Goal: Task Accomplishment & Management: Manage account settings

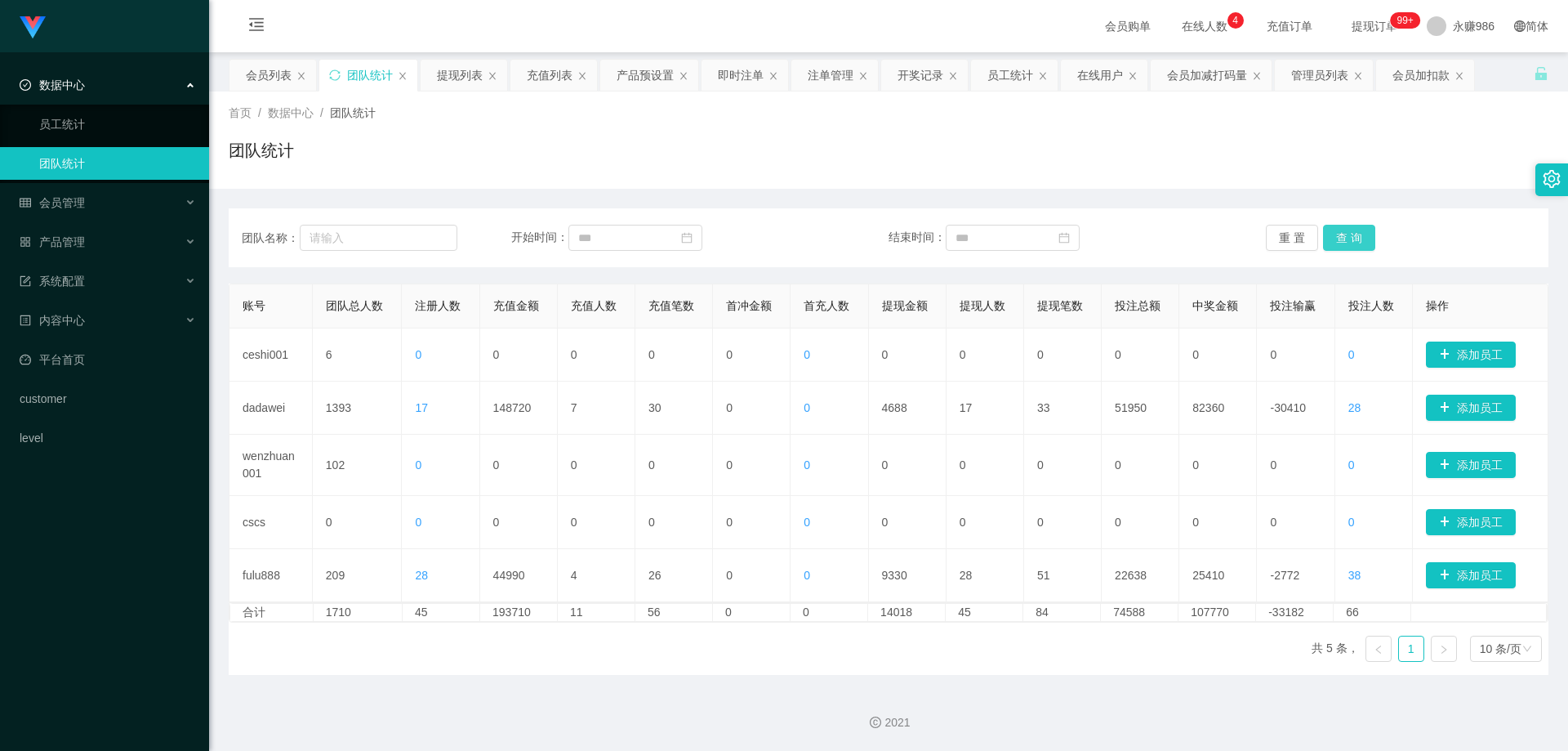
click at [1325, 238] on button "查 询" at bounding box center [1349, 238] width 52 height 26
click at [653, 241] on input at bounding box center [635, 238] width 134 height 26
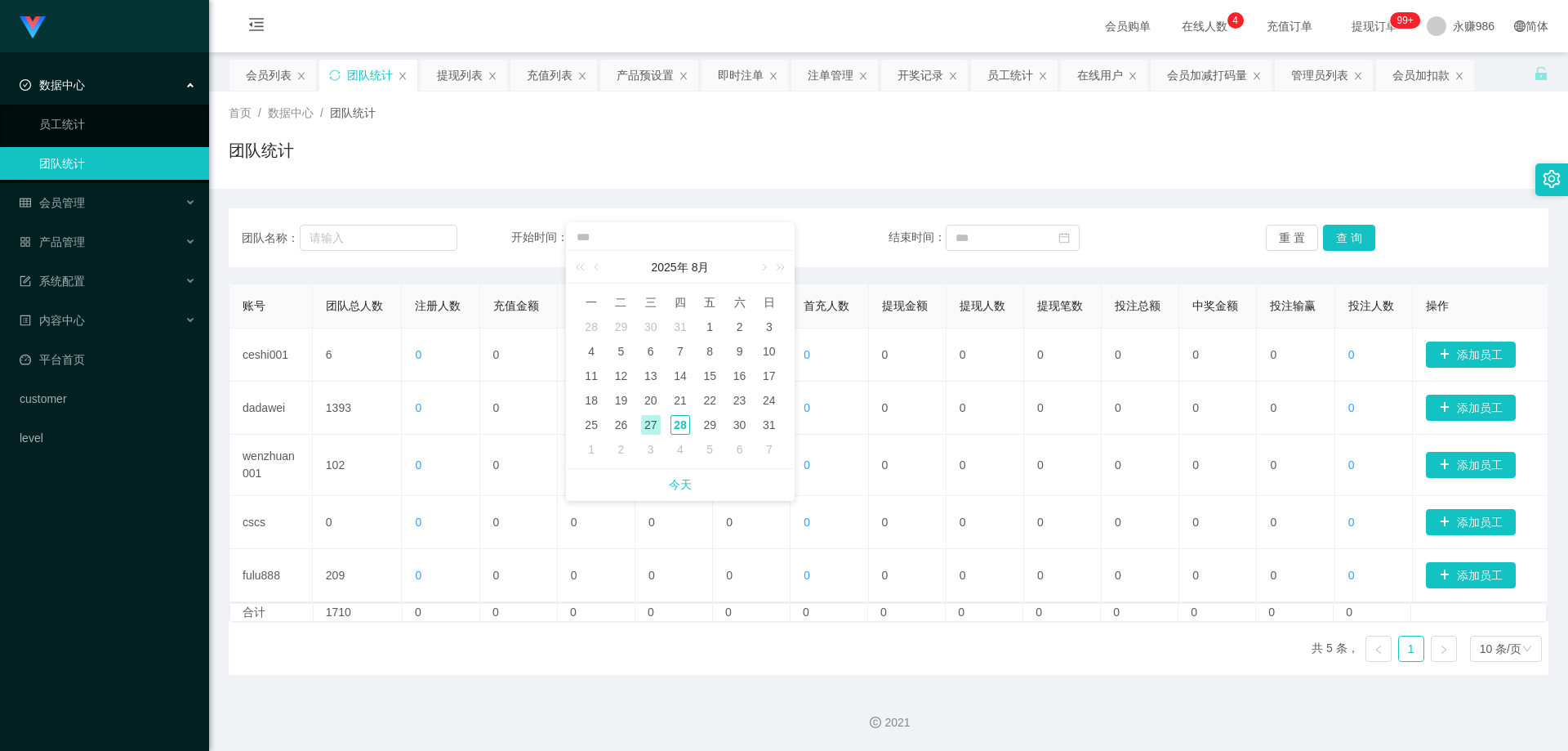
click at [642, 427] on div "27" at bounding box center [650, 424] width 20 height 20
type input "**********"
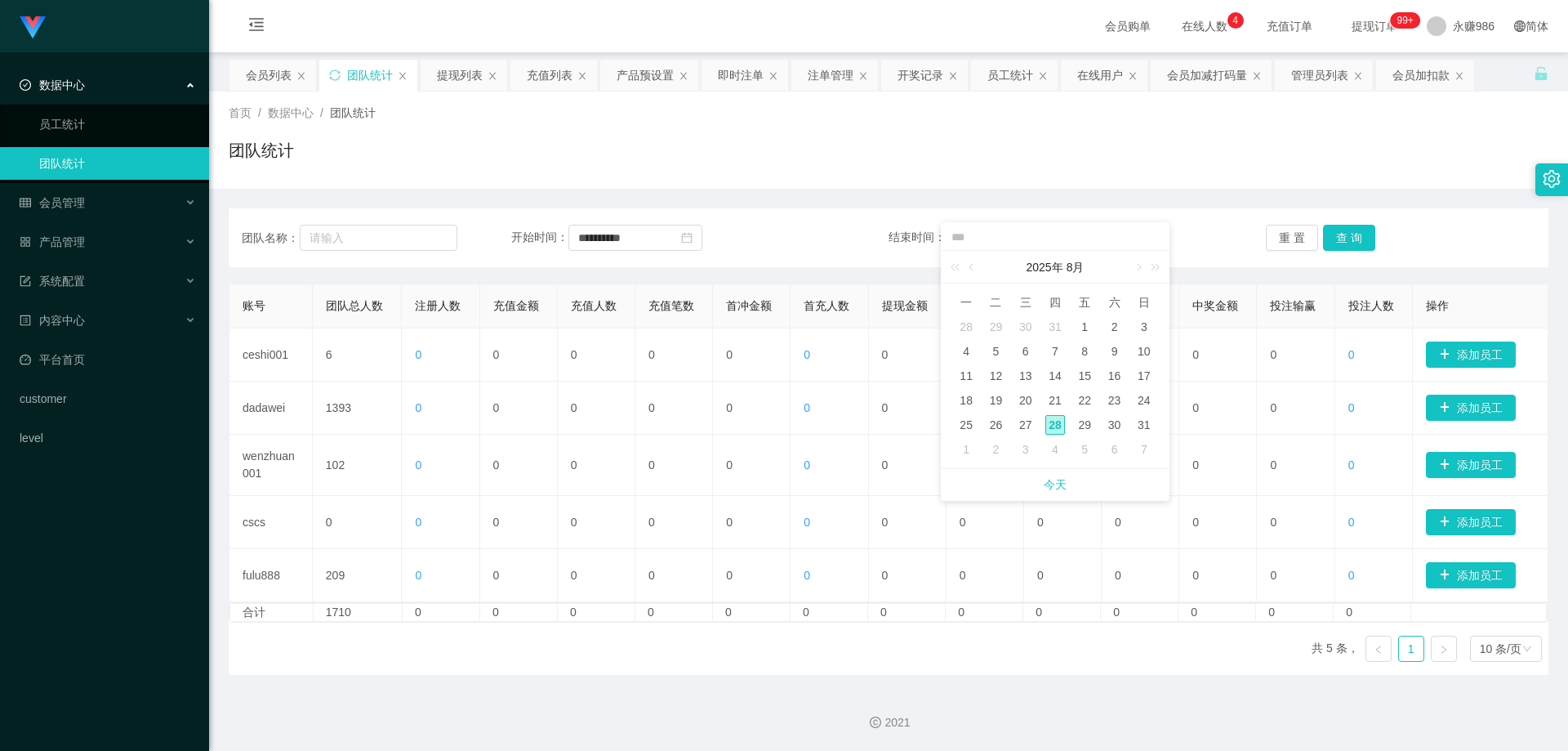
click at [1058, 421] on div "28" at bounding box center [1055, 424] width 20 height 20
type input "**********"
click at [1338, 266] on div "**********" at bounding box center [889, 238] width 1320 height 59
click at [1337, 252] on div "**********" at bounding box center [889, 238] width 1320 height 59
click at [1341, 245] on button "查 询" at bounding box center [1349, 238] width 52 height 26
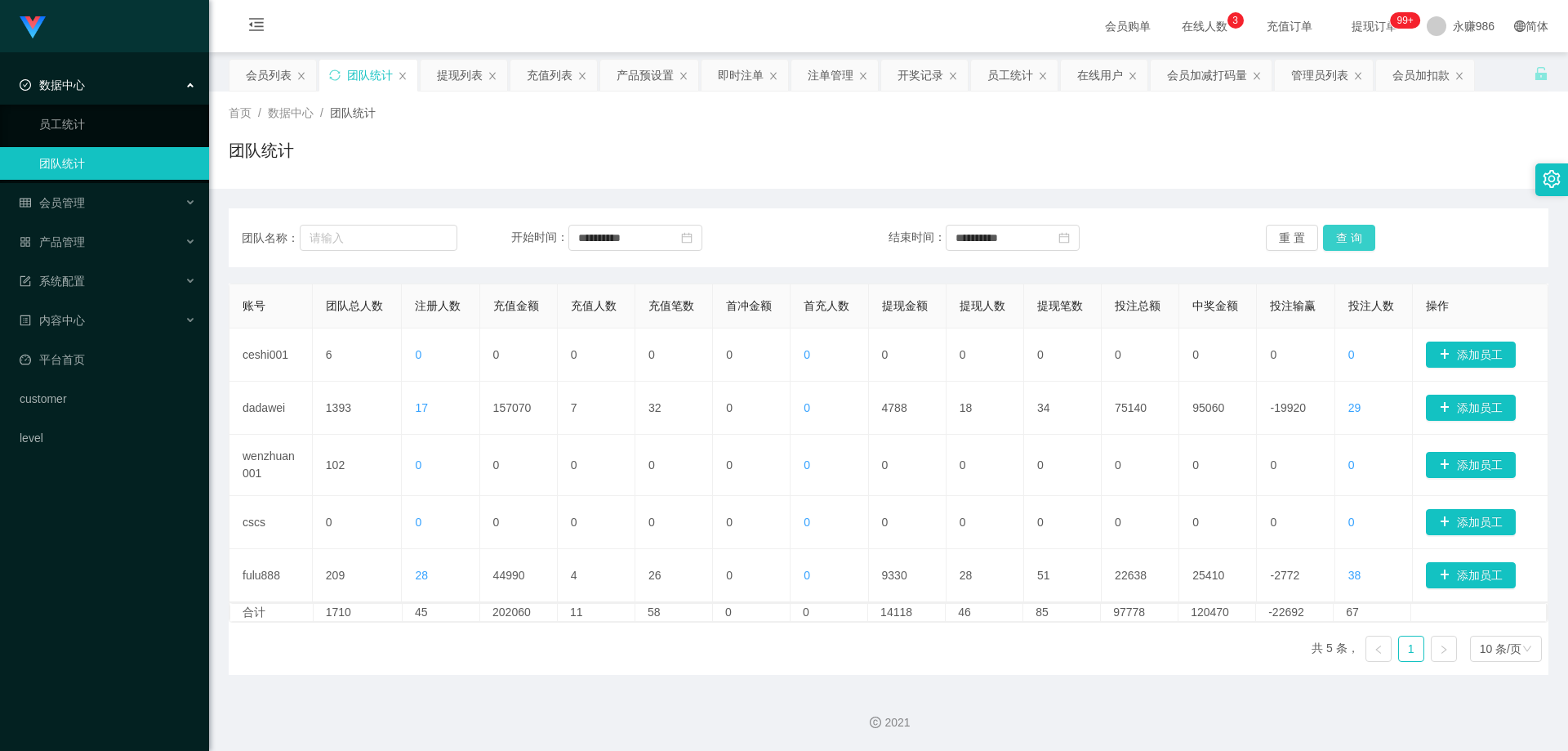
click at [1361, 226] on button "查 询" at bounding box center [1349, 238] width 52 height 26
click at [119, 203] on div "会员管理" at bounding box center [105, 203] width 209 height 32
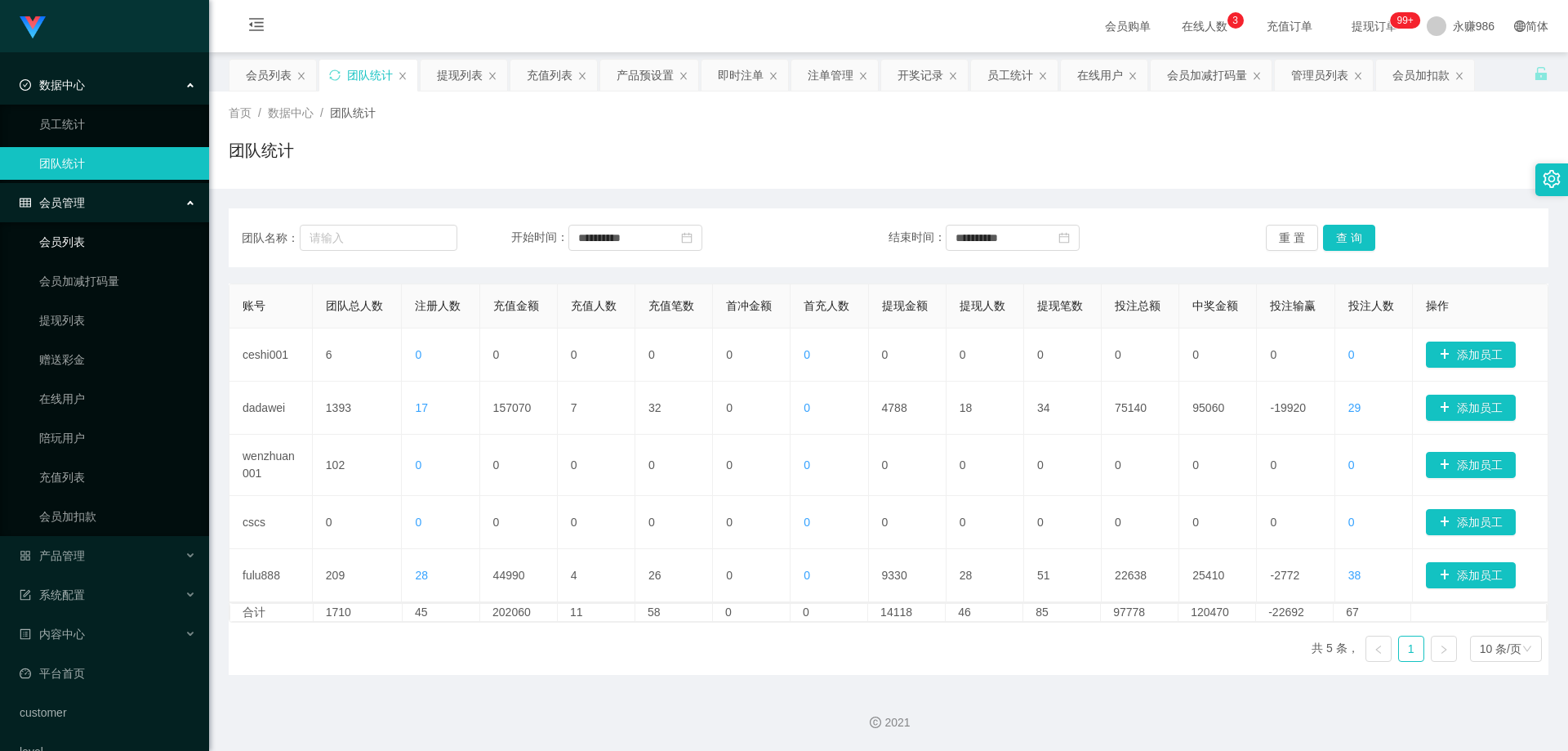
click at [90, 244] on link "会员列表" at bounding box center [117, 242] width 157 height 32
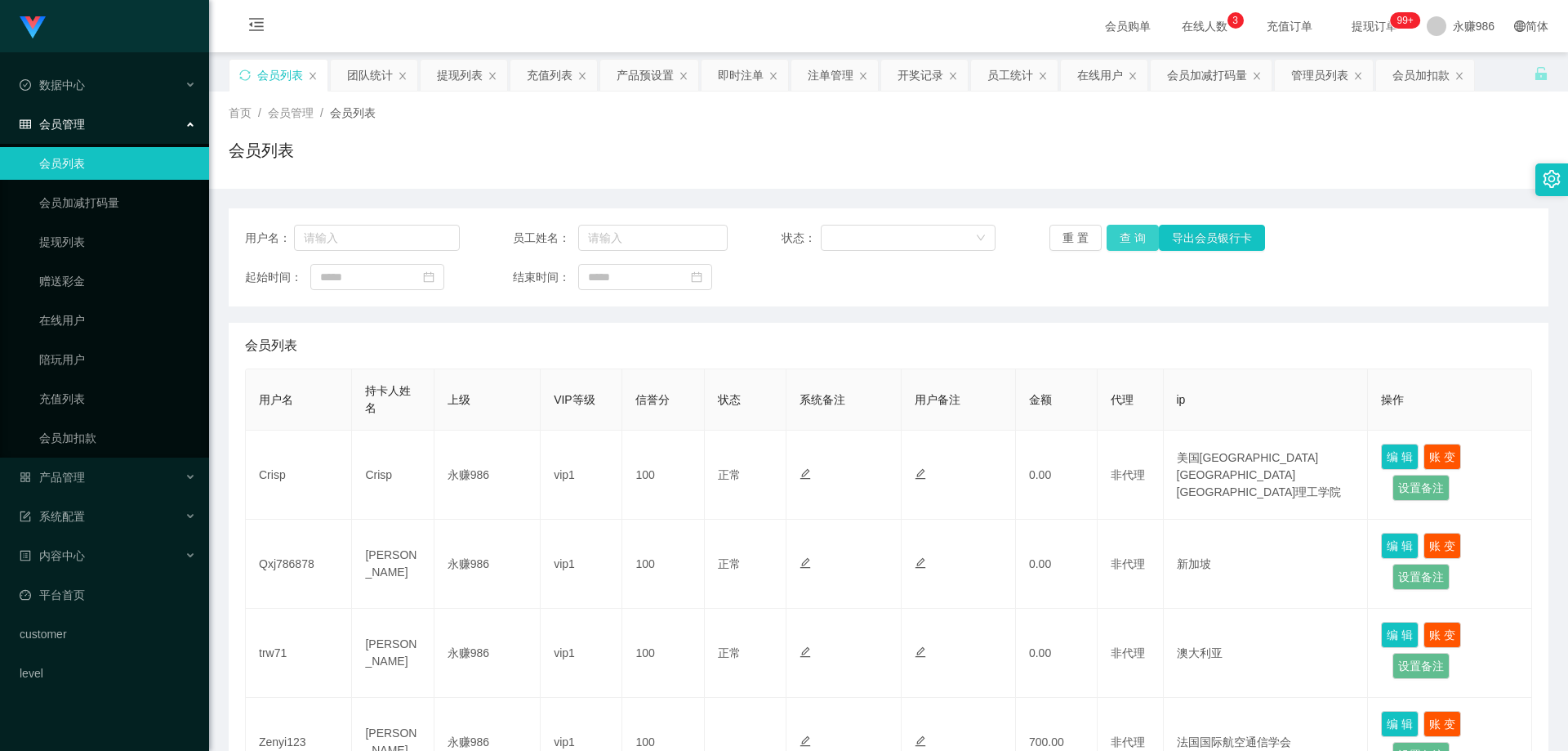
click at [1126, 236] on button "查 询" at bounding box center [1132, 238] width 52 height 26
click at [1142, 236] on button "查 询" at bounding box center [1132, 238] width 52 height 26
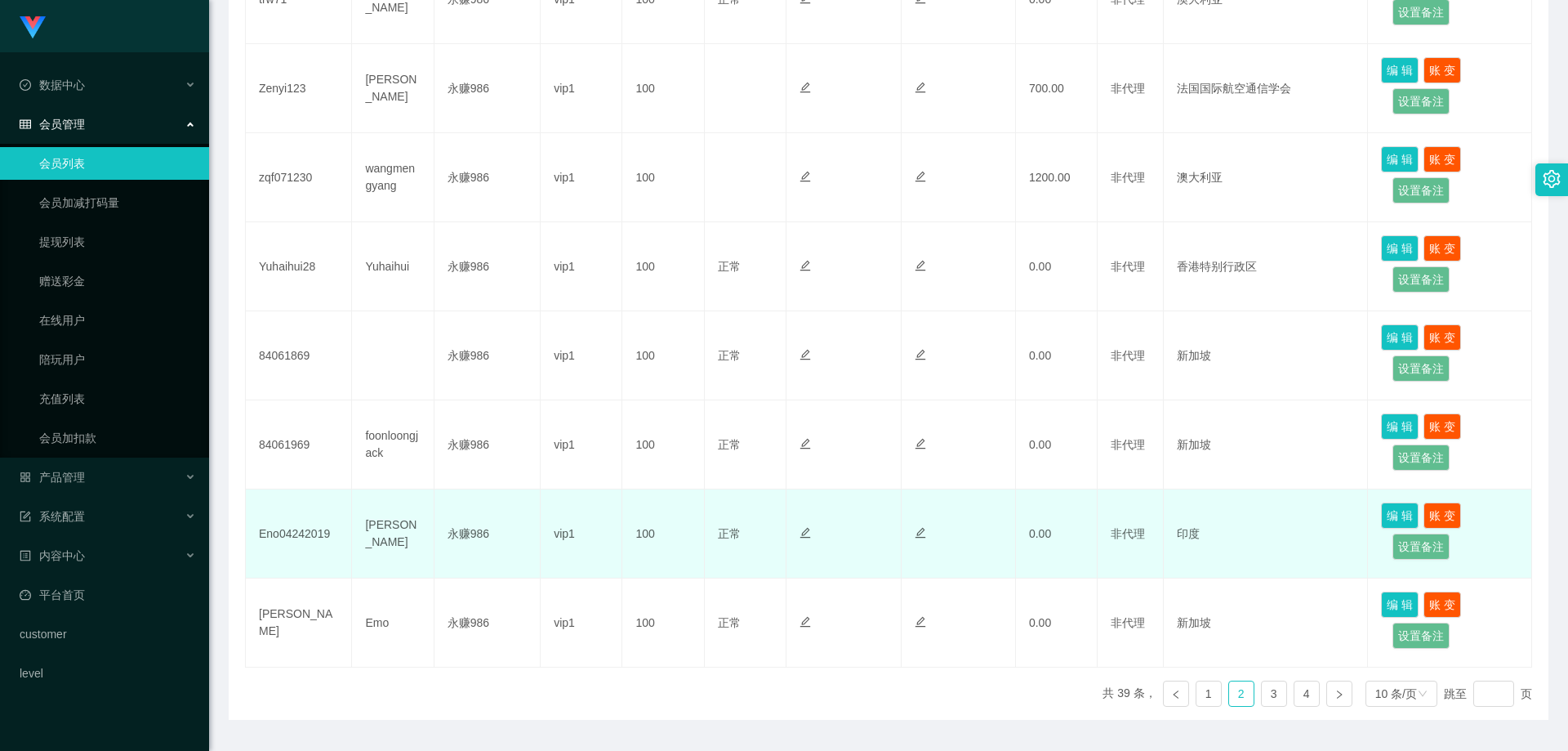
scroll to position [698, 0]
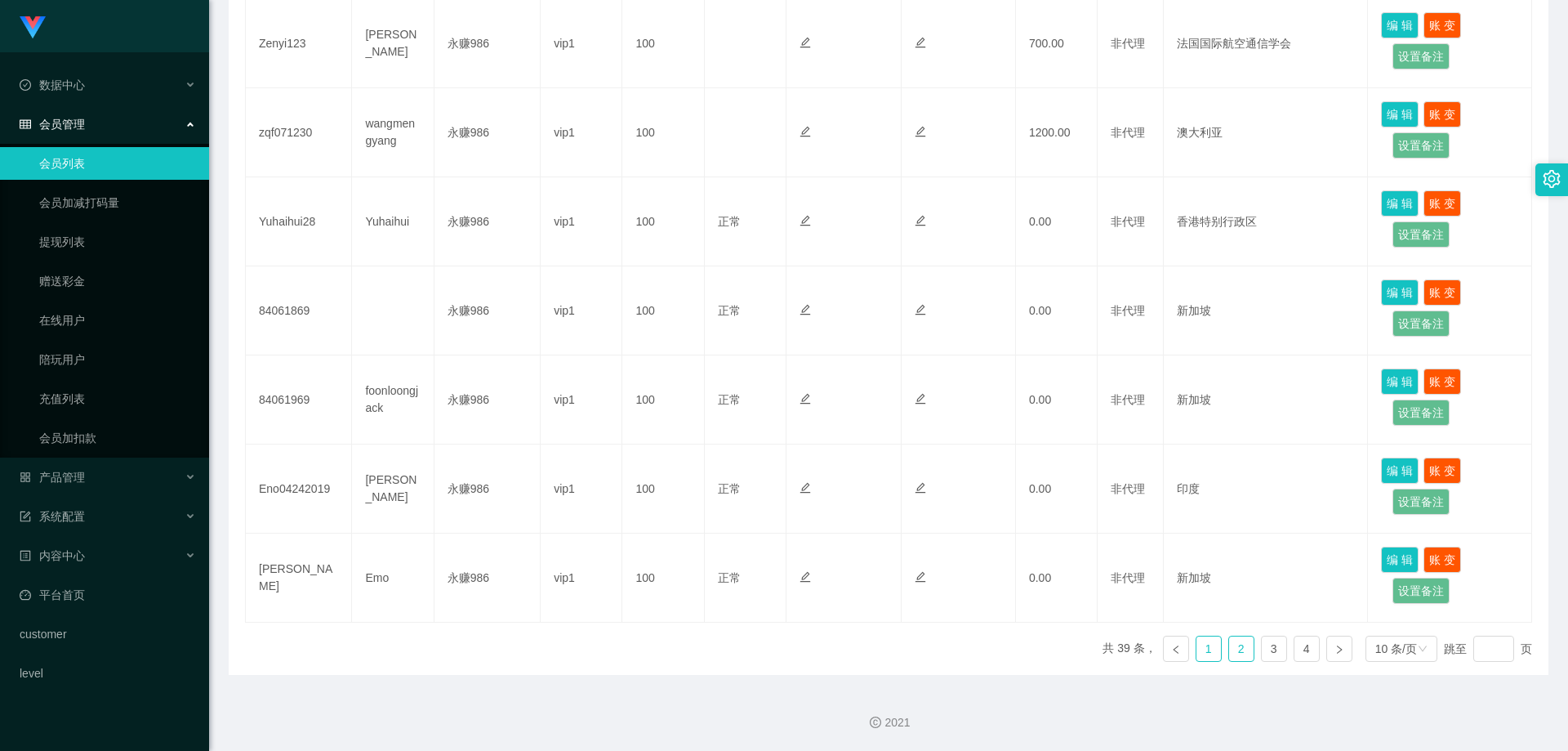
click at [1199, 659] on link "1" at bounding box center [1209, 649] width 25 height 25
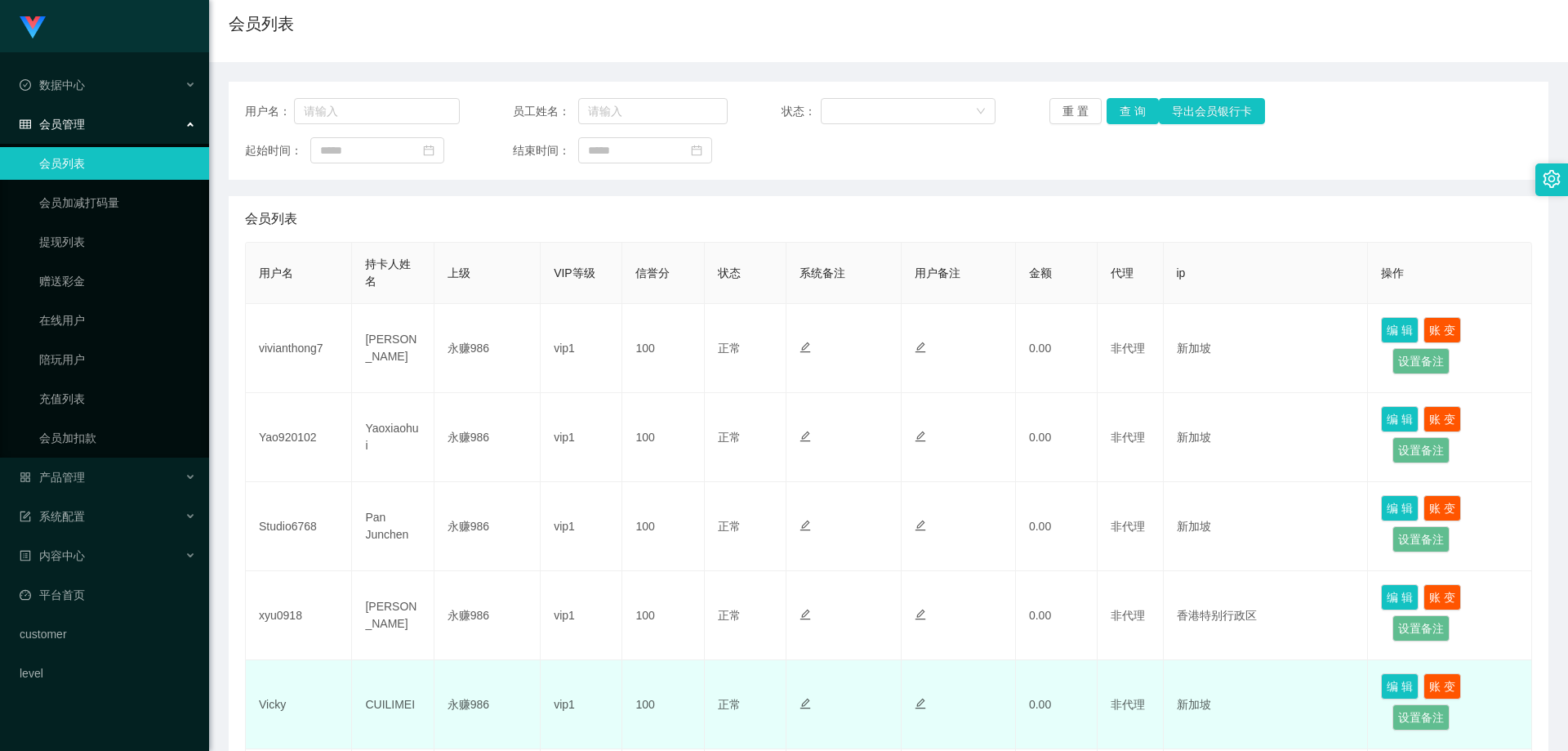
scroll to position [0, 0]
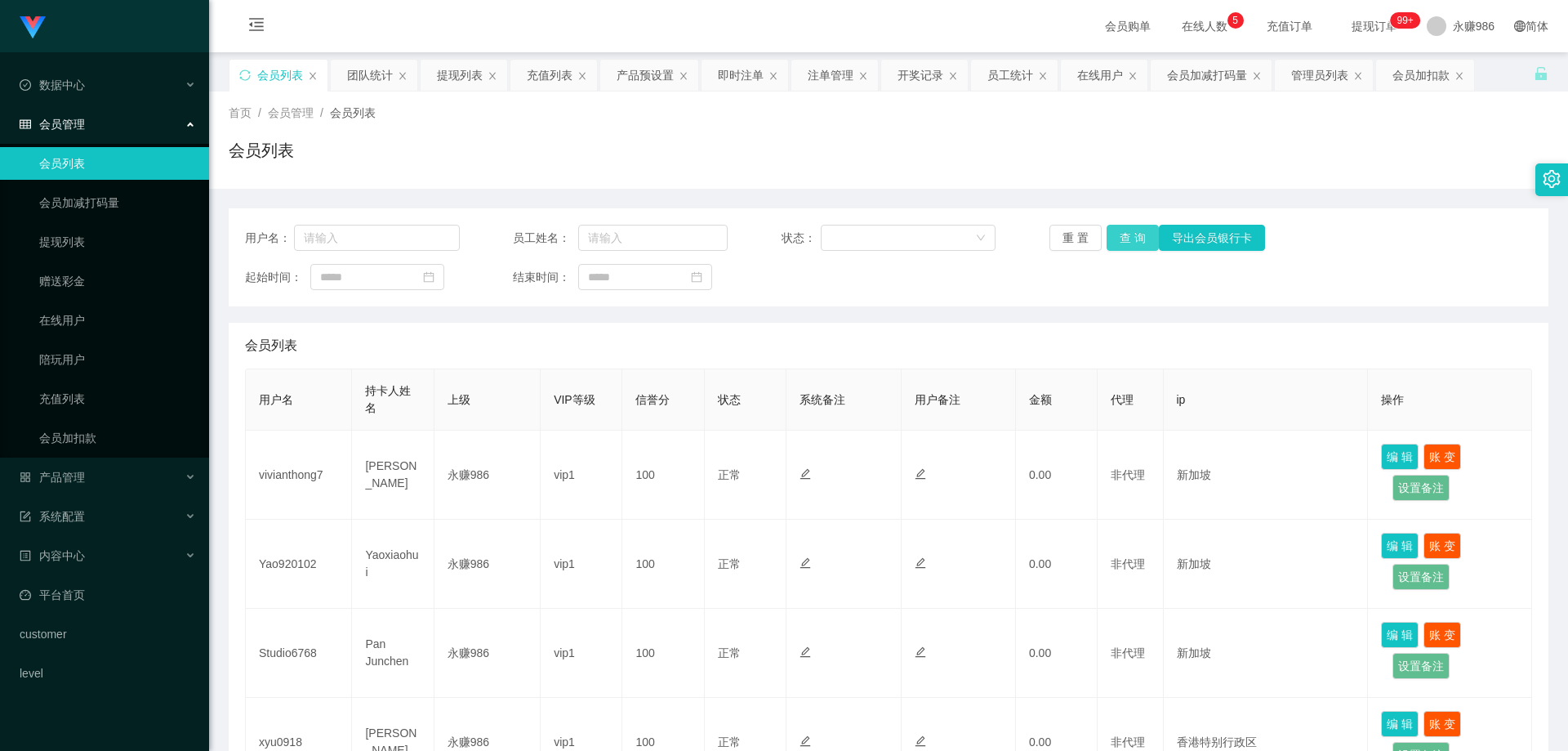
click at [1131, 244] on button "查 询" at bounding box center [1132, 238] width 52 height 26
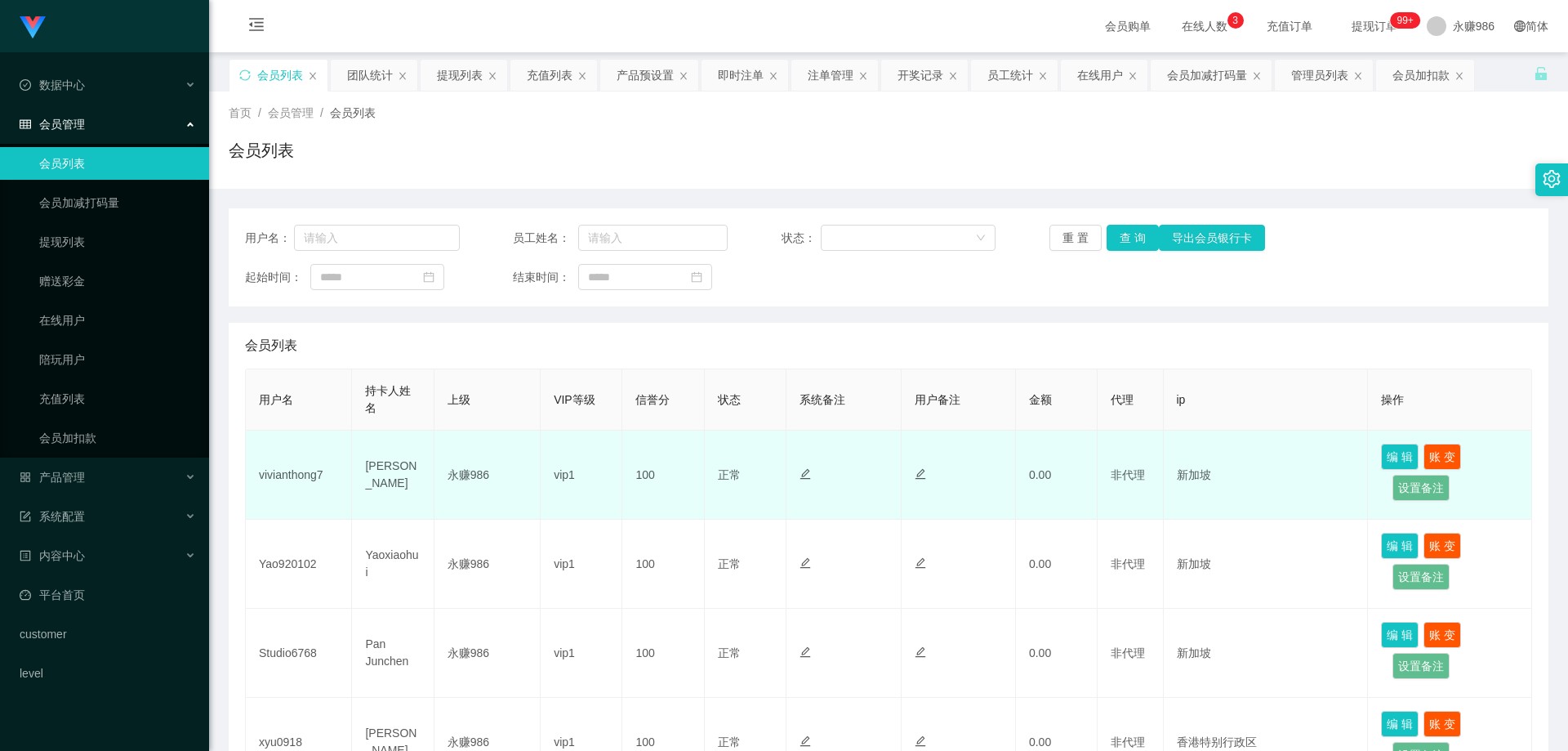
click at [1100, 506] on td "非代理" at bounding box center [1130, 475] width 66 height 89
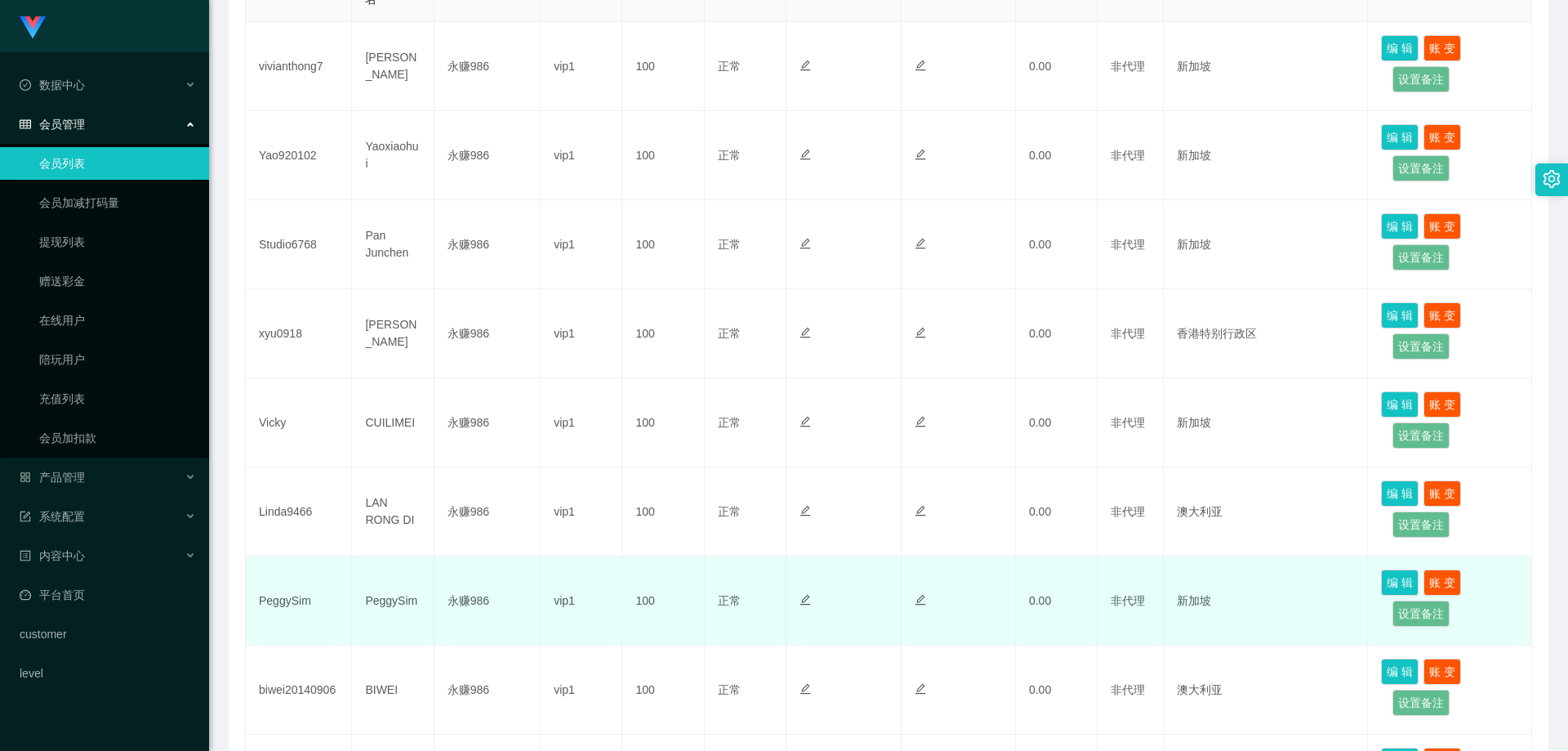
scroll to position [654, 0]
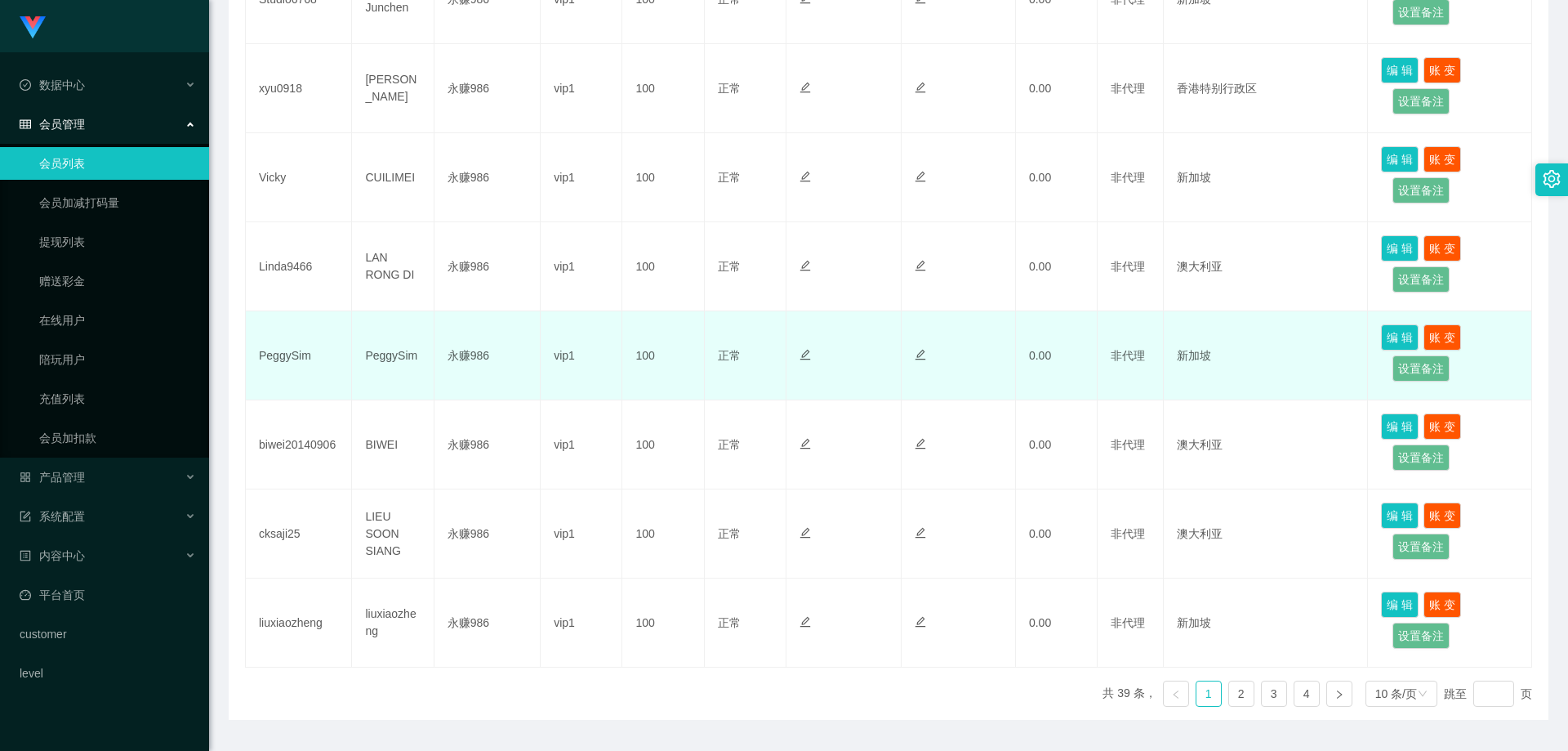
click at [293, 353] on td "PeggySim" at bounding box center [299, 356] width 106 height 89
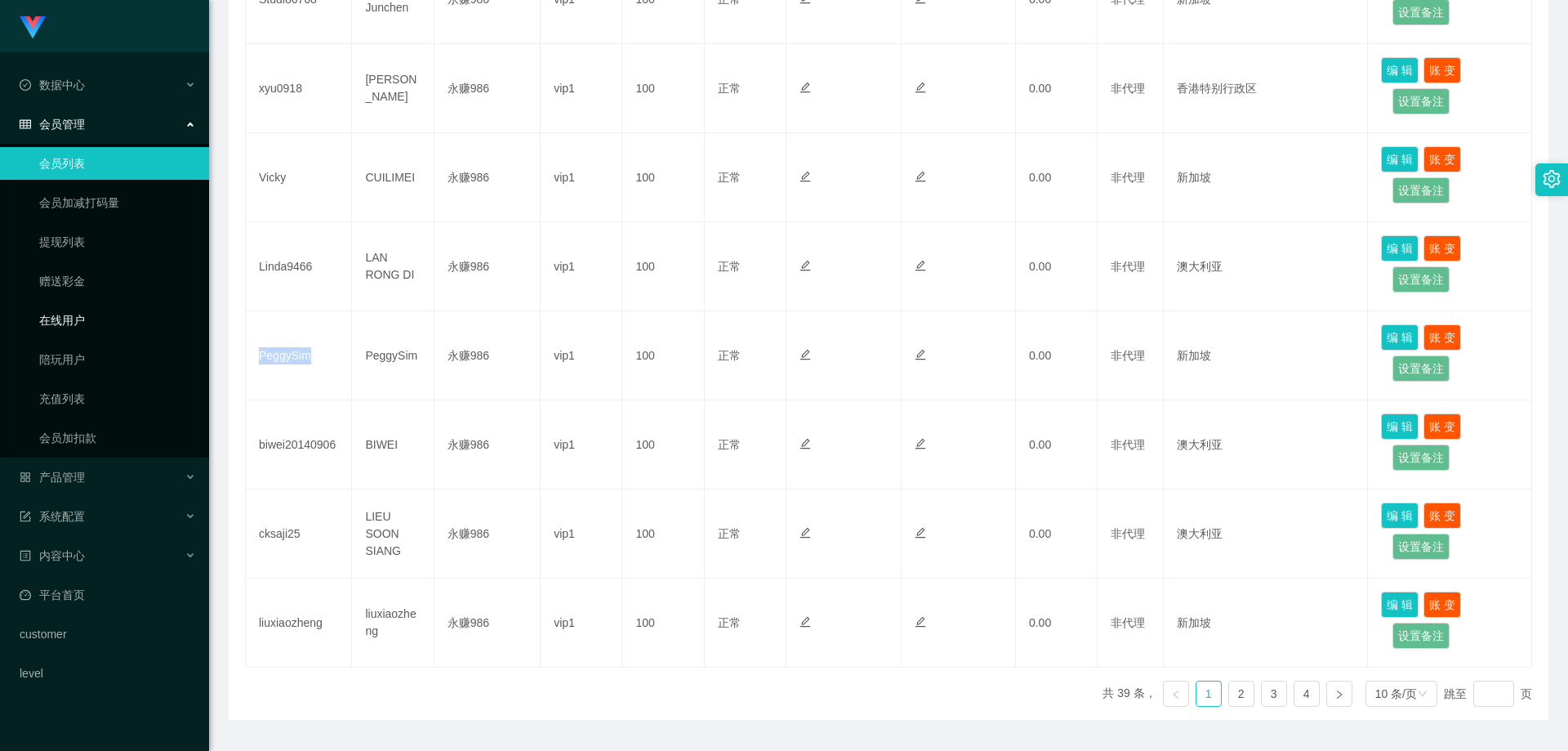
copy td "PeggySim"
click at [116, 244] on link "提现列表" at bounding box center [117, 242] width 157 height 32
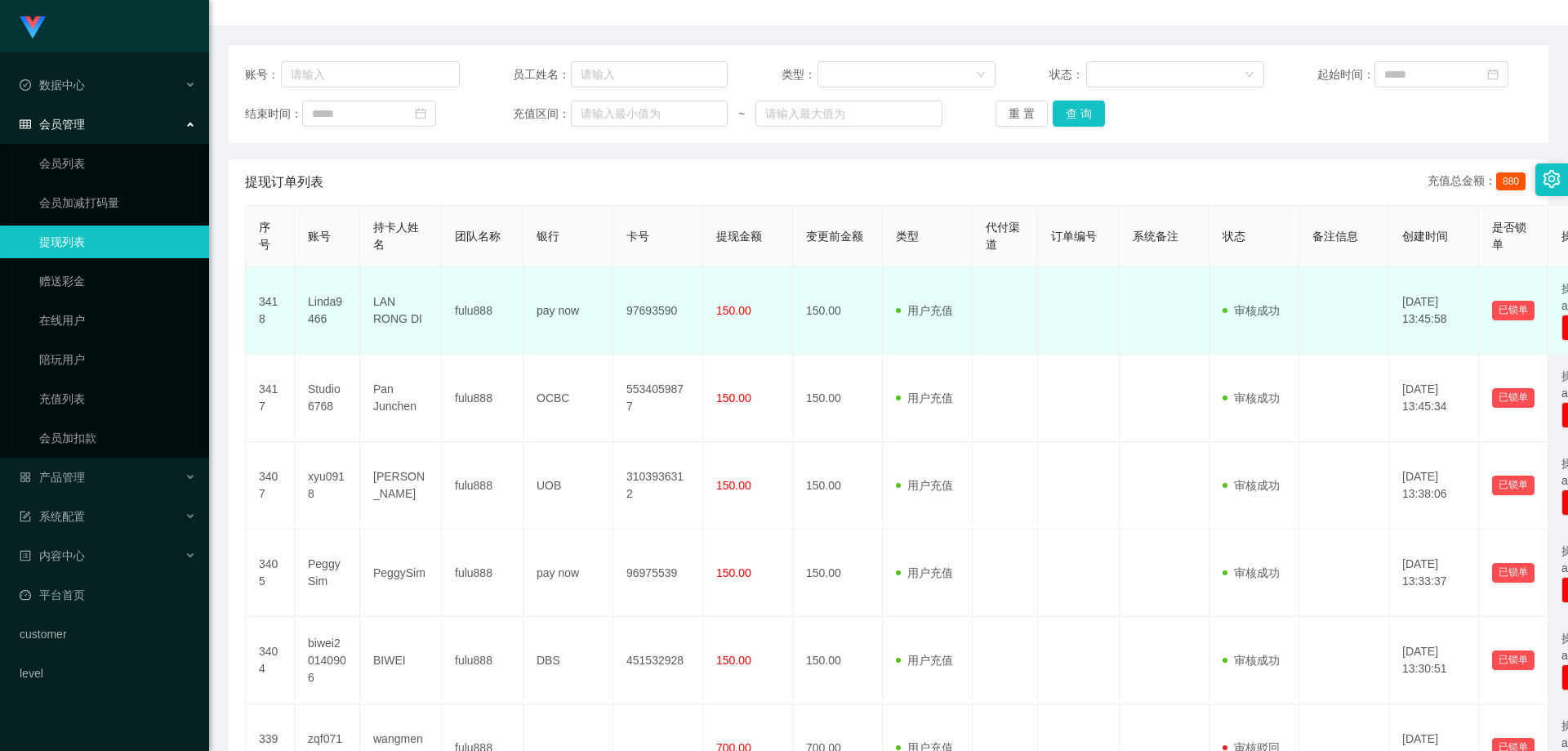
scroll to position [327, 0]
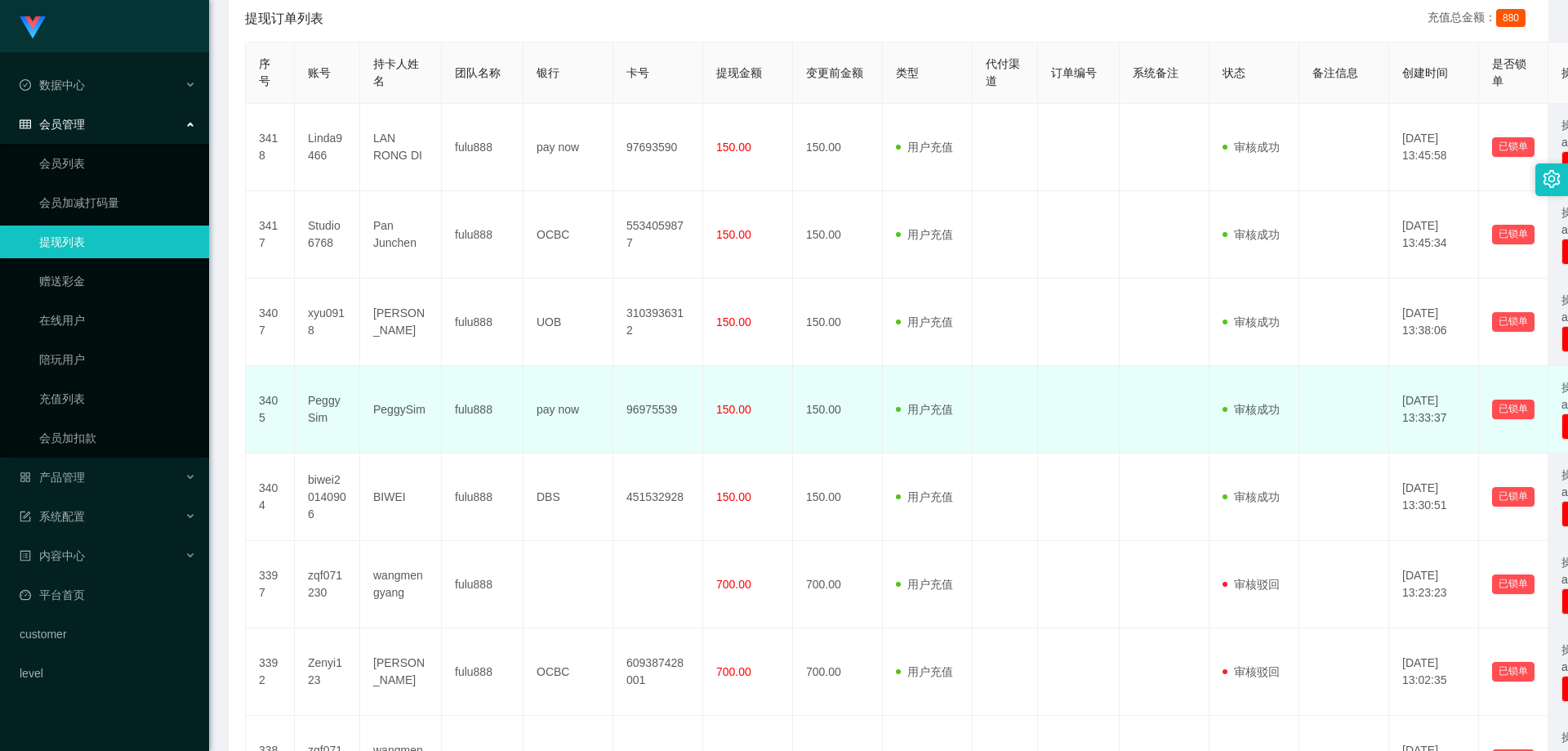
click at [659, 415] on td "96975539" at bounding box center [659, 410] width 90 height 88
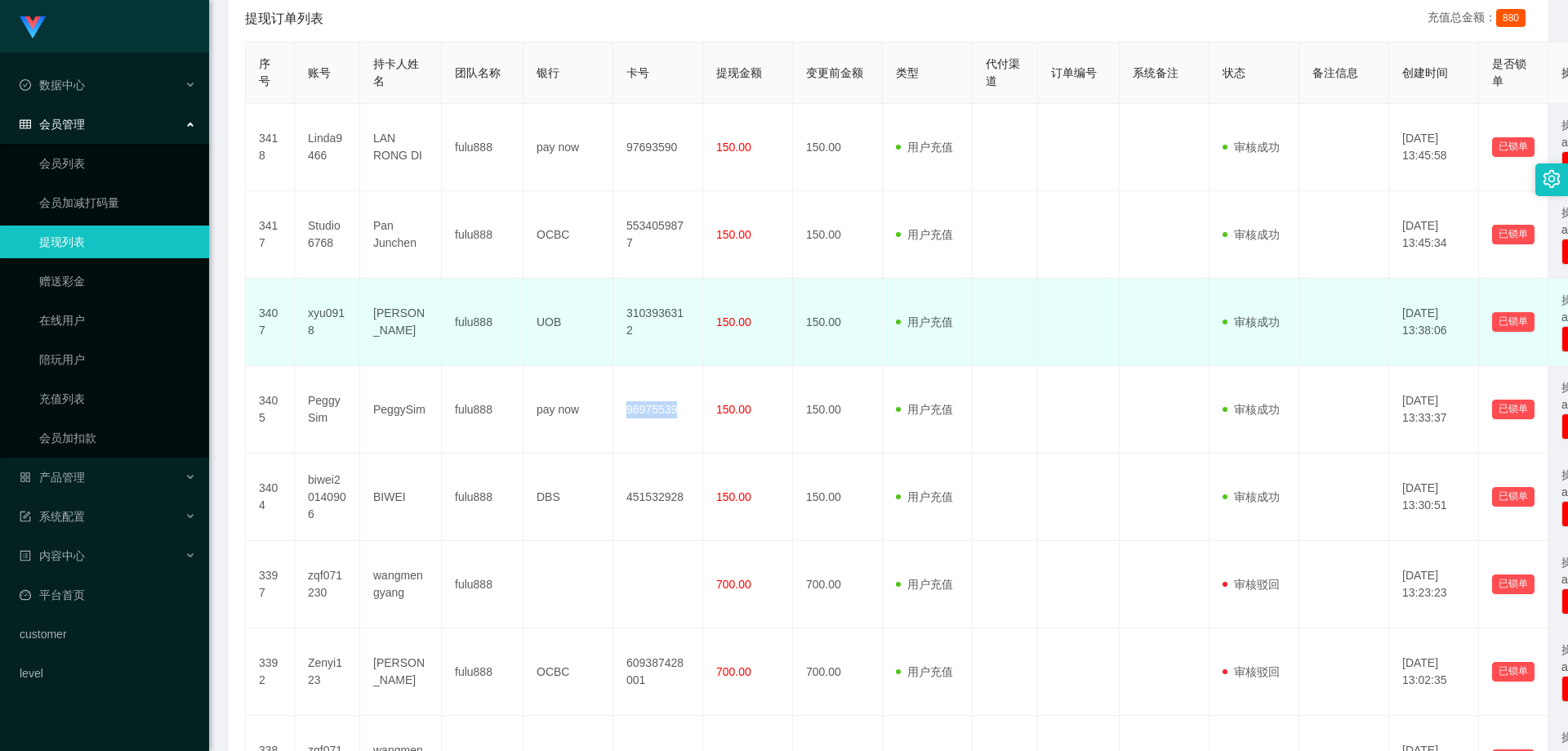
copy td "96975539"
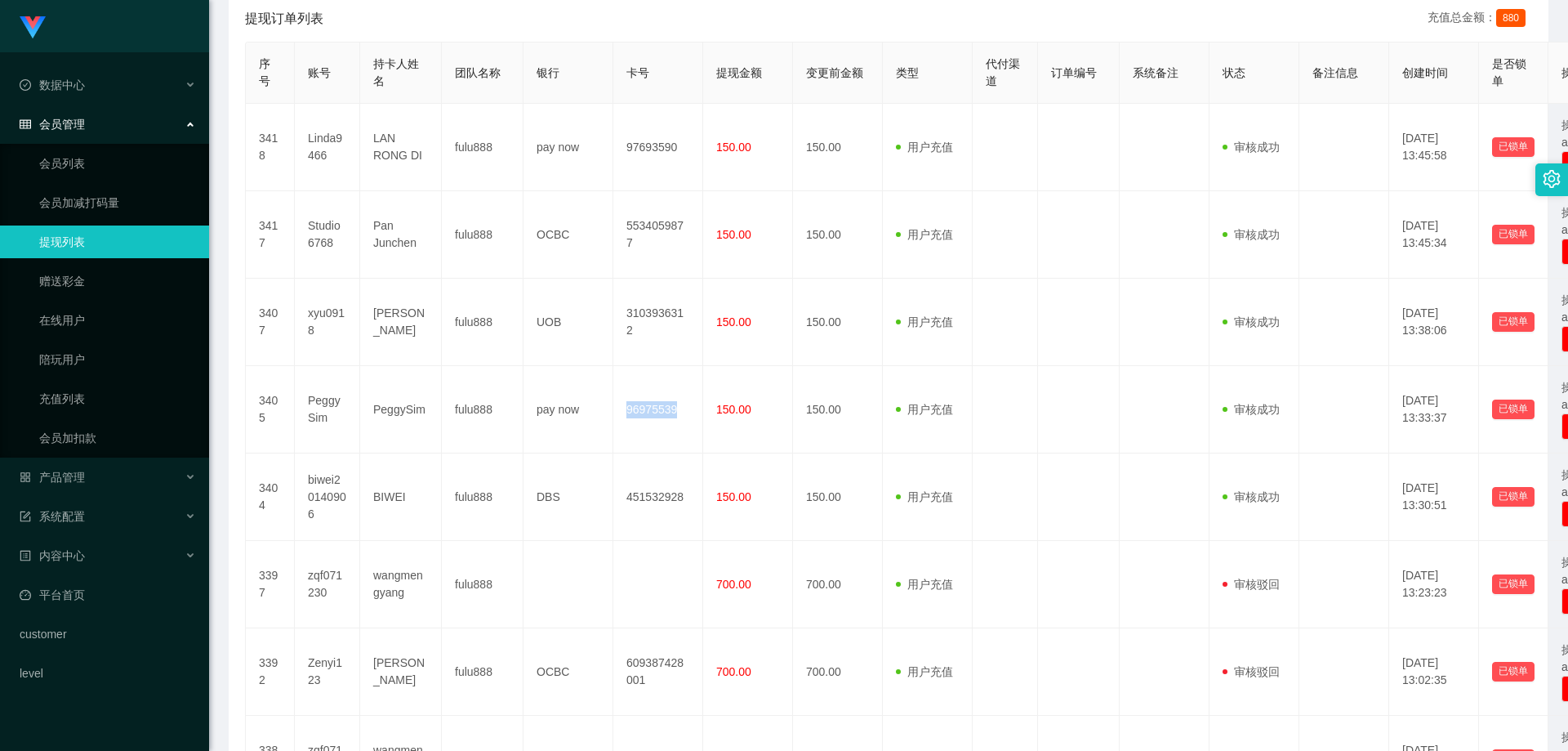
scroll to position [0, 0]
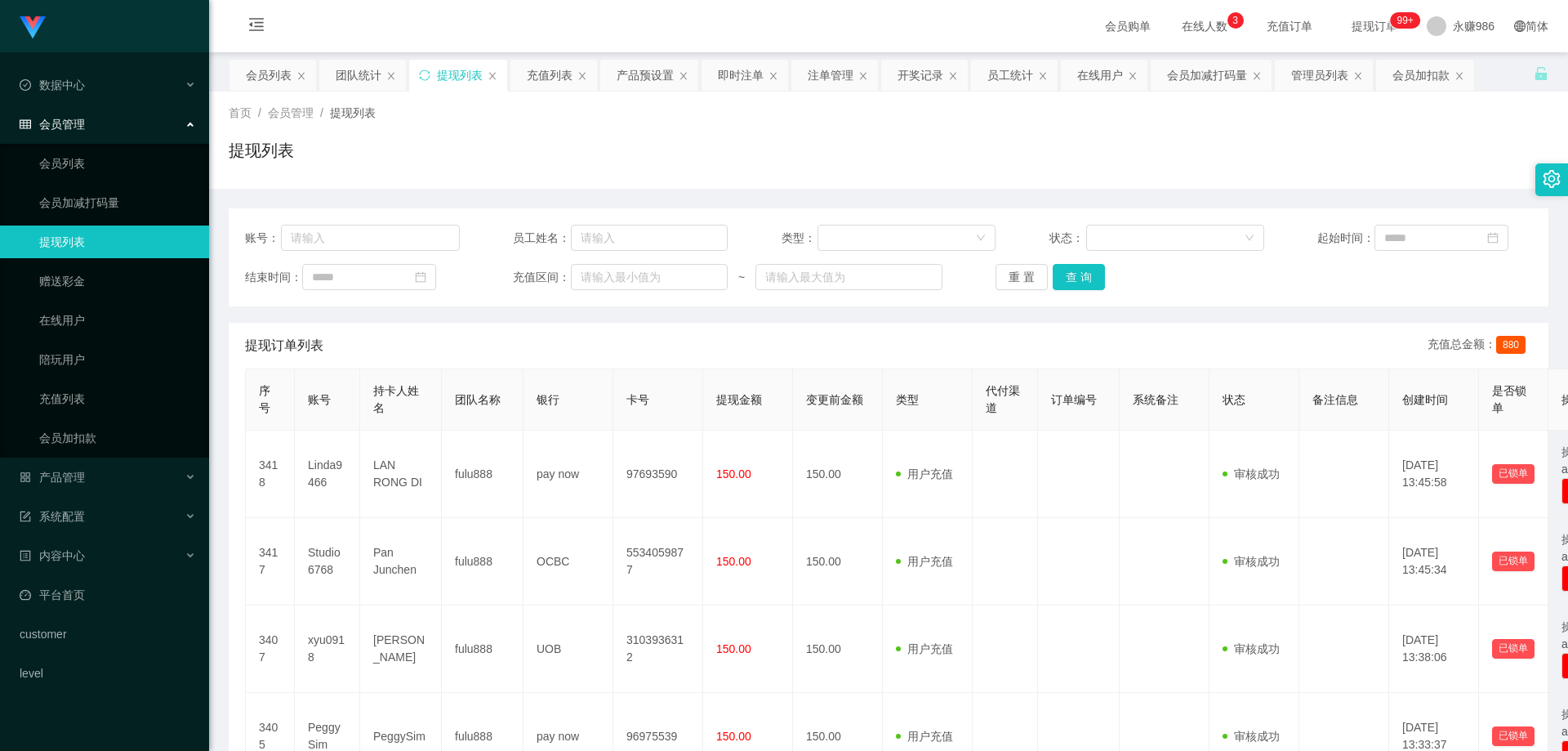
click at [1162, 37] on span "在线人数 0 1 2 3 4 5 6 7 8 9 0 1 2 3 4 5 6 7 8 9 0 1 2 3 4 5 6 7 8 9" at bounding box center [1205, 26] width 85 height 52
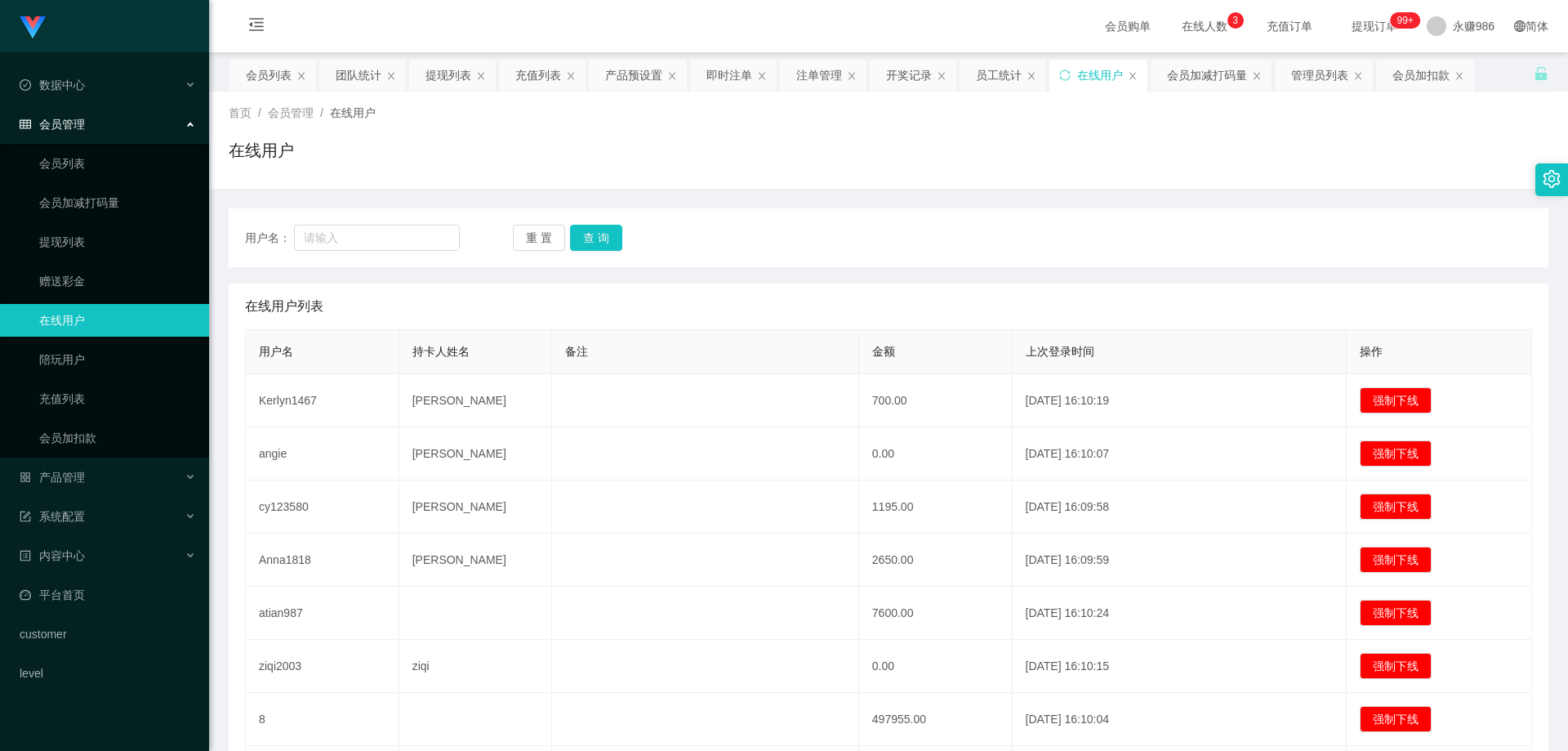
click at [1188, 26] on span "在线人数 0 1 2 3 4 5 6 7 8 9 0 1 2 3 4 5 6 7 8 9 0 1 2 3 4 5 6 7 8 9" at bounding box center [1205, 26] width 62 height 11
click at [613, 238] on button "查 询" at bounding box center [596, 238] width 52 height 26
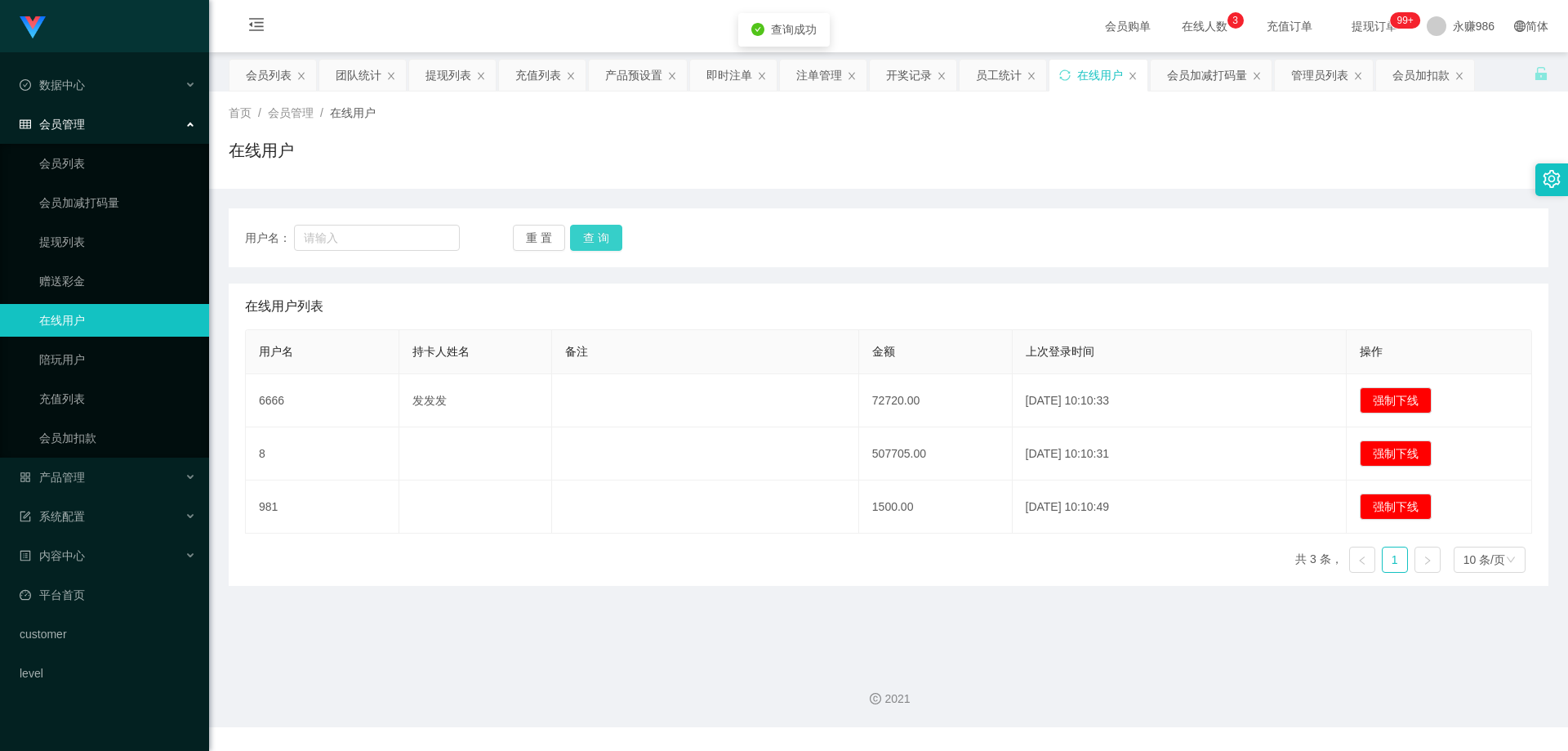
click at [613, 238] on button "查 询" at bounding box center [596, 238] width 52 height 26
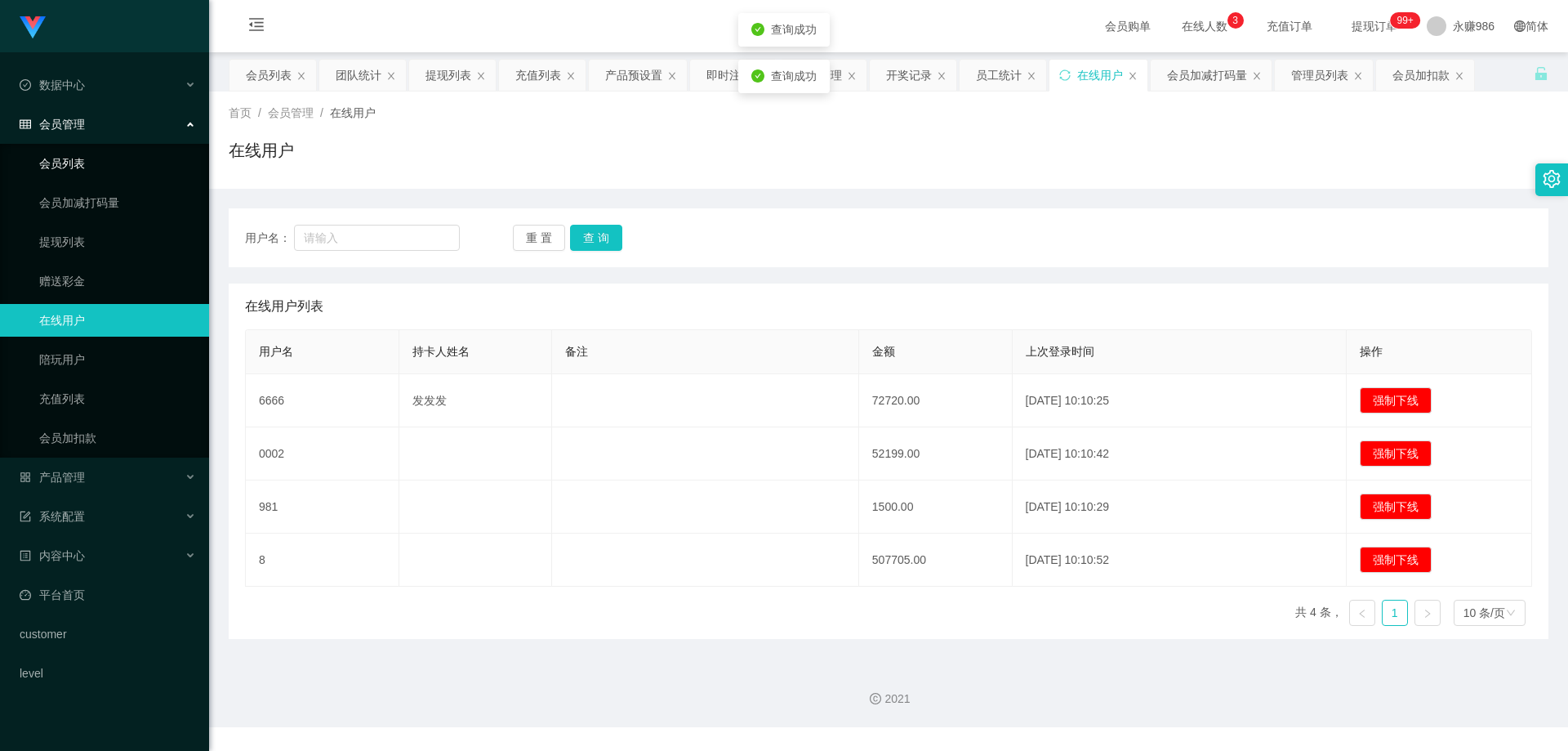
click at [68, 160] on link "会员列表" at bounding box center [117, 163] width 157 height 32
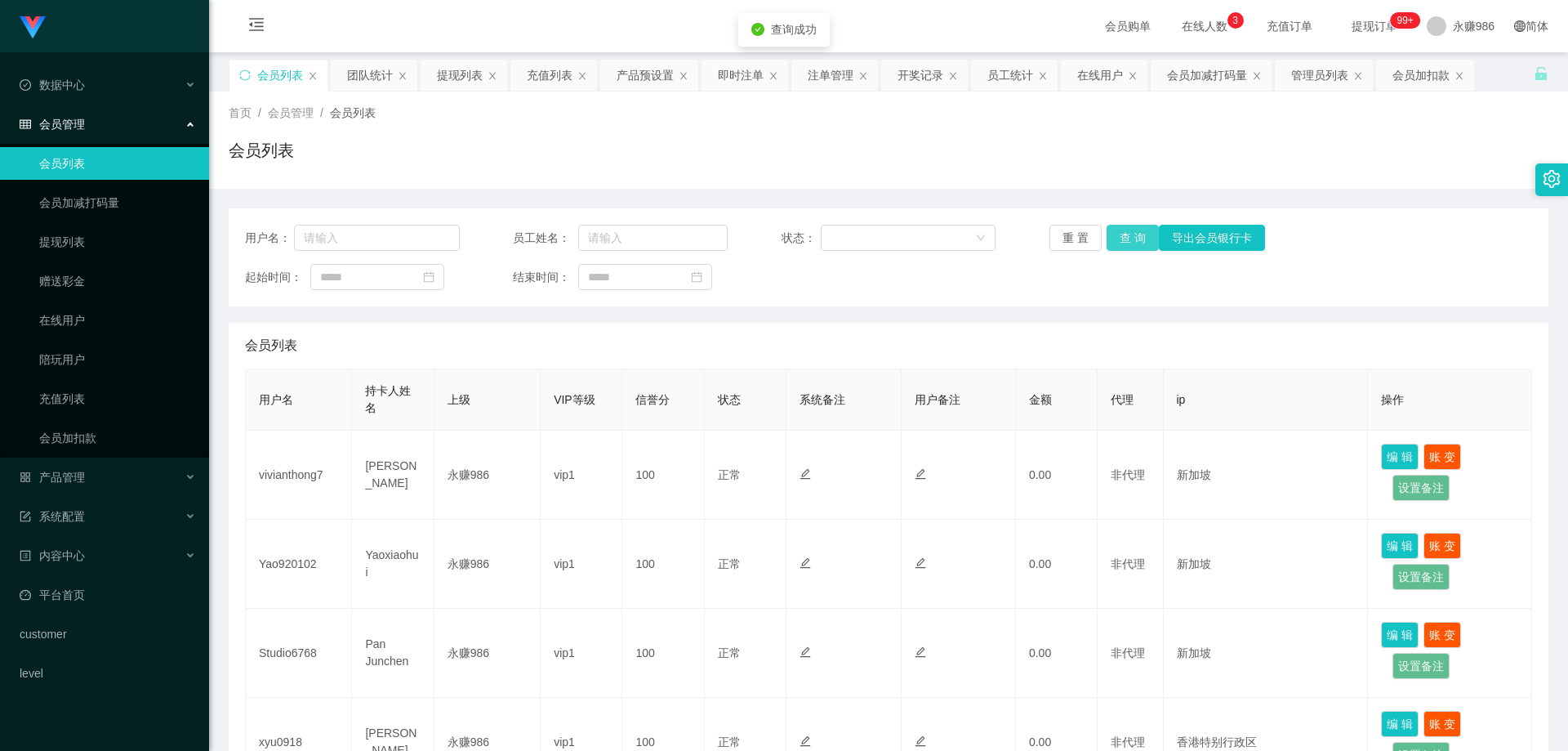
click at [1113, 239] on button "查 询" at bounding box center [1132, 238] width 52 height 26
click at [1174, 26] on span "在线人数 0 1 2 3 4 5 6 7 8 9 0 1 2 3 4 5 6 7 8 9 0 1 2 3 4 5 6 7 8 9" at bounding box center [1205, 26] width 62 height 11
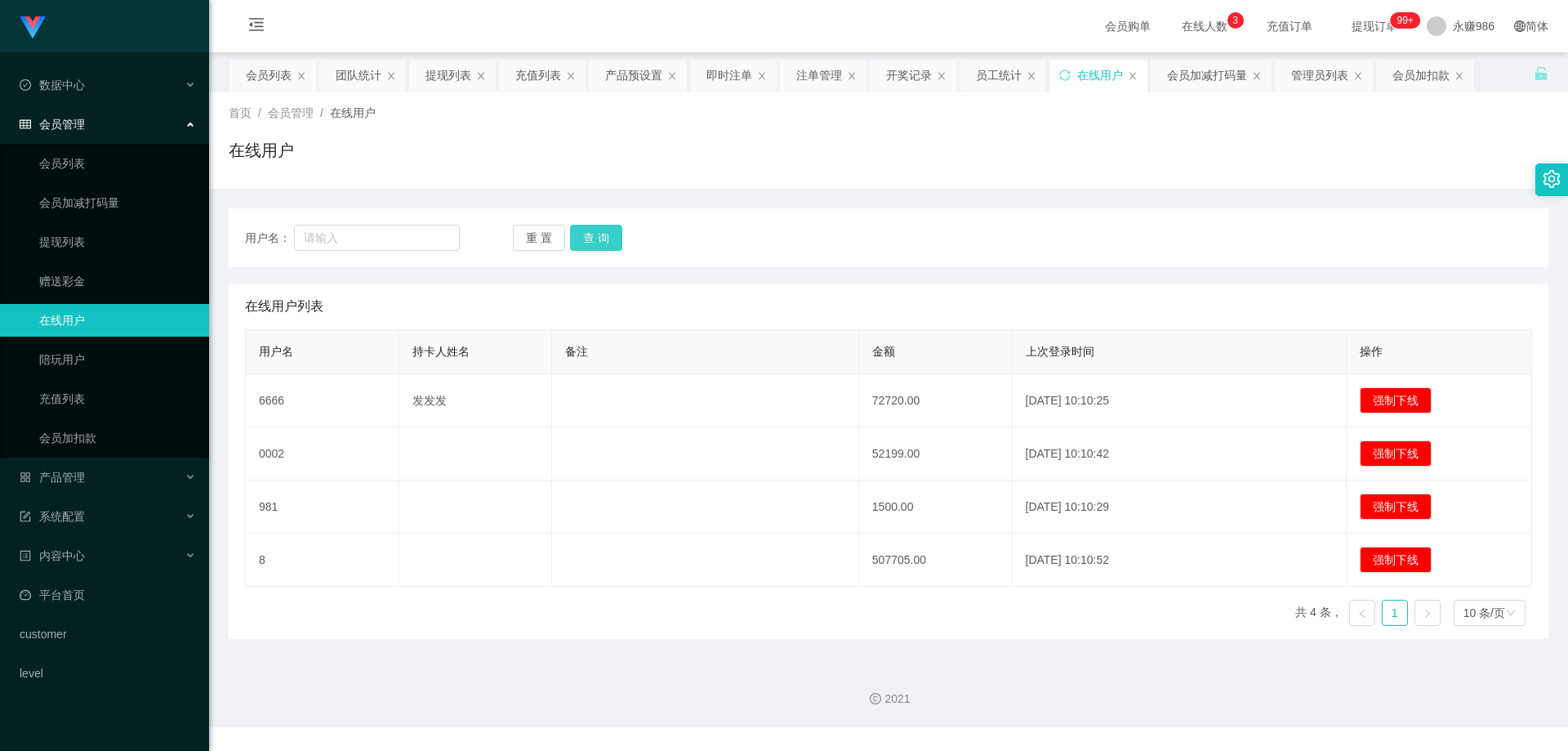
click at [602, 236] on button "查 询" at bounding box center [596, 238] width 52 height 26
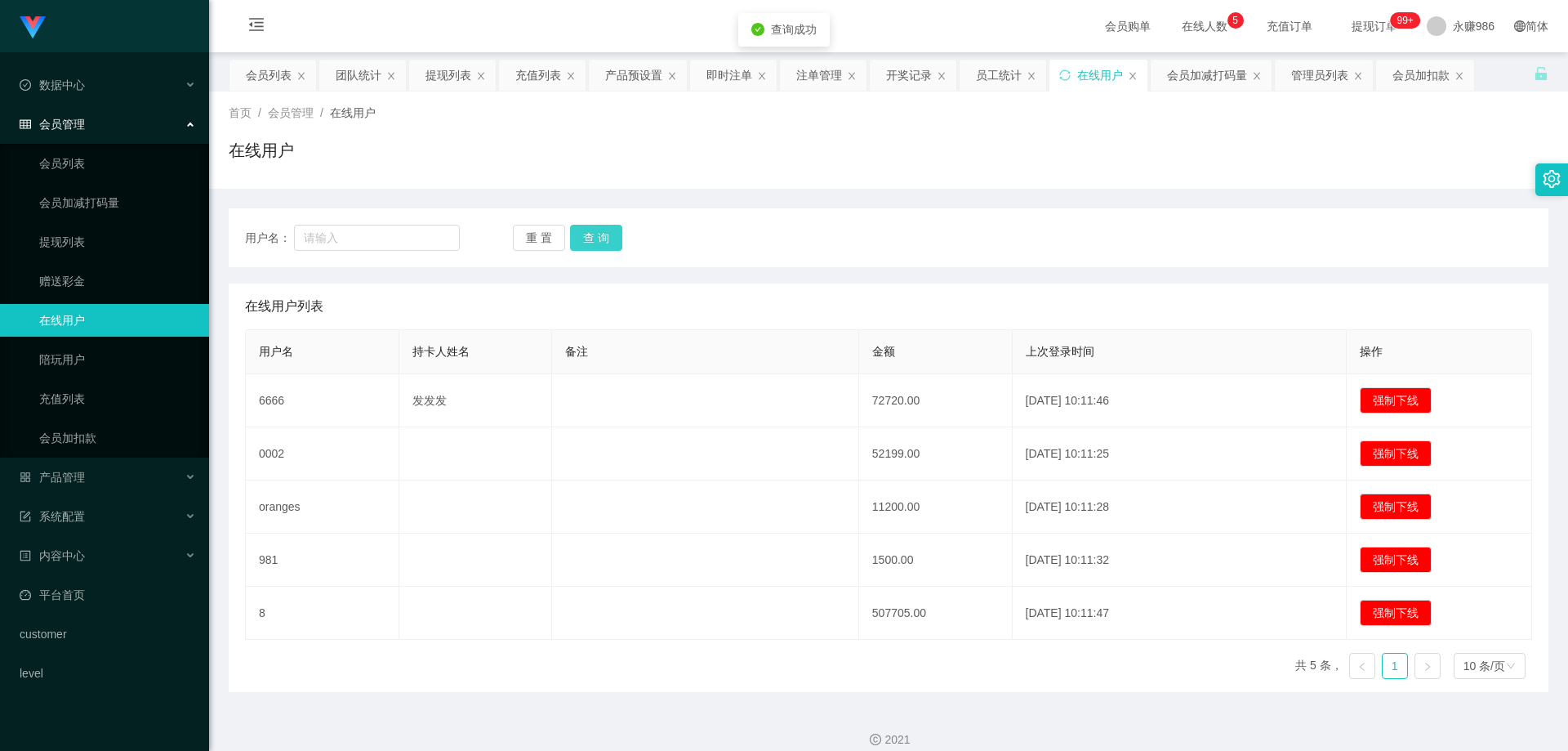
click at [602, 237] on button "查 询" at bounding box center [596, 238] width 52 height 26
click at [601, 237] on button "查 询" at bounding box center [596, 238] width 52 height 26
click at [91, 95] on div "数据中心" at bounding box center [105, 85] width 209 height 32
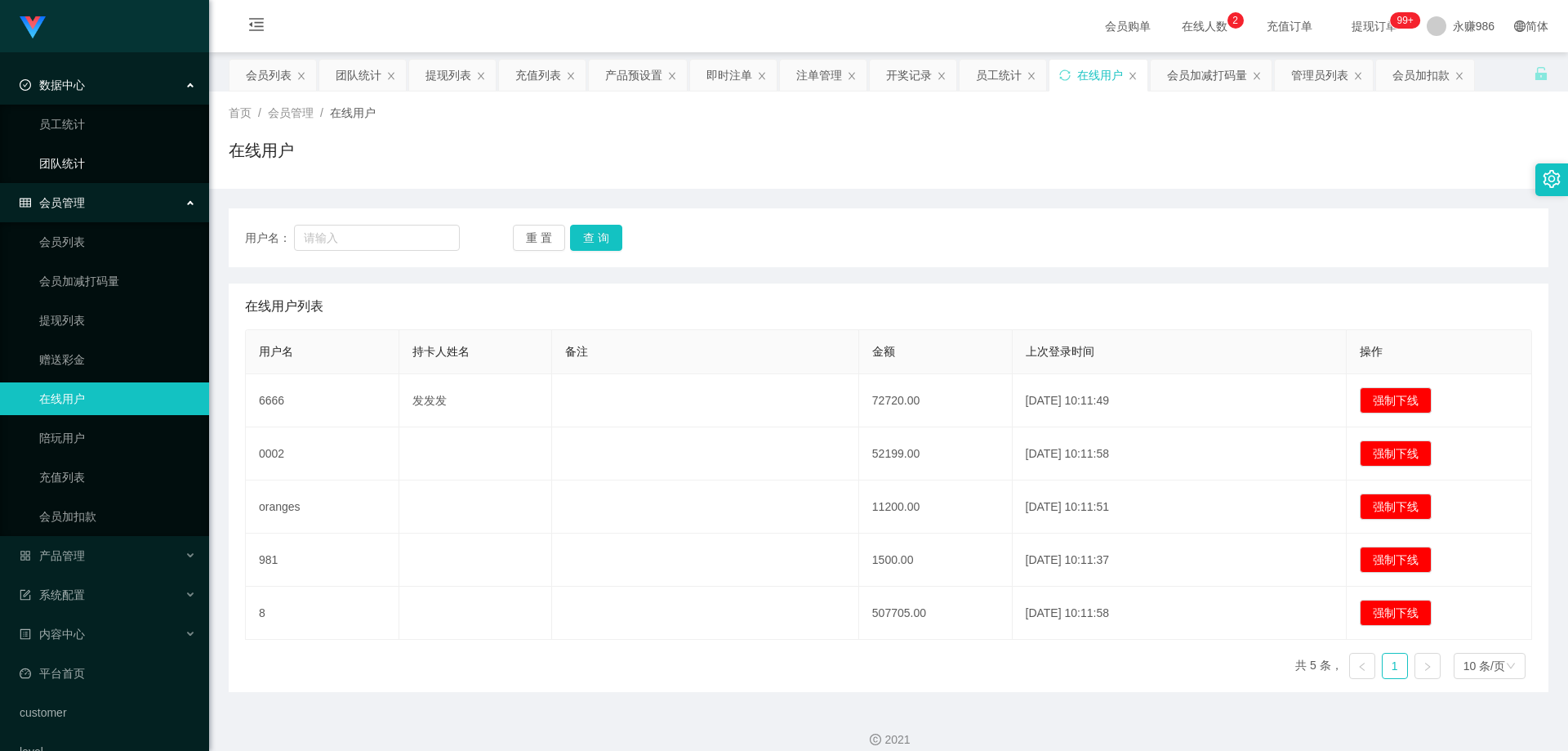
click at [89, 155] on link "团队统计" at bounding box center [117, 163] width 157 height 32
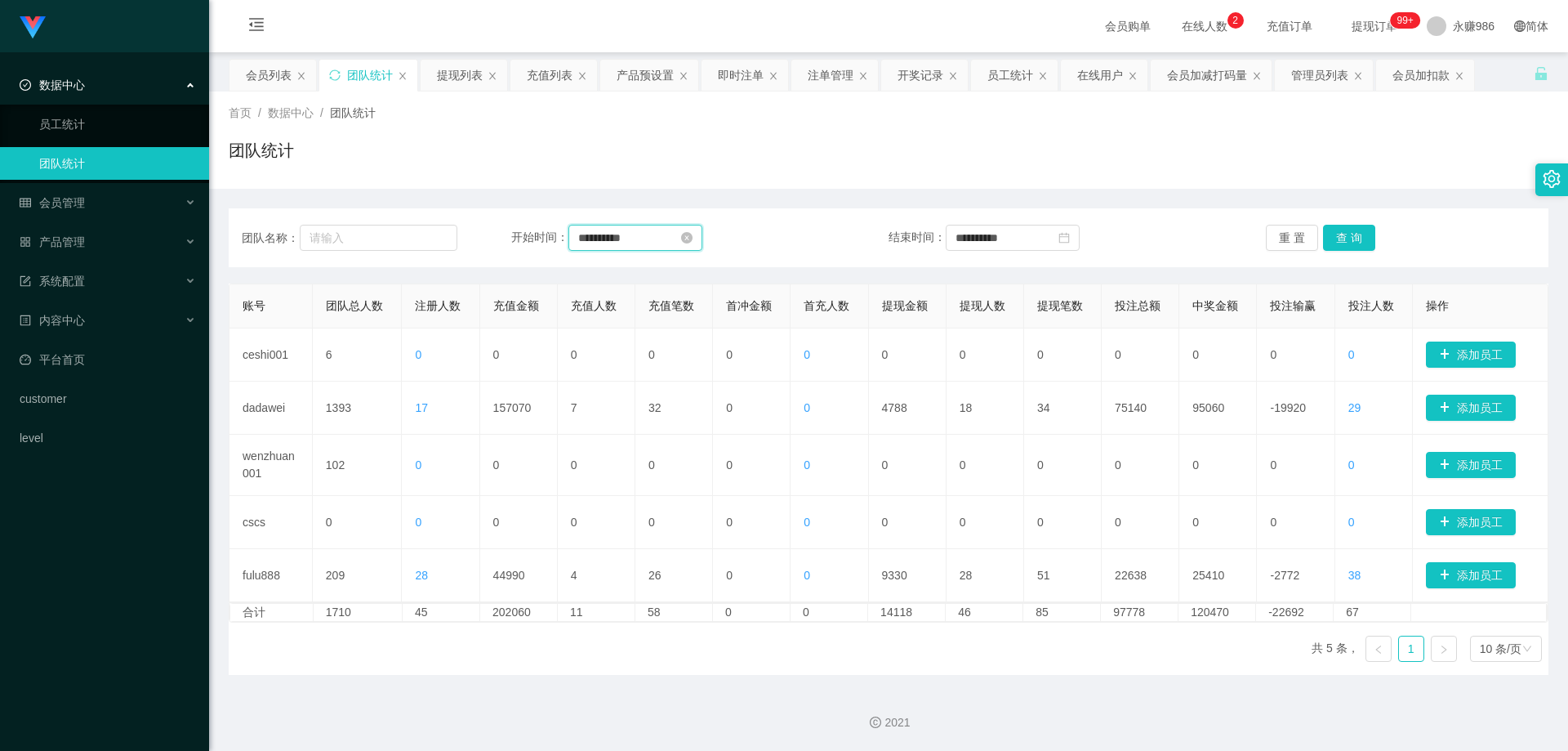
click at [645, 243] on input "**********" at bounding box center [635, 238] width 134 height 26
click at [683, 422] on div "28" at bounding box center [680, 424] width 20 height 20
type input "**********"
click at [1076, 425] on div "29" at bounding box center [1084, 424] width 20 height 20
type input "**********"
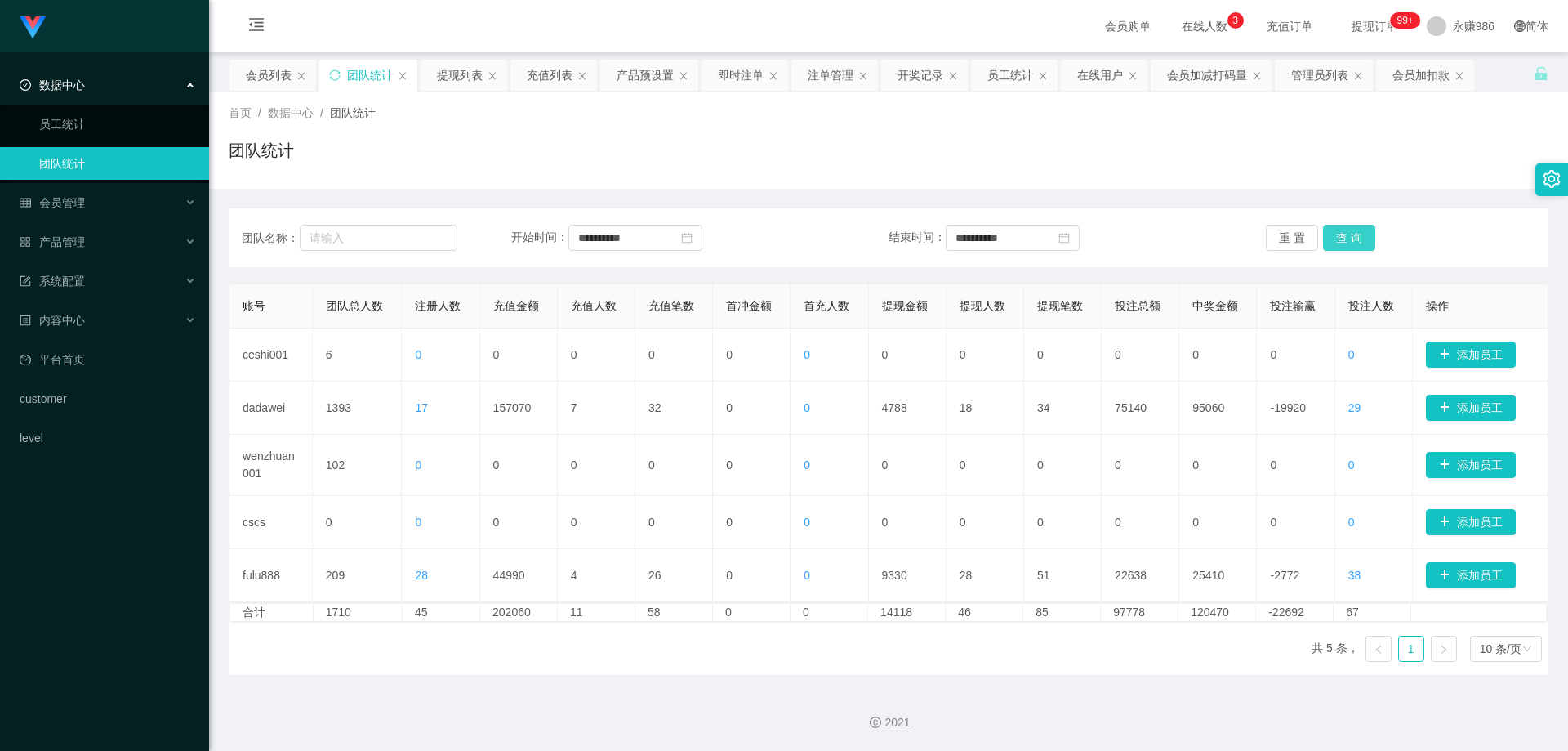
click at [1342, 237] on button "查 询" at bounding box center [1349, 238] width 52 height 26
click at [1337, 240] on button "查 询" at bounding box center [1349, 238] width 52 height 26
click at [130, 208] on div "会员管理" at bounding box center [105, 203] width 209 height 32
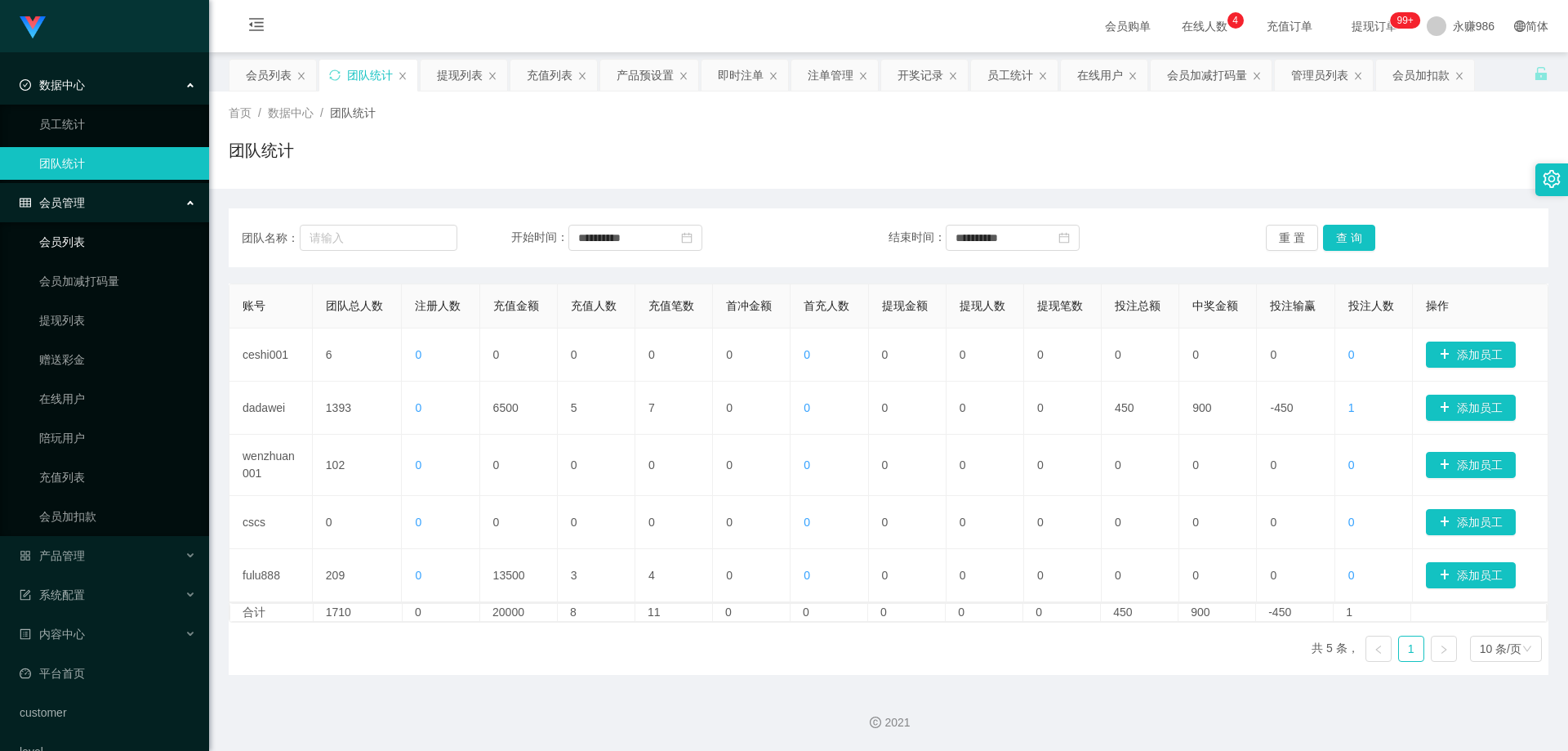
click at [130, 239] on link "会员列表" at bounding box center [117, 242] width 157 height 32
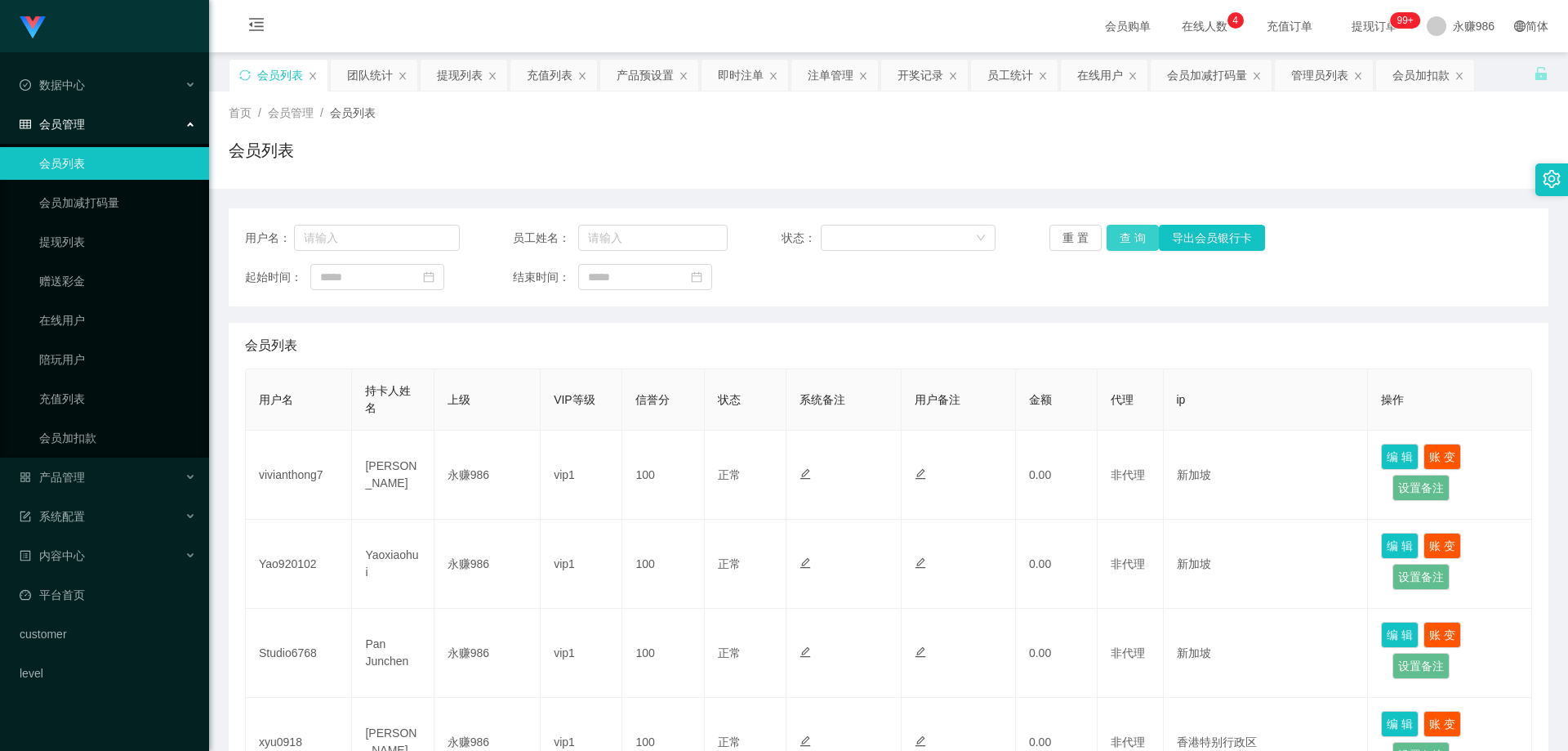
click at [1138, 233] on button "查 询" at bounding box center [1132, 238] width 52 height 26
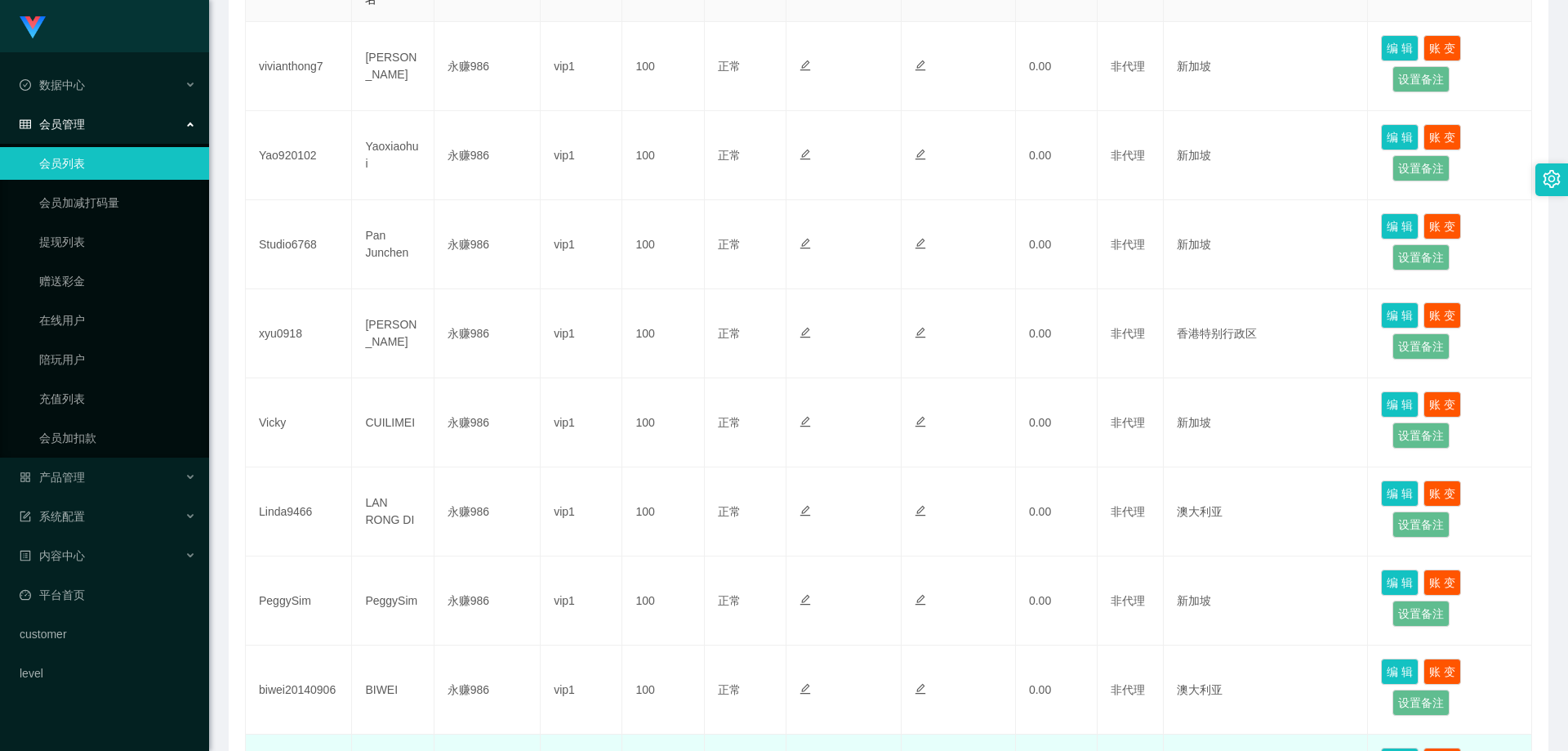
scroll to position [654, 0]
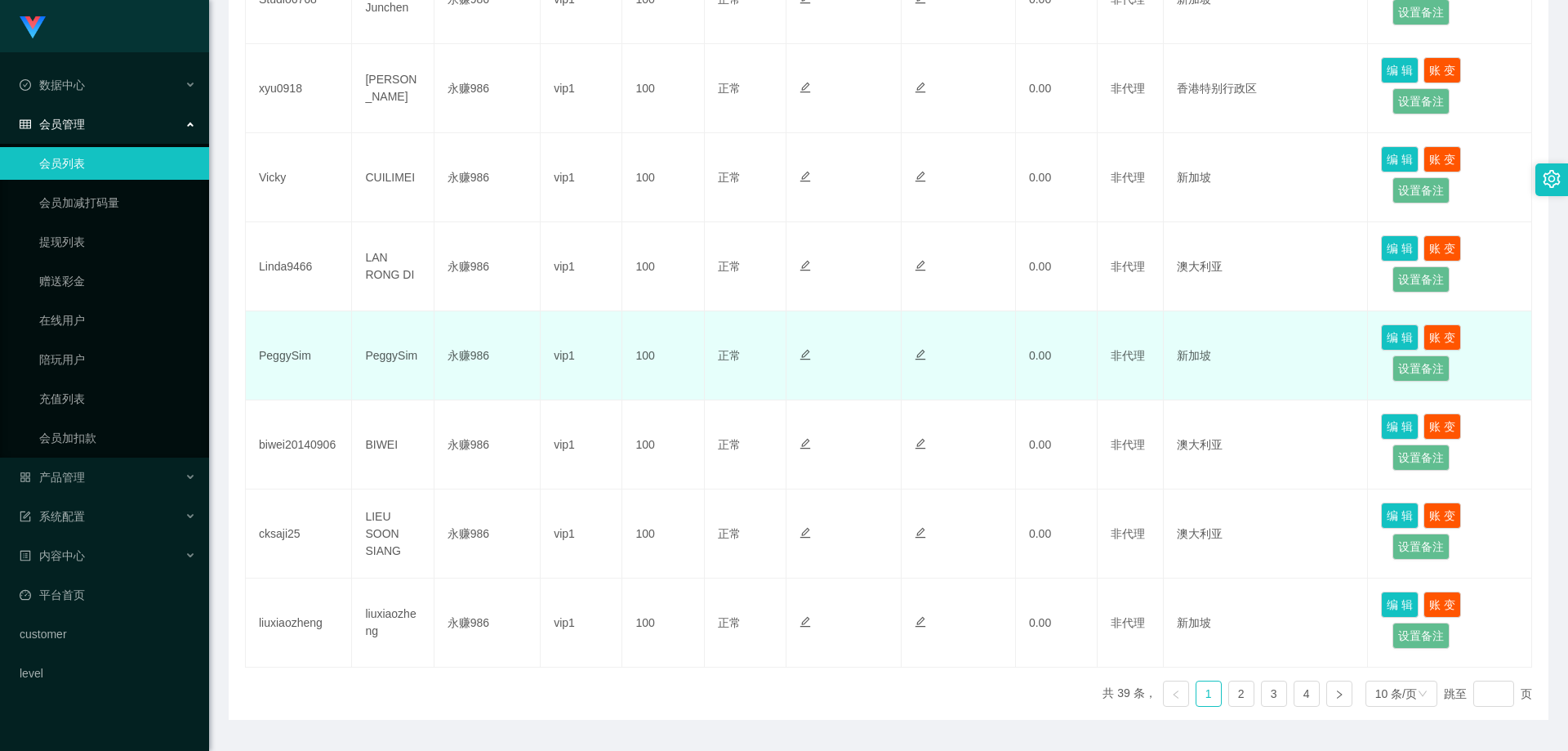
click at [289, 366] on td "PeggySim" at bounding box center [299, 356] width 106 height 89
click at [289, 354] on td "PeggySim" at bounding box center [299, 356] width 106 height 89
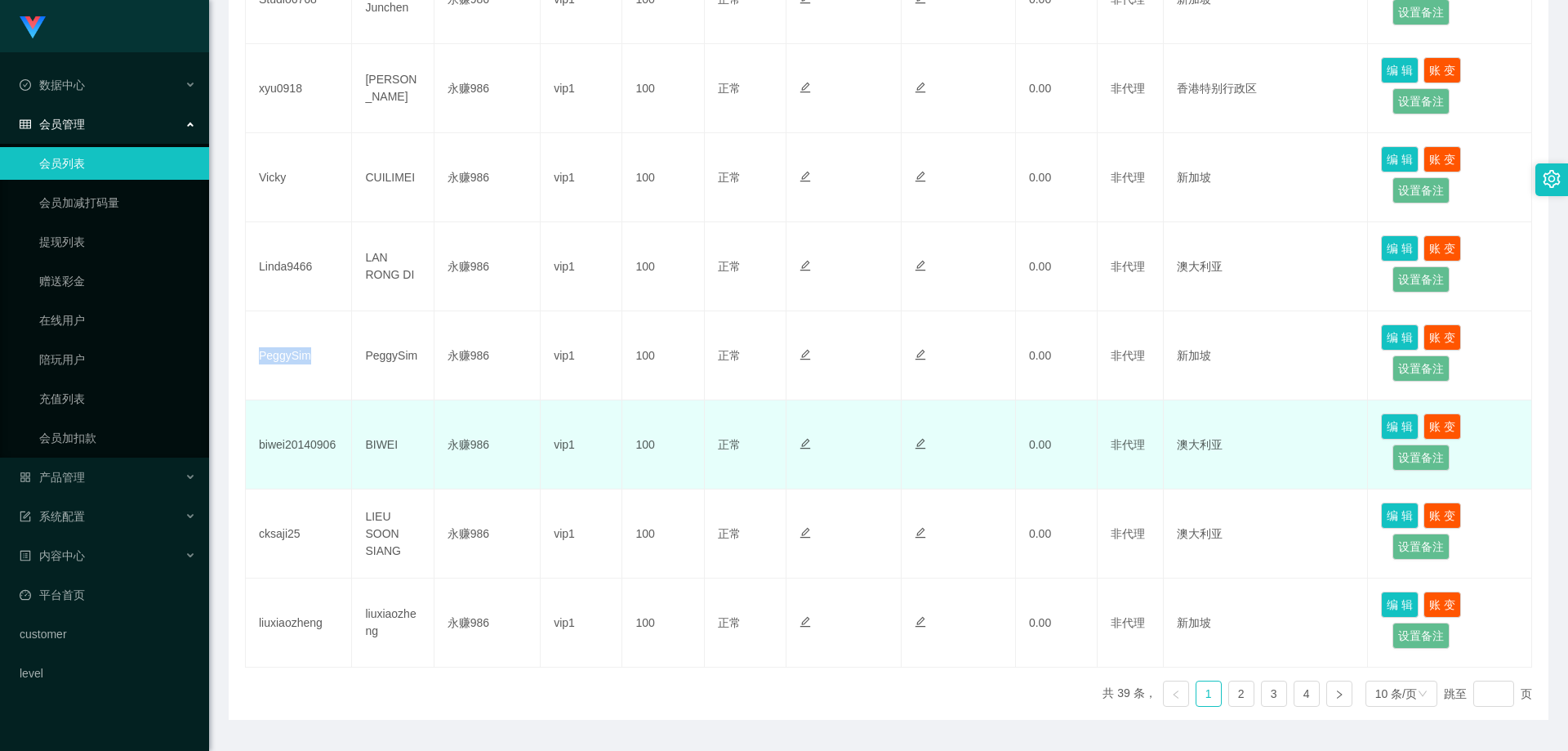
copy td "PeggySim"
click at [998, 416] on td at bounding box center [959, 444] width 114 height 89
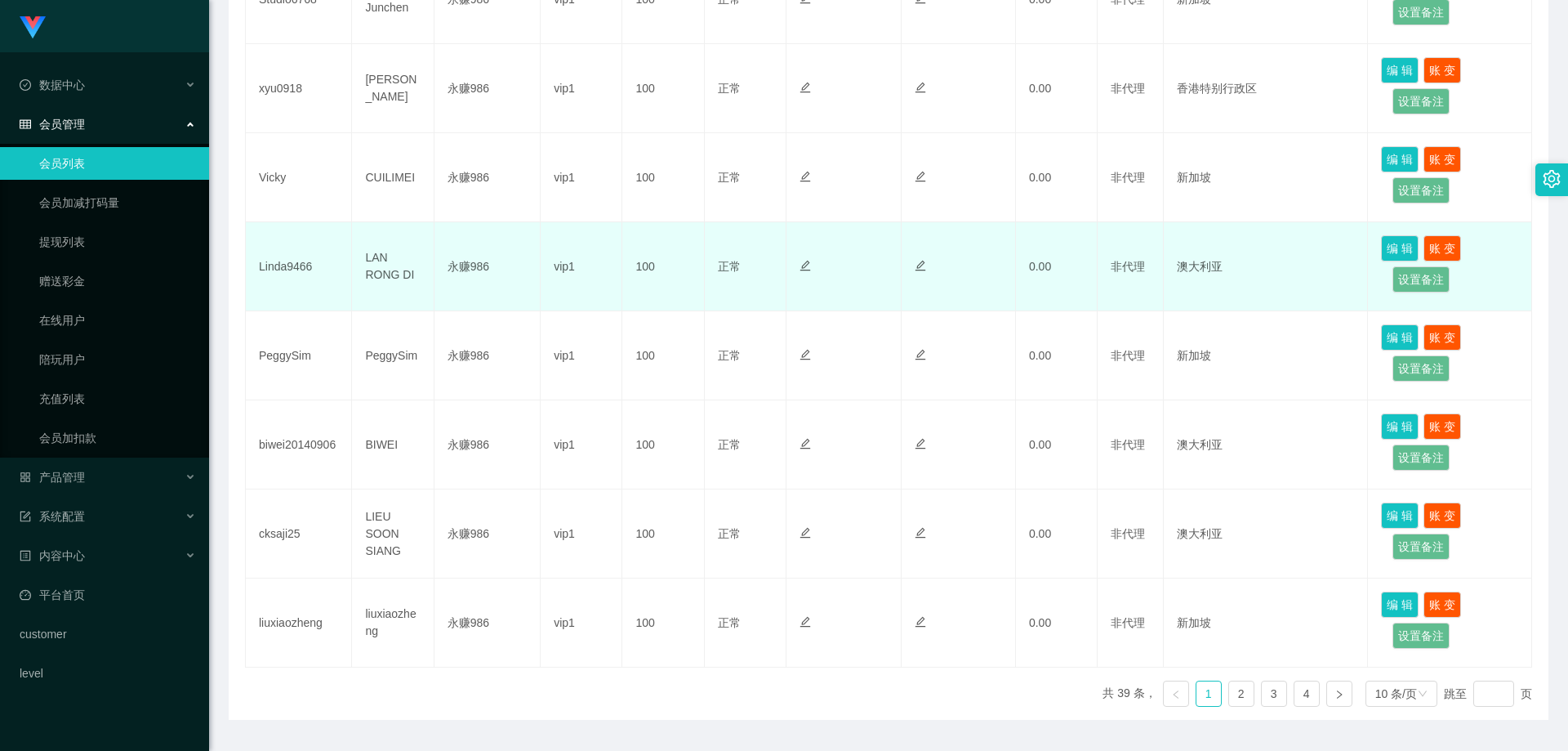
click at [285, 267] on td "Linda9466" at bounding box center [299, 267] width 106 height 89
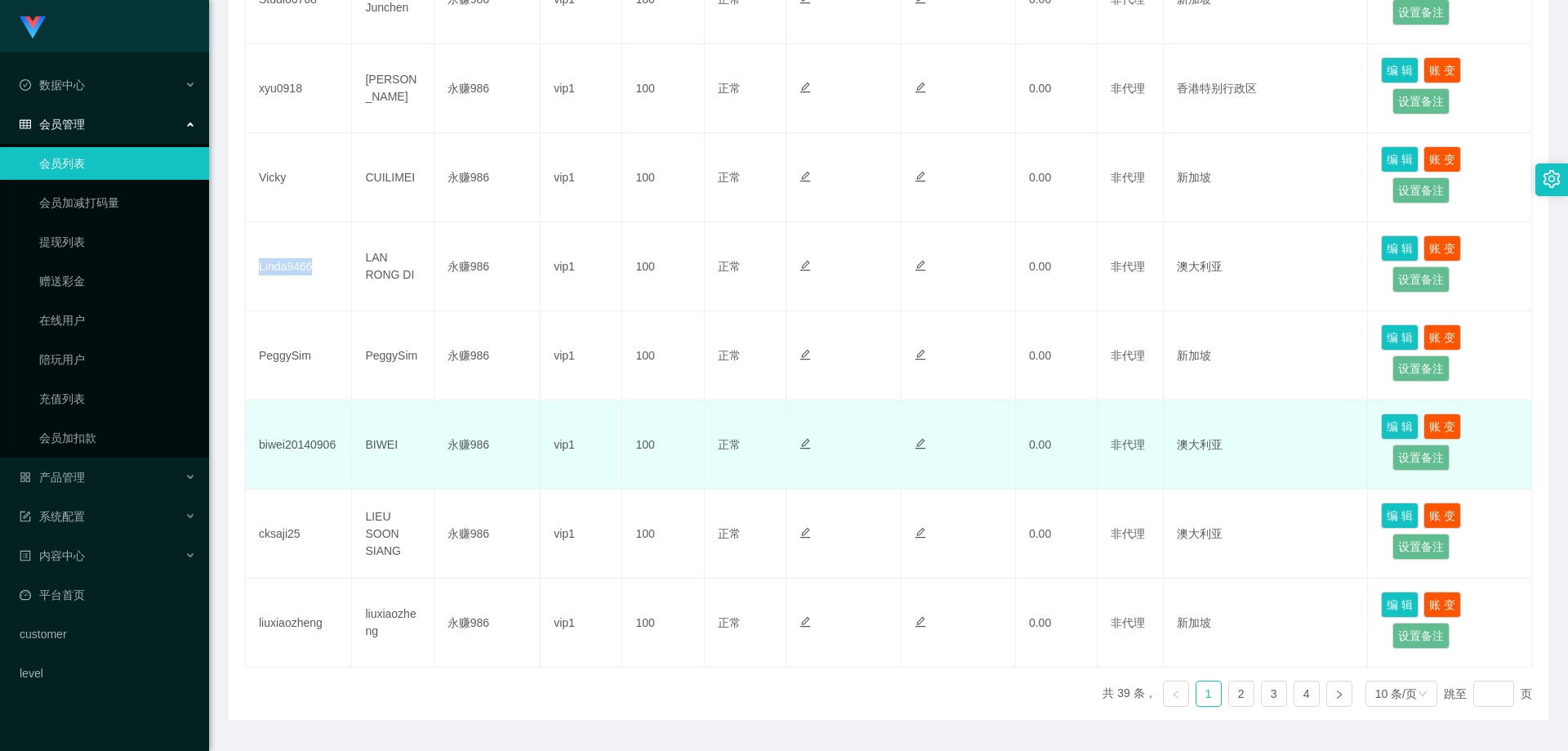
copy td "Linda9466"
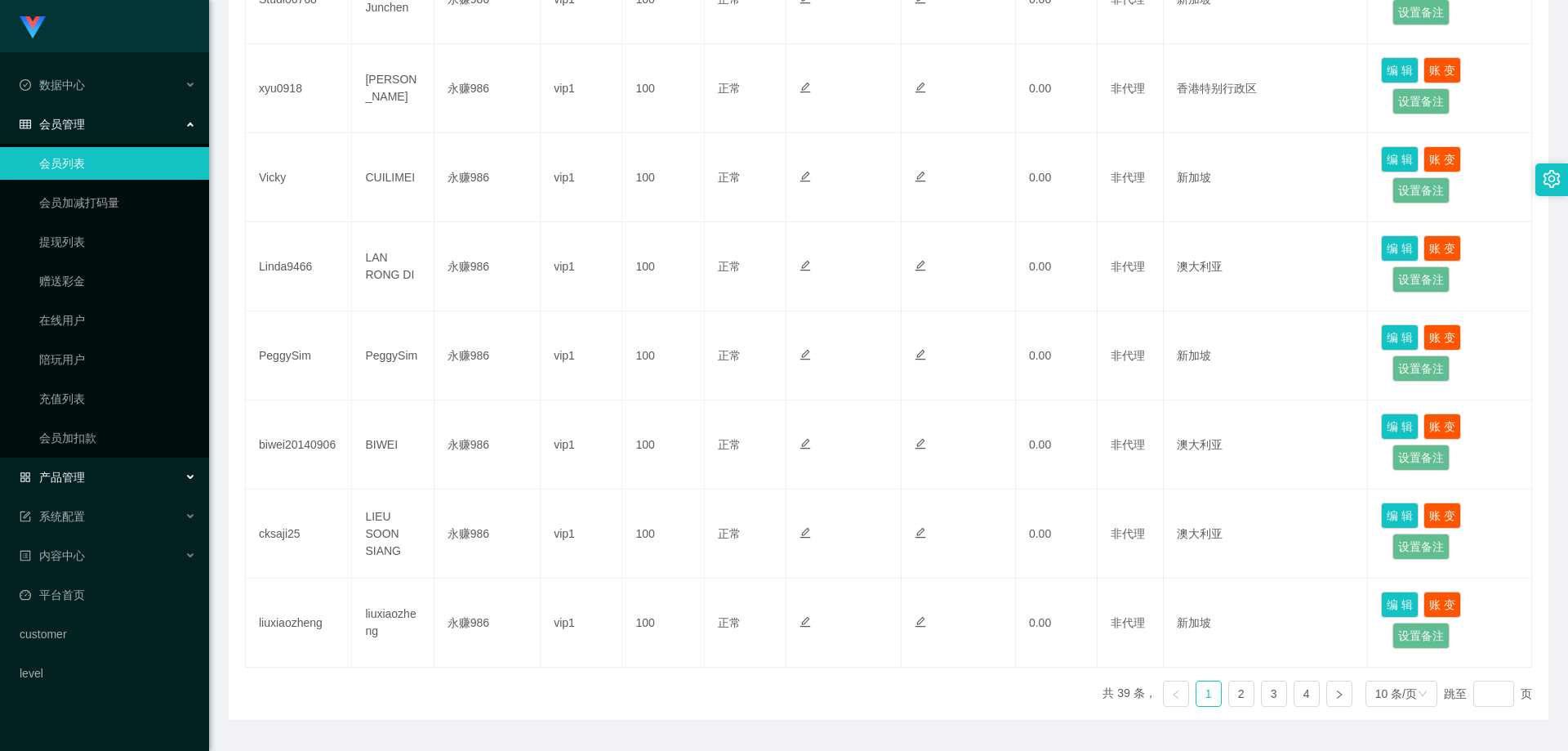
click at [110, 476] on div "产品管理" at bounding box center [105, 477] width 209 height 32
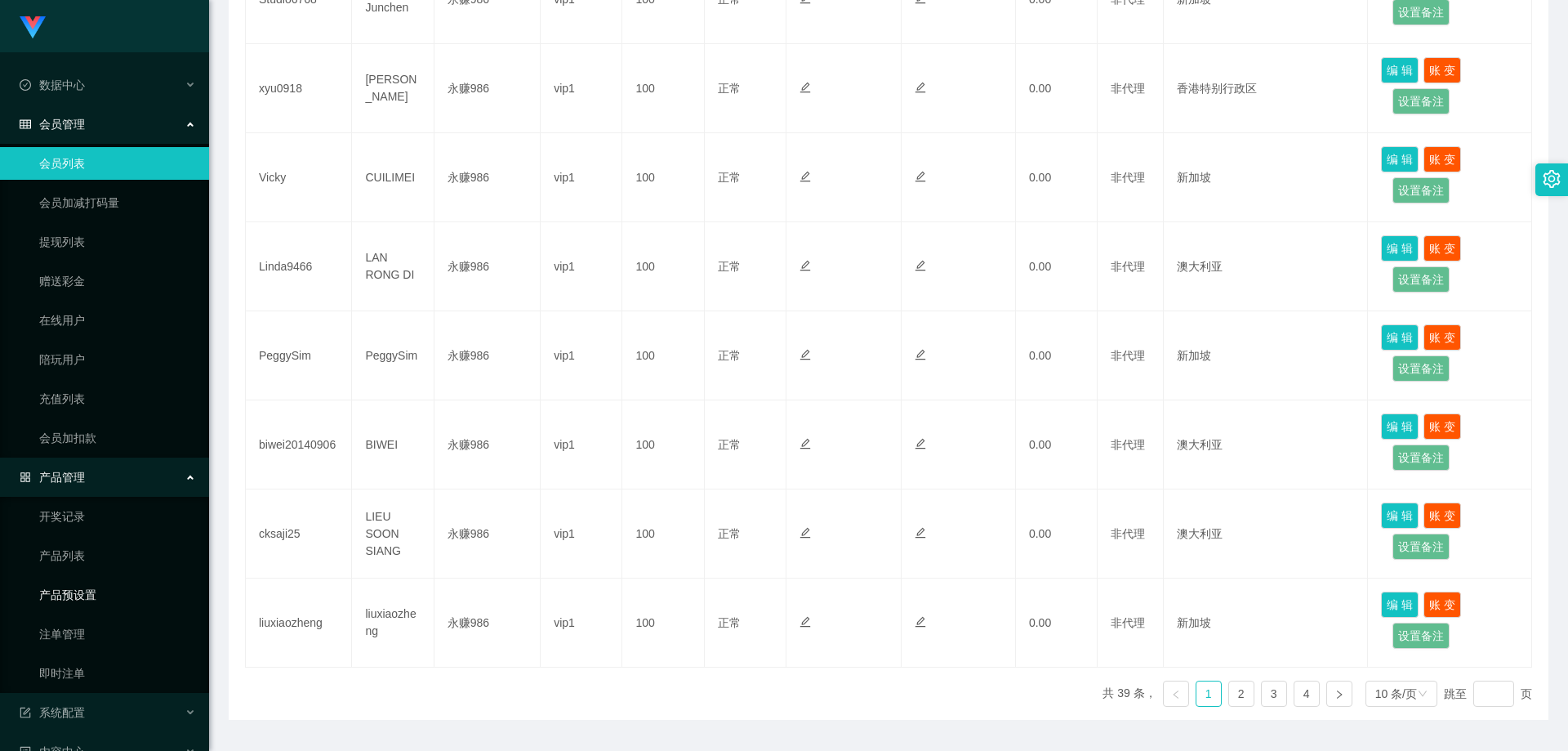
click at [93, 600] on link "产品预设置" at bounding box center [117, 594] width 157 height 32
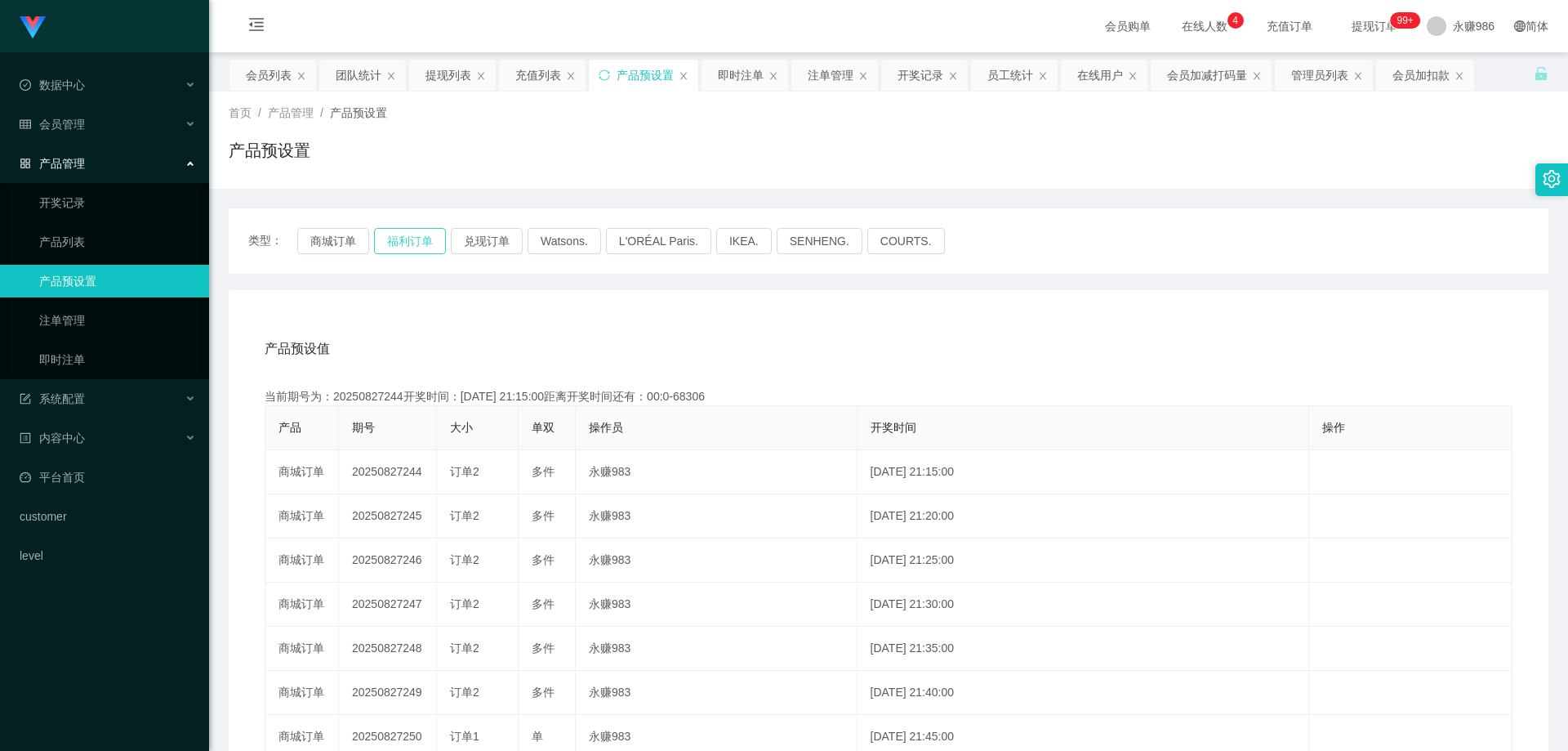
click at [392, 239] on button "福利订单" at bounding box center [409, 241] width 72 height 26
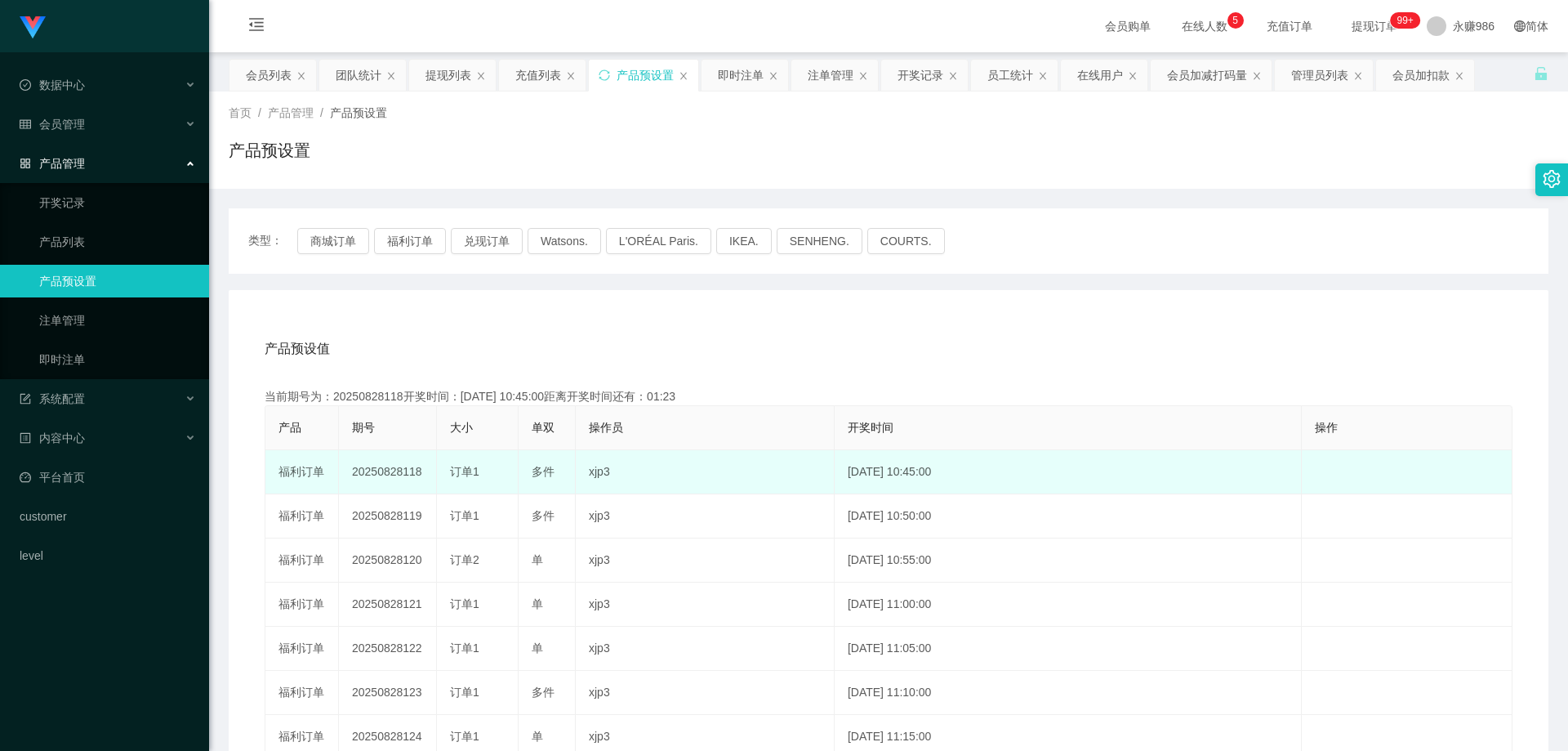
drag, startPoint x: 421, startPoint y: 479, endPoint x: 403, endPoint y: 475, distance: 18.4
click at [403, 475] on td "20250828118" at bounding box center [387, 473] width 98 height 44
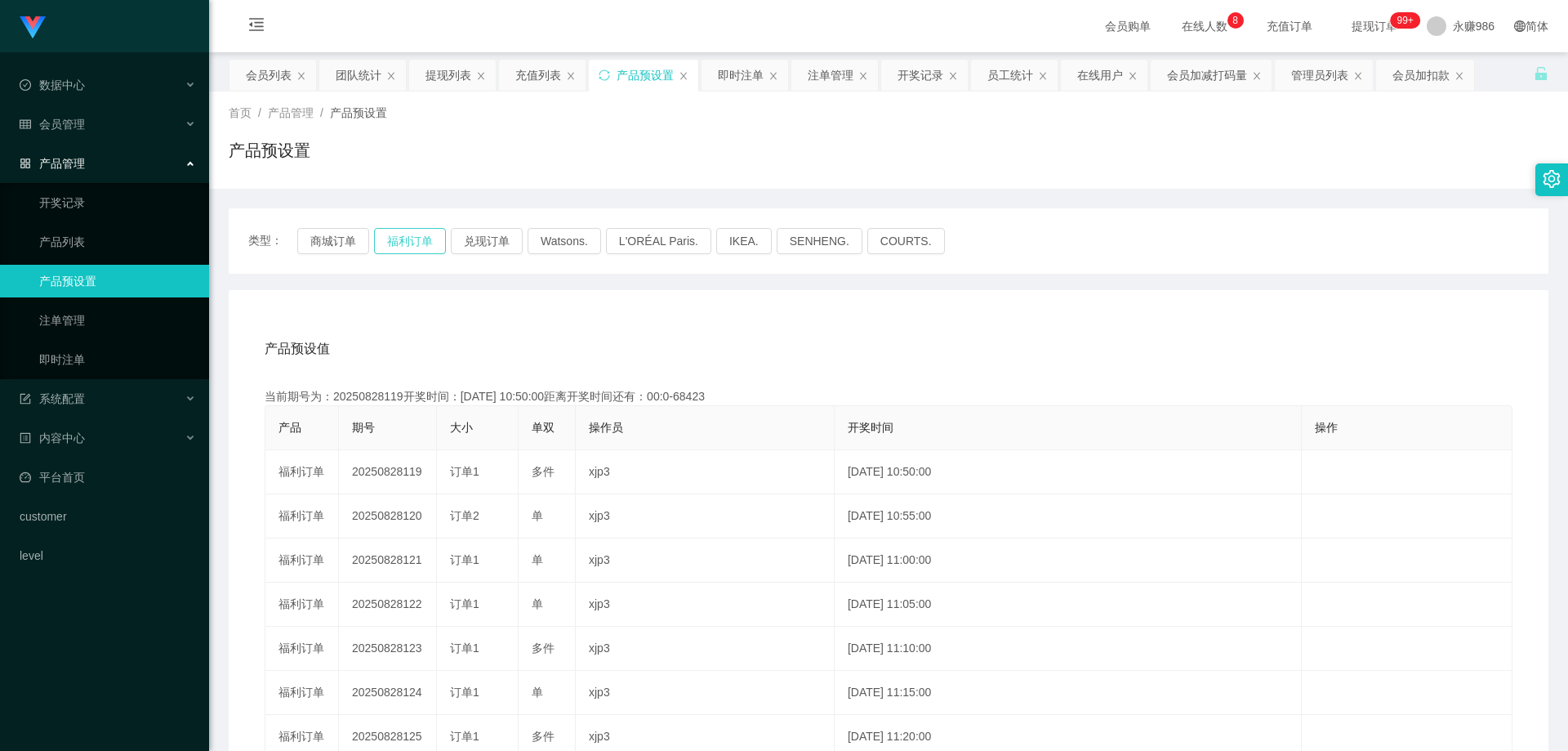
click at [402, 242] on button "福利订单" at bounding box center [409, 241] width 72 height 26
click at [403, 238] on button "福利订单" at bounding box center [409, 241] width 72 height 26
click at [96, 118] on div "会员管理" at bounding box center [105, 124] width 209 height 32
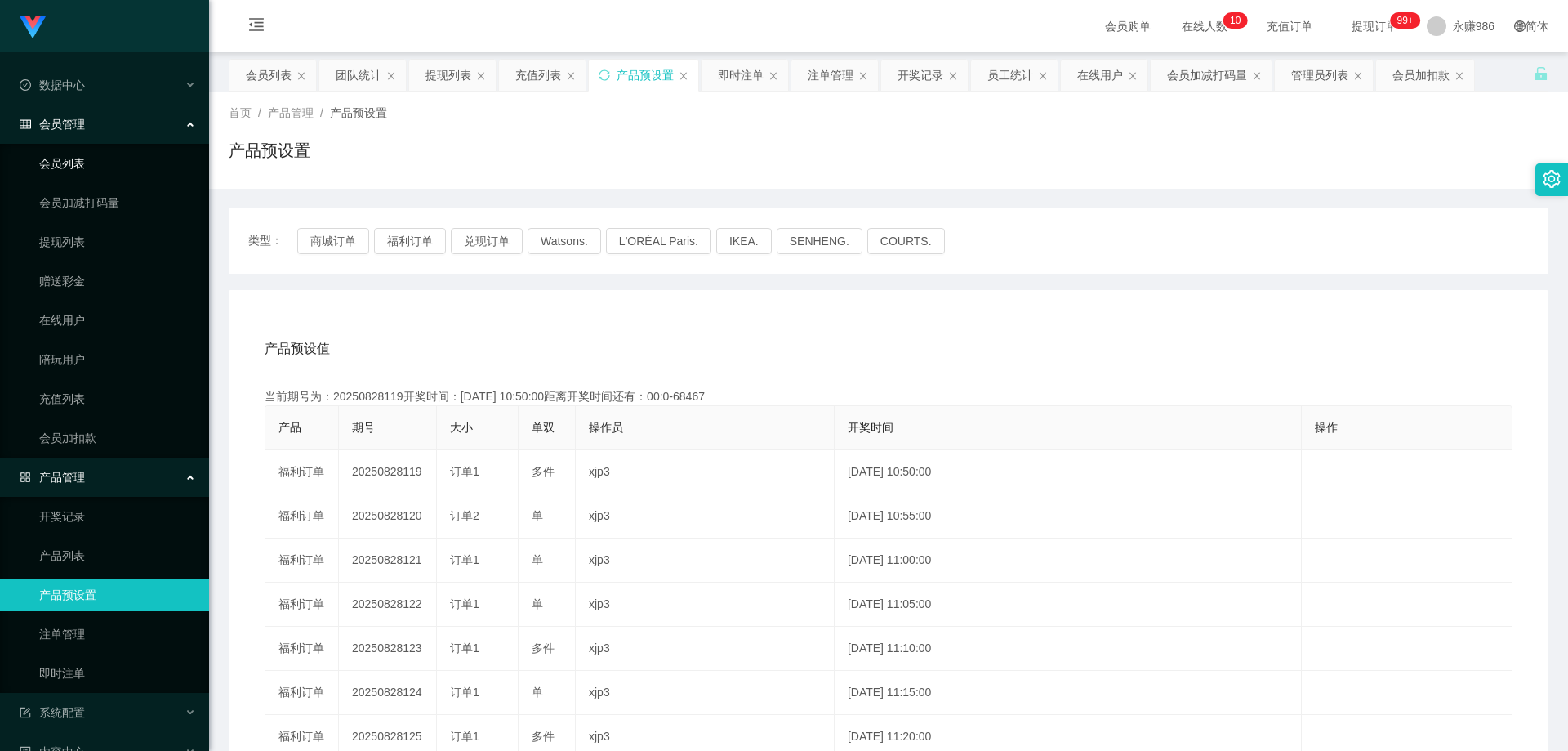
click at [83, 166] on link "会员列表" at bounding box center [117, 163] width 157 height 32
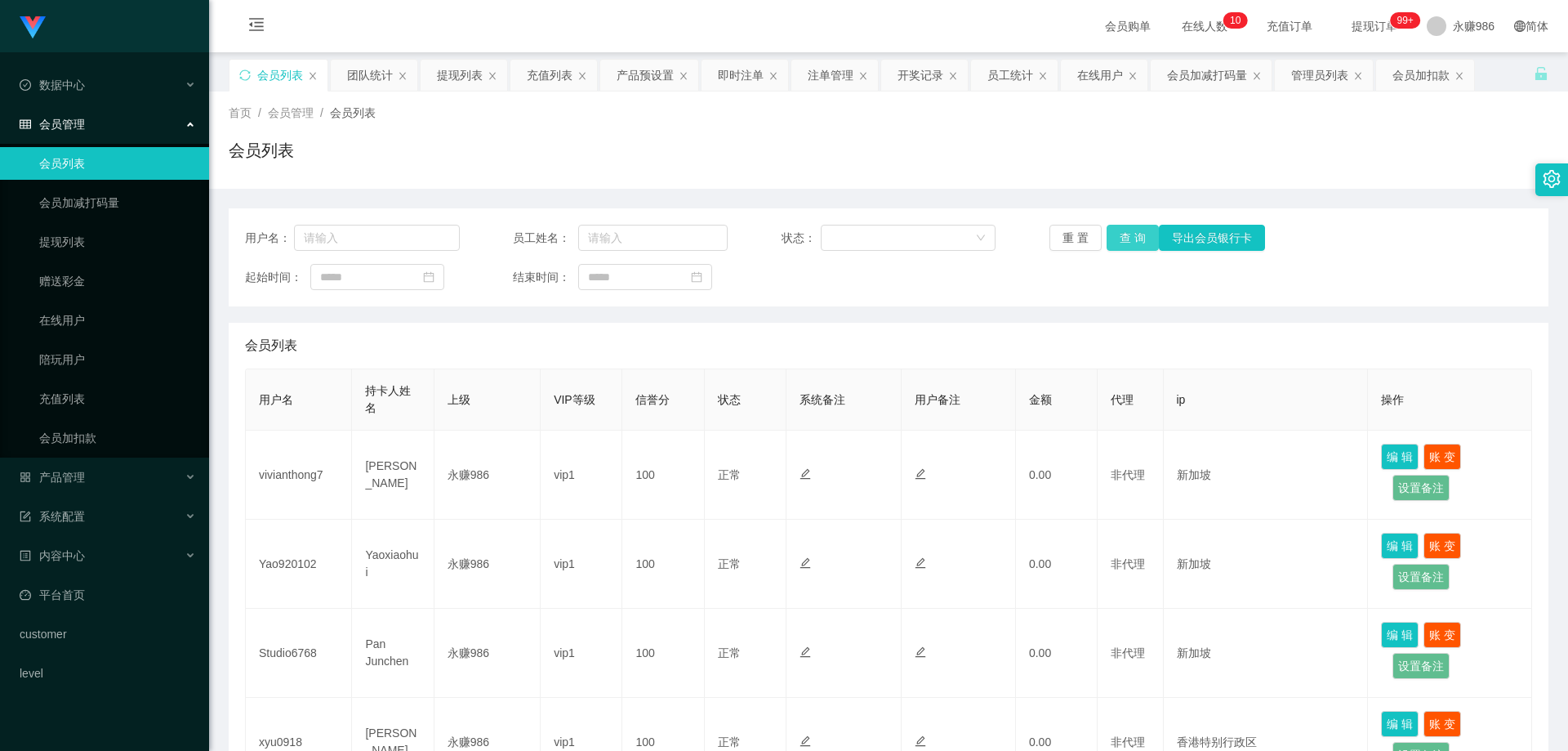
click at [1118, 247] on button "查 询" at bounding box center [1132, 238] width 52 height 26
click at [91, 469] on div "产品管理" at bounding box center [105, 477] width 209 height 32
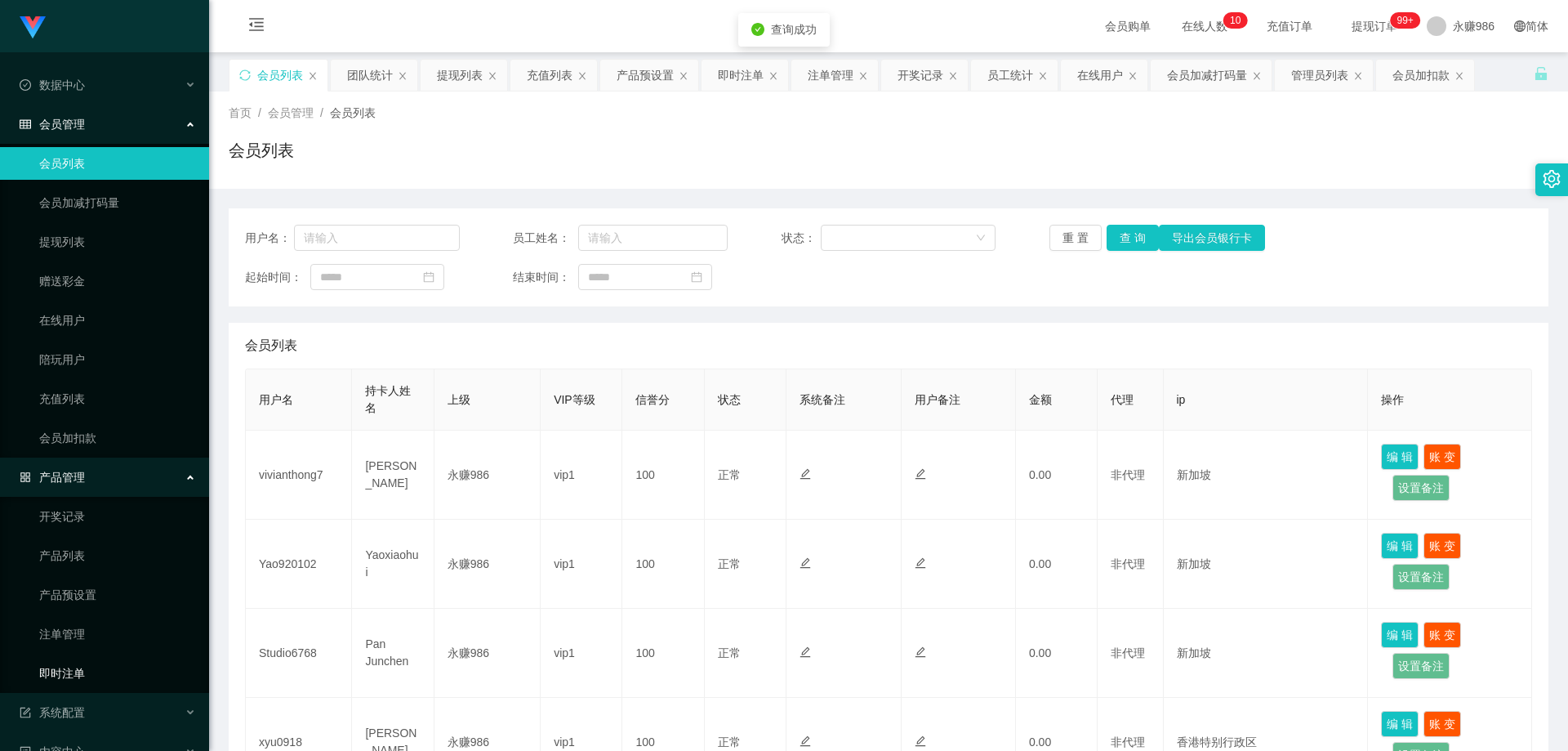
click at [90, 678] on link "即时注单" at bounding box center [117, 674] width 157 height 32
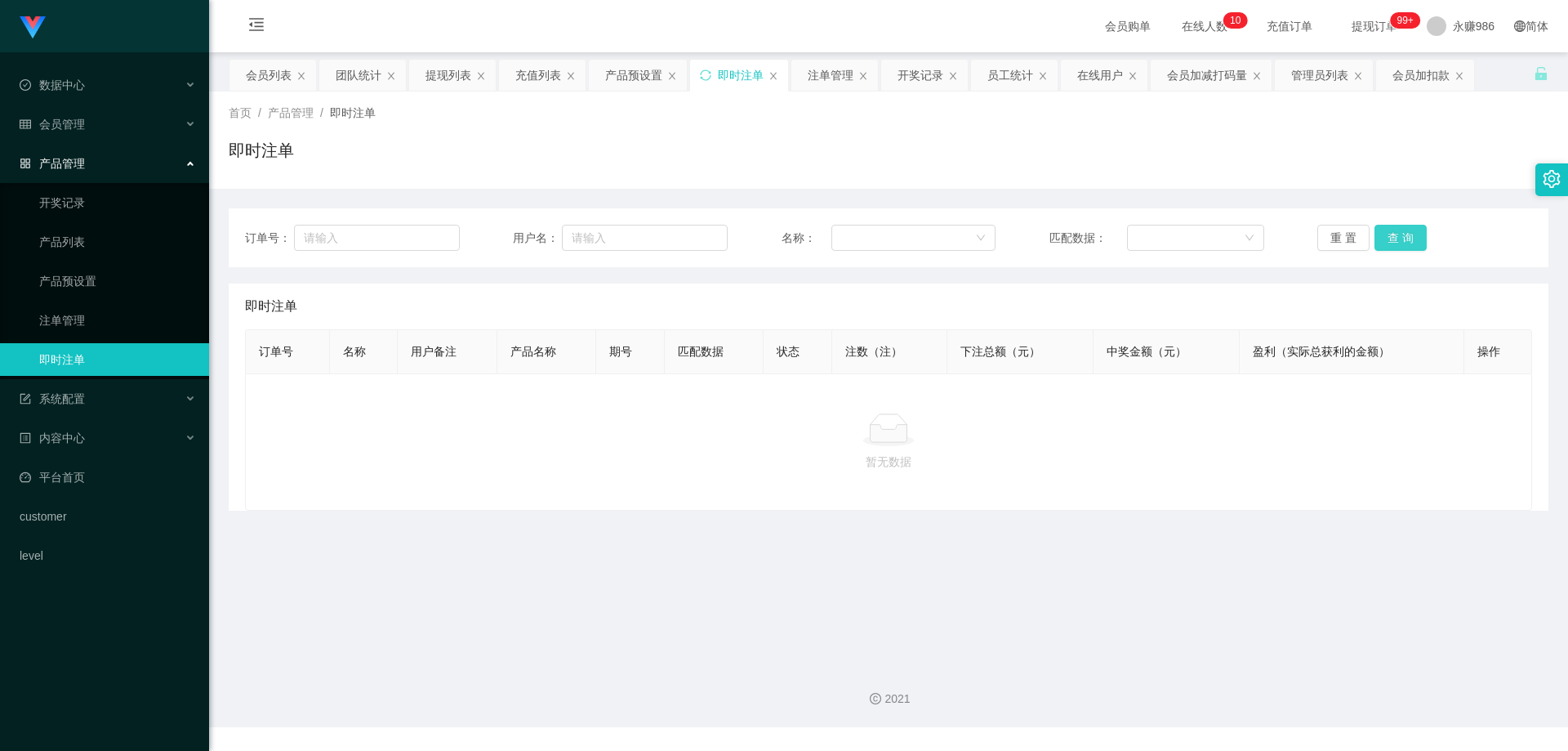
click at [1377, 238] on button "查 询" at bounding box center [1400, 238] width 52 height 26
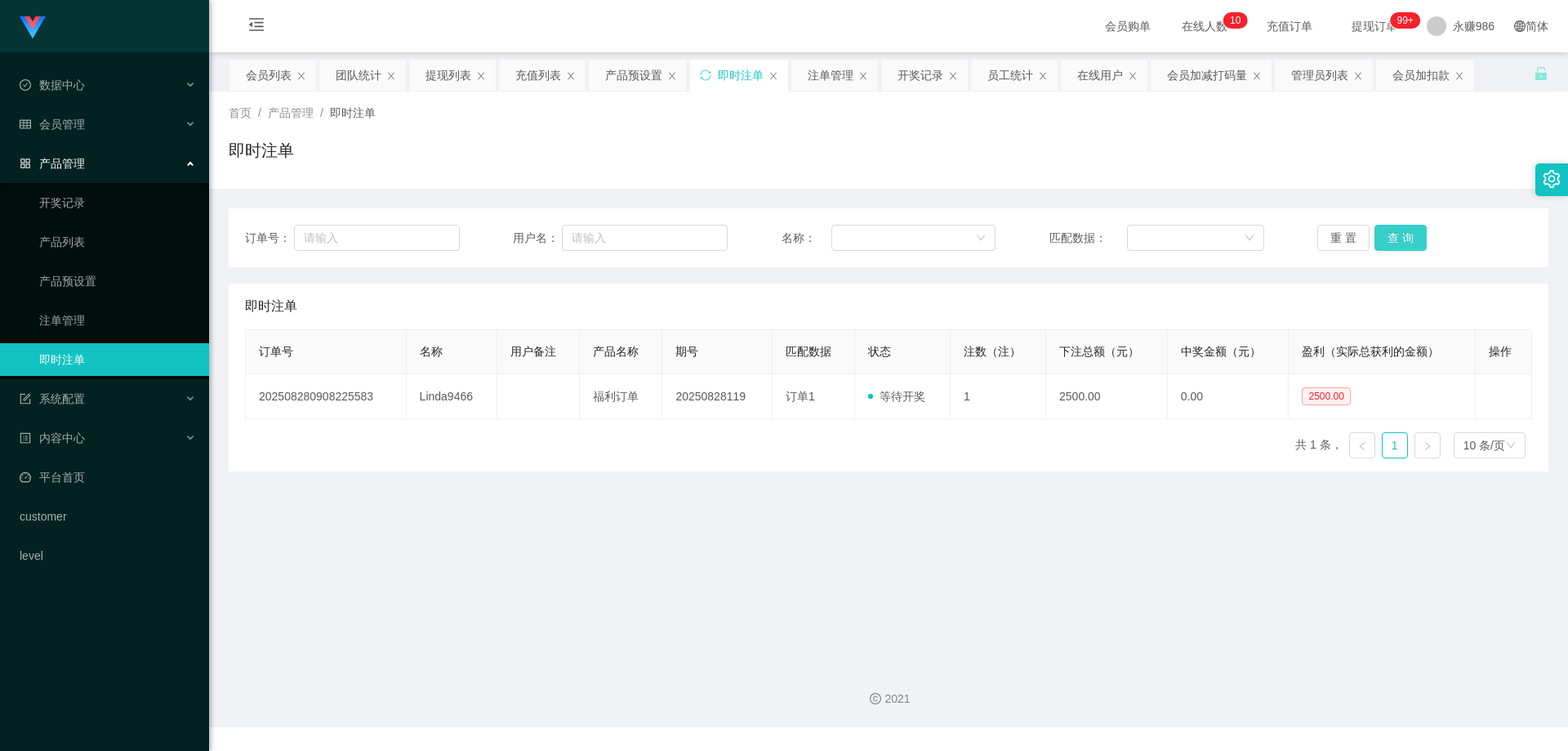
click at [1377, 238] on button "查 询" at bounding box center [1400, 238] width 52 height 26
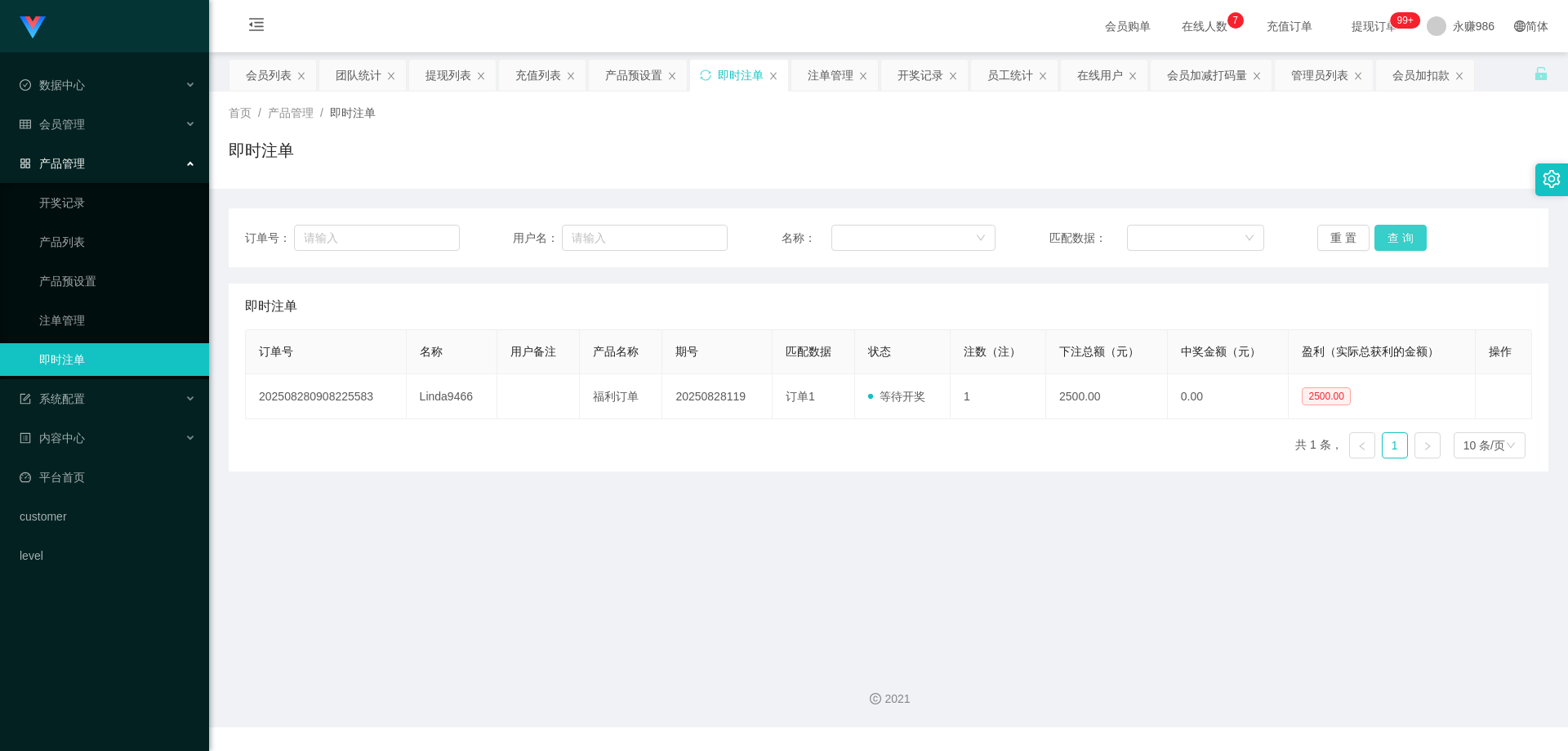
click at [1377, 238] on button "查 询" at bounding box center [1400, 238] width 52 height 26
click at [1377, 238] on button "查 询" at bounding box center [1400, 238] width 52 height 26
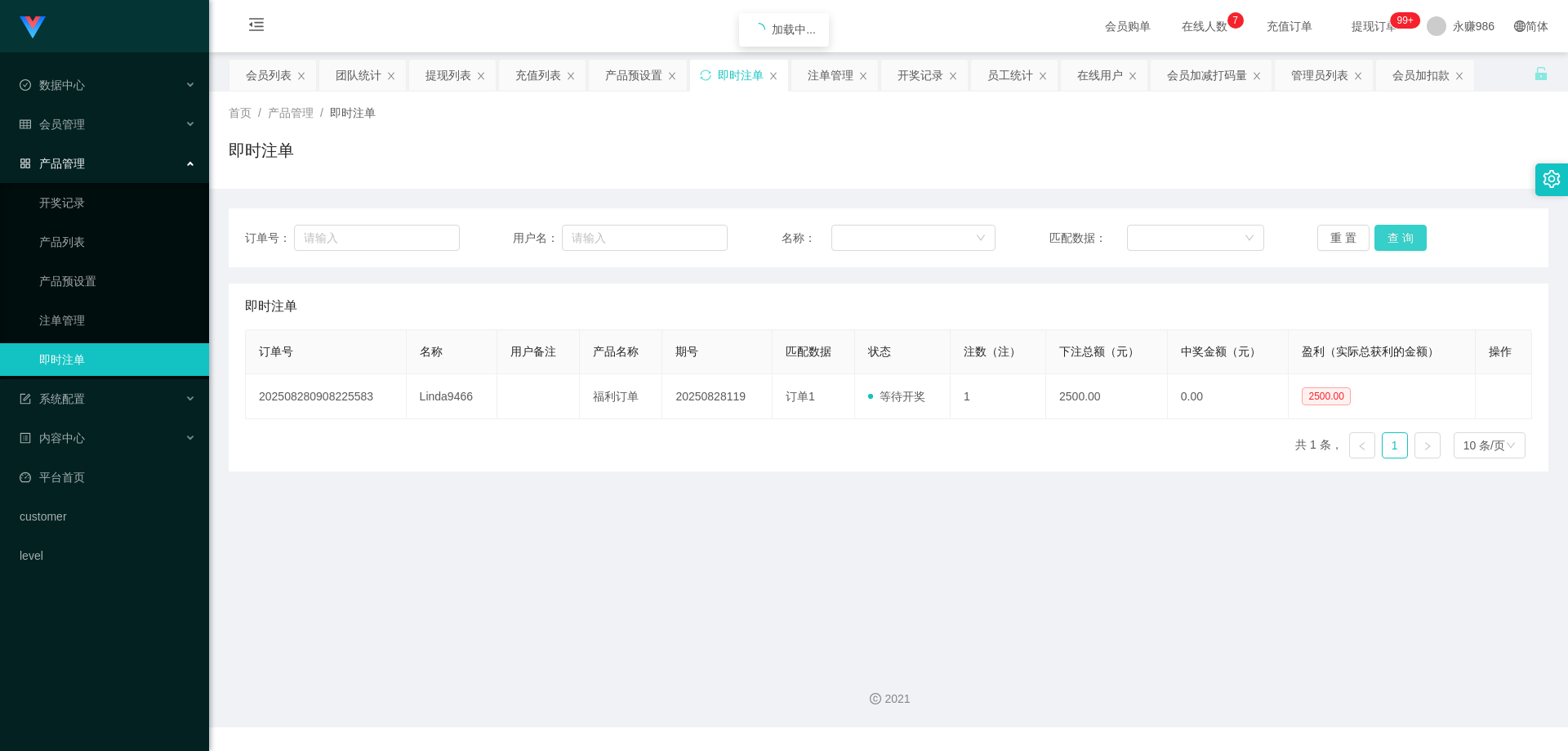
click at [1377, 238] on button "查 询" at bounding box center [1400, 238] width 52 height 26
click at [1406, 232] on button "查 询" at bounding box center [1400, 238] width 52 height 26
click at [1394, 237] on button "查 询" at bounding box center [1400, 238] width 52 height 26
click at [26, 112] on div "会员管理" at bounding box center [105, 124] width 209 height 32
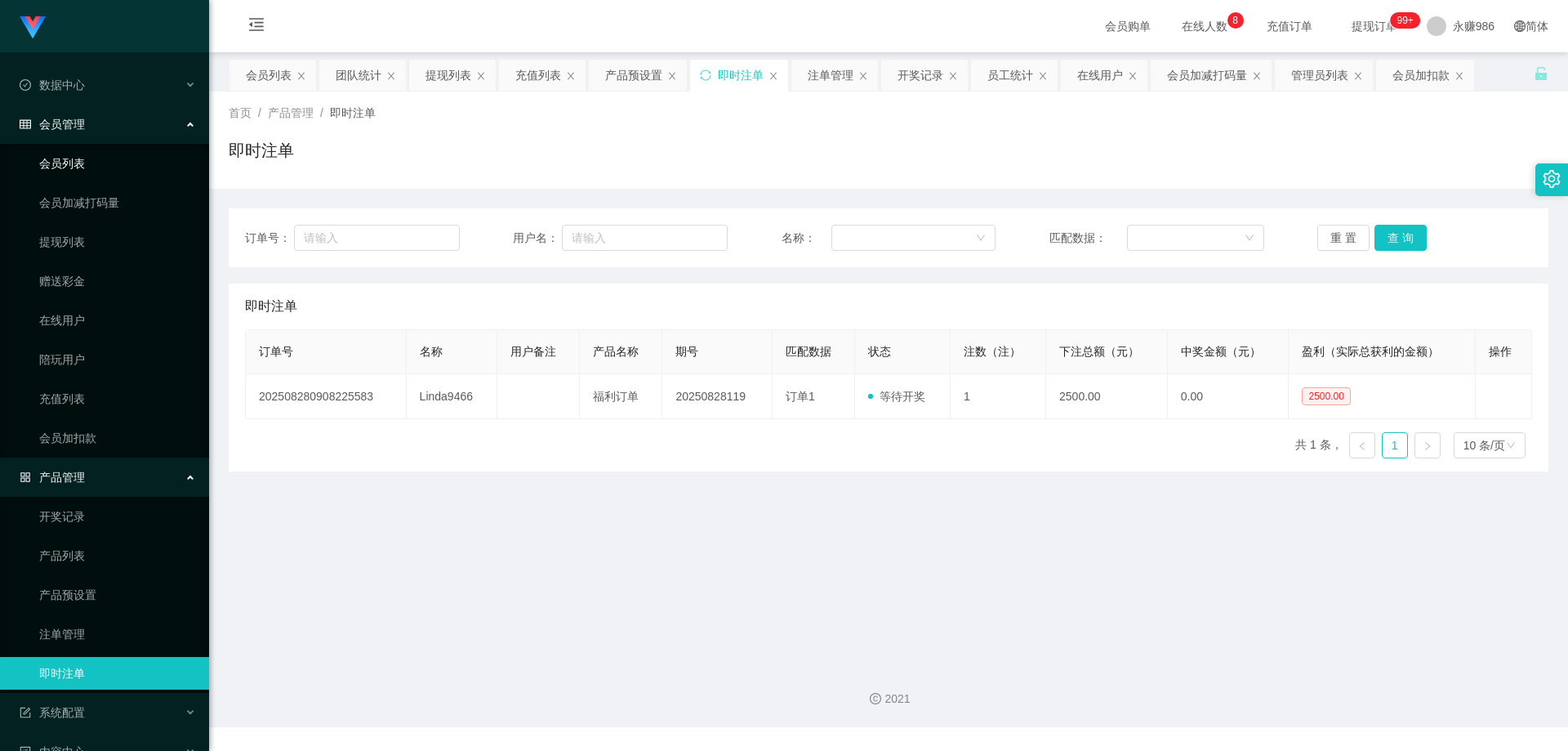
click at [78, 168] on link "会员列表" at bounding box center [117, 163] width 157 height 32
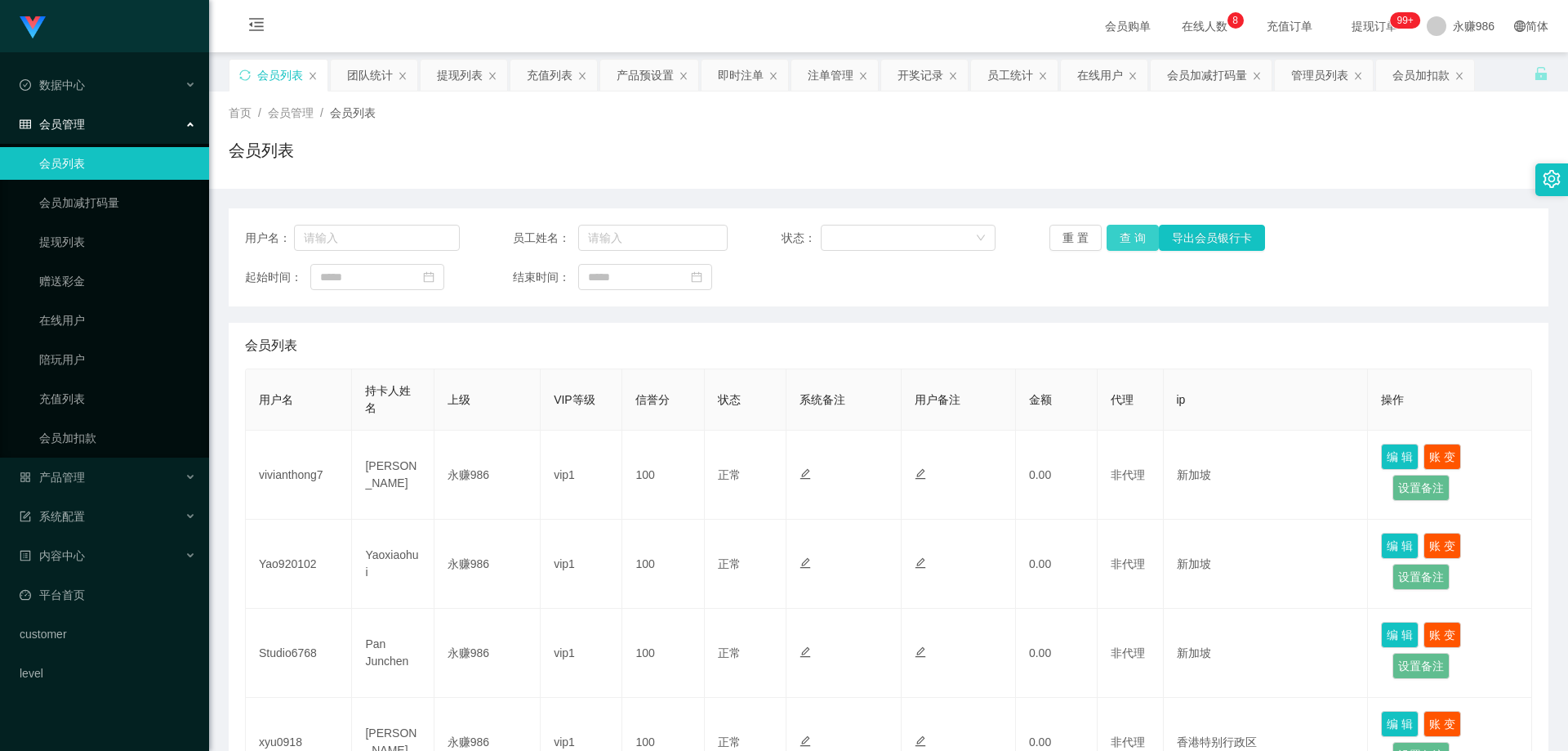
click at [1142, 232] on button "查 询" at bounding box center [1132, 238] width 52 height 26
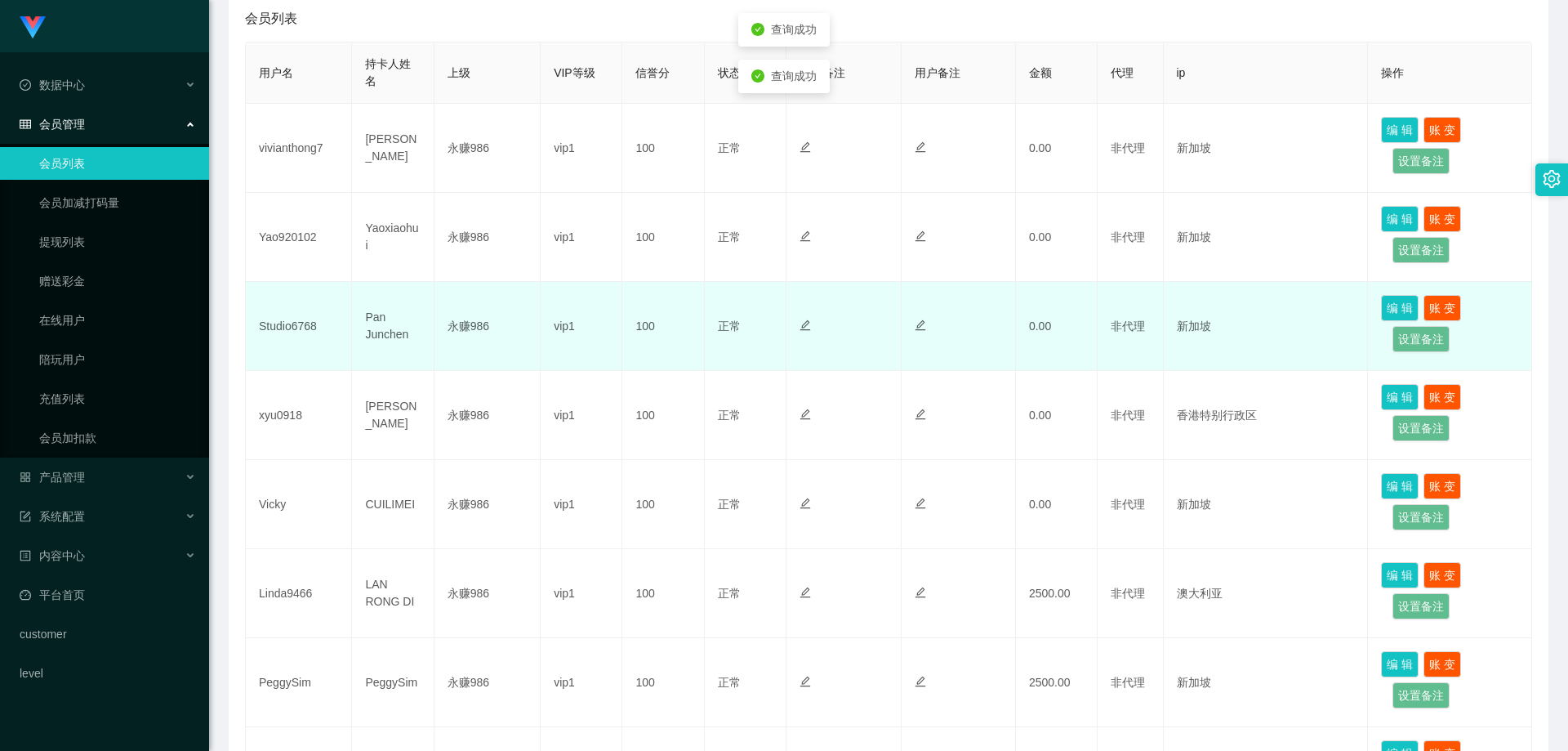
scroll to position [572, 0]
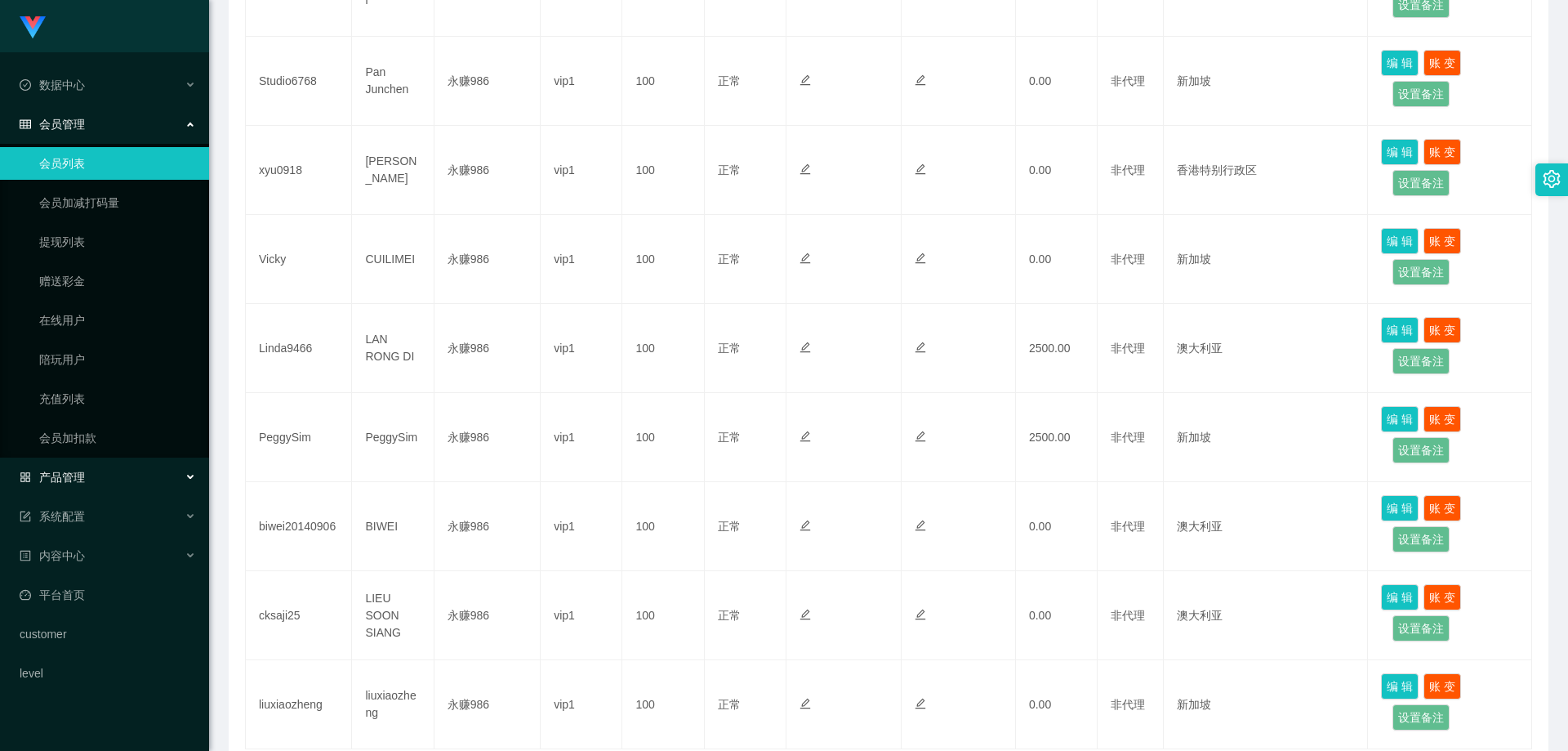
click at [115, 483] on div "产品管理" at bounding box center [105, 477] width 209 height 32
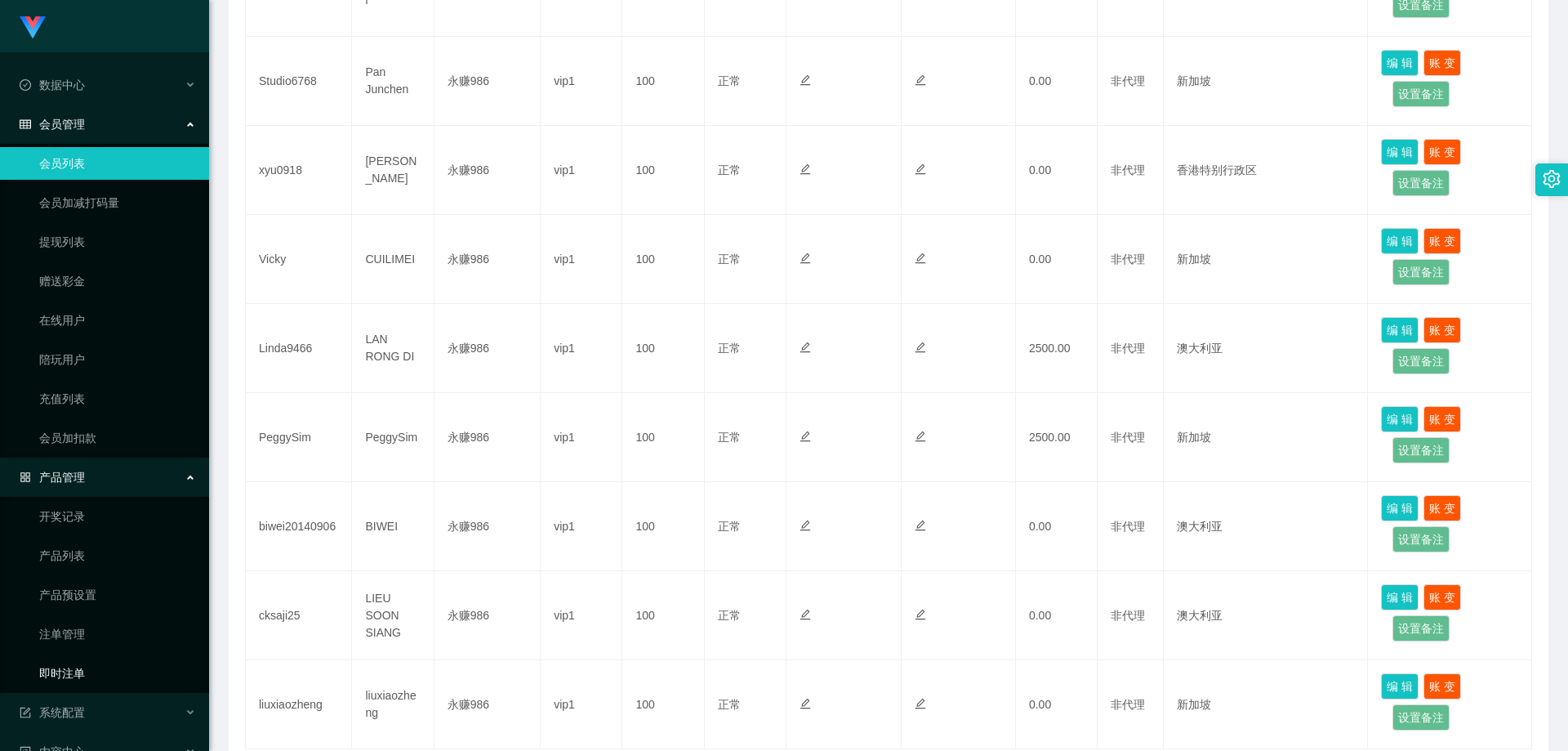
click at [87, 669] on link "即时注单" at bounding box center [117, 674] width 157 height 32
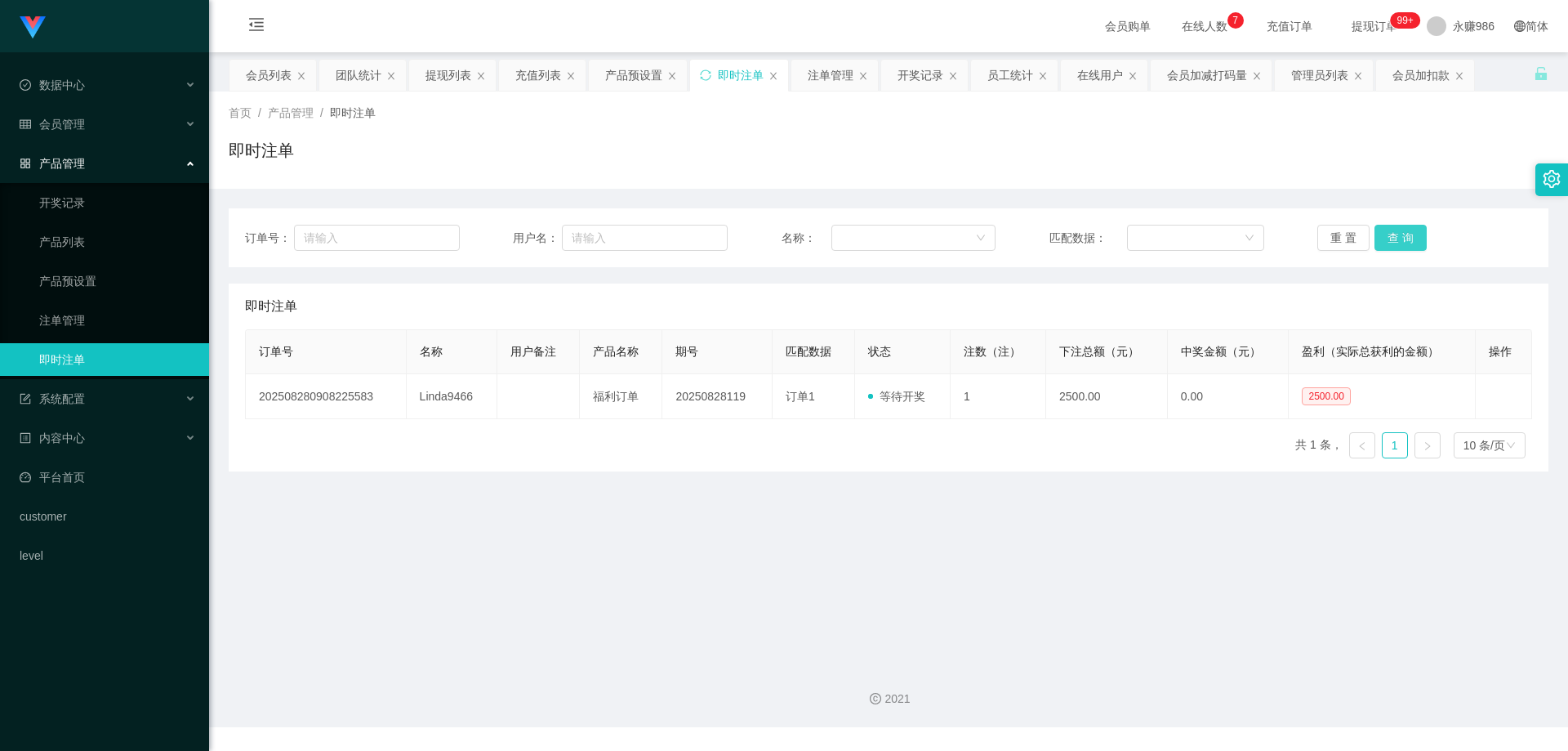
click at [1385, 244] on button "查 询" at bounding box center [1400, 238] width 52 height 26
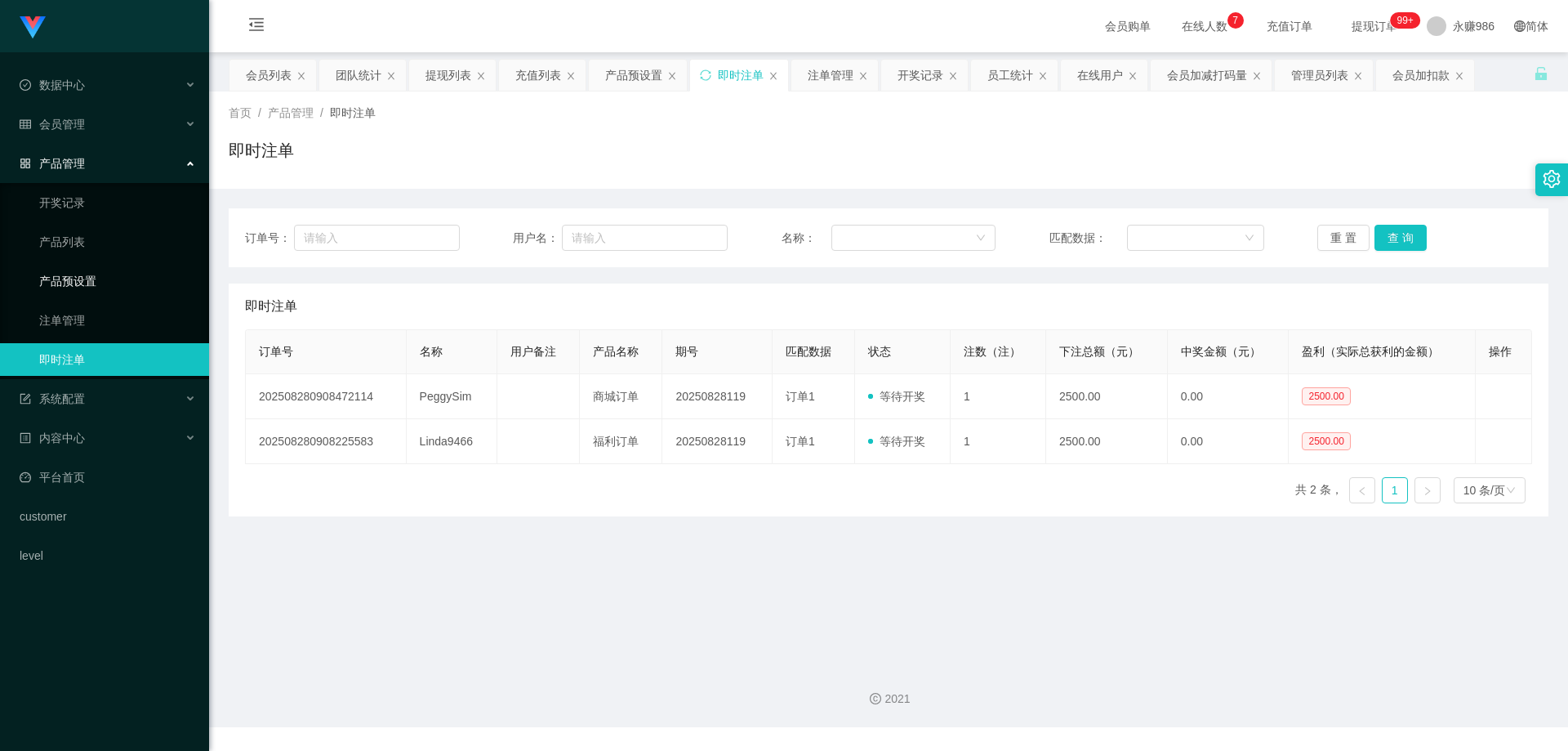
click at [99, 286] on link "产品预设置" at bounding box center [117, 281] width 157 height 32
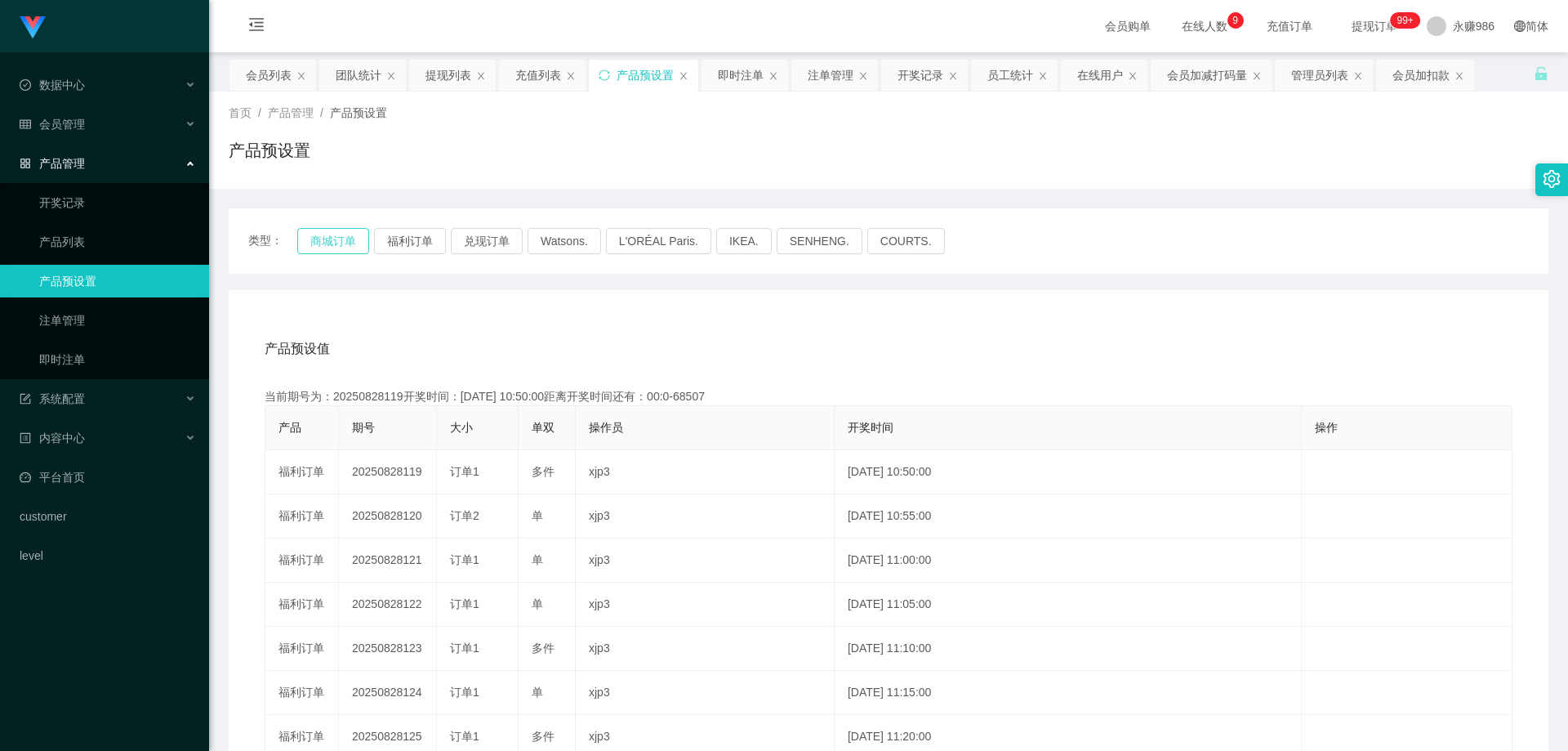
click at [338, 242] on button "商城订单" at bounding box center [333, 241] width 72 height 26
click at [393, 235] on button "福利订单" at bounding box center [409, 241] width 72 height 26
click at [109, 122] on div "会员管理" at bounding box center [105, 124] width 209 height 32
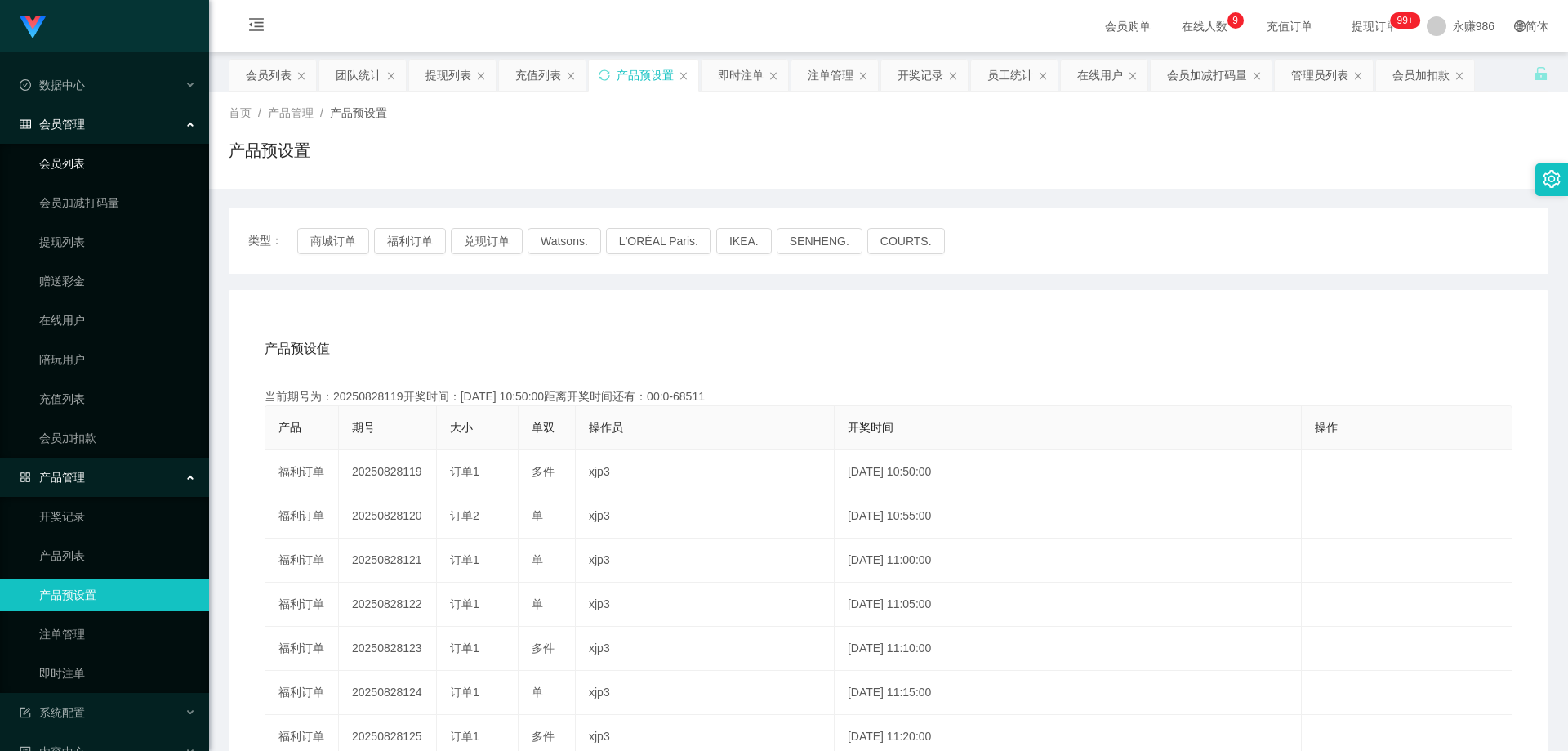
click at [88, 167] on link "会员列表" at bounding box center [117, 163] width 157 height 32
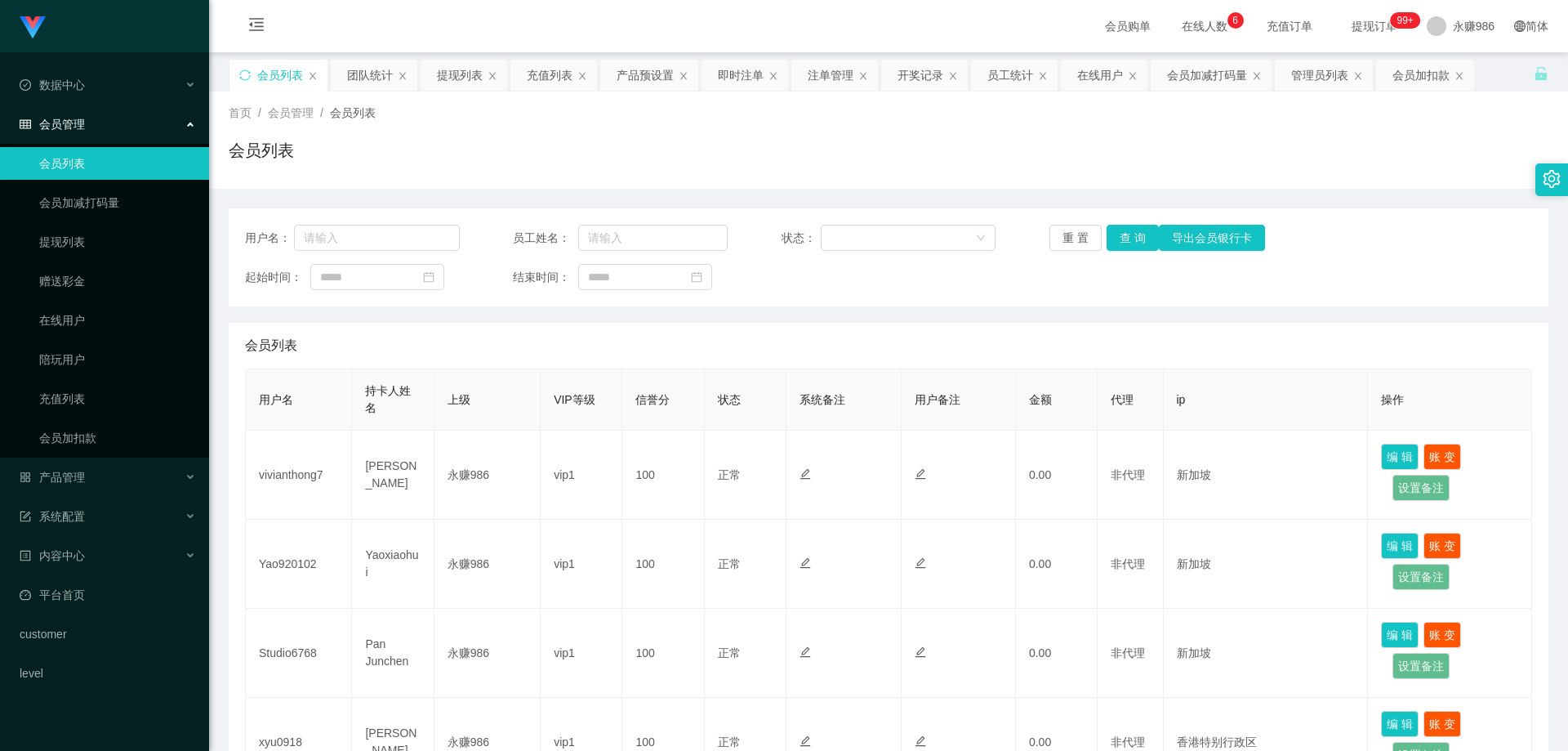
click at [81, 171] on link "会员列表" at bounding box center [117, 163] width 157 height 32
click at [1137, 232] on button "查 询" at bounding box center [1132, 238] width 52 height 26
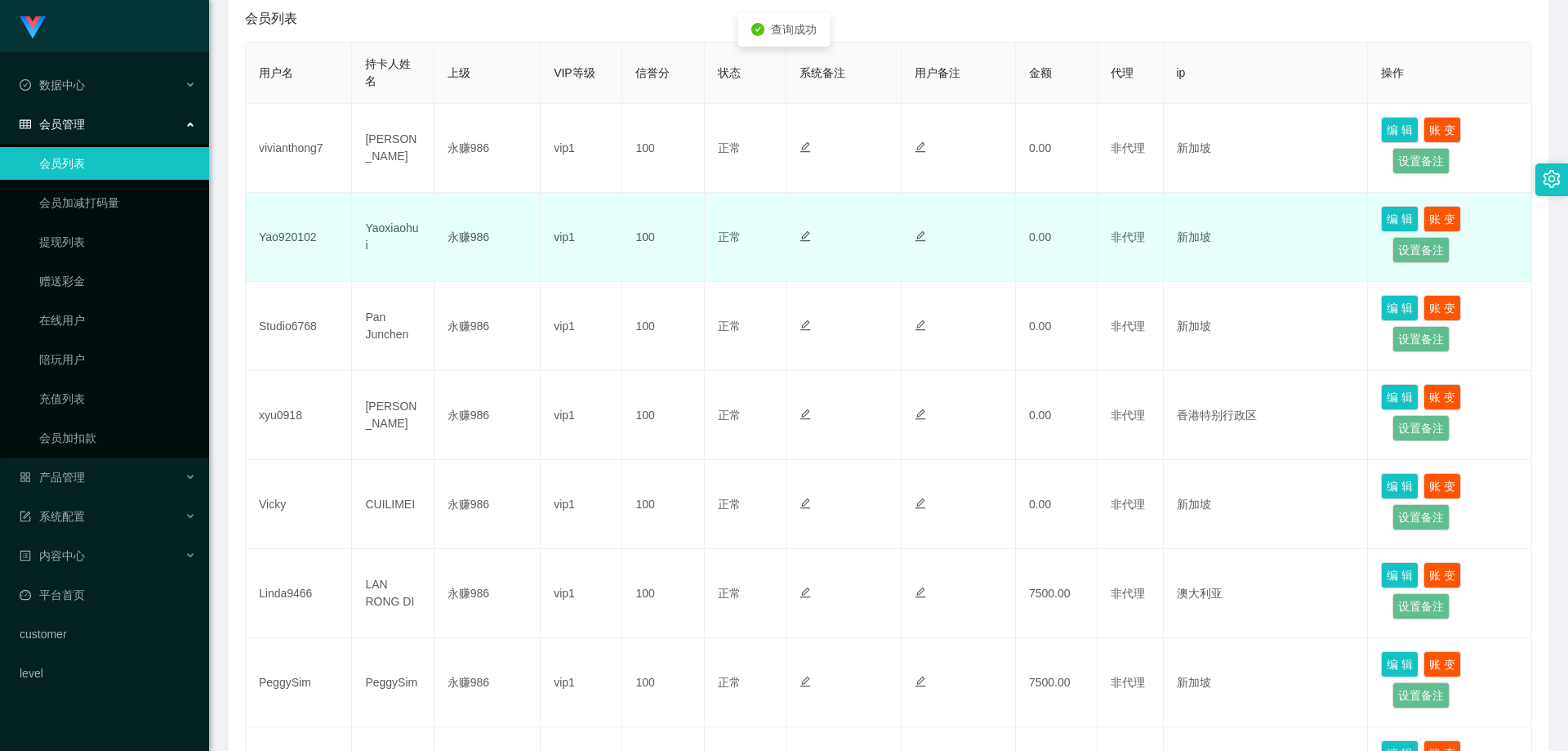
scroll to position [409, 0]
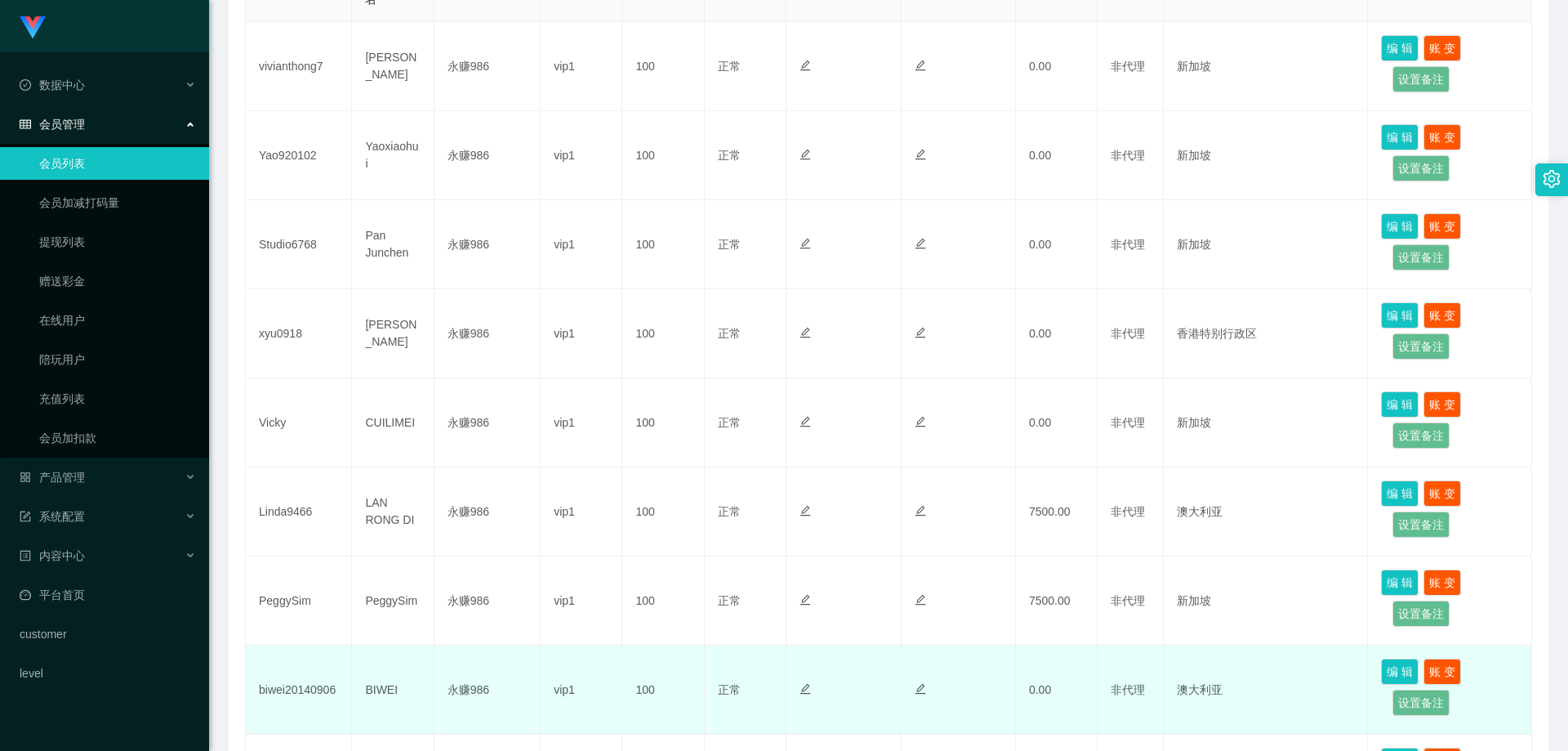
click at [305, 674] on td "biwei20140906" at bounding box center [299, 690] width 106 height 89
click at [306, 702] on td "biwei20140906" at bounding box center [299, 690] width 106 height 89
copy td "biwei20140906"
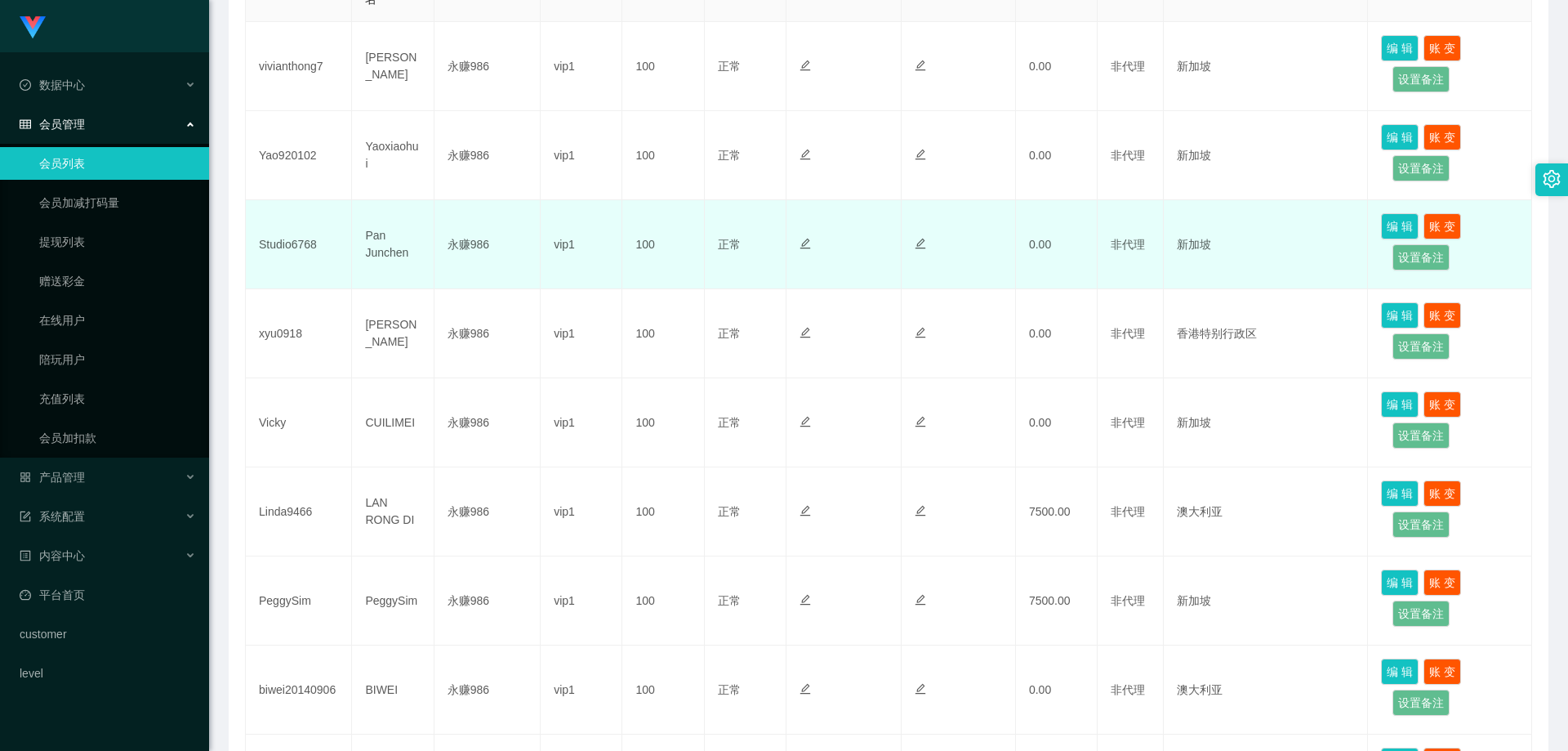
click at [299, 241] on td "Studio6768" at bounding box center [299, 244] width 106 height 89
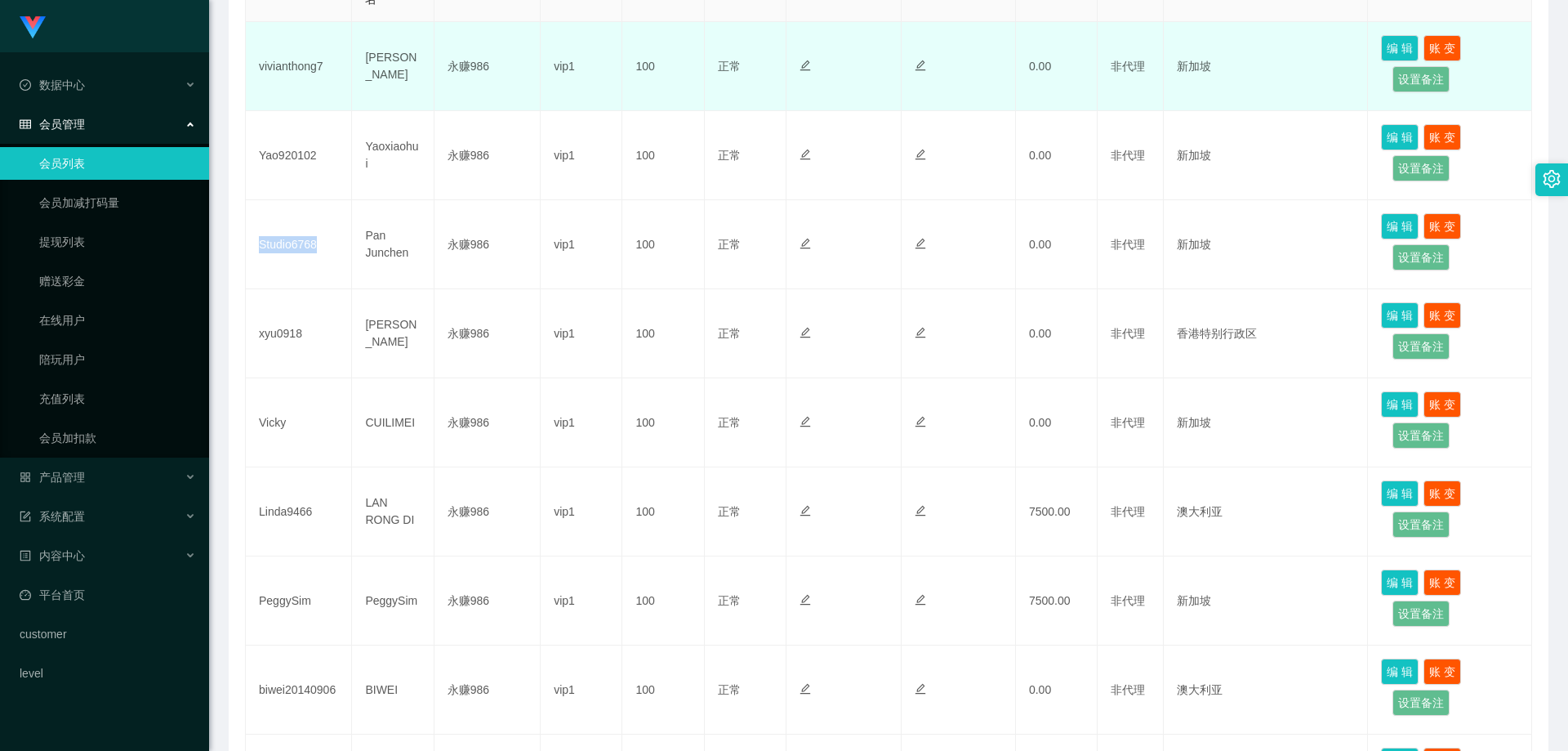
copy td "Studio6768"
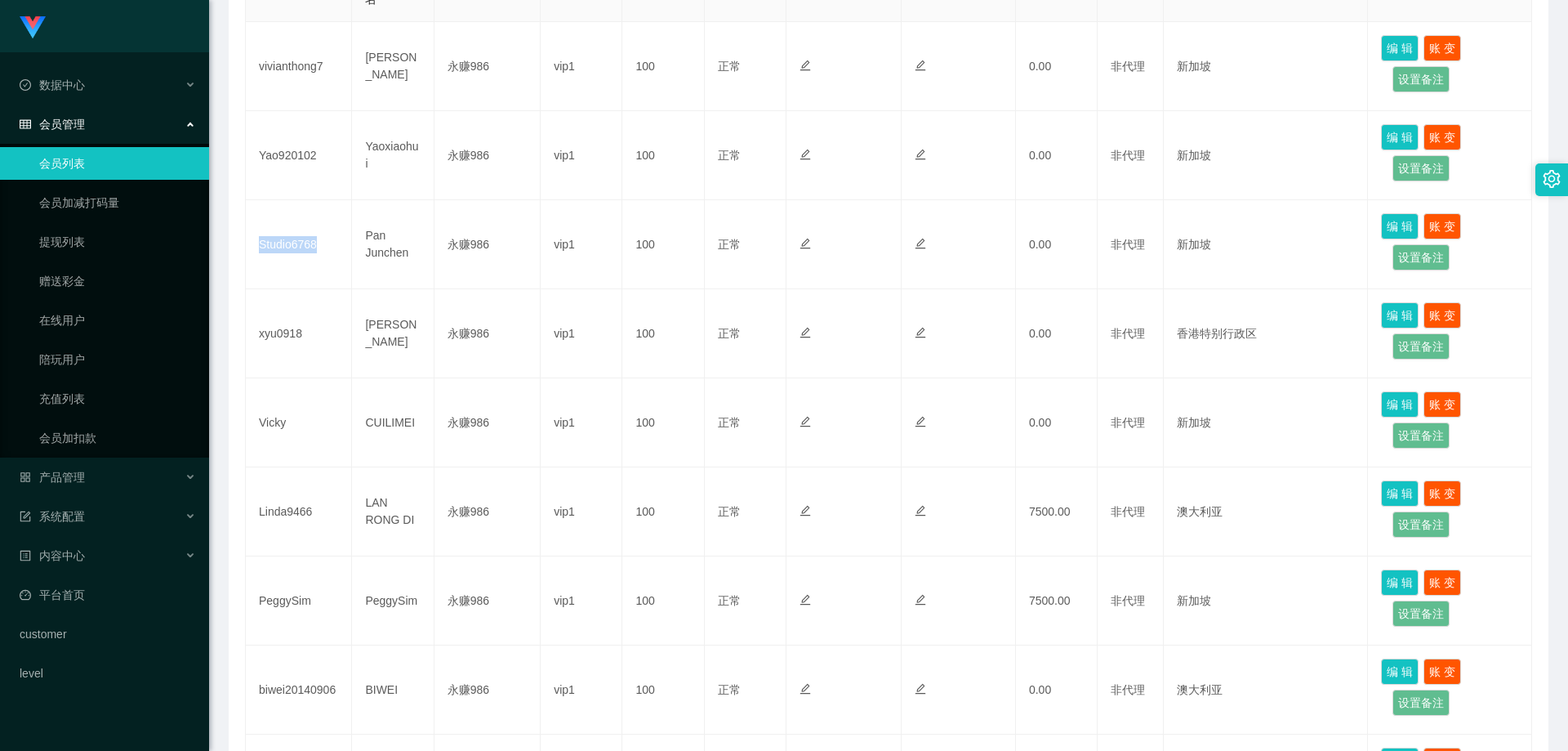
click at [115, 170] on link "会员列表" at bounding box center [117, 163] width 157 height 32
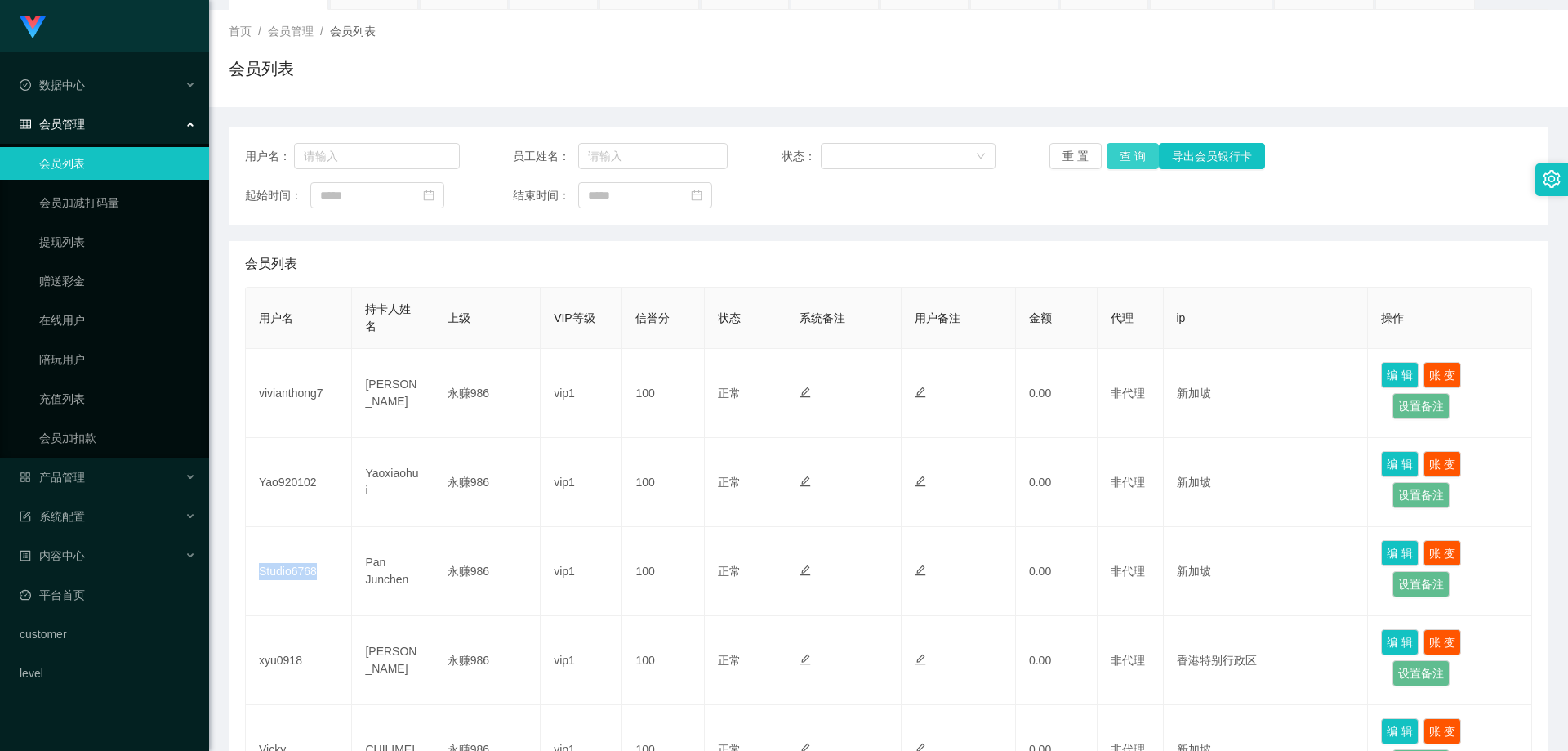
scroll to position [0, 0]
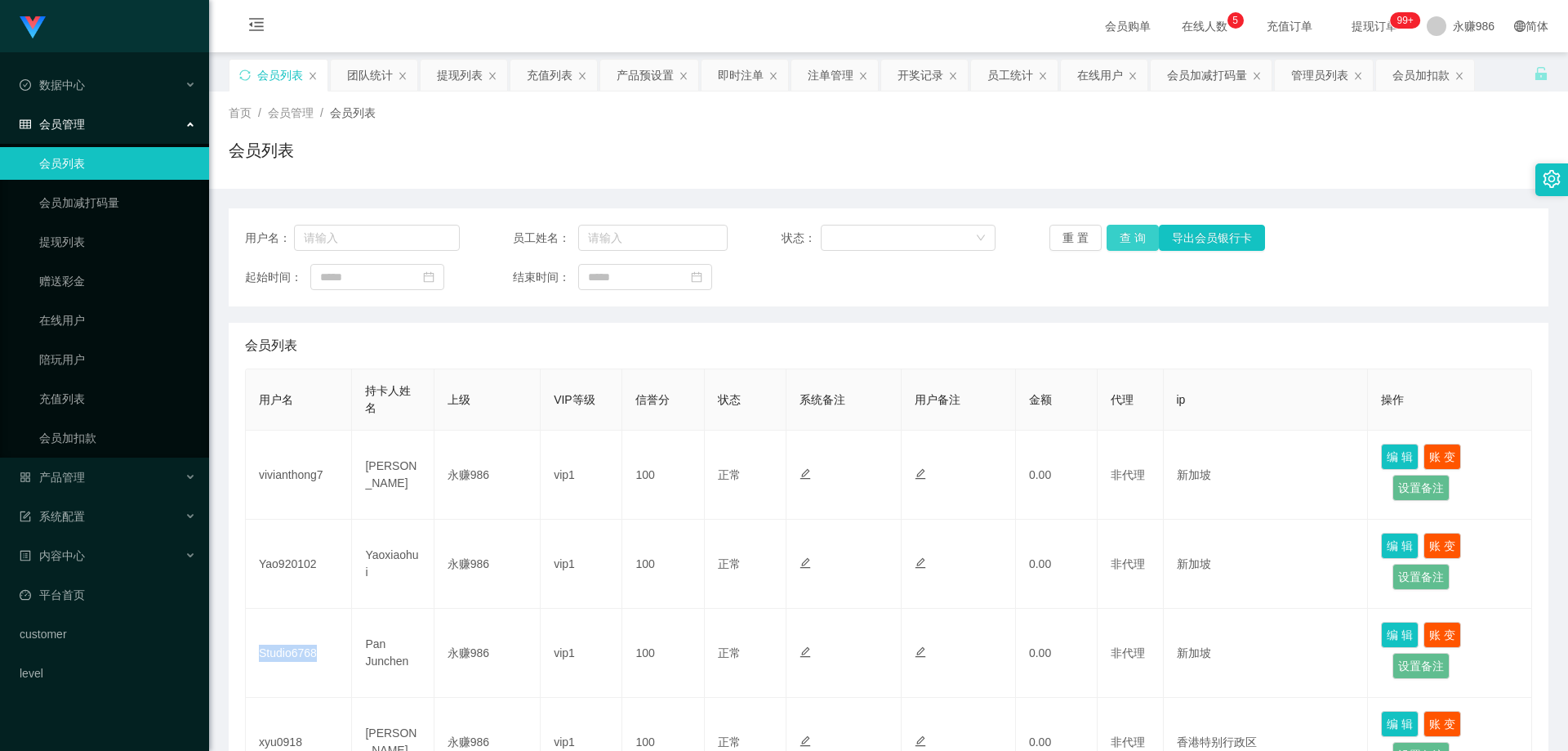
click at [1144, 233] on button "查 询" at bounding box center [1132, 238] width 52 height 26
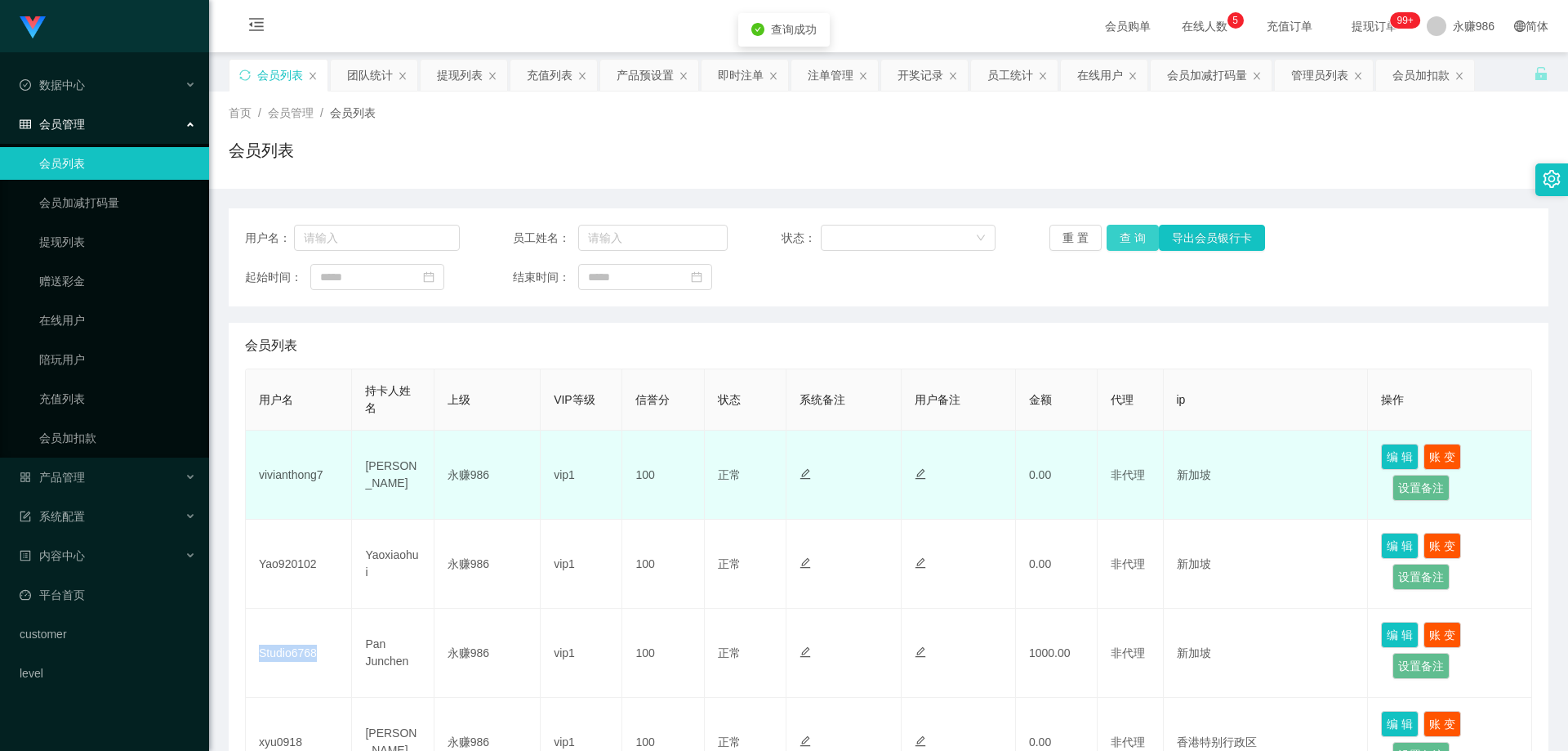
scroll to position [82, 0]
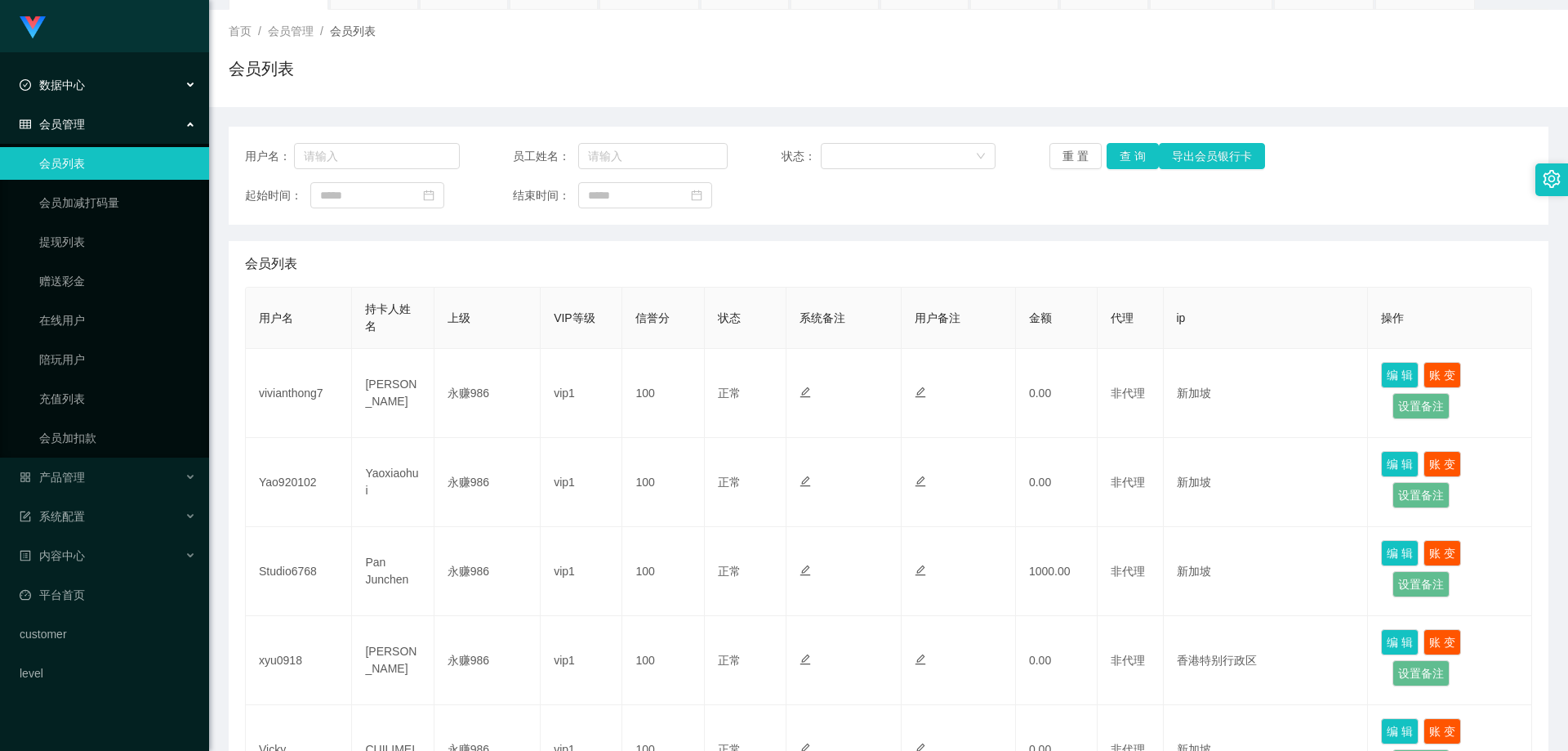
click at [142, 60] on ul "数据中心 员工统计 团队统计 会员管理 会员列表 会员加减打码量 提现列表 赠送彩金 在线用户 陪玩用户 充值列表 会员加扣款 产品管理 开奖记录 产品列表 …" at bounding box center [105, 379] width 209 height 654
click at [121, 83] on div "数据中心" at bounding box center [105, 85] width 209 height 32
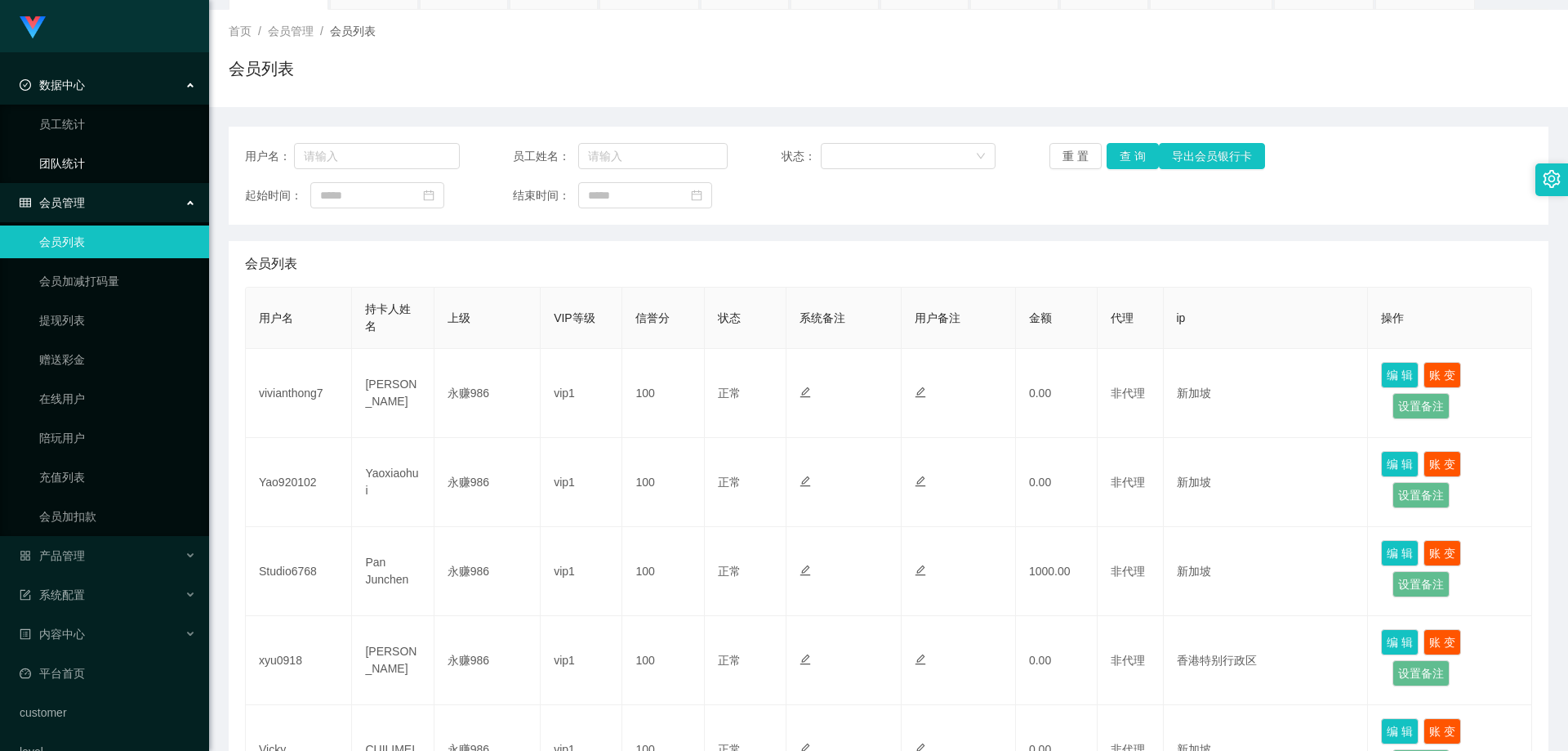
click at [95, 169] on link "团队统计" at bounding box center [117, 163] width 157 height 32
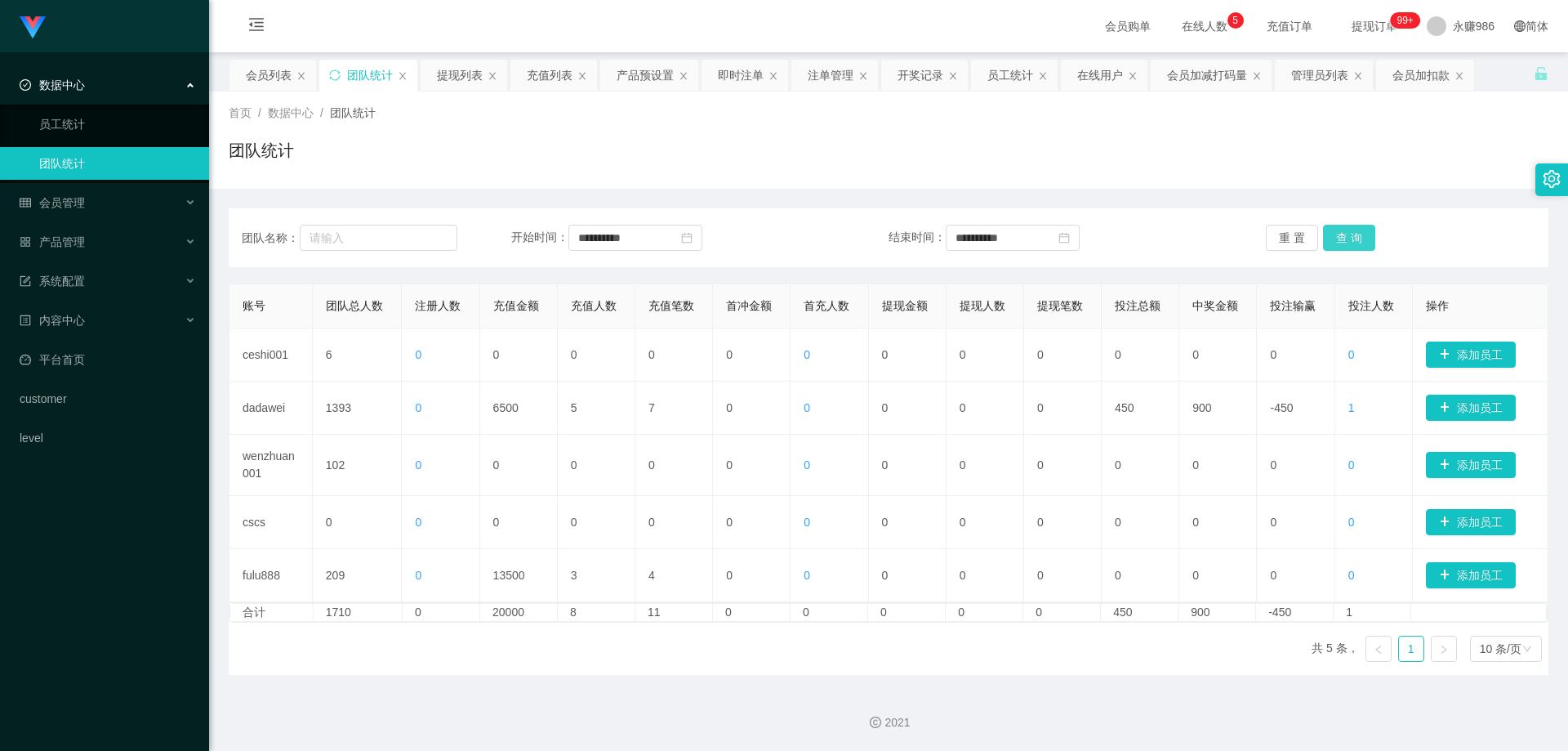
click at [1326, 232] on button "查 询" at bounding box center [1349, 238] width 52 height 26
click at [1331, 245] on button "查 询" at bounding box center [1349, 238] width 52 height 26
click at [104, 242] on div "产品管理" at bounding box center [105, 242] width 209 height 32
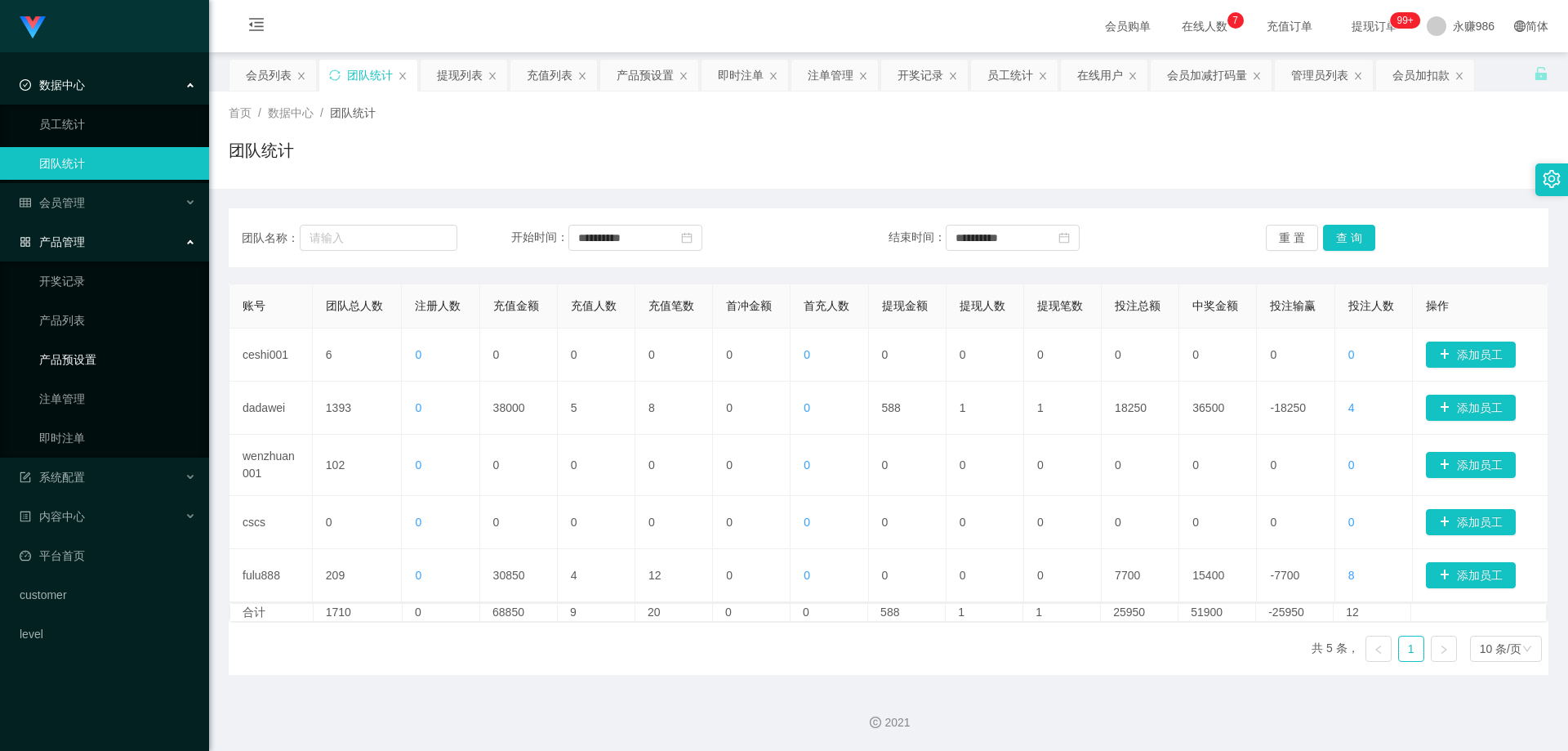
click at [108, 351] on link "产品预设置" at bounding box center [117, 359] width 157 height 32
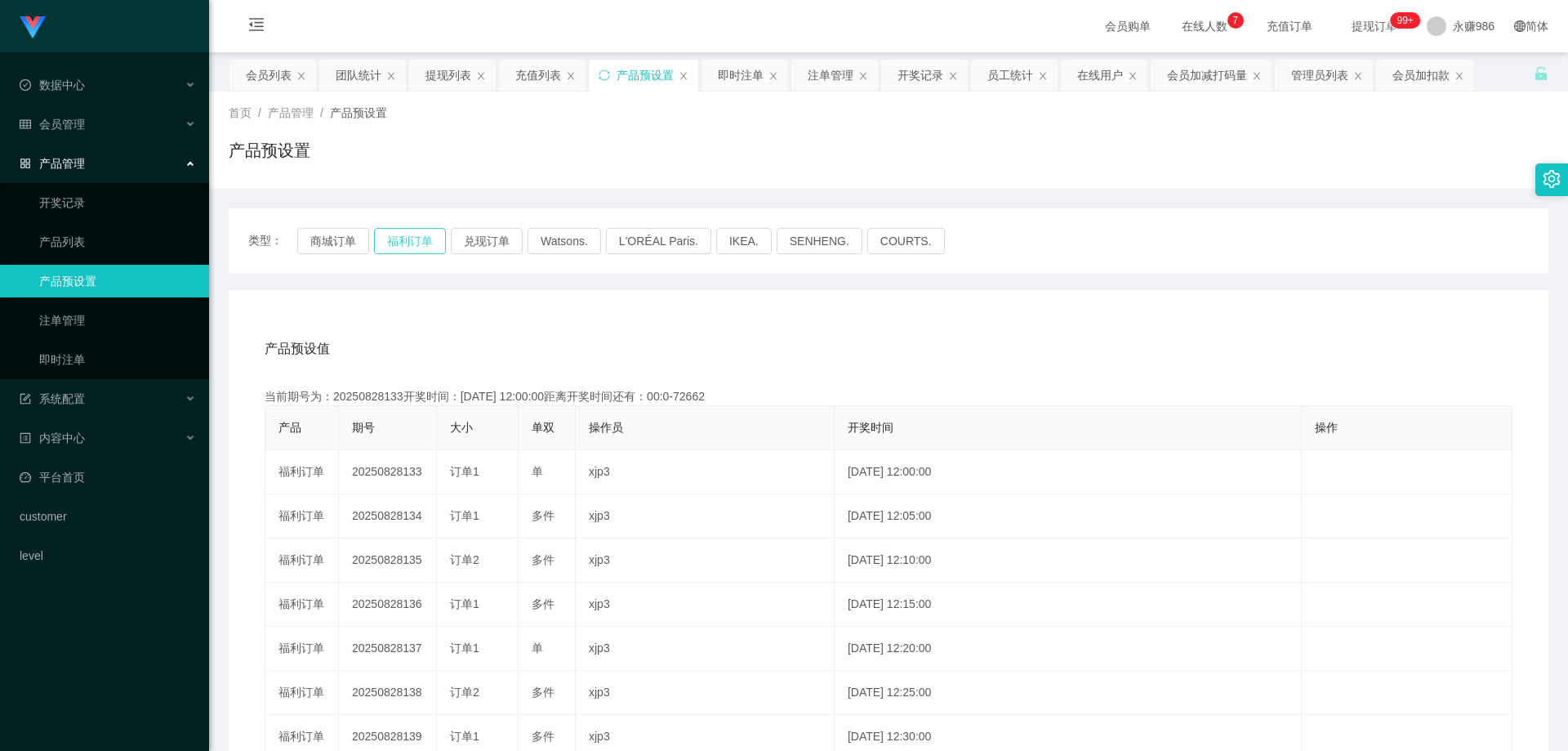
click at [390, 248] on button "福利订单" at bounding box center [409, 241] width 72 height 26
click at [413, 234] on button "福利订单" at bounding box center [409, 241] width 72 height 26
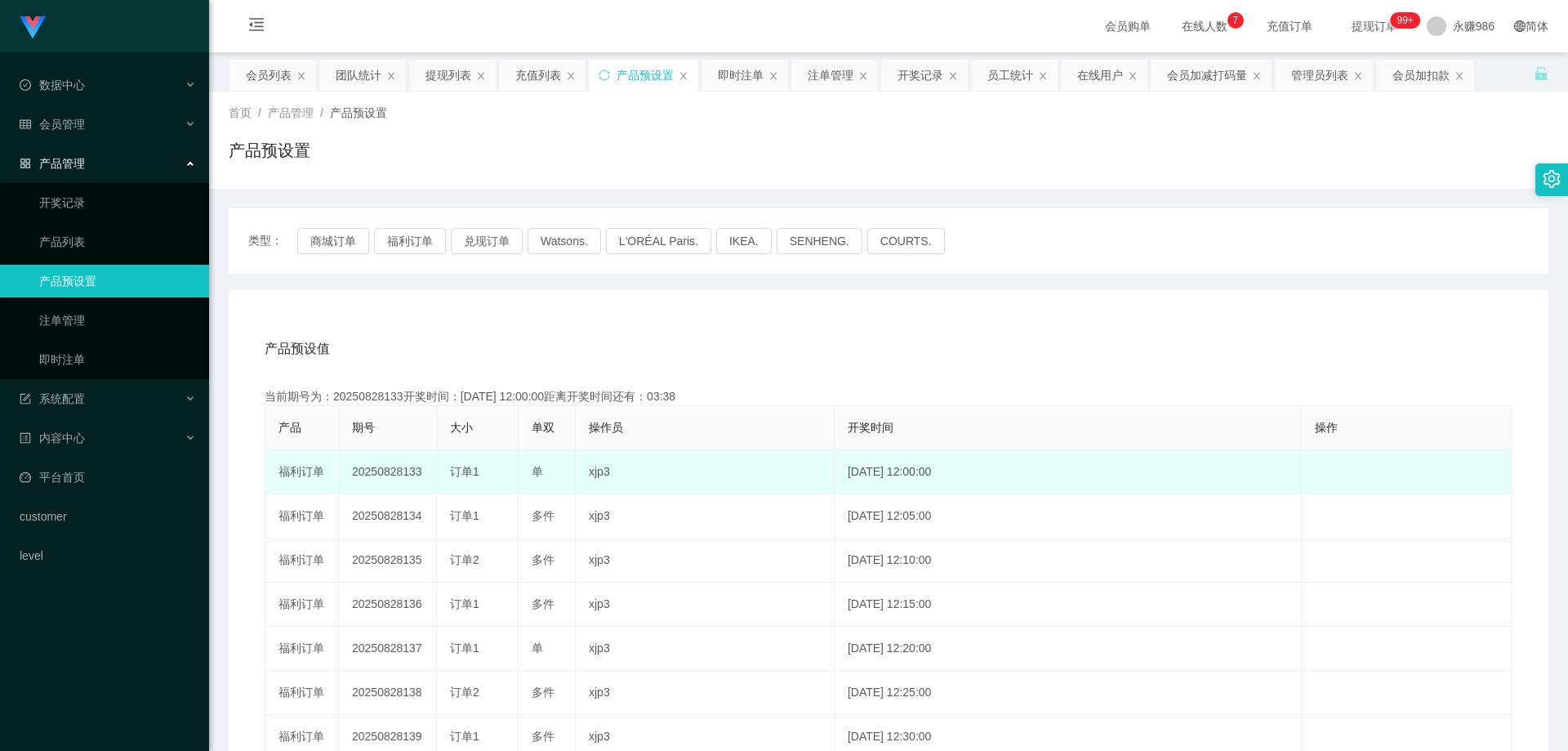
drag, startPoint x: 418, startPoint y: 474, endPoint x: 403, endPoint y: 477, distance: 15.3
click at [403, 477] on td "20250828133" at bounding box center [387, 473] width 98 height 44
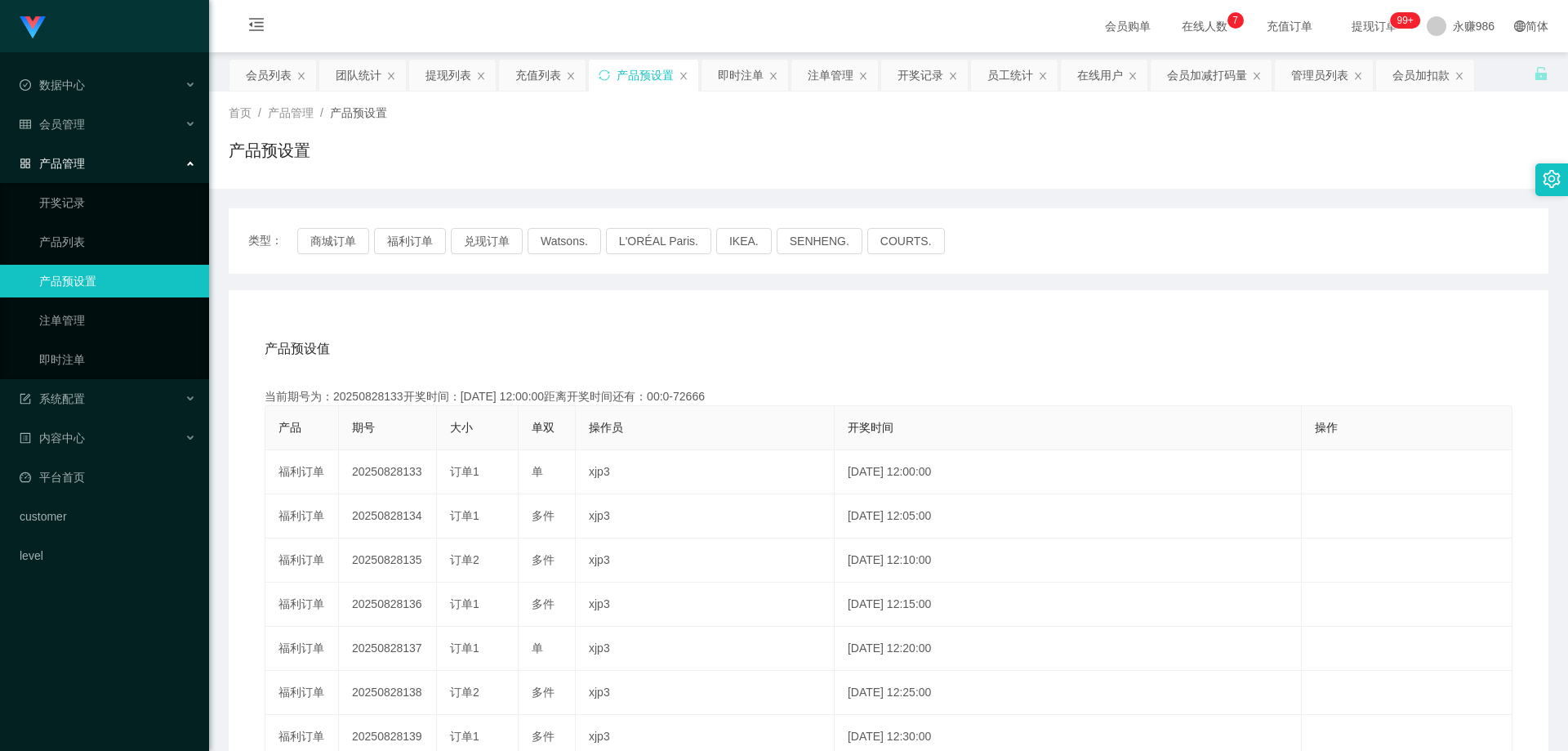
copy td "133"
click at [95, 357] on link "即时注单" at bounding box center [117, 359] width 157 height 32
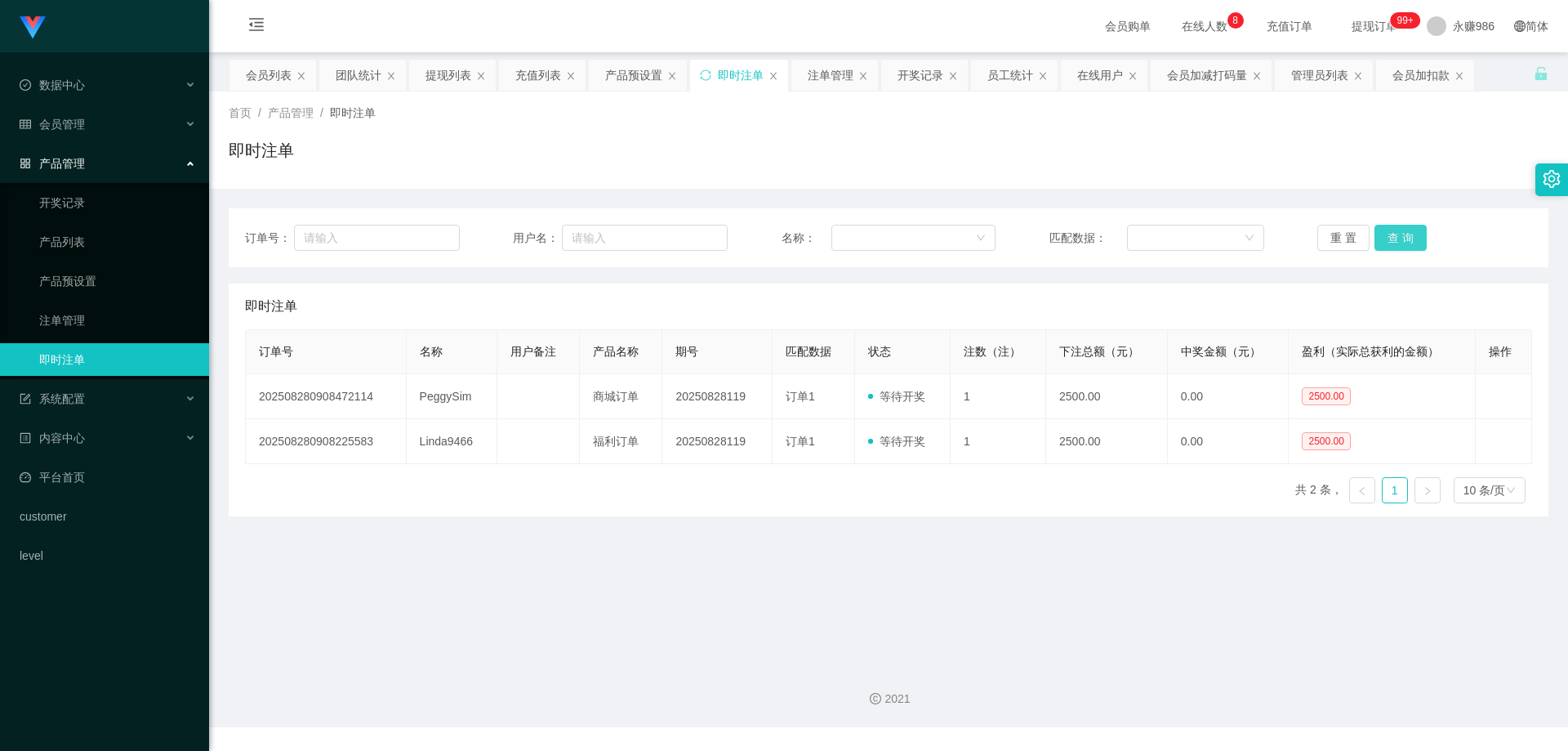
click at [1381, 237] on button "查 询" at bounding box center [1400, 238] width 52 height 26
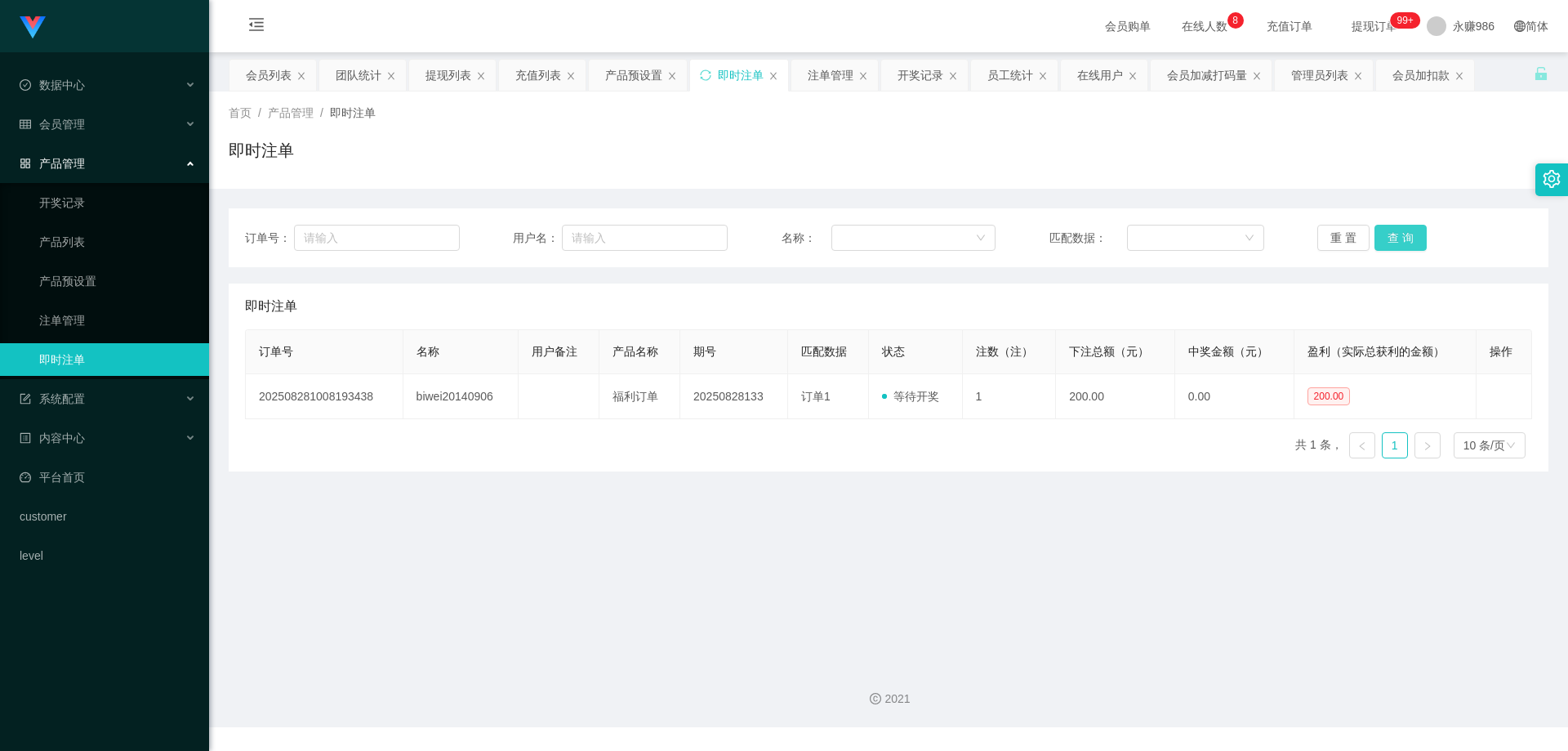
click at [1390, 235] on button "查 询" at bounding box center [1400, 238] width 52 height 26
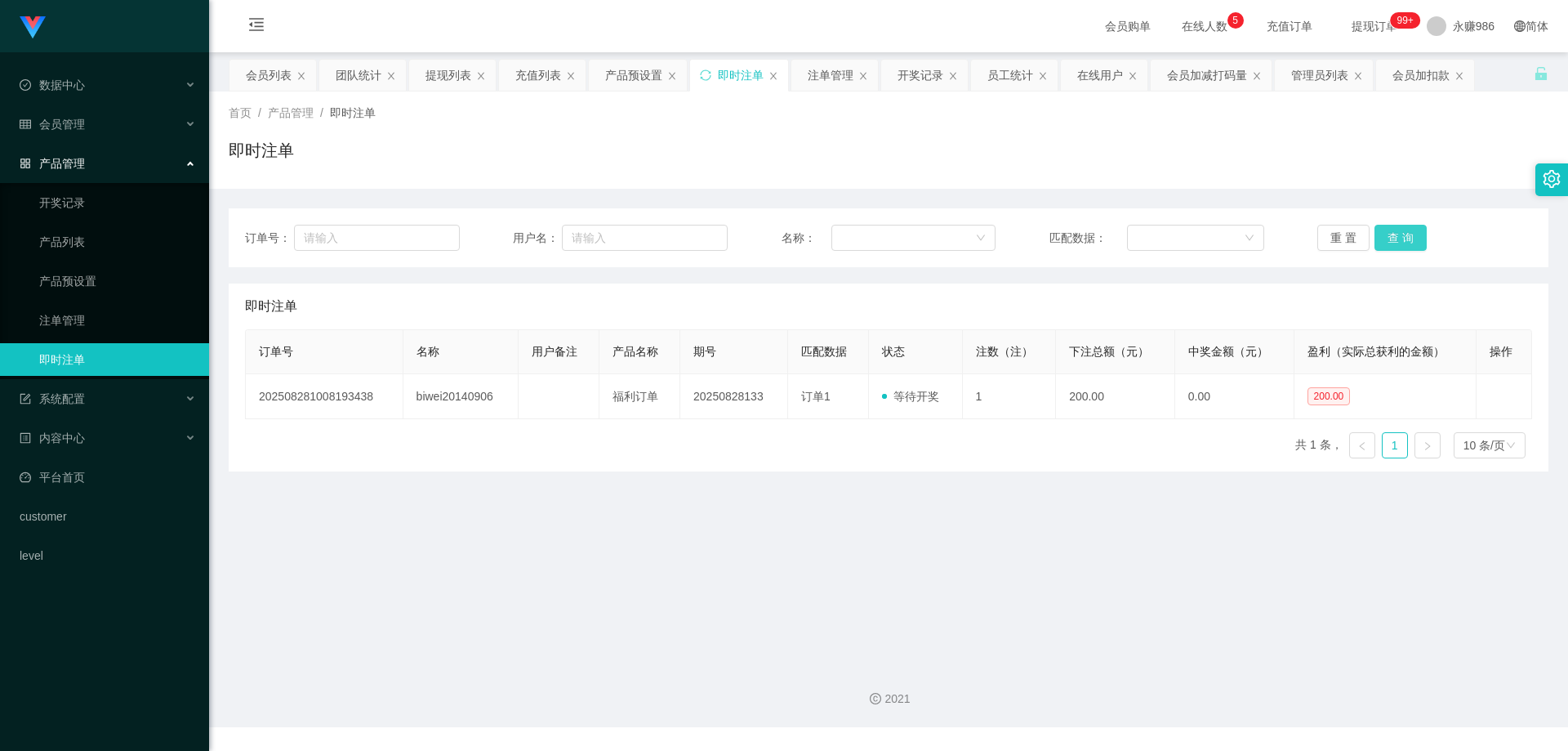
click at [1385, 232] on button "查 询" at bounding box center [1400, 238] width 52 height 26
click at [86, 129] on div "会员管理" at bounding box center [105, 124] width 209 height 32
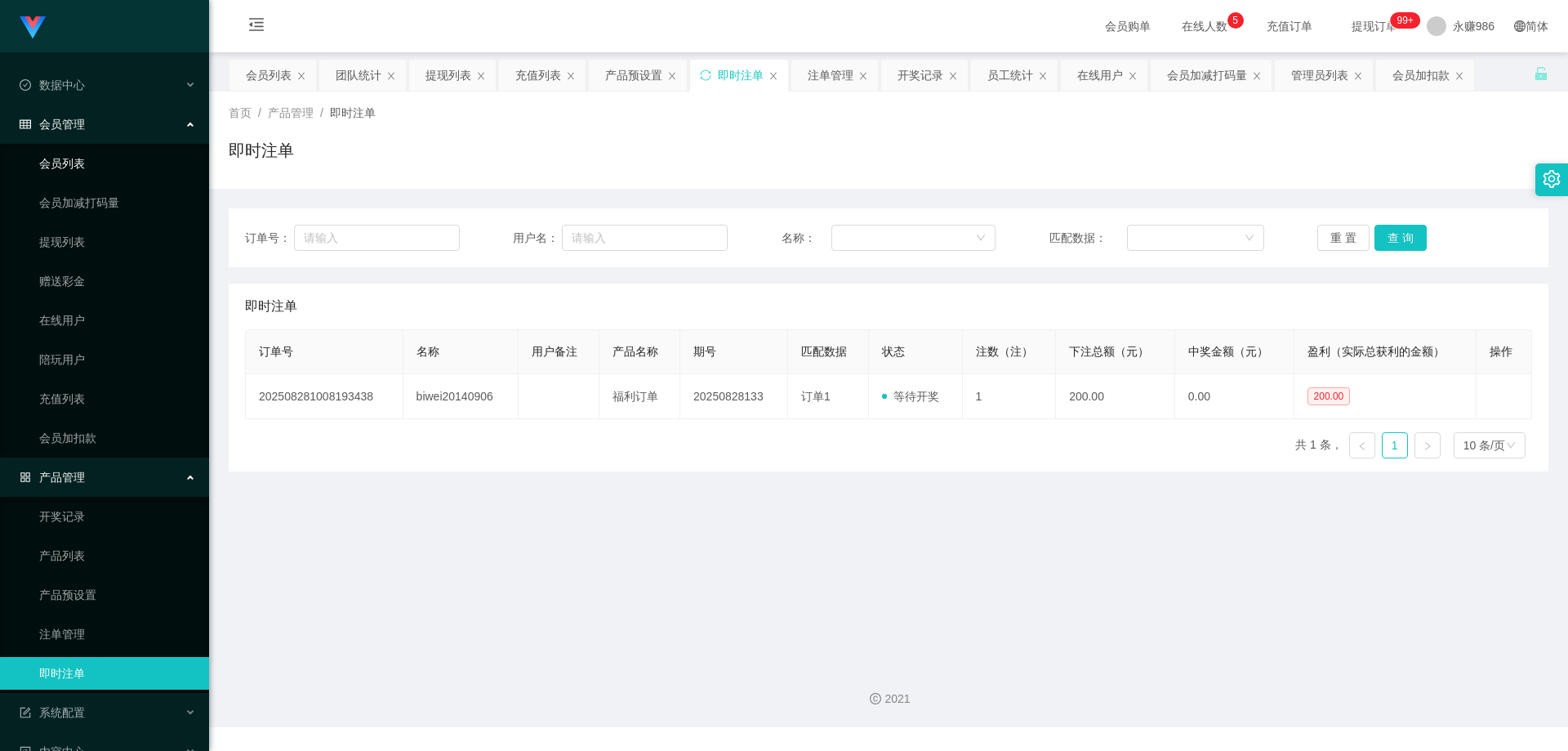
click at [66, 162] on link "会员列表" at bounding box center [117, 163] width 157 height 32
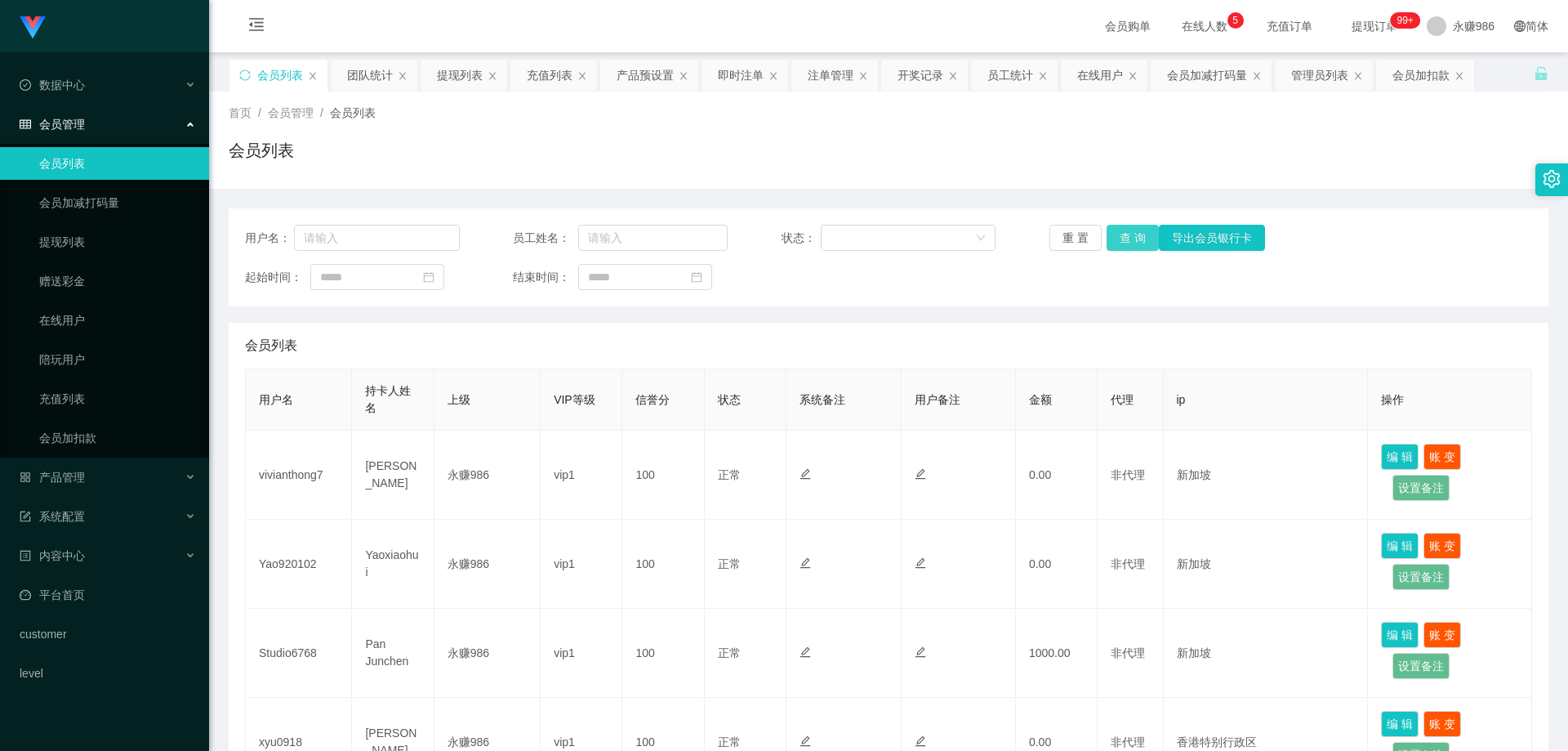
click at [1113, 243] on button "查 询" at bounding box center [1132, 238] width 52 height 26
click at [1135, 243] on button "查 询" at bounding box center [1132, 238] width 52 height 26
click at [1134, 244] on button "查 询" at bounding box center [1132, 238] width 52 height 26
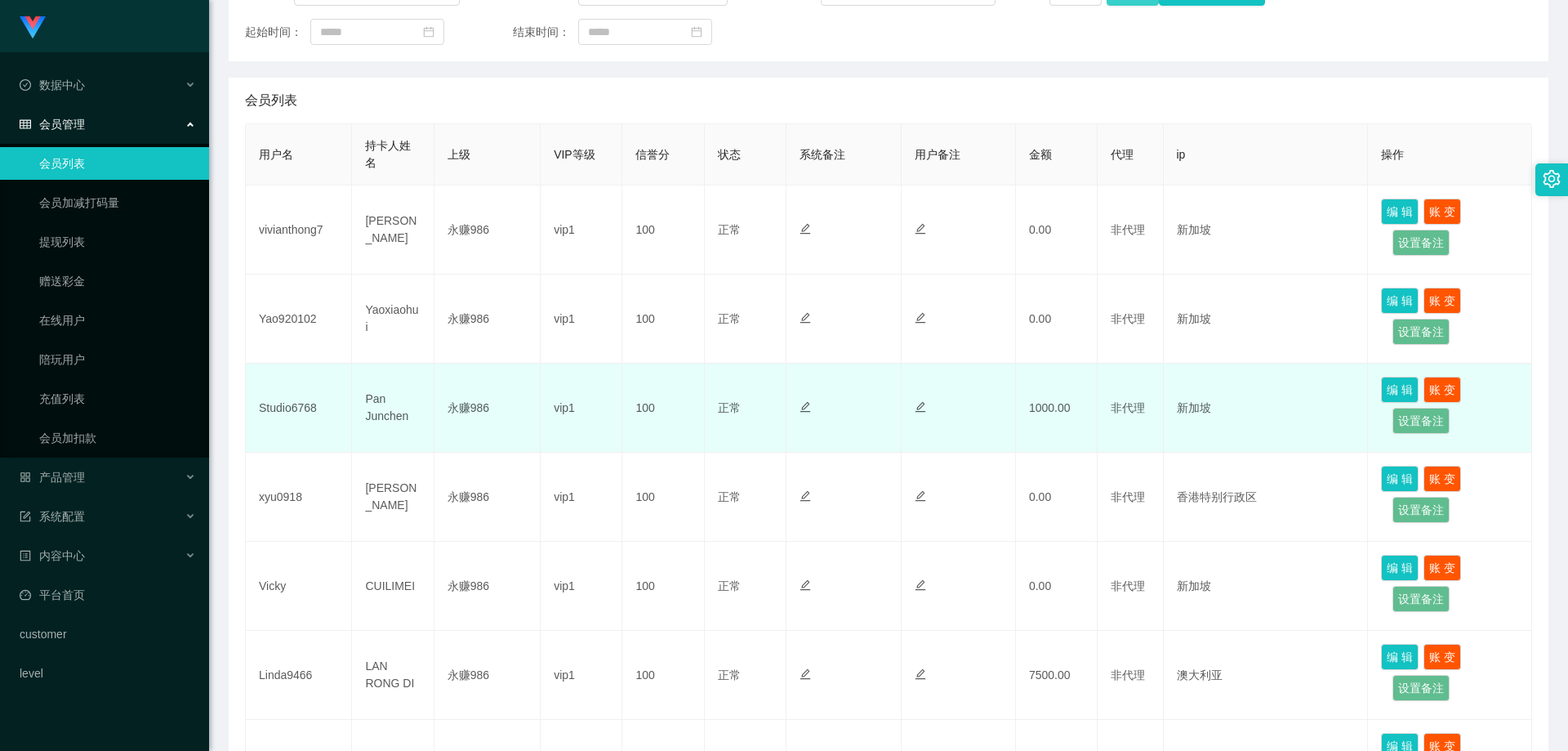
scroll to position [163, 0]
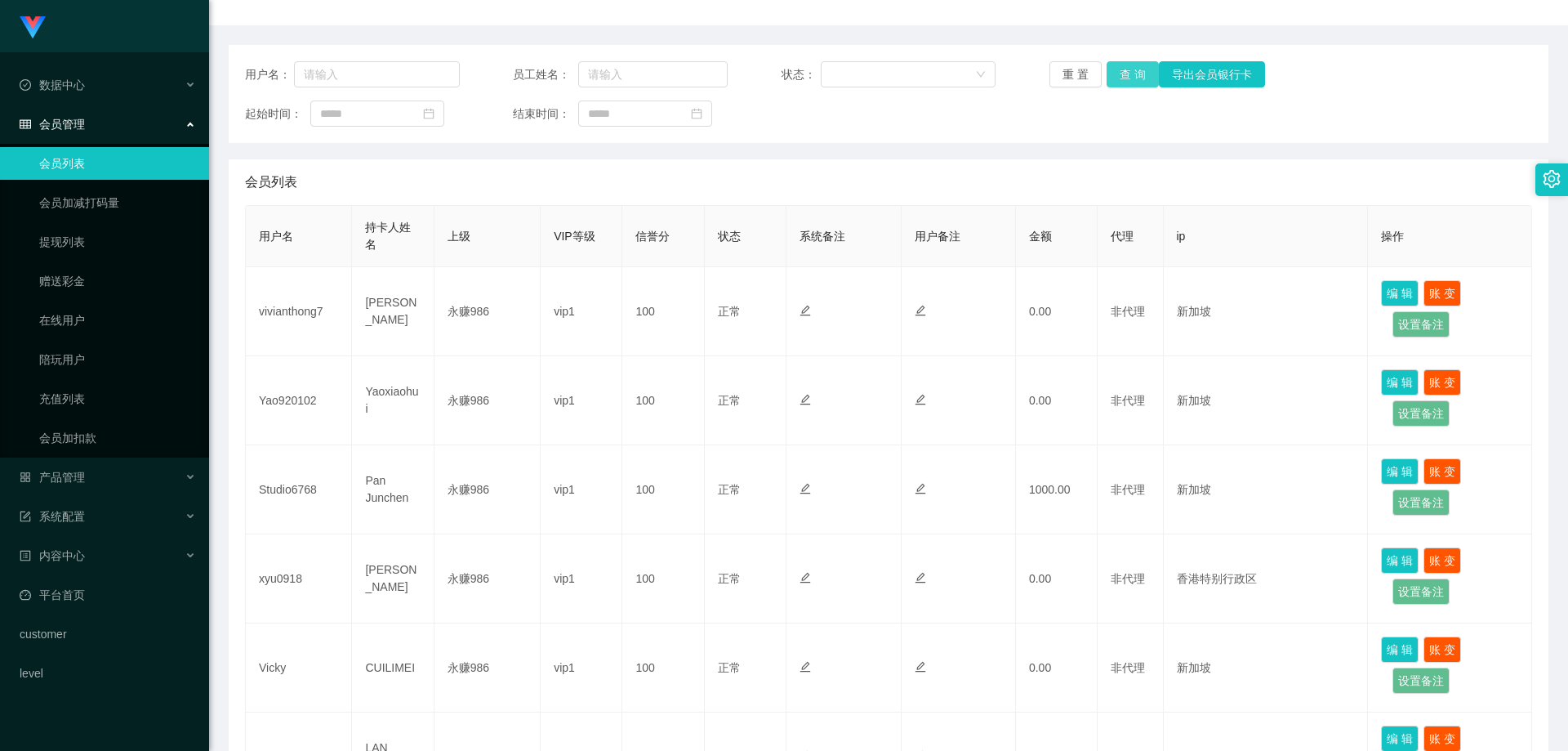
click at [1138, 71] on button "查 询" at bounding box center [1132, 74] width 52 height 26
click at [1138, 71] on button "查 询" at bounding box center [1142, 74] width 71 height 26
click at [1128, 77] on button "查 询" at bounding box center [1132, 74] width 52 height 26
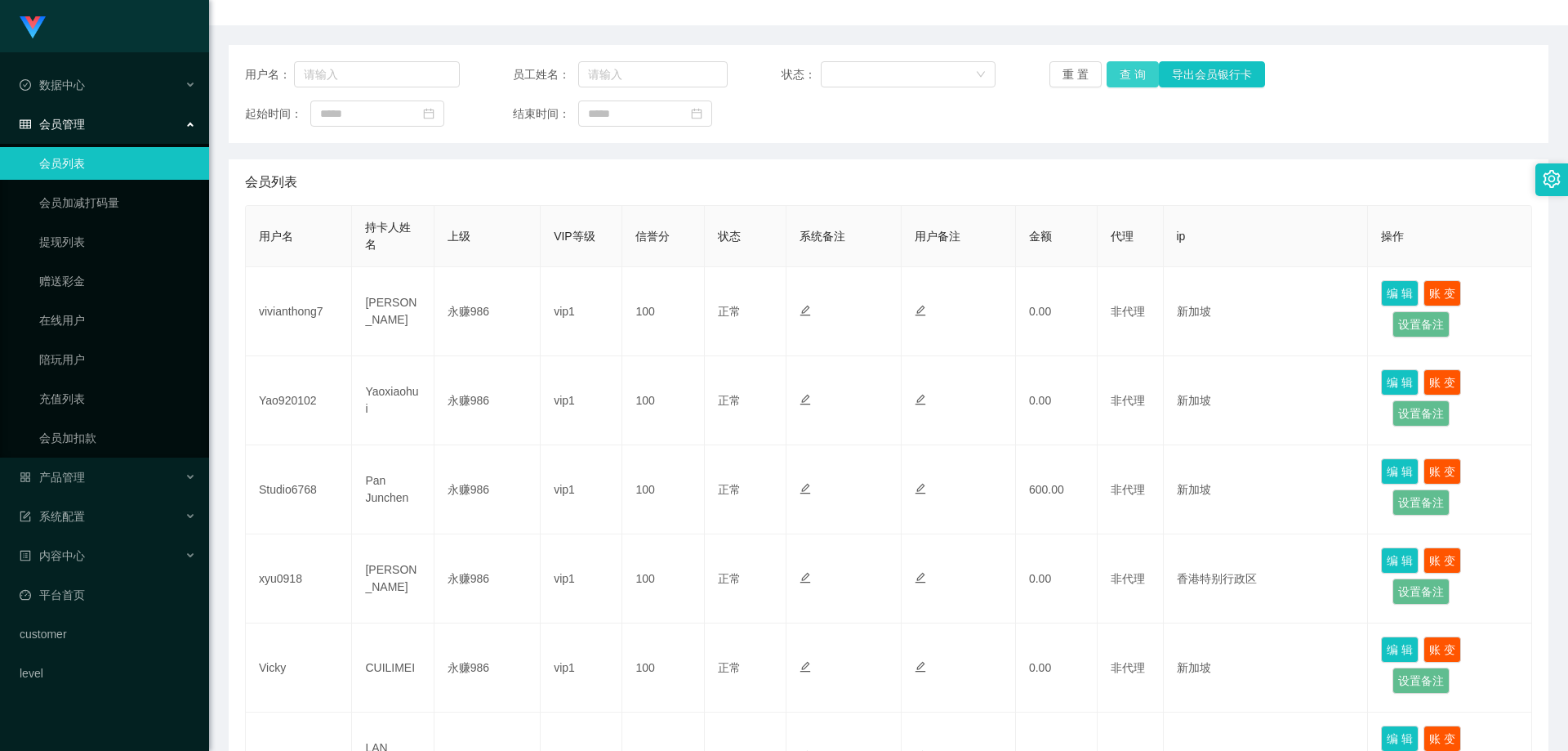
click at [1132, 72] on button "查 询" at bounding box center [1132, 74] width 52 height 26
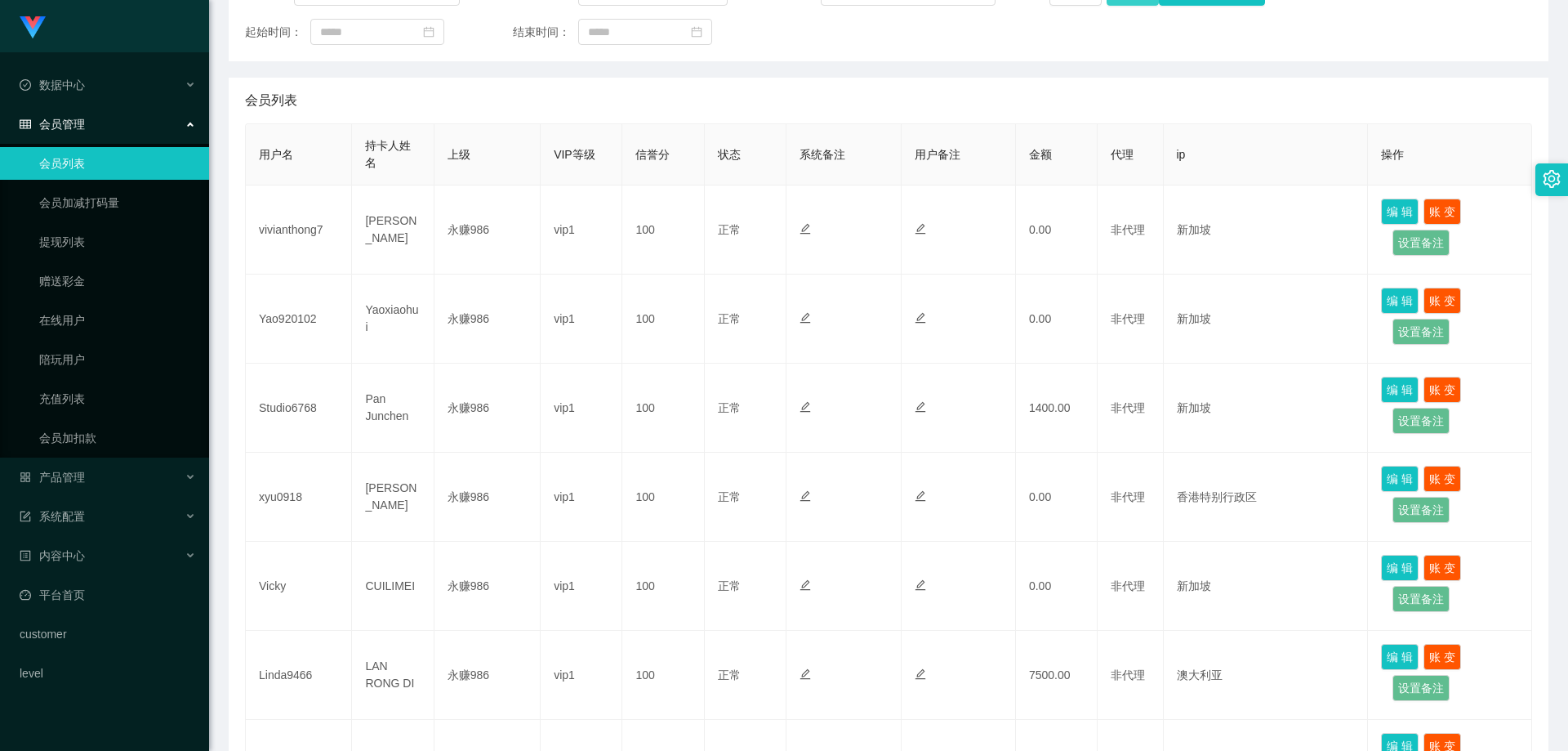
scroll to position [82, 0]
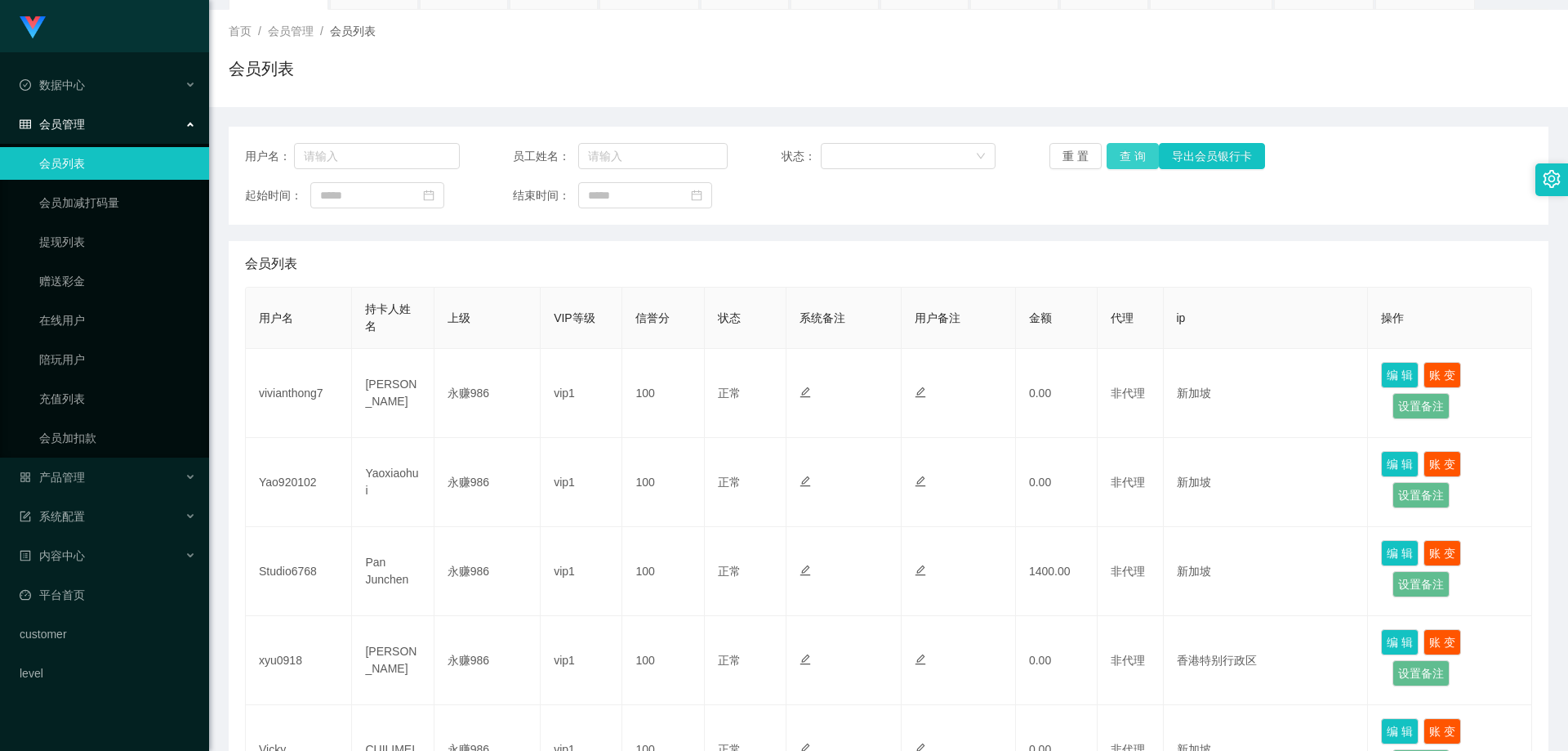
click at [1124, 156] on button "查 询" at bounding box center [1132, 156] width 52 height 26
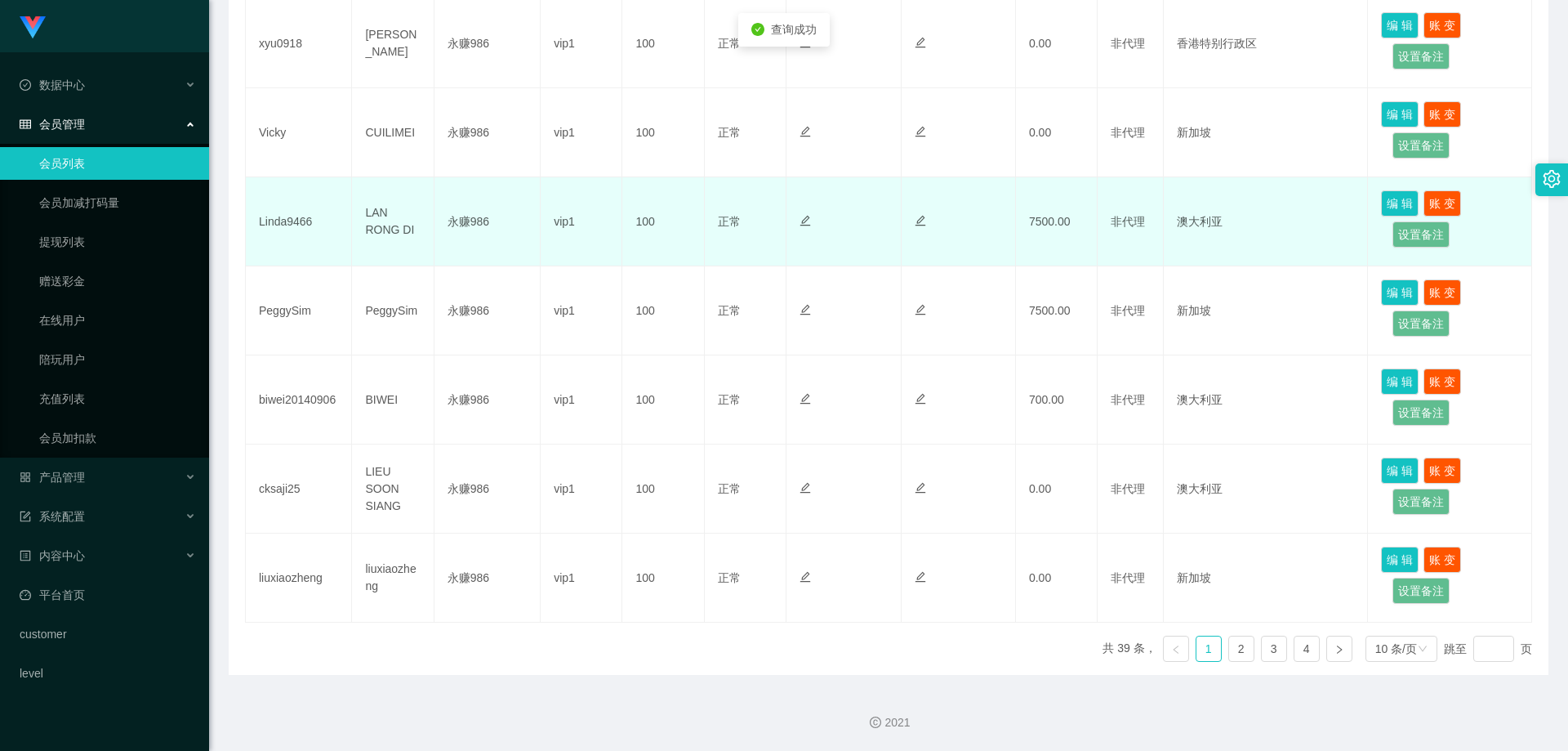
scroll to position [536, 0]
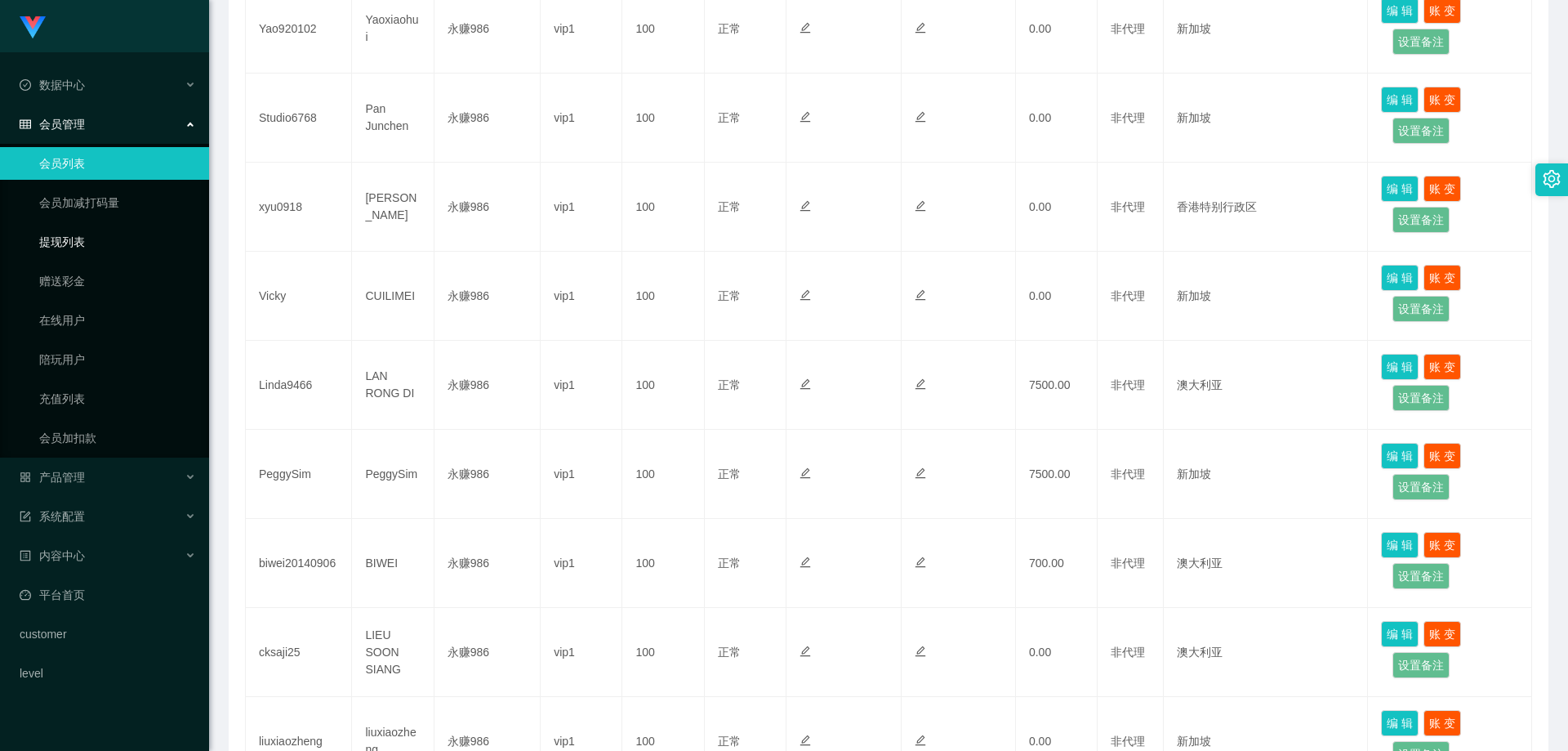
click at [91, 247] on link "提现列表" at bounding box center [117, 242] width 157 height 32
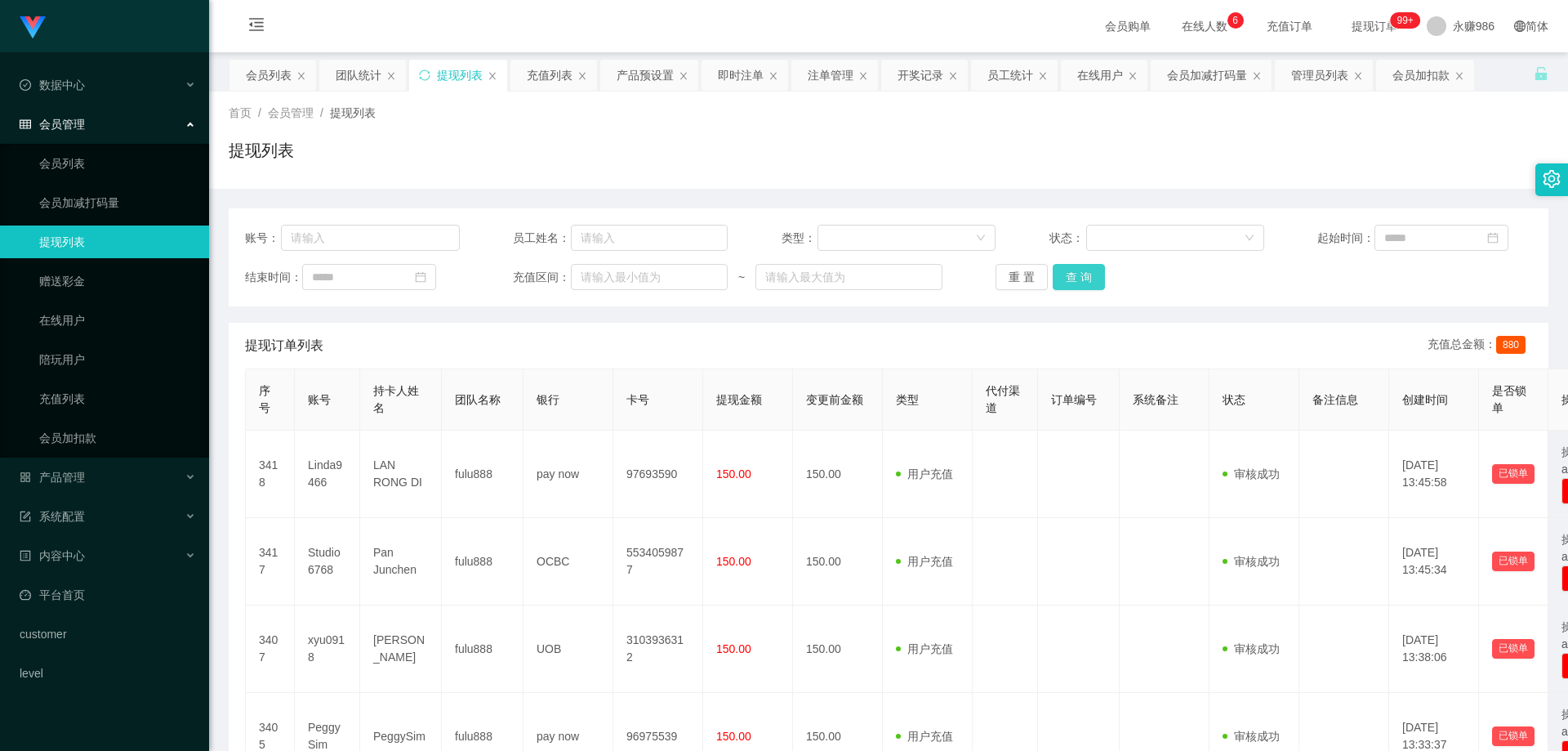
click at [1077, 273] on button "查 询" at bounding box center [1079, 277] width 52 height 26
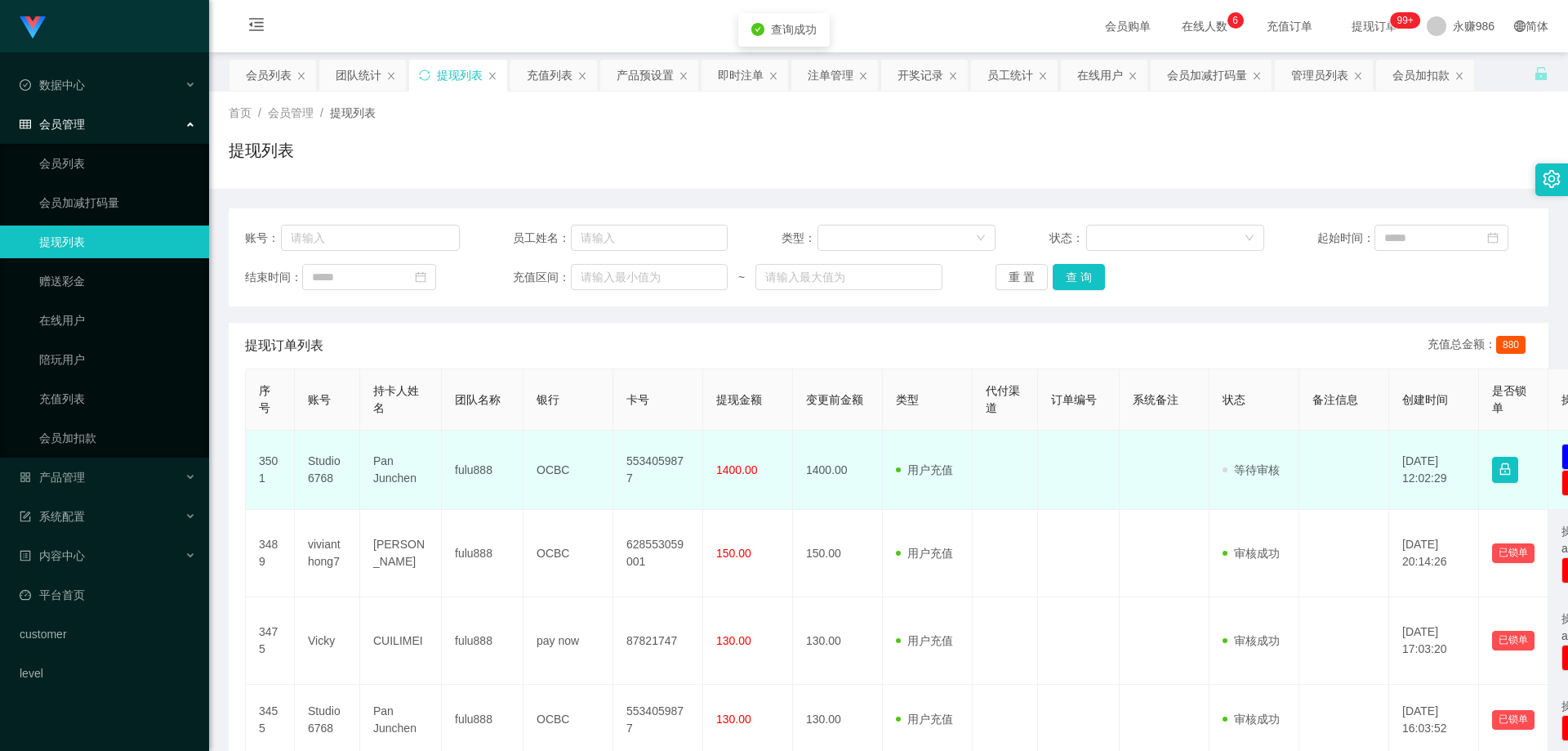
click at [386, 470] on td "Pan Junchen" at bounding box center [401, 470] width 82 height 79
click at [341, 476] on td "Studio6768" at bounding box center [327, 470] width 66 height 79
click at [318, 473] on td "Studio6768" at bounding box center [327, 470] width 66 height 79
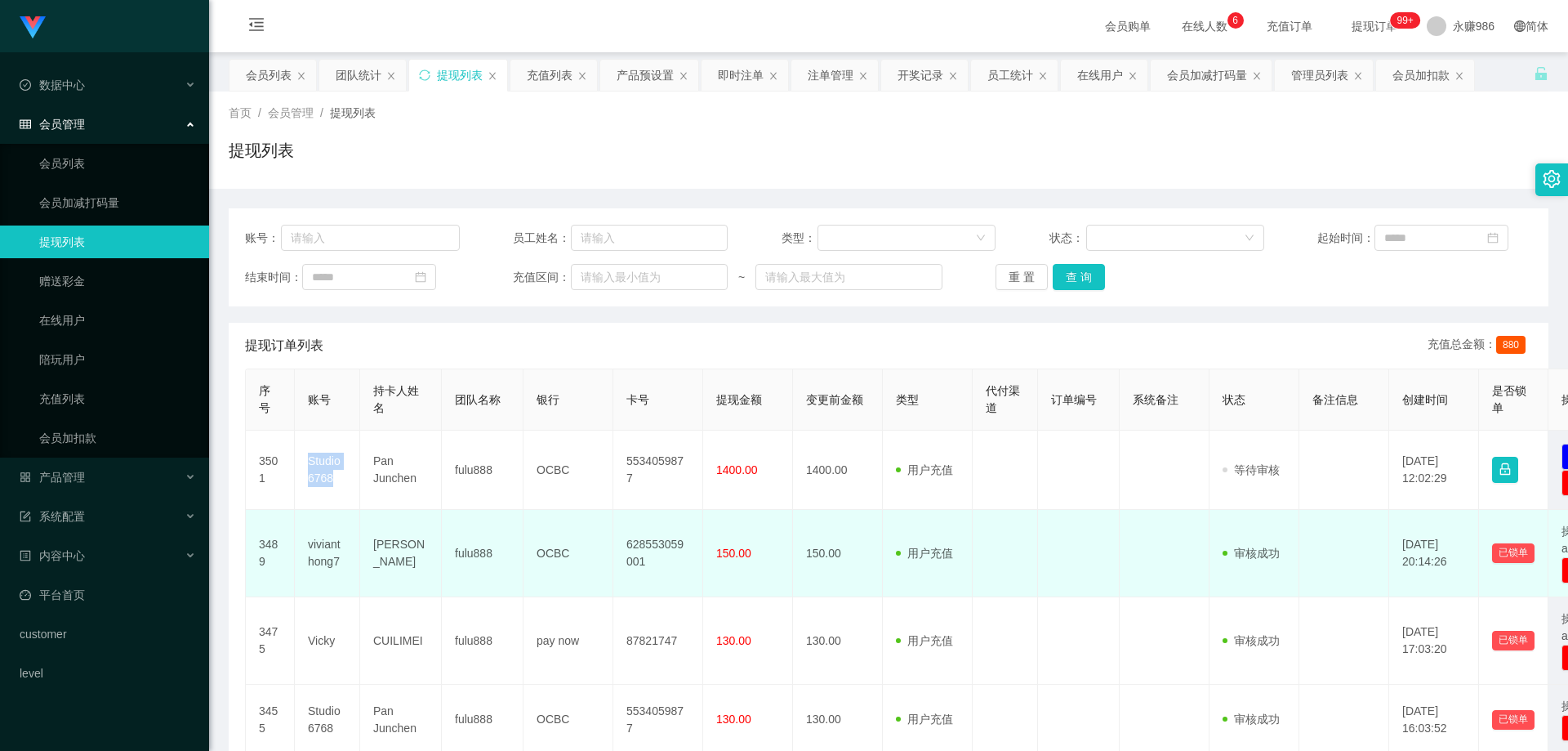
copy td "Studio6768"
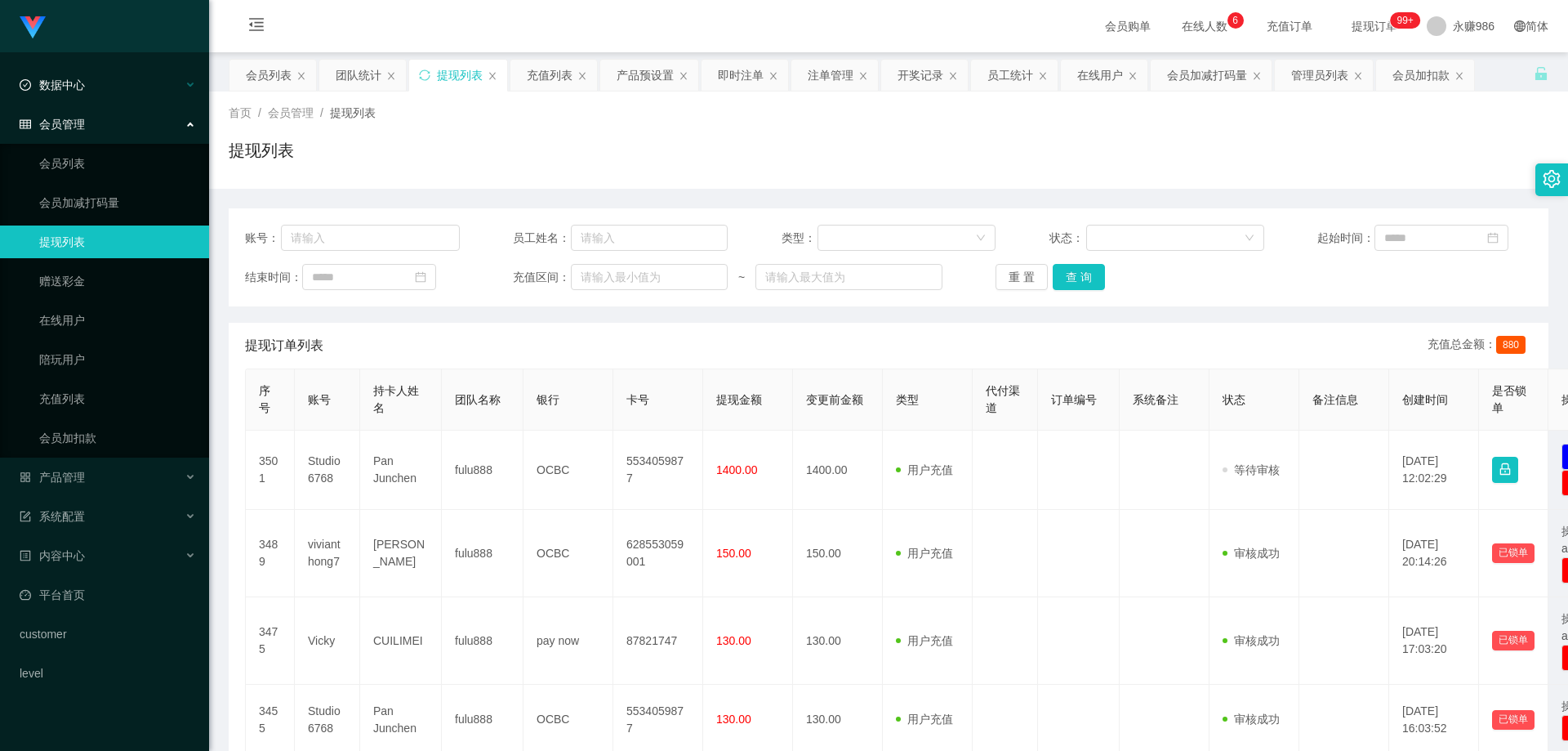
click at [106, 94] on div "数据中心" at bounding box center [105, 85] width 209 height 32
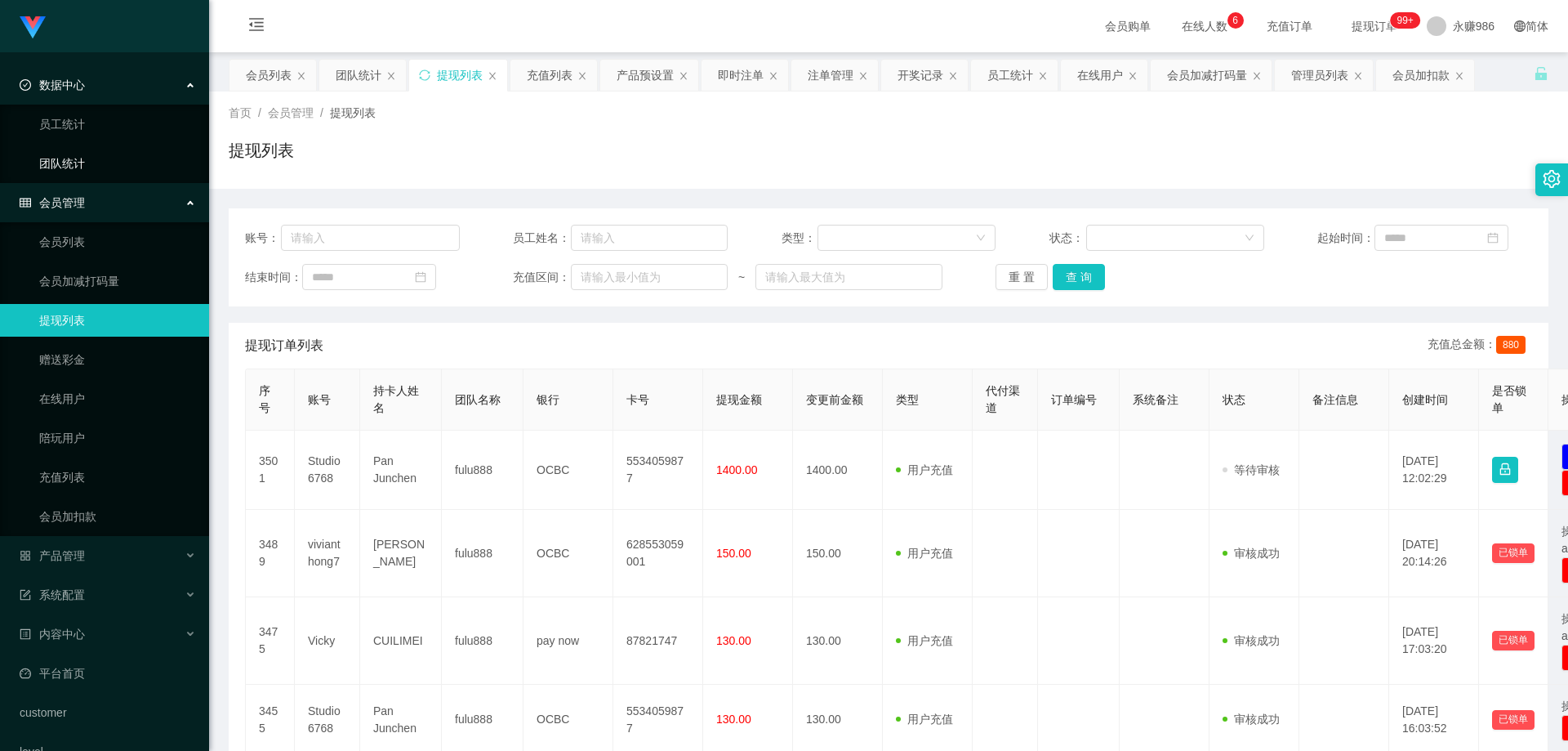
click at [116, 152] on link "团队统计" at bounding box center [117, 163] width 157 height 32
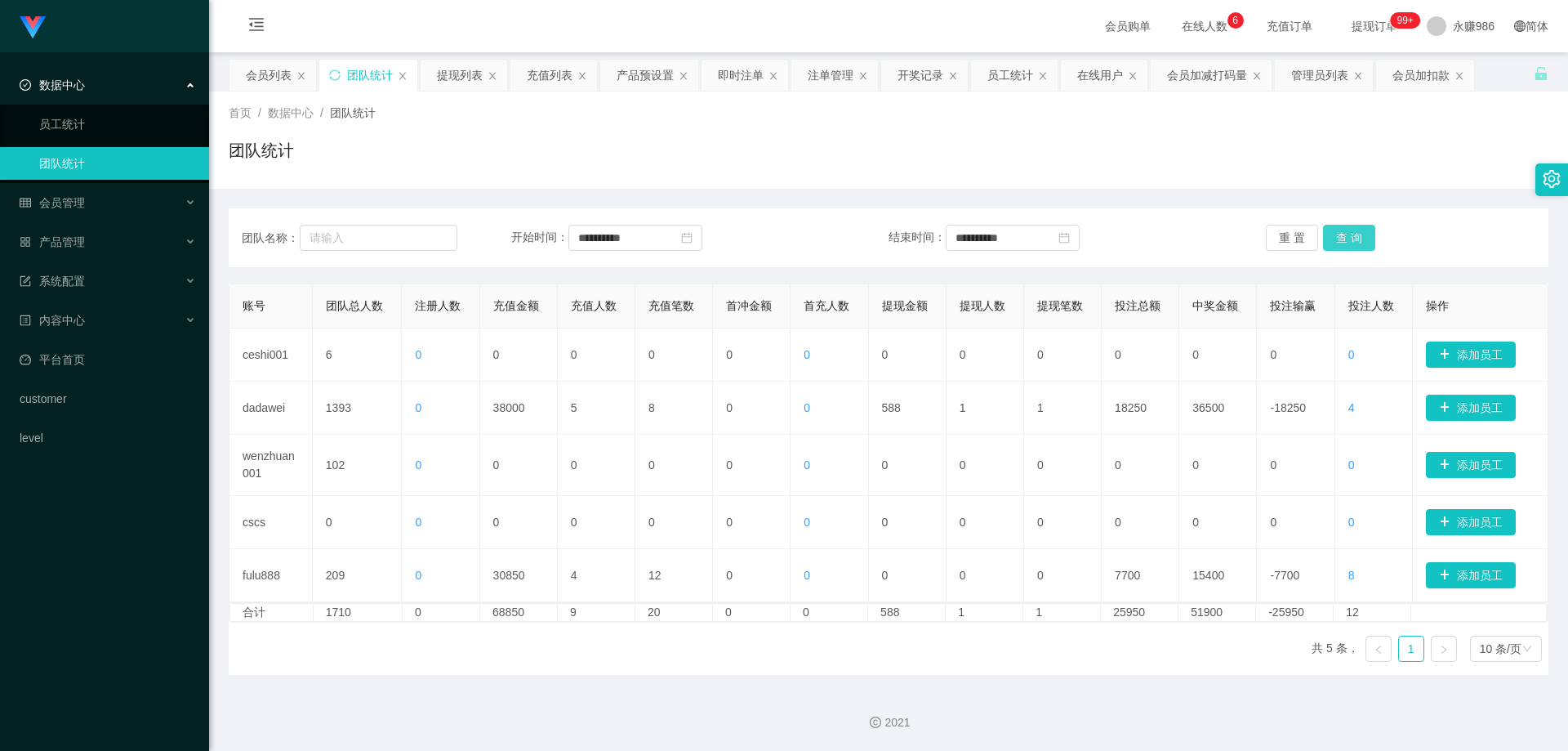
click at [1344, 235] on button "查 询" at bounding box center [1349, 238] width 52 height 26
click at [1355, 237] on button "查 询" at bounding box center [1349, 238] width 52 height 26
click at [1338, 240] on button "查 询" at bounding box center [1349, 238] width 52 height 26
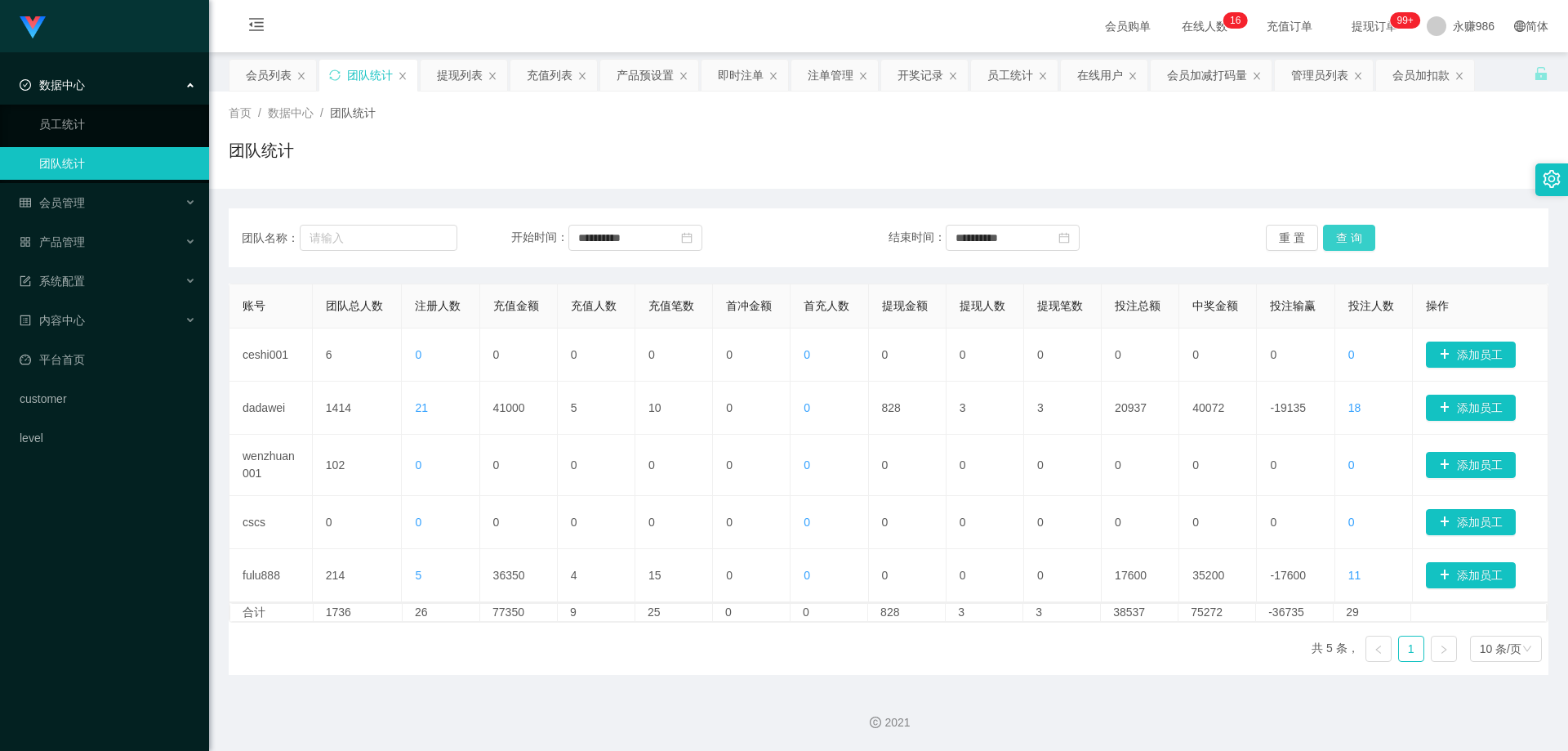
click at [1338, 240] on button "查 询" at bounding box center [1349, 238] width 52 height 26
click at [1334, 238] on button "查 询" at bounding box center [1349, 238] width 52 height 26
click at [101, 198] on div "会员管理" at bounding box center [105, 203] width 209 height 32
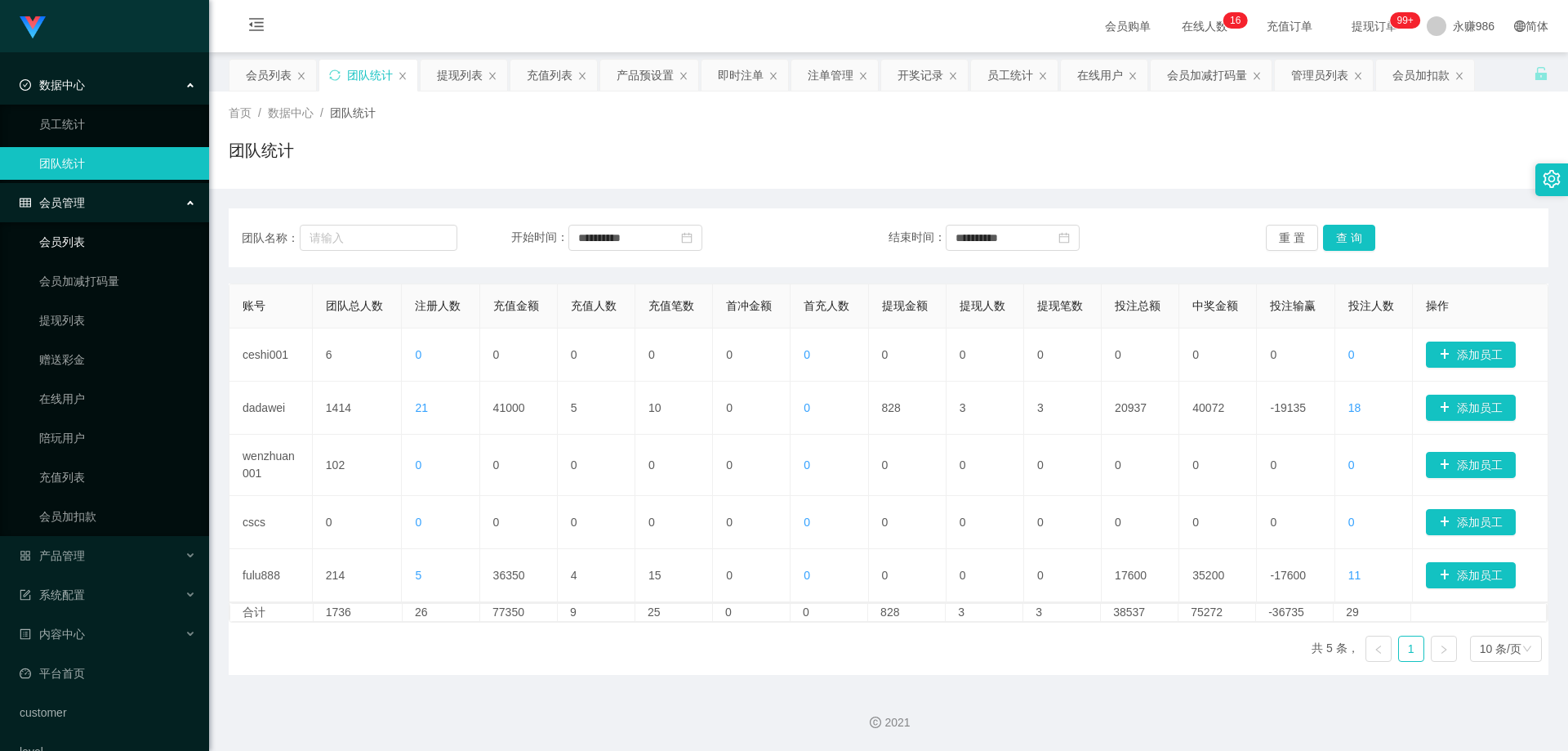
click at [75, 247] on link "会员列表" at bounding box center [117, 242] width 157 height 32
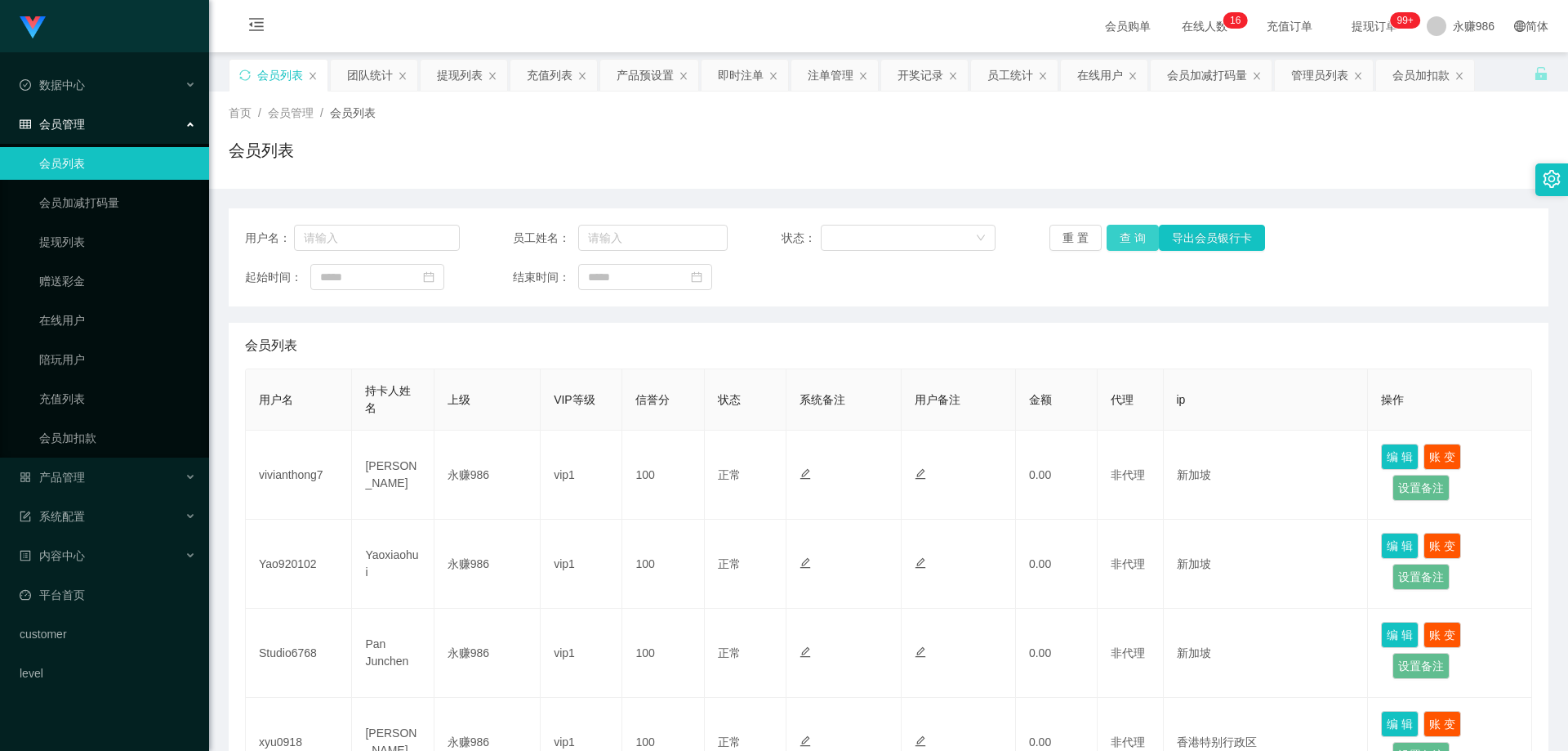
click at [1122, 240] on button "查 询" at bounding box center [1132, 238] width 52 height 26
click at [1122, 240] on div "重 置 查 询 导出会员银行卡" at bounding box center [1157, 238] width 215 height 26
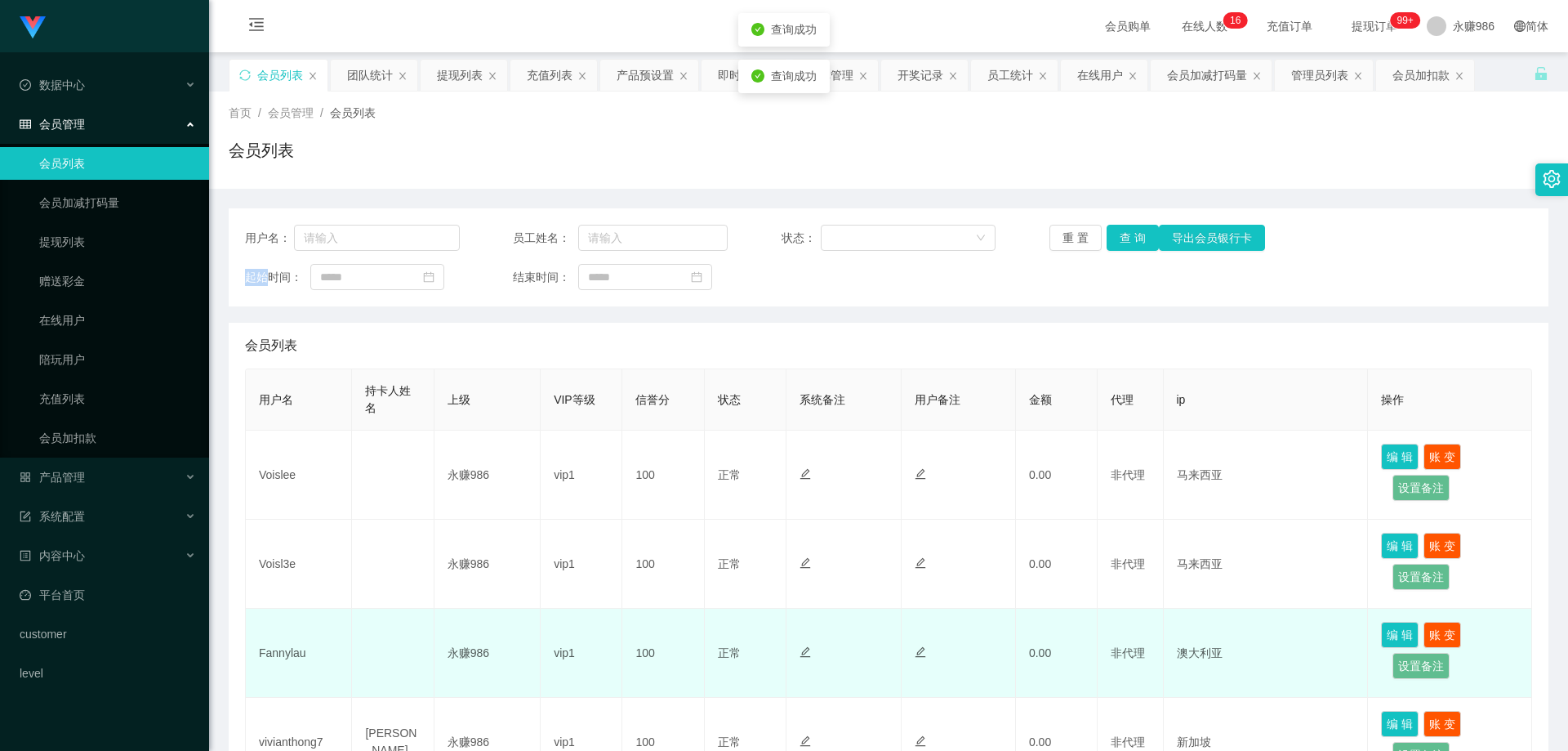
scroll to position [245, 0]
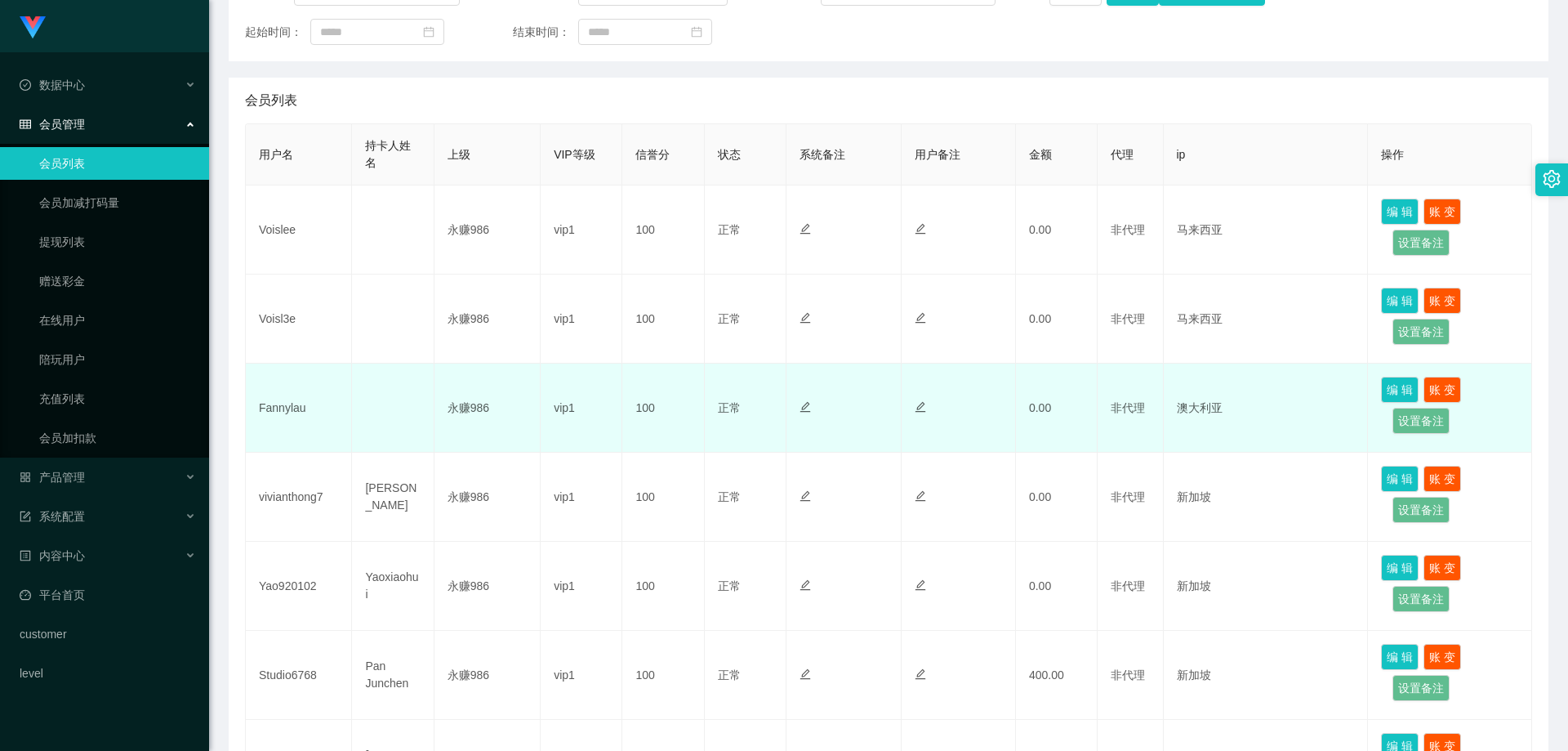
click at [288, 405] on td "Fannylau" at bounding box center [299, 408] width 106 height 89
click at [288, 414] on td "Fannylau" at bounding box center [299, 408] width 106 height 89
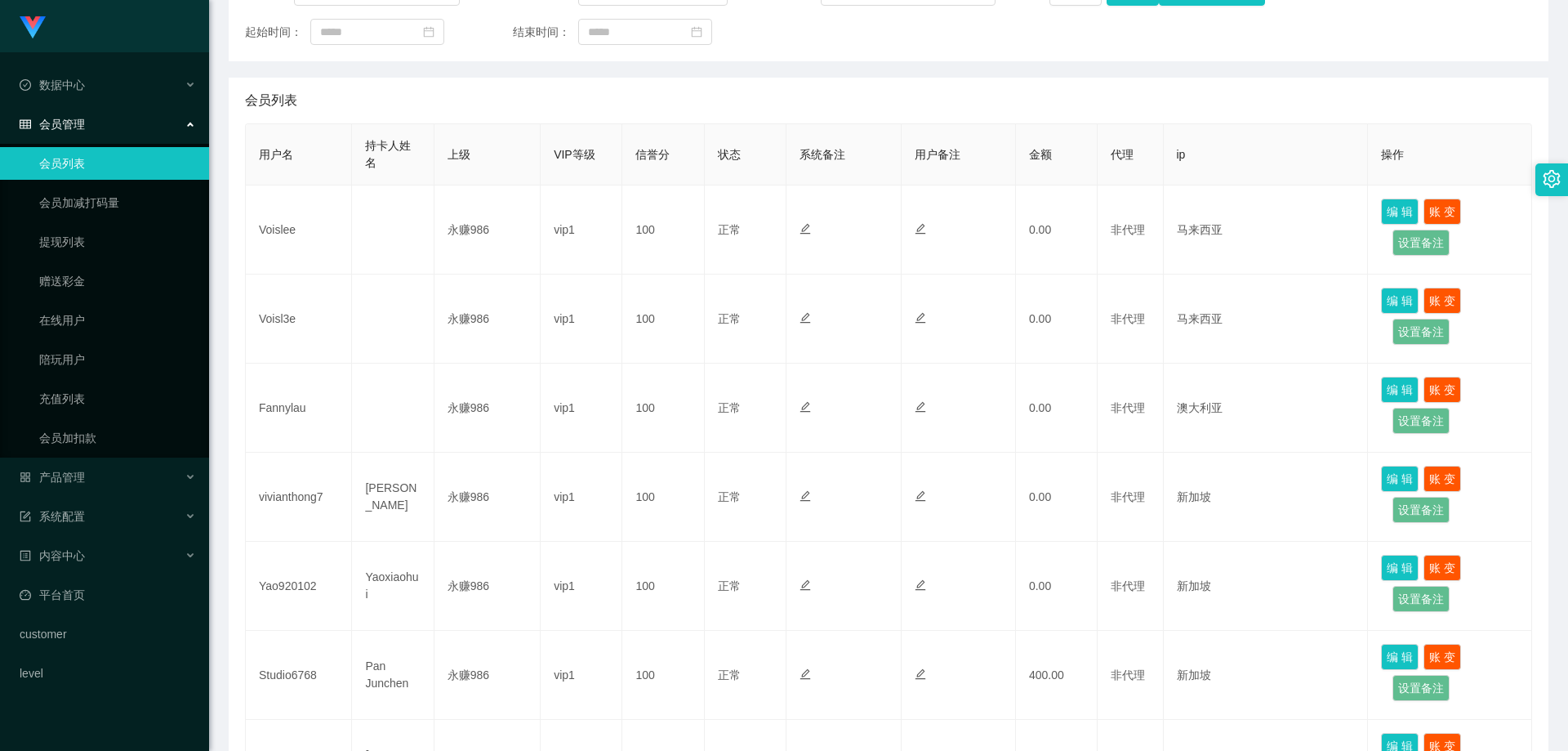
click at [101, 498] on ul "数据中心 员工统计 团队统计 会员管理 会员列表 会员加减打码量 提现列表 赠送彩金 在线用户 陪玩用户 充值列表 会员加扣款 产品管理 开奖记录 产品列表 …" at bounding box center [105, 379] width 209 height 654
click at [101, 488] on div "产品管理" at bounding box center [105, 477] width 209 height 32
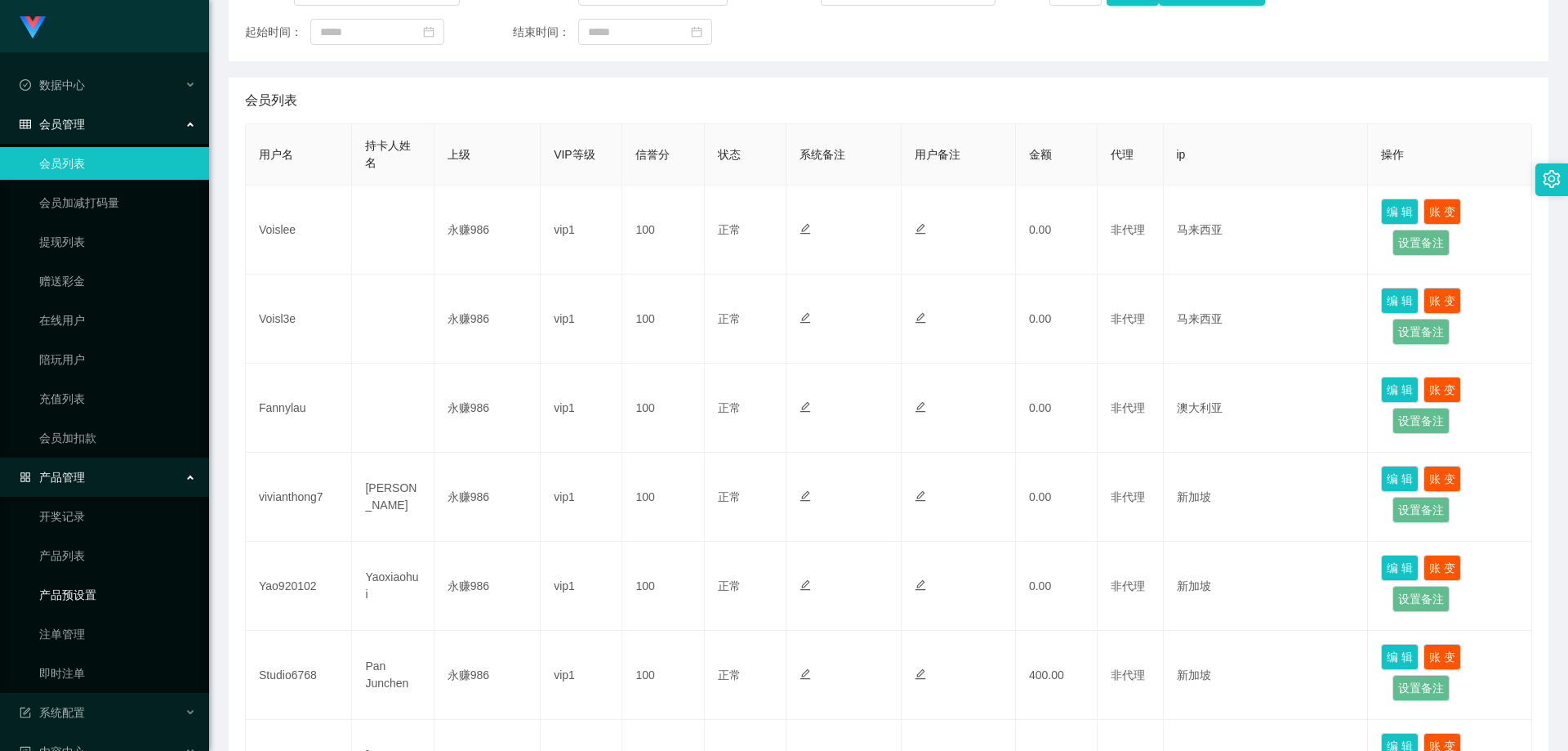
scroll to position [82, 0]
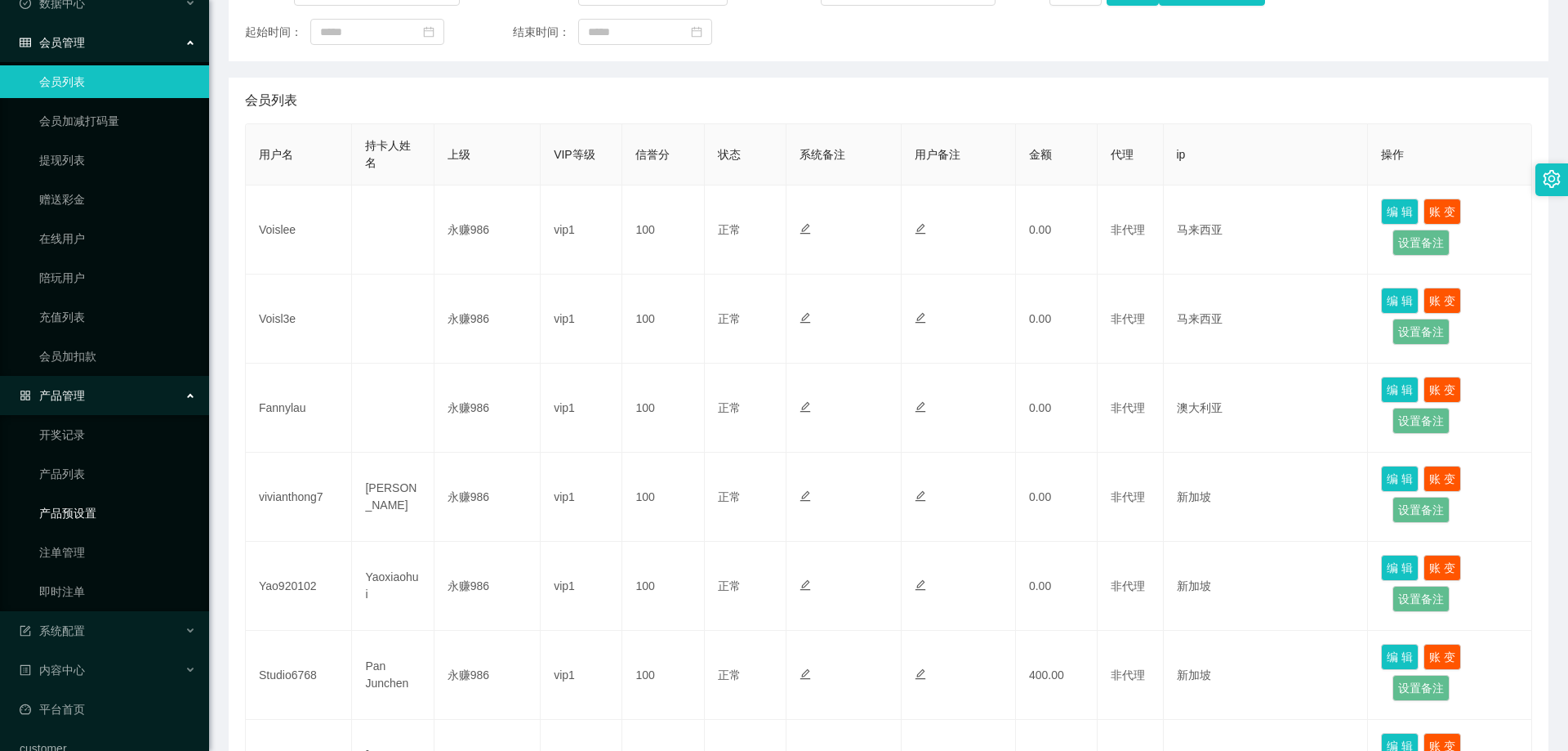
click at [96, 512] on link "产品预设置" at bounding box center [117, 513] width 157 height 32
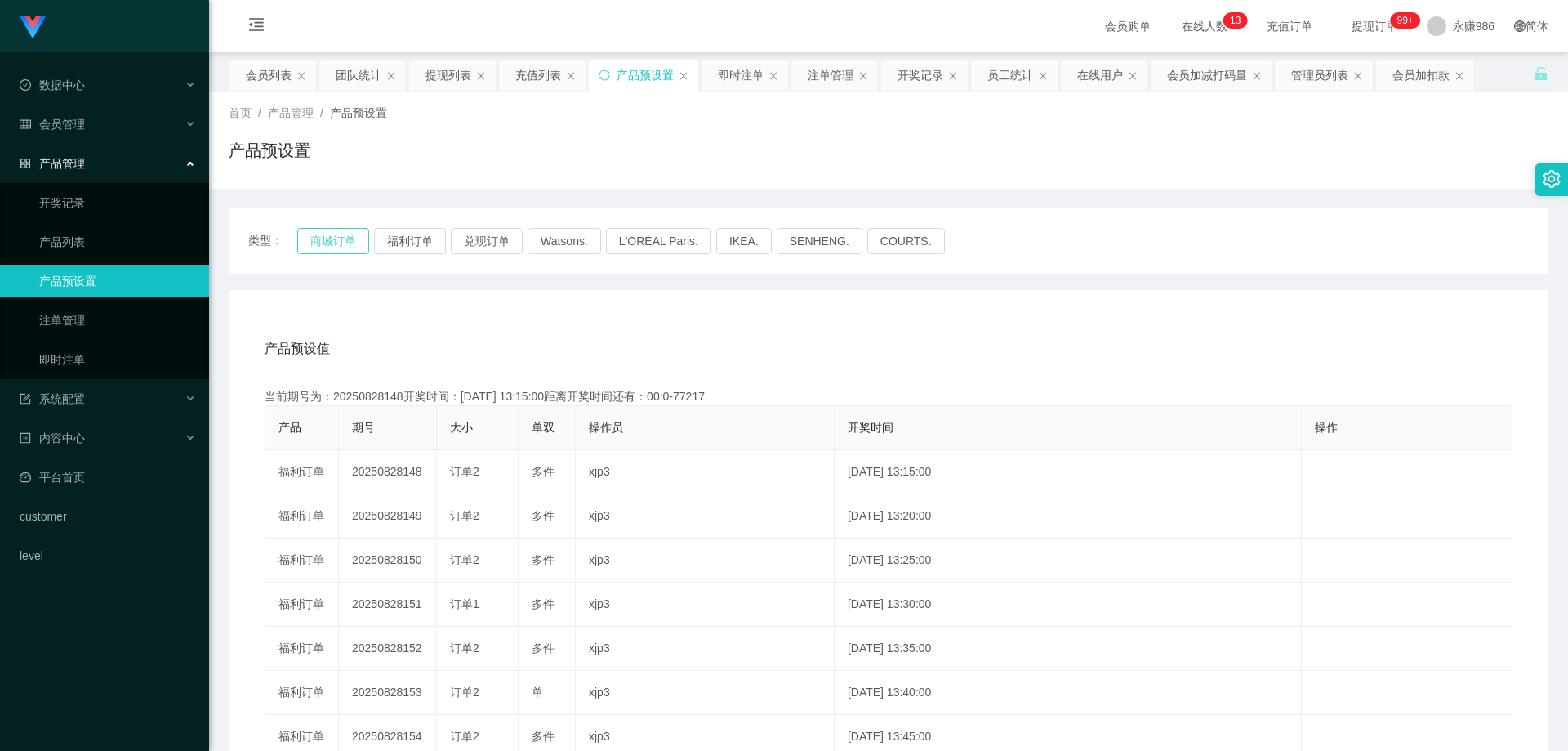
click at [338, 243] on button "商城订单" at bounding box center [333, 241] width 72 height 26
drag, startPoint x: 338, startPoint y: 243, endPoint x: 427, endPoint y: 457, distance: 231.8
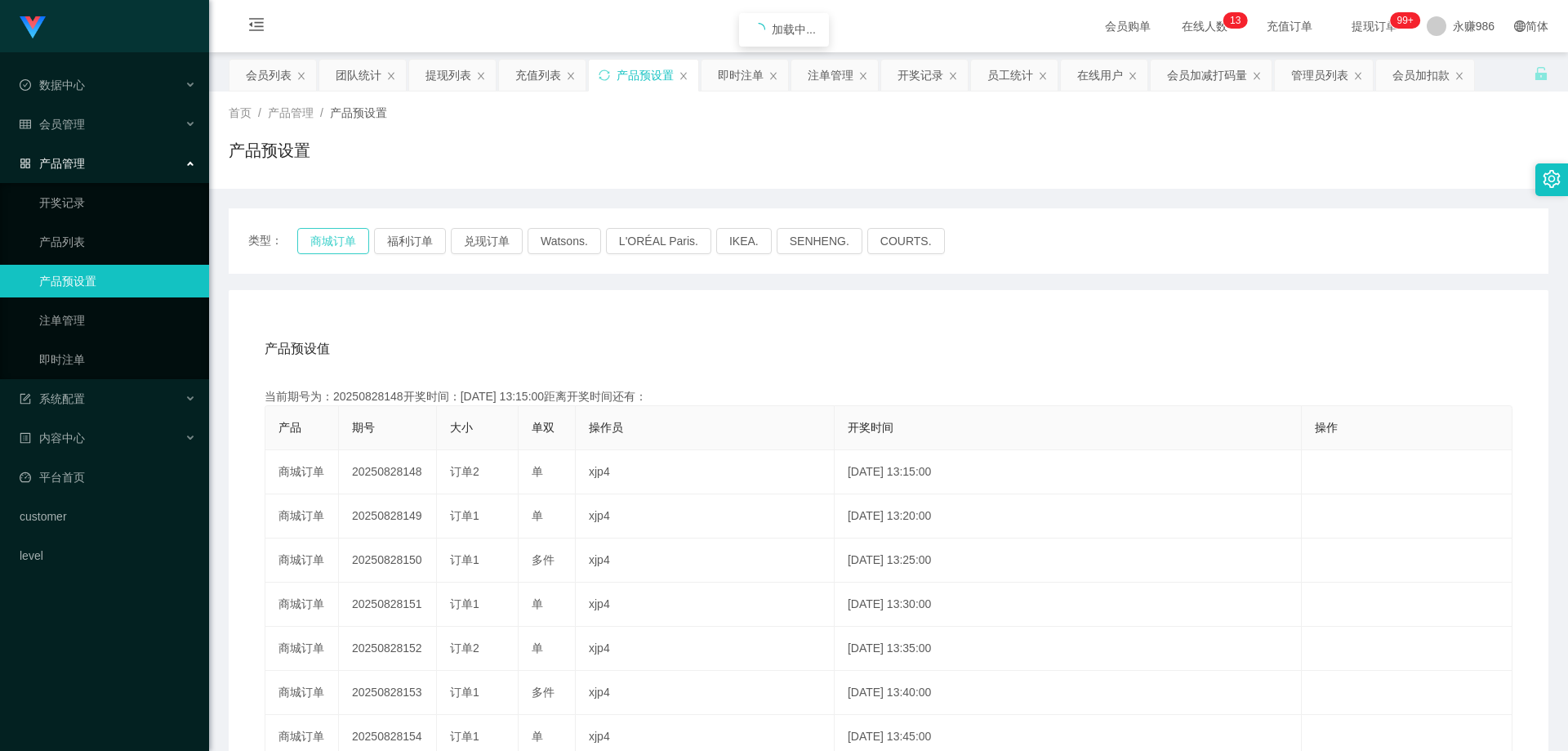
click at [340, 243] on button "商城订单" at bounding box center [333, 241] width 72 height 26
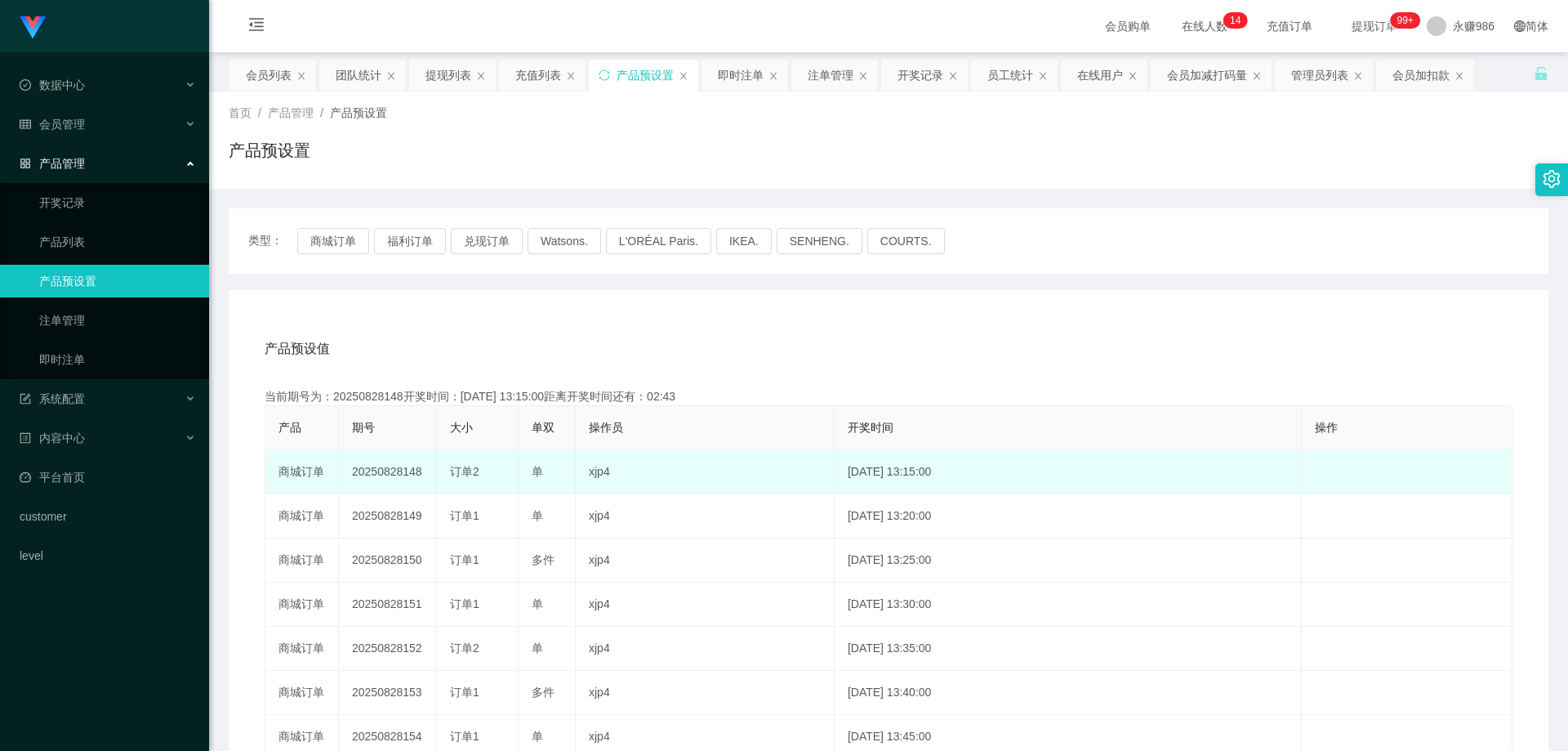
drag, startPoint x: 426, startPoint y: 474, endPoint x: 403, endPoint y: 478, distance: 23.3
click at [403, 478] on td "20250828148" at bounding box center [387, 473] width 98 height 44
copy td "148"
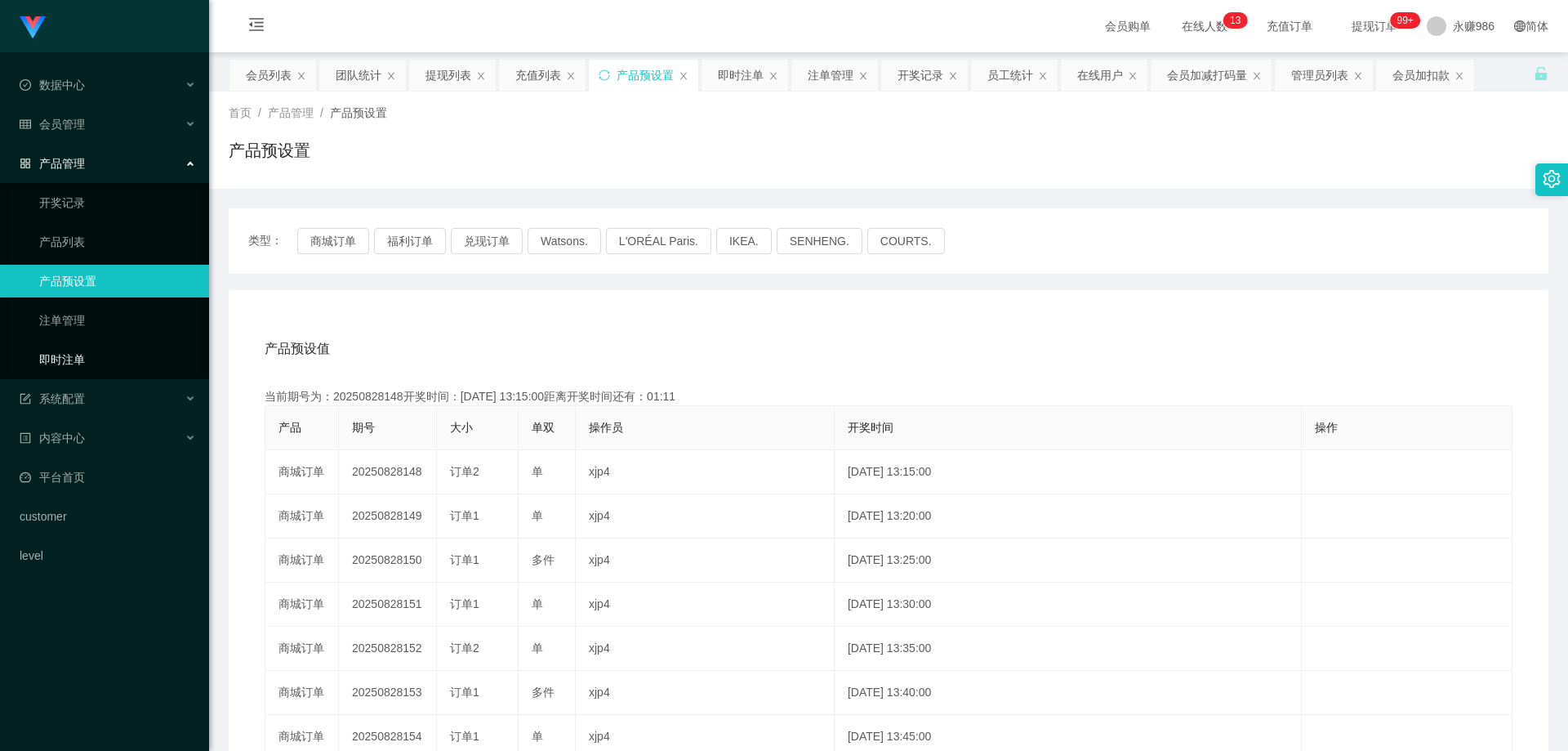
click at [112, 363] on link "即时注单" at bounding box center [117, 359] width 157 height 32
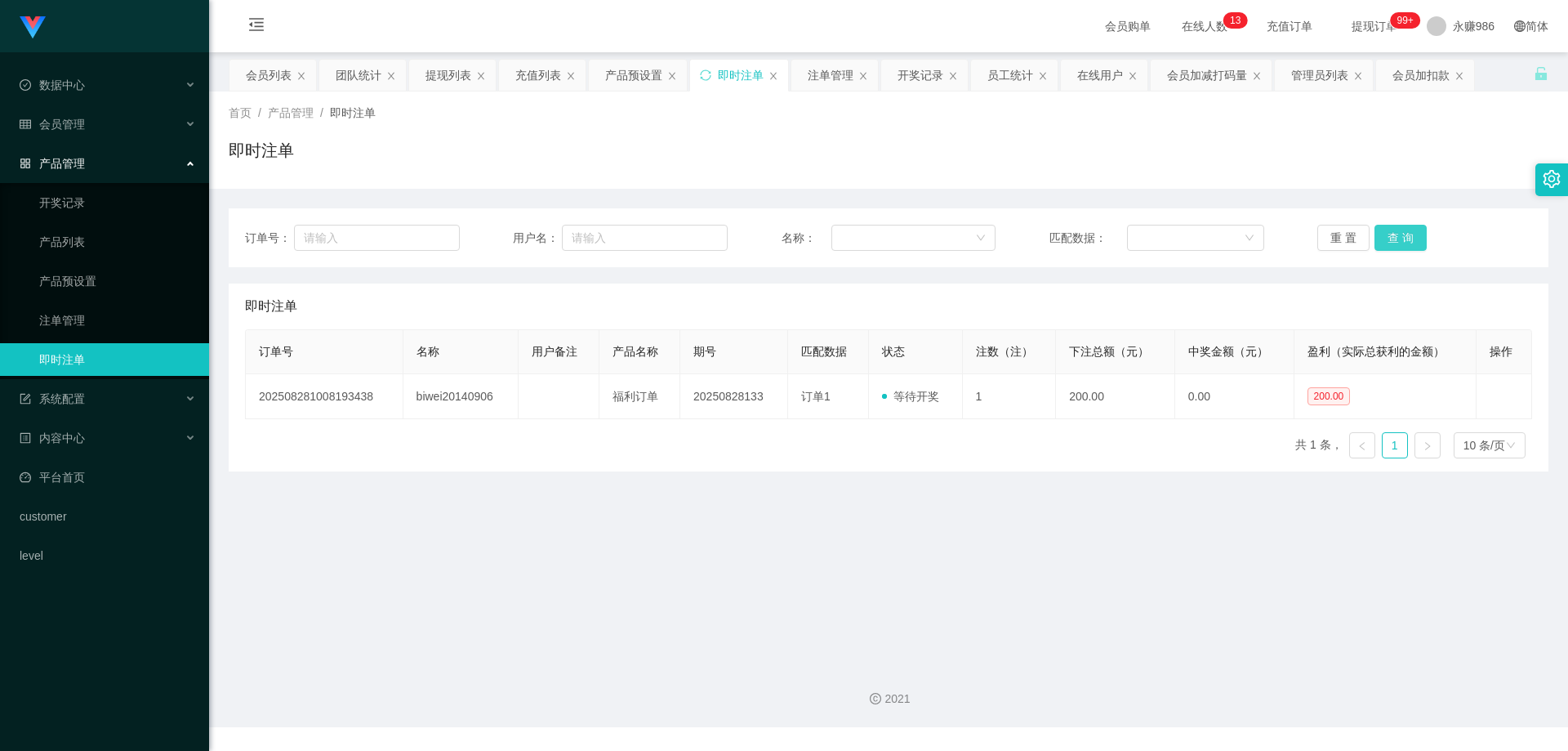
click at [1383, 238] on button "查 询" at bounding box center [1400, 238] width 52 height 26
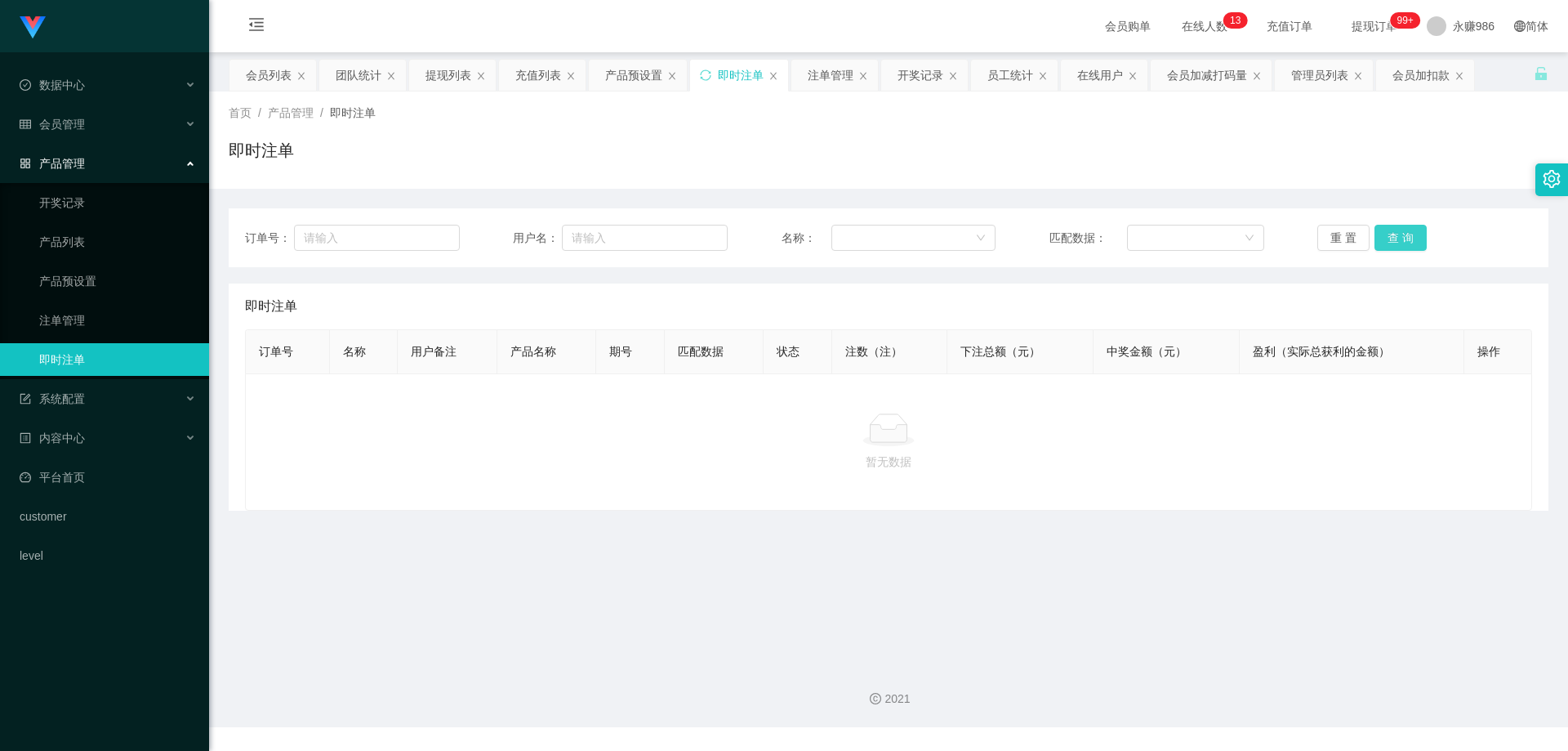
click at [1383, 238] on button "查 询" at bounding box center [1400, 238] width 52 height 26
click at [64, 204] on link "开奖记录" at bounding box center [117, 203] width 157 height 32
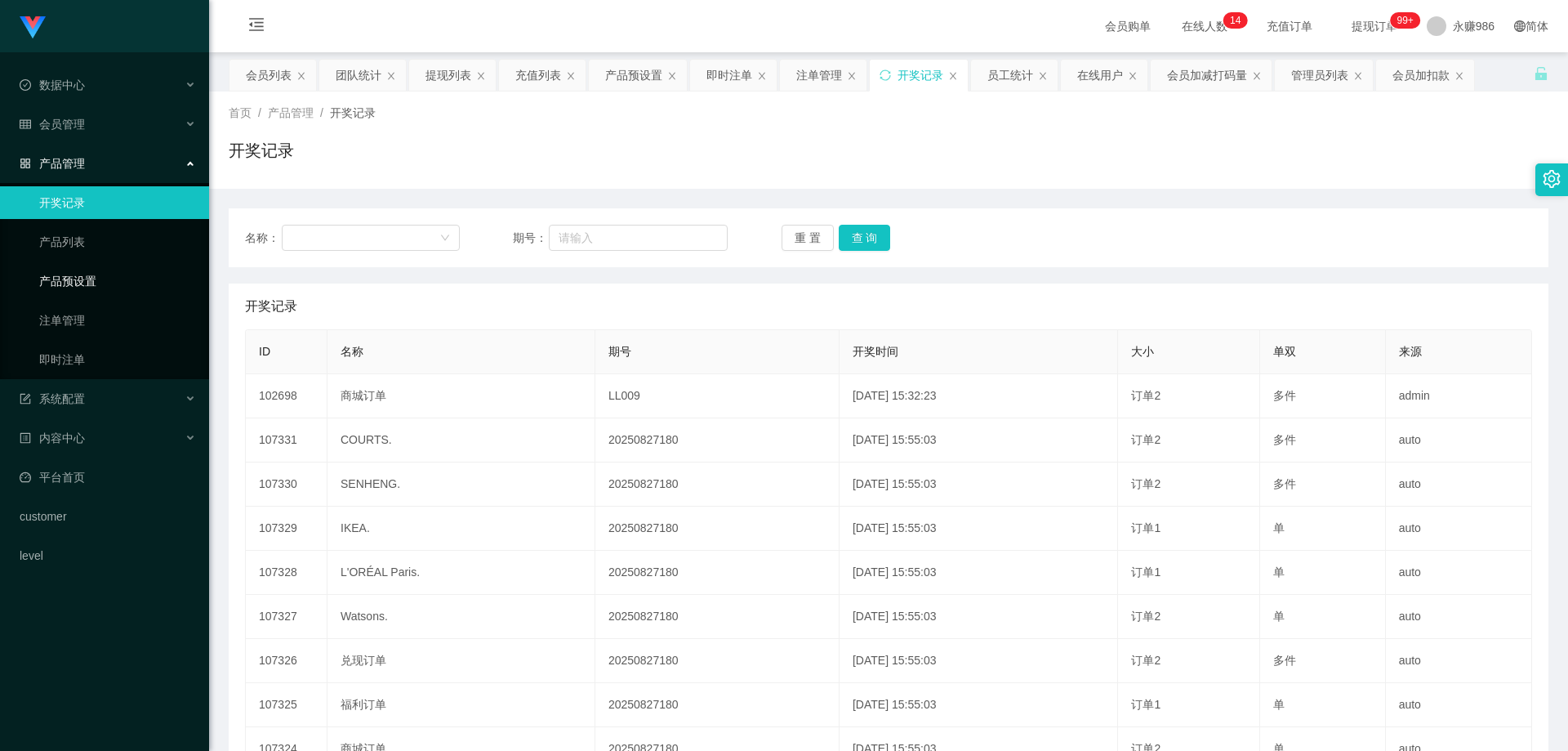
click at [85, 276] on link "产品预设置" at bounding box center [117, 281] width 157 height 32
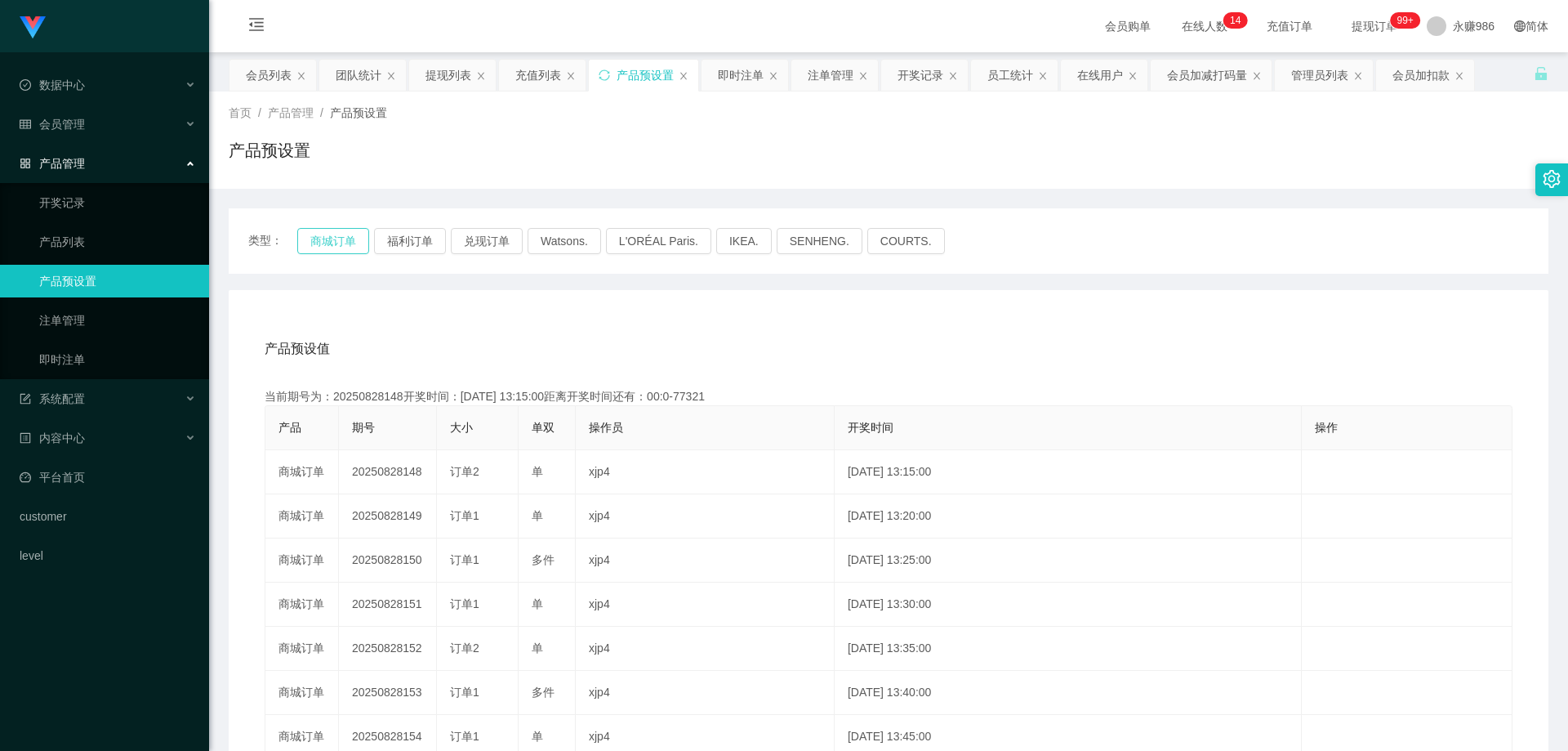
click at [346, 248] on button "商城订单" at bounding box center [333, 241] width 72 height 26
click at [89, 200] on link "开奖记录" at bounding box center [117, 203] width 157 height 32
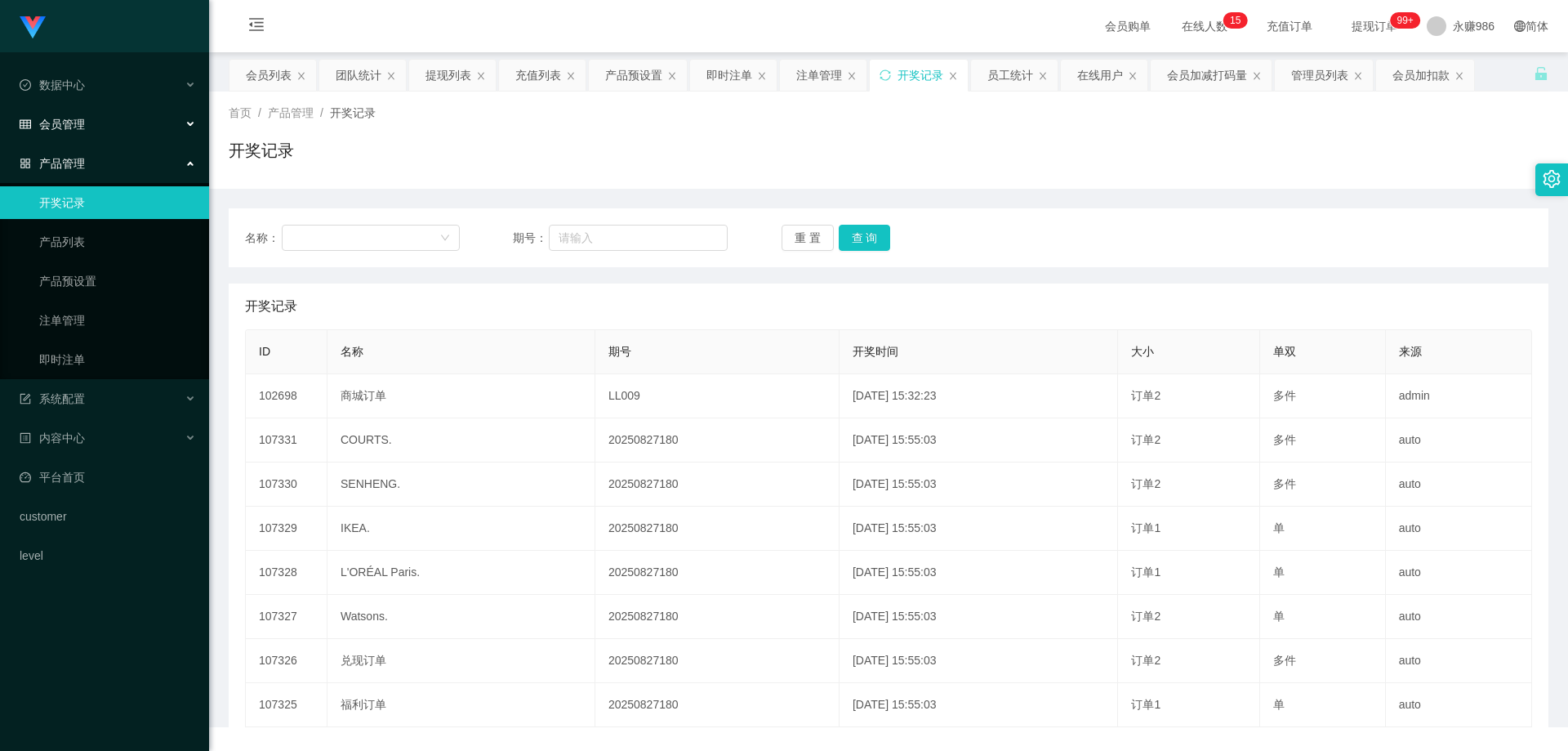
click at [91, 124] on div "会员管理" at bounding box center [105, 124] width 209 height 32
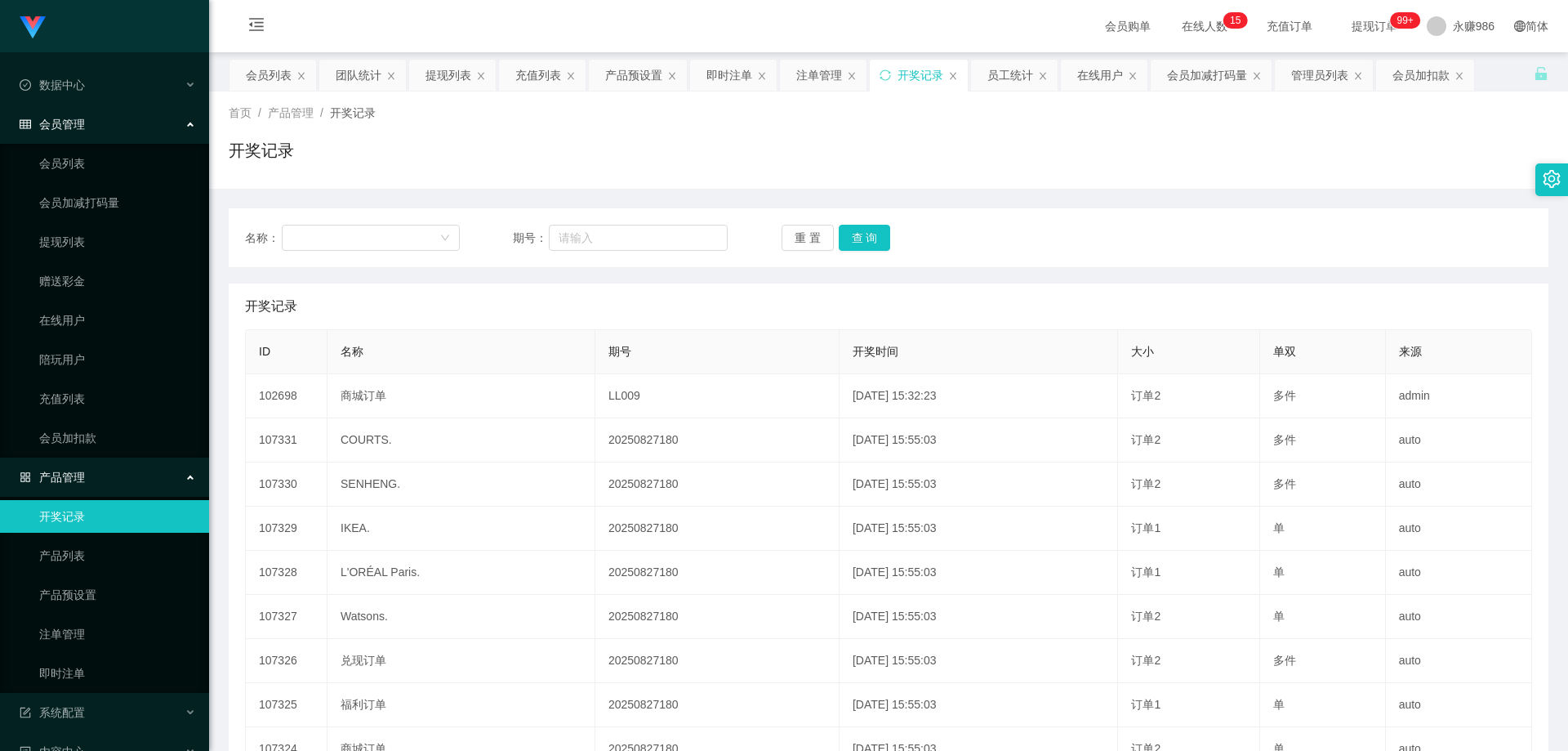
click at [161, 123] on div "会员管理" at bounding box center [105, 124] width 209 height 32
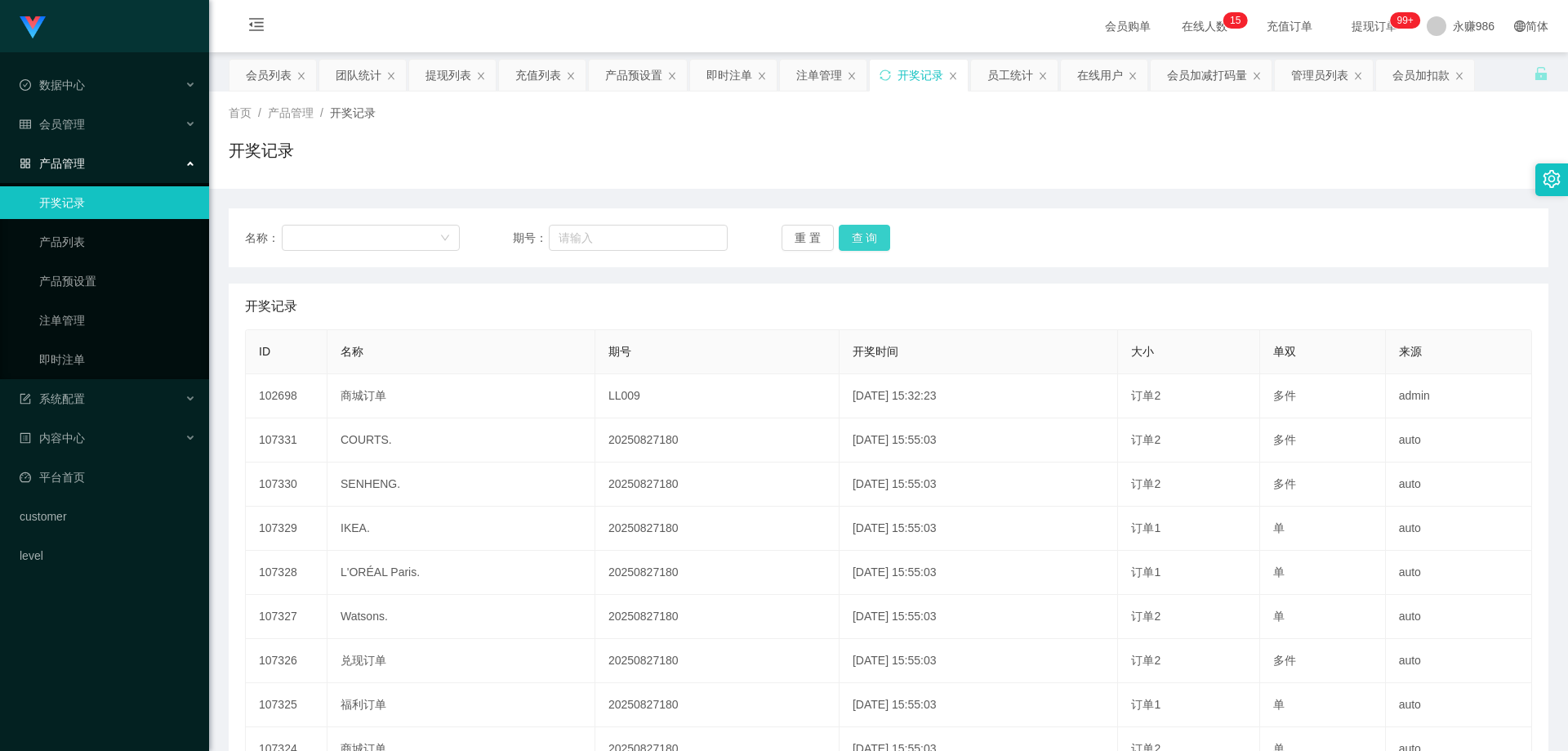
click at [851, 245] on button "查 询" at bounding box center [865, 238] width 52 height 26
click at [109, 346] on link "即时注单" at bounding box center [117, 359] width 157 height 32
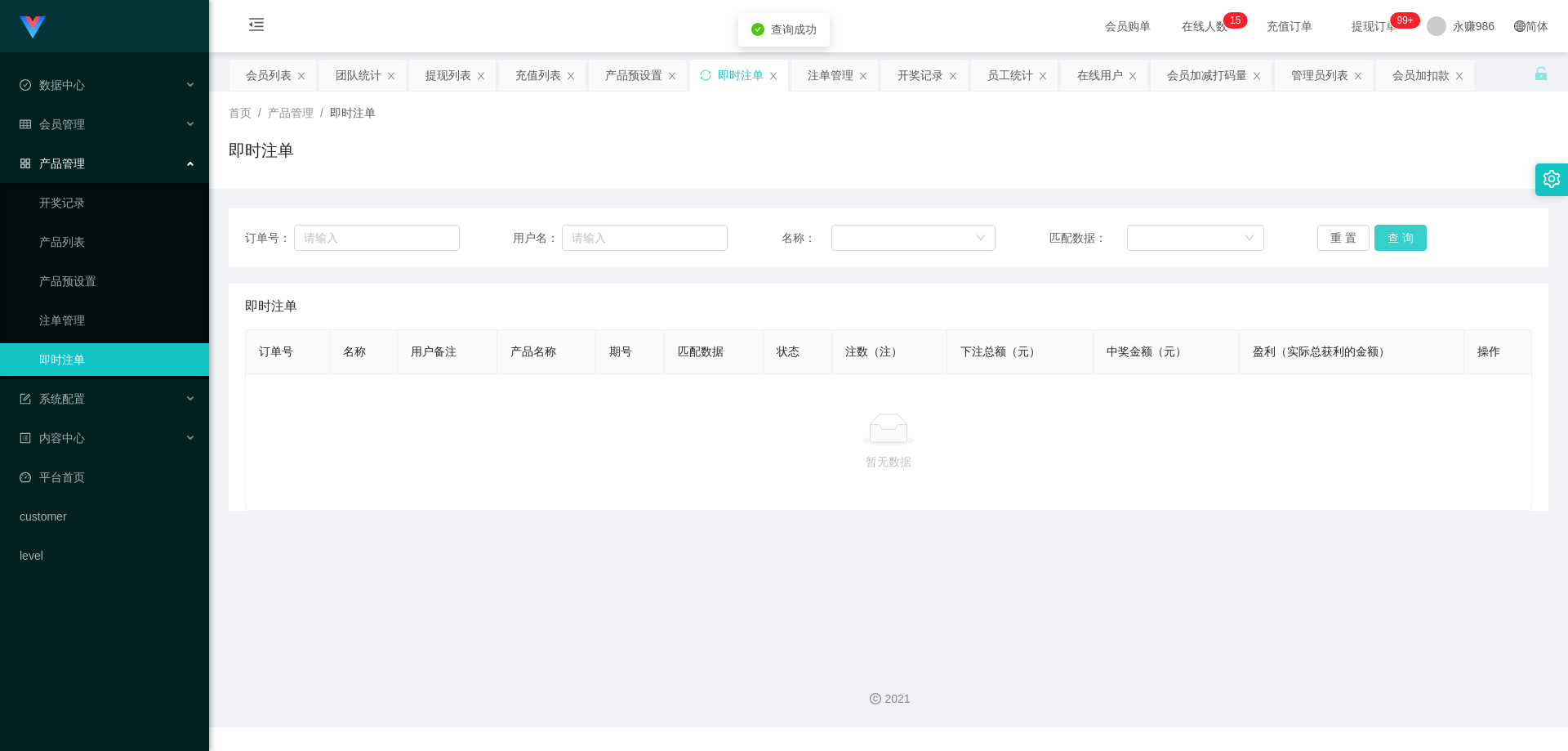
click at [1401, 235] on button "查 询" at bounding box center [1400, 238] width 52 height 26
click at [93, 140] on div "会员管理" at bounding box center [105, 124] width 209 height 32
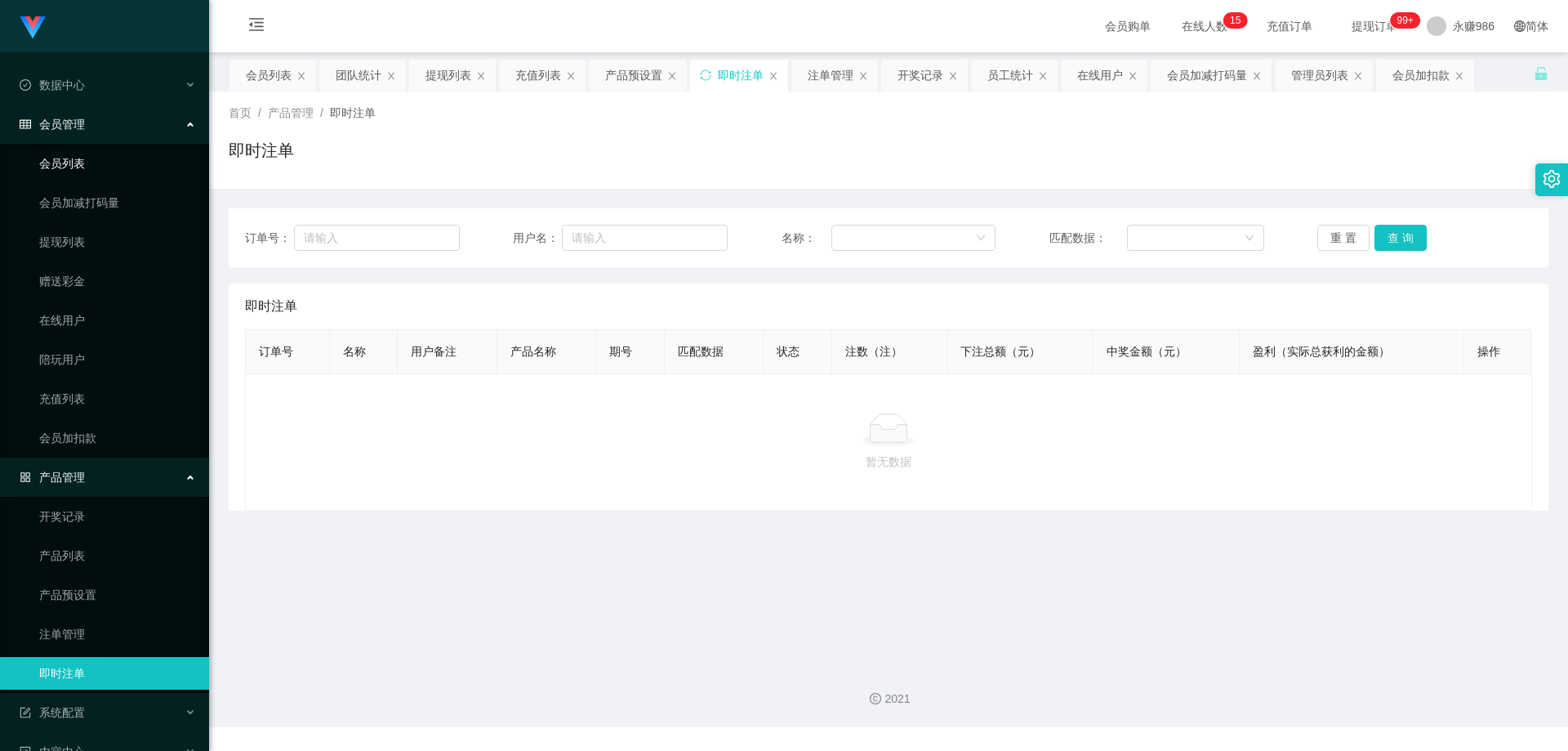
click at [83, 168] on link "会员列表" at bounding box center [117, 163] width 157 height 32
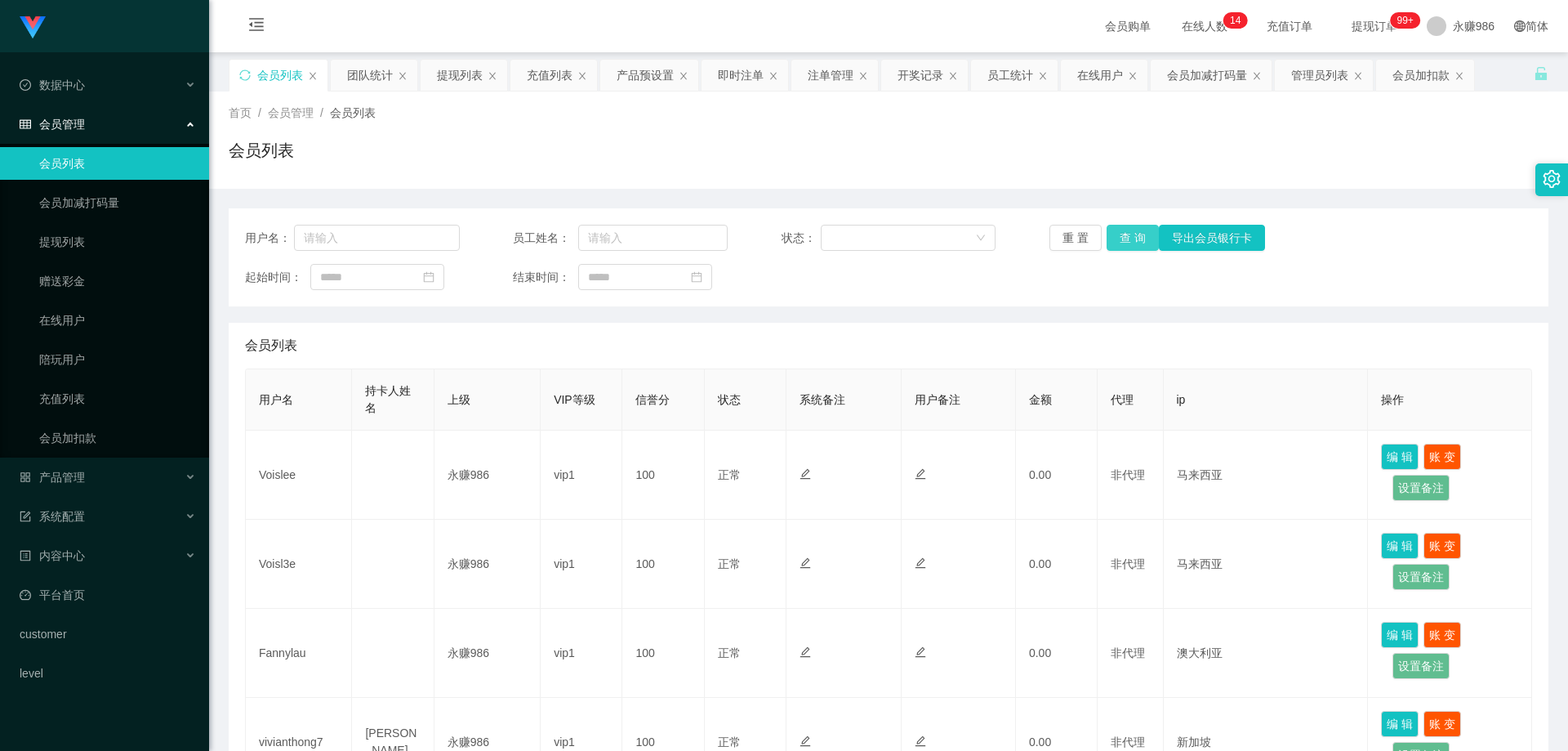
click at [1114, 242] on button "查 询" at bounding box center [1132, 238] width 52 height 26
click at [1114, 242] on div "重 置 查 询 导出会员银行卡" at bounding box center [1157, 238] width 215 height 26
click at [1123, 237] on button "查 询" at bounding box center [1132, 238] width 52 height 26
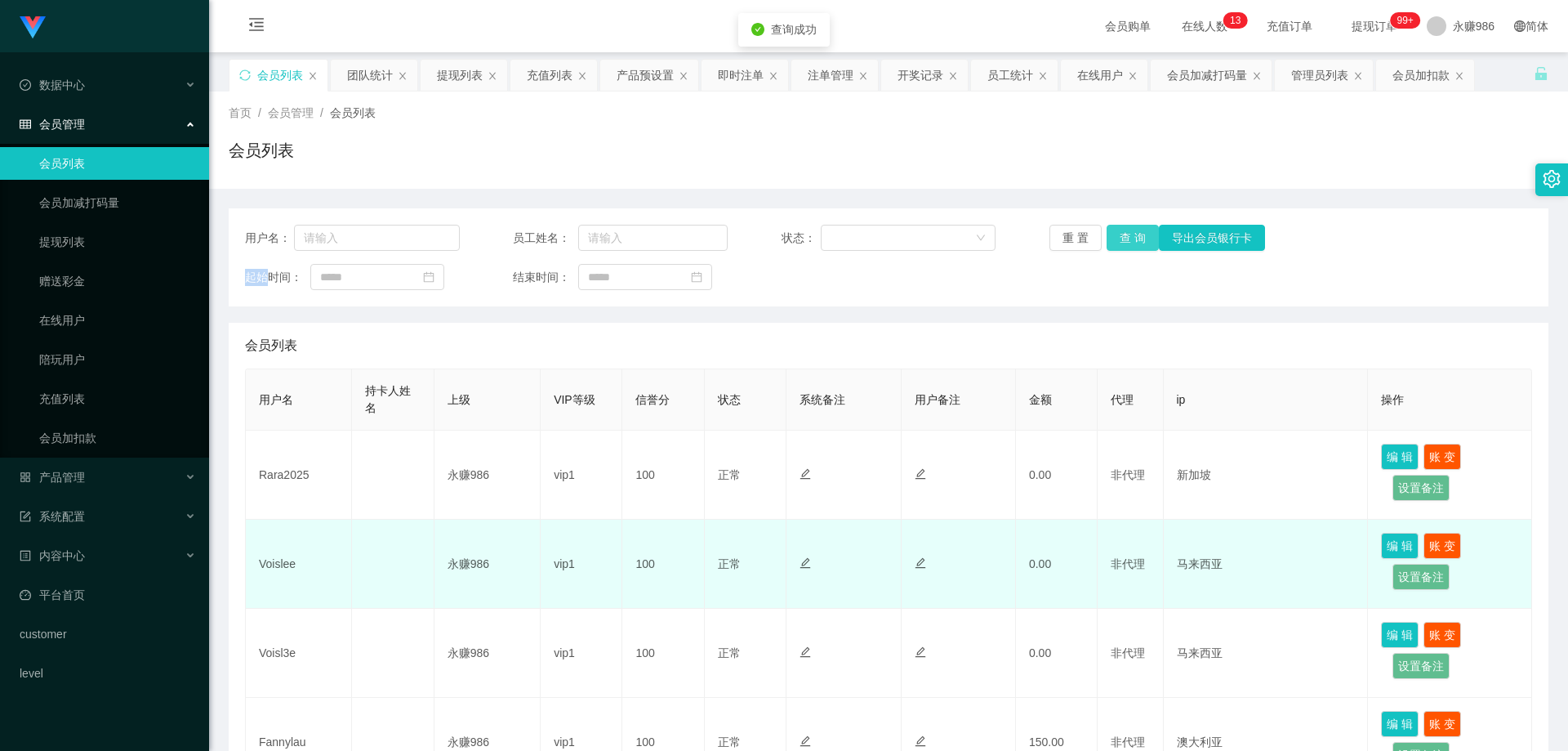
scroll to position [163, 0]
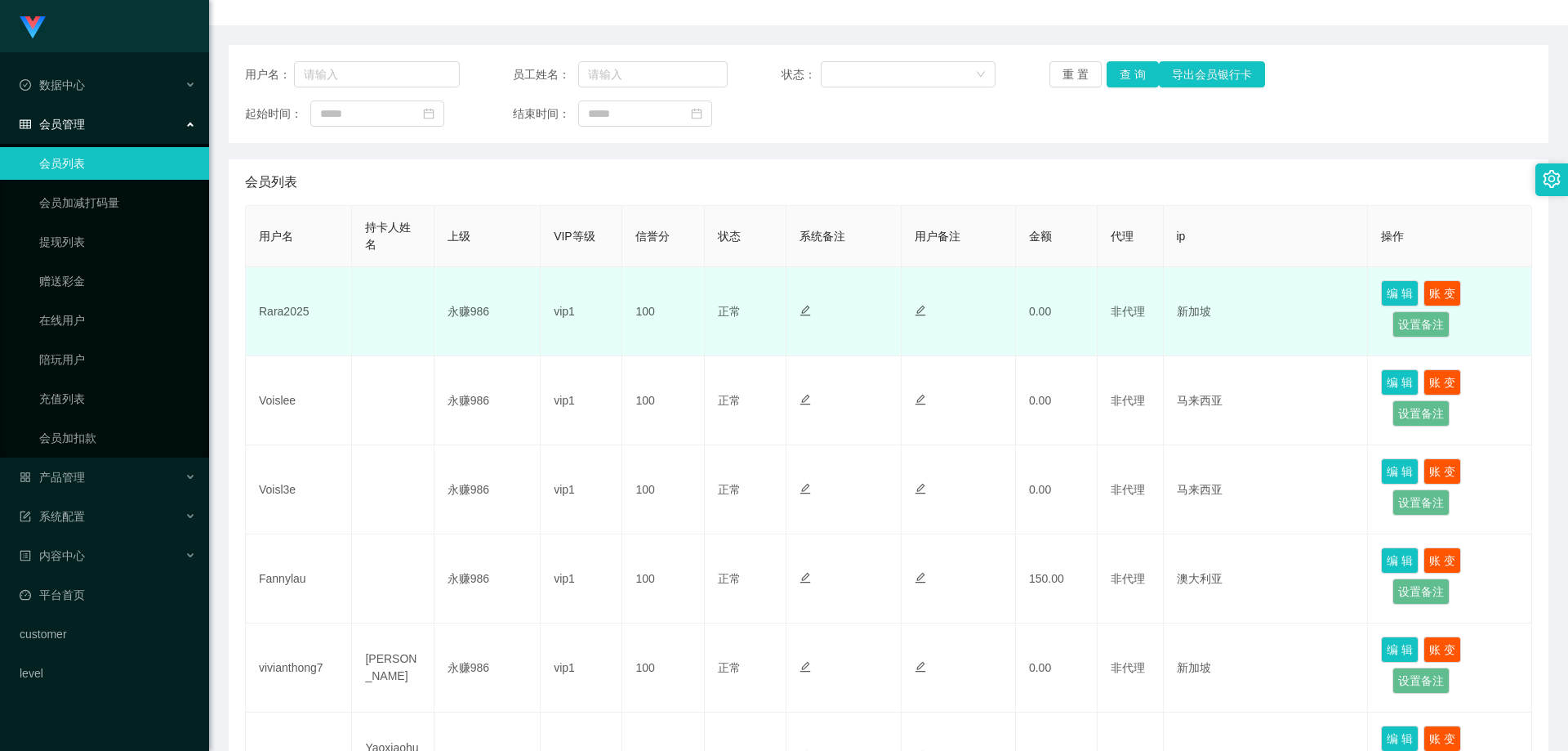
click at [287, 334] on td "Rara2025" at bounding box center [299, 312] width 106 height 89
click at [291, 318] on td "Rara2025" at bounding box center [299, 312] width 106 height 89
copy td "0"
click at [292, 318] on td "Rara2025" at bounding box center [299, 312] width 106 height 89
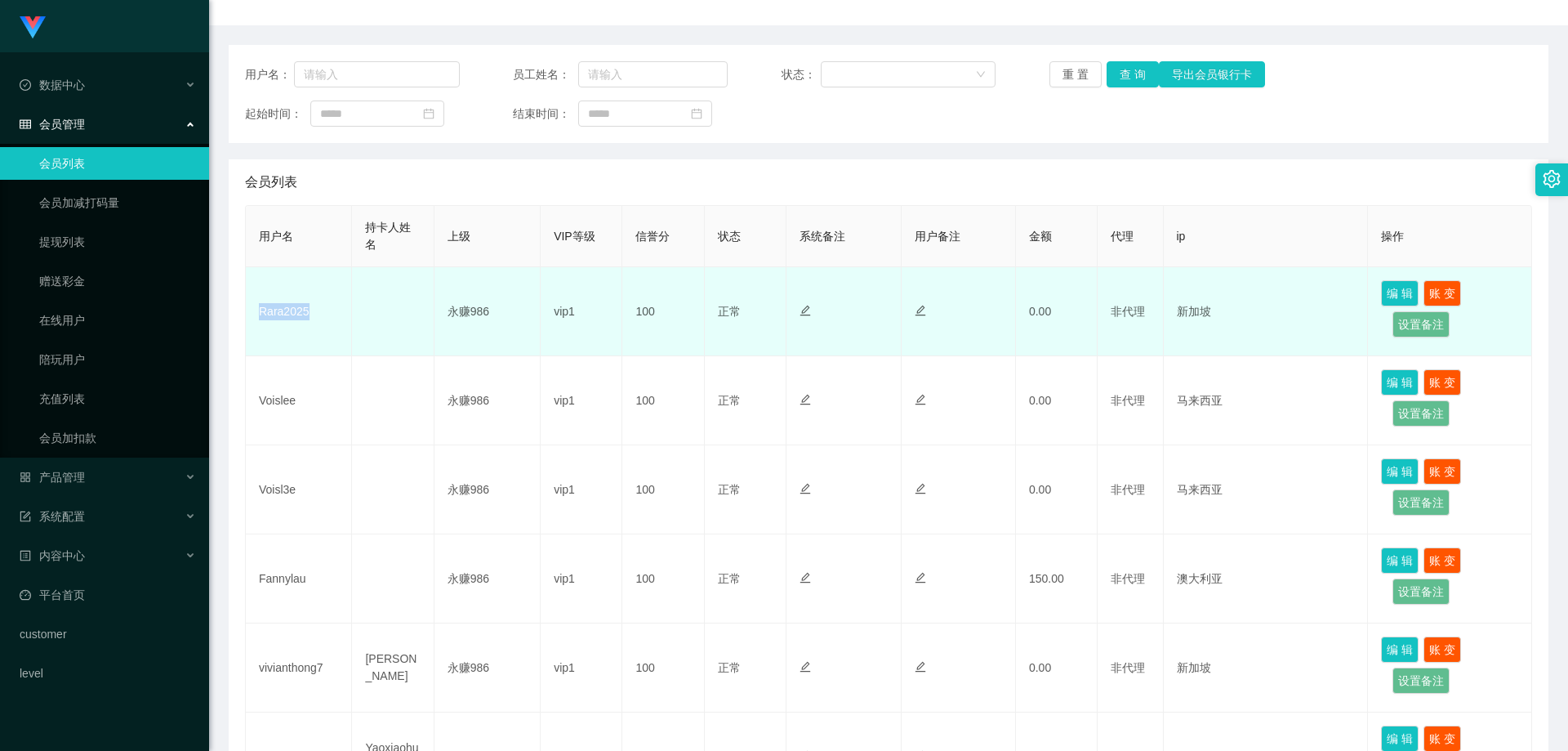
click at [292, 318] on td "Rara2025" at bounding box center [299, 312] width 106 height 89
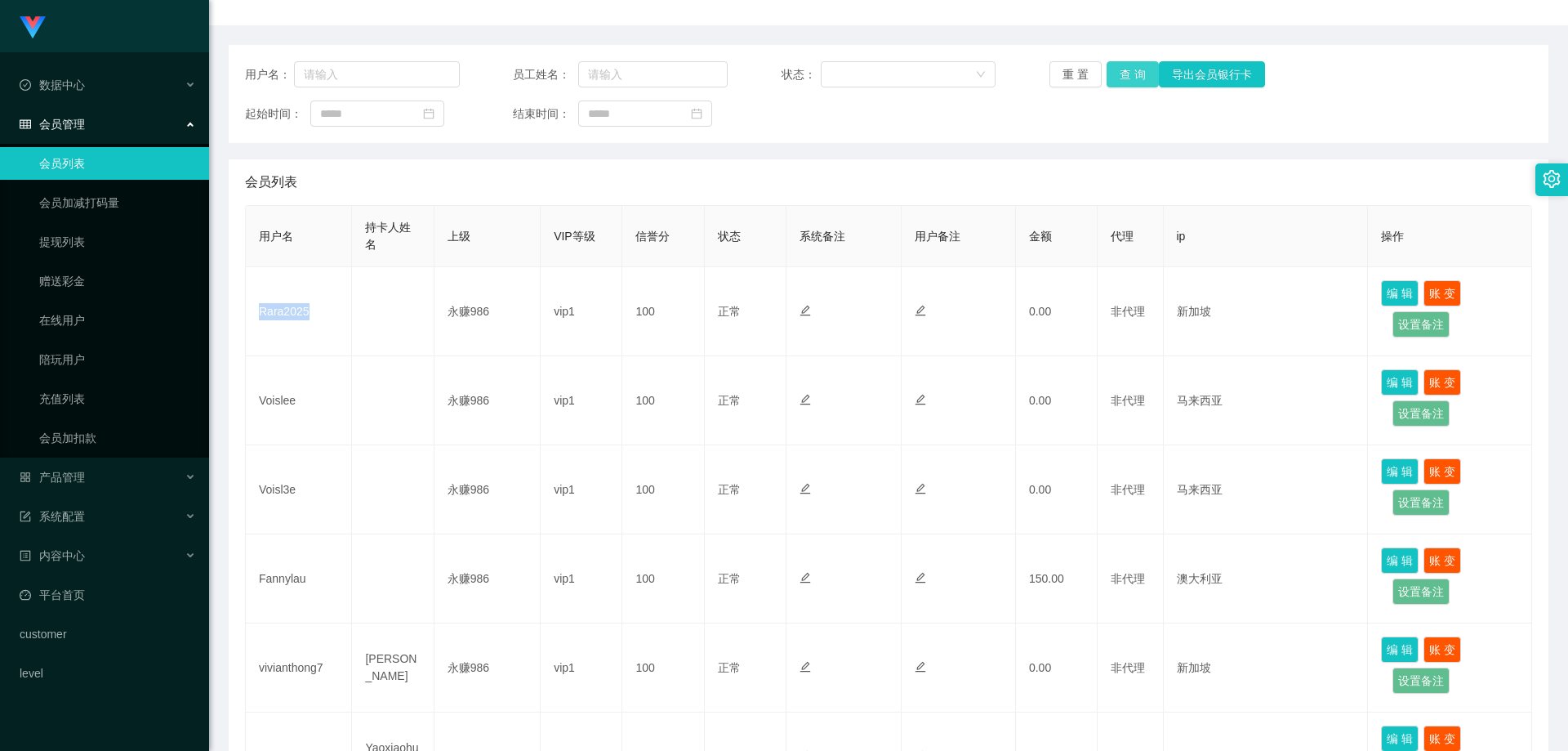
click at [1123, 83] on button "查 询" at bounding box center [1132, 74] width 52 height 26
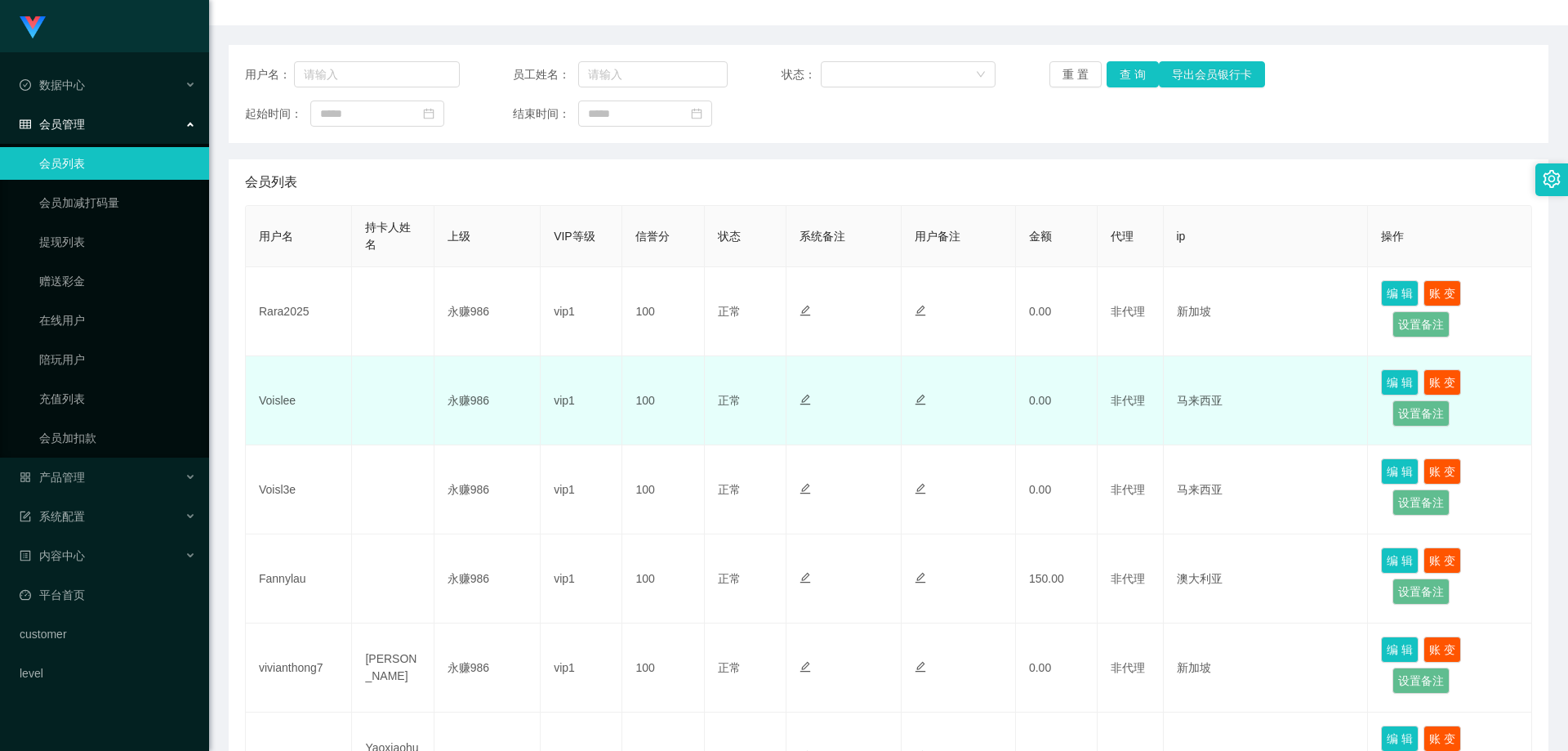
click at [281, 399] on td "Voislee" at bounding box center [299, 400] width 106 height 89
click at [274, 396] on td "Voislee" at bounding box center [299, 400] width 106 height 89
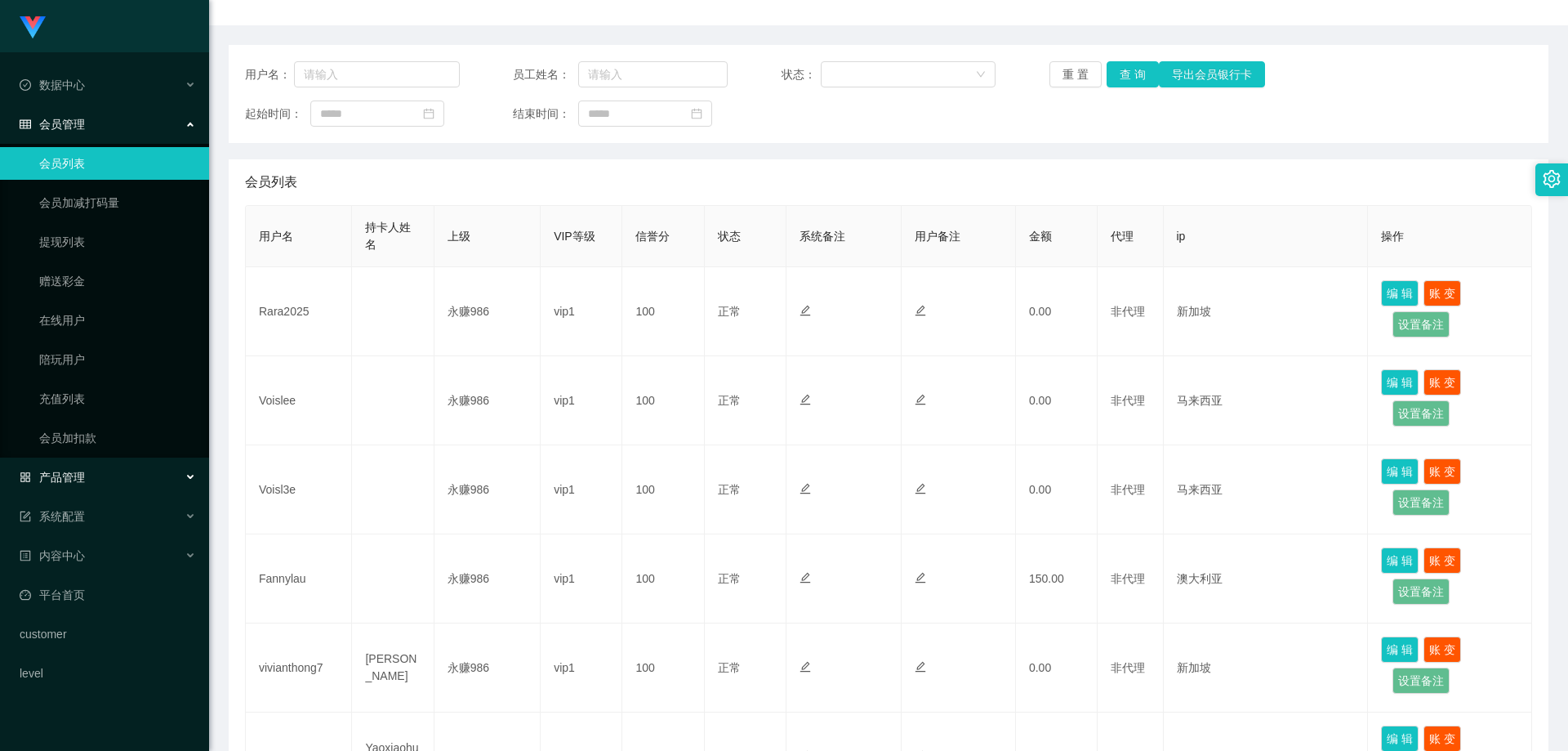
click at [112, 475] on div "产品管理" at bounding box center [105, 477] width 209 height 32
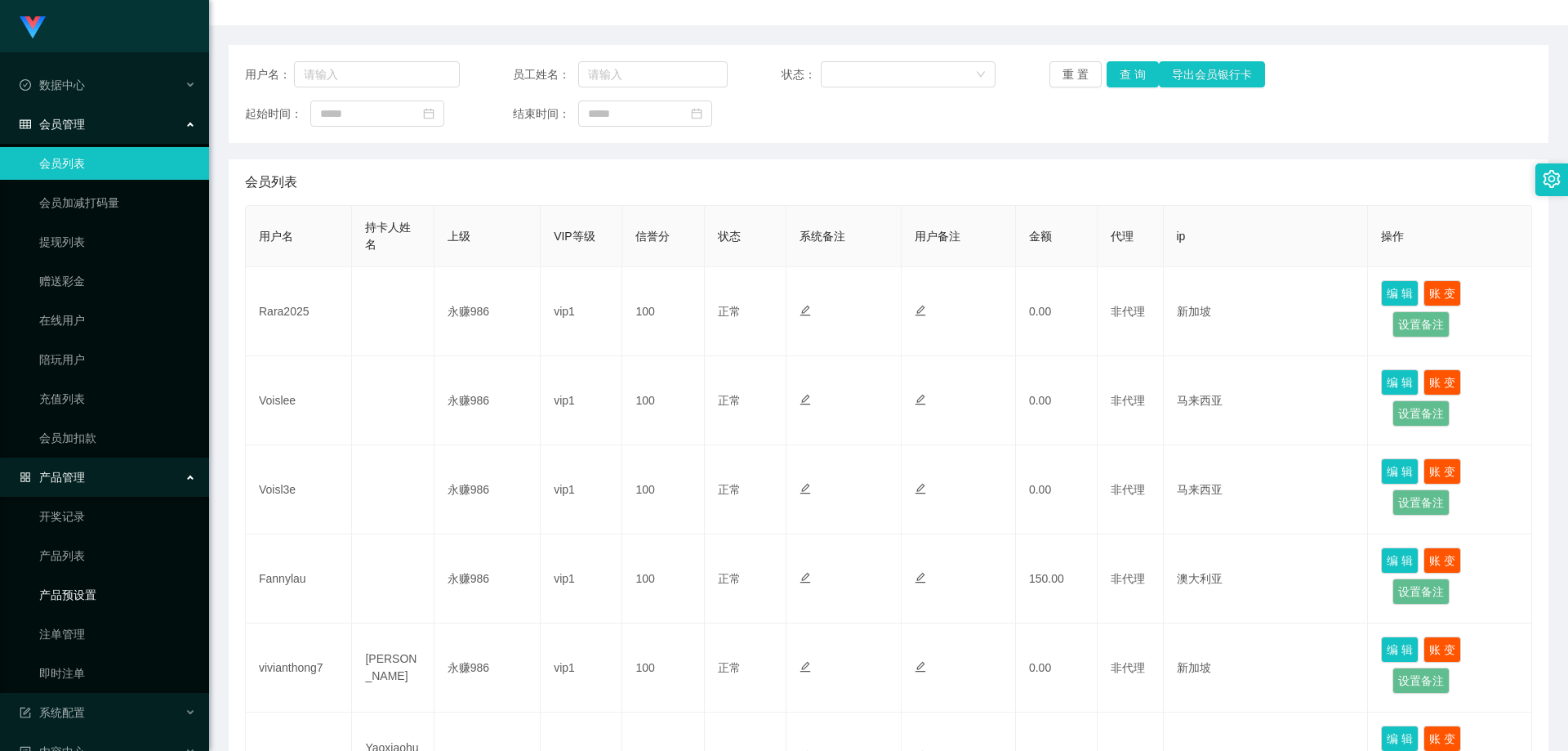
click at [90, 582] on link "产品预设置" at bounding box center [117, 594] width 157 height 32
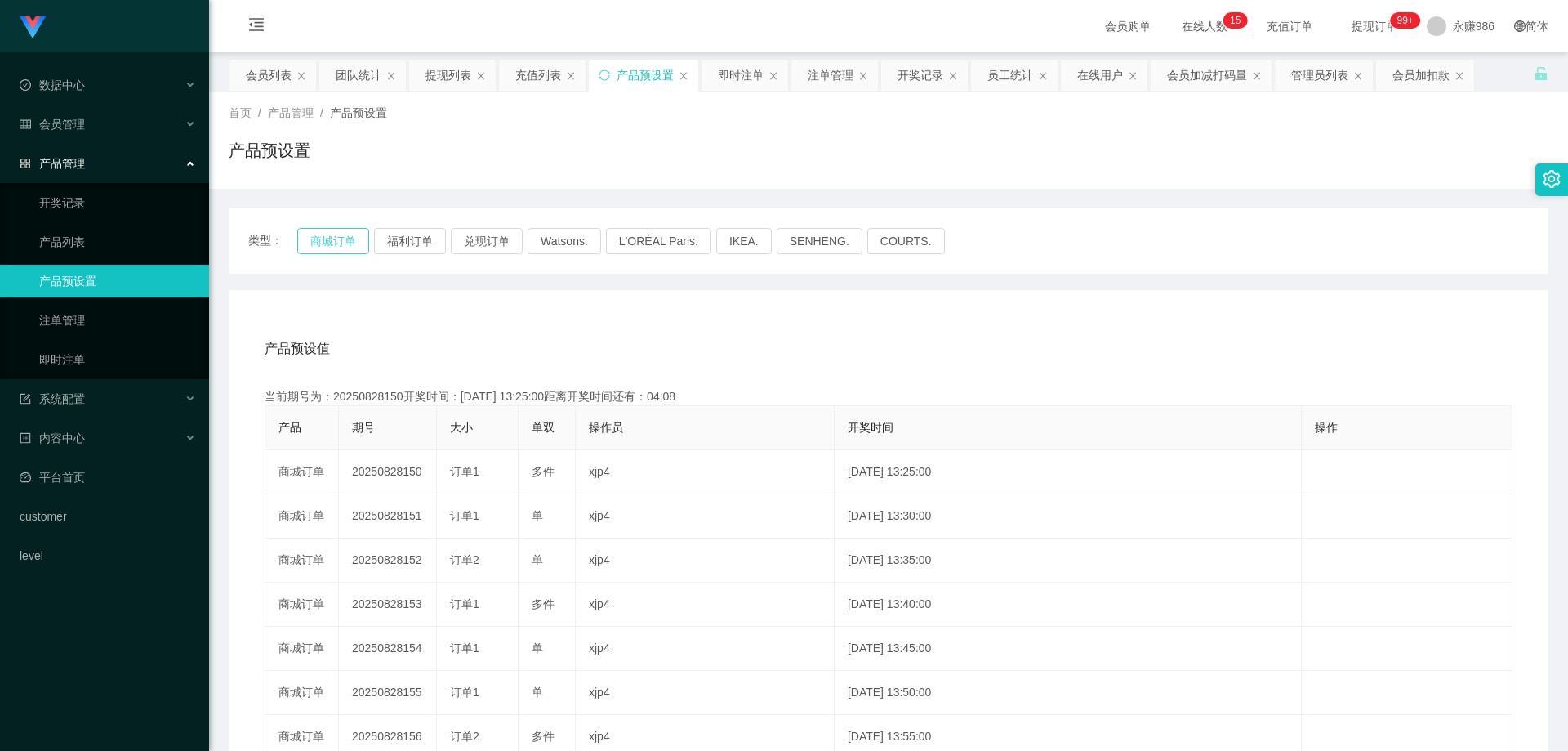
click at [358, 240] on button "商城订单" at bounding box center [333, 241] width 72 height 26
click at [126, 395] on div "系统配置" at bounding box center [105, 398] width 209 height 32
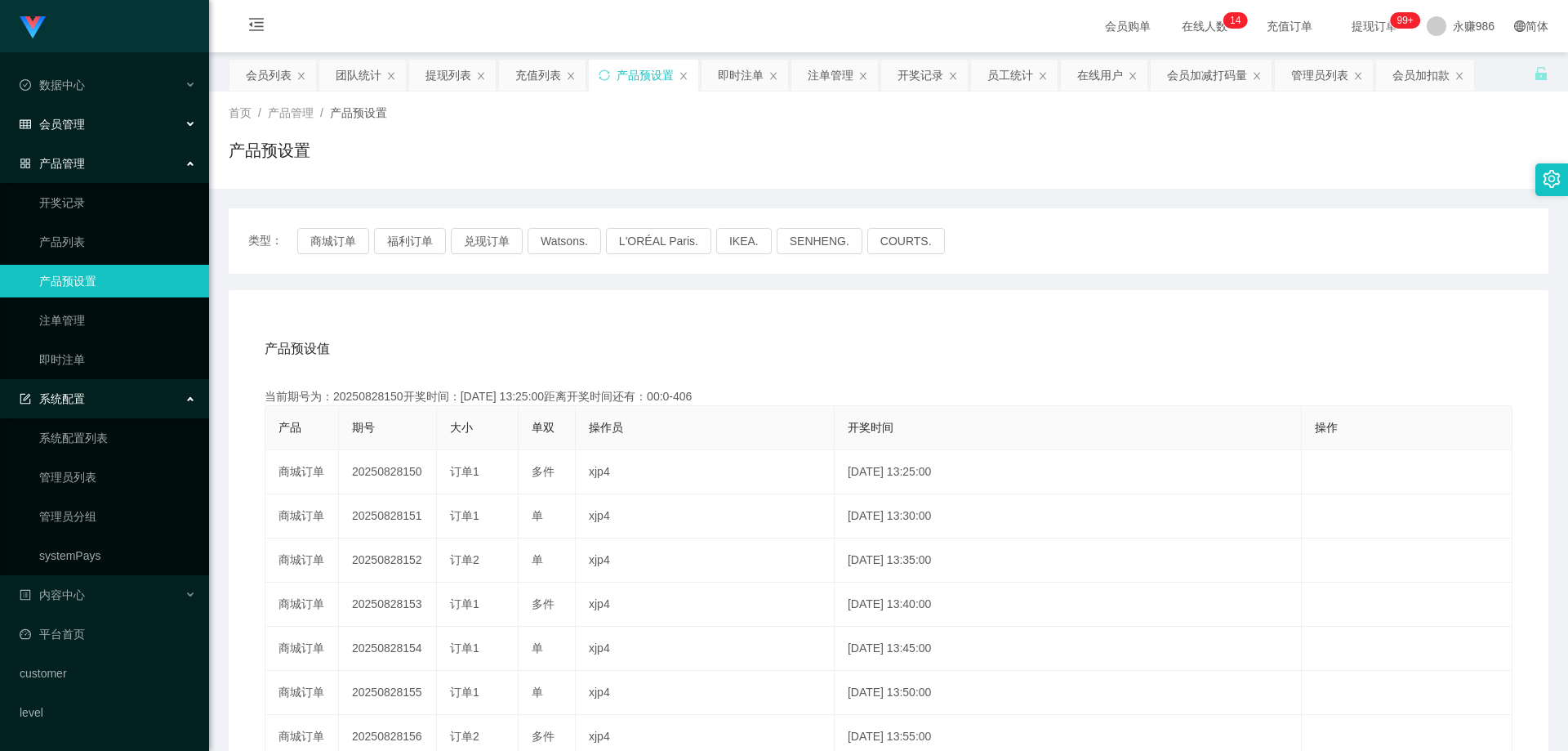
click at [106, 124] on div "会员管理" at bounding box center [105, 124] width 209 height 32
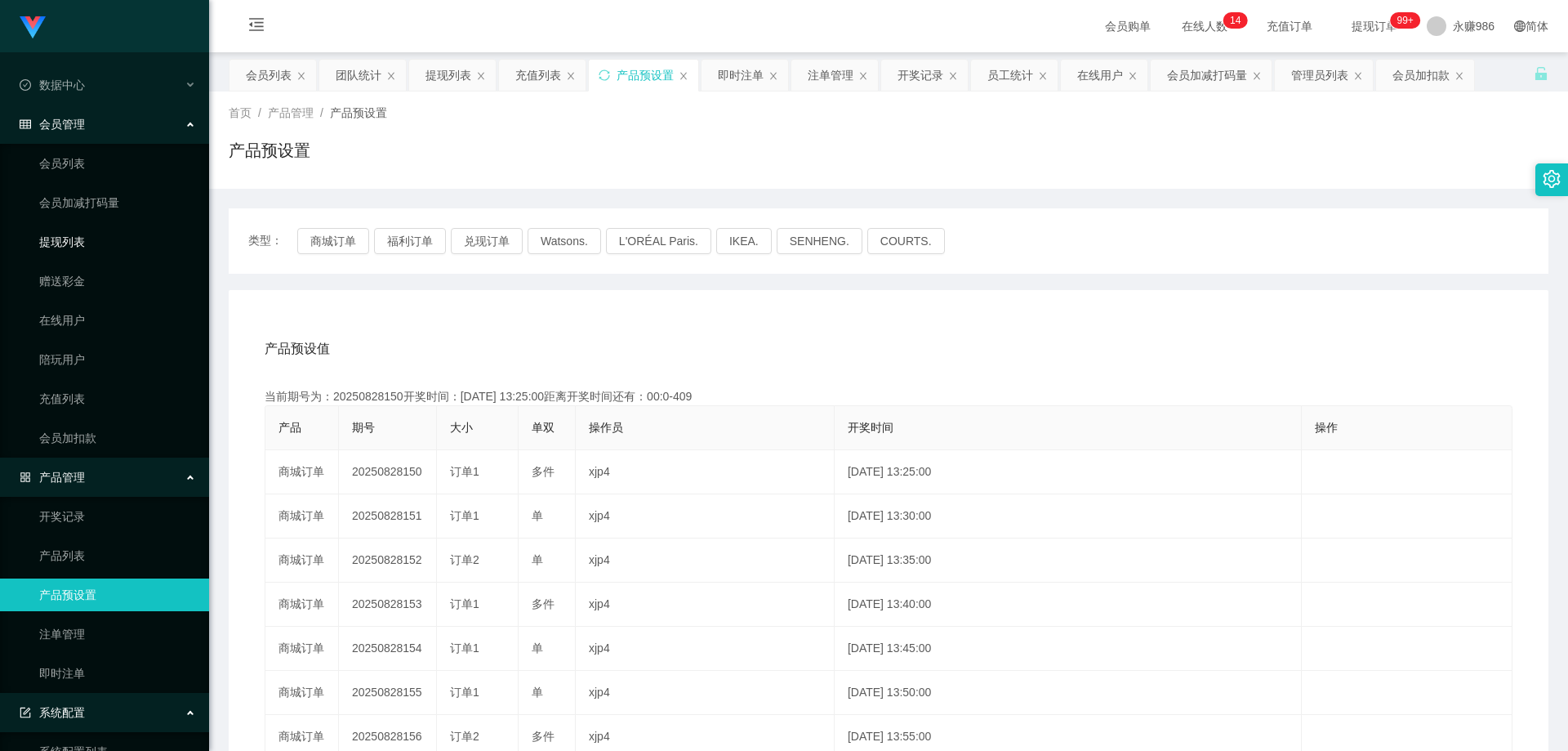
click at [83, 241] on link "提现列表" at bounding box center [117, 242] width 157 height 32
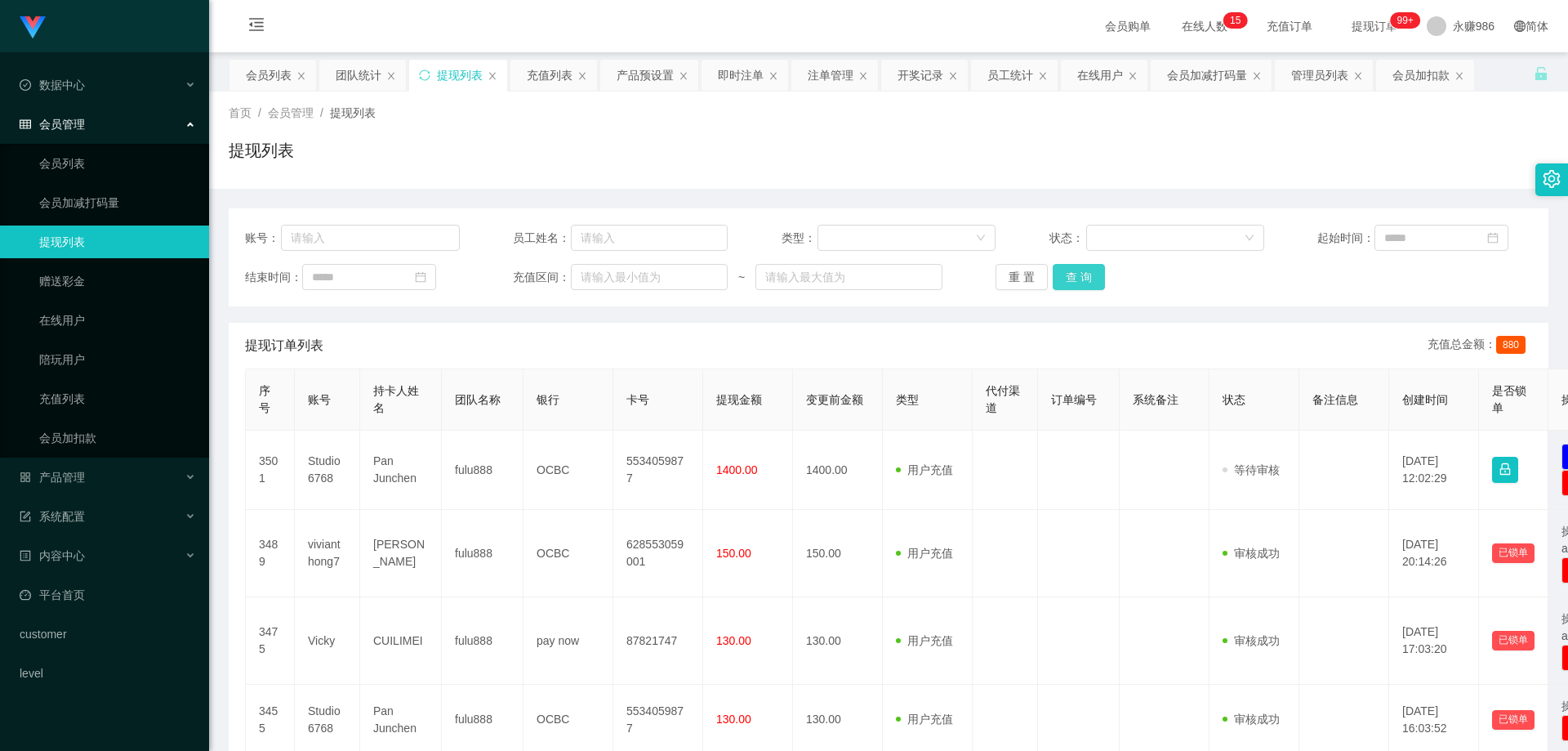
click at [1081, 277] on button "查 询" at bounding box center [1079, 277] width 52 height 26
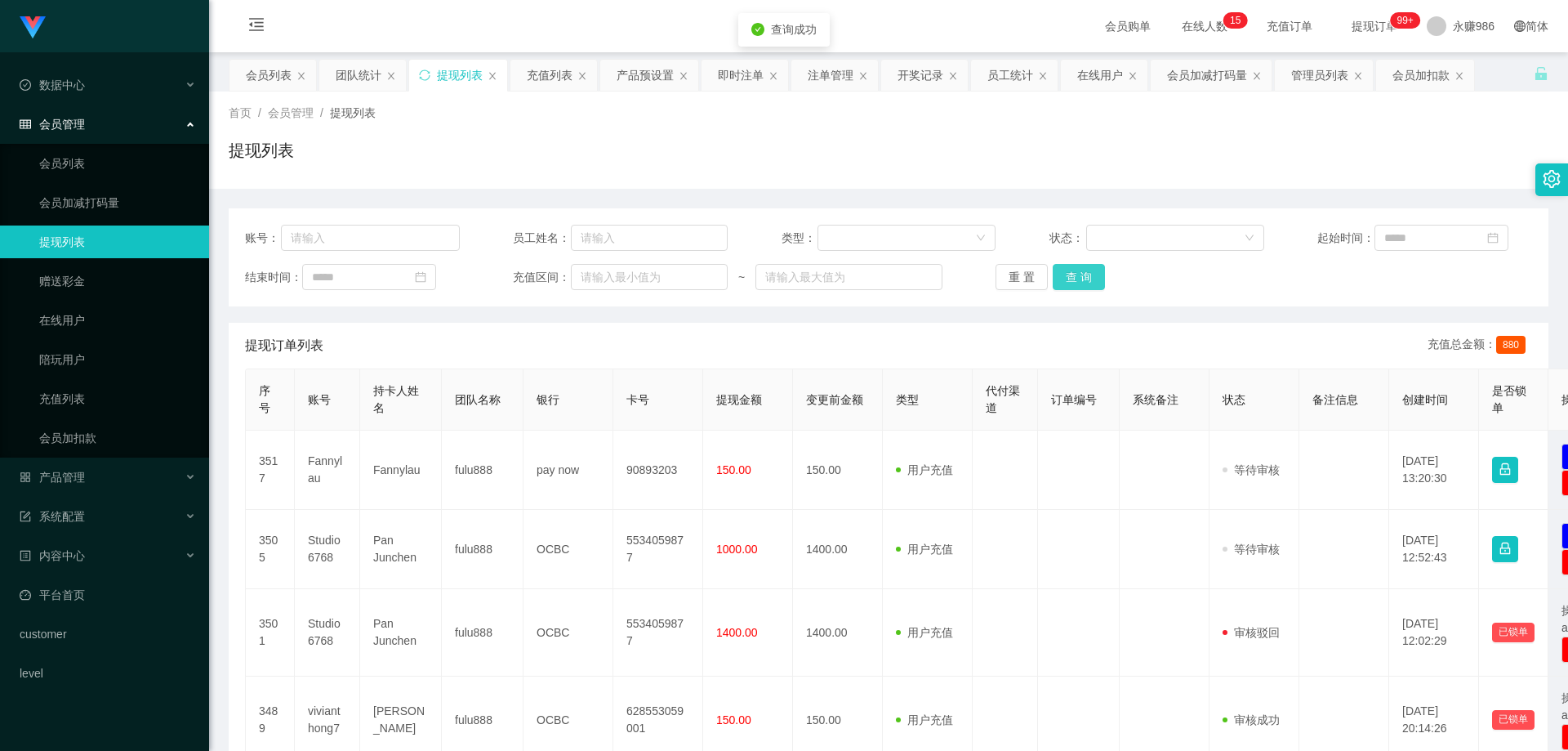
click at [1081, 277] on button "查 询" at bounding box center [1079, 277] width 52 height 26
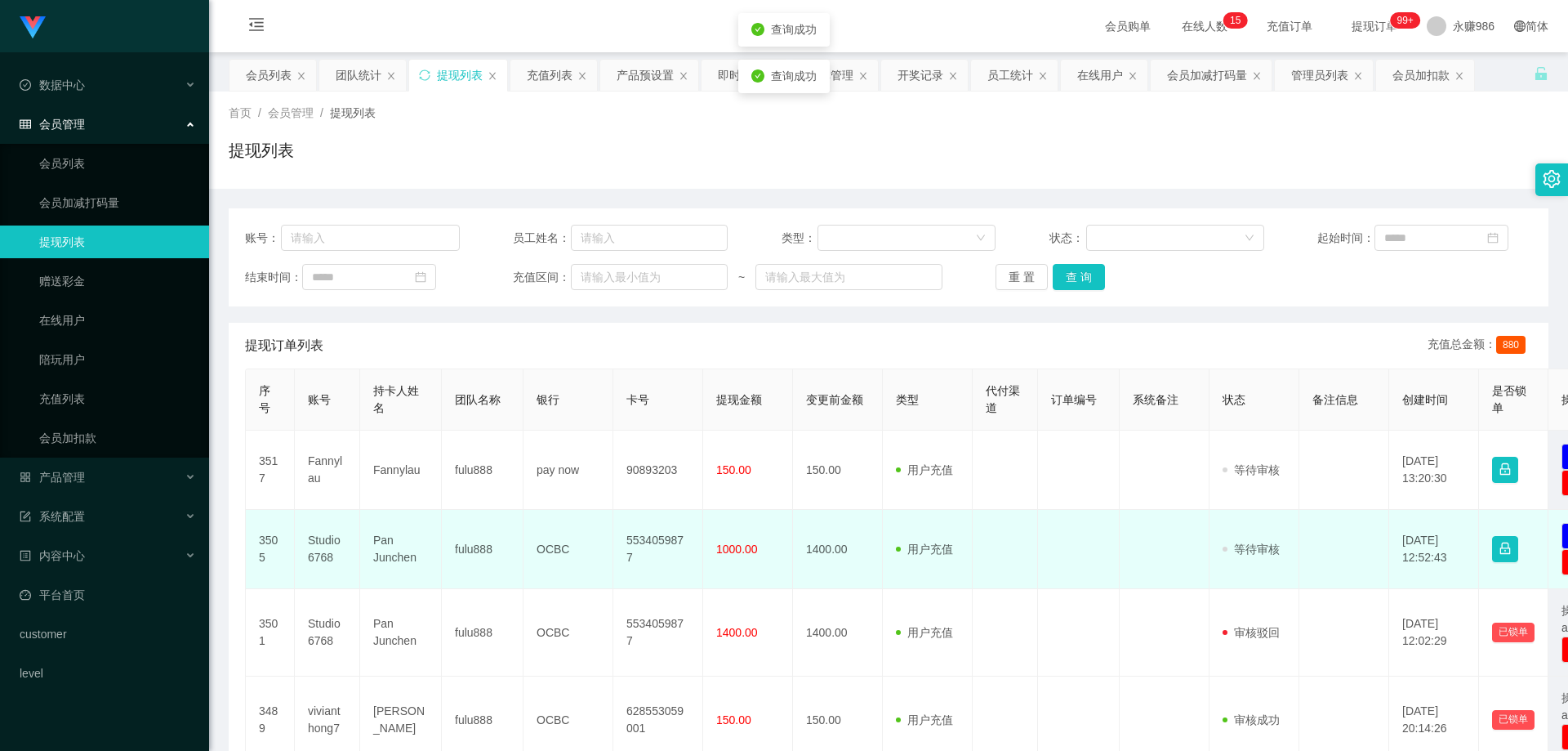
click at [317, 547] on td "Studio6768" at bounding box center [327, 549] width 66 height 79
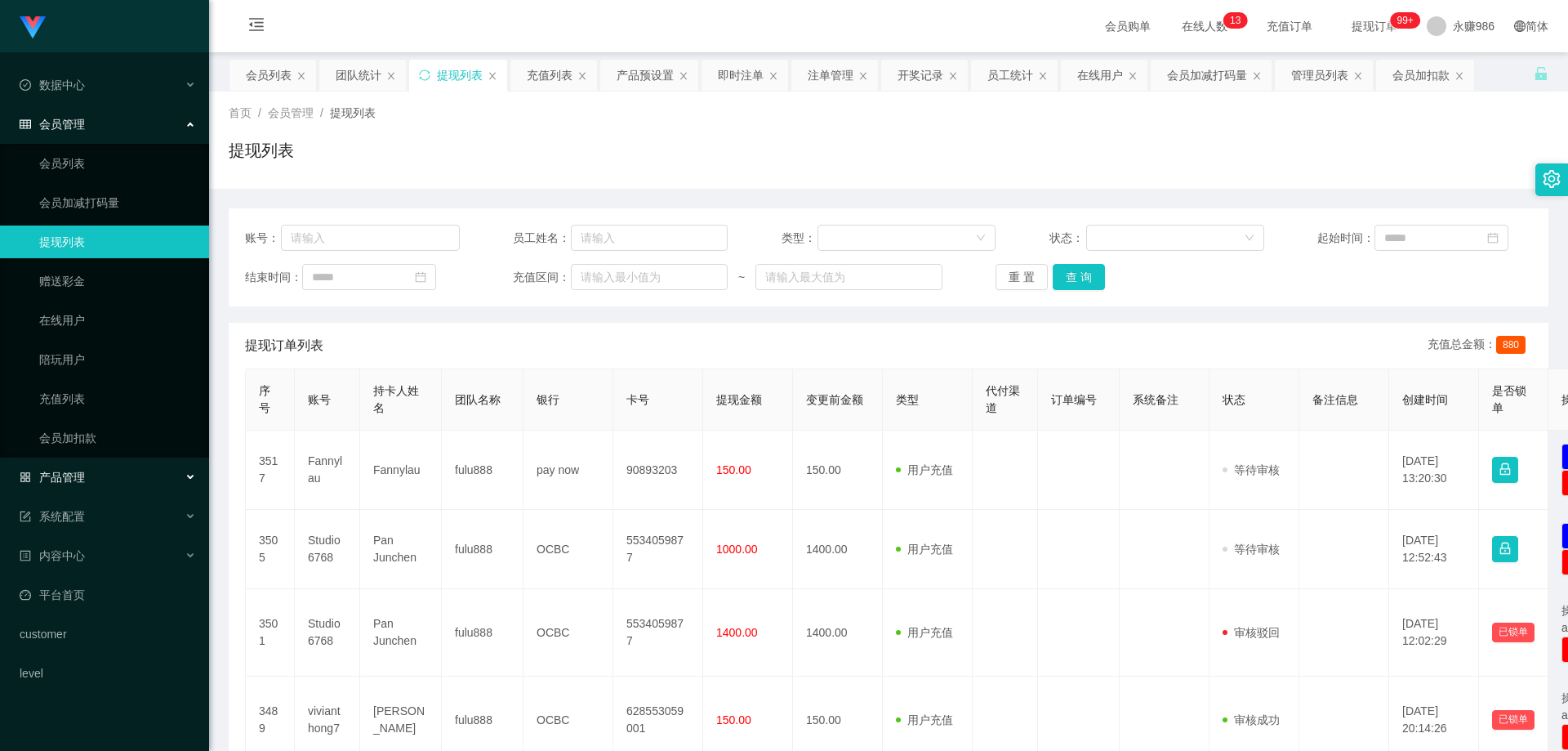
click at [136, 471] on div "产品管理" at bounding box center [105, 477] width 209 height 32
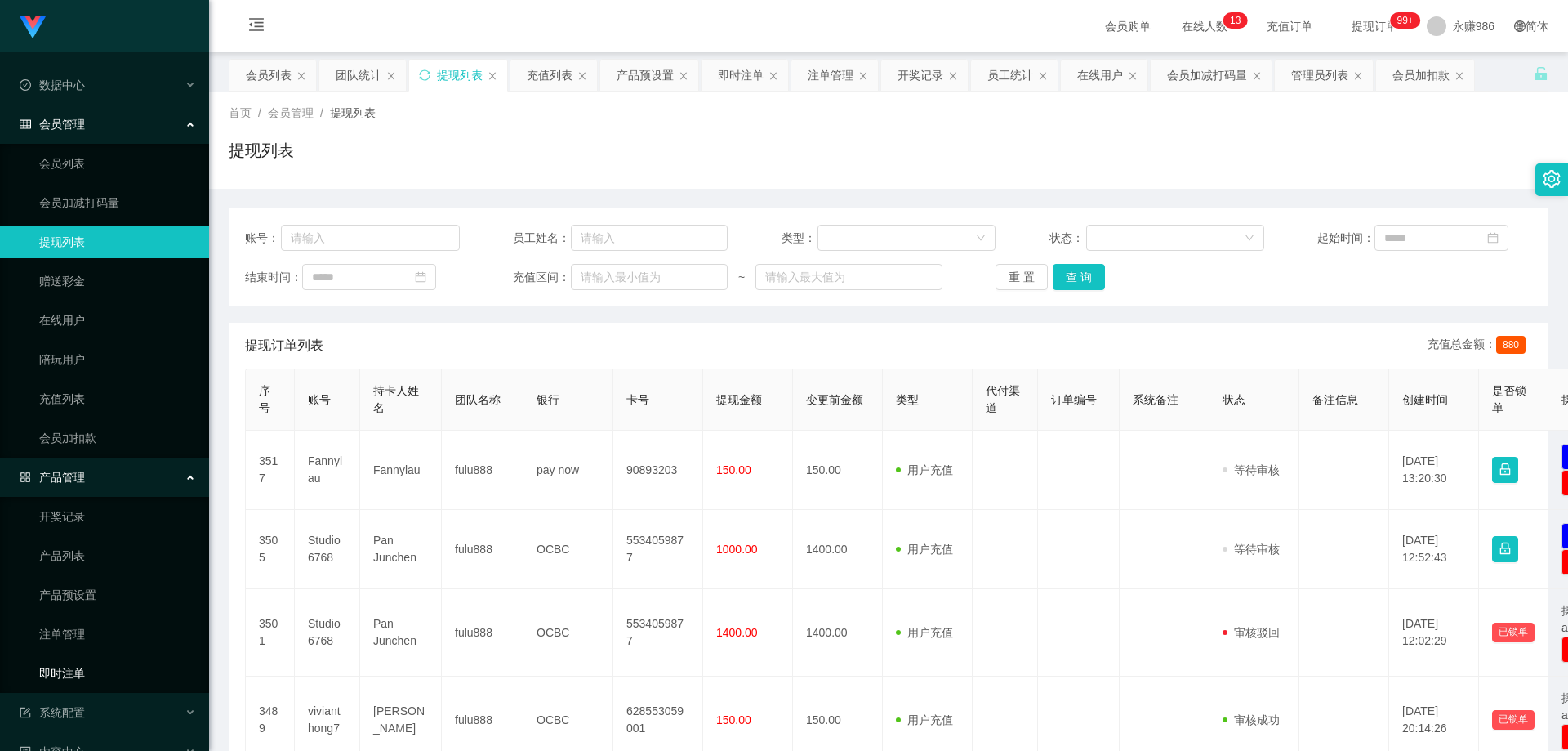
click at [92, 663] on link "即时注单" at bounding box center [117, 674] width 157 height 32
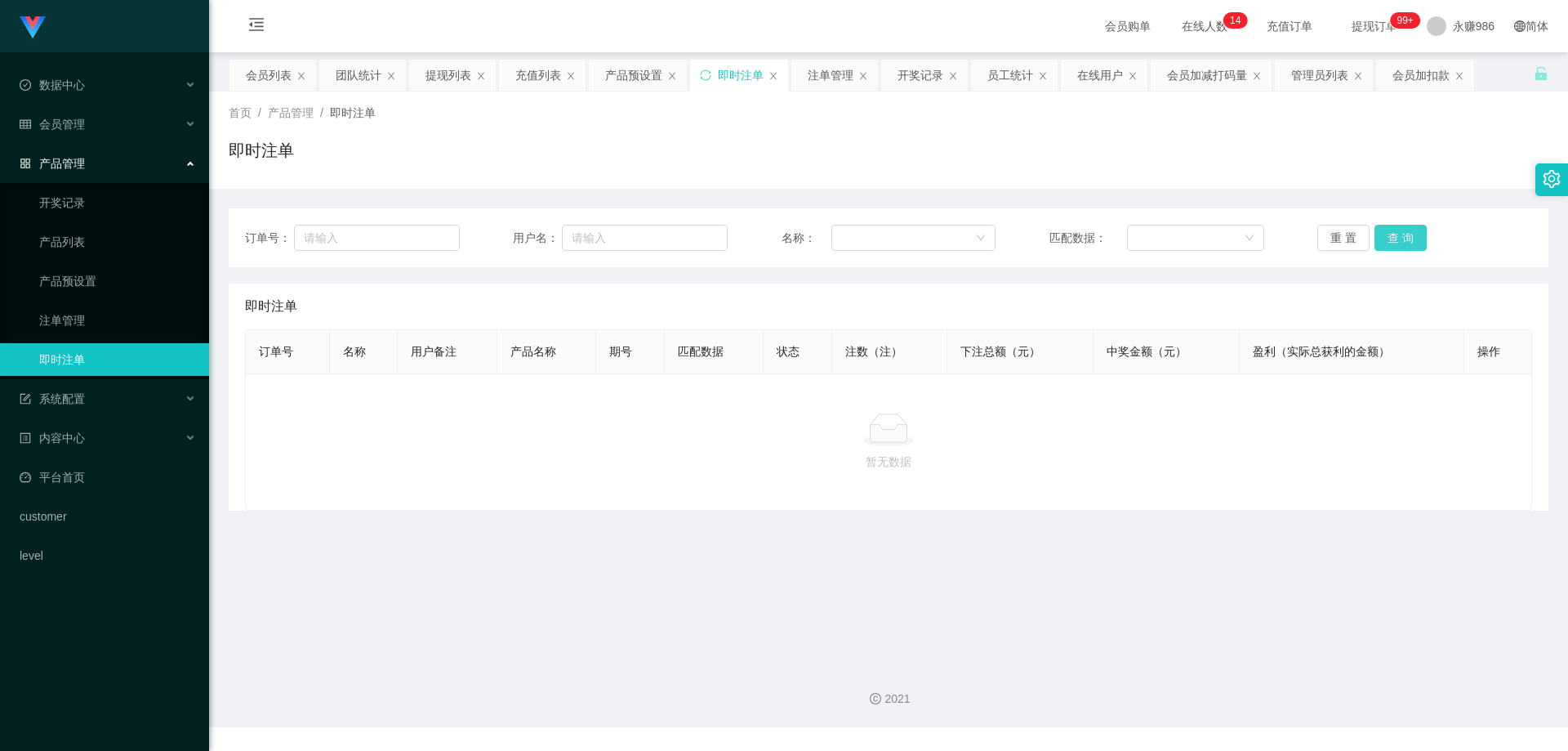
click at [1390, 232] on button "查 询" at bounding box center [1400, 238] width 52 height 26
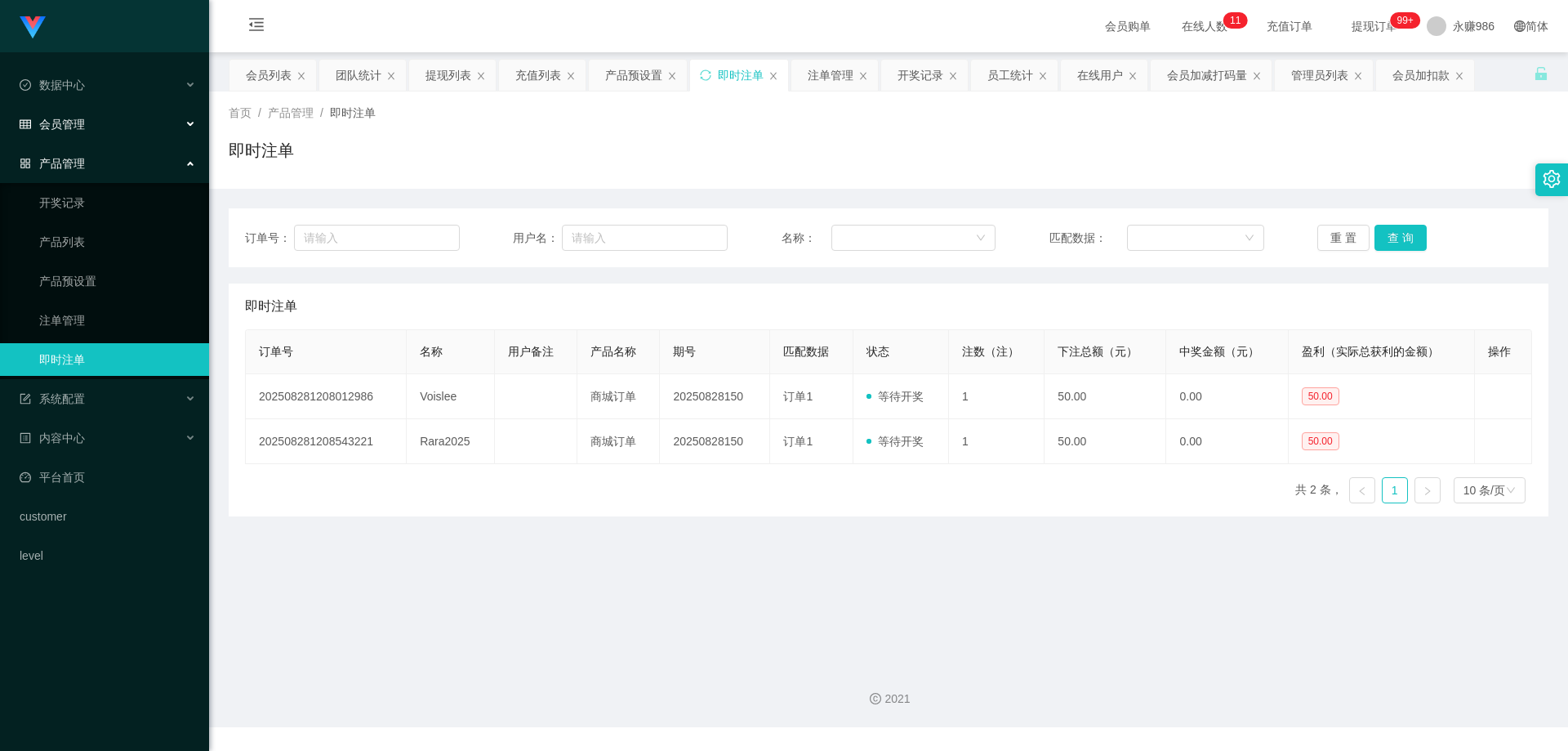
click at [131, 129] on div "会员管理" at bounding box center [105, 124] width 209 height 32
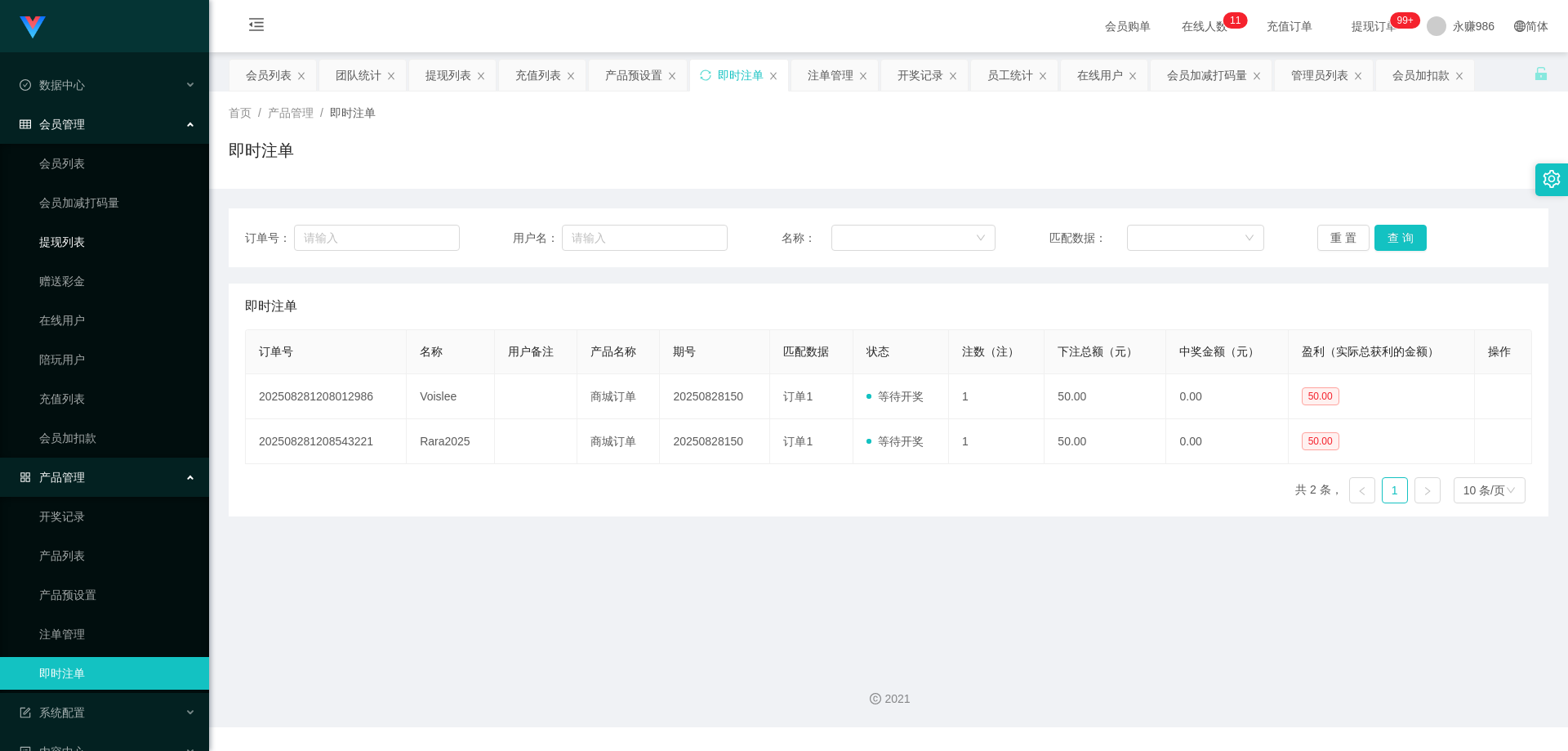
click at [88, 232] on link "提现列表" at bounding box center [117, 242] width 157 height 32
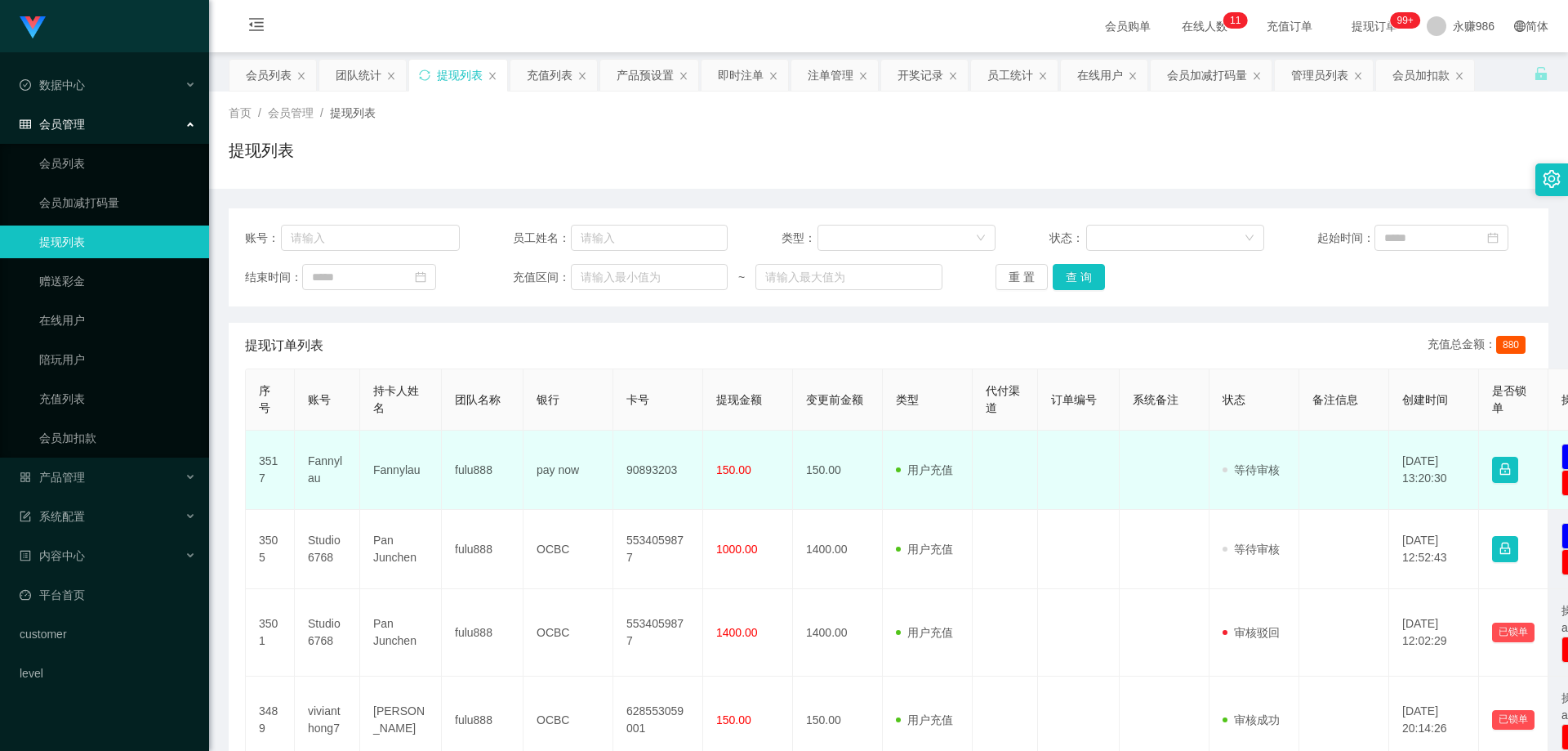
click at [548, 467] on td "pay now" at bounding box center [569, 470] width 90 height 79
click at [558, 472] on td "pay now" at bounding box center [569, 470] width 90 height 79
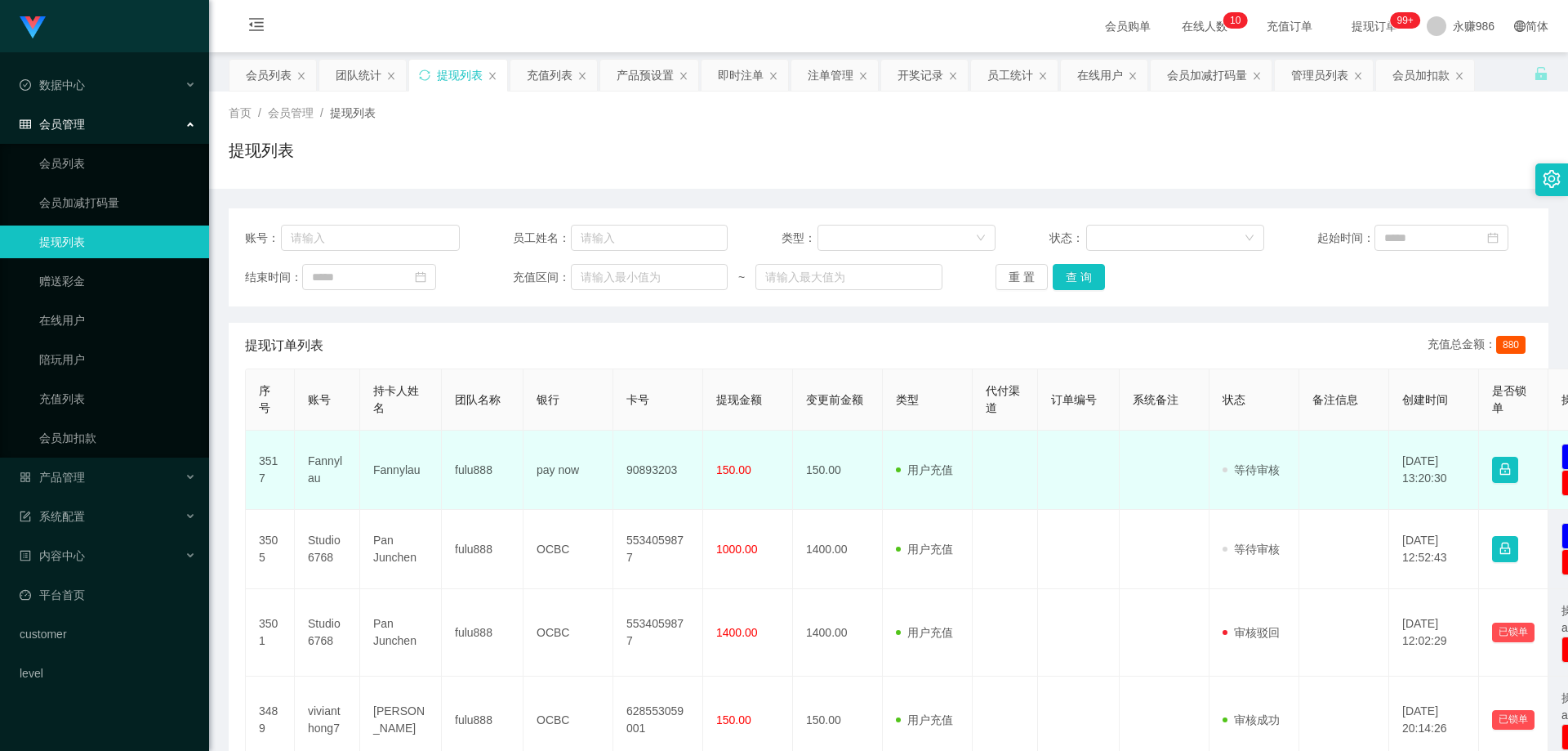
click at [670, 458] on td "90893203" at bounding box center [659, 470] width 90 height 79
drag, startPoint x: 670, startPoint y: 458, endPoint x: 649, endPoint y: 481, distance: 31.1
click at [655, 475] on td "90893203" at bounding box center [659, 470] width 90 height 79
click at [658, 468] on td "90893203" at bounding box center [659, 470] width 90 height 79
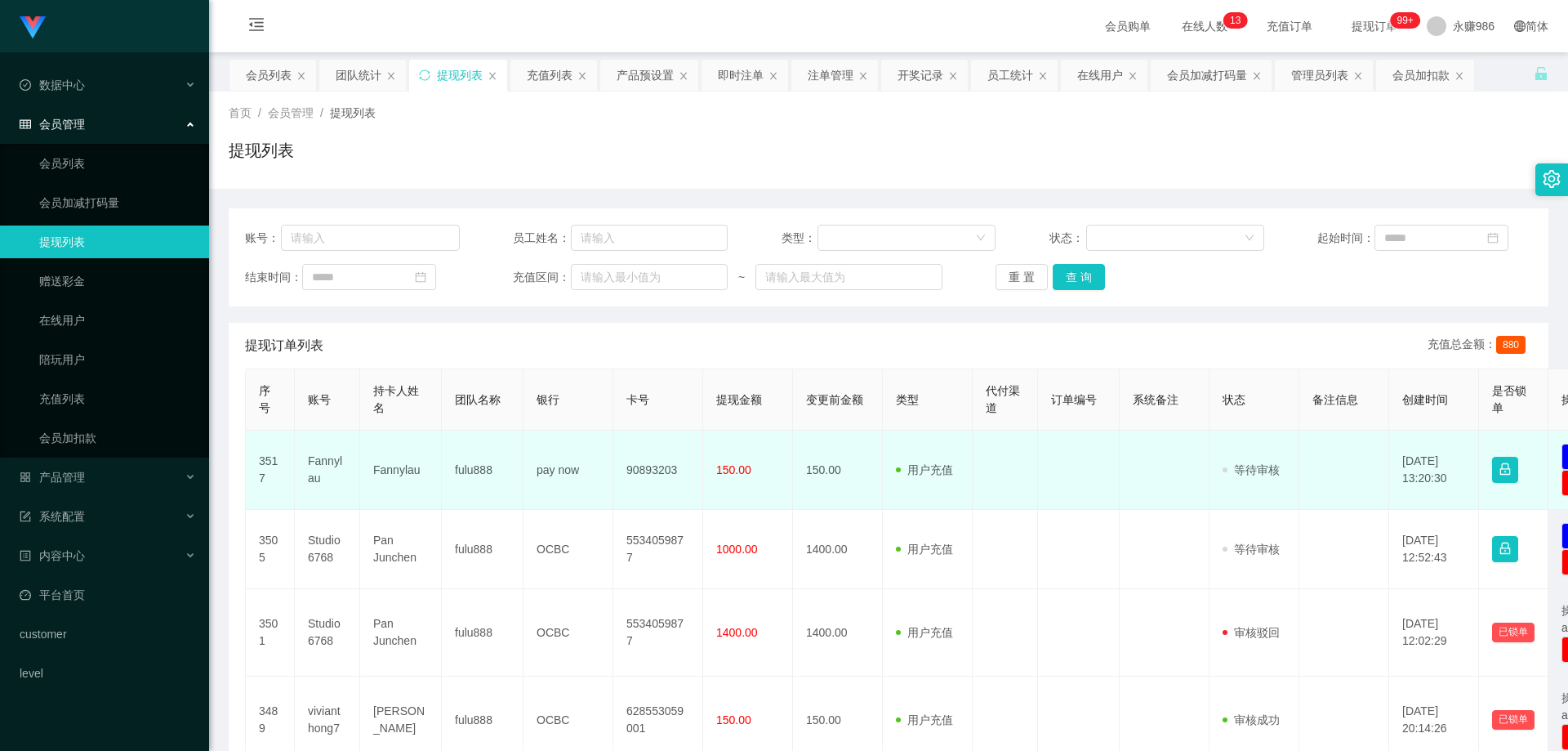
click at [465, 478] on td "fulu888" at bounding box center [483, 470] width 82 height 79
click at [374, 473] on td "Fannylau" at bounding box center [401, 470] width 82 height 79
click at [374, 474] on td "Fannylau" at bounding box center [401, 470] width 82 height 79
click at [324, 461] on td "Fannylau" at bounding box center [327, 470] width 66 height 79
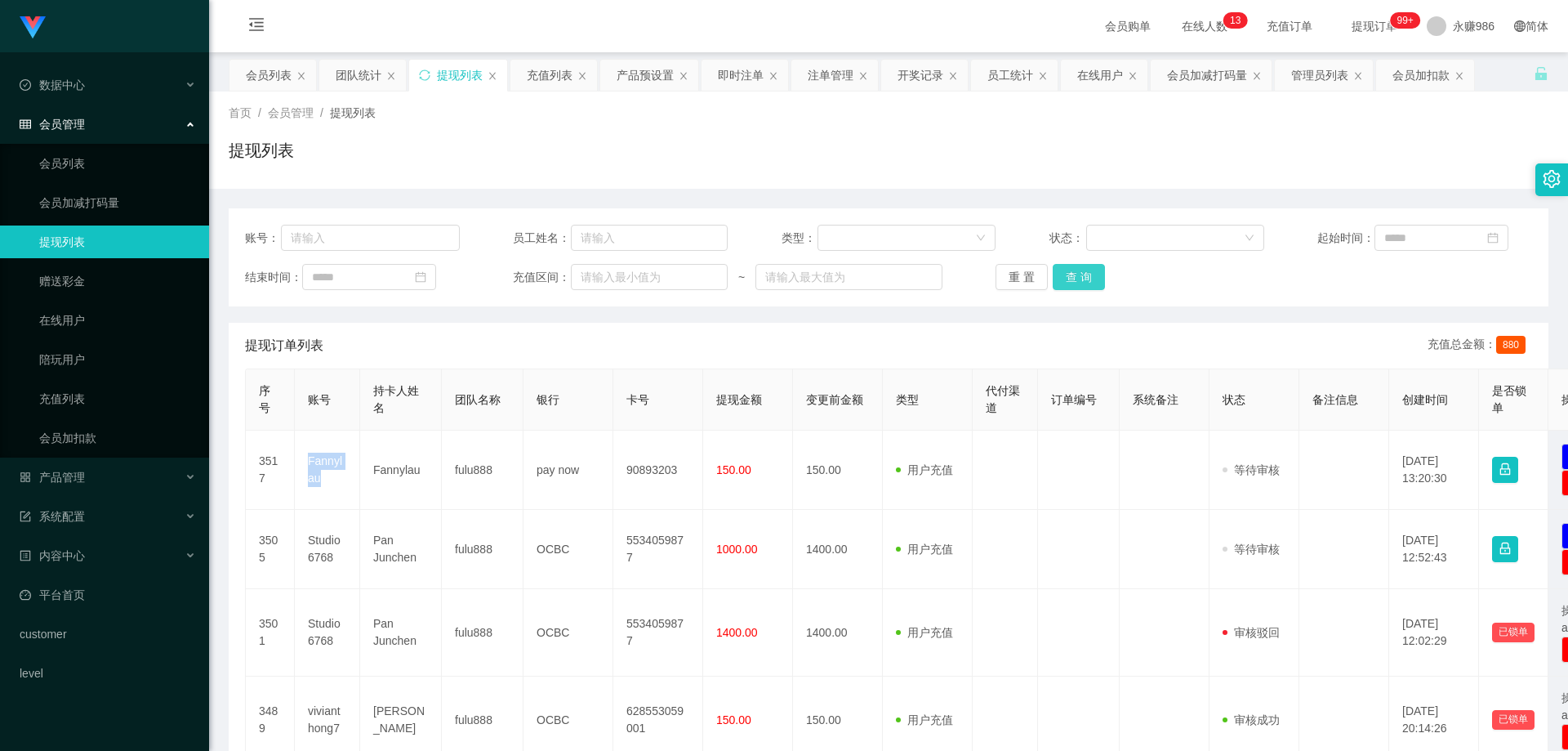
click at [1080, 277] on button "查 询" at bounding box center [1079, 277] width 52 height 26
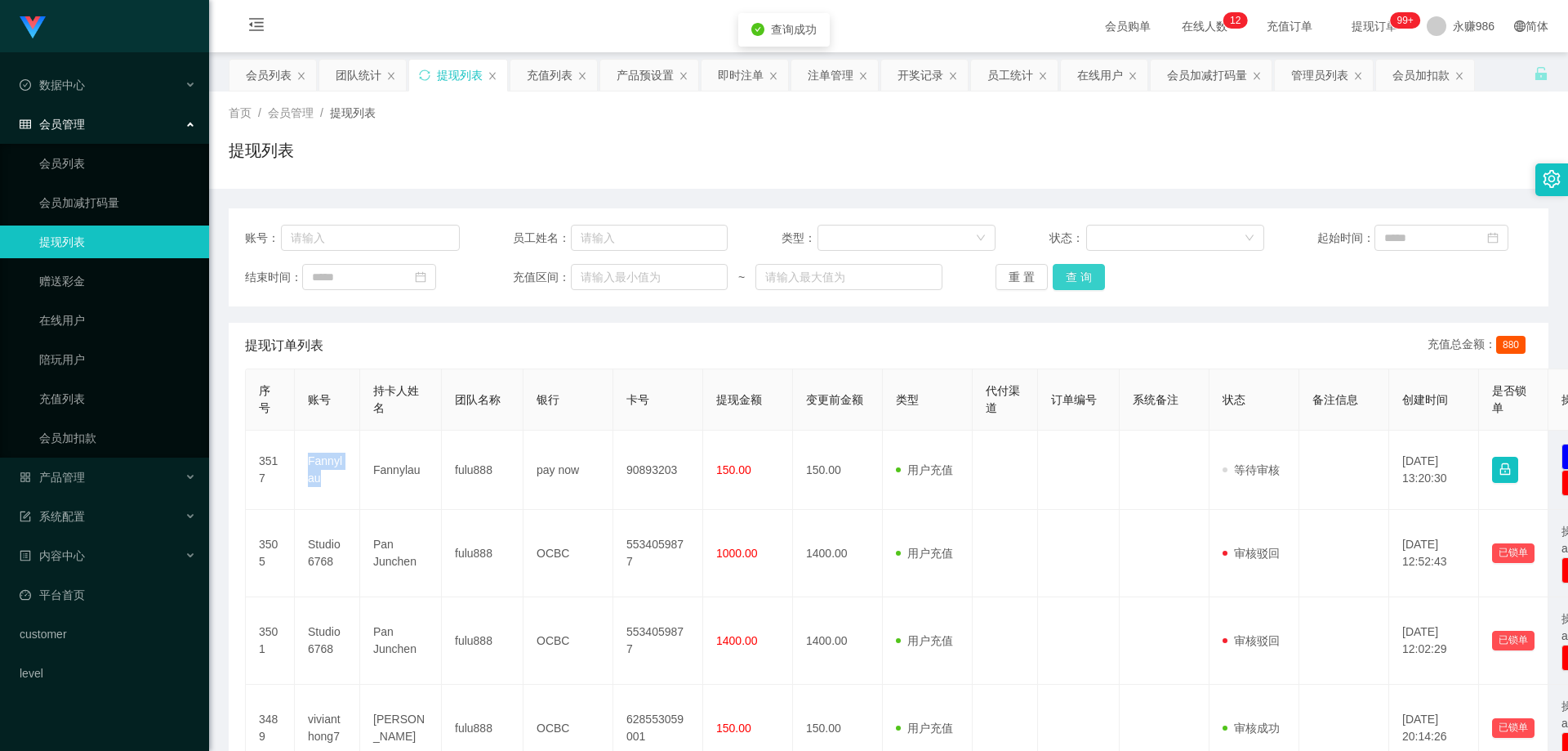
click at [1080, 276] on button "查 询" at bounding box center [1079, 277] width 52 height 26
click at [1073, 272] on button "查 询" at bounding box center [1079, 277] width 52 height 26
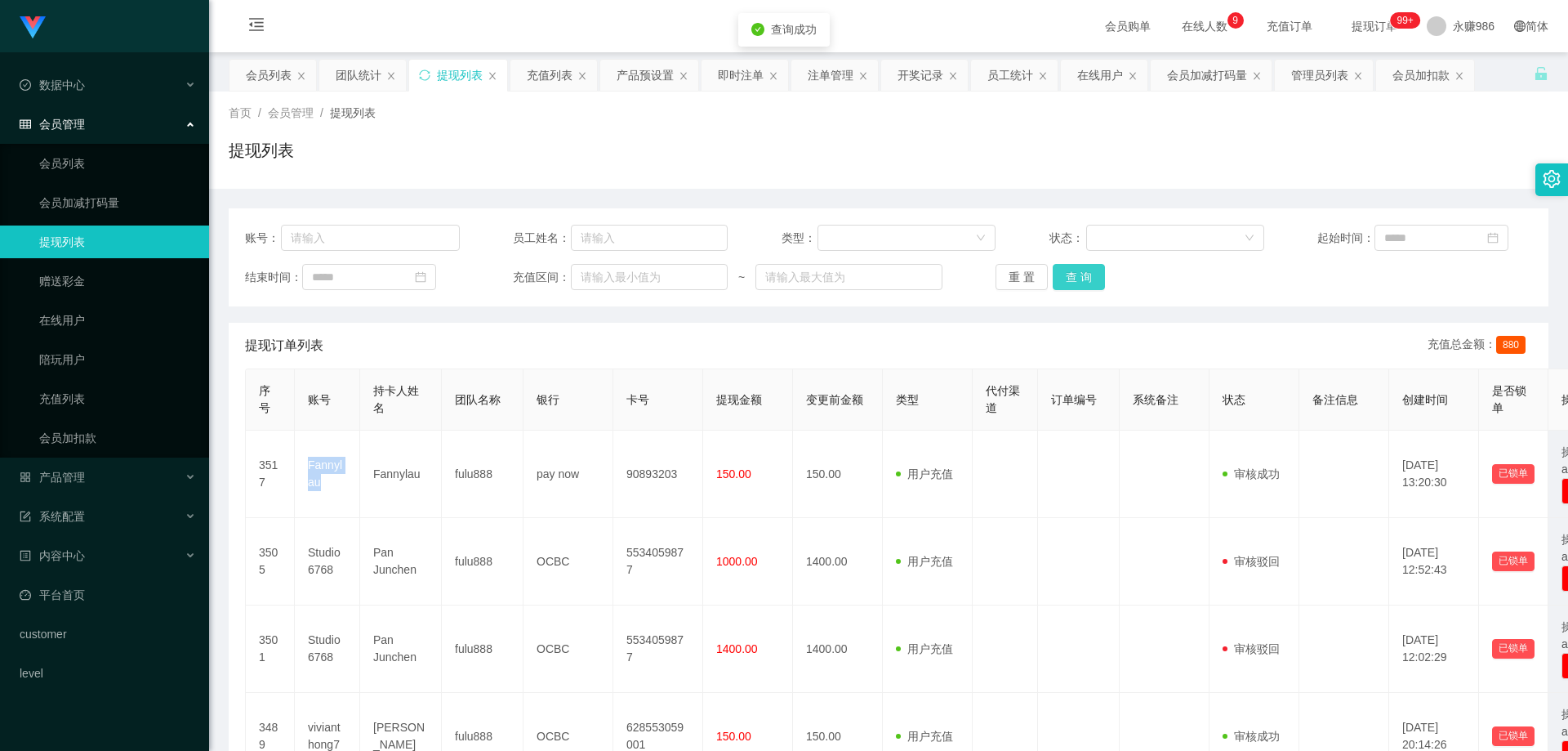
click at [1073, 272] on button "查 询" at bounding box center [1079, 277] width 52 height 26
click at [91, 170] on link "会员列表" at bounding box center [117, 163] width 157 height 32
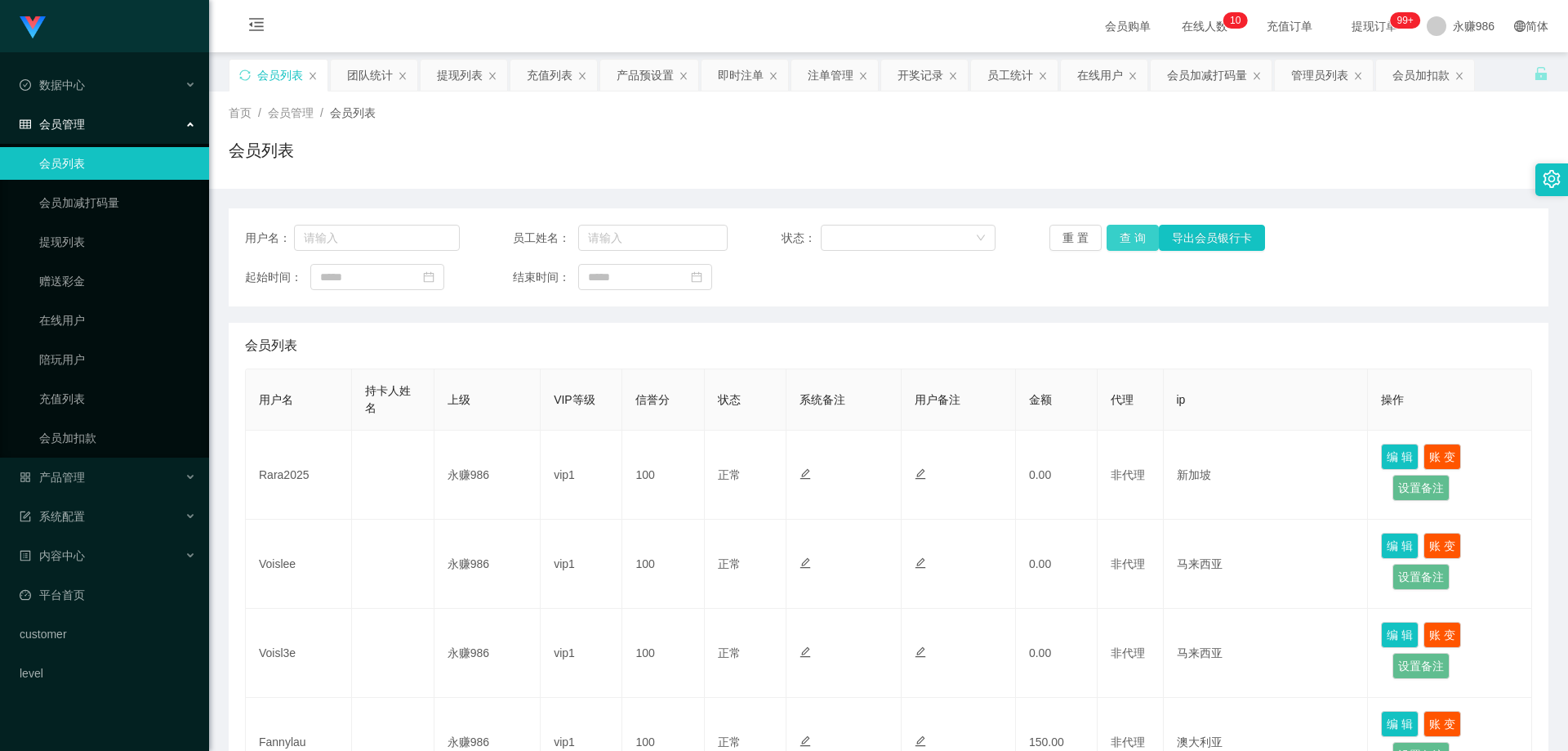
click at [1134, 232] on button "查 询" at bounding box center [1132, 238] width 52 height 26
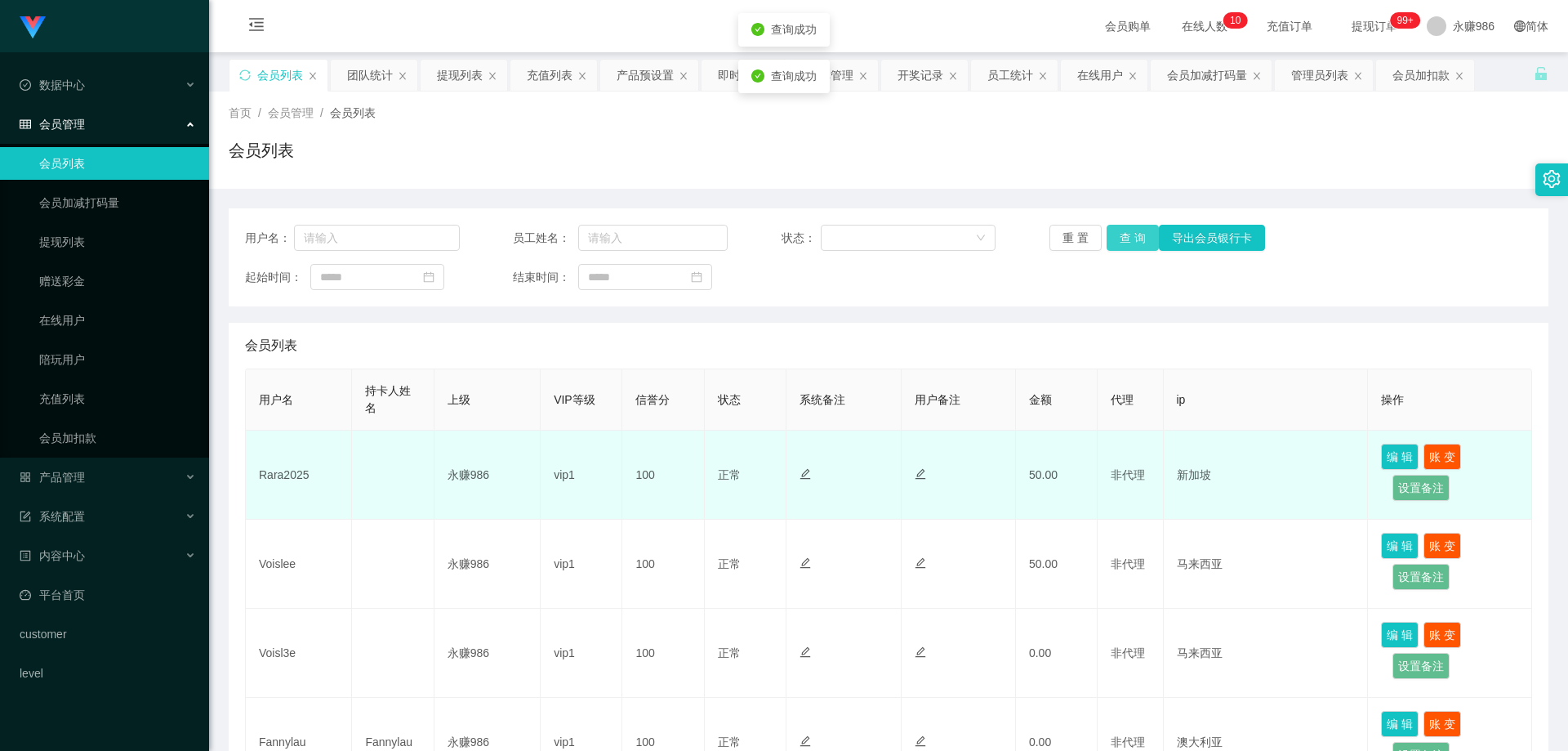
scroll to position [82, 0]
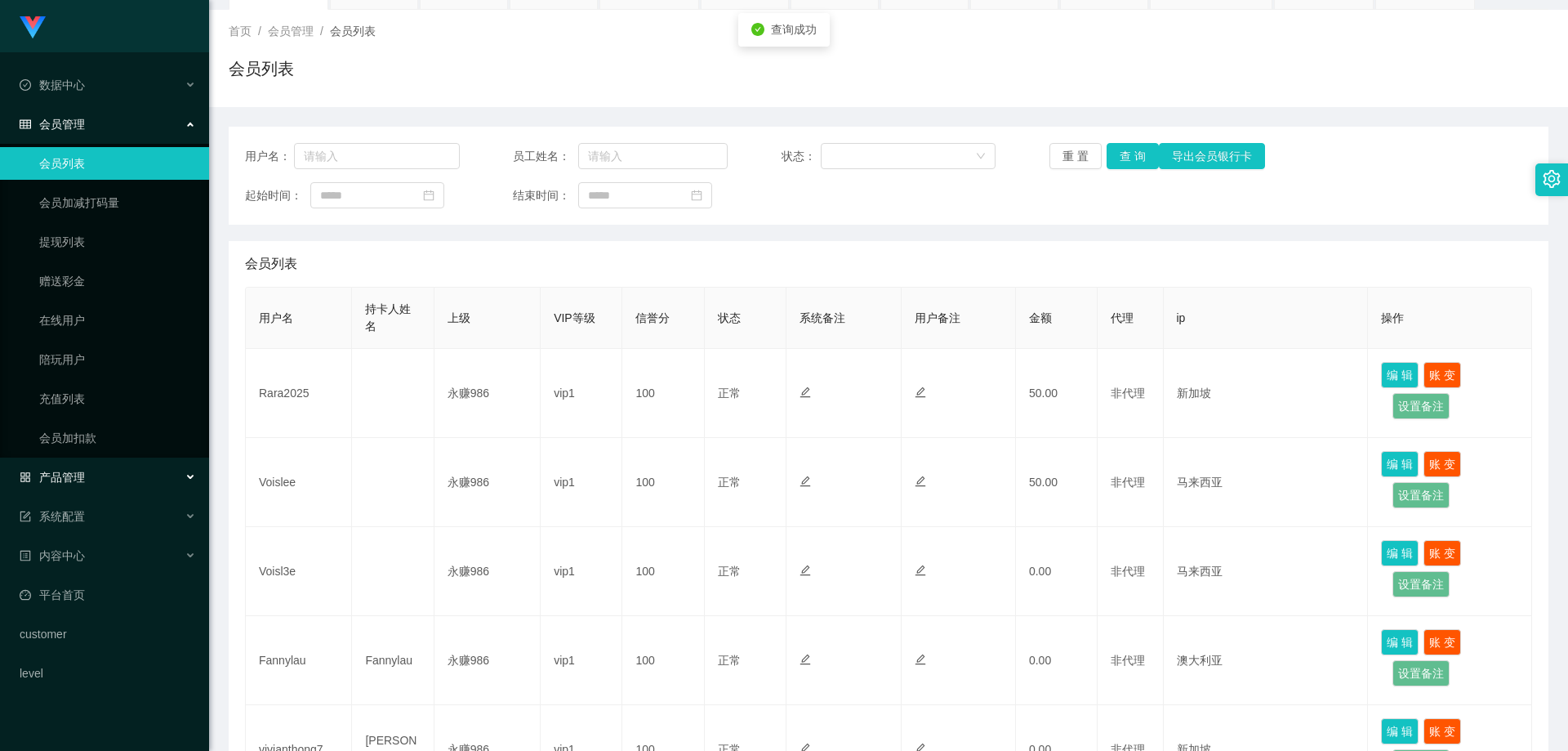
click at [97, 489] on div "产品管理" at bounding box center [105, 477] width 209 height 32
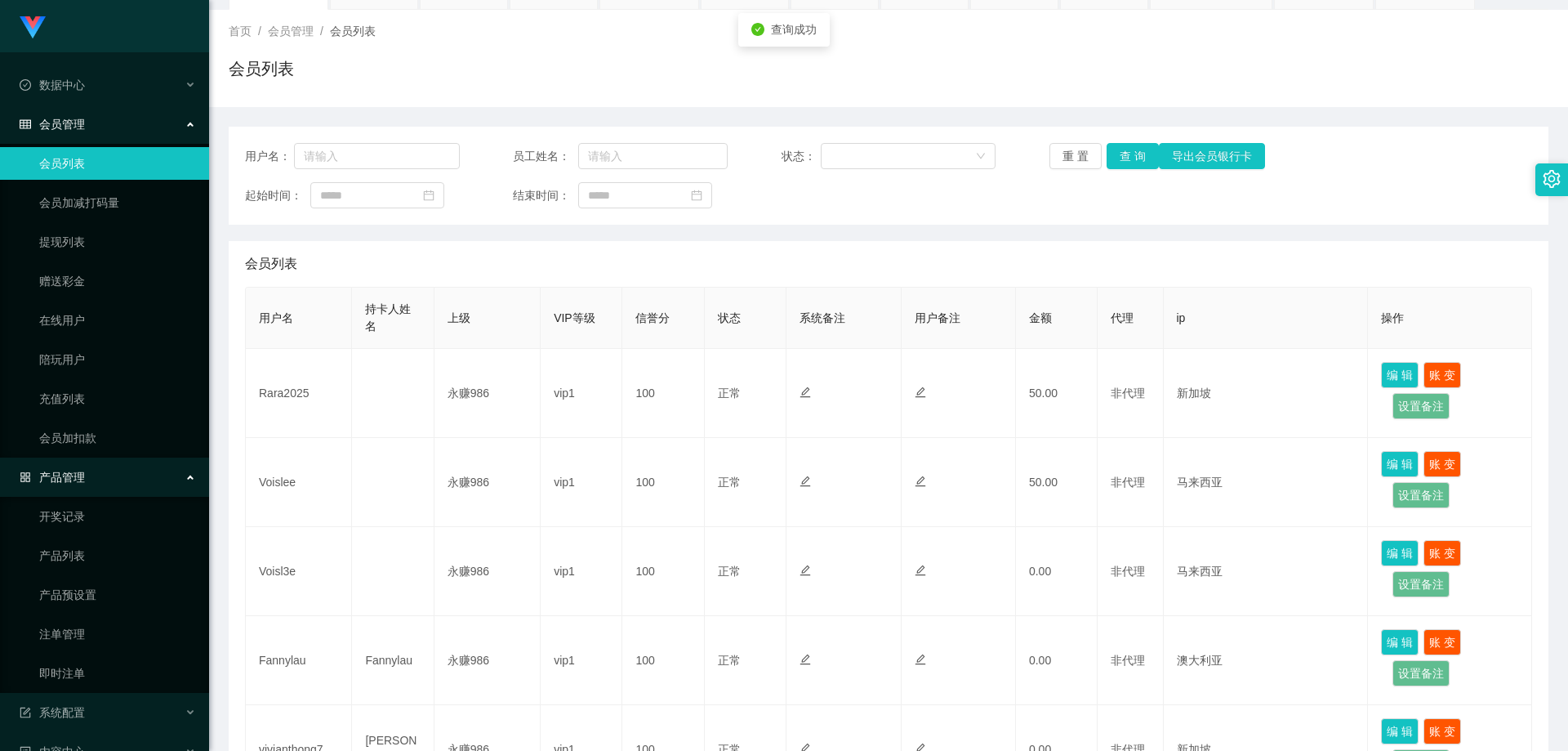
click at [94, 656] on ul "开奖记录 产品列表 产品预设置 注单管理 即时注单" at bounding box center [105, 594] width 209 height 196
drag, startPoint x: 94, startPoint y: 666, endPoint x: 111, endPoint y: 656, distance: 19.7
click at [94, 667] on link "即时注单" at bounding box center [117, 674] width 157 height 32
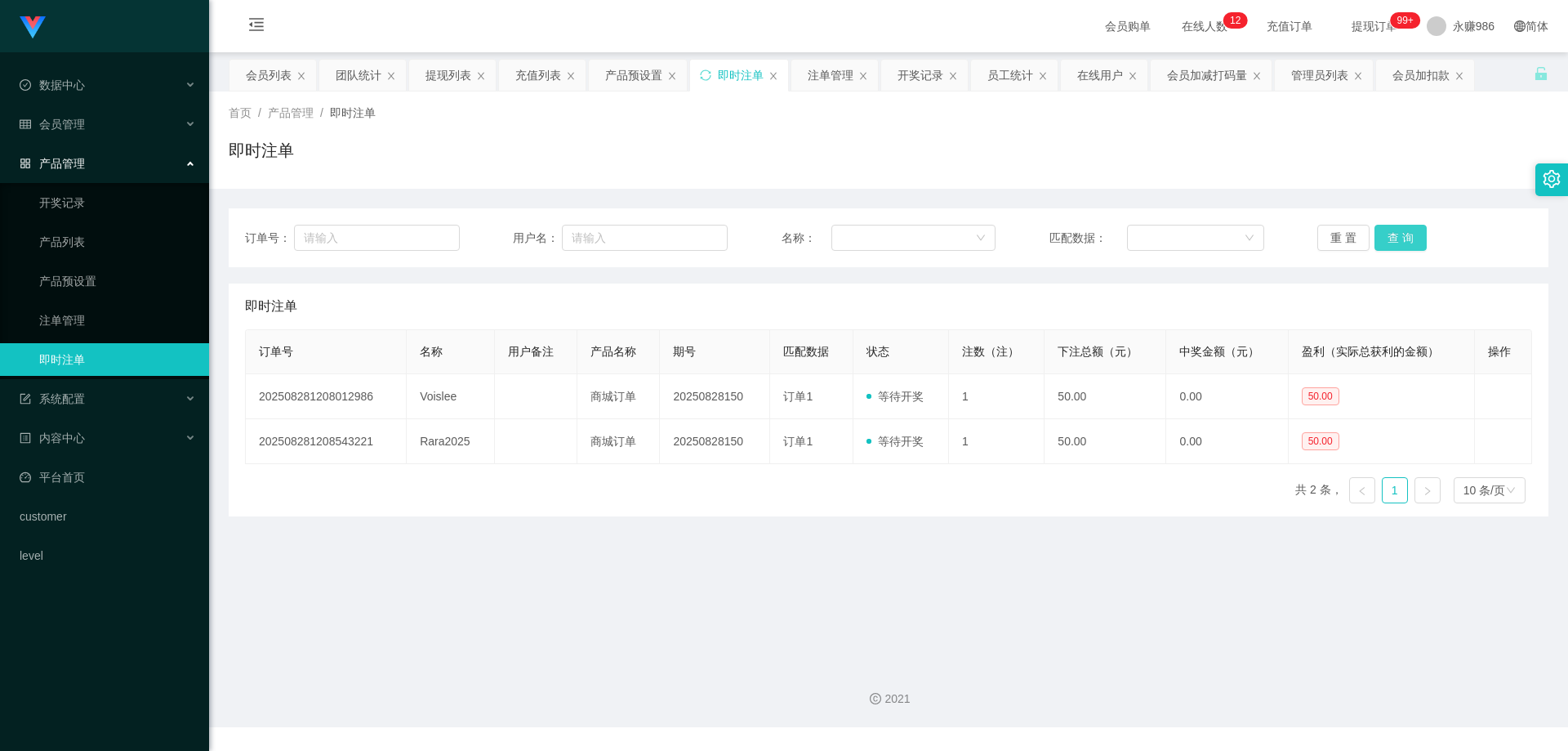
click at [1402, 237] on button "查 询" at bounding box center [1400, 238] width 52 height 26
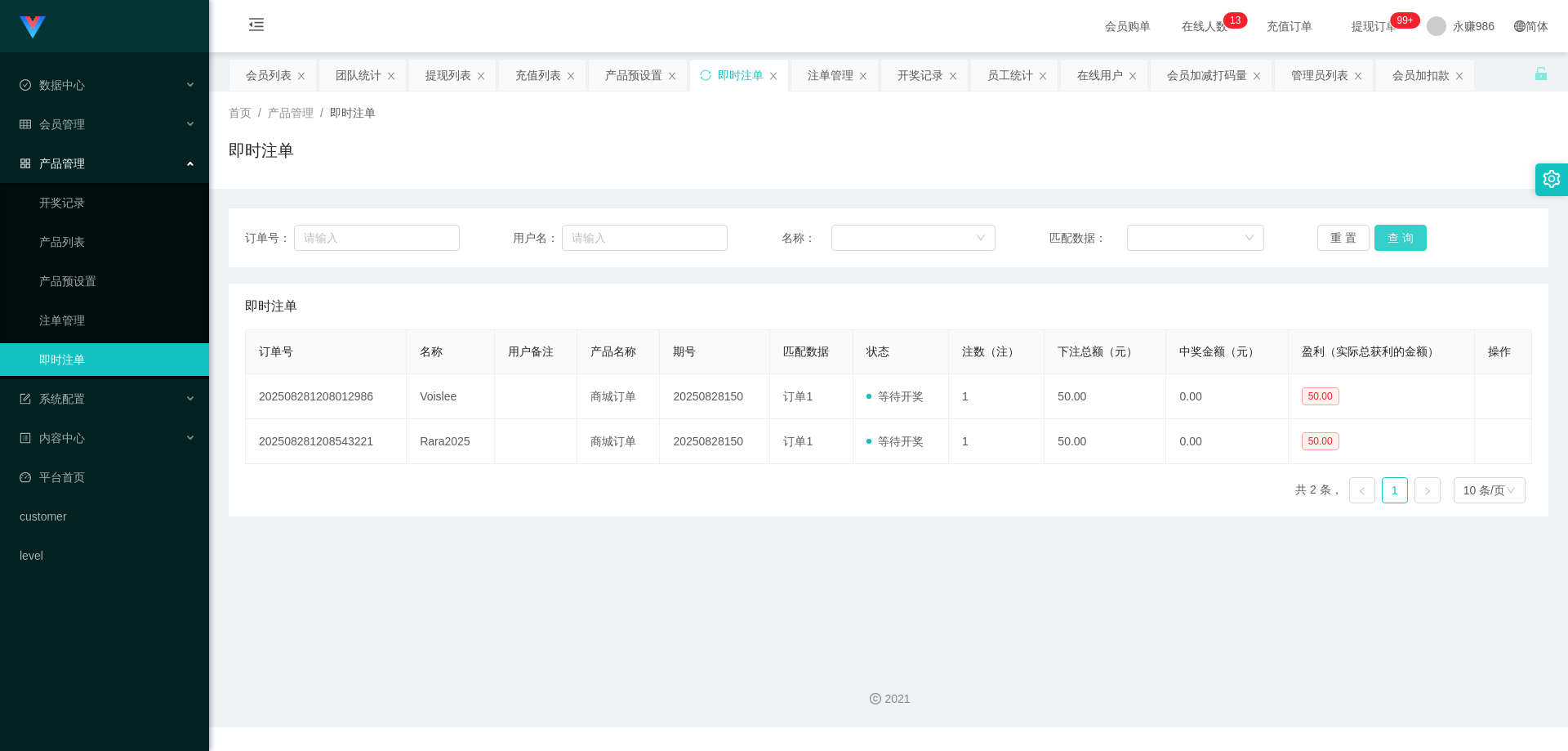
click at [1407, 232] on button "查 询" at bounding box center [1400, 238] width 52 height 26
click at [1405, 232] on button "查 询" at bounding box center [1400, 238] width 52 height 26
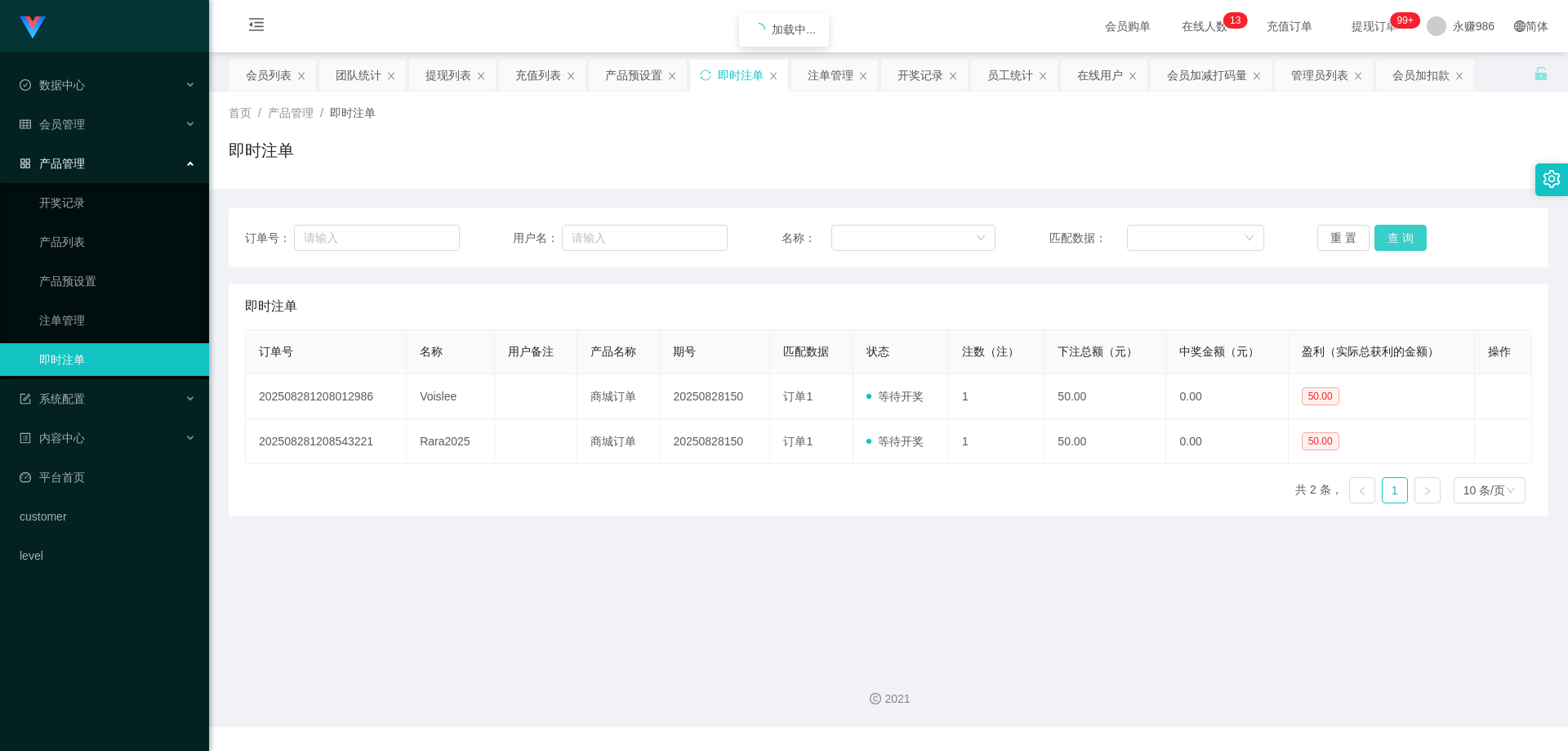
click at [1405, 232] on button "查 询" at bounding box center [1400, 238] width 52 height 26
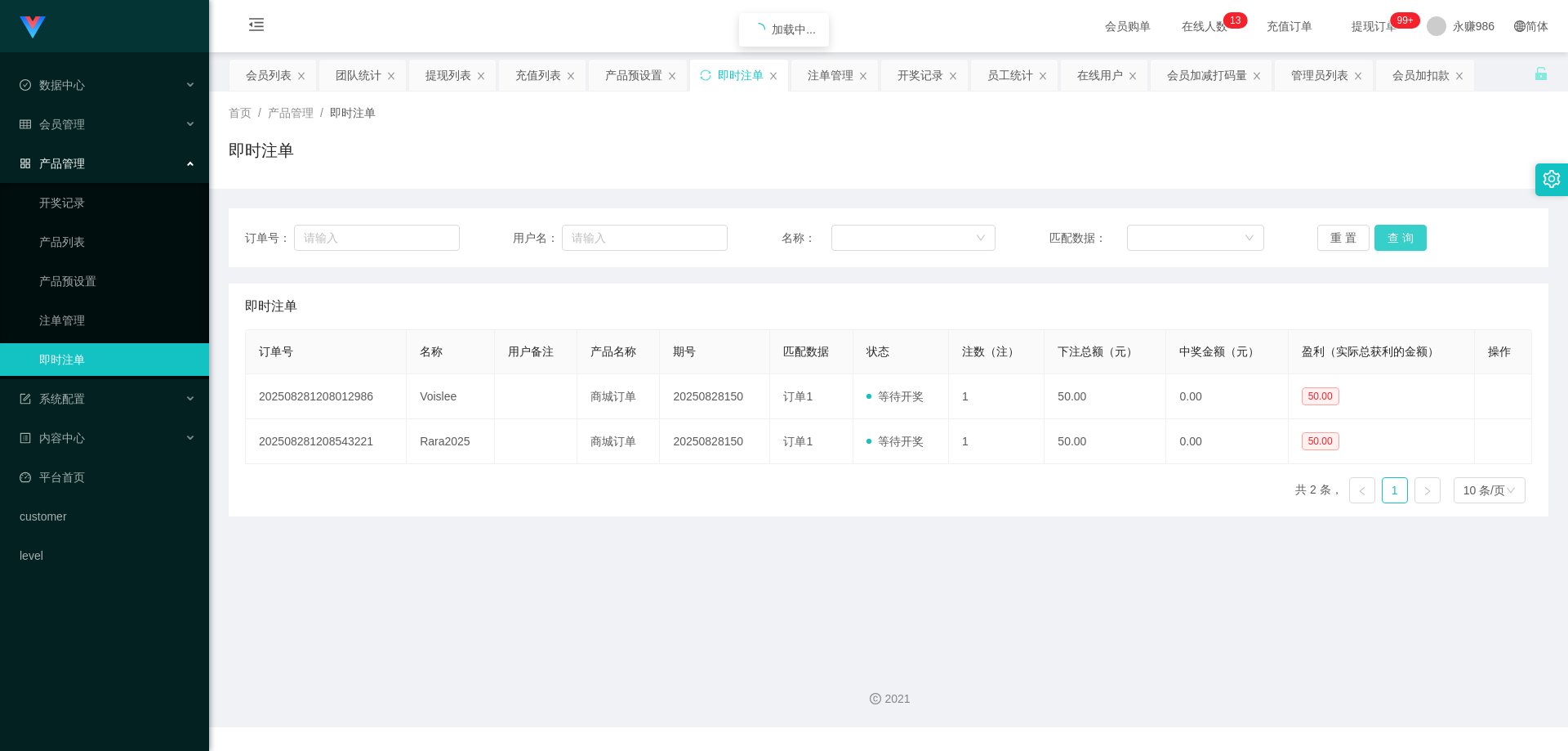
click at [1405, 232] on button "查 询" at bounding box center [1400, 238] width 52 height 26
click at [118, 115] on div "会员管理" at bounding box center [105, 124] width 209 height 32
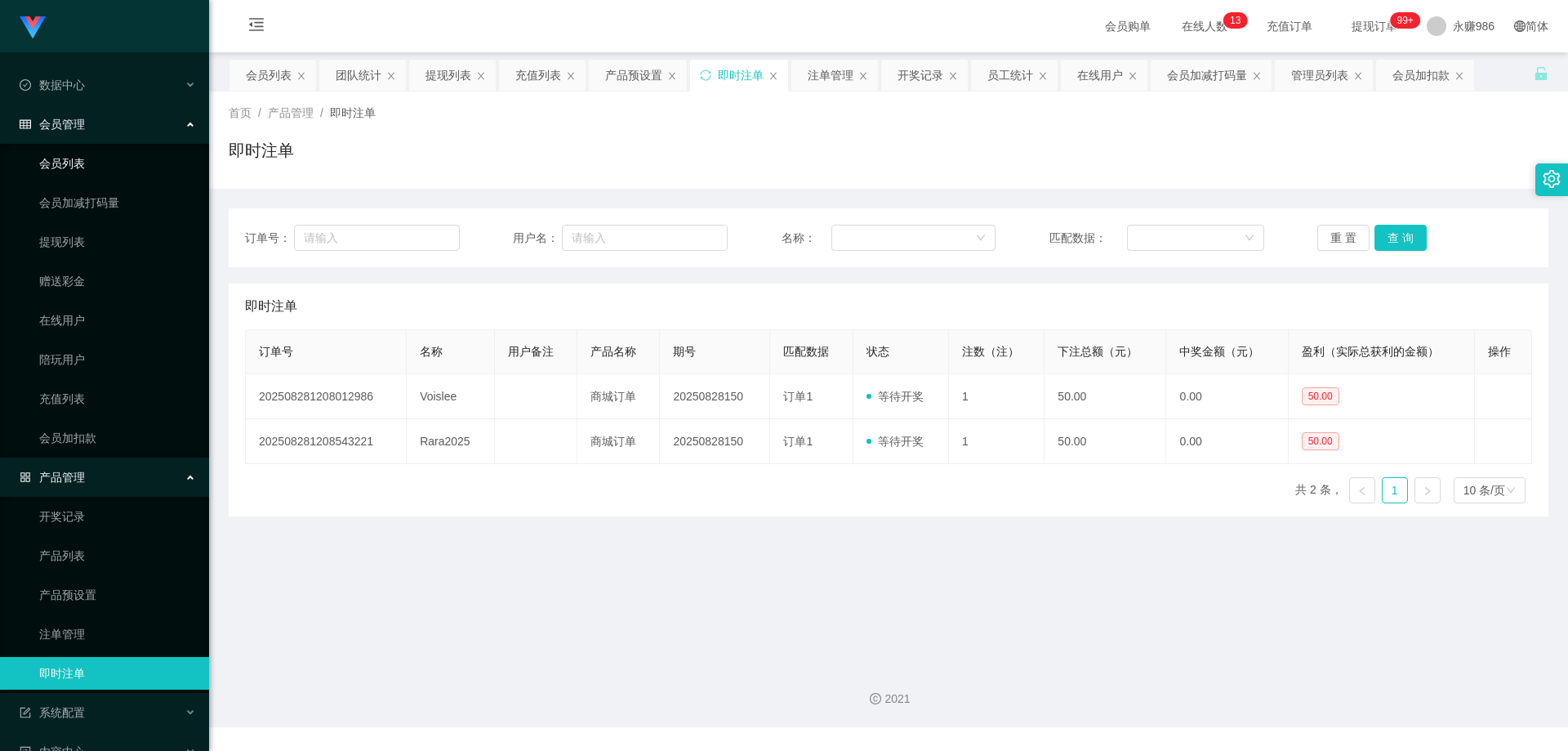
click at [93, 152] on link "会员列表" at bounding box center [117, 163] width 157 height 32
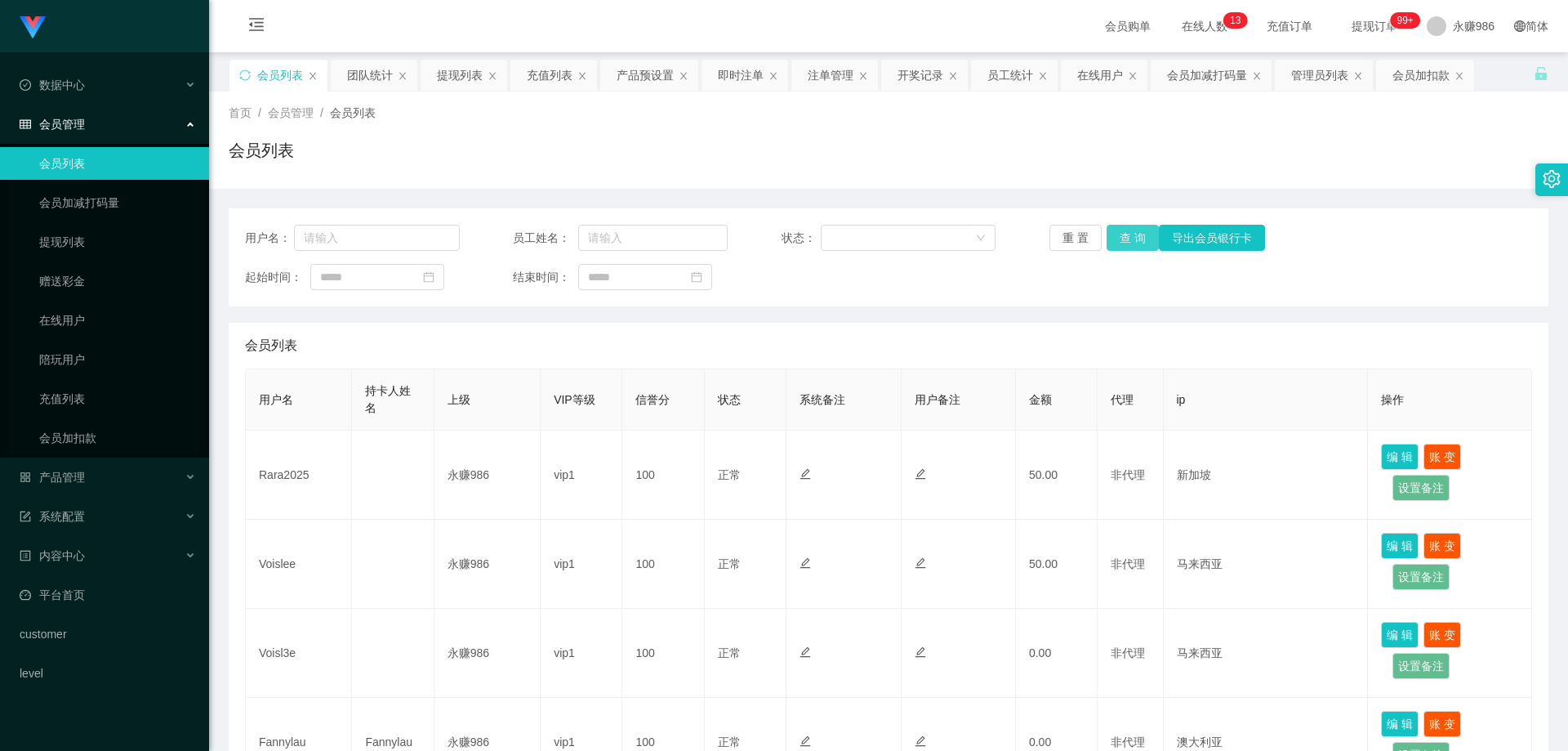
click at [1139, 235] on button "查 询" at bounding box center [1132, 238] width 52 height 26
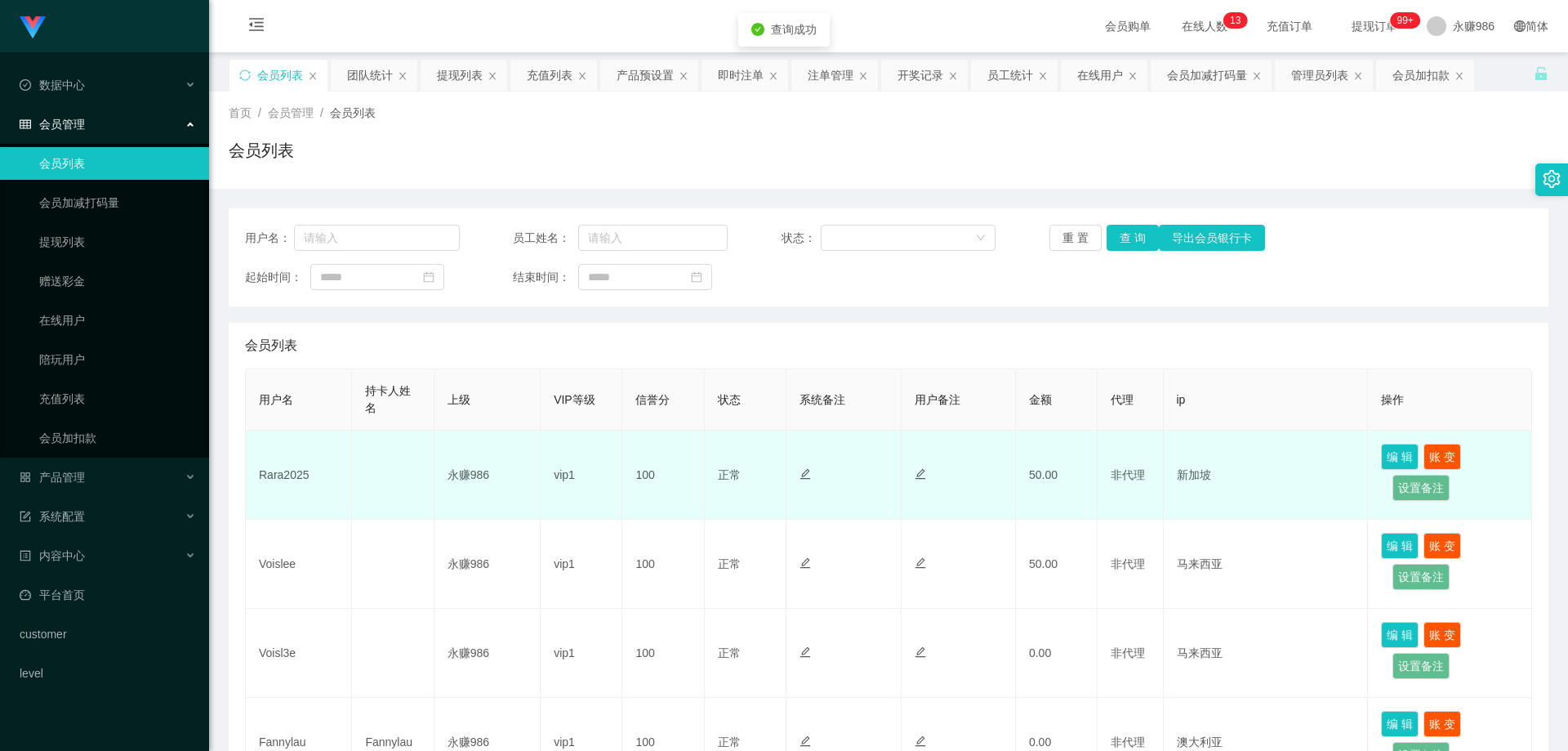
click at [278, 469] on td "Rara2025" at bounding box center [299, 475] width 106 height 89
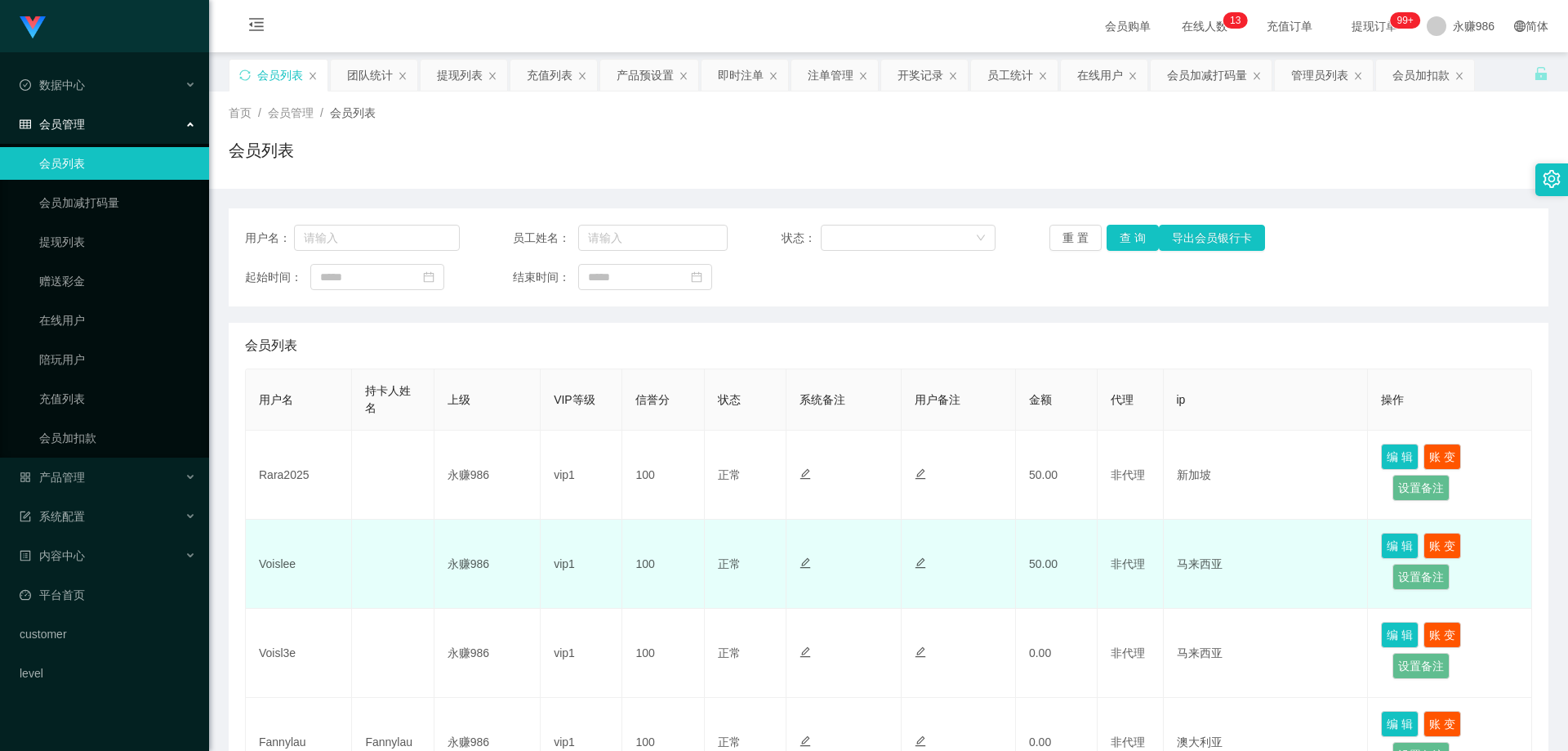
click at [273, 551] on td "Voislee" at bounding box center [299, 564] width 106 height 89
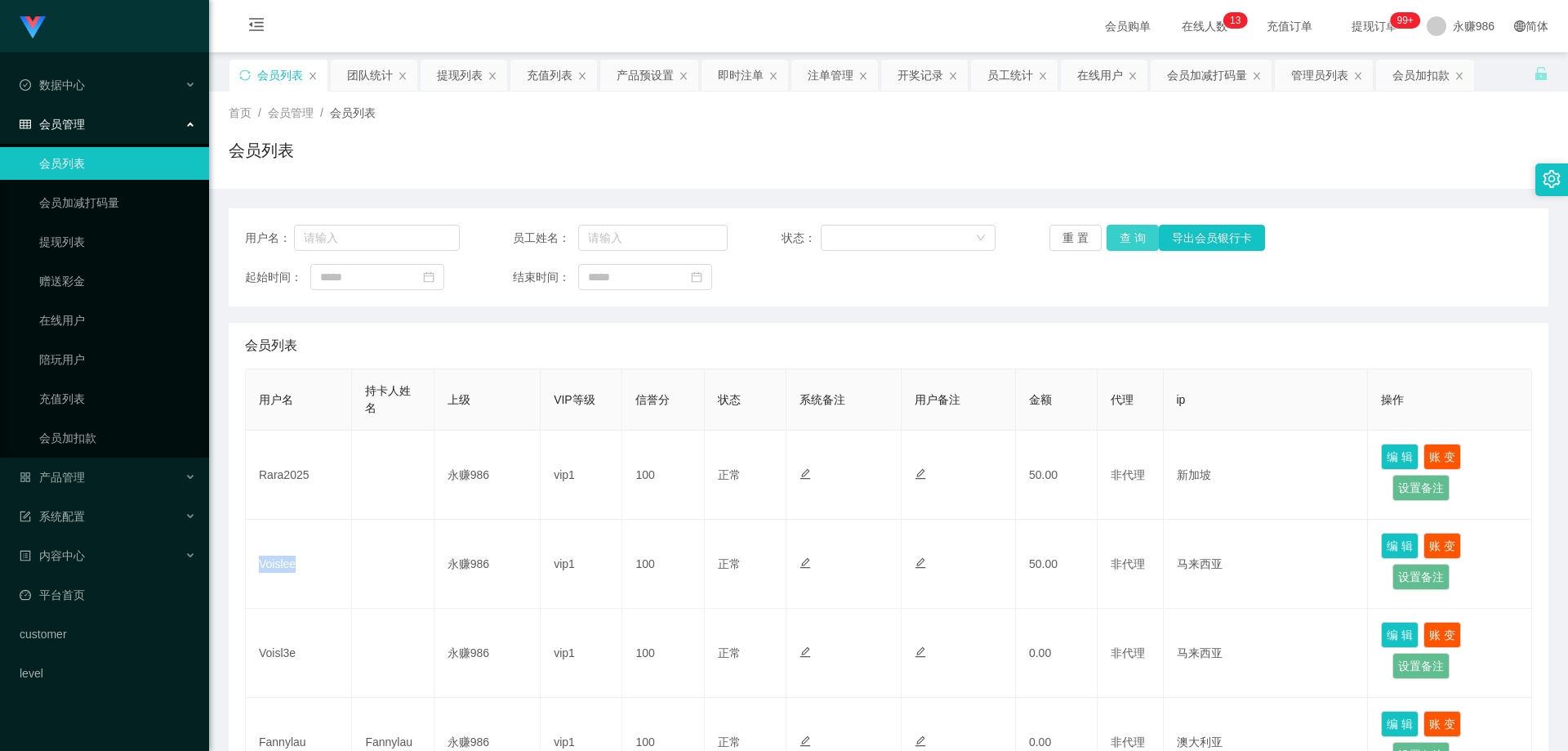
click at [1132, 249] on button "查 询" at bounding box center [1132, 238] width 52 height 26
click at [120, 161] on link "会员列表" at bounding box center [117, 163] width 157 height 32
click at [1129, 231] on button "查 询" at bounding box center [1132, 238] width 52 height 26
click at [1114, 250] on button "查 询" at bounding box center [1132, 238] width 52 height 26
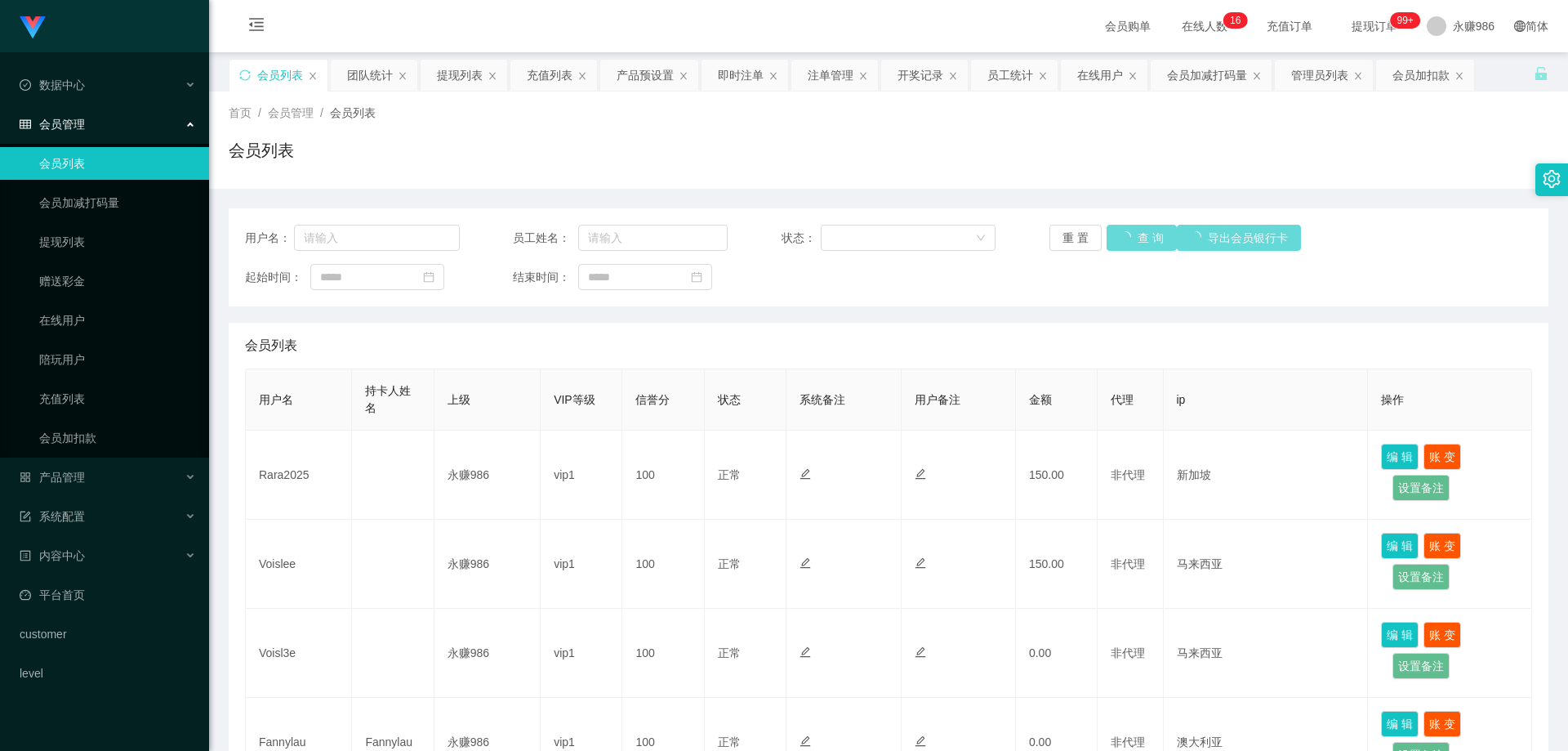
click at [1114, 250] on div "重 置 查 询 导出会员银行卡" at bounding box center [1157, 238] width 215 height 26
click at [1114, 250] on button "查 询" at bounding box center [1132, 238] width 52 height 26
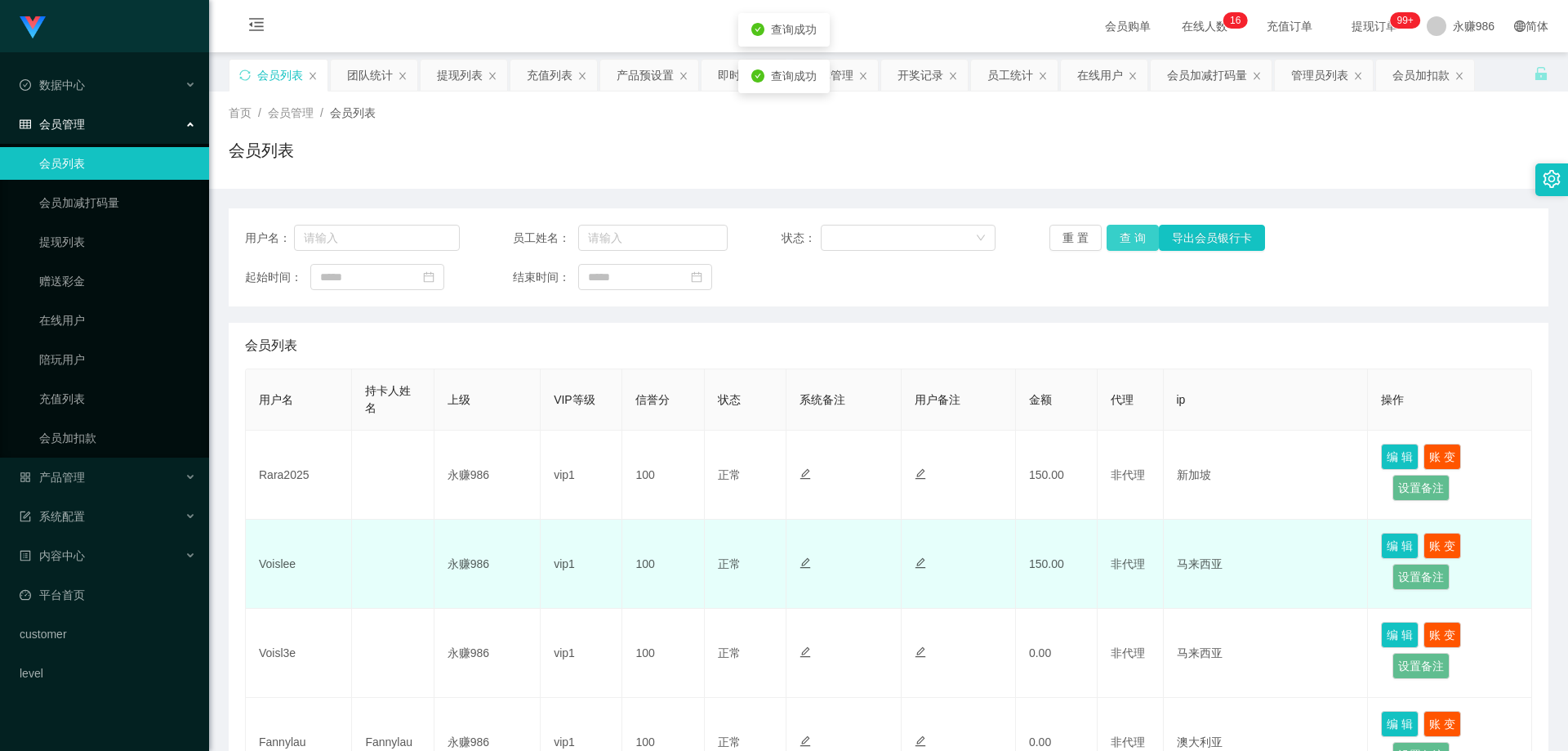
scroll to position [82, 0]
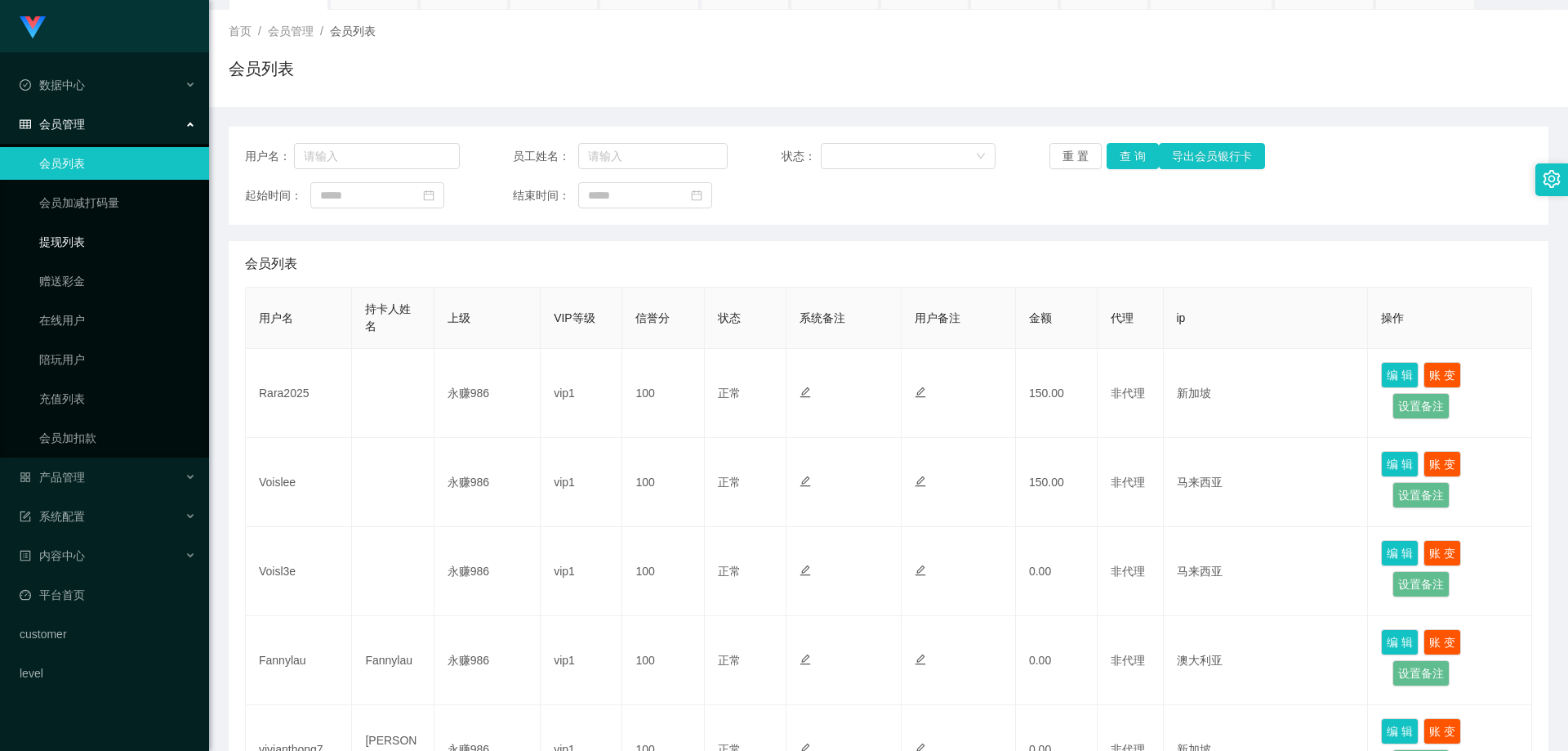
click at [93, 249] on link "提现列表" at bounding box center [117, 242] width 157 height 32
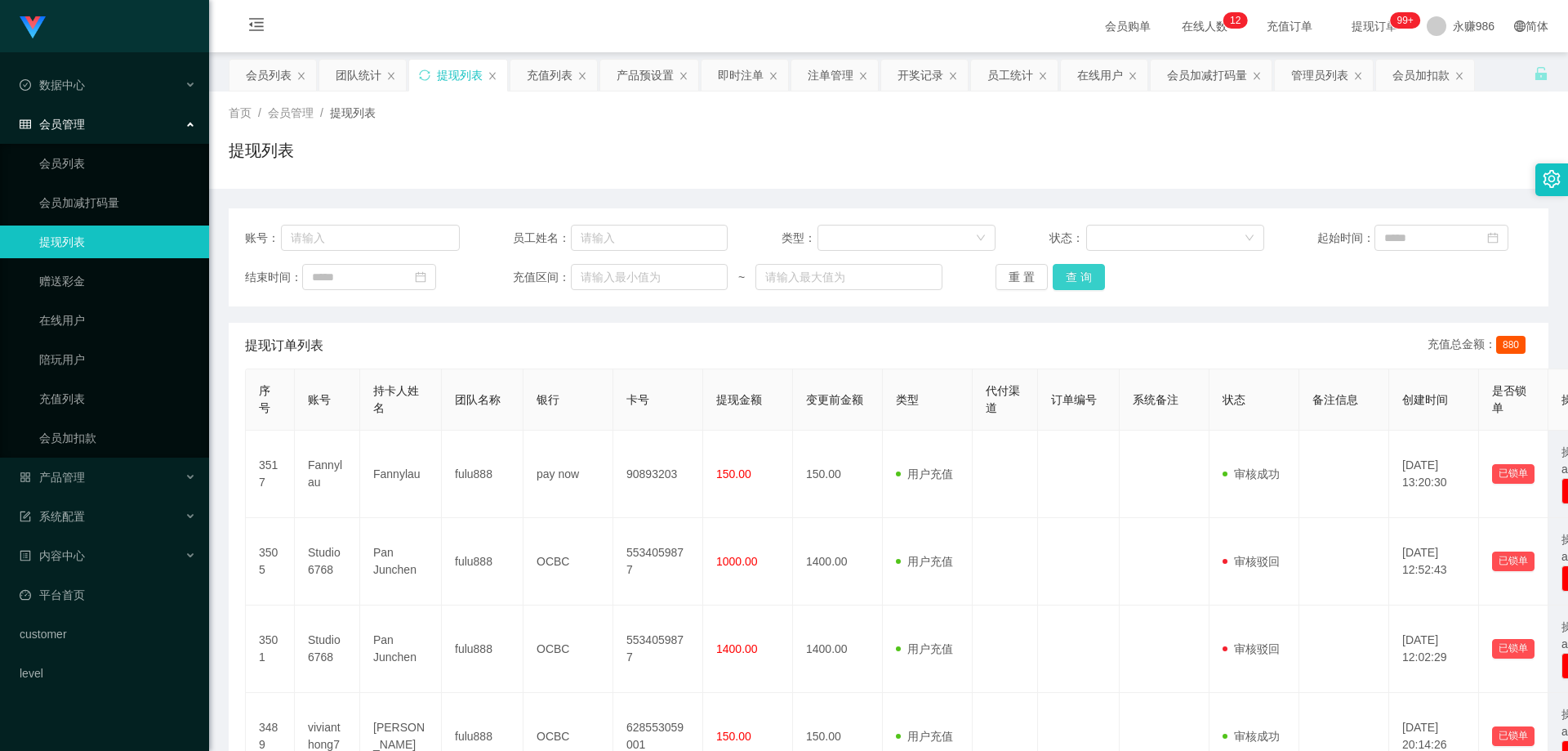
click at [1076, 282] on button "查 询" at bounding box center [1079, 277] width 52 height 26
click at [1073, 280] on button "查 询" at bounding box center [1079, 277] width 52 height 26
click at [60, 242] on link "提现列表" at bounding box center [117, 242] width 157 height 32
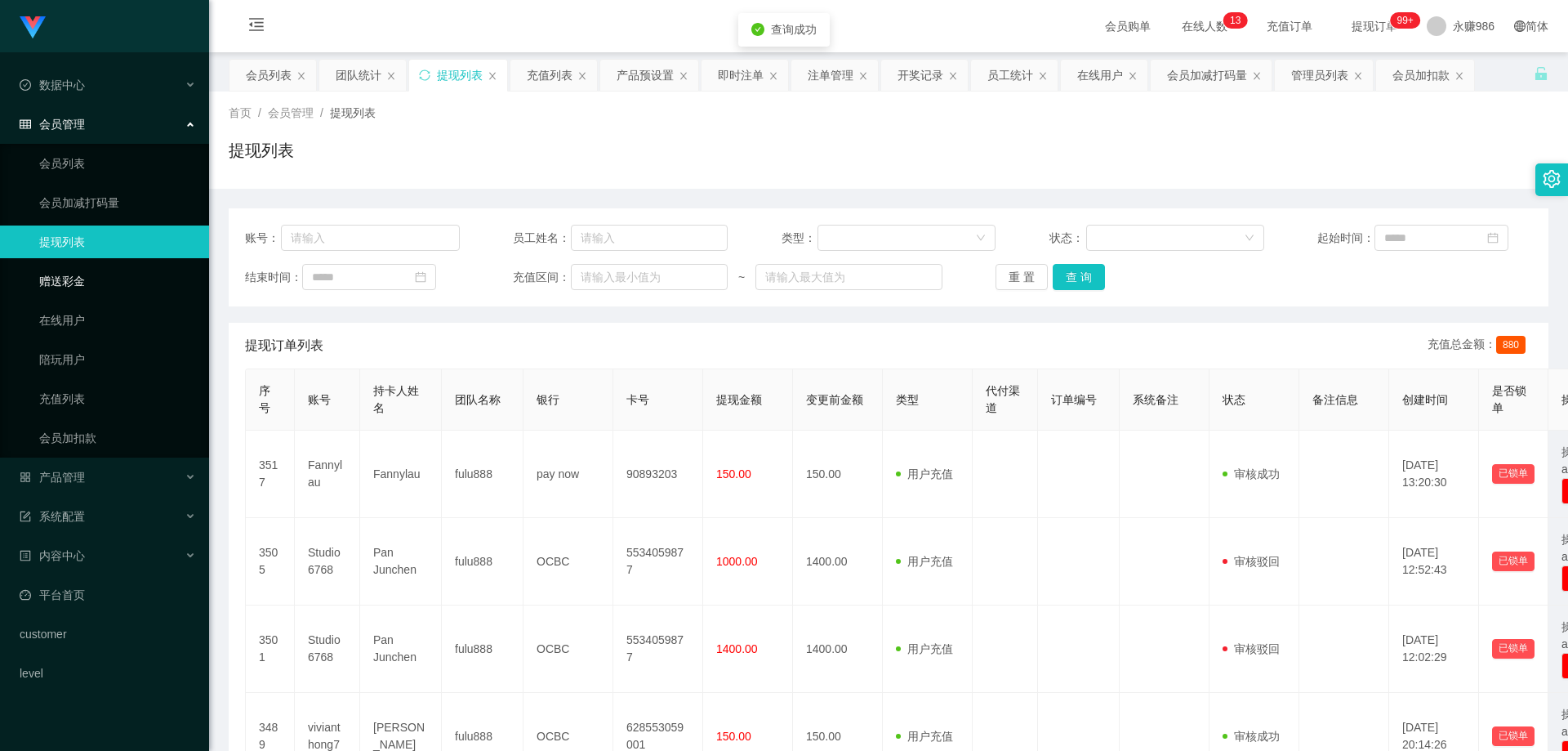
drag, startPoint x: 69, startPoint y: 279, endPoint x: 72, endPoint y: 257, distance: 22.2
click at [69, 279] on link "赠送彩金" at bounding box center [117, 281] width 157 height 32
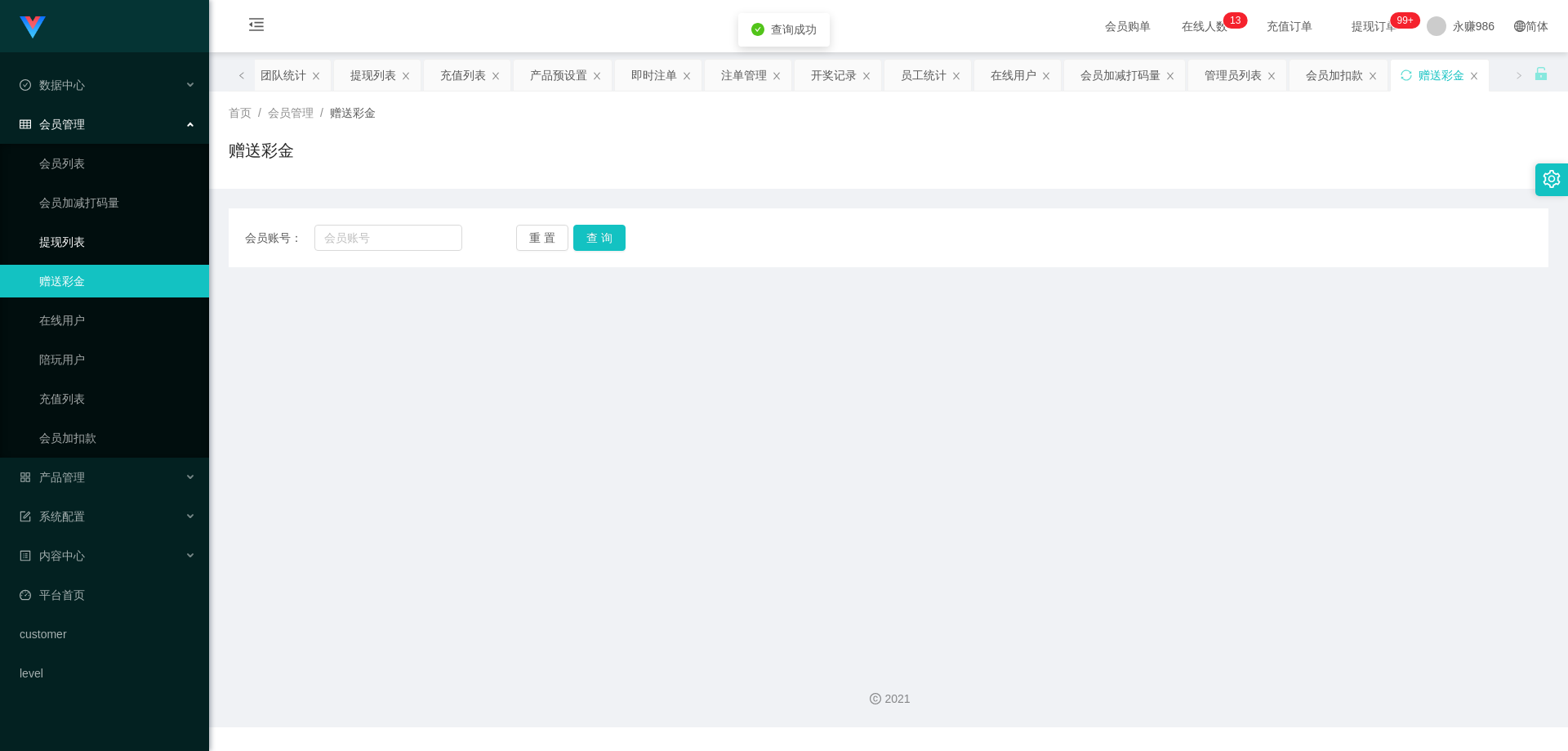
click at [73, 245] on link "提现列表" at bounding box center [117, 242] width 157 height 32
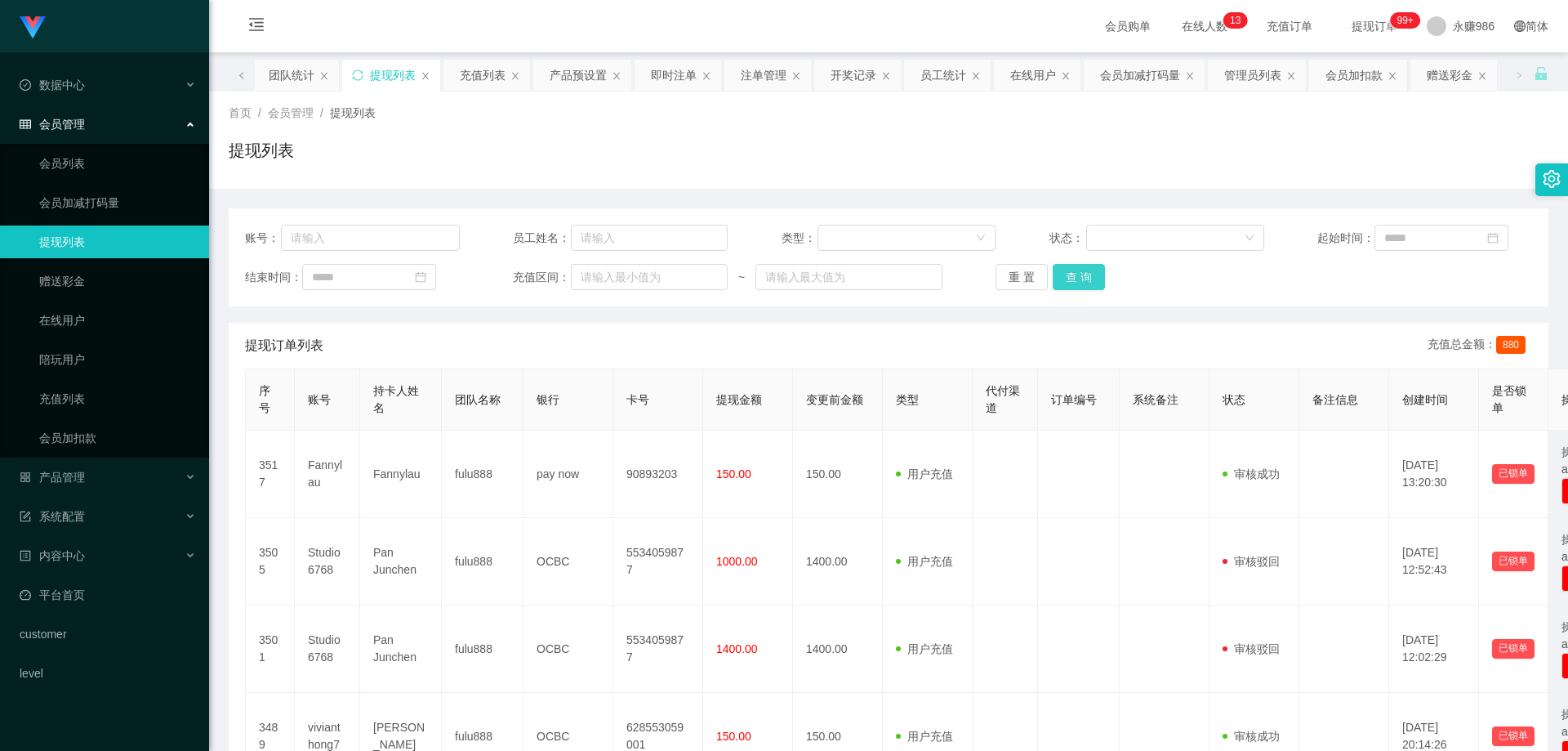
click at [1098, 281] on button "查 询" at bounding box center [1079, 277] width 52 height 26
click at [1067, 279] on button "查 询" at bounding box center [1079, 277] width 52 height 26
click at [1062, 286] on button "查 询" at bounding box center [1079, 277] width 52 height 26
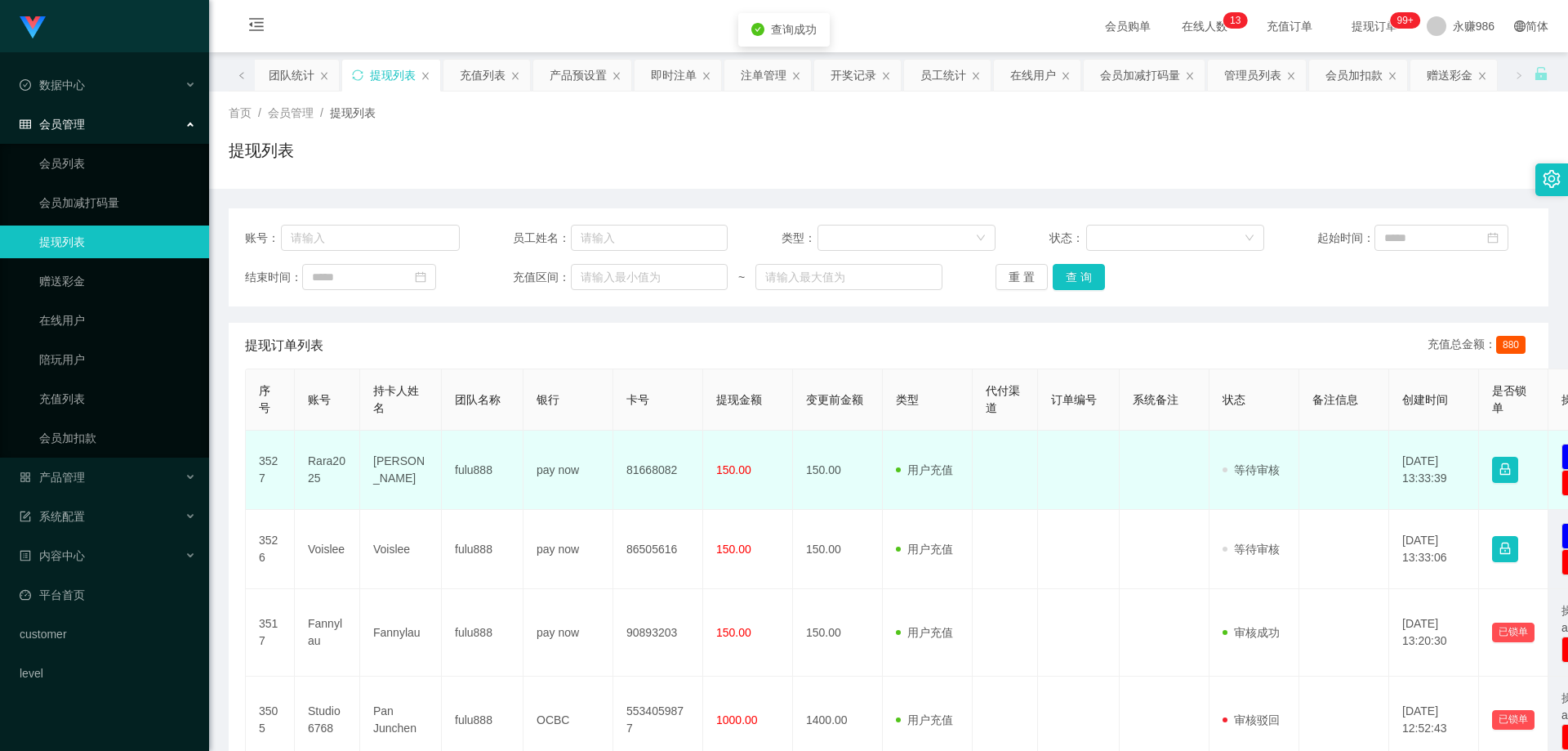
click at [386, 473] on td "[PERSON_NAME]" at bounding box center [401, 470] width 82 height 79
click at [323, 467] on td "Rara2025" at bounding box center [327, 470] width 66 height 79
click at [397, 478] on td "[PERSON_NAME]" at bounding box center [401, 470] width 82 height 79
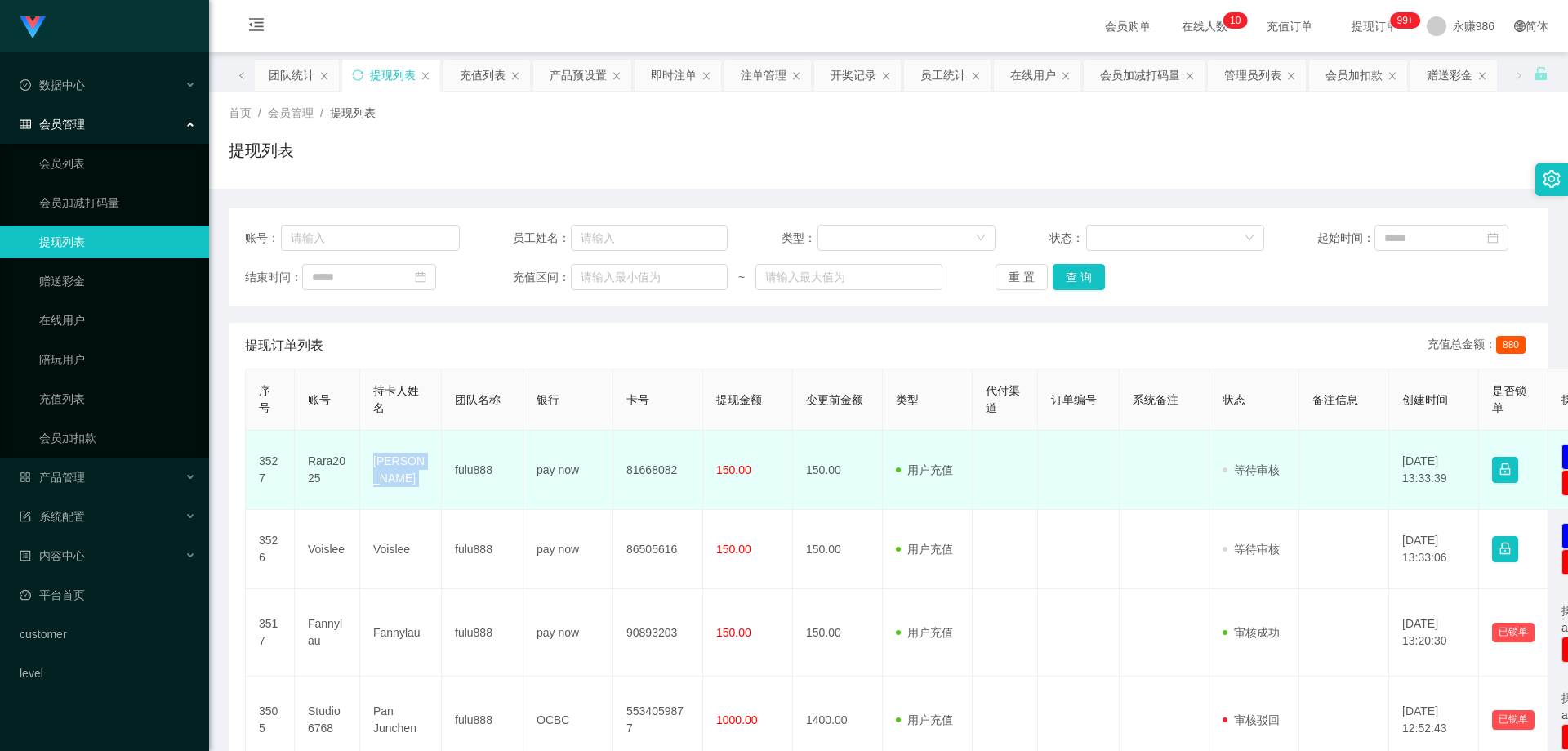
click at [397, 478] on td "[PERSON_NAME]" at bounding box center [401, 470] width 82 height 79
click at [650, 473] on td "81668082" at bounding box center [659, 470] width 90 height 79
drag, startPoint x: 650, startPoint y: 473, endPoint x: 423, endPoint y: 504, distance: 229.1
click at [650, 473] on td "81668082" at bounding box center [659, 470] width 90 height 79
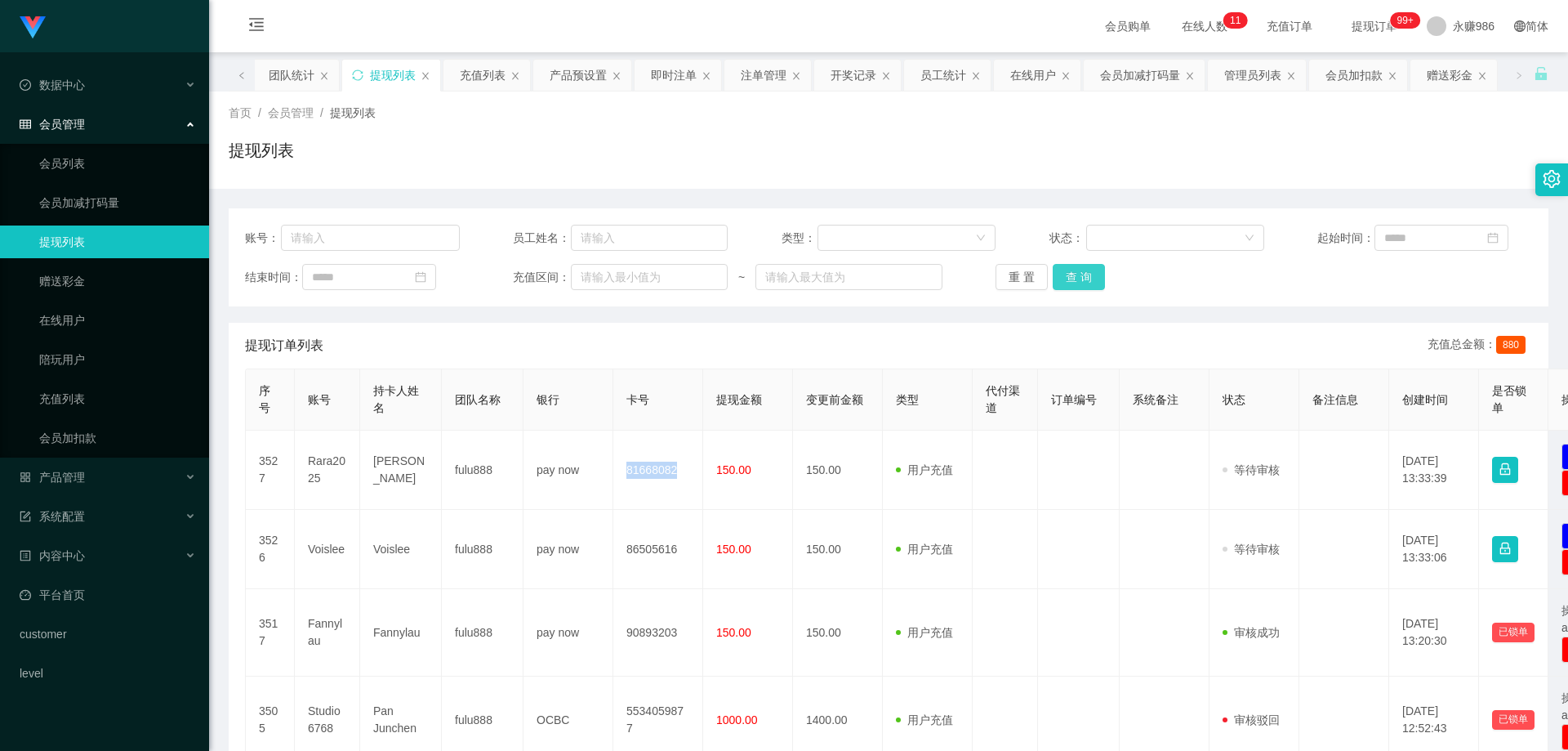
click at [1083, 272] on button "查 询" at bounding box center [1079, 277] width 52 height 26
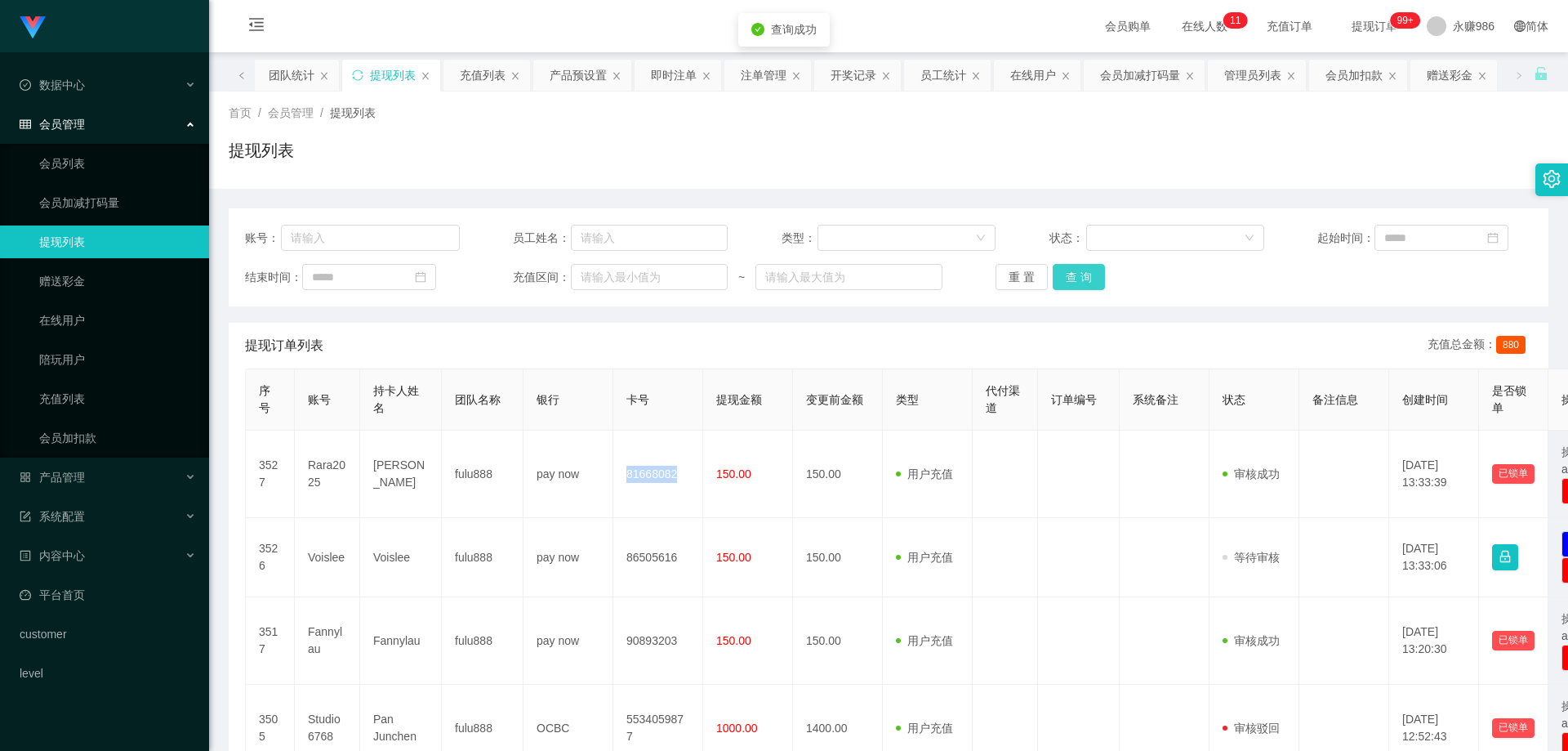
click at [1083, 272] on button "查 询" at bounding box center [1079, 277] width 52 height 26
click at [1083, 272] on div "重 置 查 询" at bounding box center [1103, 277] width 215 height 26
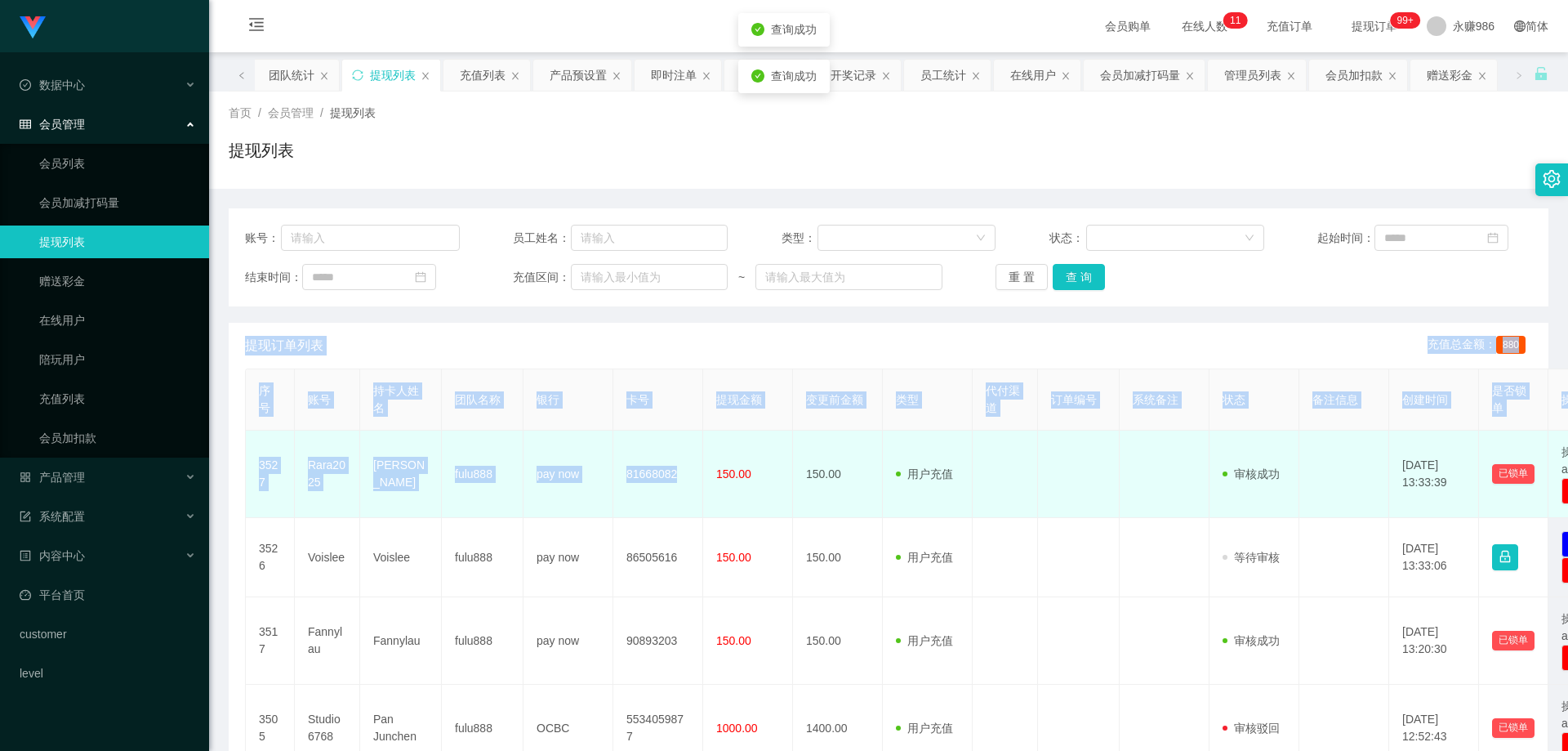
click at [516, 479] on td "fulu888" at bounding box center [483, 474] width 82 height 88
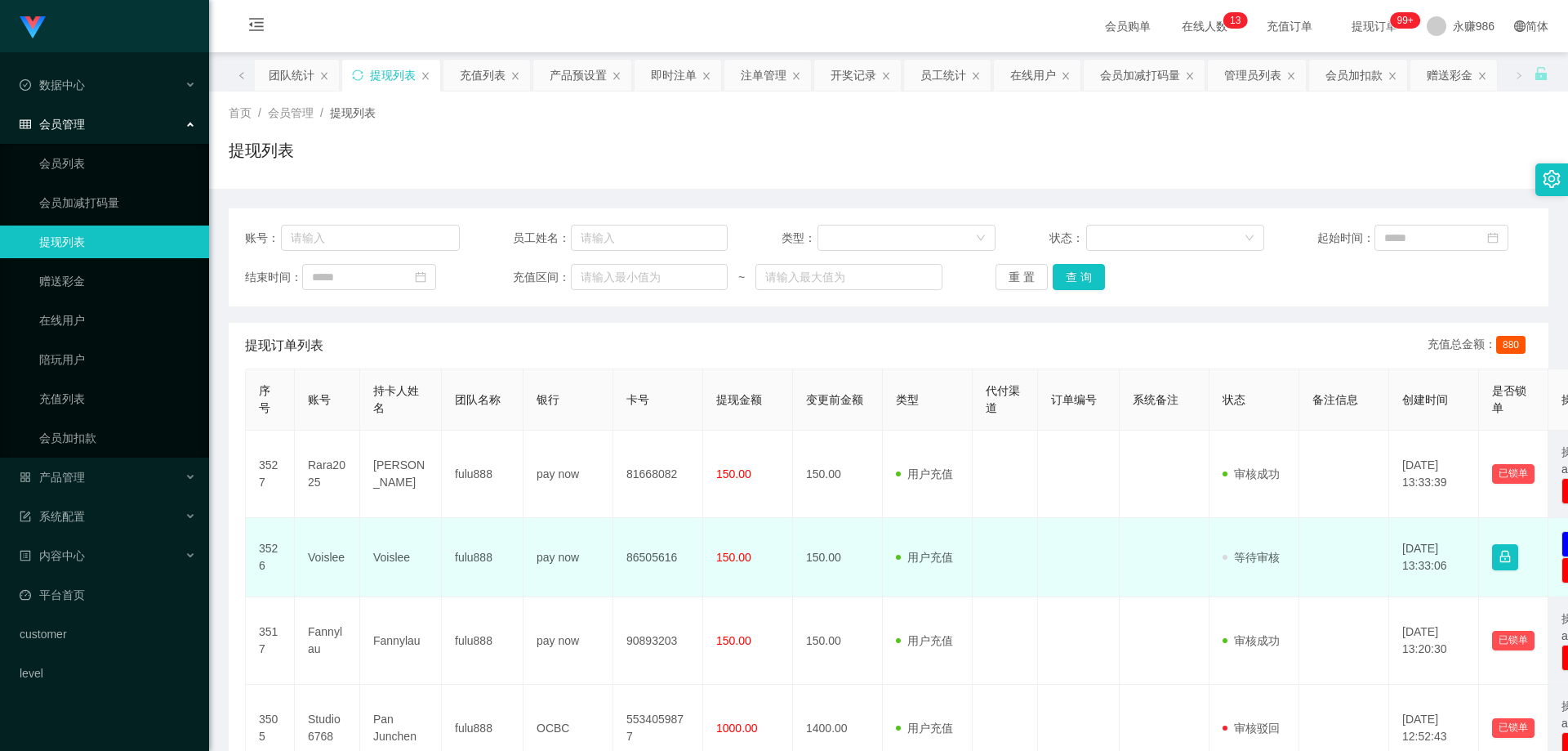
click at [329, 552] on td "Voislee" at bounding box center [327, 557] width 66 height 79
click at [391, 552] on td "Voislee" at bounding box center [401, 557] width 82 height 79
drag, startPoint x: 377, startPoint y: 570, endPoint x: 389, endPoint y: 561, distance: 15.0
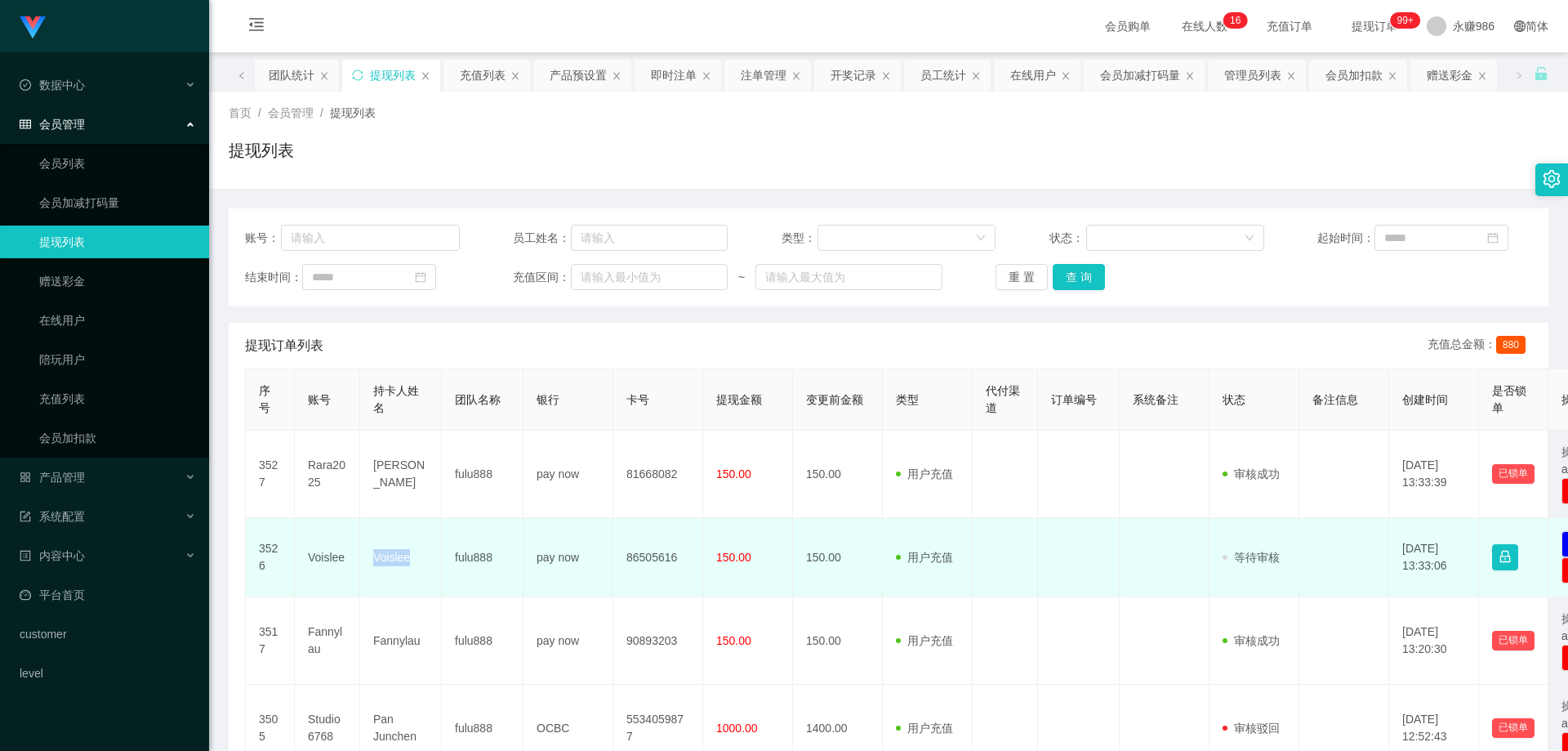
click at [380, 567] on td "Voislee" at bounding box center [401, 557] width 82 height 79
click at [392, 559] on td "Voislee" at bounding box center [401, 557] width 82 height 79
click at [625, 560] on td "86505616" at bounding box center [659, 557] width 90 height 79
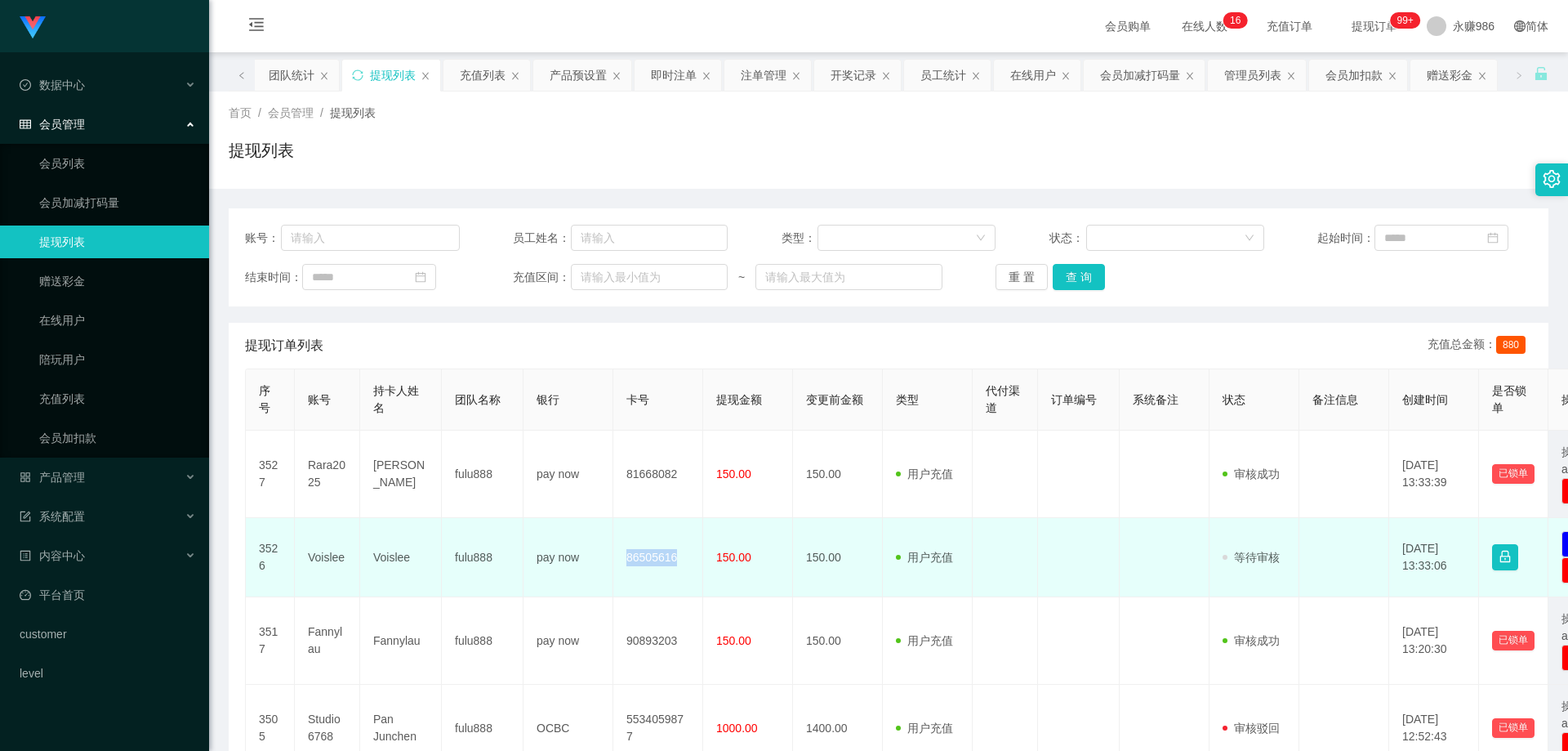
click at [661, 563] on td "86505616" at bounding box center [659, 557] width 90 height 79
click at [662, 563] on td "86505616" at bounding box center [659, 557] width 90 height 79
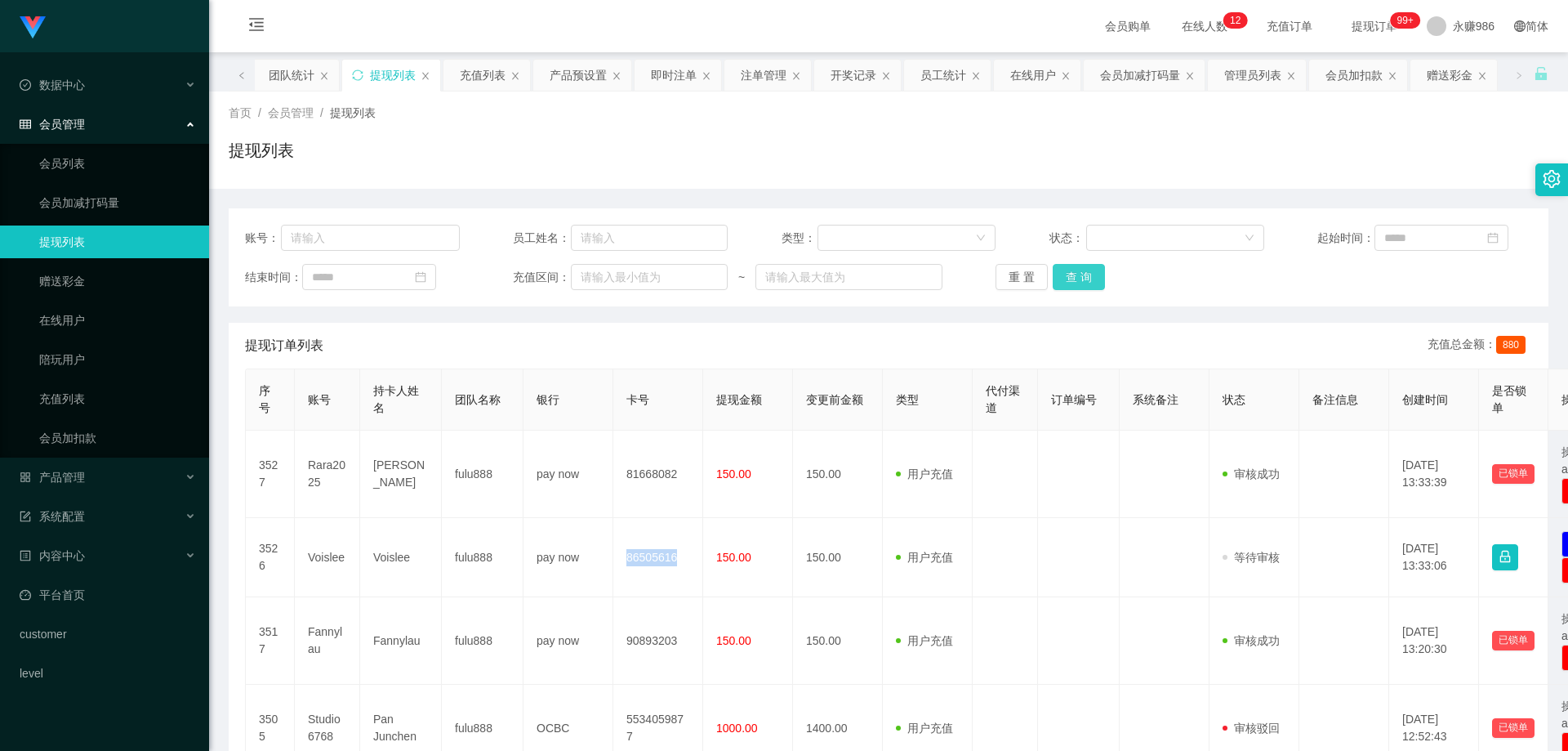
click at [1071, 282] on button "查 询" at bounding box center [1079, 277] width 52 height 26
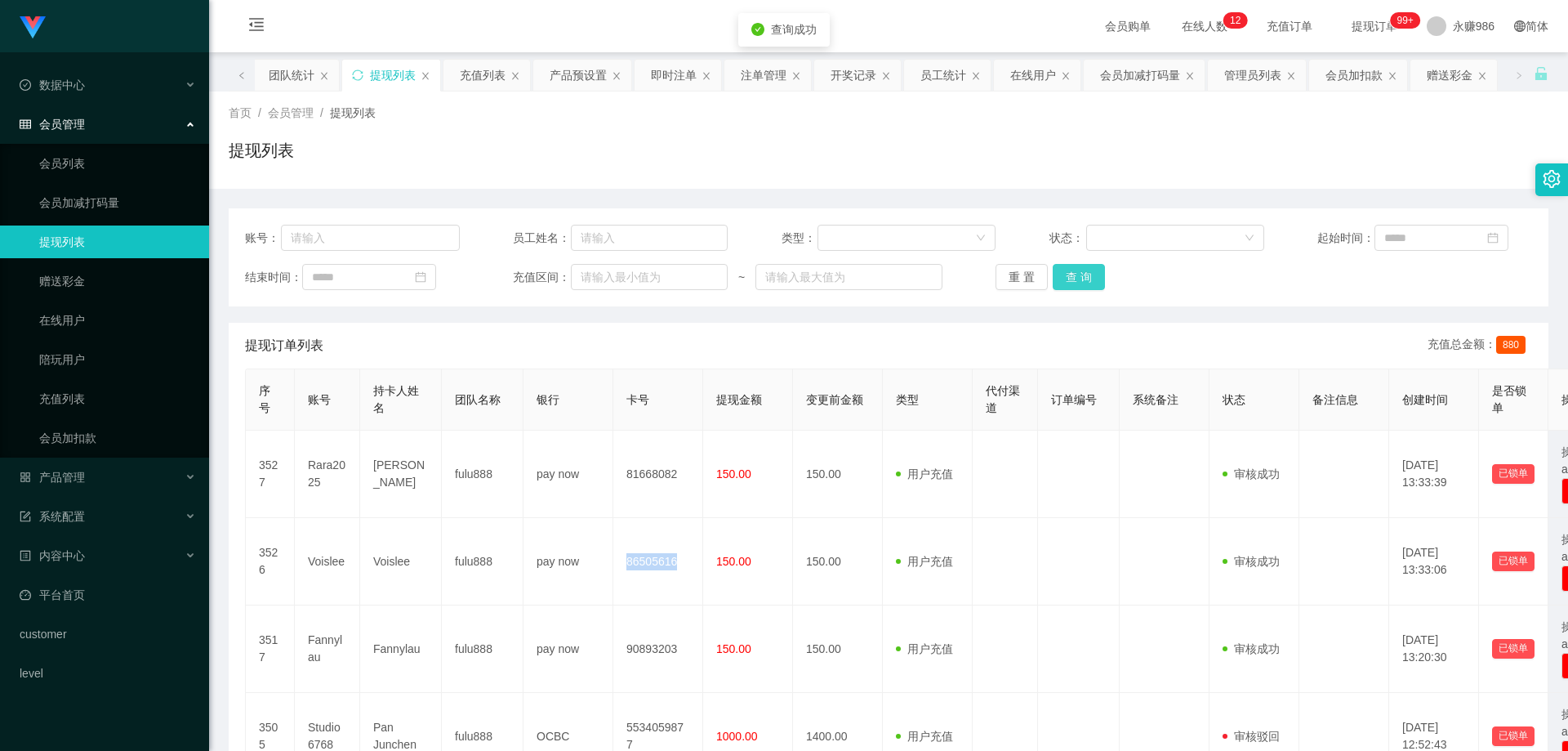
click at [1071, 282] on button "查 询" at bounding box center [1079, 277] width 52 height 26
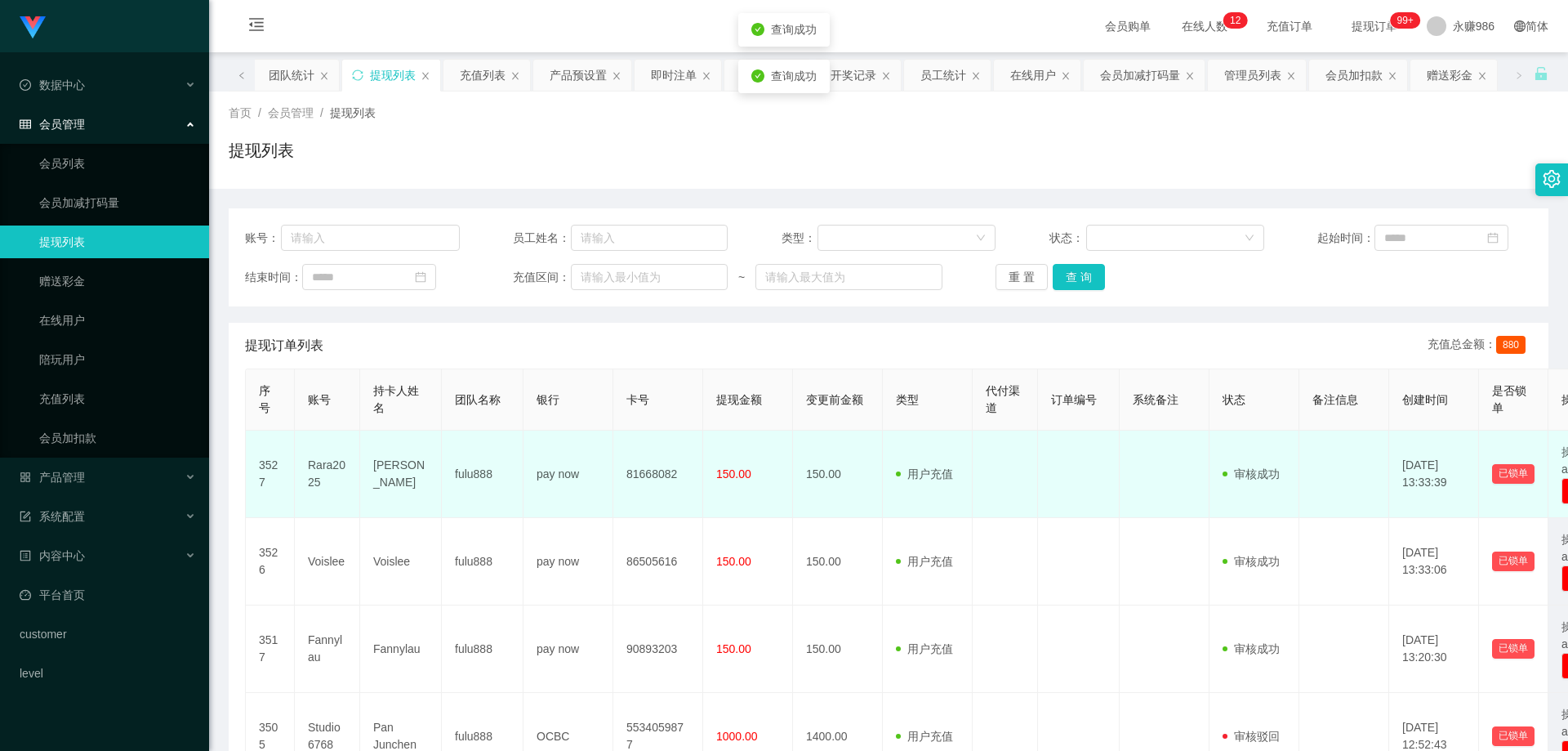
click at [952, 461] on td "用户充值 人工扣款" at bounding box center [928, 474] width 90 height 88
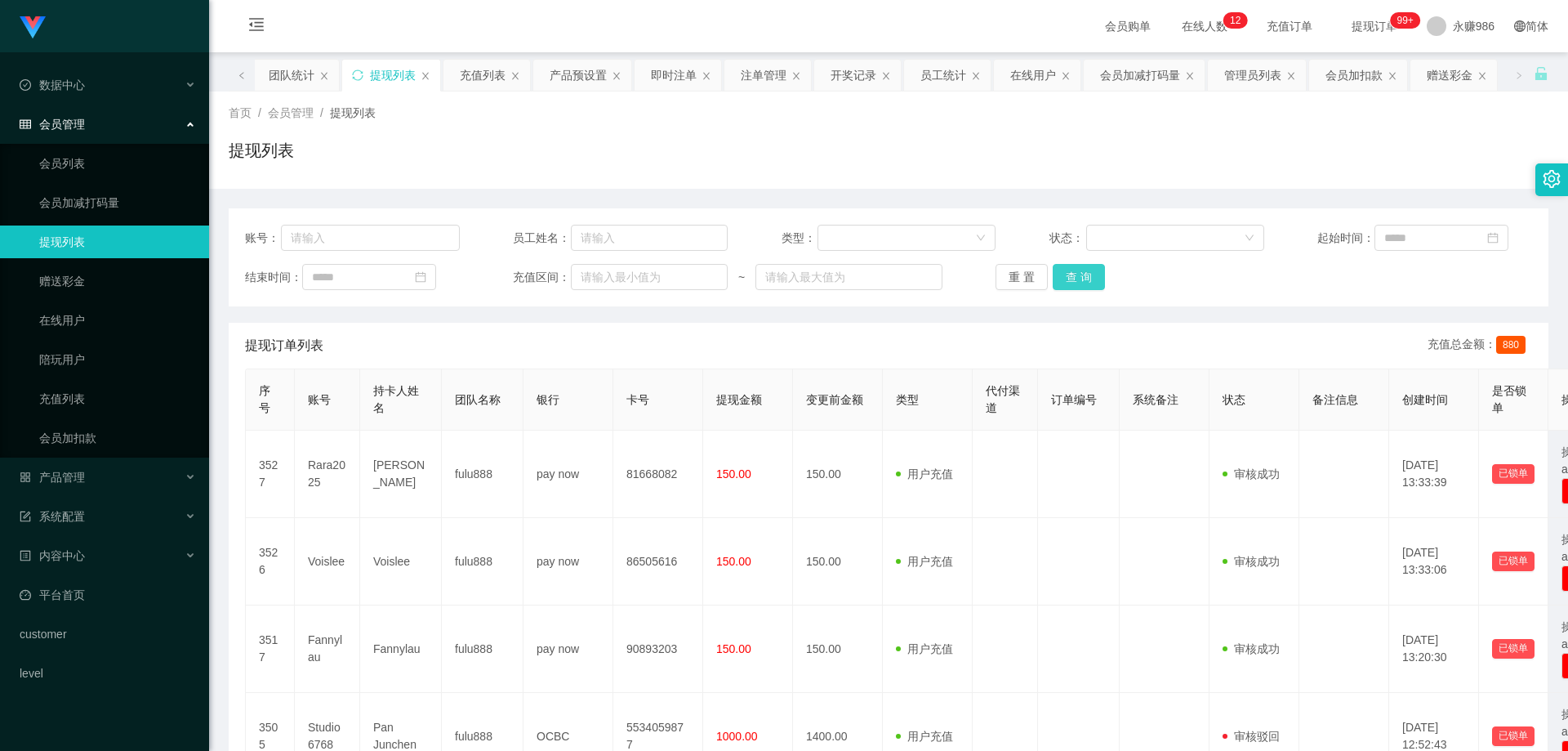
click at [1083, 280] on button "查 询" at bounding box center [1079, 277] width 52 height 26
click at [124, 171] on link "会员列表" at bounding box center [117, 163] width 157 height 32
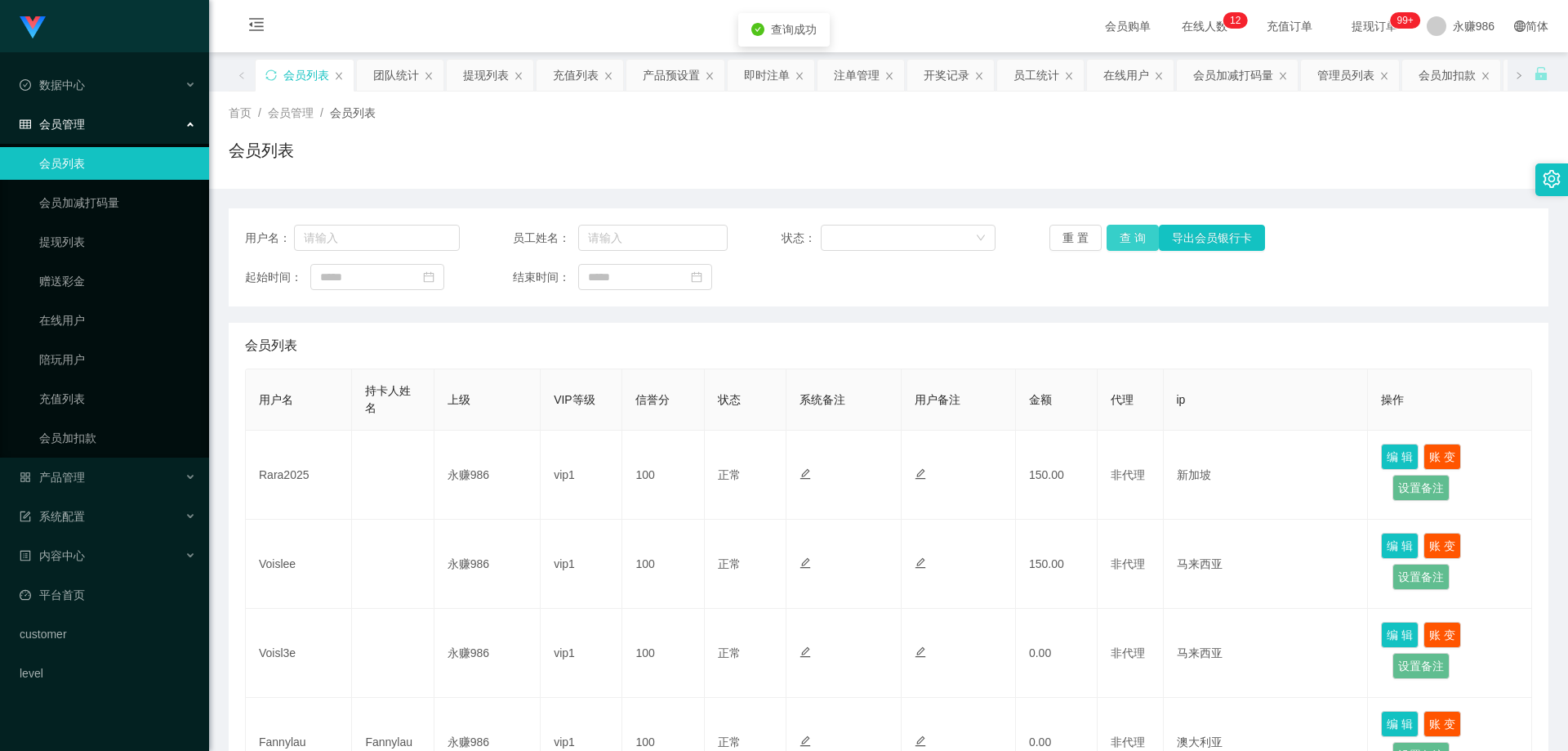
click at [1140, 230] on button "查 询" at bounding box center [1132, 238] width 52 height 26
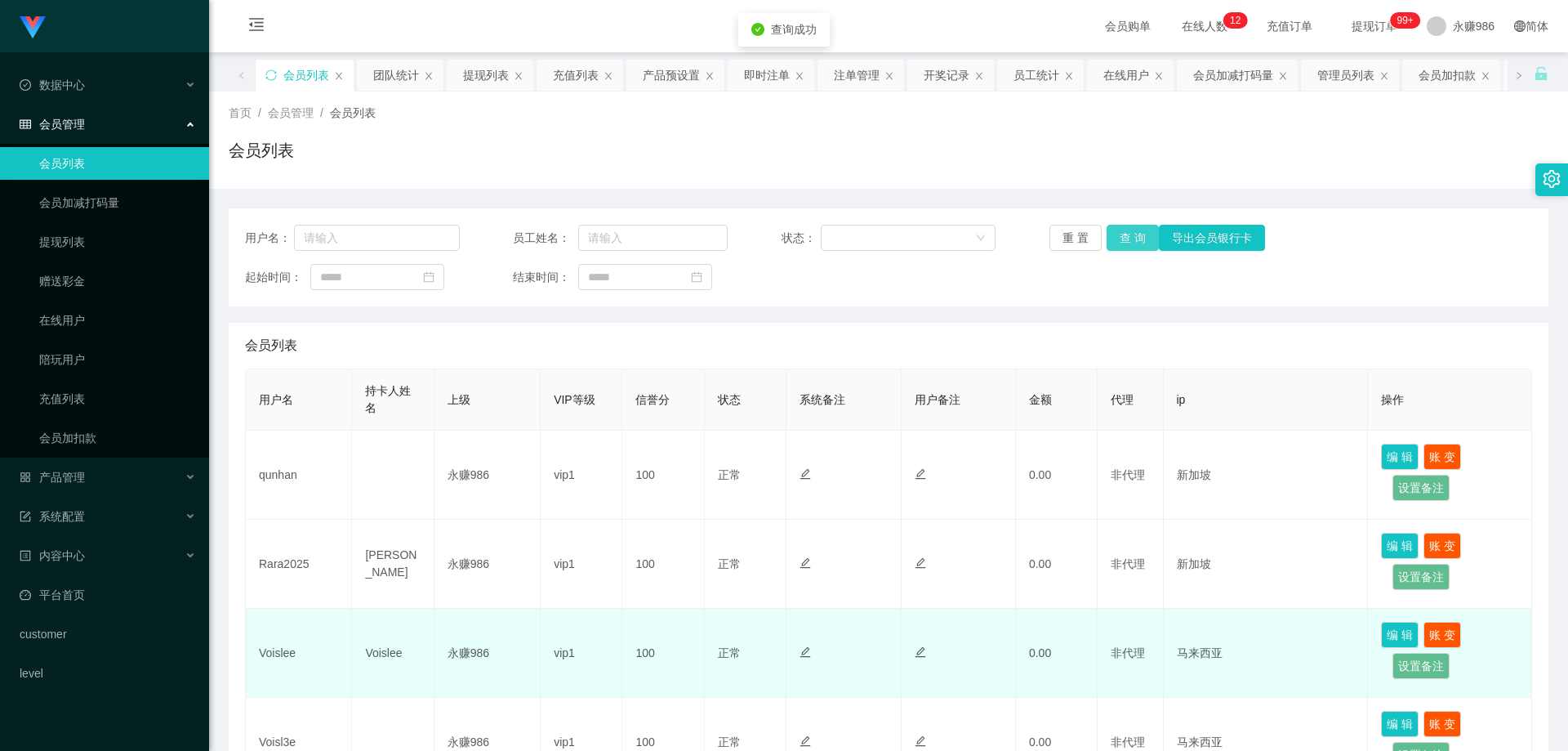
scroll to position [82, 0]
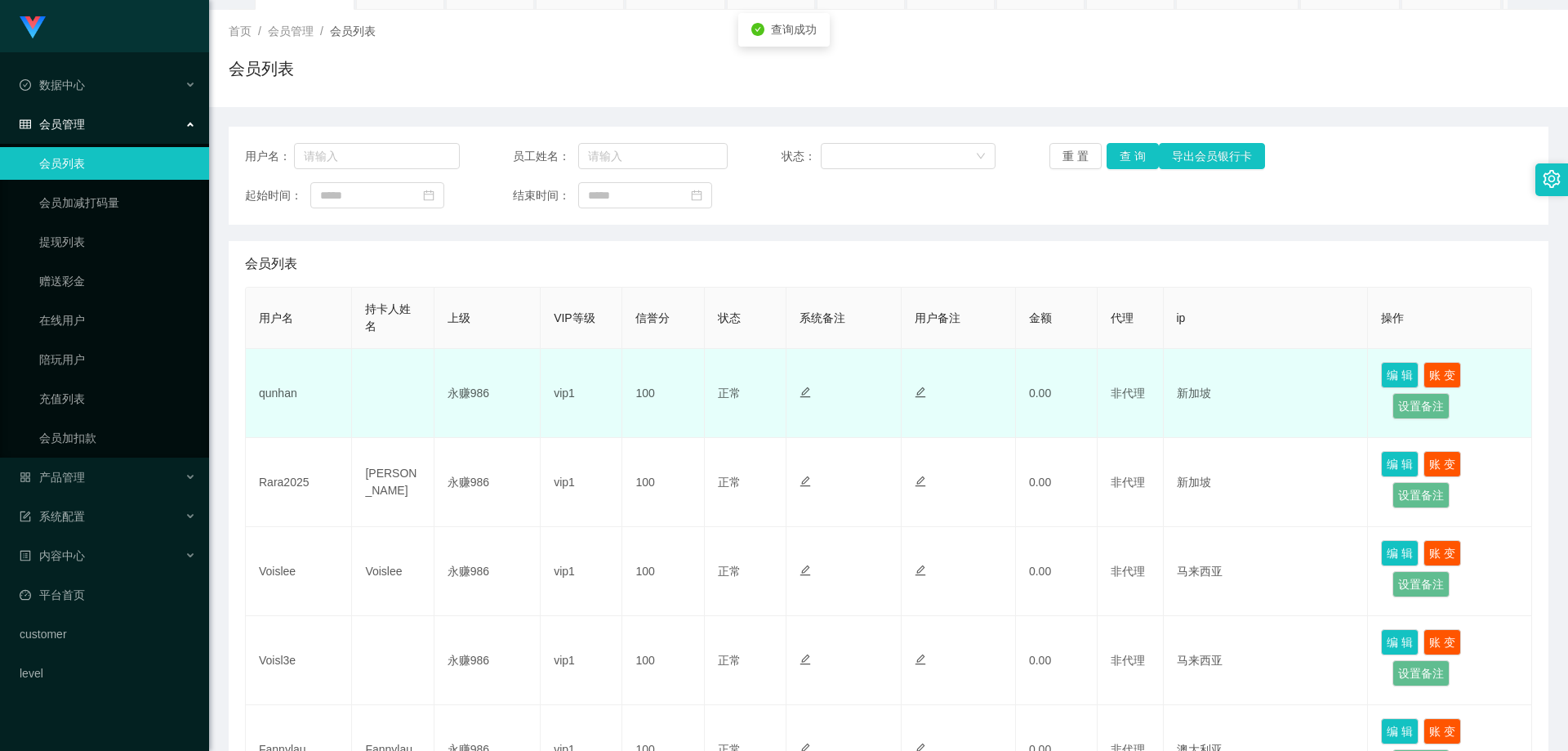
click at [280, 389] on td "qunhan" at bounding box center [299, 393] width 106 height 89
click at [293, 381] on td "qunhan" at bounding box center [299, 393] width 106 height 89
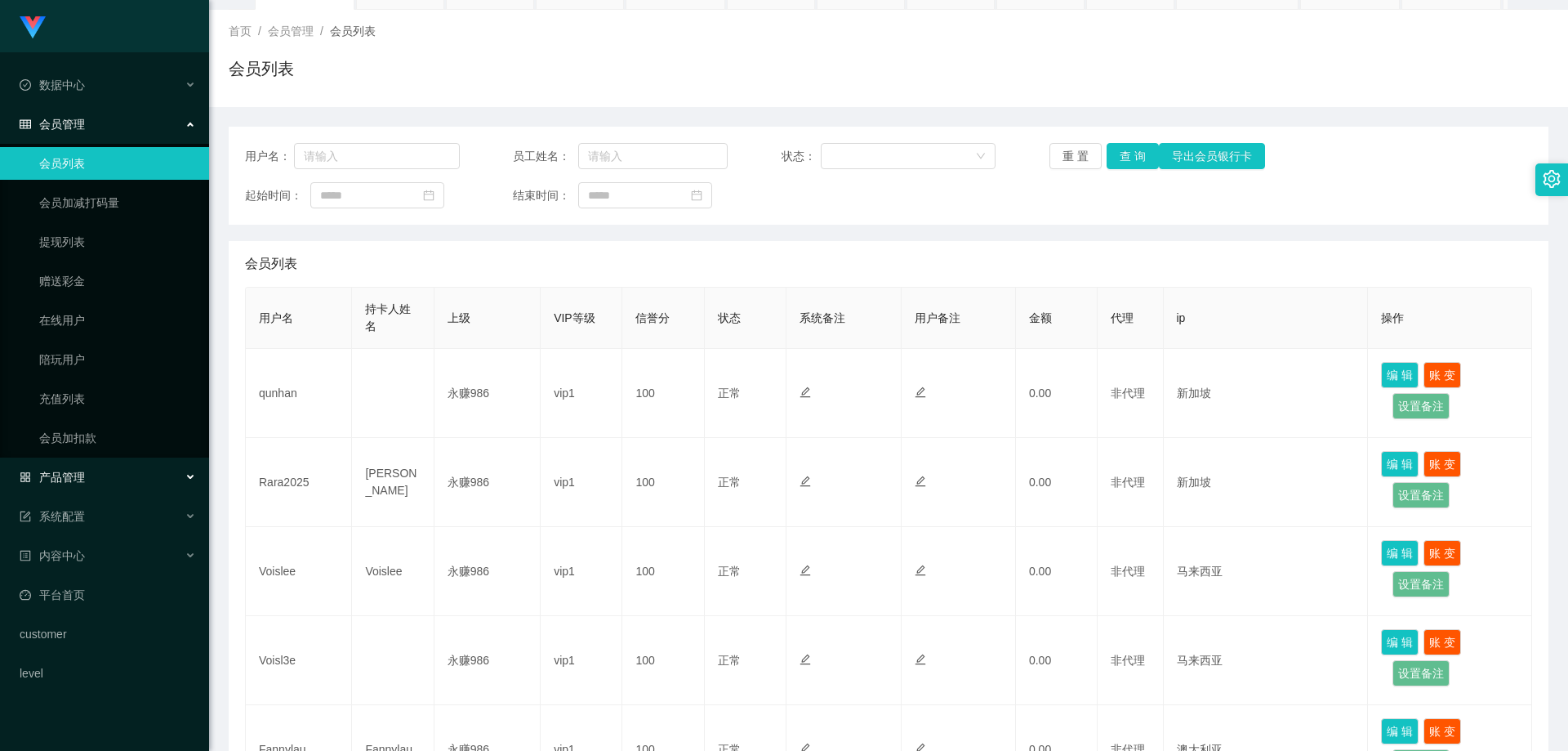
click at [106, 484] on div "产品管理" at bounding box center [105, 477] width 209 height 32
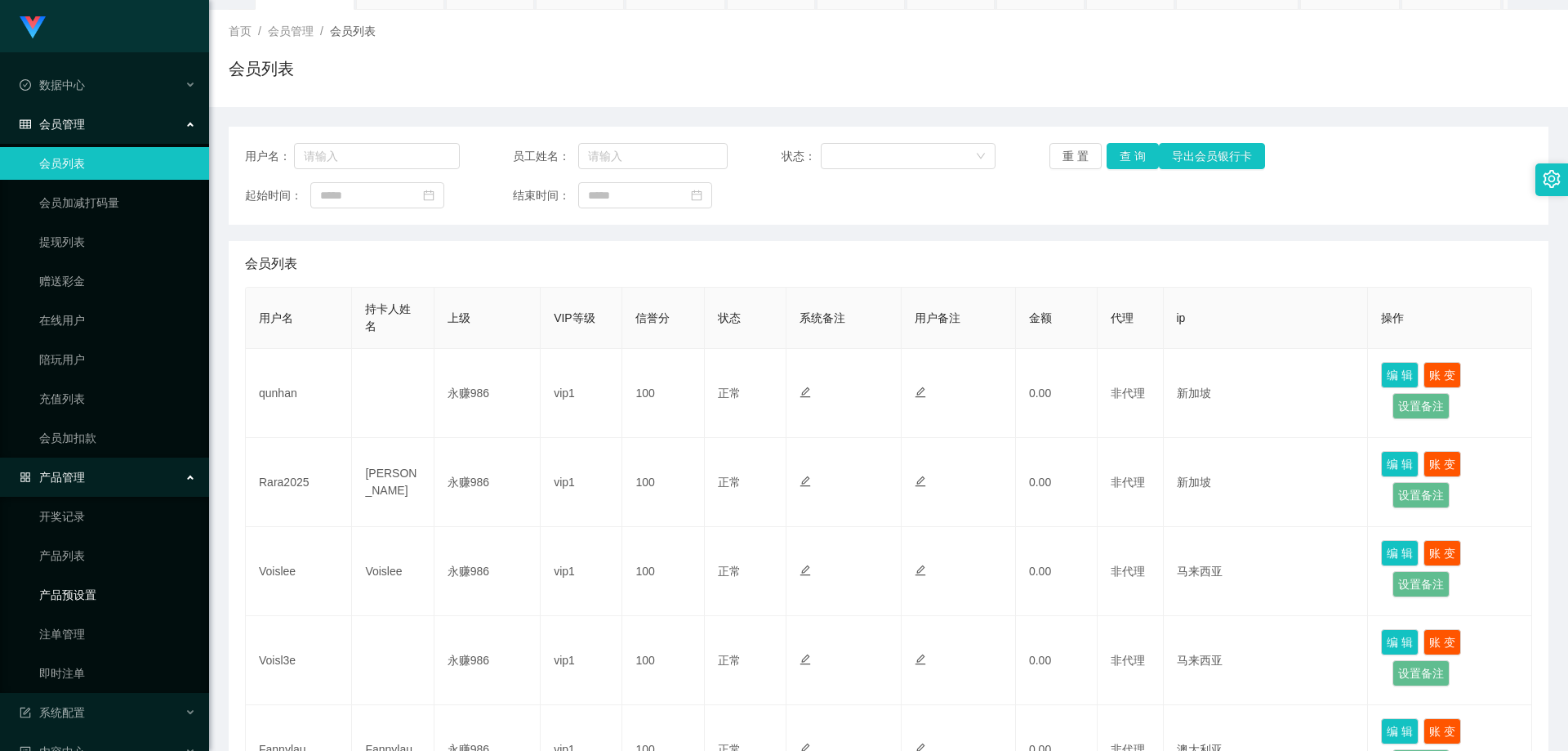
click at [103, 592] on link "产品预设置" at bounding box center [117, 594] width 157 height 32
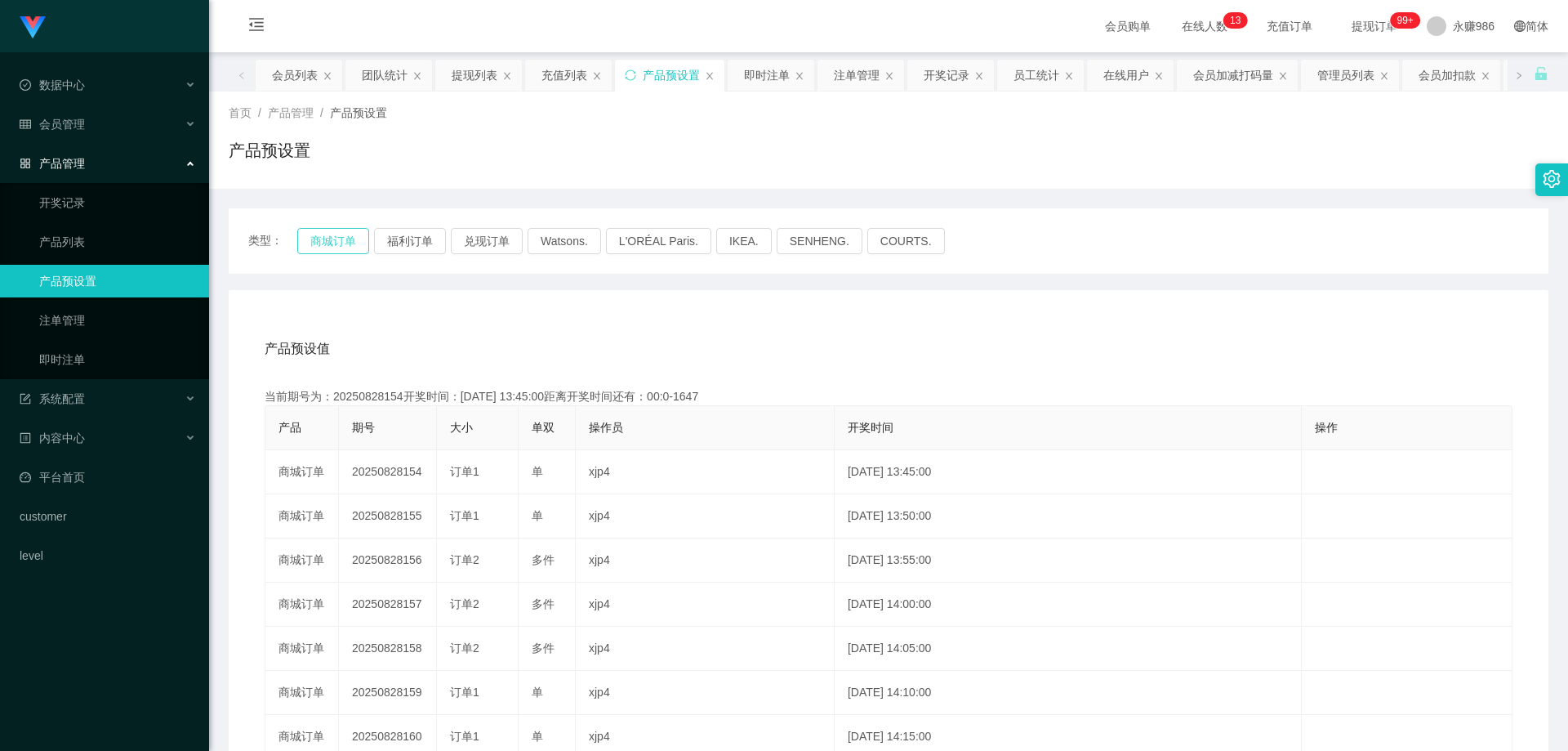
click at [353, 237] on button "商城订单" at bounding box center [333, 241] width 72 height 26
click at [98, 124] on div "会员管理" at bounding box center [105, 124] width 209 height 32
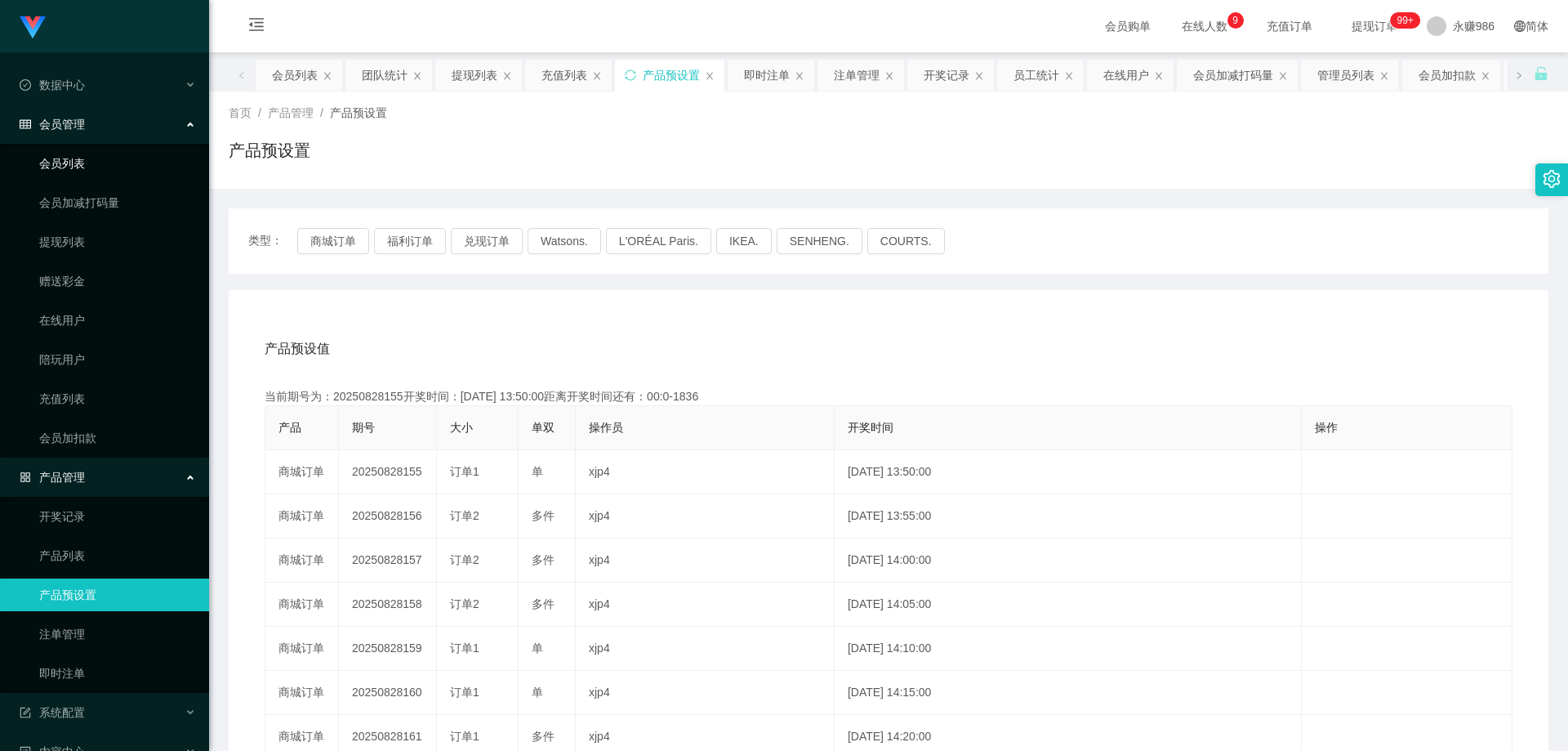
click at [89, 154] on link "会员列表" at bounding box center [117, 163] width 157 height 32
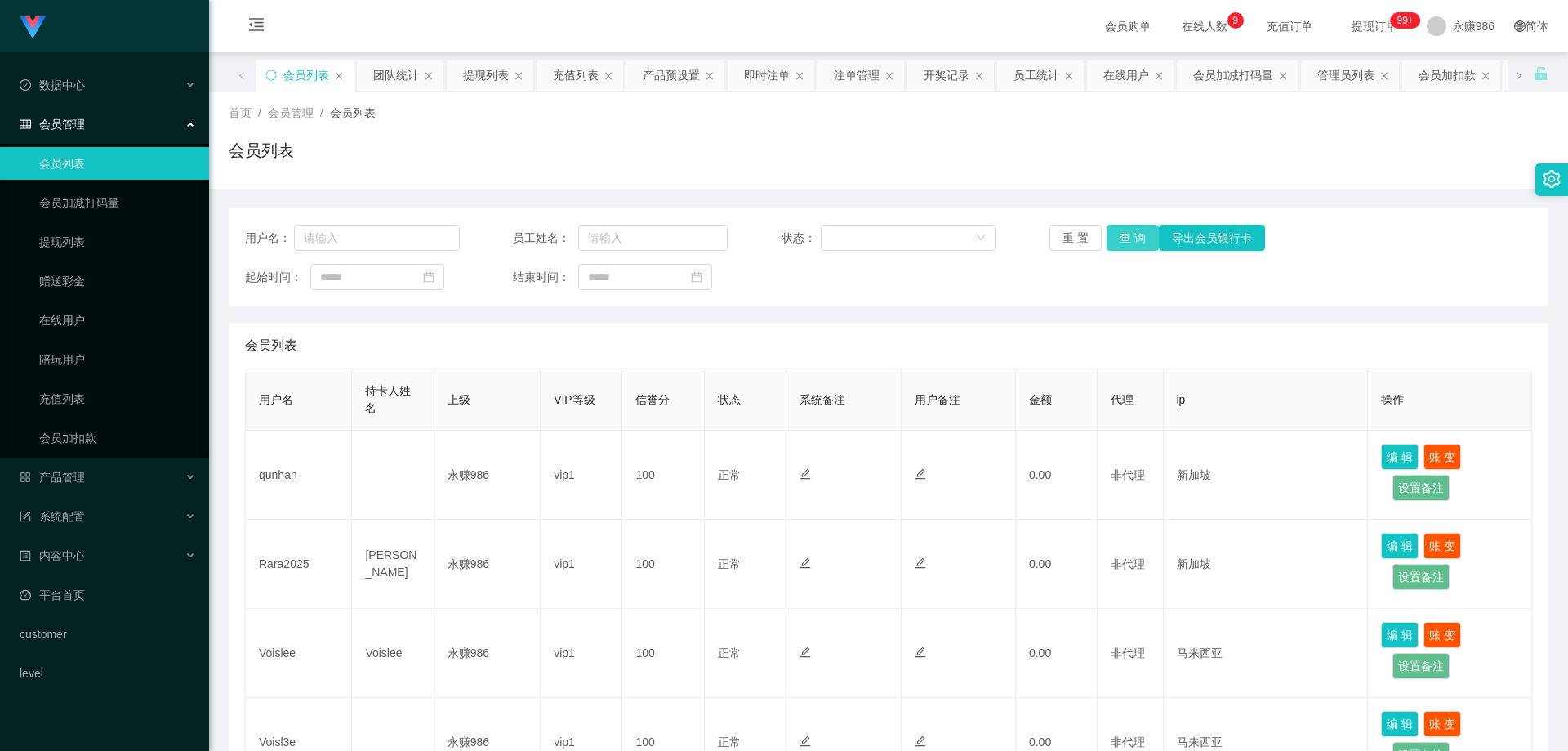
click at [1113, 236] on button "查 询" at bounding box center [1132, 238] width 52 height 26
click at [100, 246] on link "提现列表" at bounding box center [117, 242] width 157 height 32
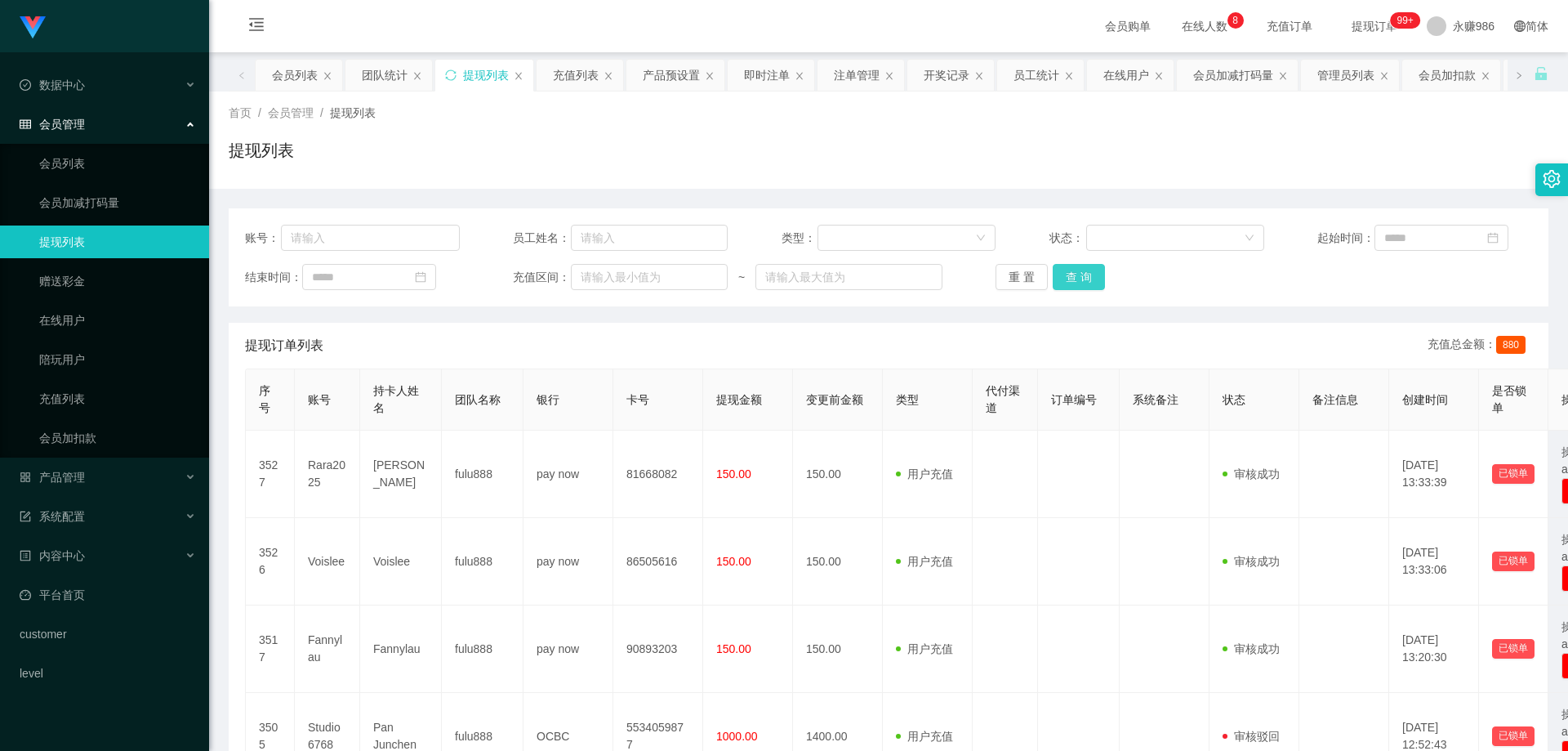
click at [1087, 274] on button "查 询" at bounding box center [1079, 277] width 52 height 26
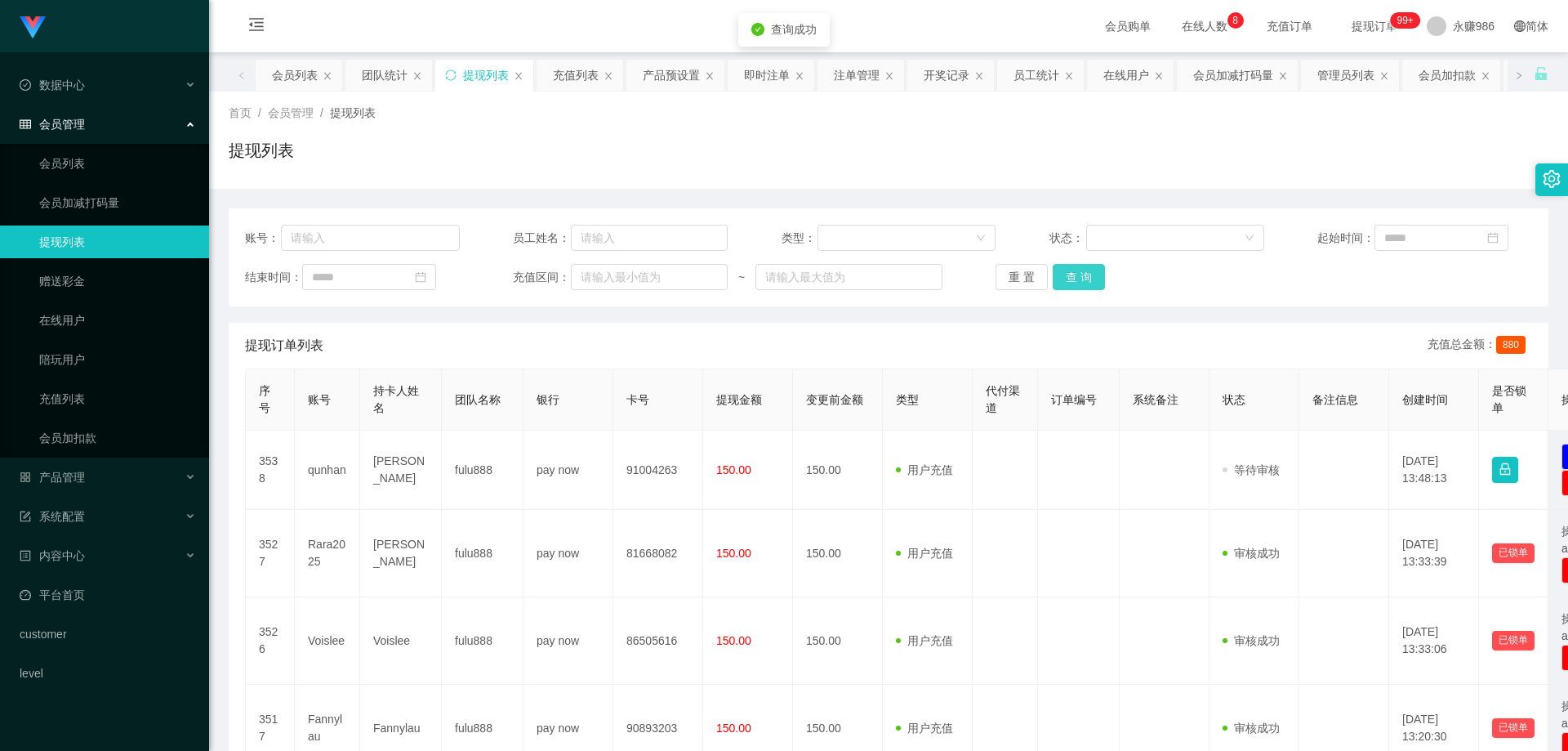
click at [1085, 274] on button "查 询" at bounding box center [1079, 277] width 52 height 26
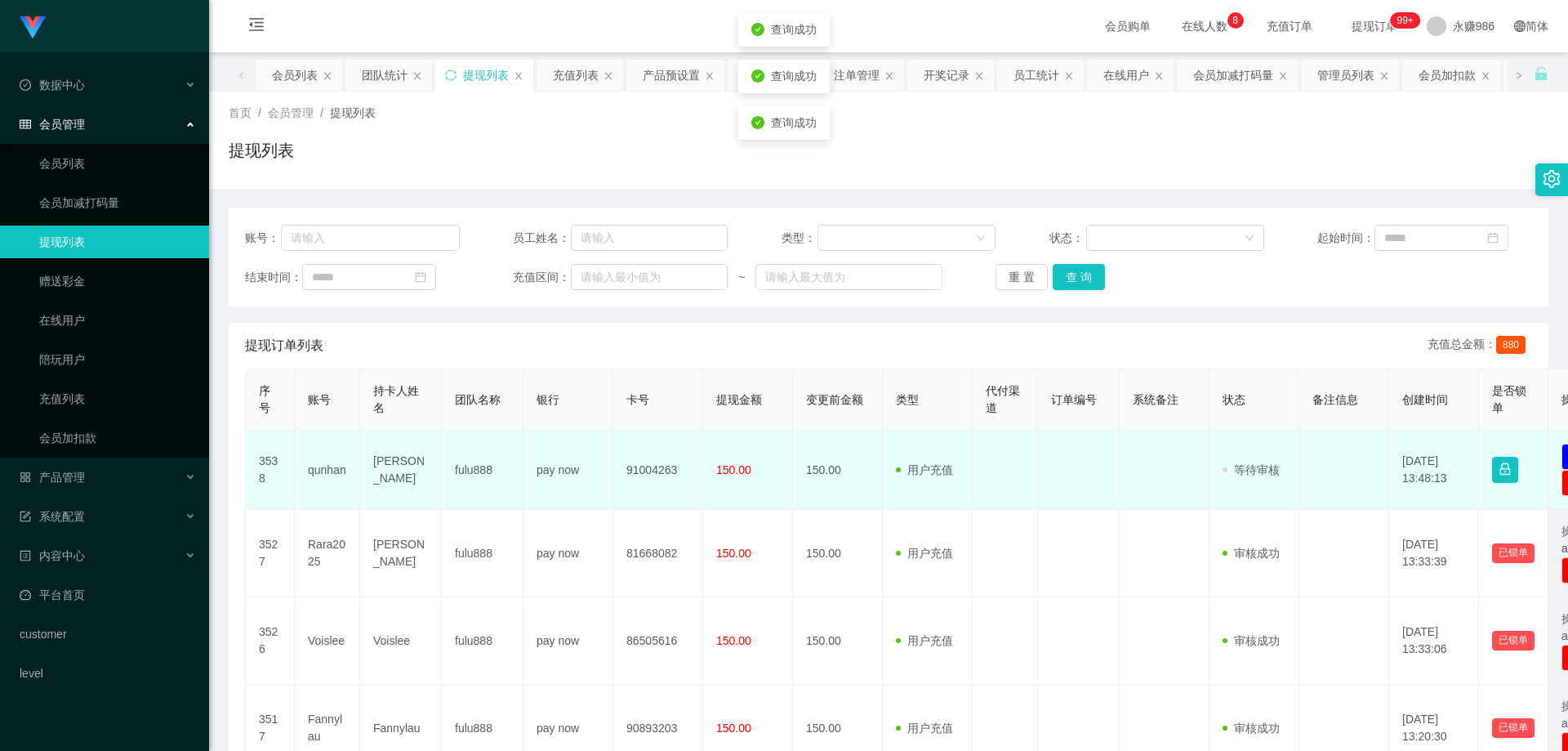
click at [293, 464] on td "3538" at bounding box center [271, 470] width 49 height 79
click at [304, 463] on td "qunhan" at bounding box center [327, 470] width 66 height 79
click at [322, 469] on td "qunhan" at bounding box center [327, 470] width 66 height 79
click at [327, 461] on td "qunhan" at bounding box center [327, 470] width 66 height 79
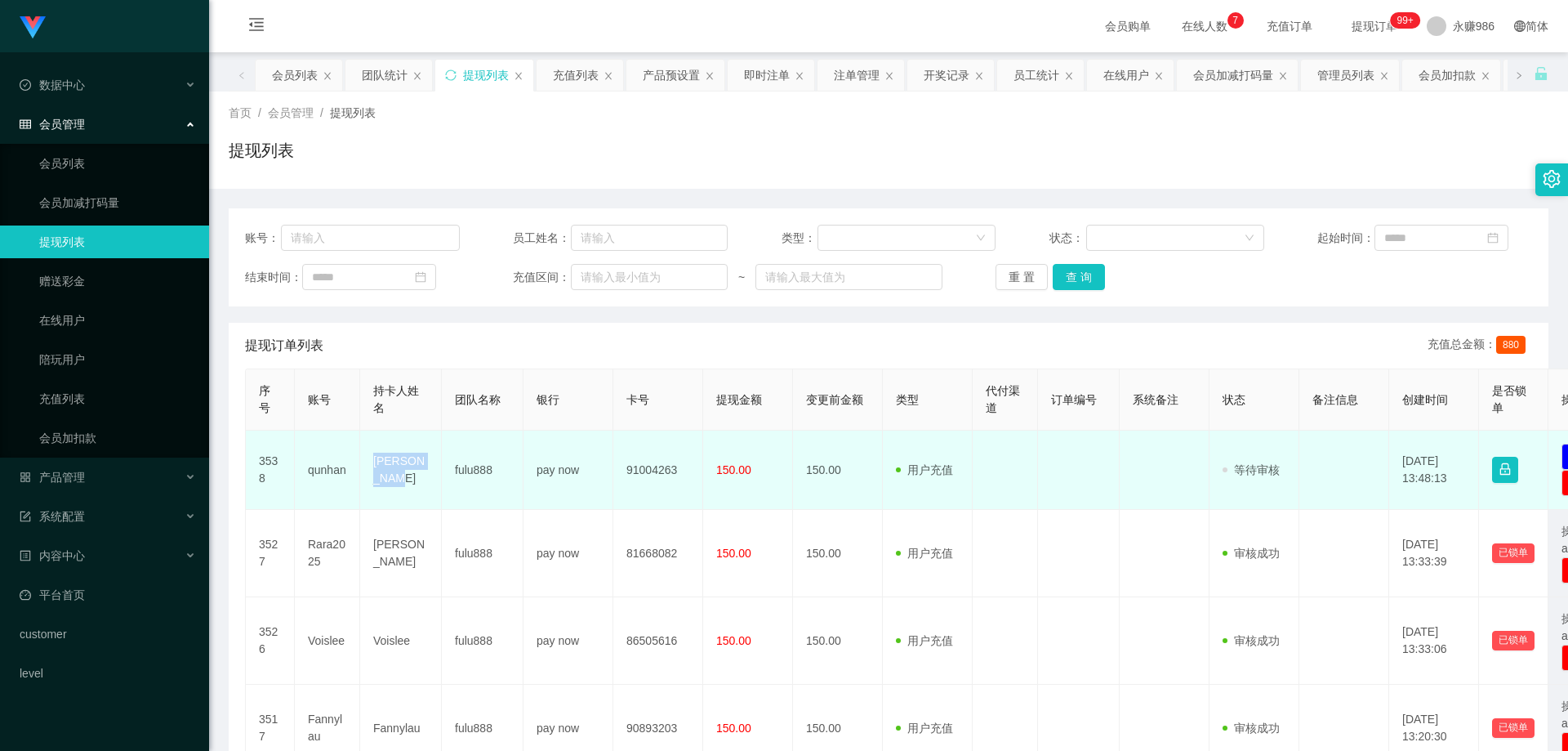
drag, startPoint x: 375, startPoint y: 457, endPoint x: 402, endPoint y: 488, distance: 41.1
click at [402, 488] on td "[PERSON_NAME]" at bounding box center [401, 470] width 82 height 79
click at [378, 466] on td "[PERSON_NAME]" at bounding box center [401, 470] width 82 height 79
click at [402, 463] on td "[PERSON_NAME]" at bounding box center [401, 470] width 82 height 79
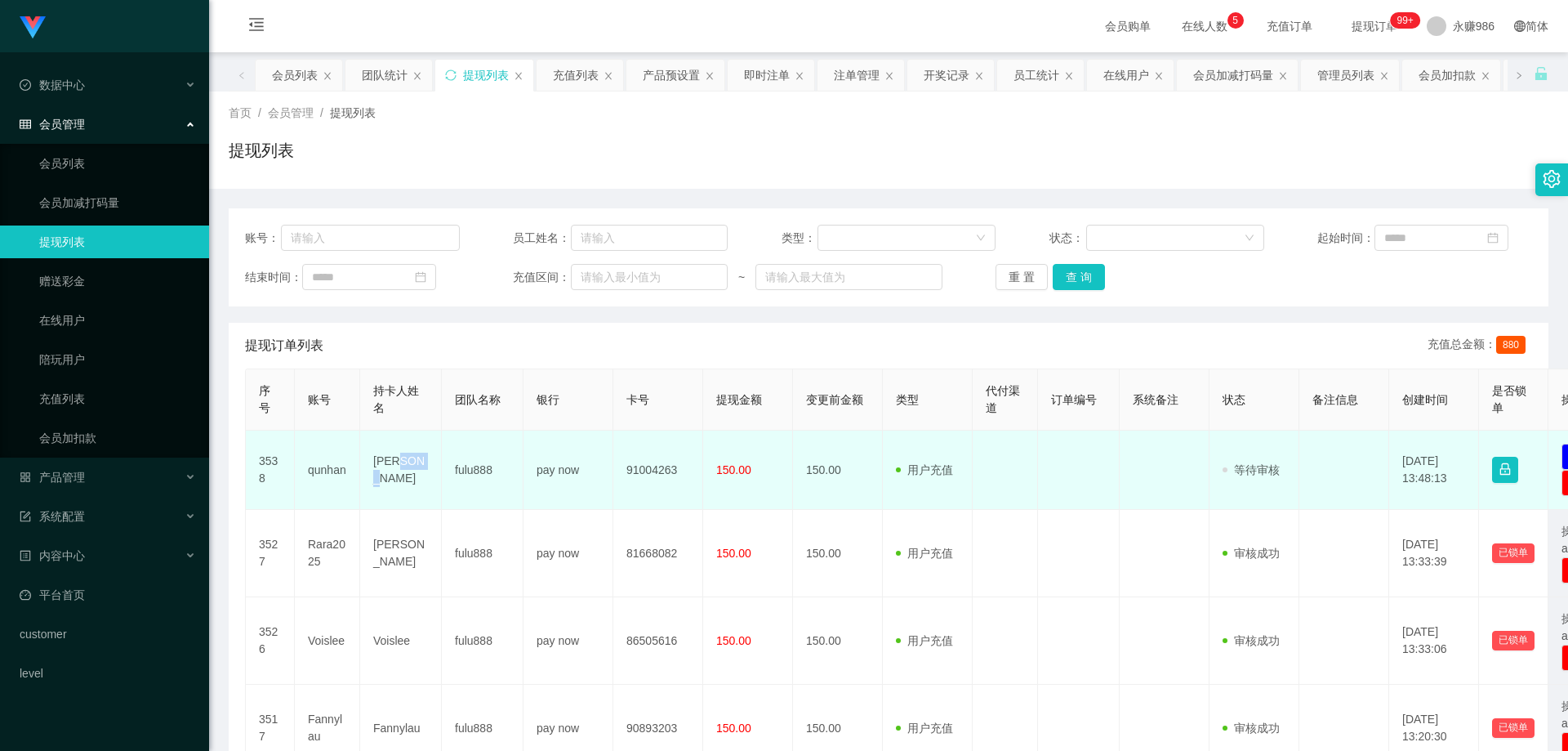
click at [402, 463] on td "[PERSON_NAME]" at bounding box center [401, 470] width 82 height 79
click at [647, 469] on td "91004263" at bounding box center [659, 470] width 90 height 79
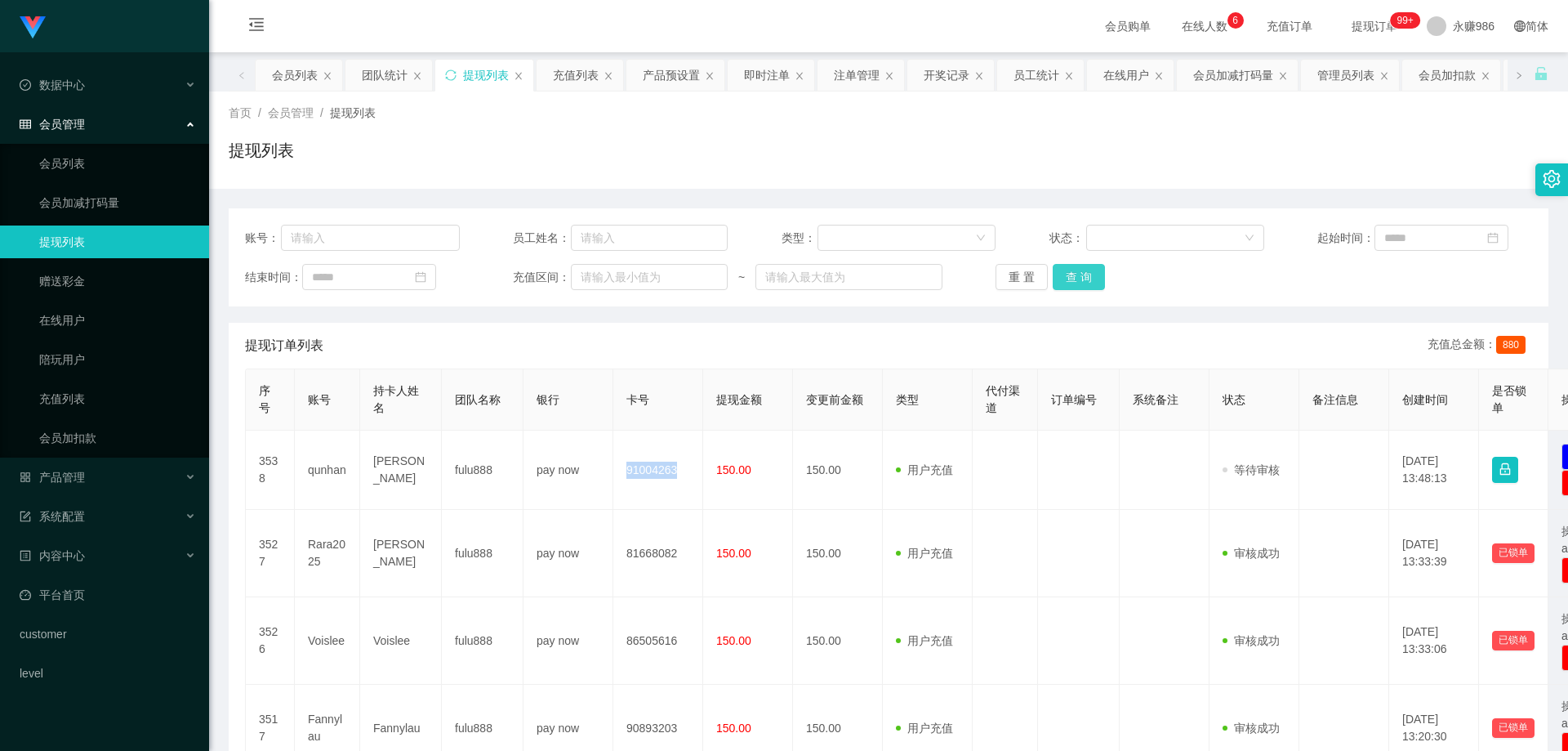
drag, startPoint x: 1081, startPoint y: 276, endPoint x: 253, endPoint y: 164, distance: 835.5
click at [1079, 276] on button "查 询" at bounding box center [1079, 277] width 52 height 26
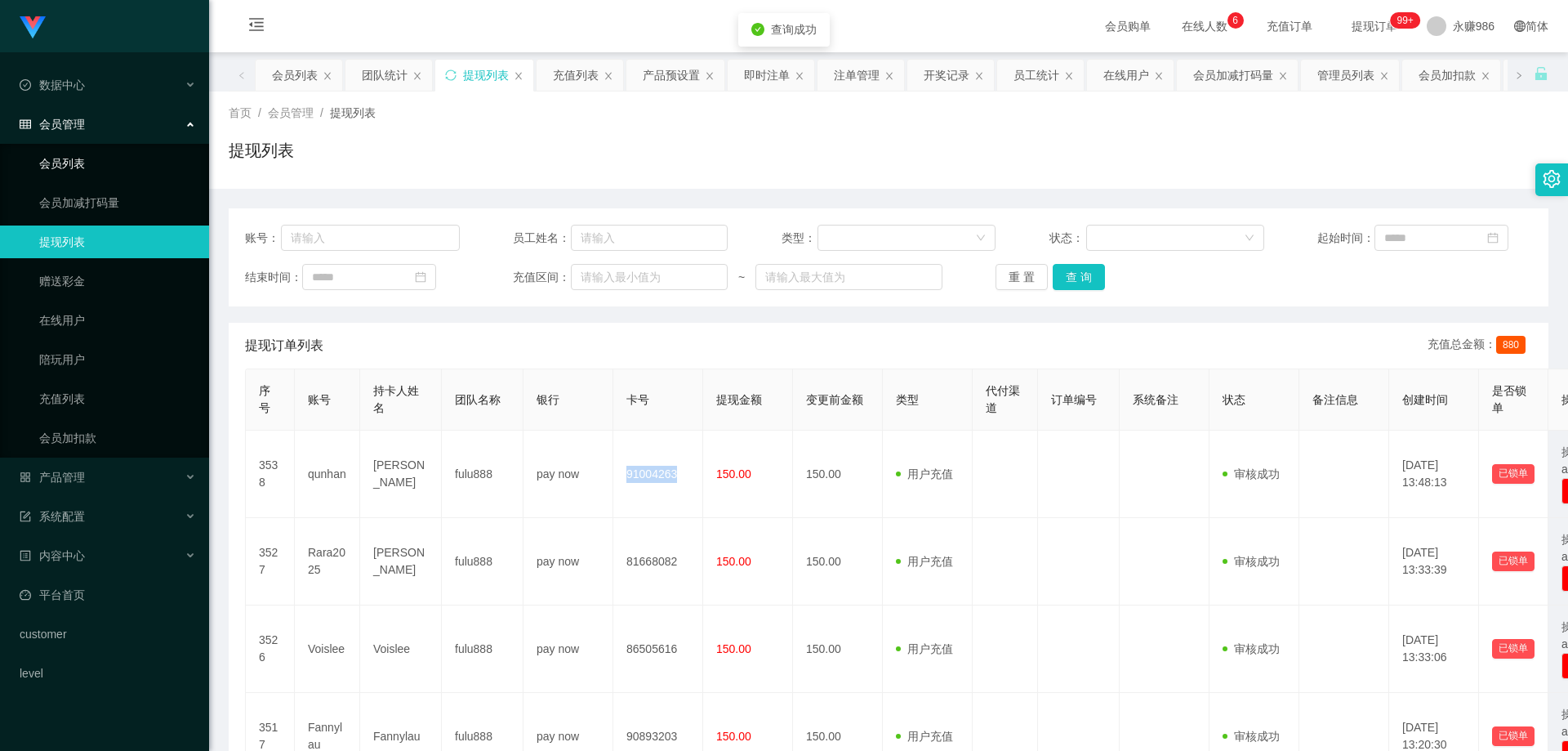
click at [141, 151] on link "会员列表" at bounding box center [117, 163] width 157 height 32
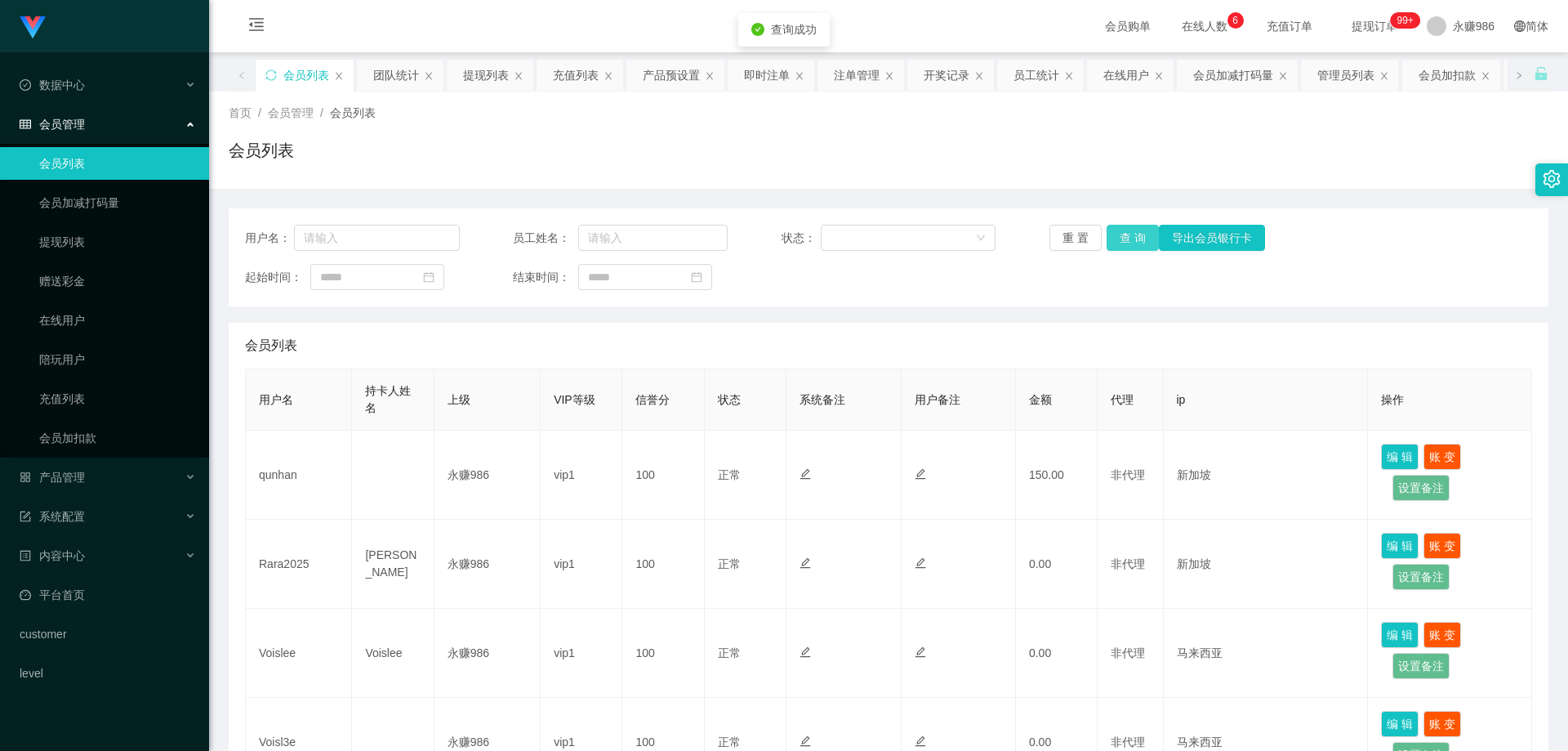
click at [1135, 243] on button "查 询" at bounding box center [1132, 238] width 52 height 26
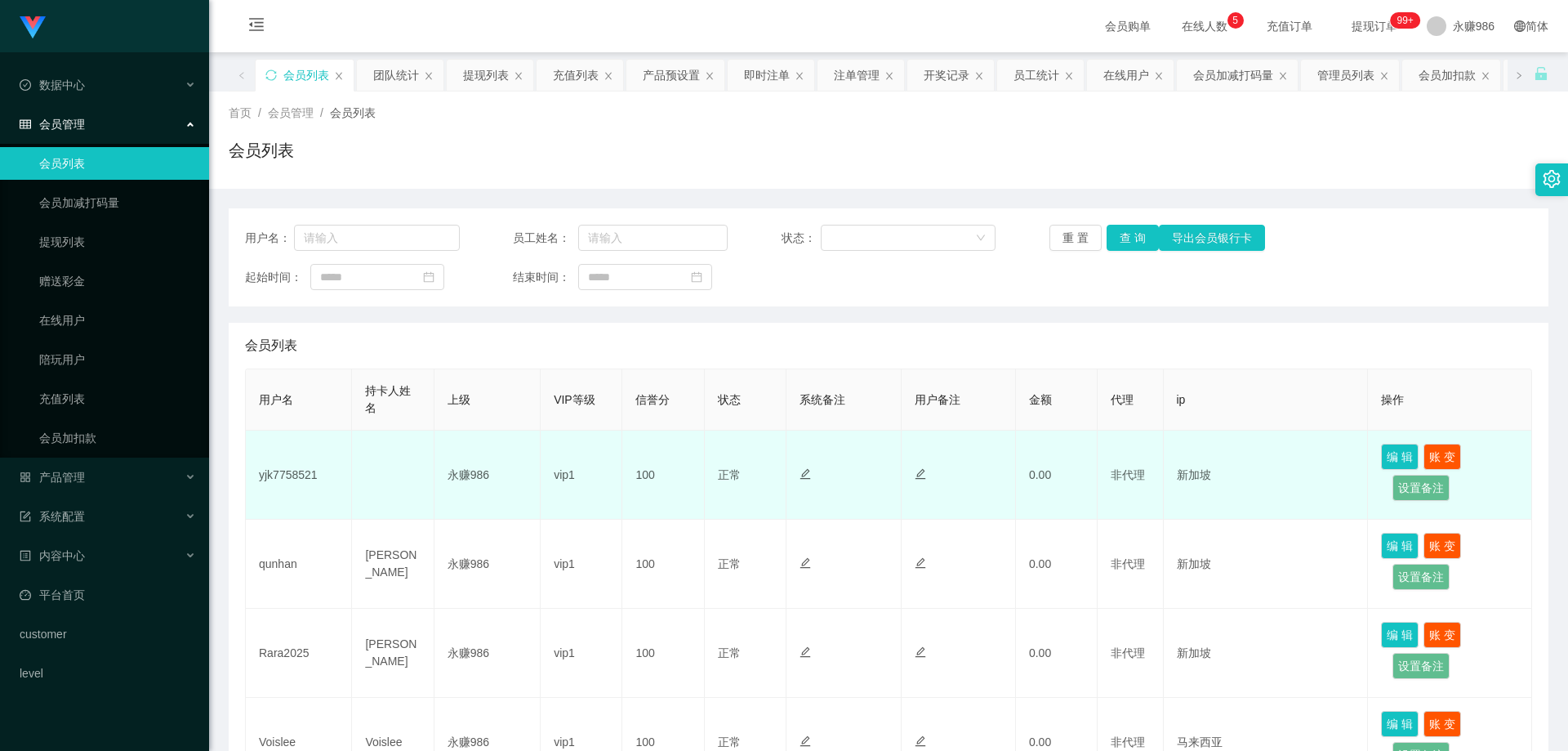
click at [269, 460] on td "yjk7758521" at bounding box center [299, 475] width 106 height 89
click at [270, 461] on td "yjk7758521" at bounding box center [299, 475] width 106 height 89
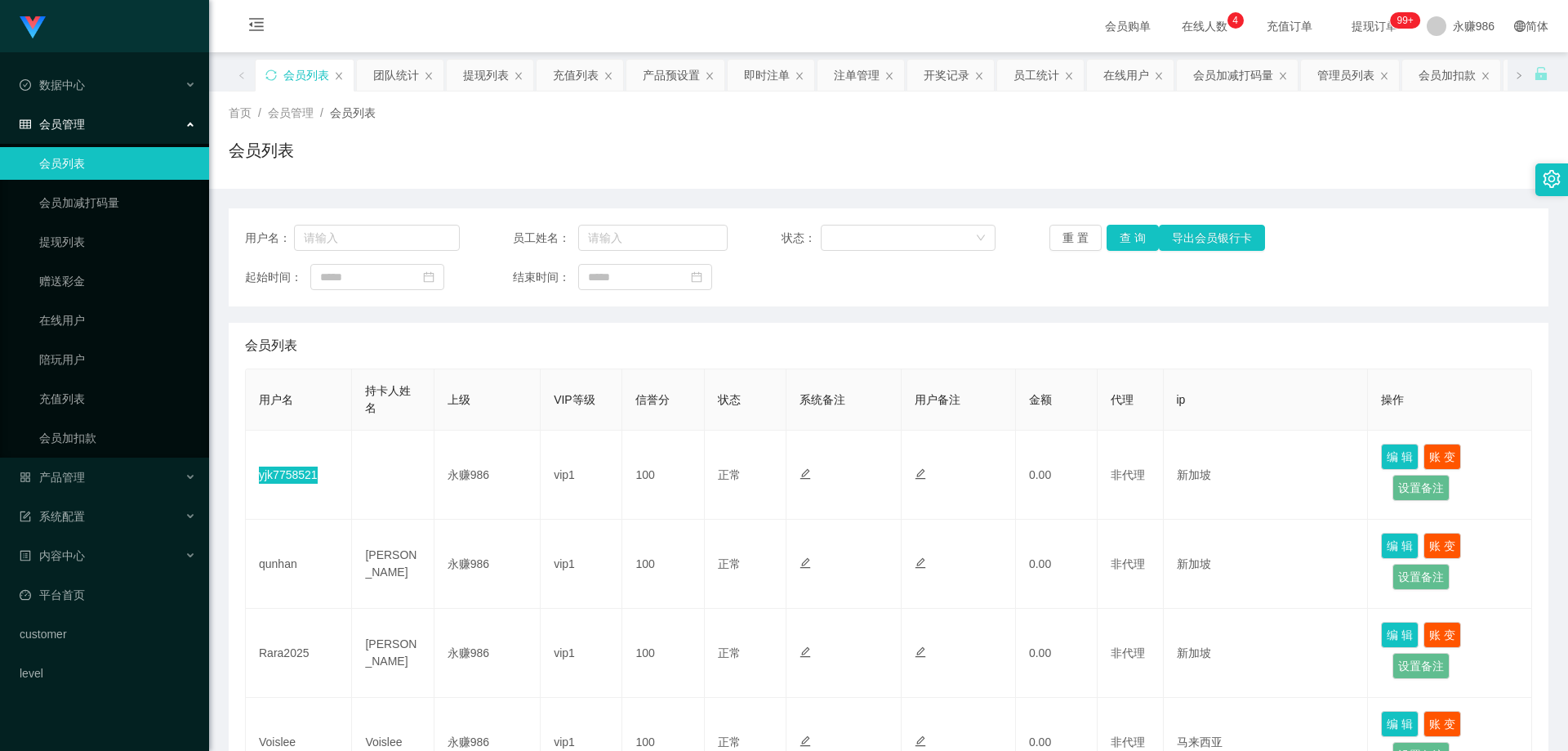
scroll to position [82, 0]
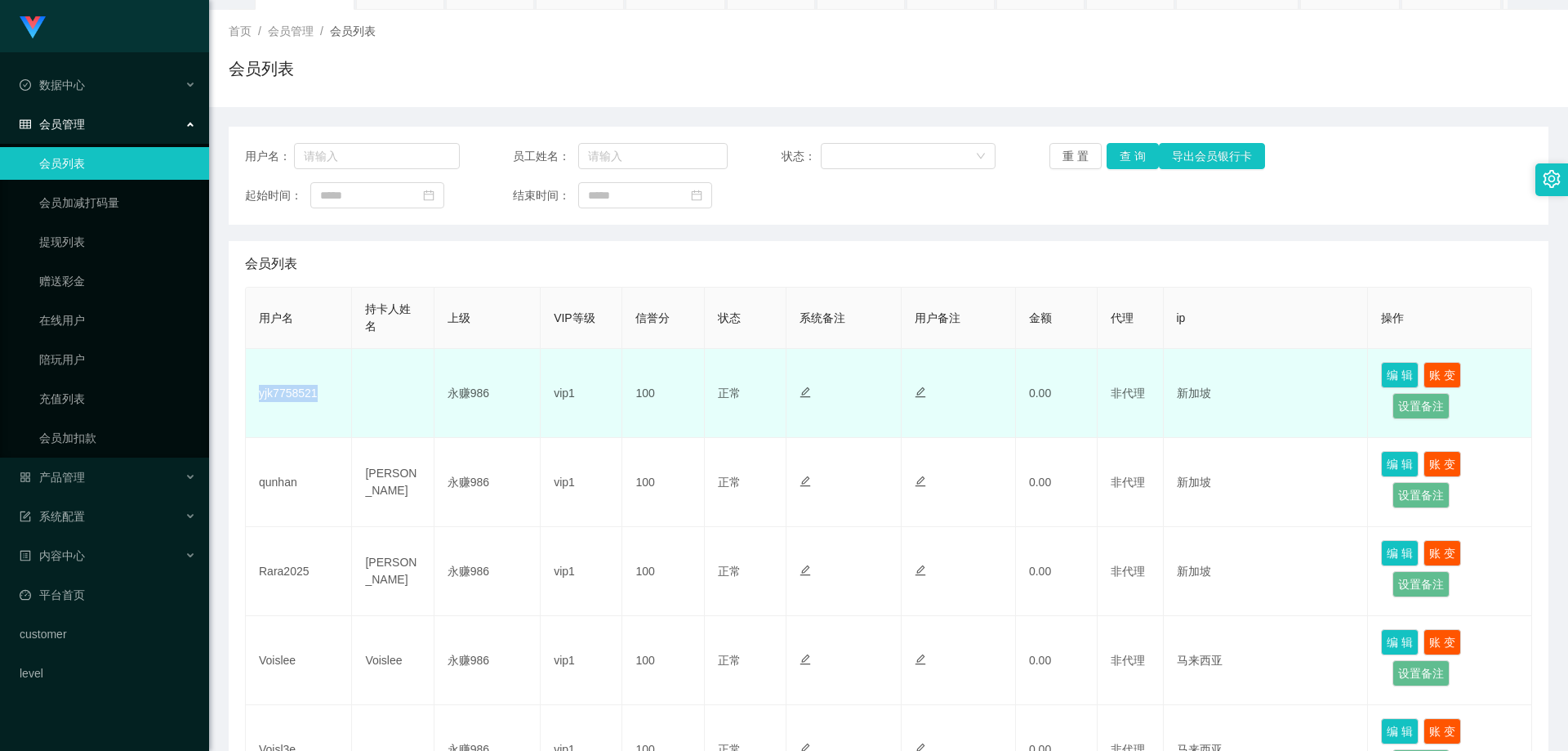
click at [268, 394] on td "yjk7758521" at bounding box center [299, 393] width 106 height 89
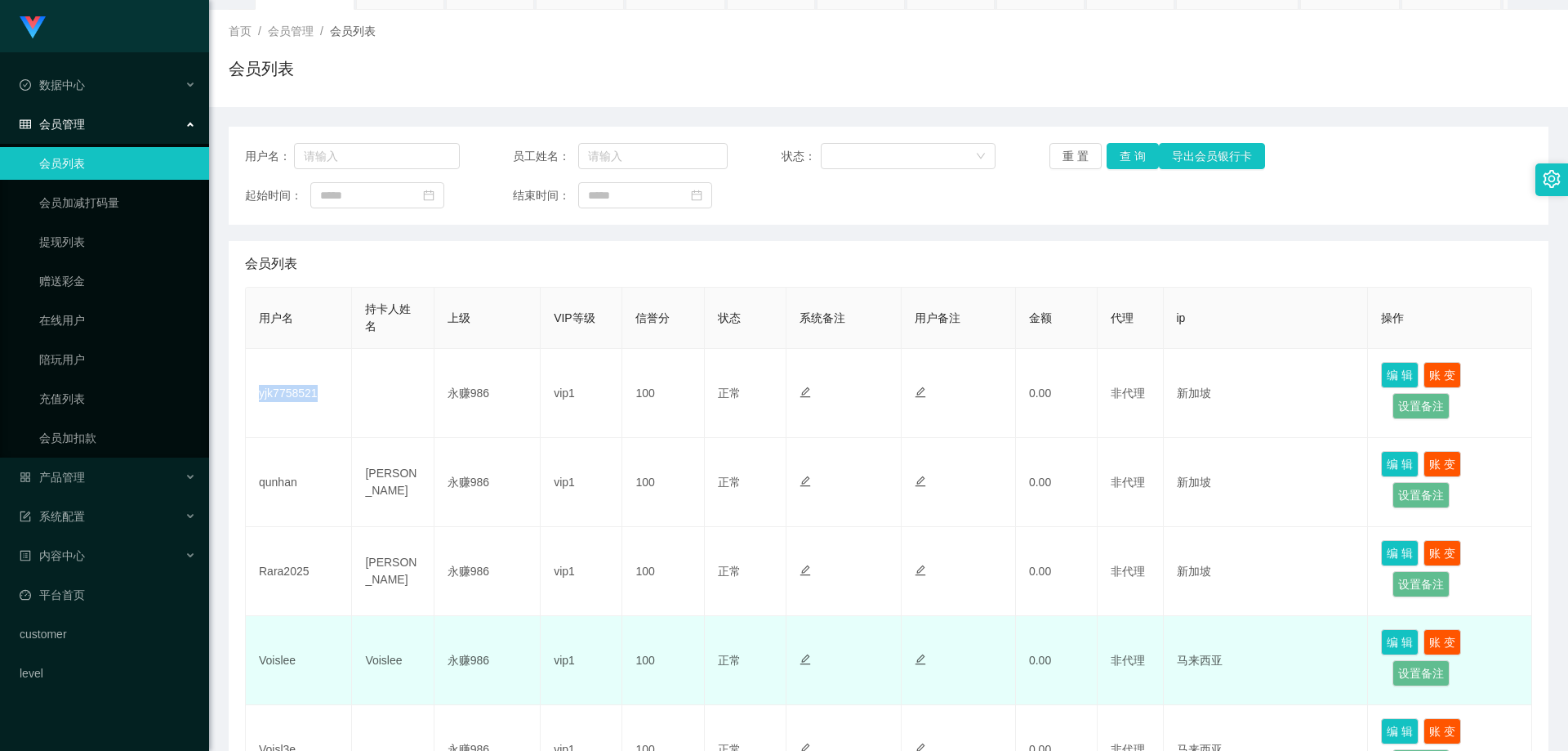
scroll to position [245, 0]
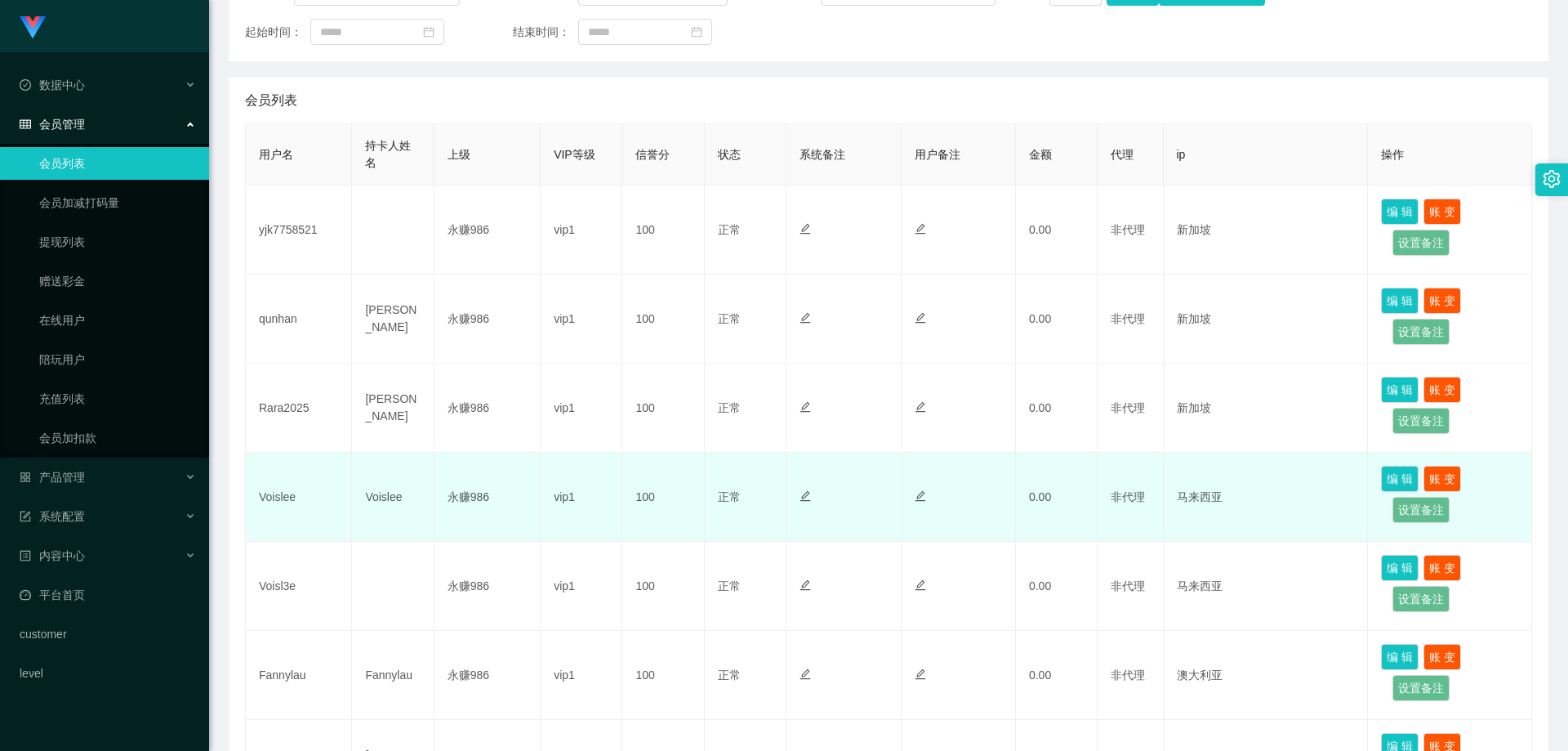
click at [283, 500] on td "Voislee" at bounding box center [299, 497] width 106 height 89
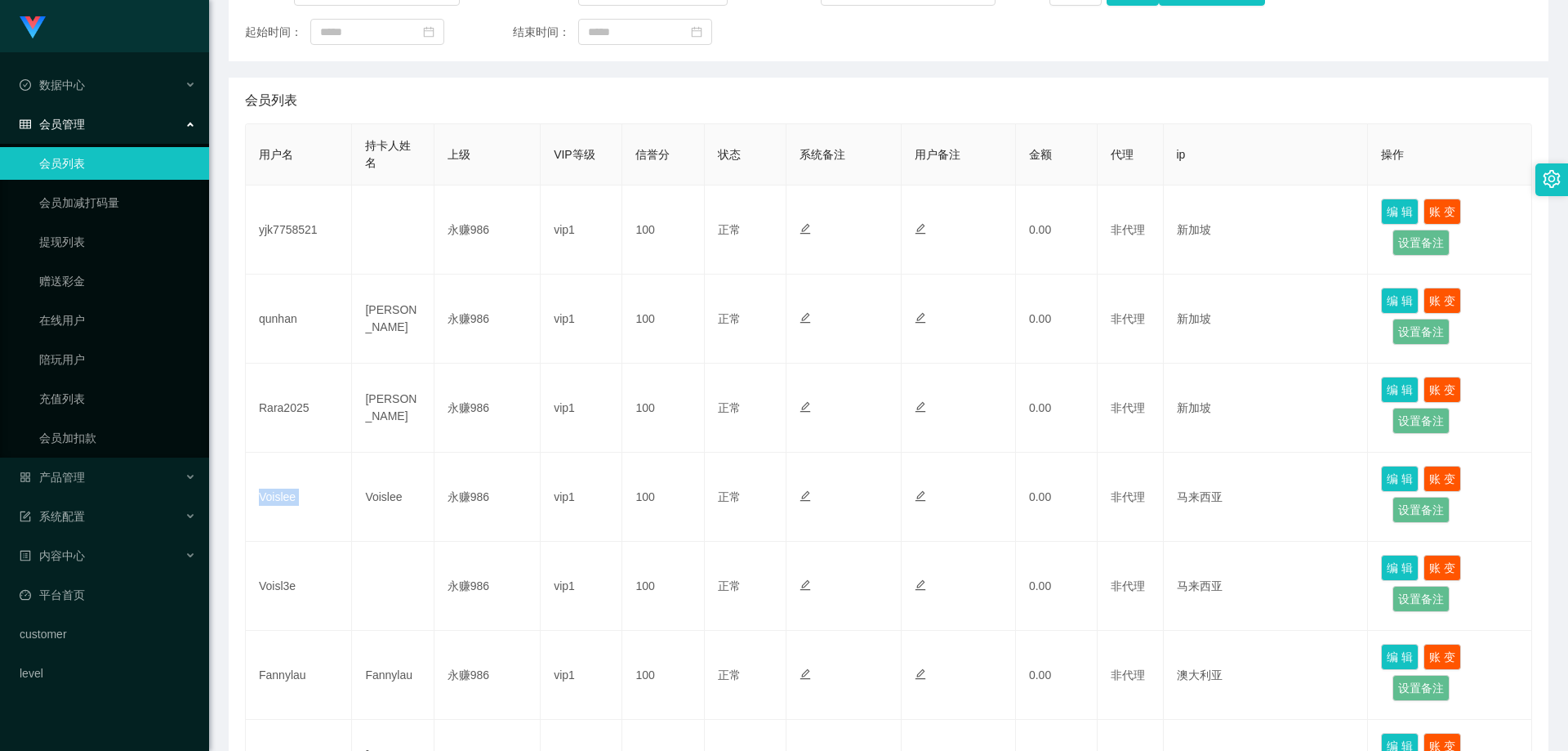
scroll to position [82, 0]
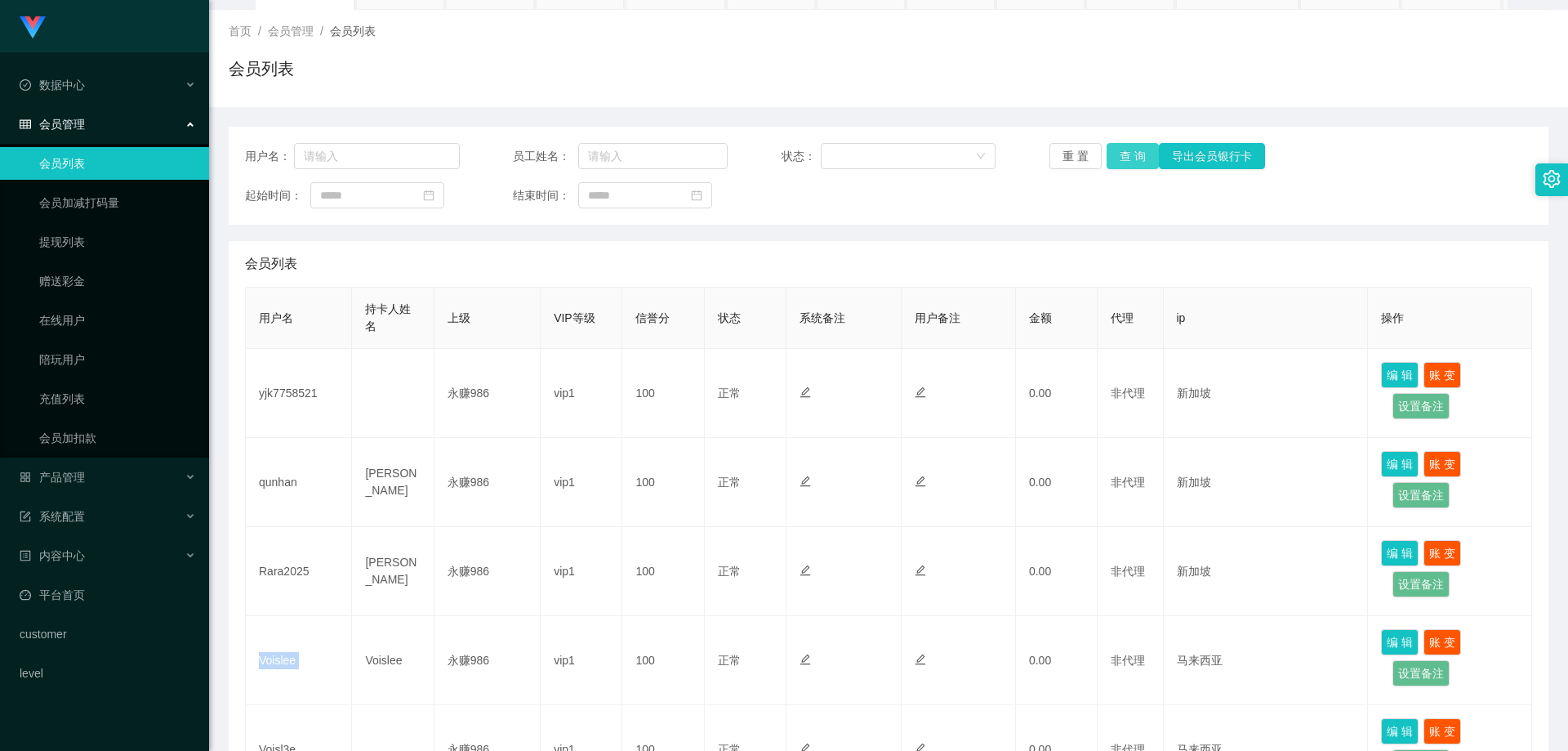
click at [1123, 152] on button "查 询" at bounding box center [1132, 156] width 52 height 26
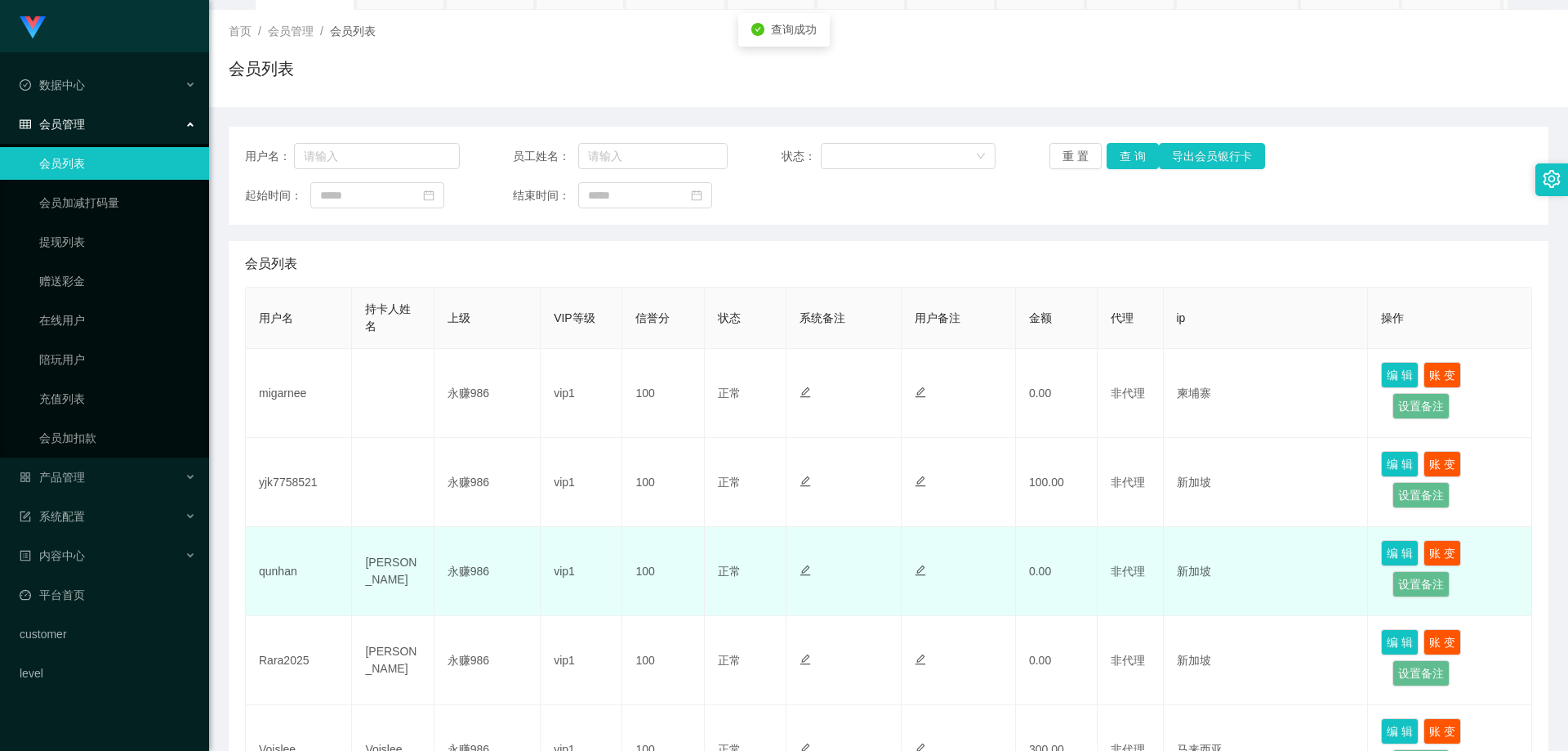
click at [270, 570] on td "qunhan" at bounding box center [299, 571] width 106 height 89
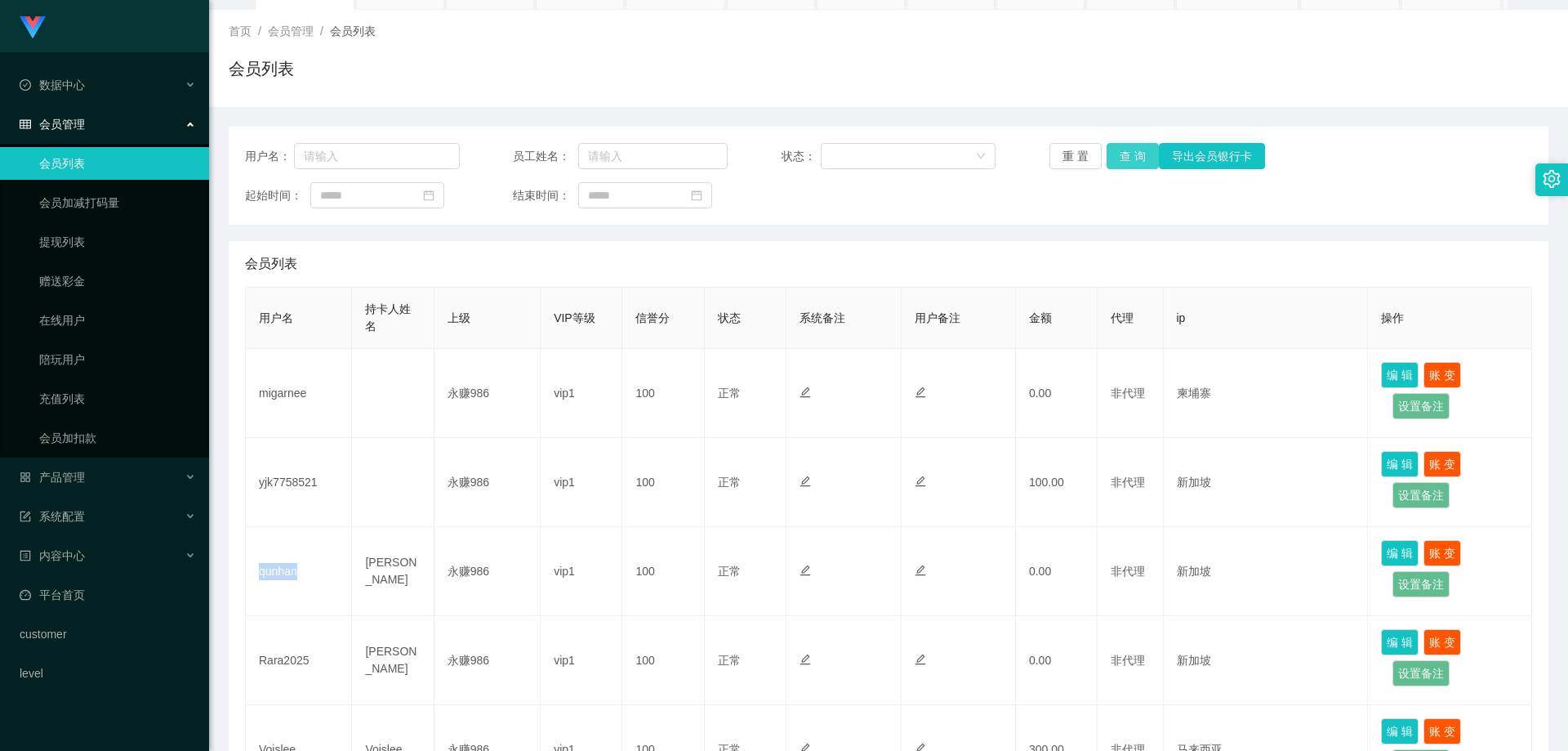
click at [1108, 156] on button "查 询" at bounding box center [1132, 156] width 52 height 26
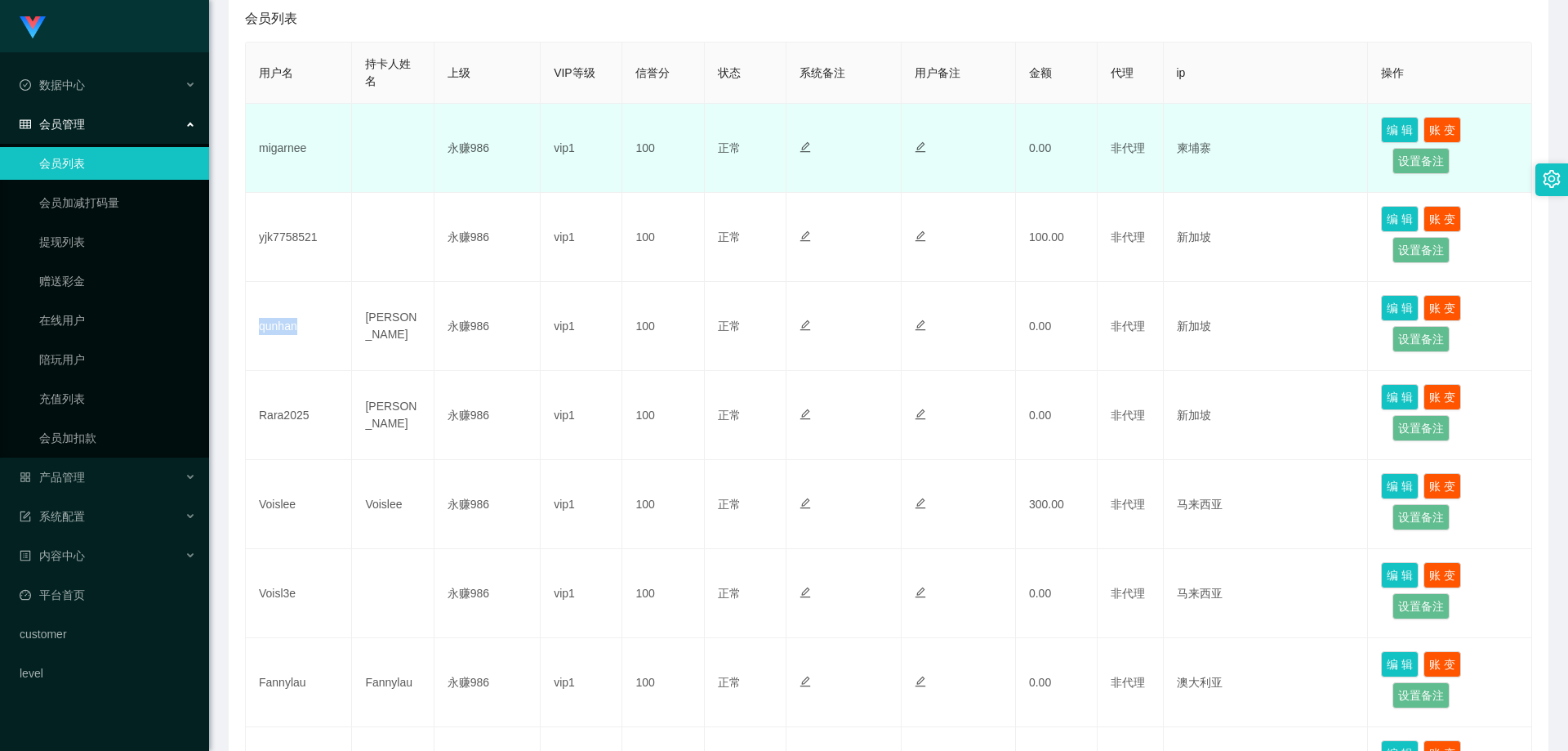
scroll to position [163, 0]
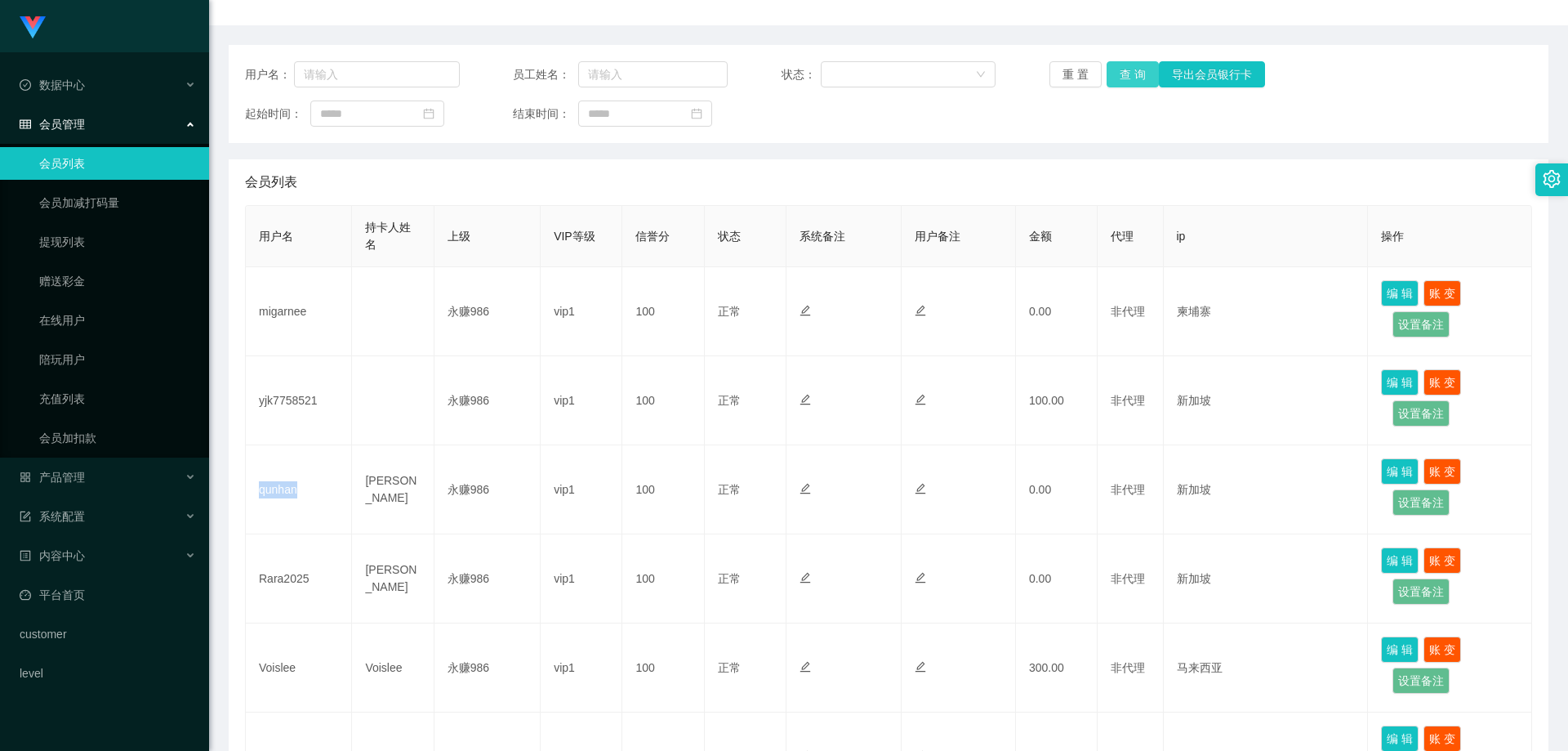
click at [1134, 87] on button "查 询" at bounding box center [1132, 74] width 52 height 26
click at [1134, 75] on button "查 询" at bounding box center [1132, 74] width 52 height 26
click at [1134, 75] on div "重 置 查 询 导出会员银行卡" at bounding box center [1157, 74] width 215 height 26
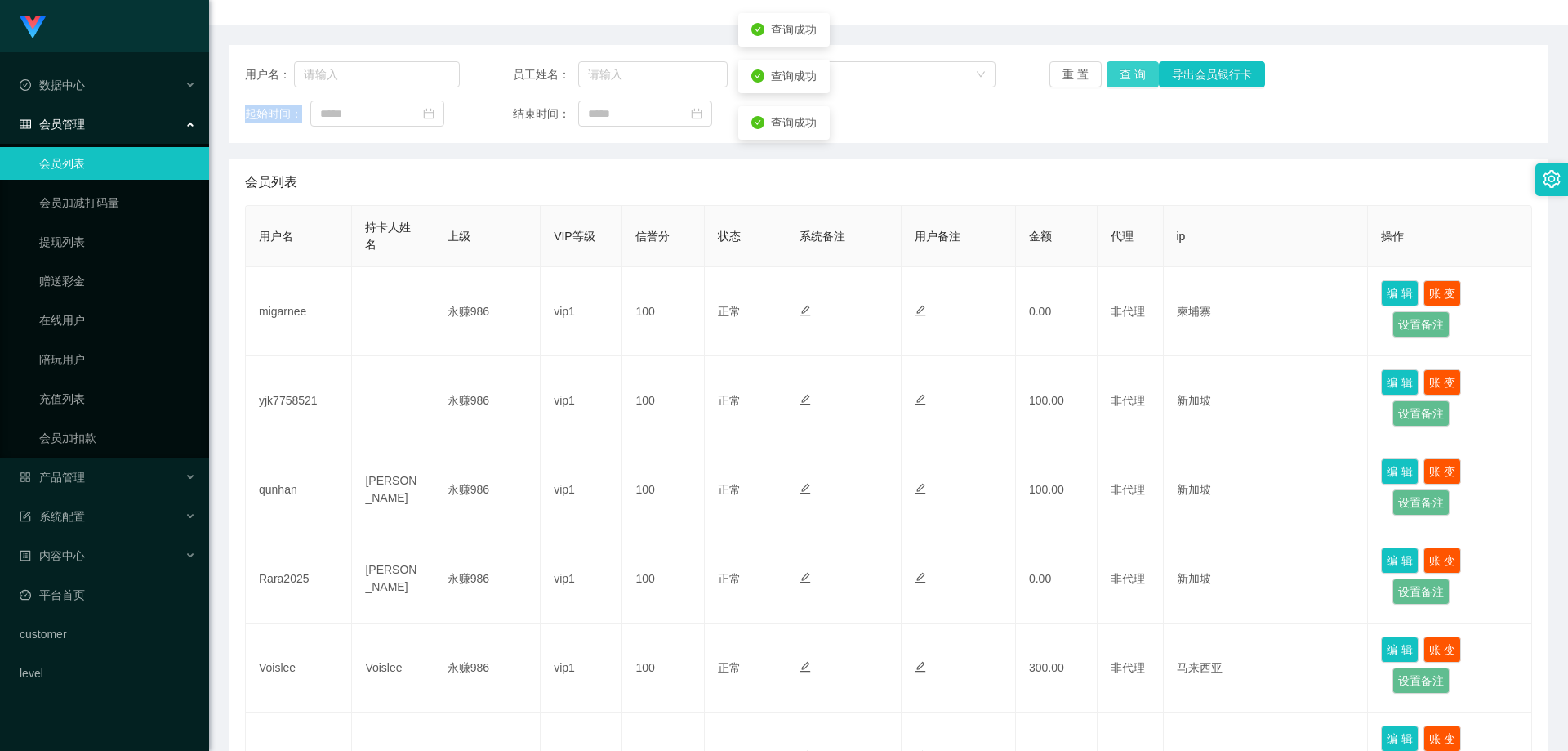
click at [1134, 75] on button "查 询" at bounding box center [1132, 74] width 52 height 26
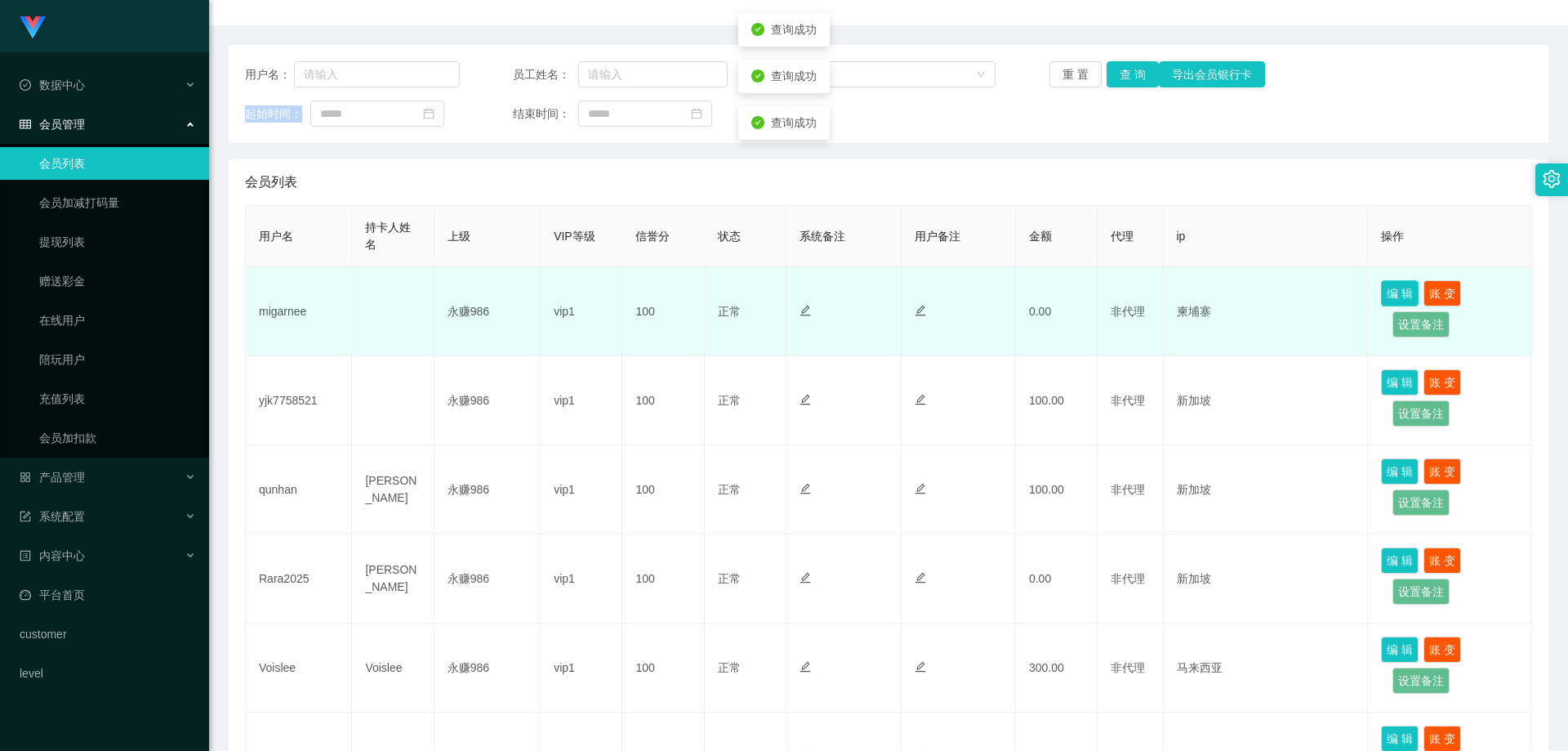
click at [1391, 291] on button "编 辑" at bounding box center [1400, 293] width 37 height 26
type input "migarnee"
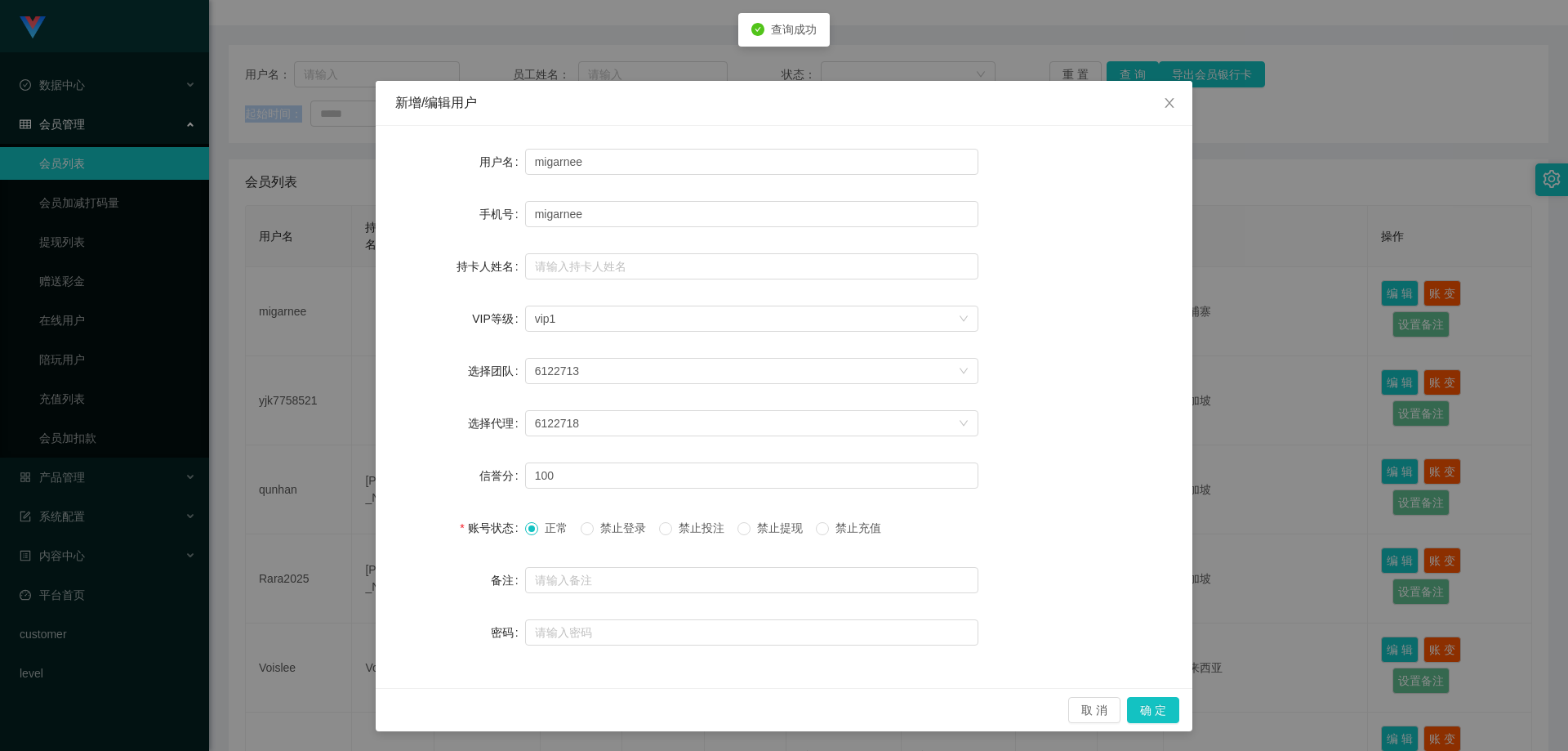
scroll to position [0, 0]
click at [1166, 100] on icon "图标: close" at bounding box center [1169, 104] width 9 height 10
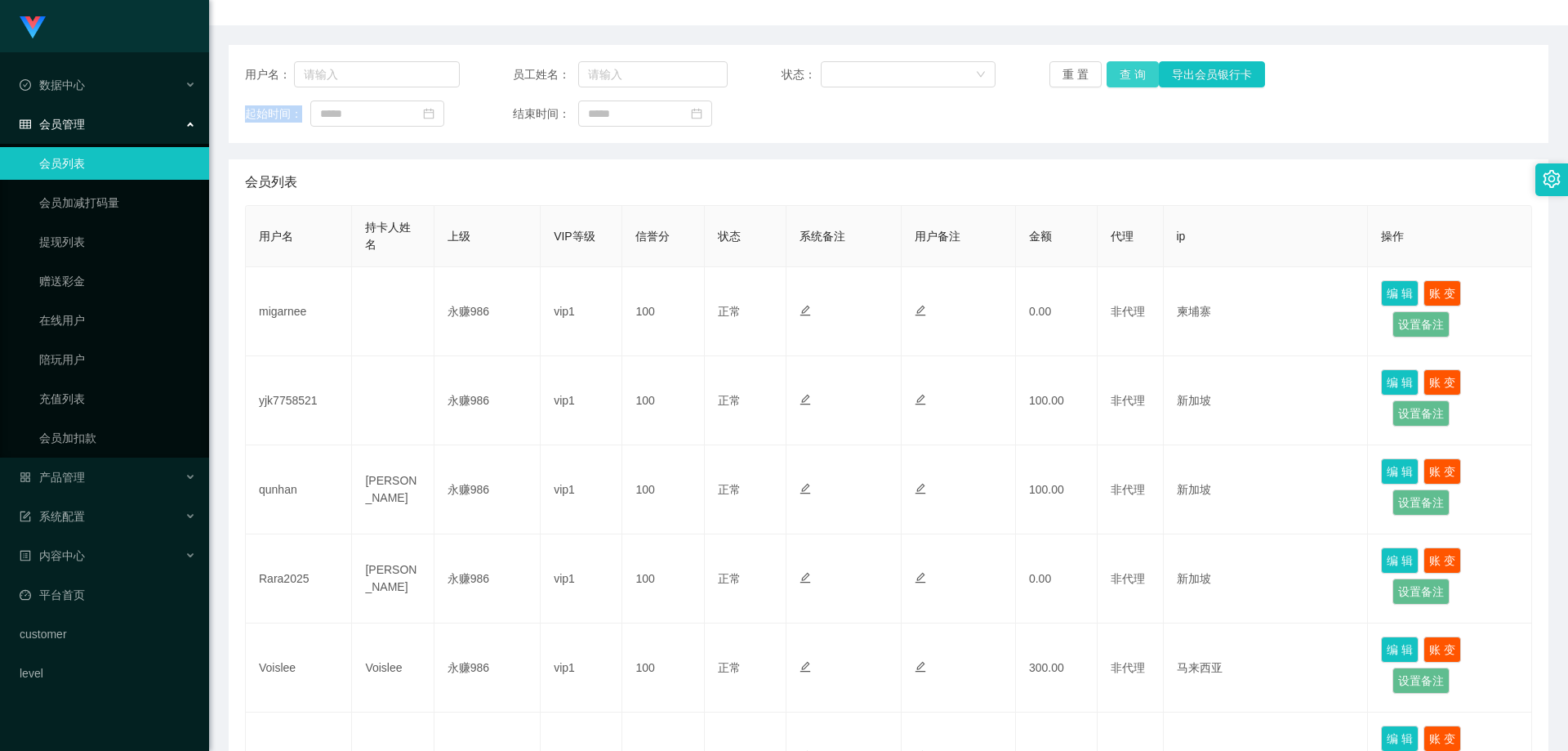
click at [1132, 78] on button "查 询" at bounding box center [1132, 74] width 52 height 26
click at [1132, 78] on button "查 询" at bounding box center [1142, 74] width 71 height 26
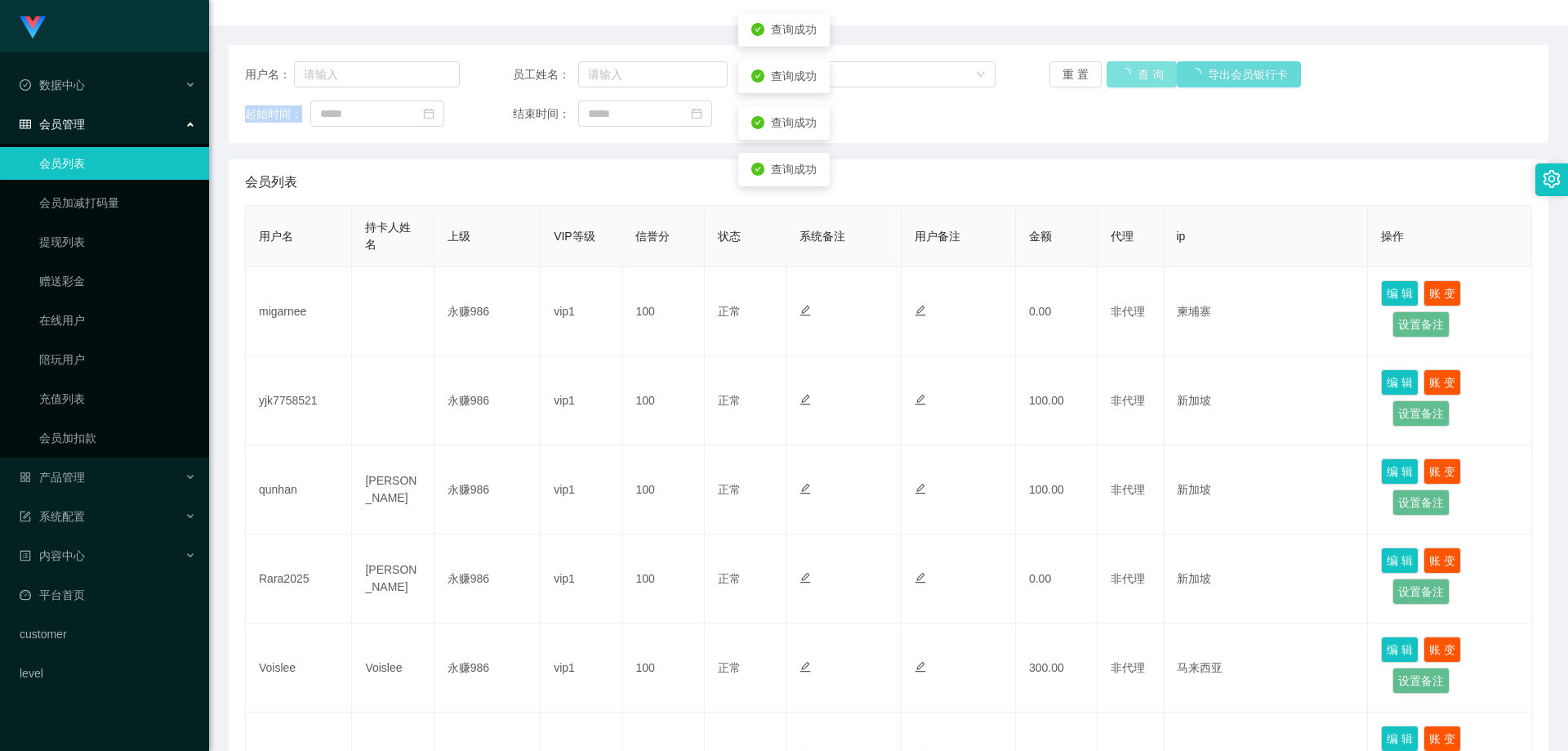
click at [1132, 78] on div "重 置 查 询 导出会员银行卡" at bounding box center [1157, 74] width 215 height 26
click at [1132, 78] on button "查 询" at bounding box center [1132, 74] width 52 height 26
click at [1132, 78] on div "重 置 查 询 导出会员银行卡" at bounding box center [1157, 74] width 215 height 26
click at [1132, 78] on button "查 询" at bounding box center [1132, 74] width 52 height 26
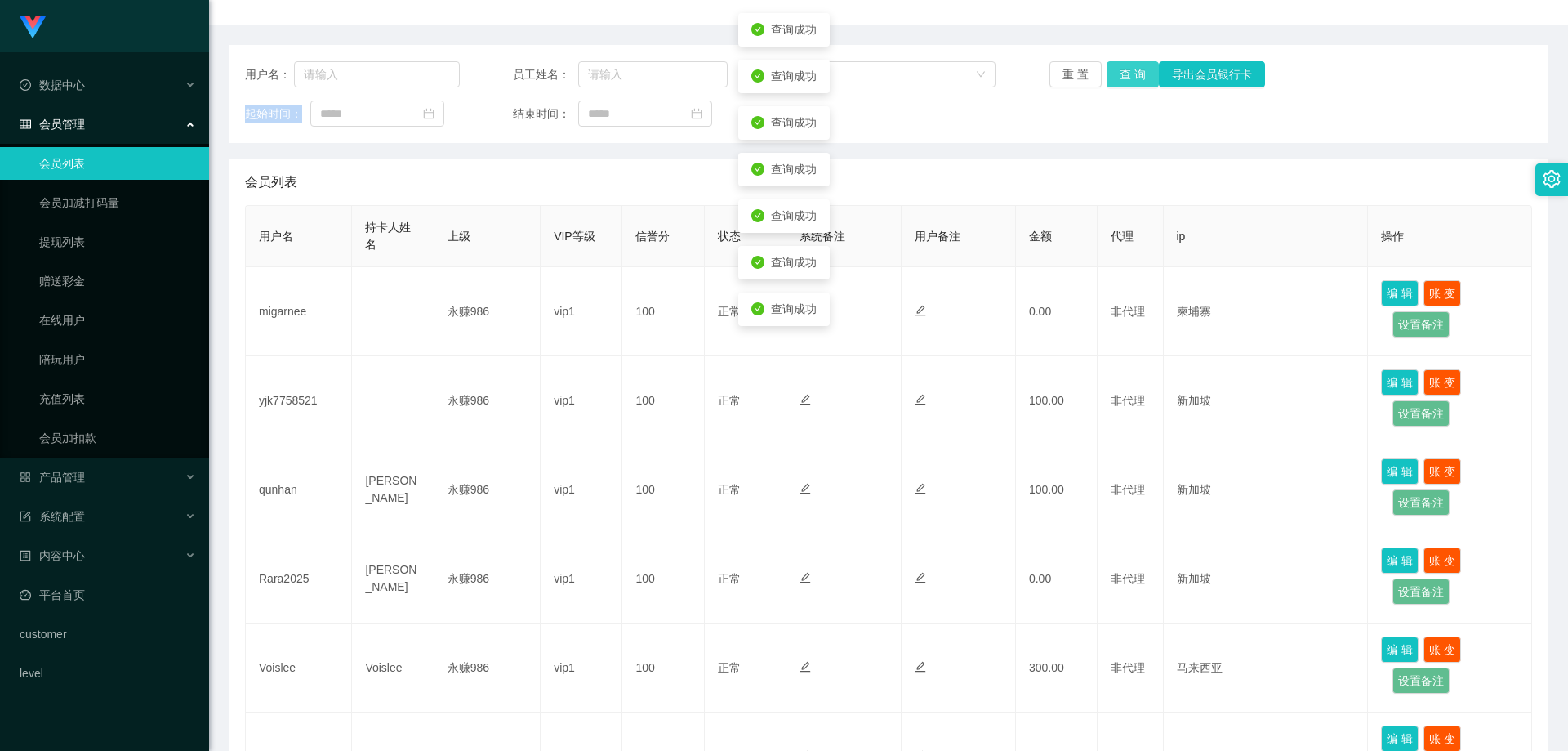
click at [1132, 78] on div "重 置 查 询 导出会员银行卡" at bounding box center [1157, 74] width 215 height 26
click at [1132, 78] on button "查 询" at bounding box center [1132, 74] width 52 height 26
drag, startPoint x: 1044, startPoint y: 181, endPoint x: 1399, endPoint y: 0, distance: 398.5
click at [1044, 181] on div "会员列表" at bounding box center [889, 182] width 1287 height 46
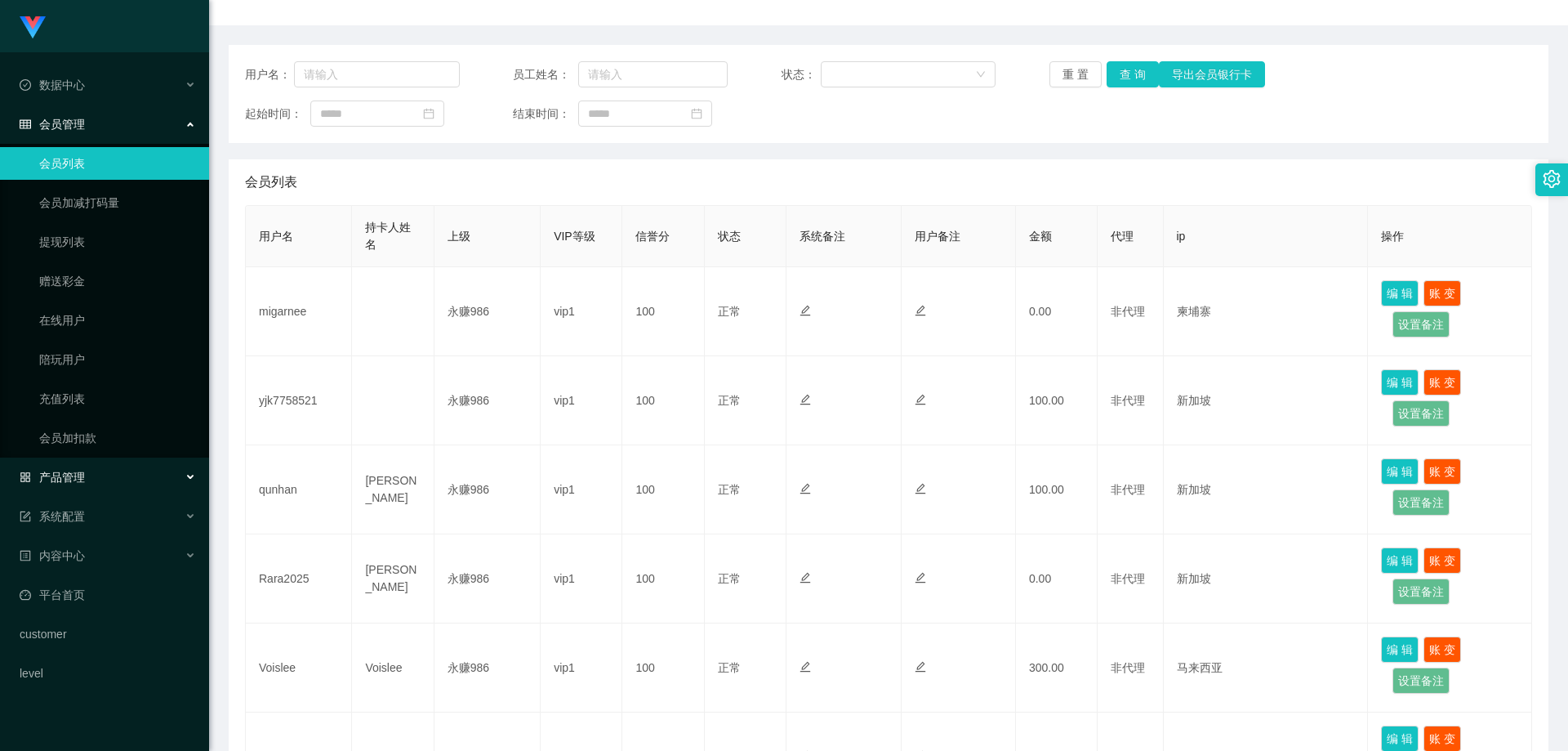
click at [114, 480] on div "产品管理" at bounding box center [105, 477] width 209 height 32
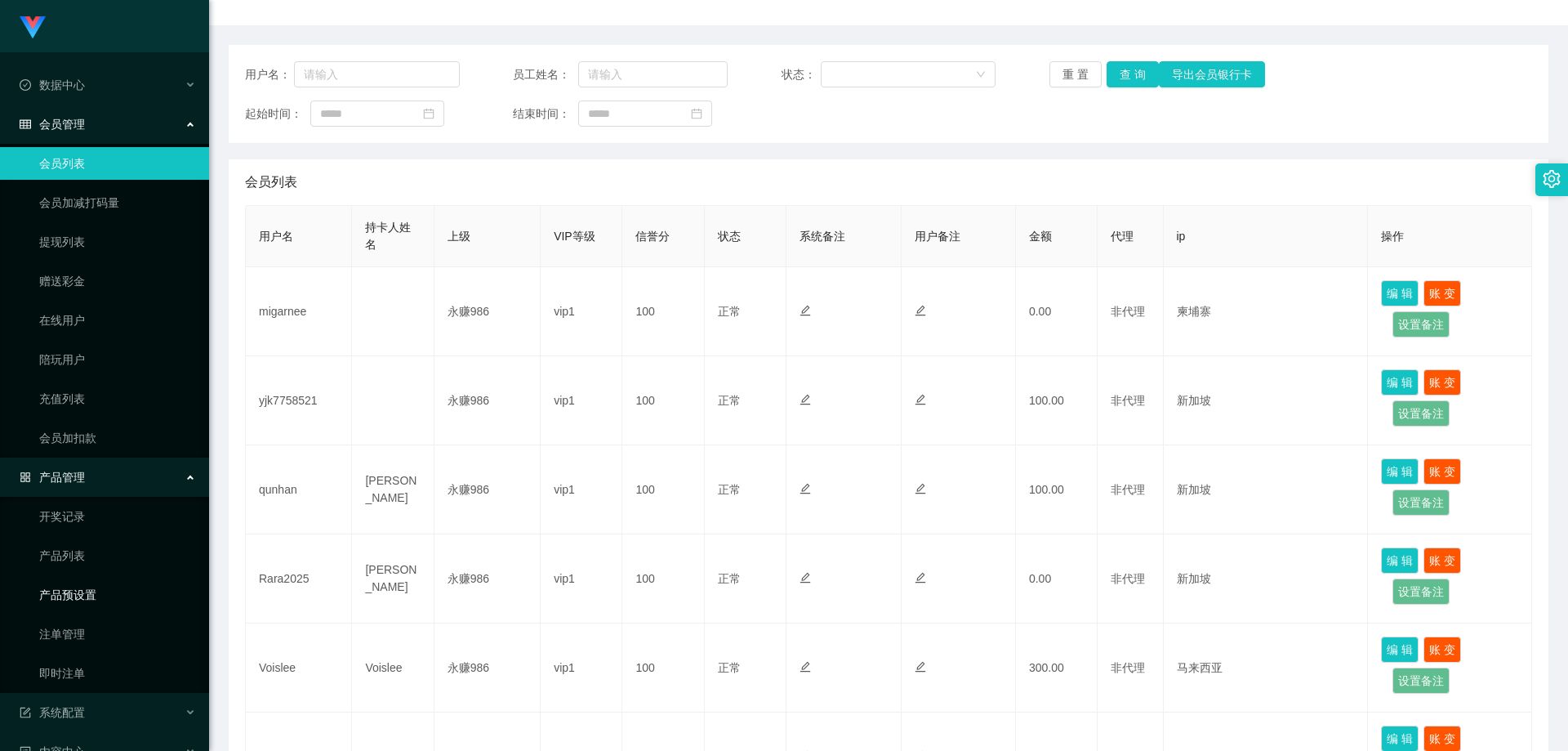
click at [102, 601] on link "产品预设置" at bounding box center [117, 594] width 157 height 32
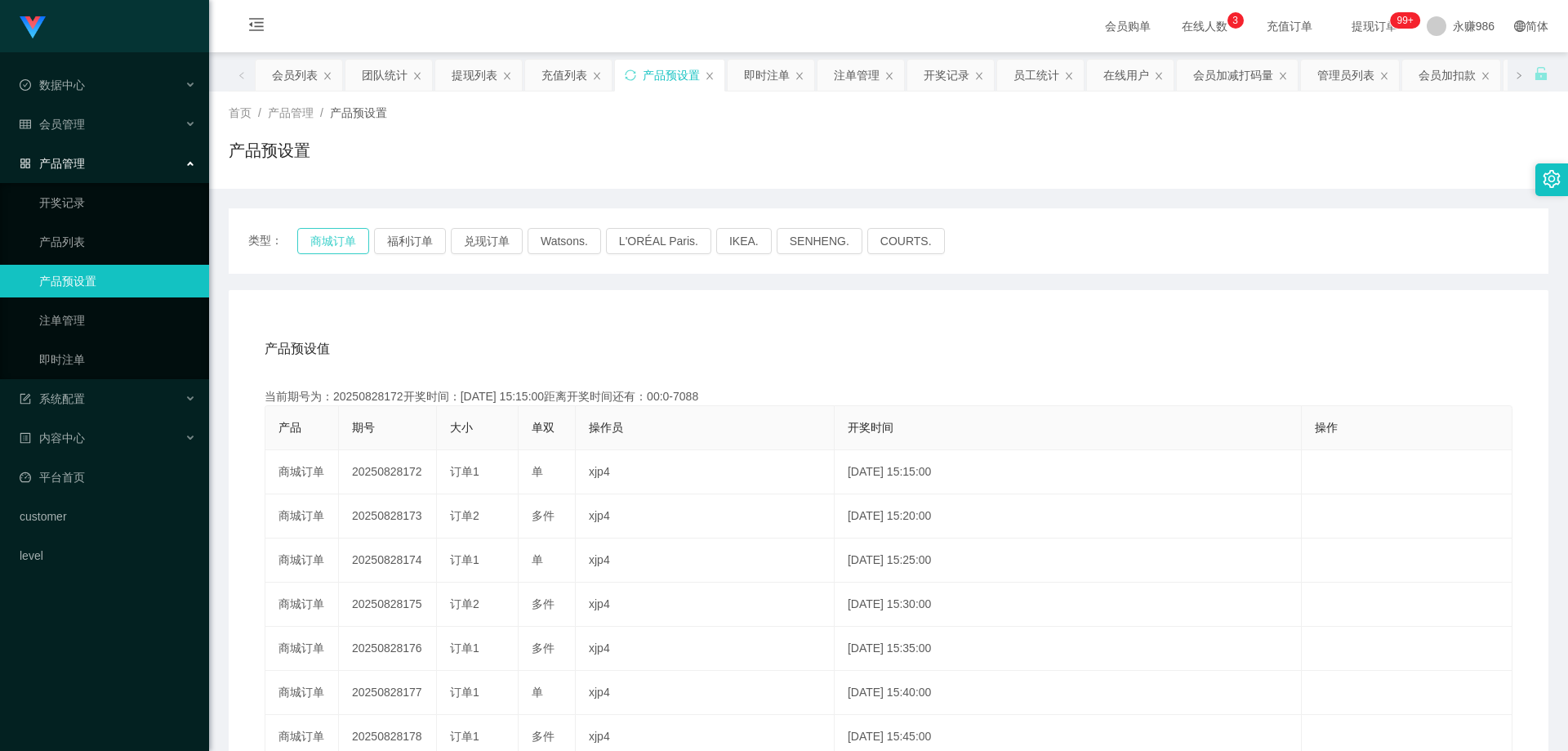
click at [353, 240] on button "商城订单" at bounding box center [333, 241] width 72 height 26
click at [84, 287] on link "产品预设置" at bounding box center [117, 281] width 157 height 32
click at [312, 241] on button "商城订单" at bounding box center [333, 241] width 72 height 26
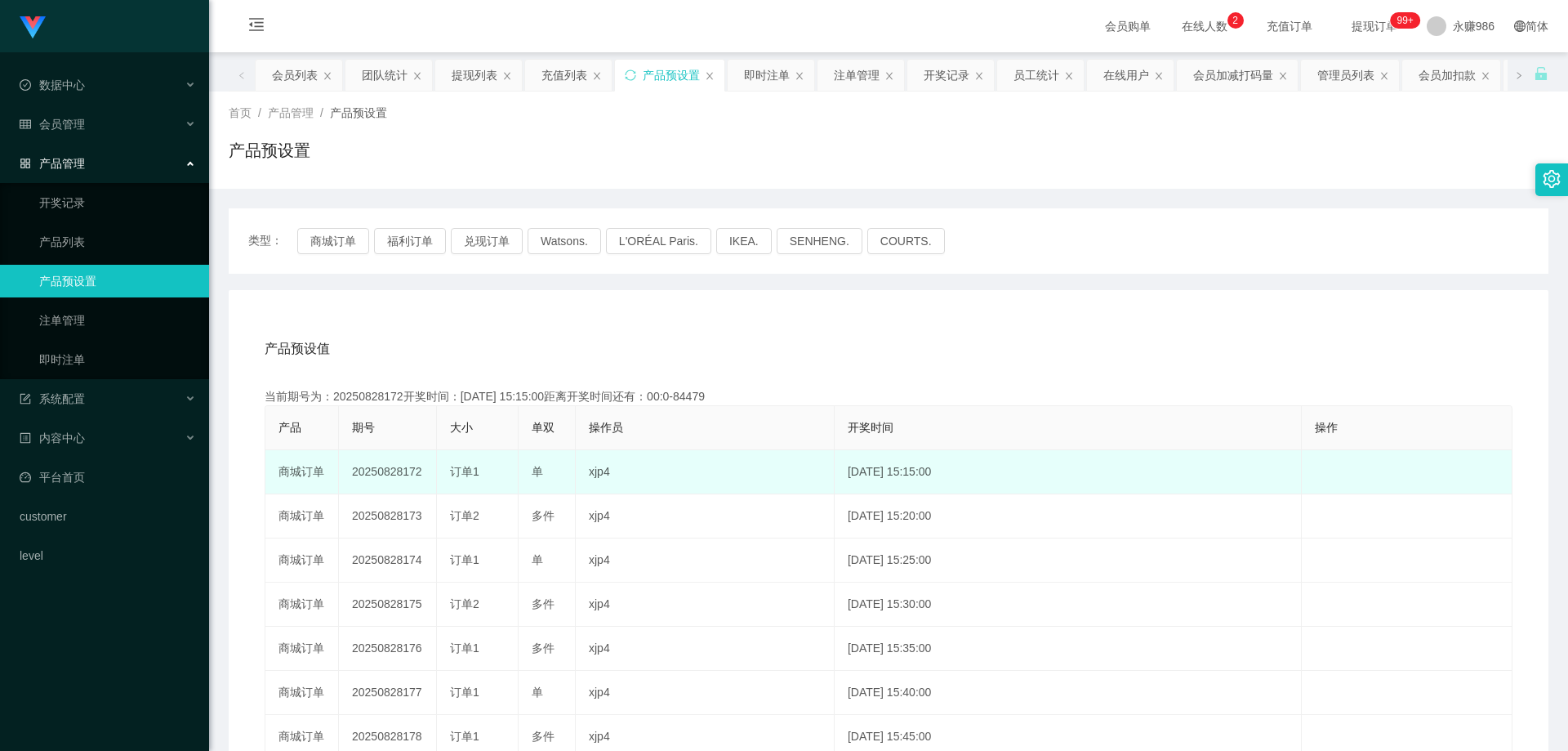
drag, startPoint x: 423, startPoint y: 476, endPoint x: 404, endPoint y: 477, distance: 19.0
click at [404, 477] on td "20250828172" at bounding box center [387, 473] width 98 height 44
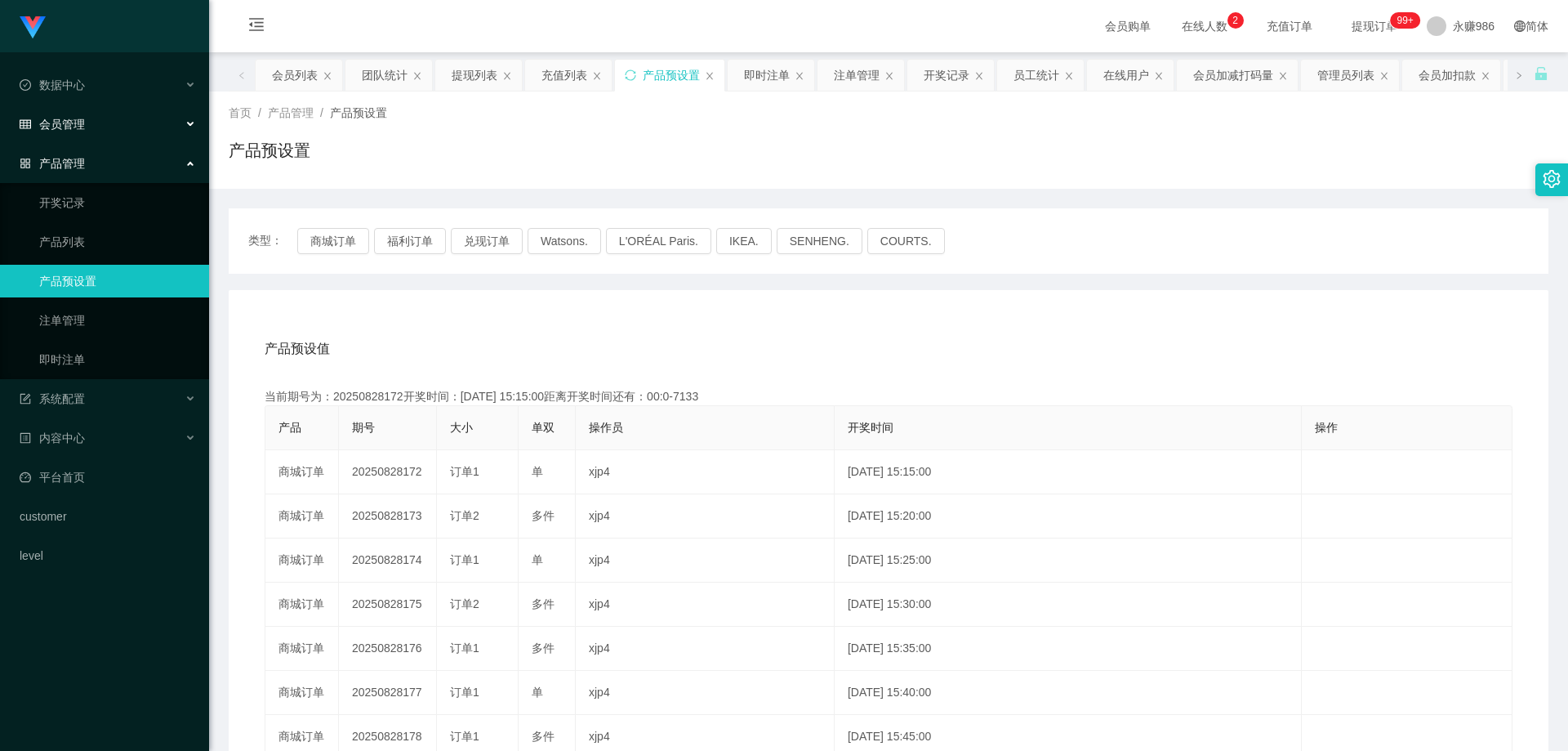
click at [83, 128] on span "会员管理" at bounding box center [52, 123] width 66 height 13
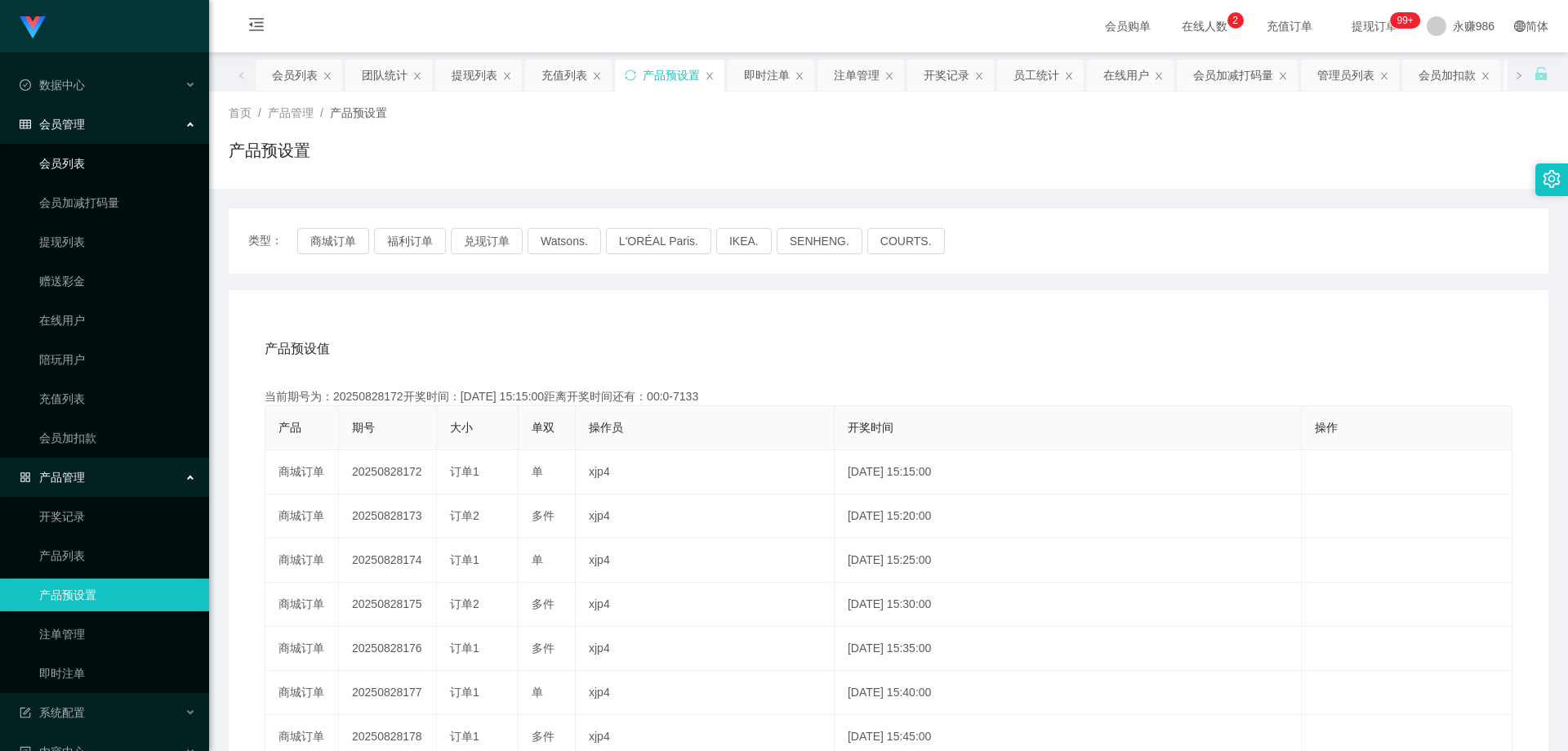
drag, startPoint x: 88, startPoint y: 139, endPoint x: 89, endPoint y: 151, distance: 12.0
click at [88, 139] on div "会员管理" at bounding box center [105, 124] width 209 height 32
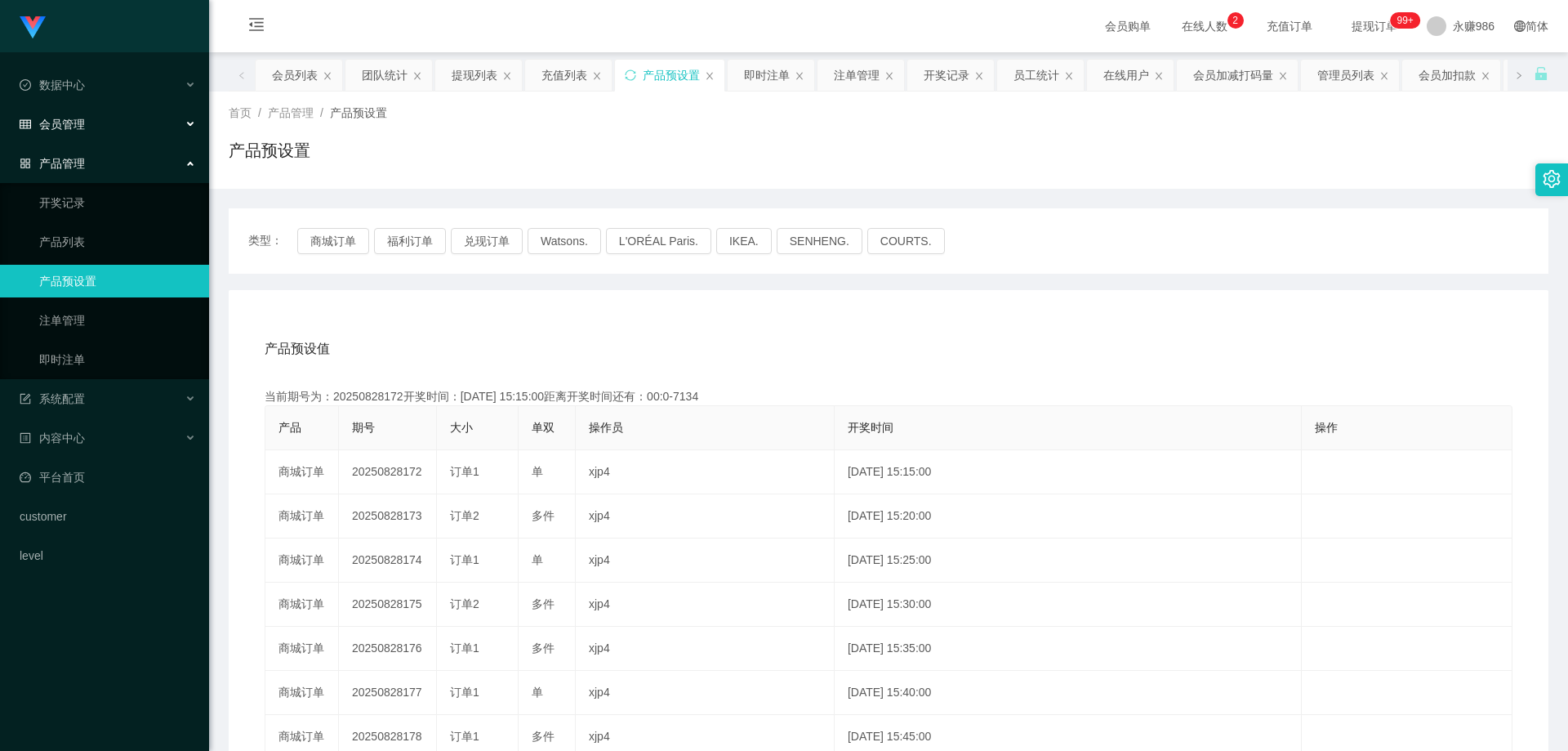
click at [89, 131] on div "会员管理" at bounding box center [105, 124] width 209 height 32
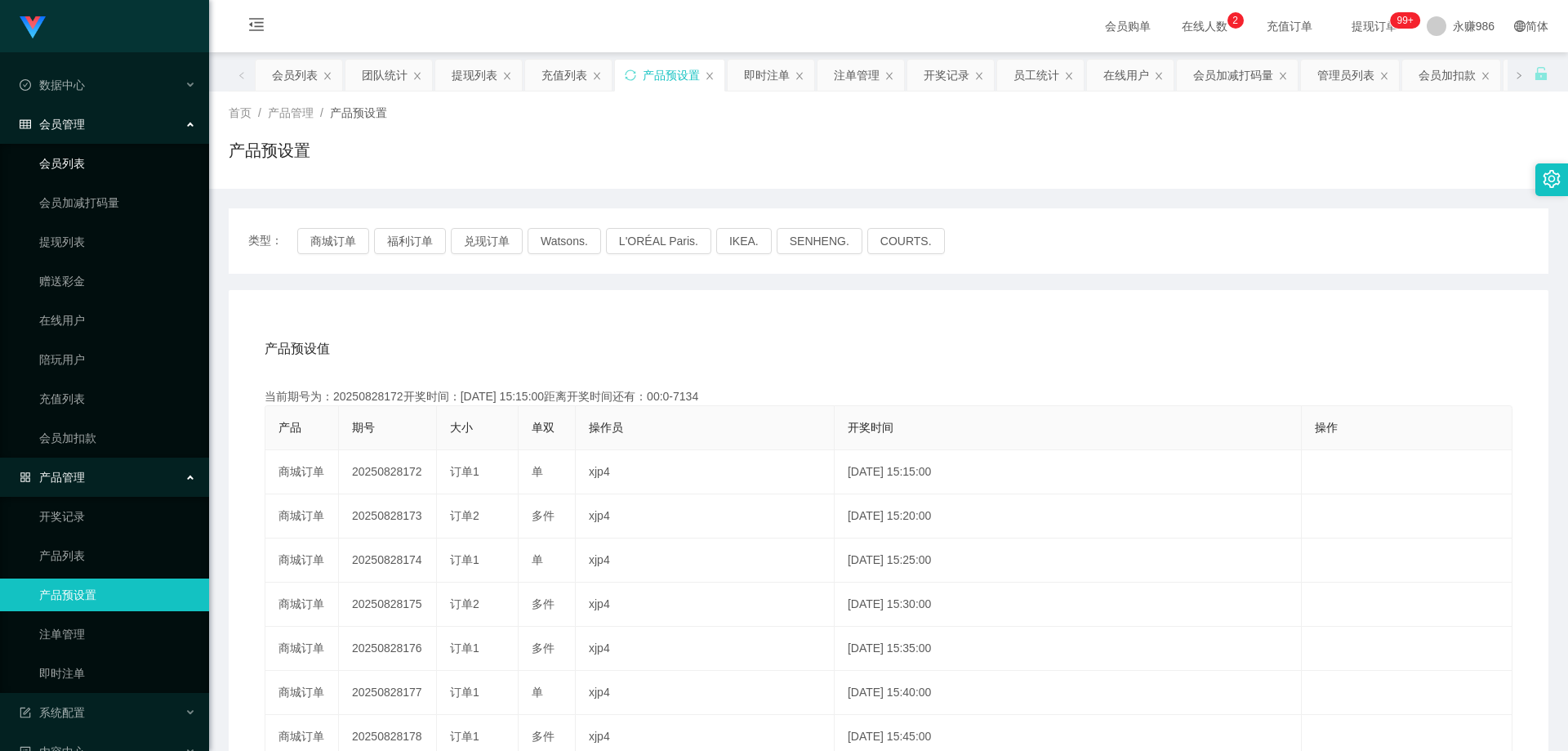
click at [84, 149] on link "会员列表" at bounding box center [117, 163] width 157 height 32
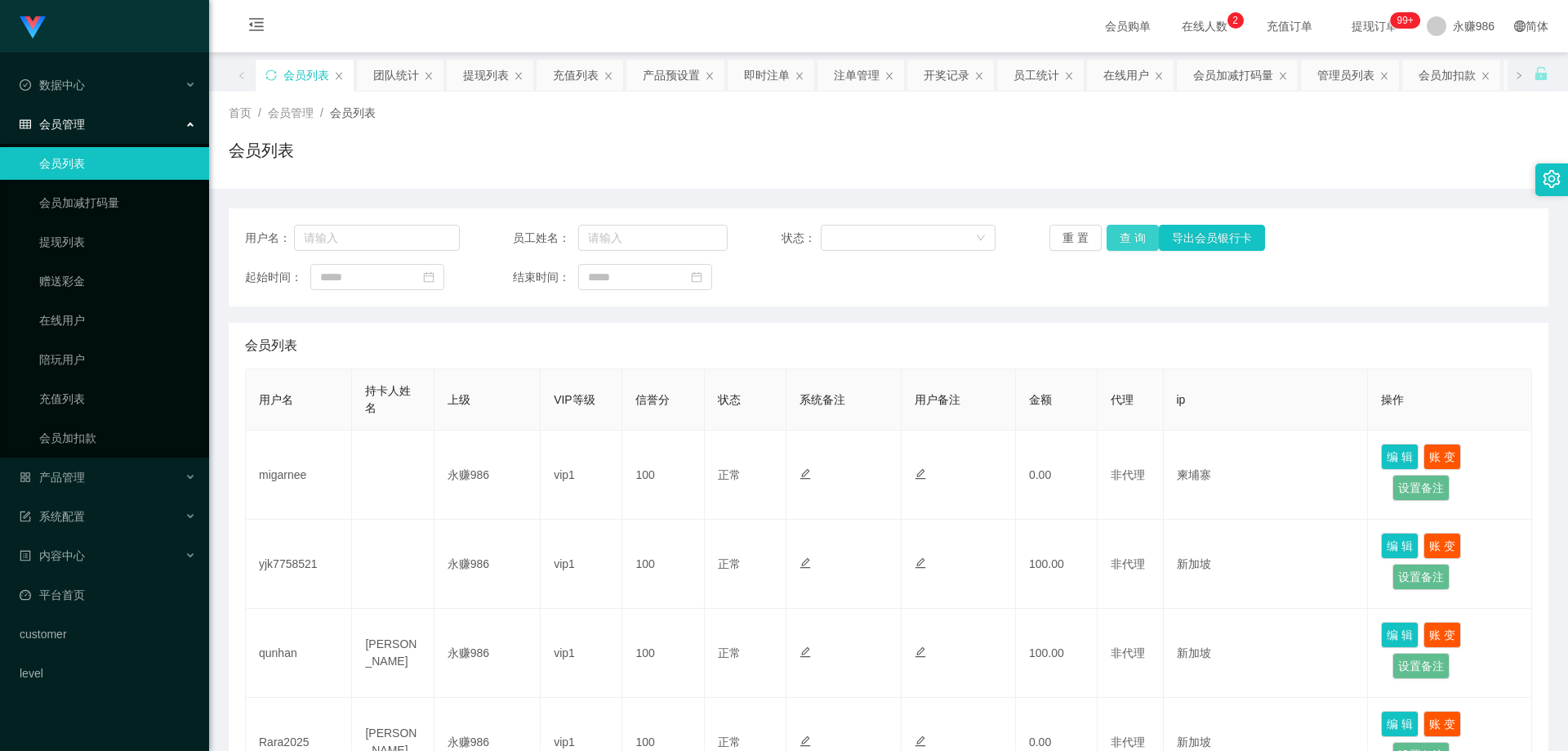
click at [1125, 245] on button "查 询" at bounding box center [1132, 238] width 52 height 26
click at [1126, 244] on button "查 询" at bounding box center [1142, 238] width 71 height 26
click at [1126, 244] on div "重 置 查 询 导出会员银行卡" at bounding box center [1157, 238] width 215 height 26
click at [1126, 244] on button "查 询" at bounding box center [1132, 238] width 52 height 26
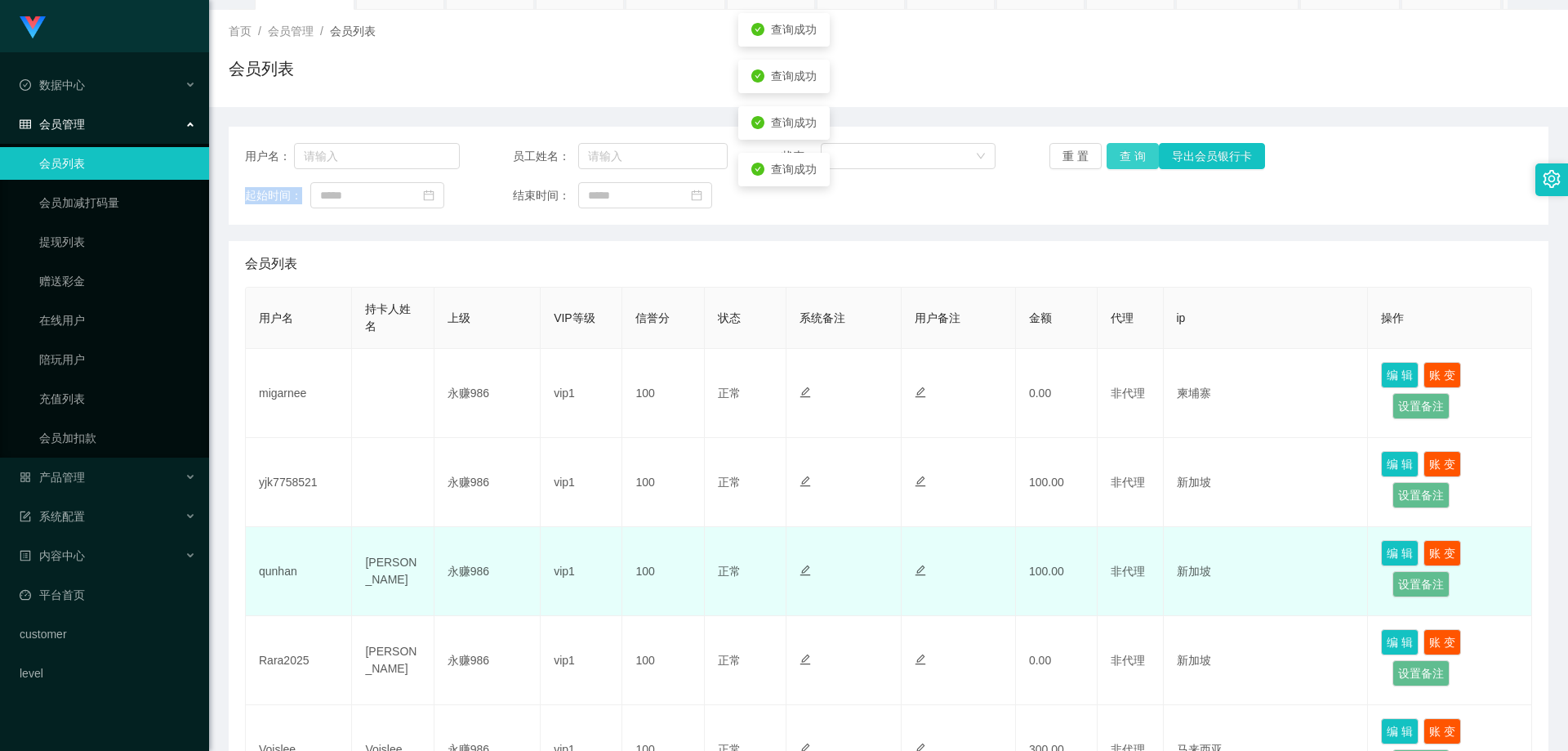
scroll to position [245, 0]
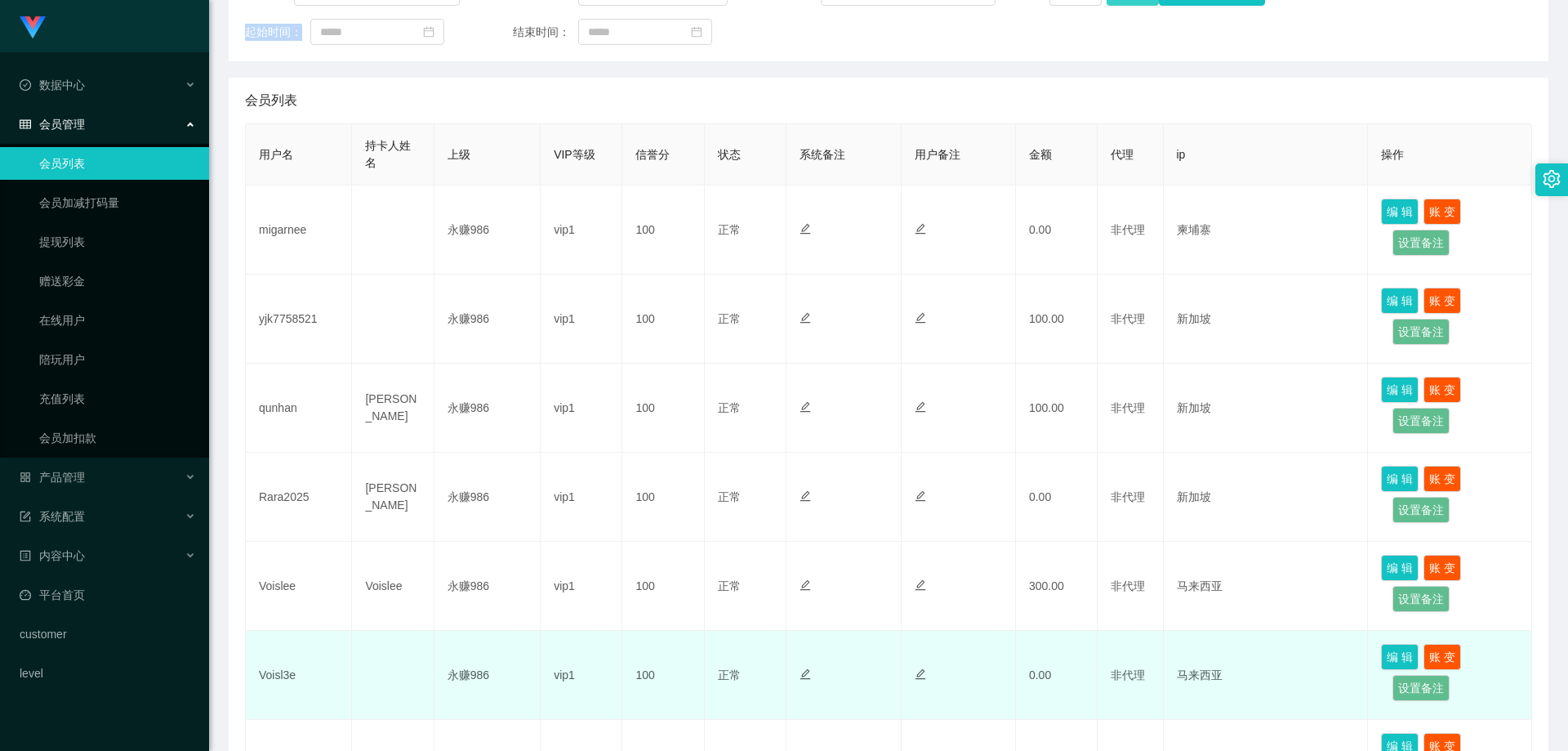
scroll to position [409, 0]
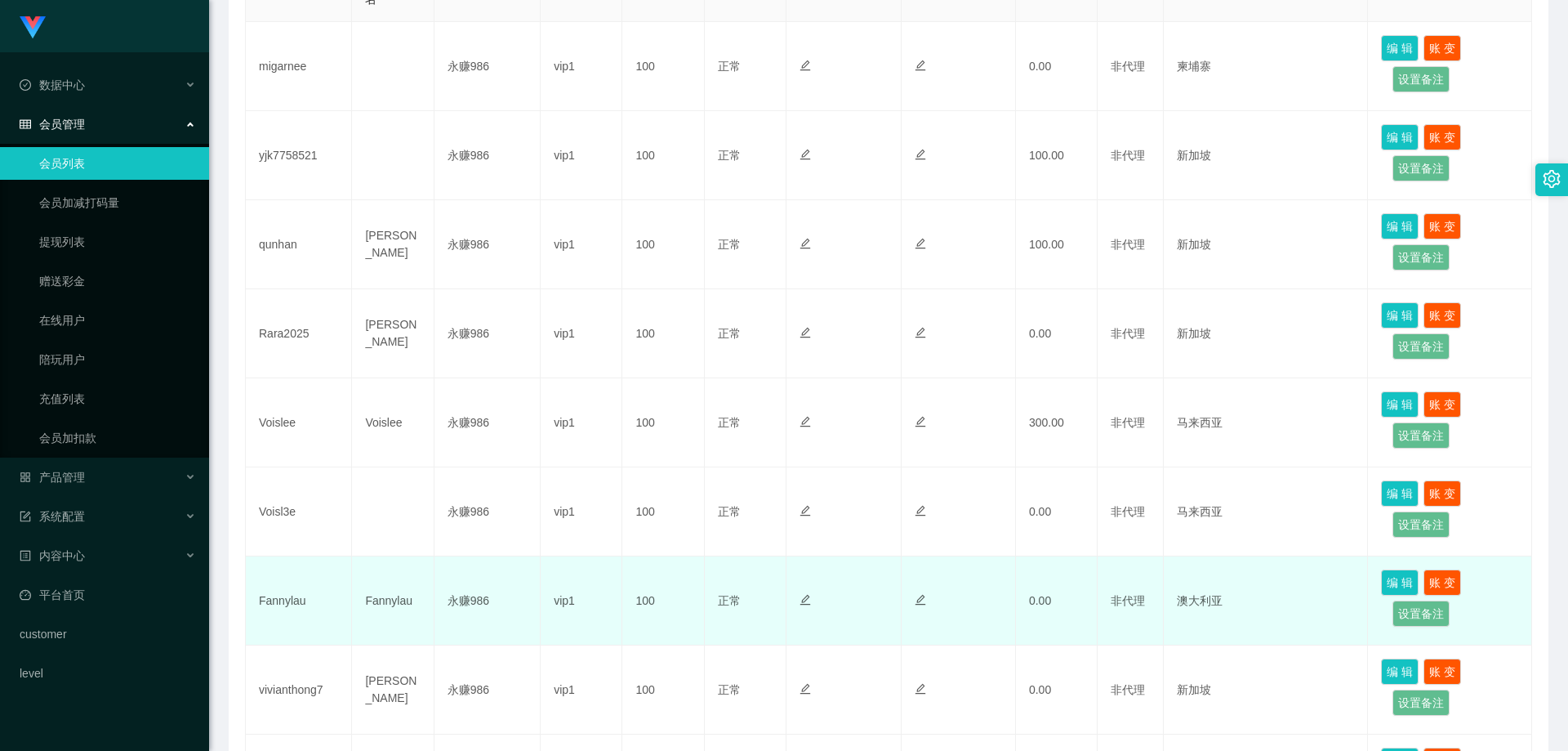
click at [267, 599] on td "Fannylau" at bounding box center [299, 600] width 106 height 89
copy td "Fannylau"
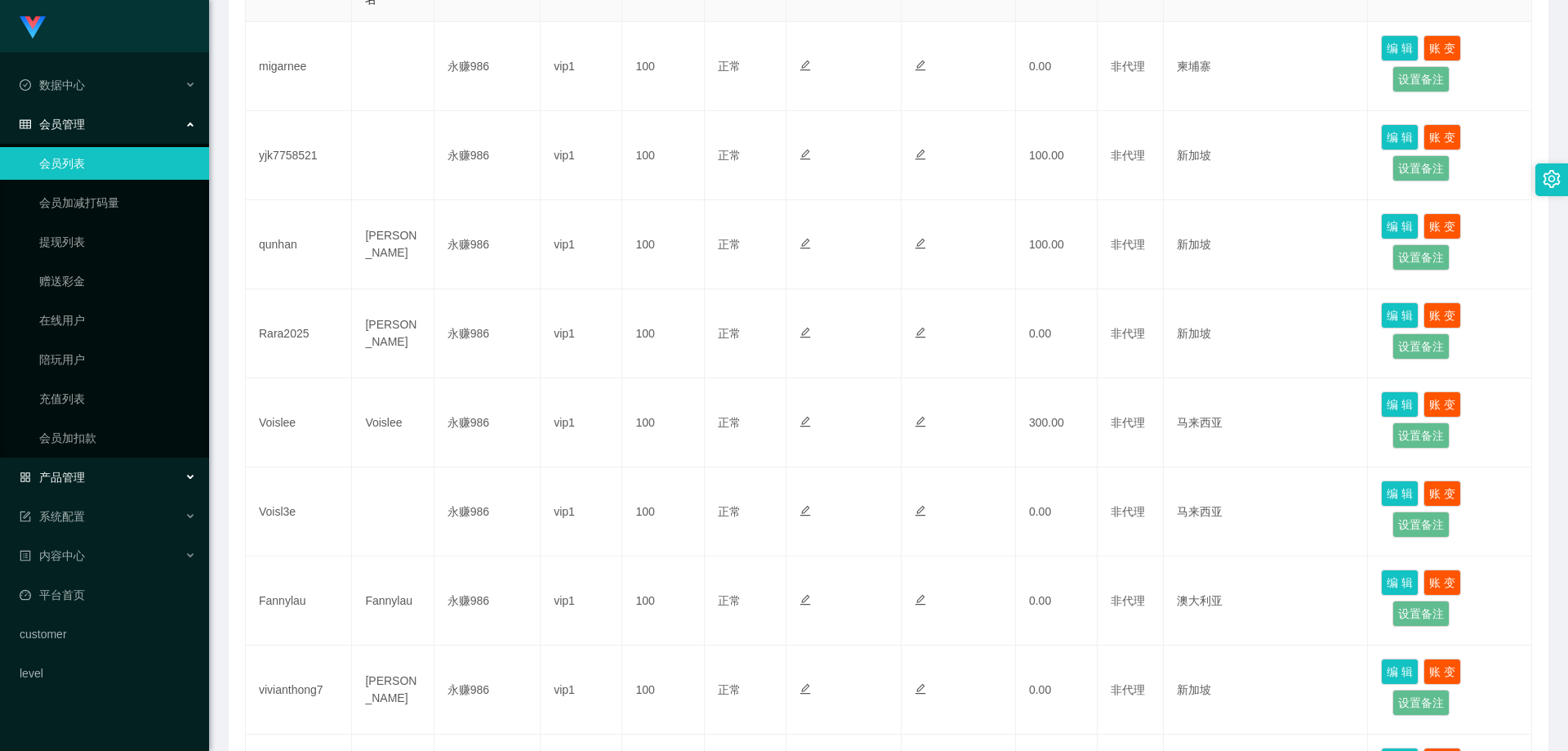
click at [116, 486] on div "产品管理" at bounding box center [105, 477] width 209 height 32
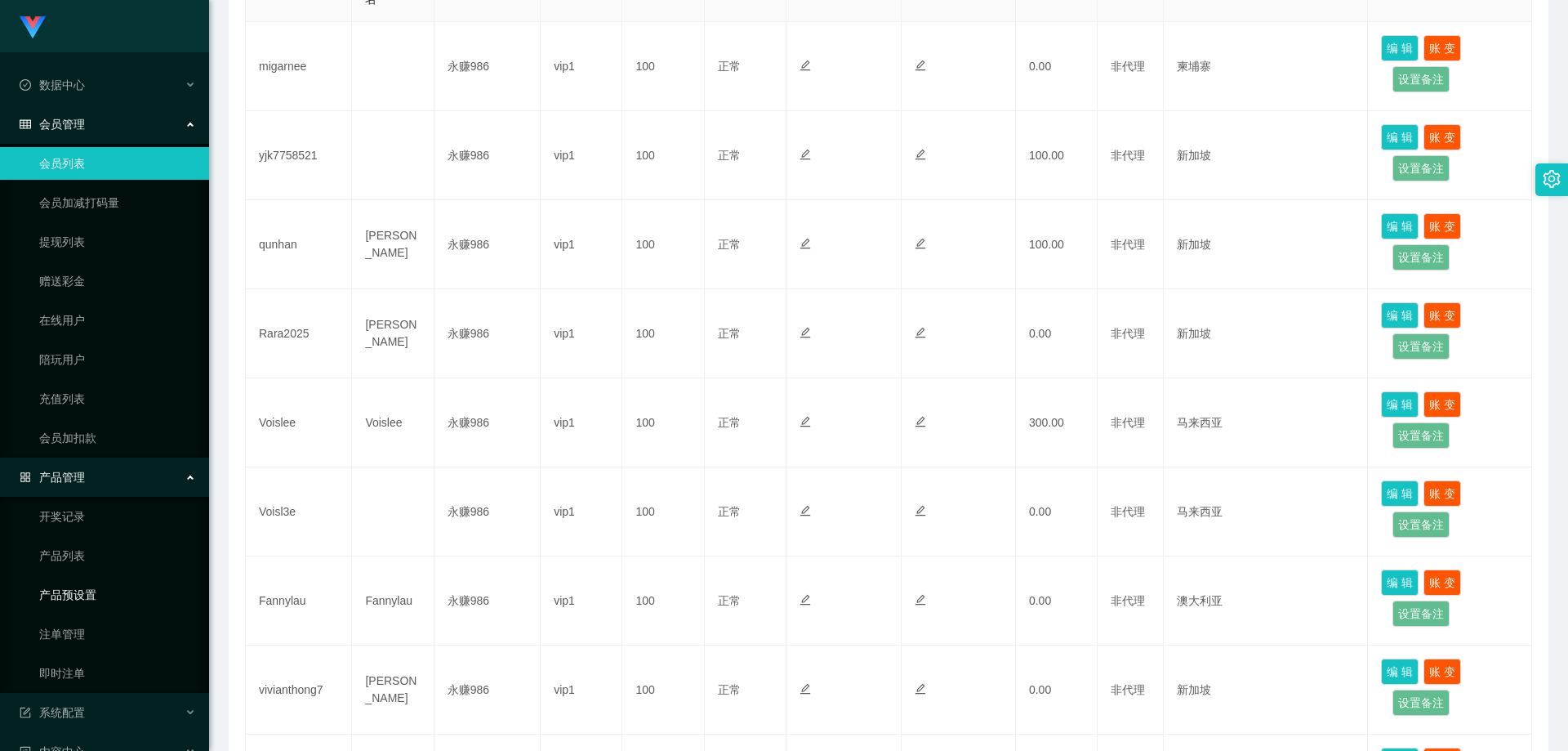
click at [115, 588] on link "产品预设置" at bounding box center [117, 594] width 157 height 32
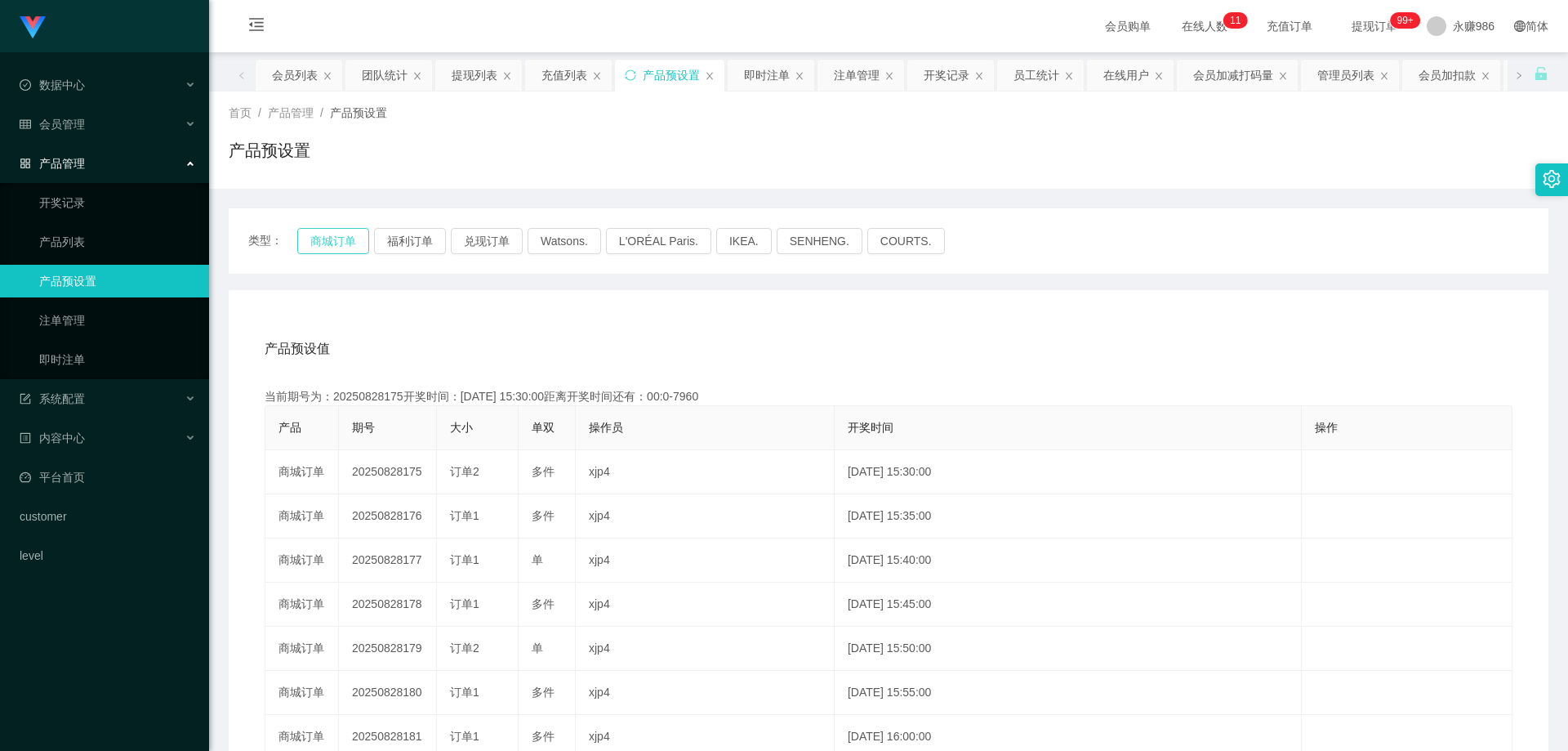
click at [328, 243] on button "商城订单" at bounding box center [333, 241] width 72 height 26
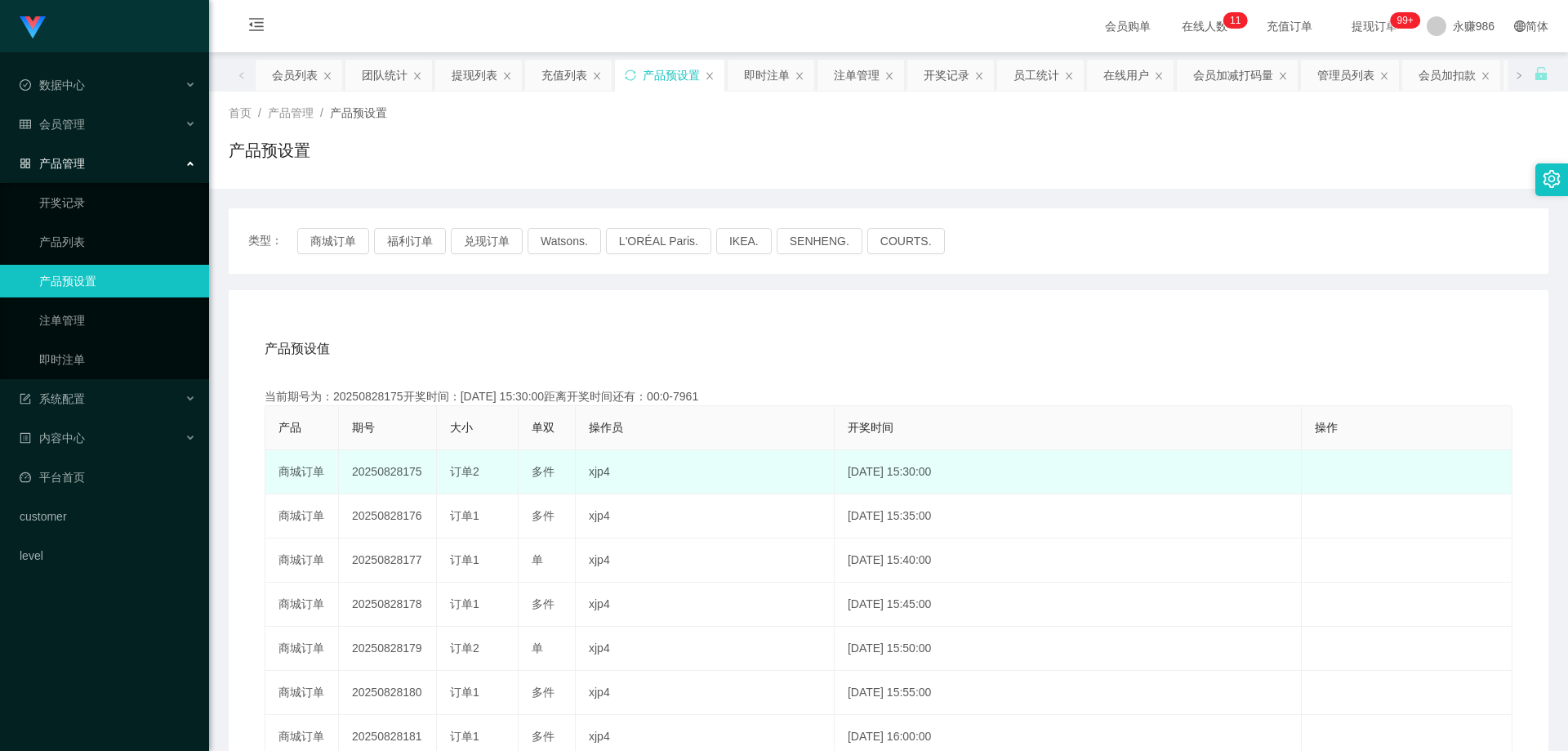
click at [398, 474] on td "20250828175" at bounding box center [387, 473] width 98 height 44
copy td "20250828175"
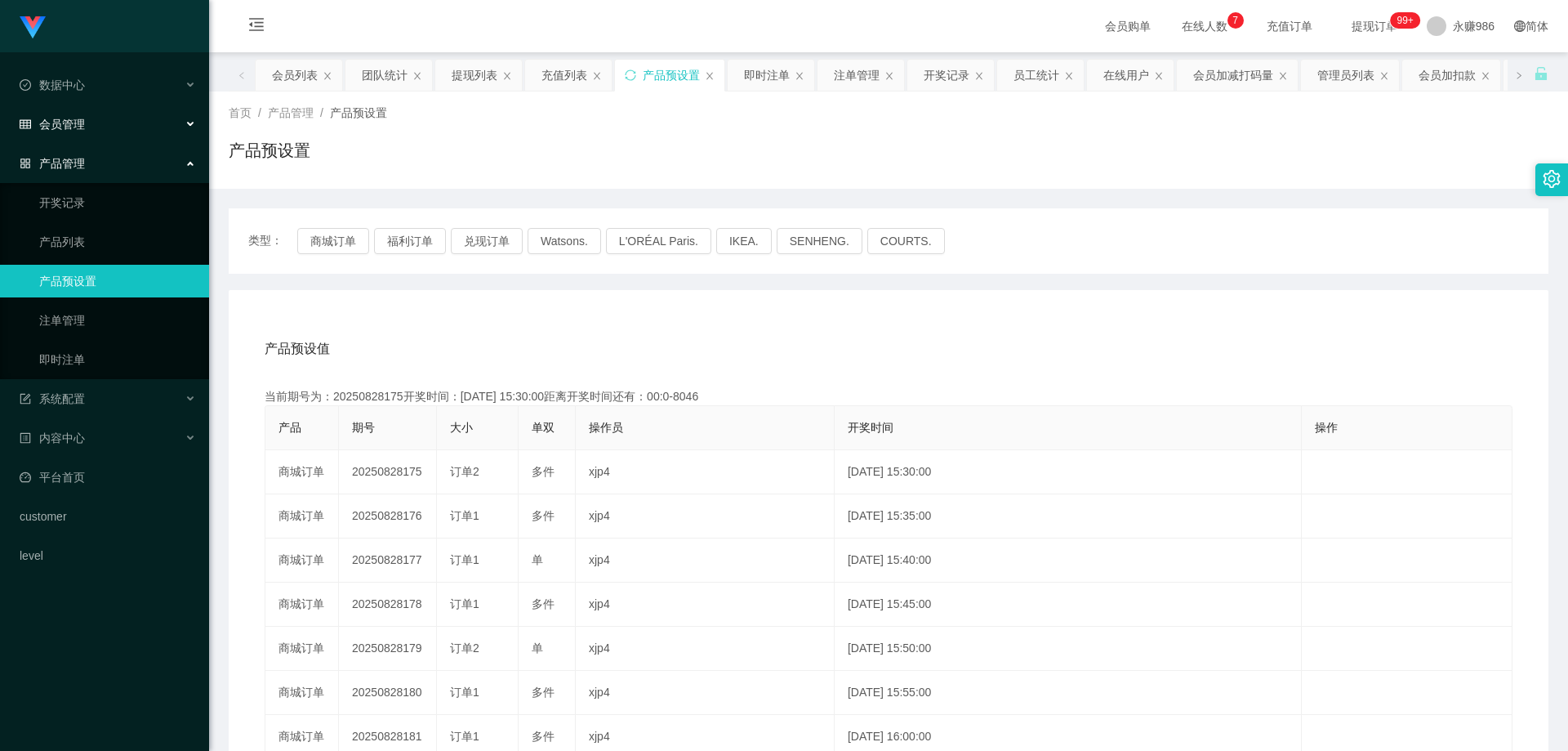
click at [77, 130] on span "会员管理" at bounding box center [52, 123] width 66 height 13
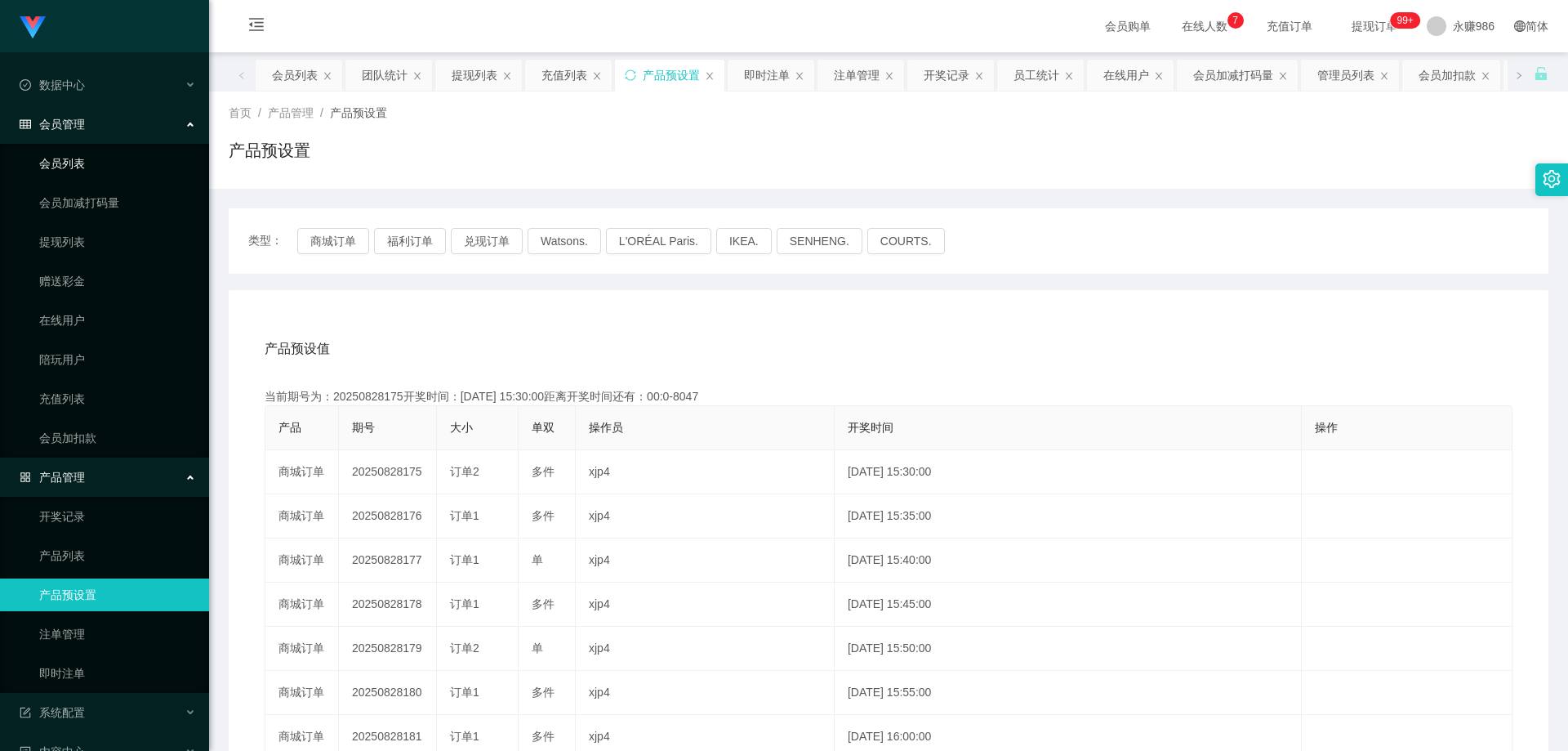
click at [75, 157] on link "会员列表" at bounding box center [117, 163] width 157 height 32
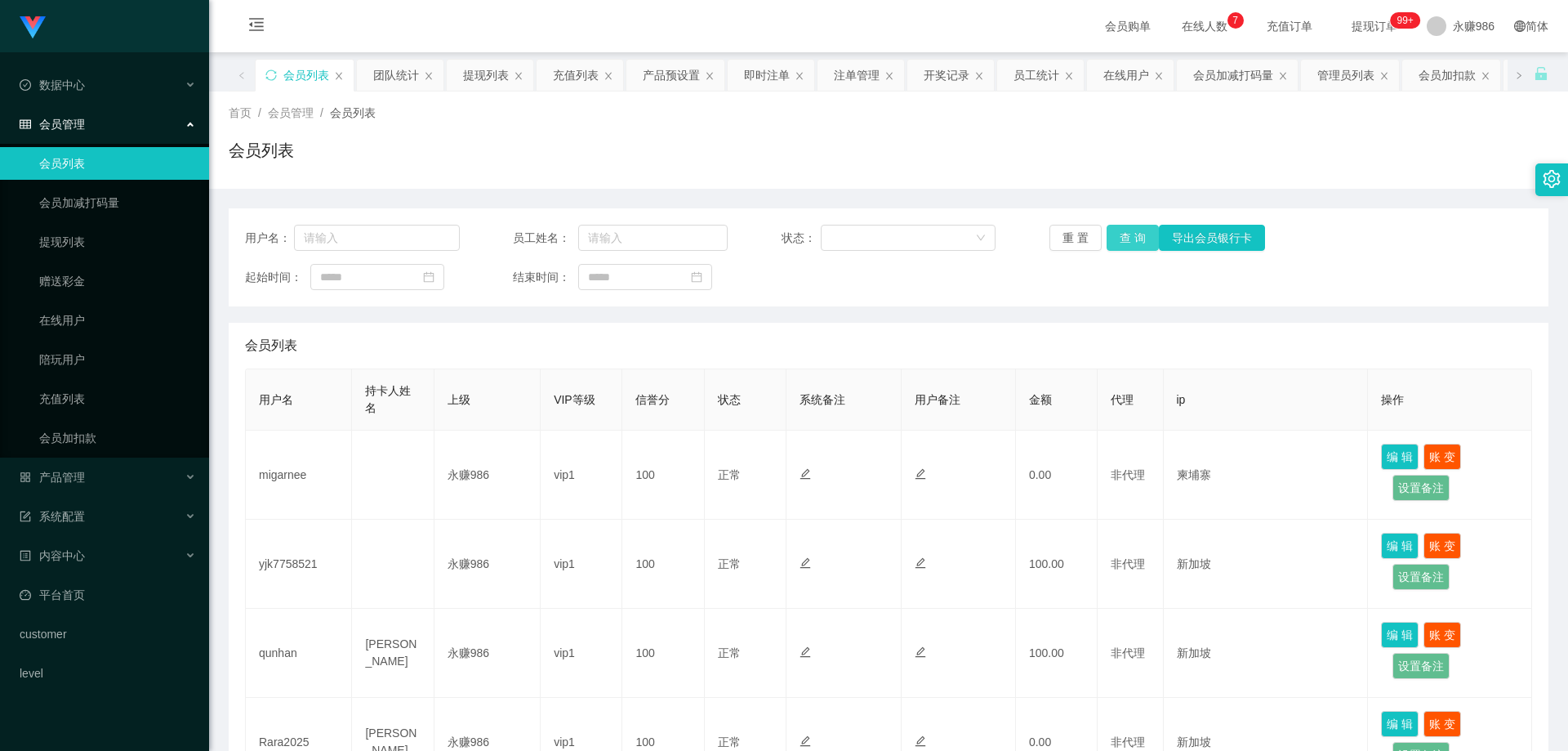
click at [1121, 234] on button "查 询" at bounding box center [1132, 238] width 52 height 26
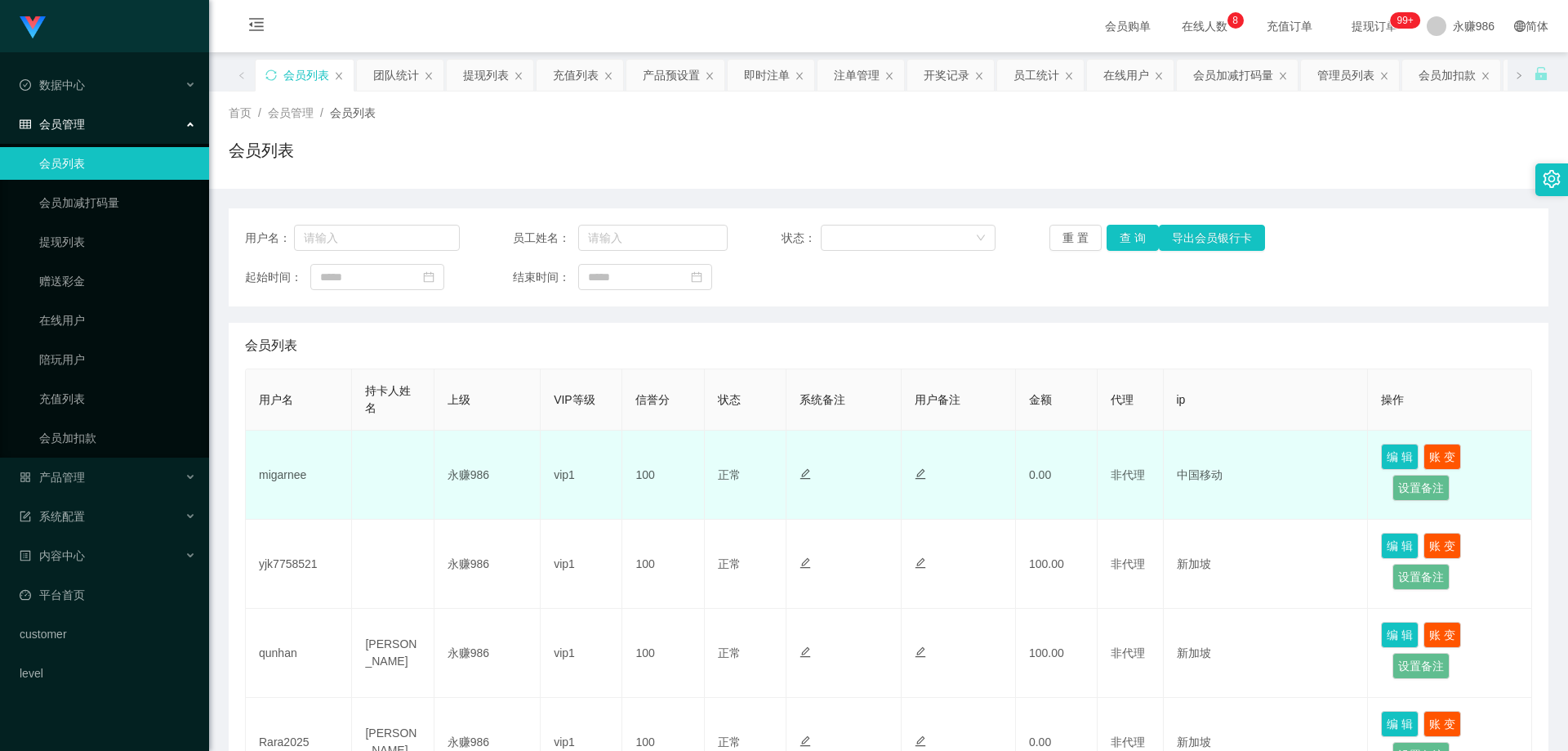
click at [284, 473] on td "migarnee" at bounding box center [299, 475] width 106 height 89
copy td "migarnee"
click at [435, 482] on td "永赚986" at bounding box center [488, 475] width 106 height 89
click at [272, 475] on td "migarnee" at bounding box center [299, 475] width 106 height 89
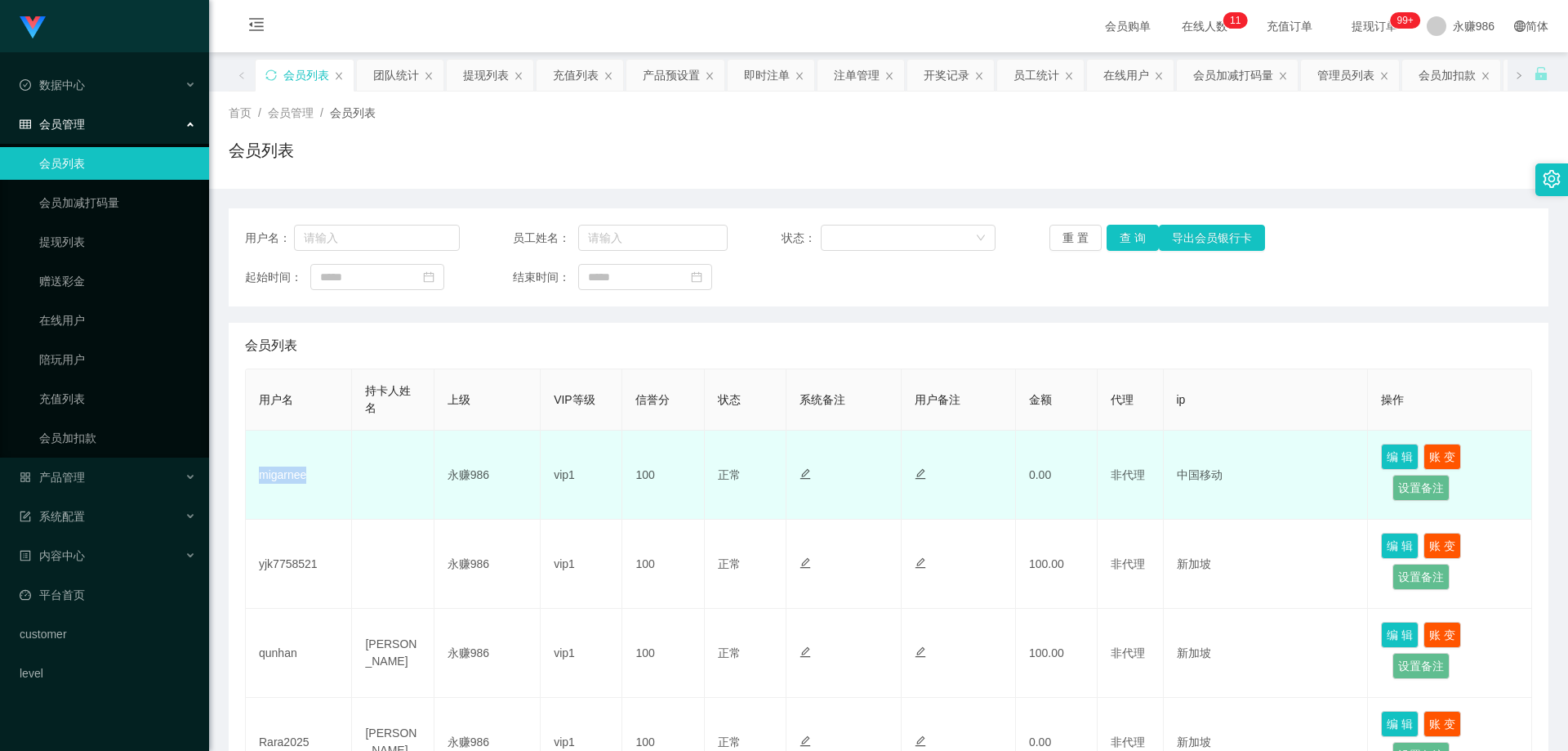
click at [272, 475] on td "migarnee" at bounding box center [299, 475] width 106 height 89
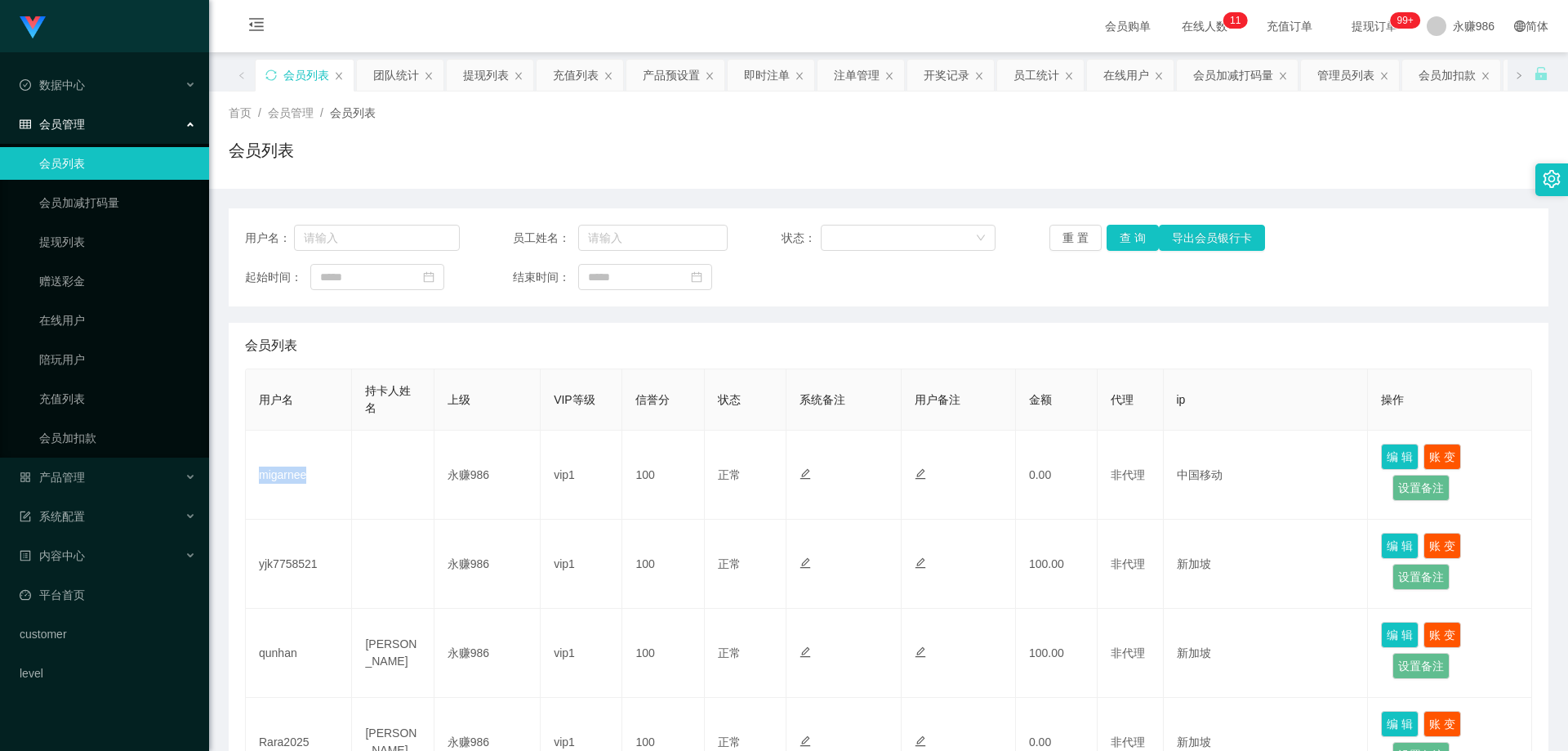
copy td "migarnee"
click at [1122, 234] on button "查 询" at bounding box center [1132, 238] width 52 height 26
click at [1122, 234] on div "重 置 查 询 导出会员银行卡" at bounding box center [1157, 238] width 215 height 26
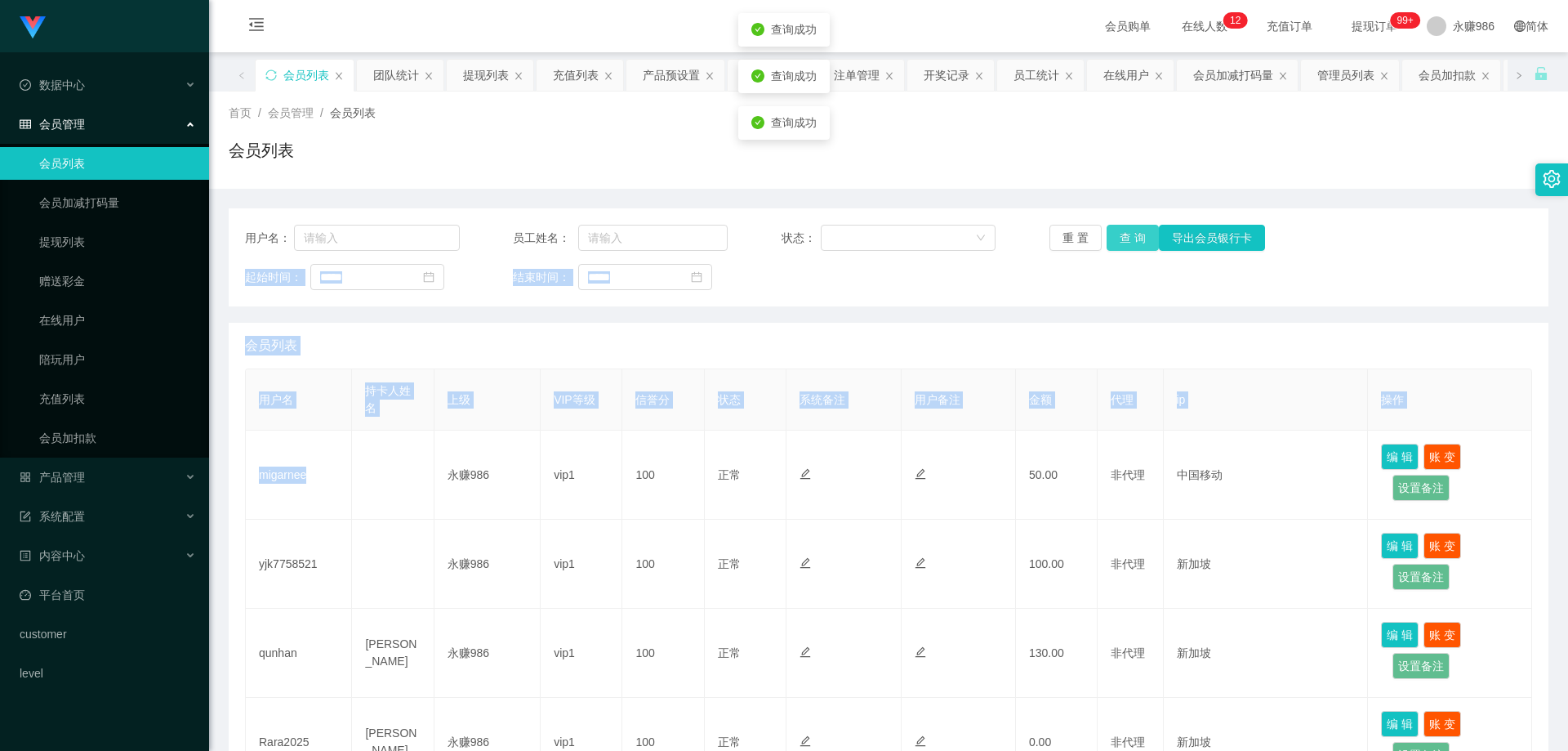
click at [1122, 234] on button "查 询" at bounding box center [1132, 238] width 52 height 26
click at [1122, 234] on div "重 置 查 询 导出会员银行卡" at bounding box center [1157, 238] width 215 height 26
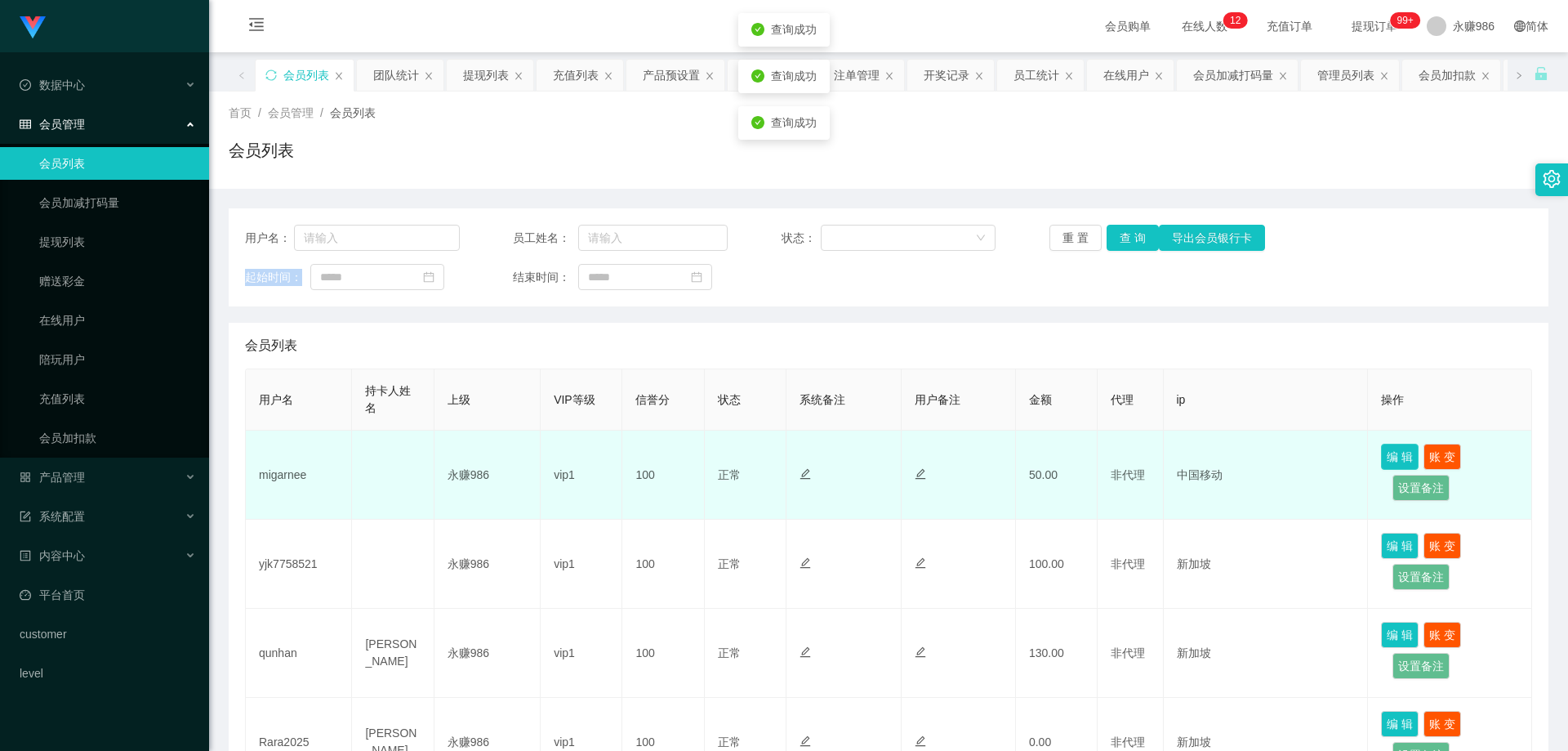
click at [1399, 455] on button "编 辑" at bounding box center [1400, 456] width 37 height 26
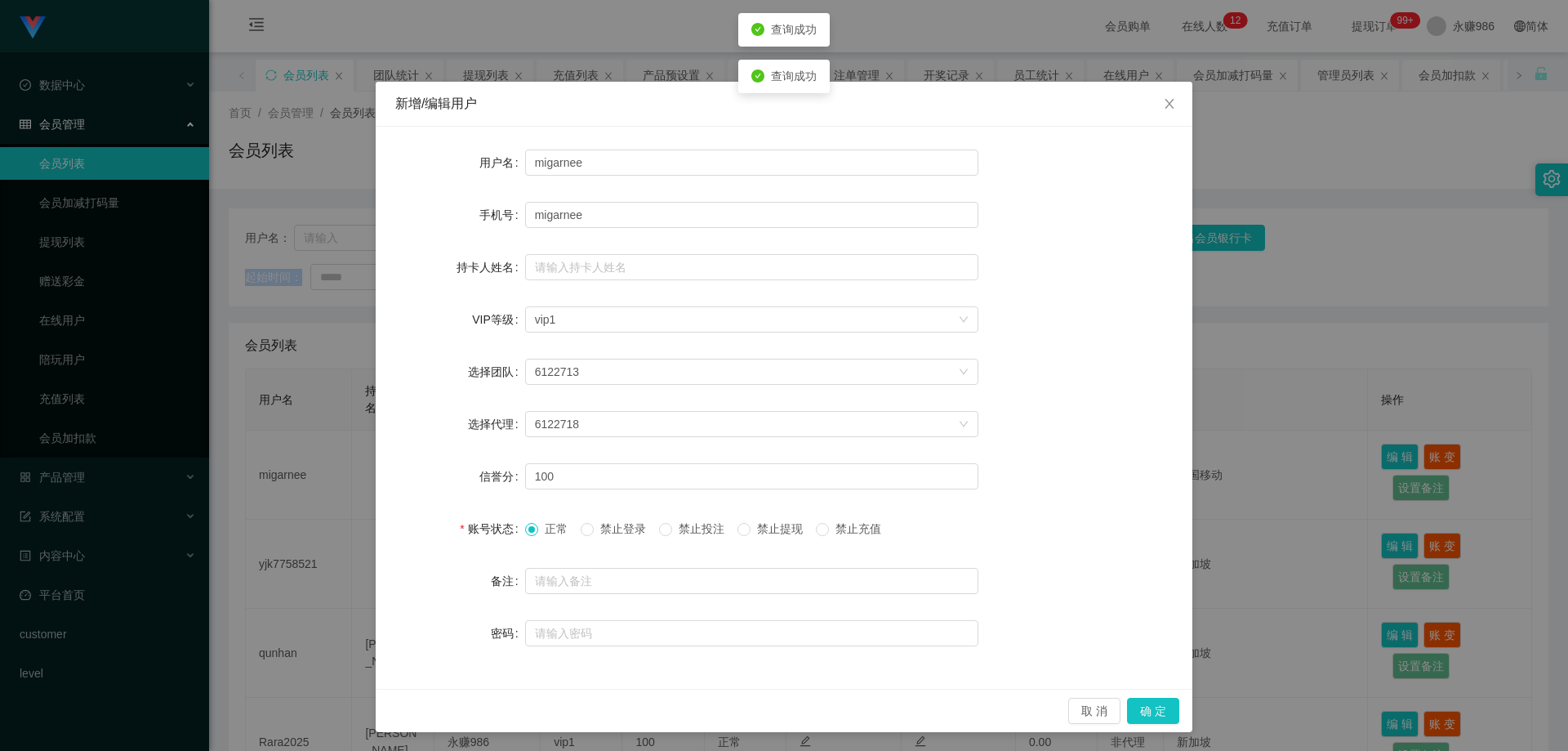
scroll to position [1, 0]
click at [1080, 708] on button "取 消" at bounding box center [1094, 710] width 52 height 26
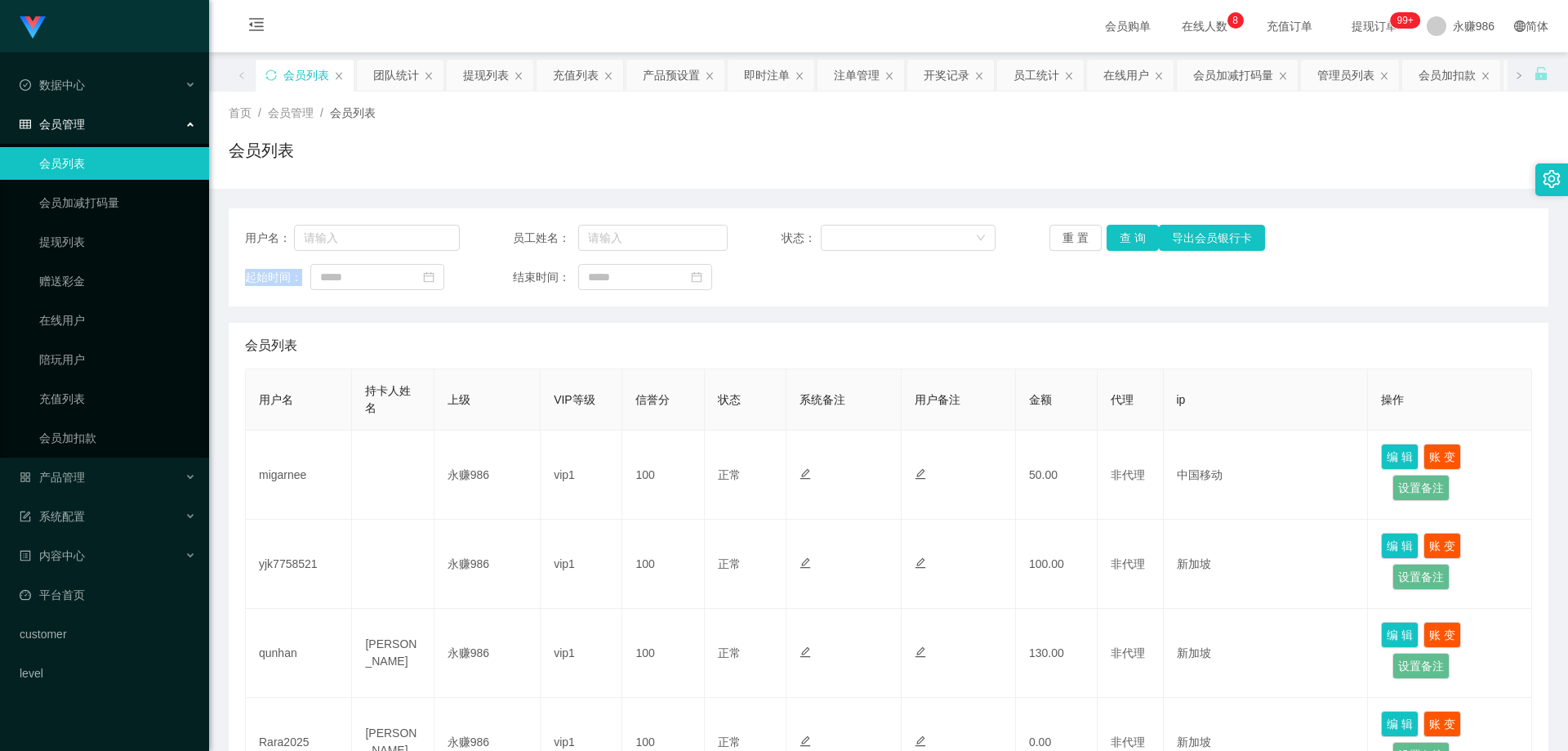
click at [103, 153] on link "会员列表" at bounding box center [117, 163] width 157 height 32
click at [1114, 233] on button "查 询" at bounding box center [1132, 238] width 52 height 26
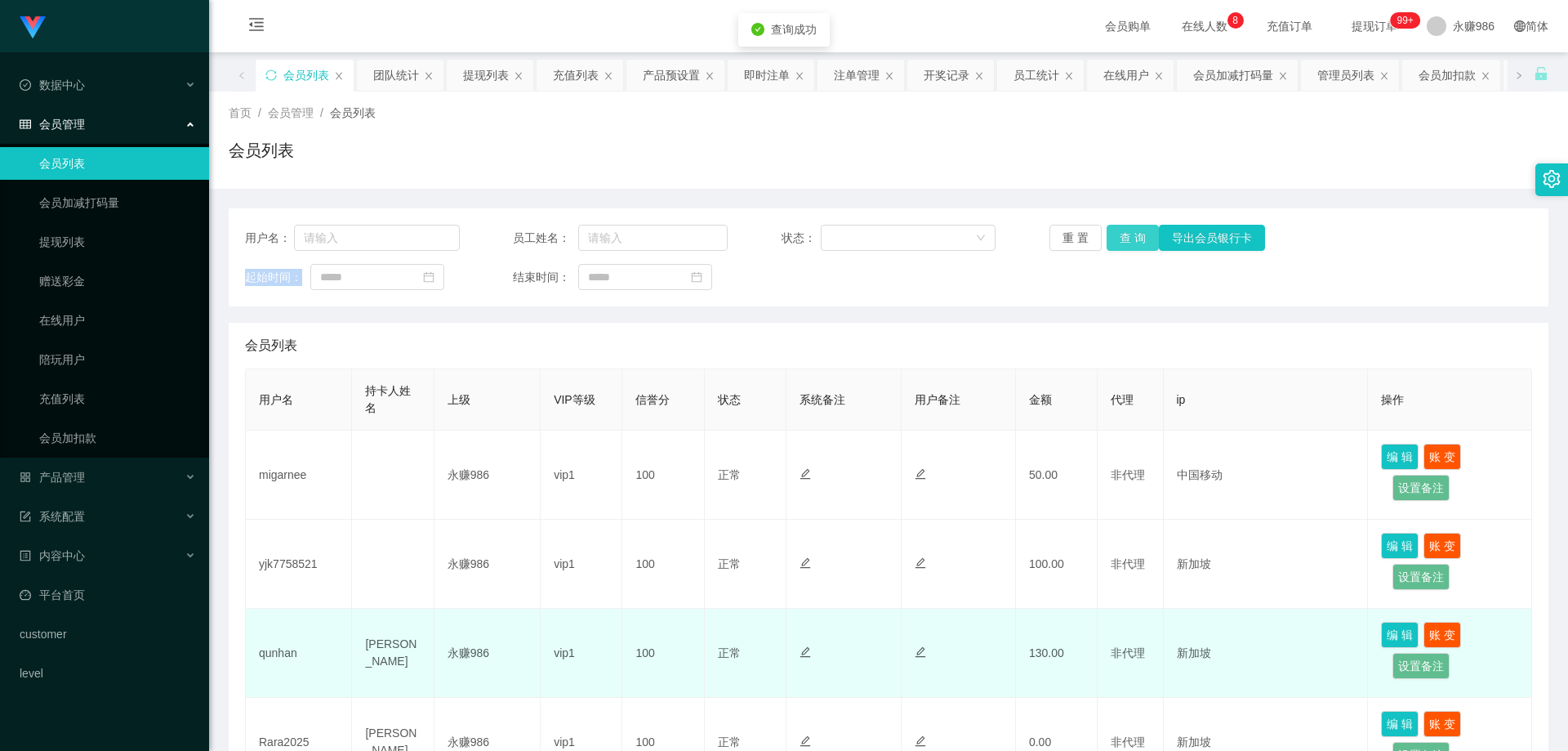
scroll to position [82, 0]
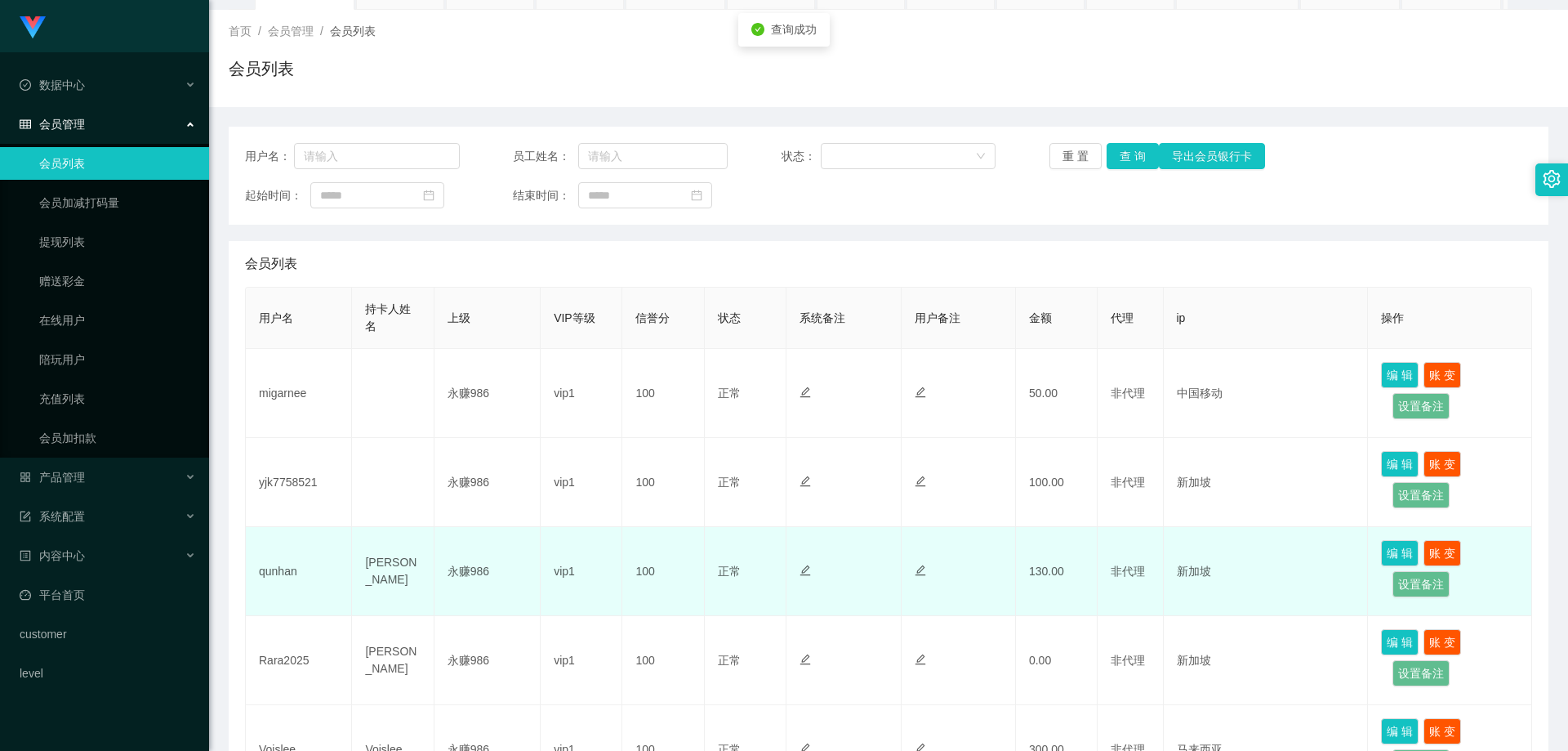
click at [282, 570] on td "qunhan" at bounding box center [299, 571] width 106 height 89
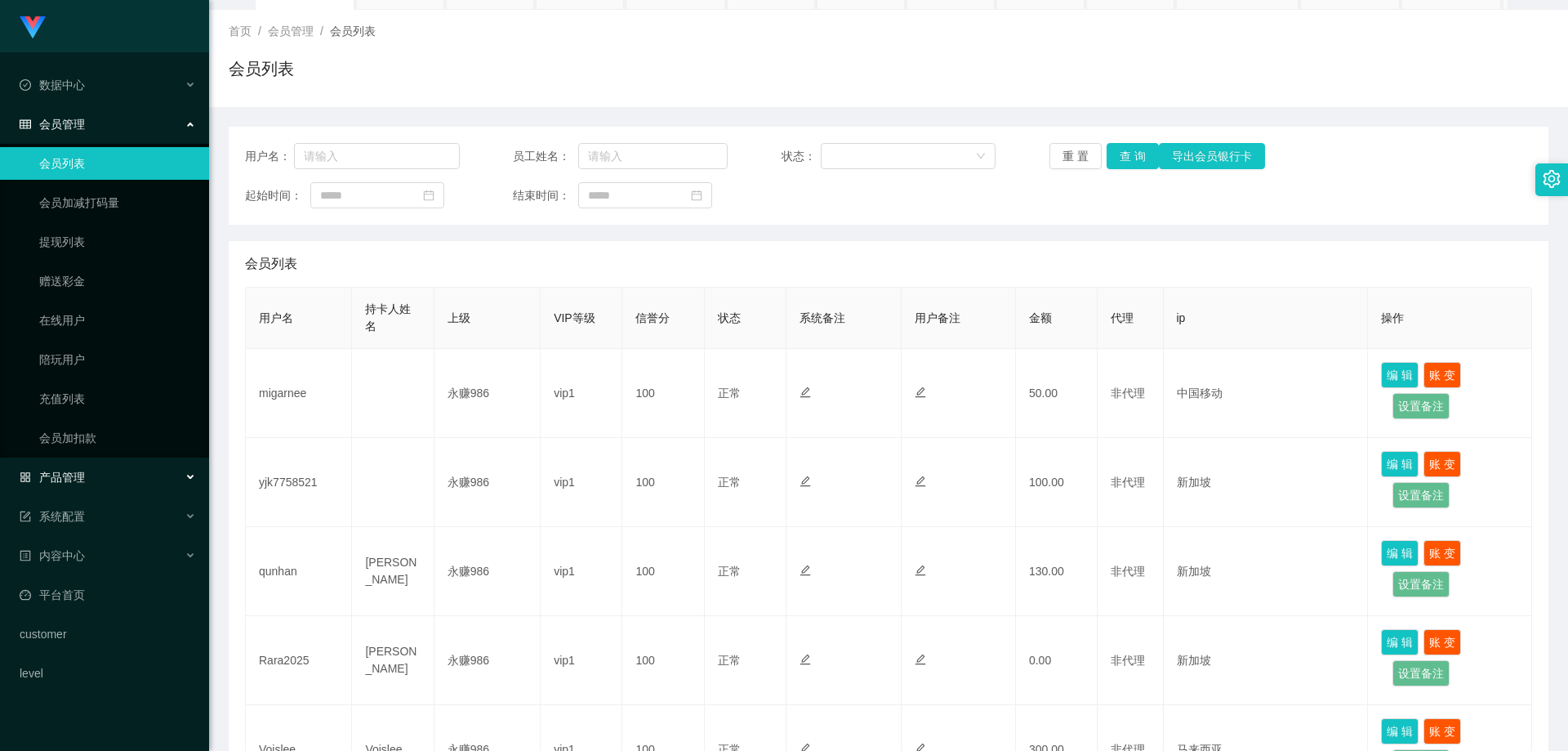
click at [100, 475] on div "产品管理" at bounding box center [105, 477] width 209 height 32
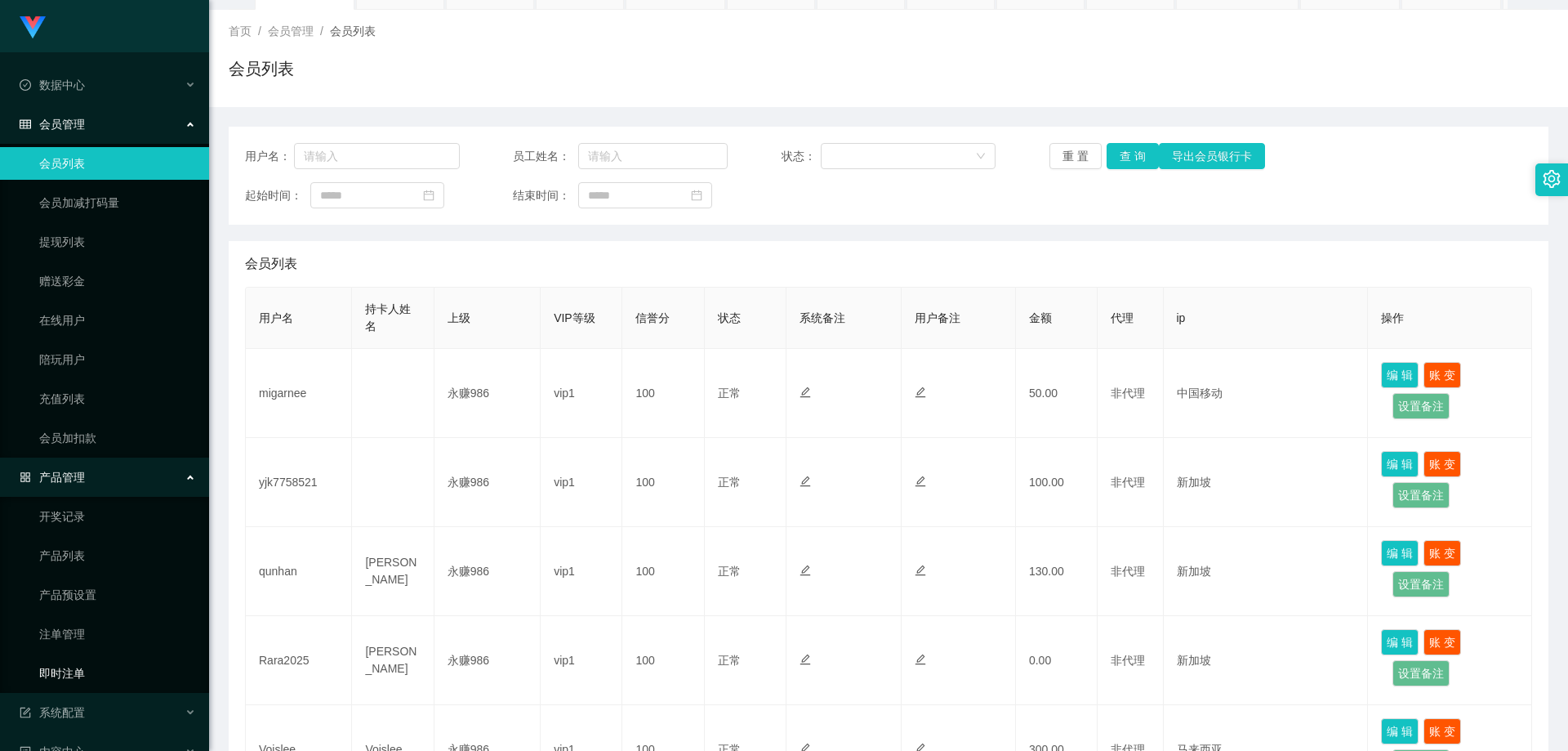
click at [98, 666] on link "即时注单" at bounding box center [117, 674] width 157 height 32
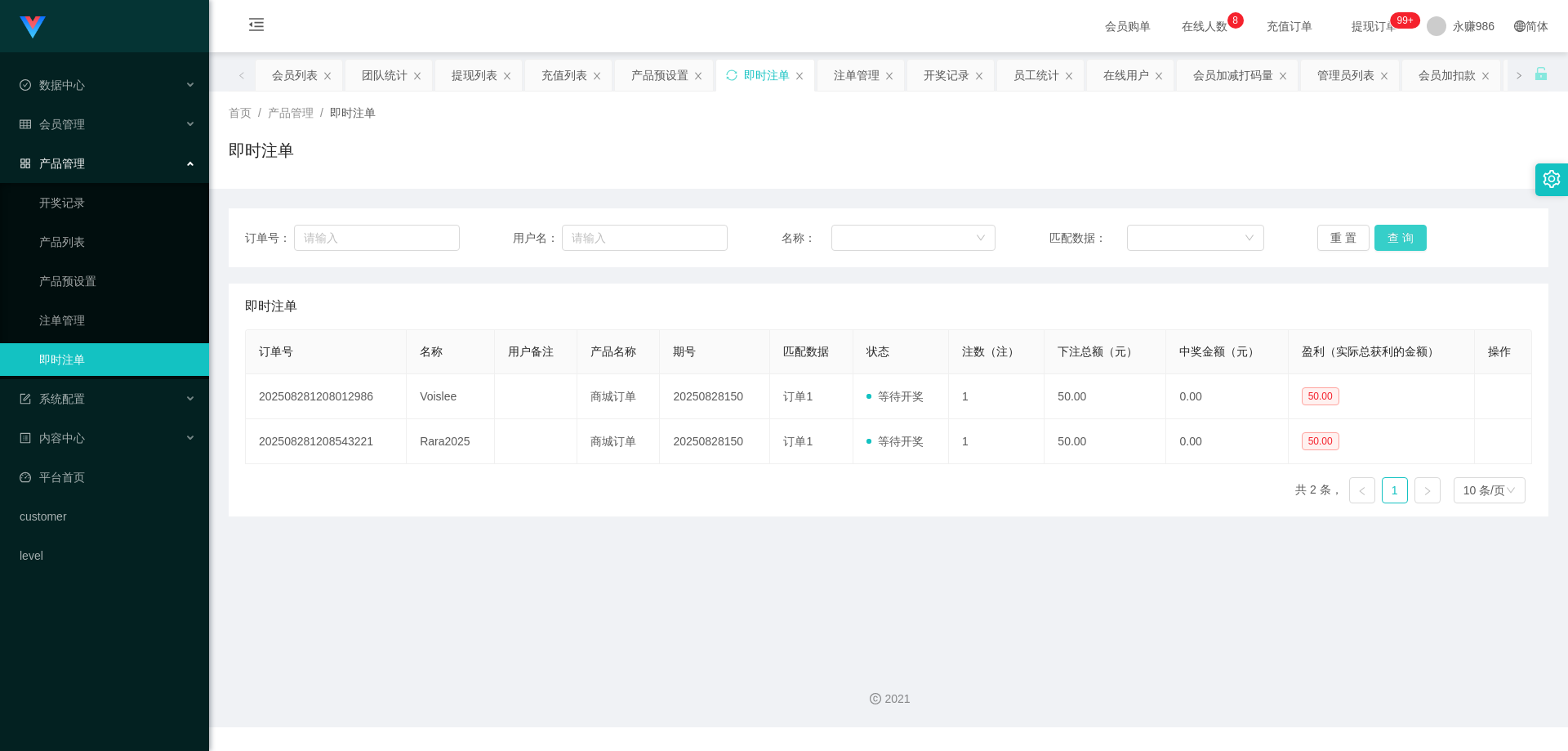
click at [1388, 231] on button "查 询" at bounding box center [1400, 238] width 52 height 26
click at [1385, 239] on button "查 询" at bounding box center [1400, 238] width 52 height 26
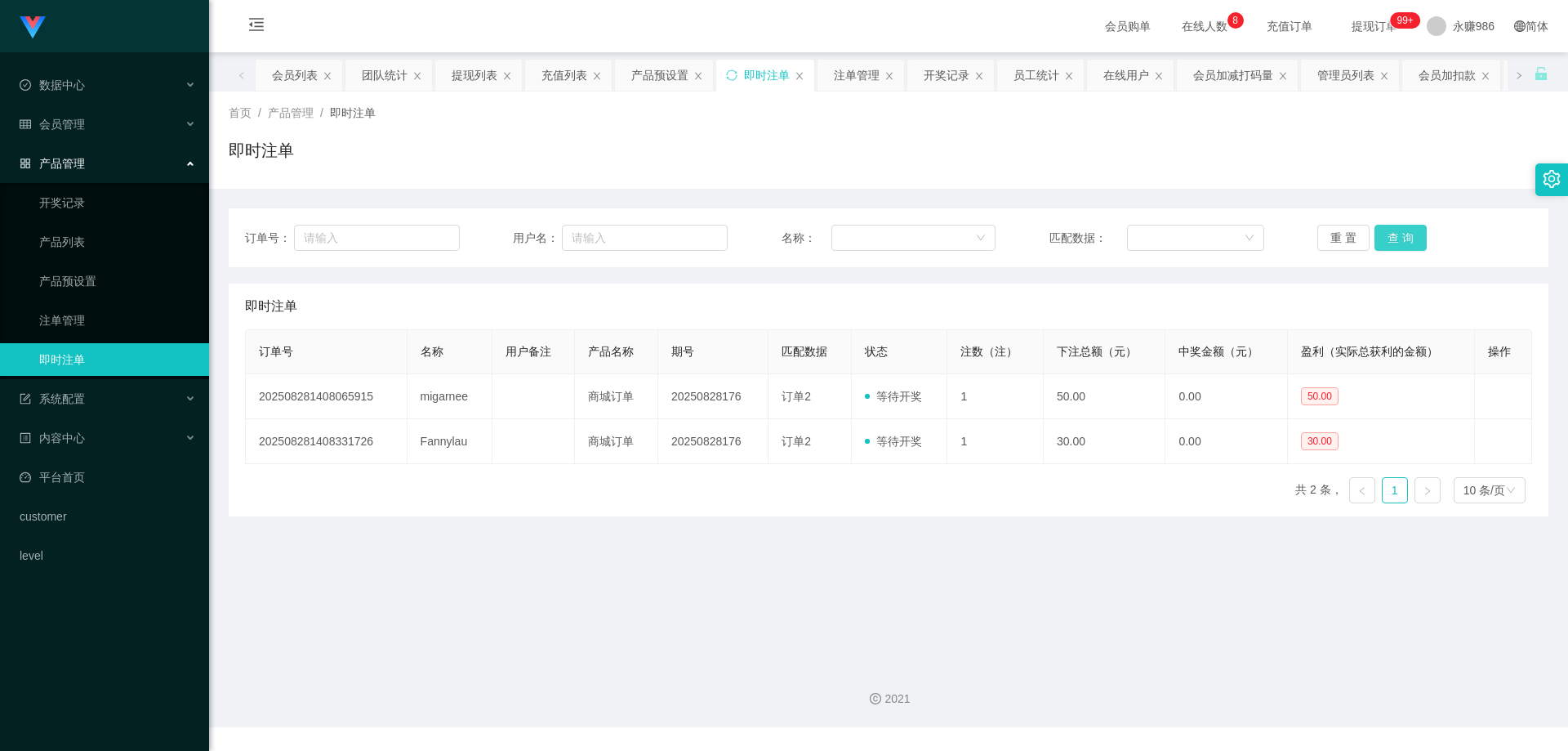
click at [1385, 239] on button "查 询" at bounding box center [1400, 238] width 52 height 26
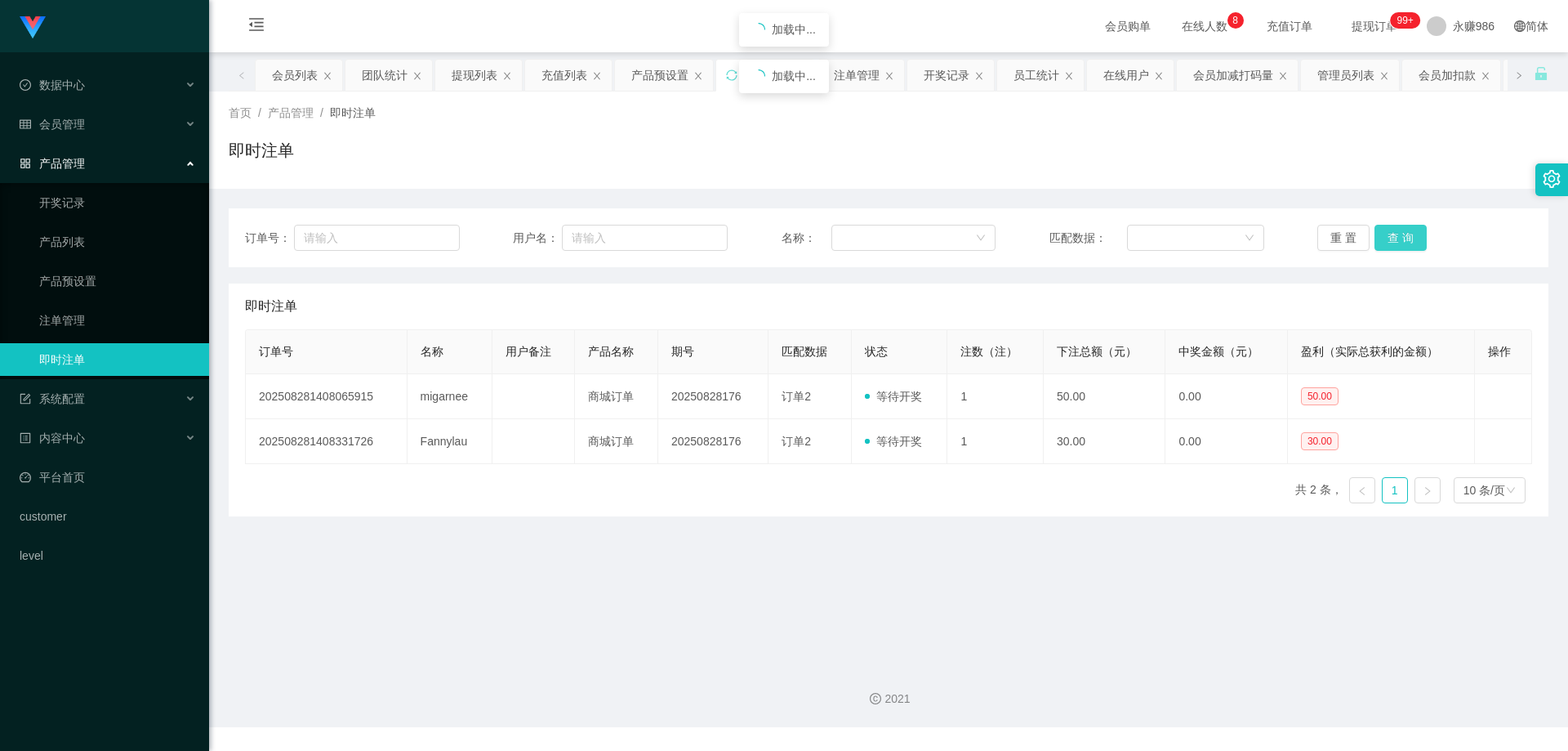
click at [1385, 239] on button "查 询" at bounding box center [1400, 238] width 52 height 26
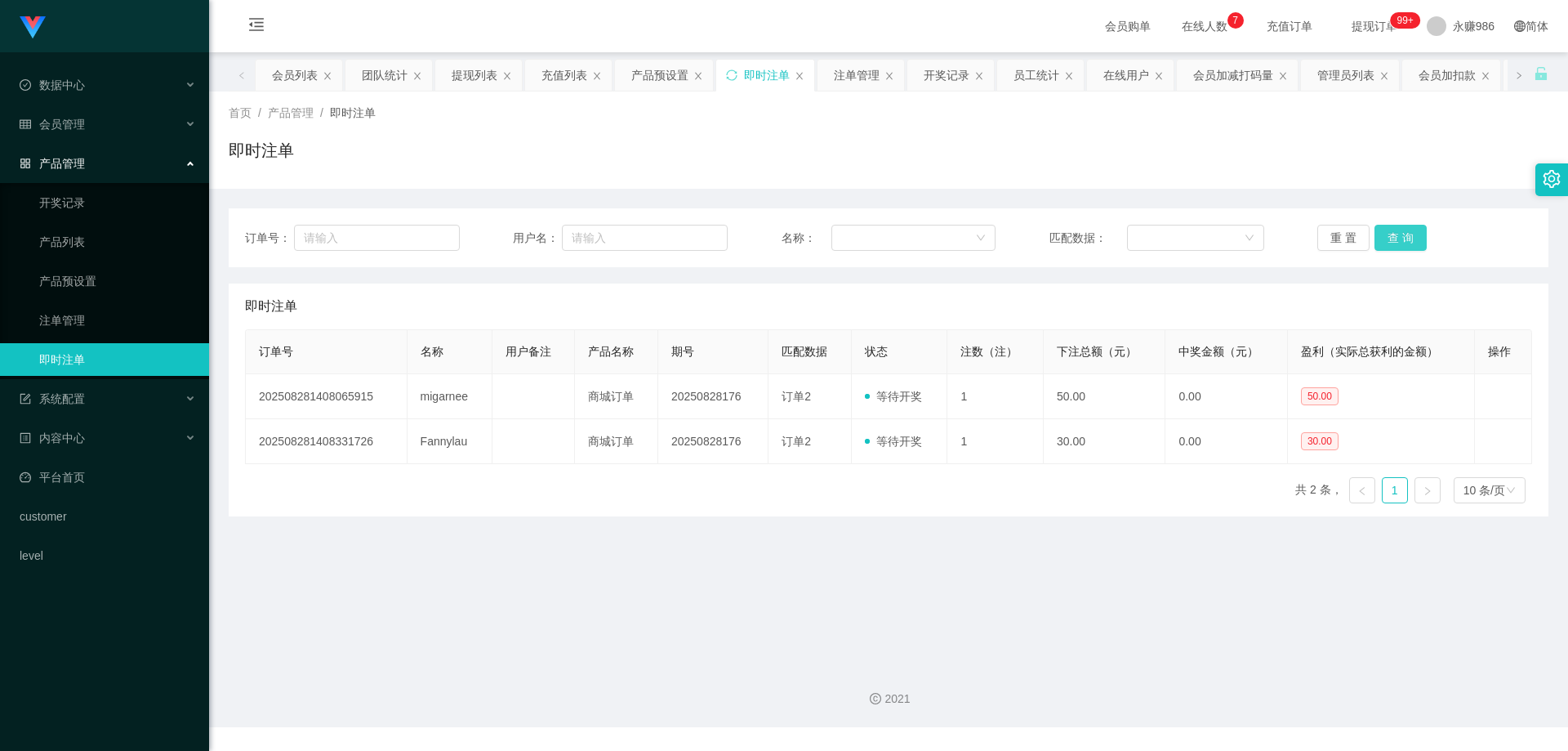
click at [1402, 250] on button "查 询" at bounding box center [1400, 238] width 52 height 26
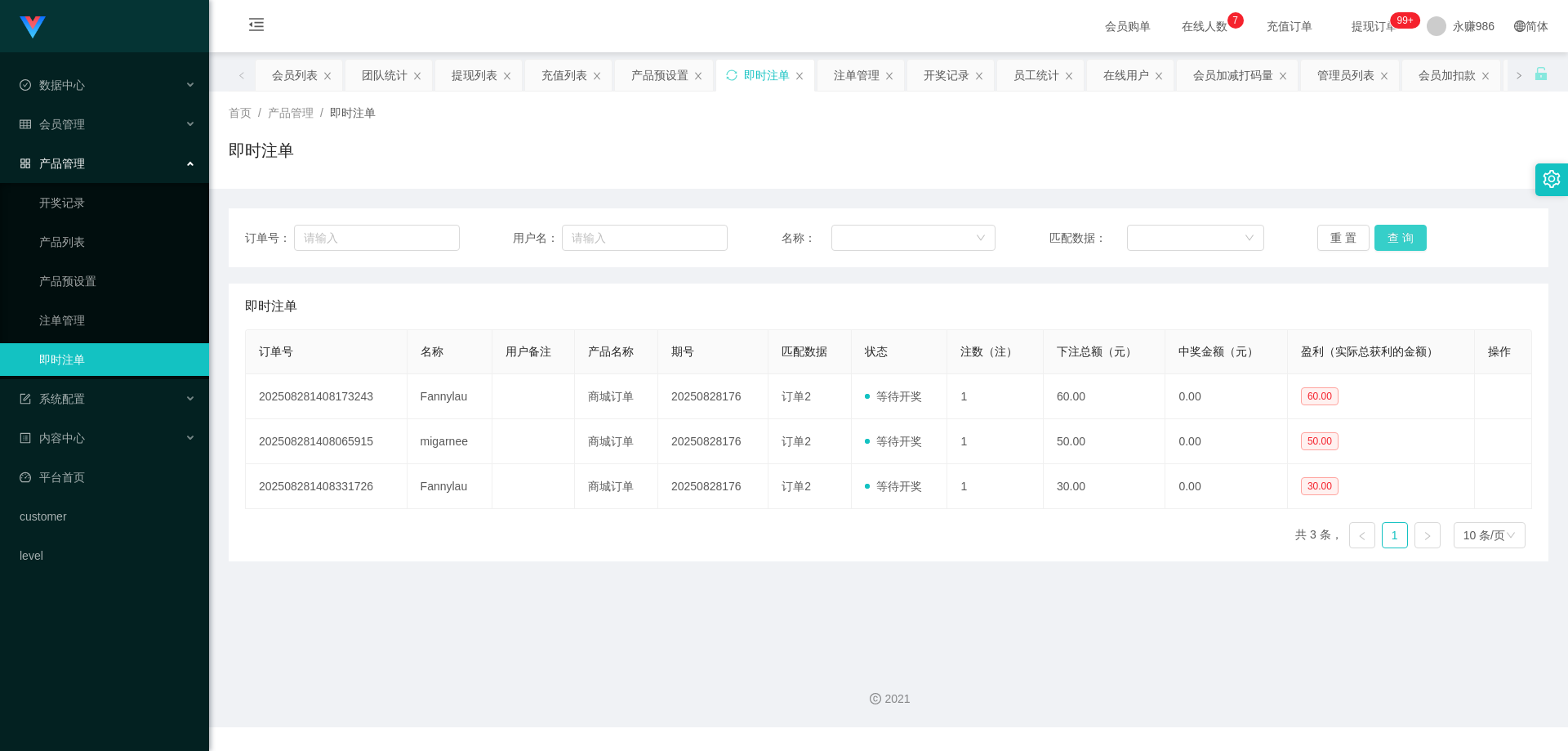
click at [1402, 250] on button "查 询" at bounding box center [1400, 238] width 52 height 26
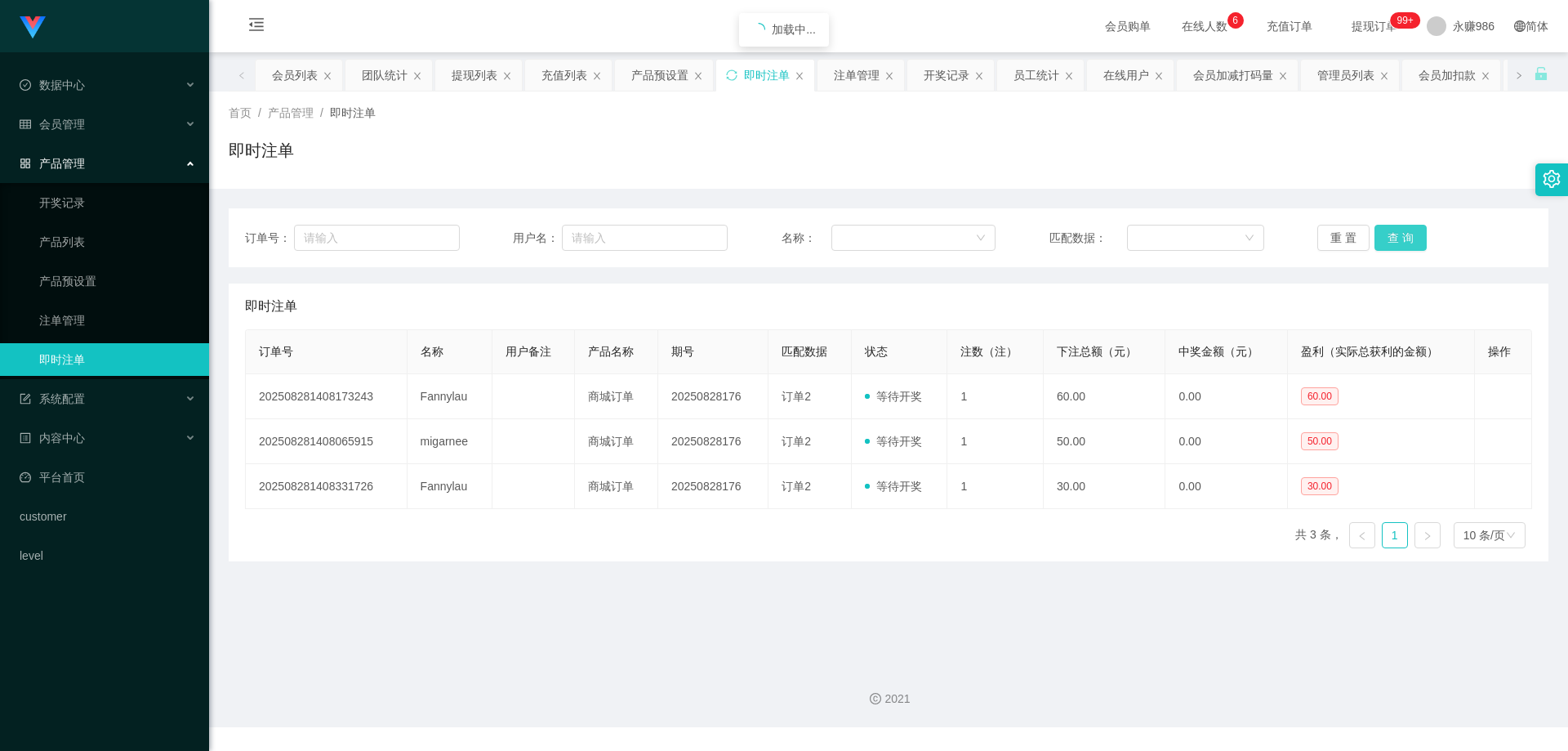
click at [1402, 250] on button "查 询" at bounding box center [1400, 238] width 52 height 26
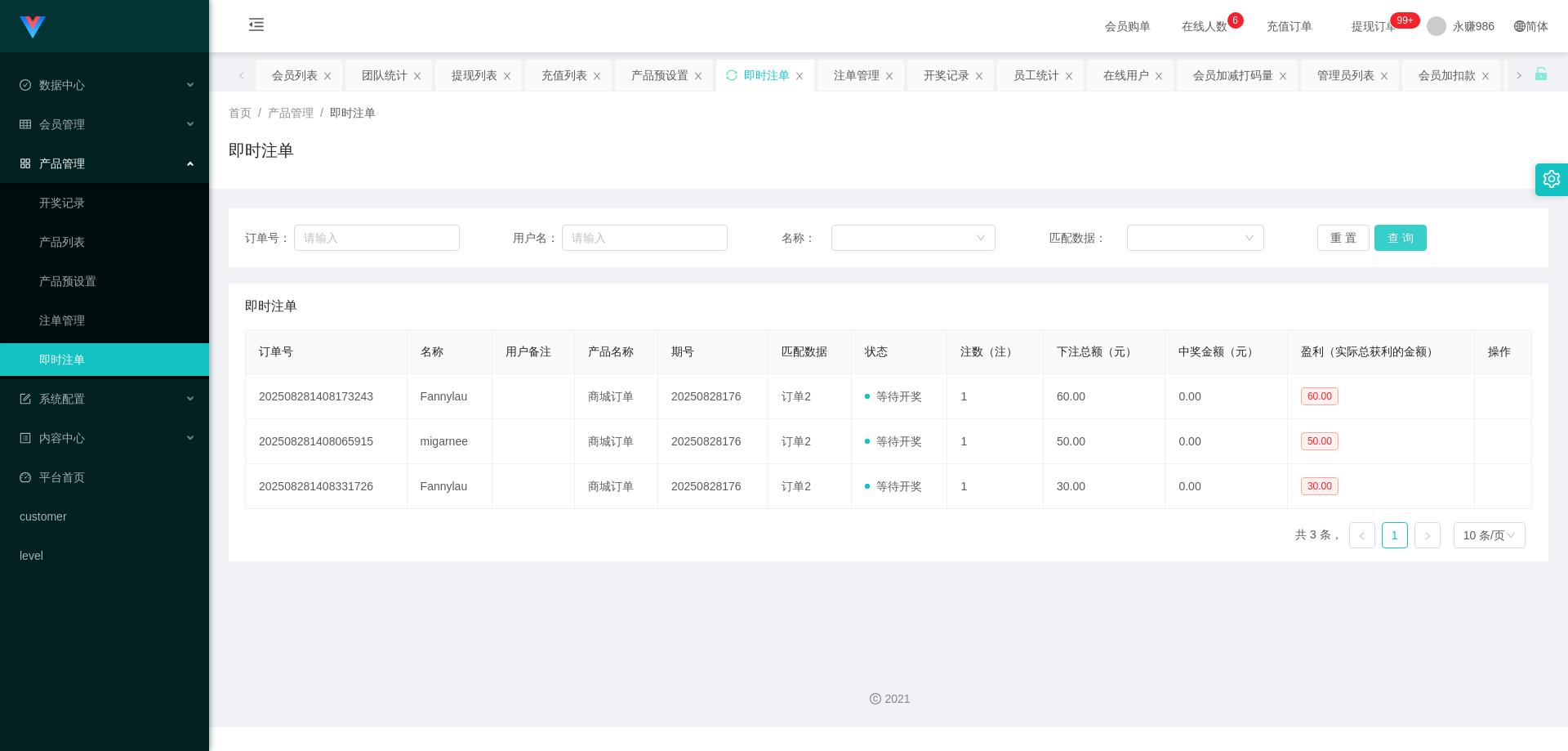
click at [1402, 250] on button "查 询" at bounding box center [1400, 238] width 52 height 26
click at [80, 272] on link "产品预设置" at bounding box center [117, 281] width 157 height 32
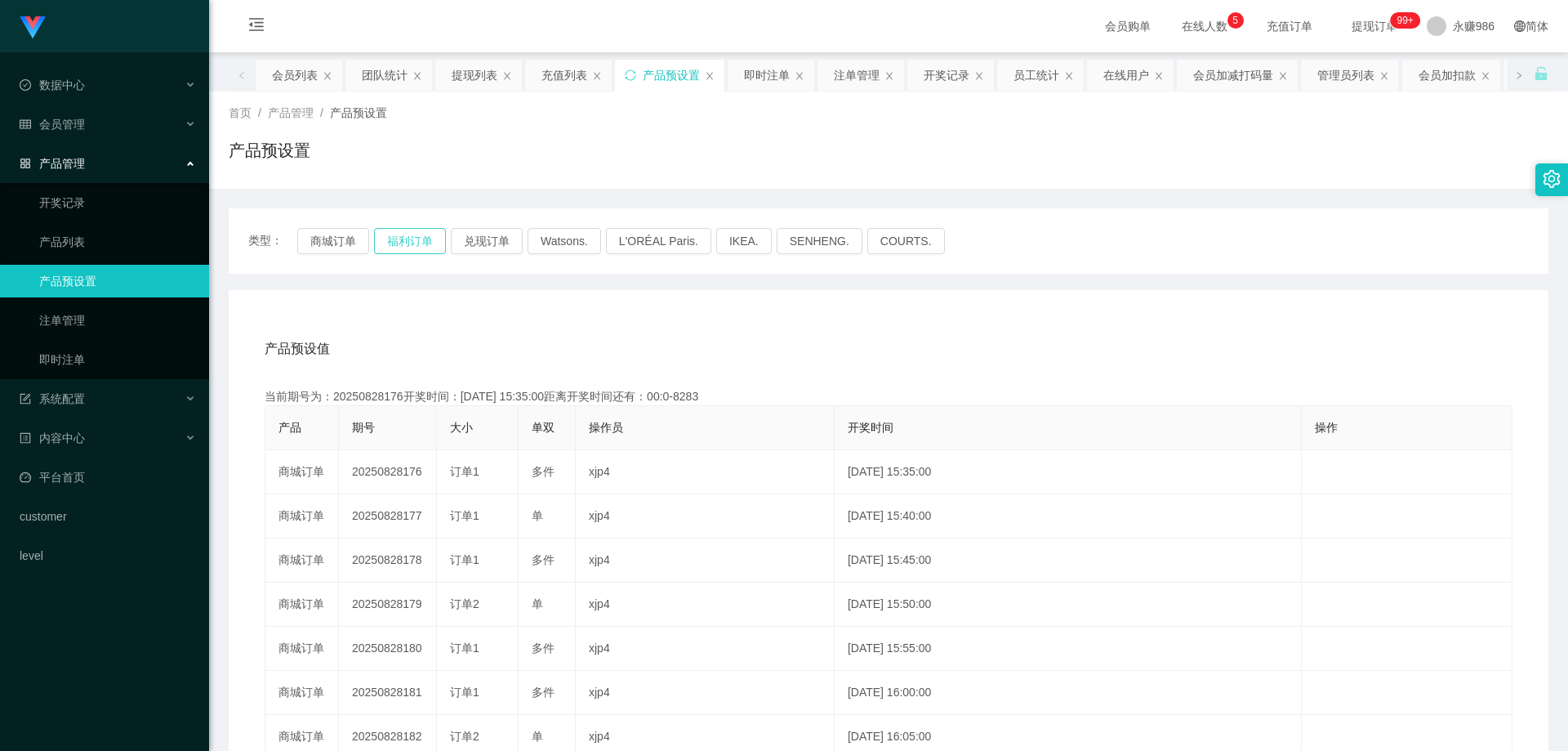
click at [389, 245] on button "福利订单" at bounding box center [409, 241] width 72 height 26
click at [99, 206] on link "开奖记录" at bounding box center [117, 203] width 157 height 32
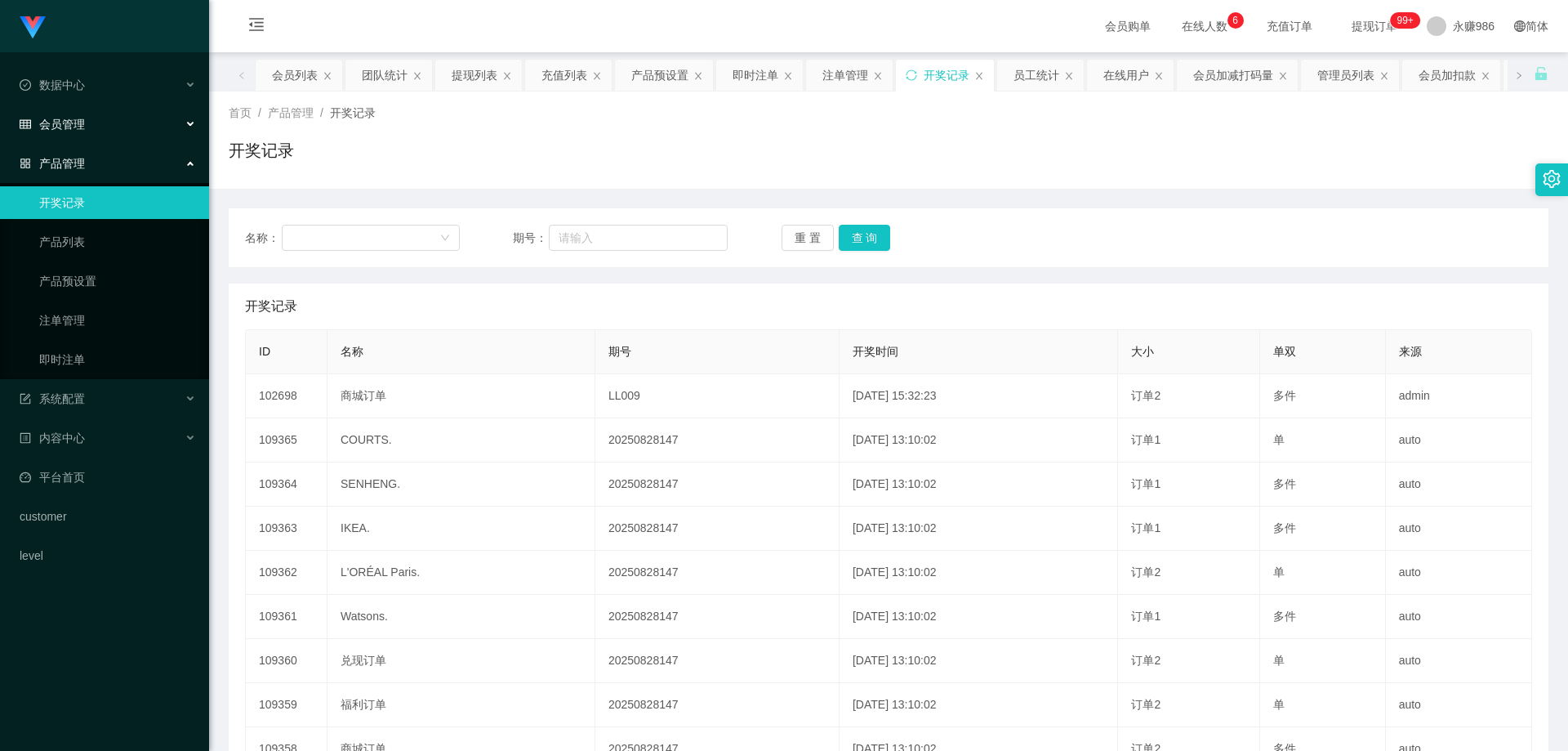
click at [106, 135] on div "会员管理" at bounding box center [105, 124] width 209 height 32
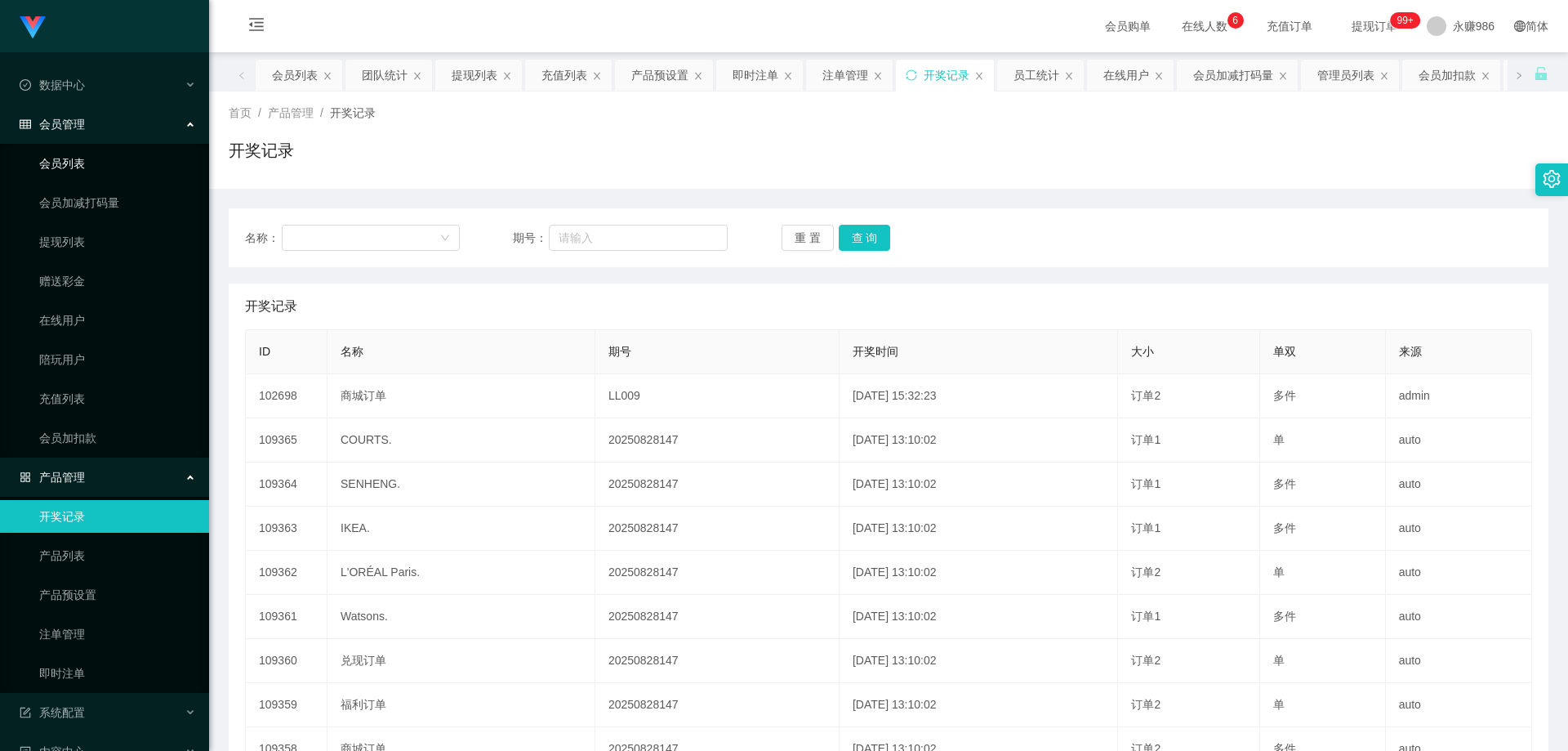
click at [89, 161] on link "会员列表" at bounding box center [117, 163] width 157 height 32
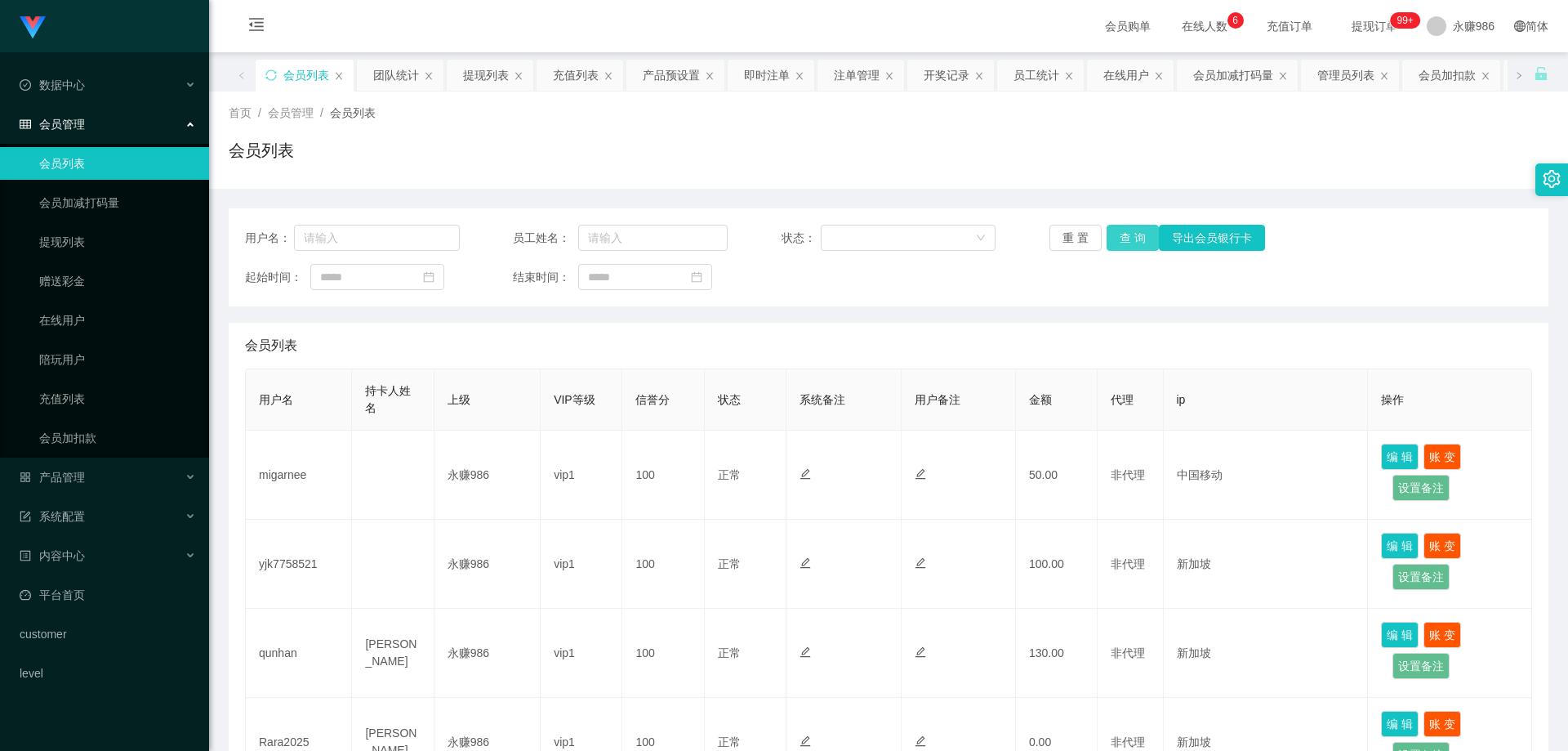
click at [1122, 239] on button "查 询" at bounding box center [1132, 238] width 52 height 26
click at [1122, 239] on button "查 询" at bounding box center [1142, 238] width 71 height 26
click at [65, 419] on ul "会员列表 会员加减打码量 提现列表 赠送彩金 在线用户 陪玩用户 充值列表 会员加扣款" at bounding box center [105, 301] width 209 height 313
click at [78, 435] on link "会员加扣款" at bounding box center [117, 438] width 157 height 32
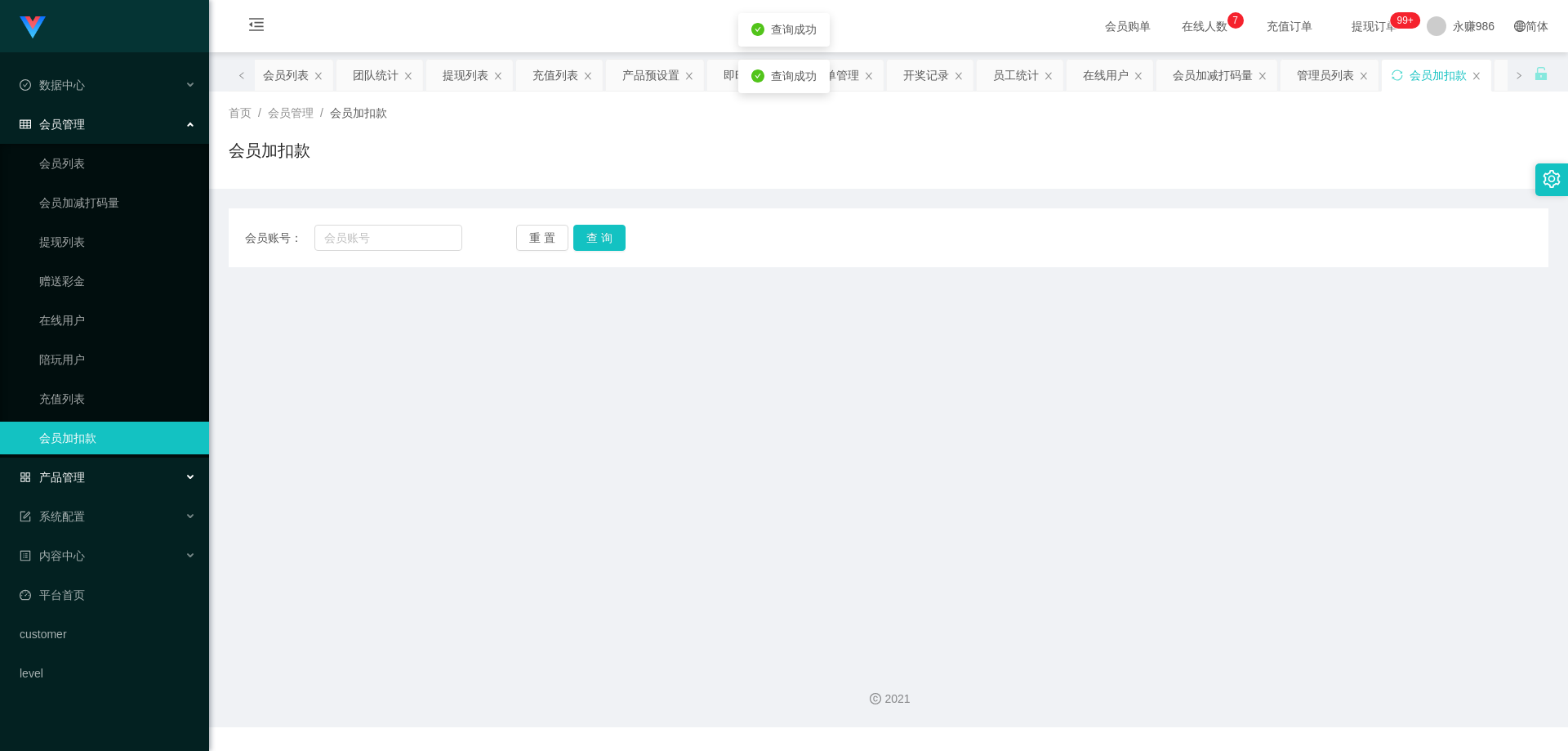
click at [100, 490] on div "产品管理" at bounding box center [105, 477] width 209 height 32
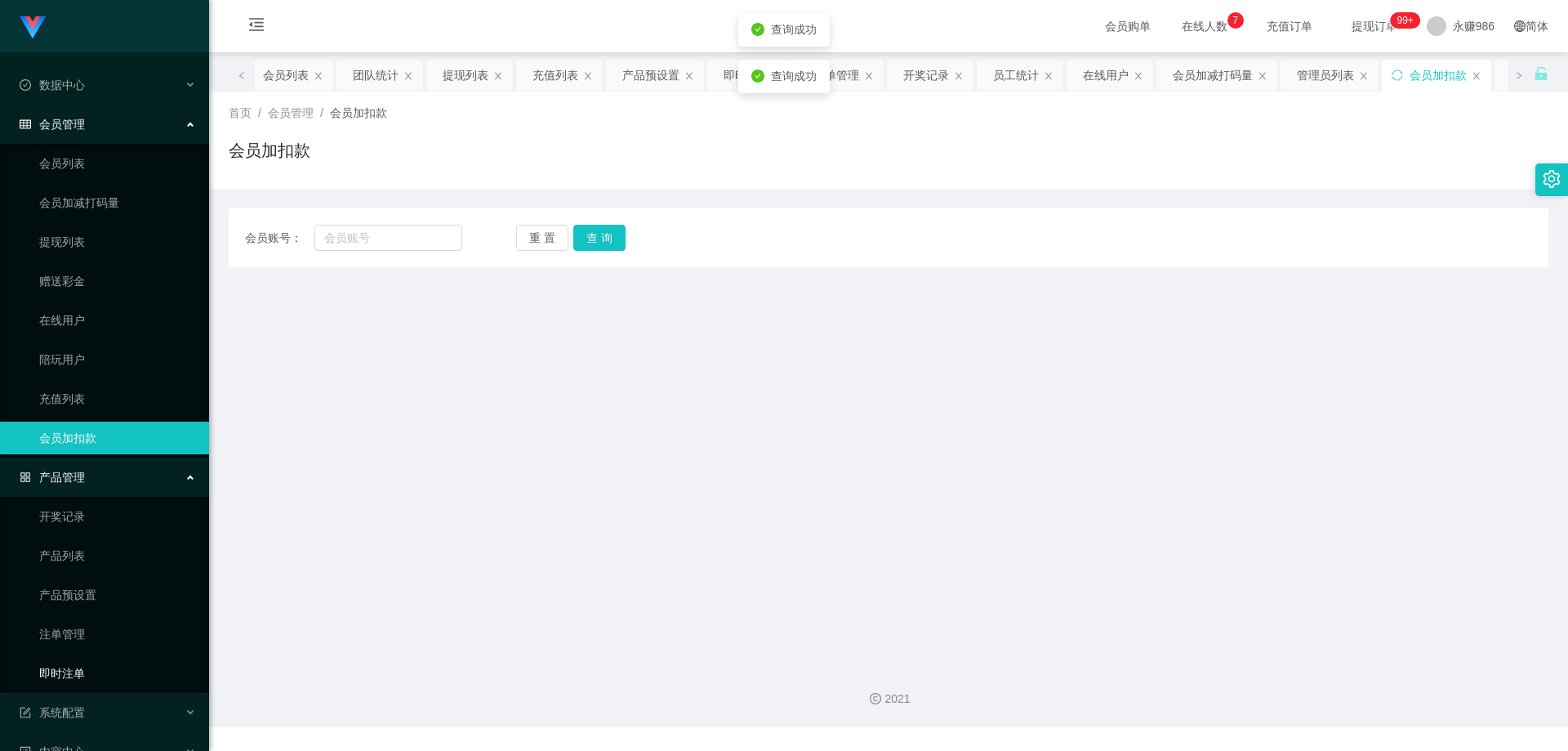
click at [82, 671] on link "即时注单" at bounding box center [117, 674] width 157 height 32
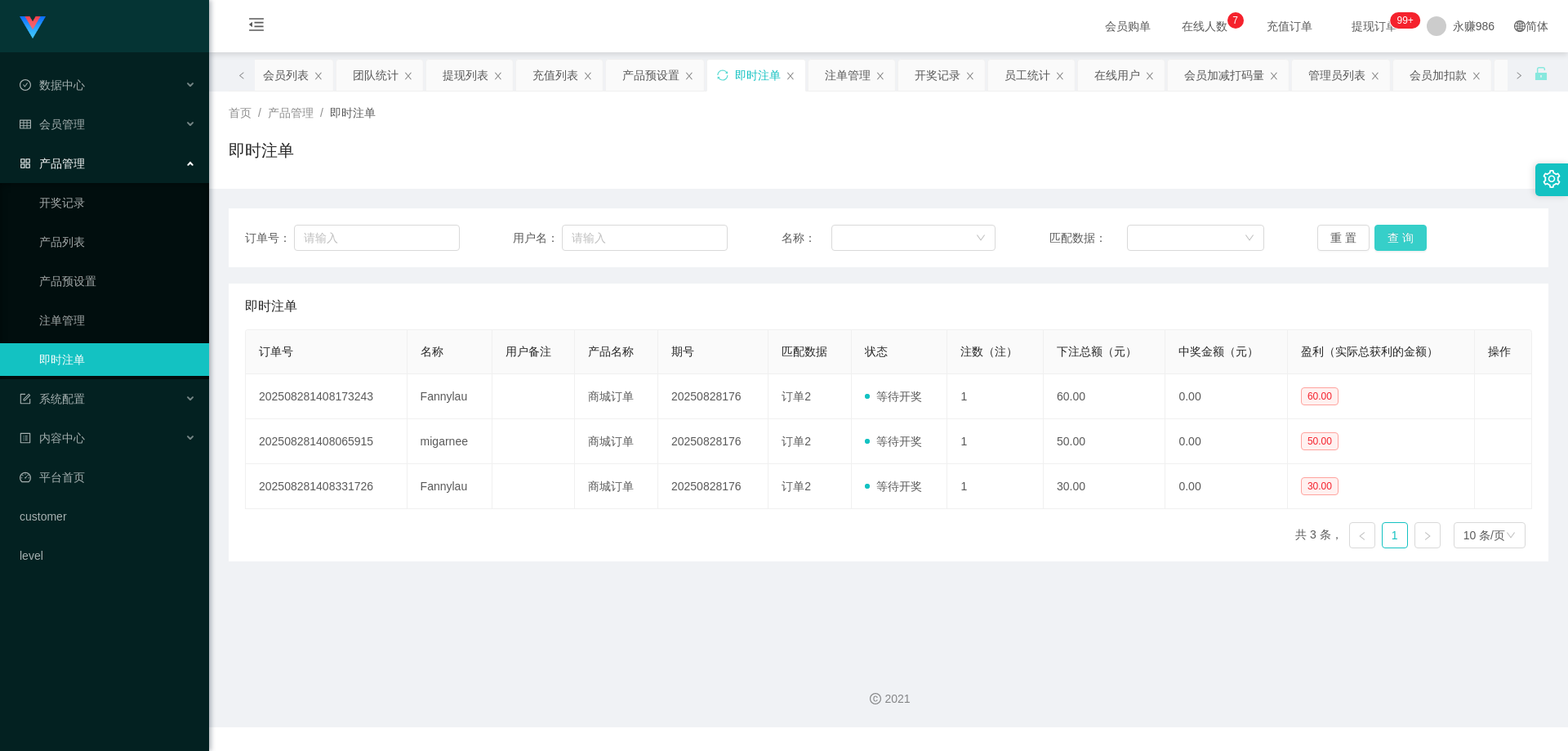
click at [1382, 239] on button "查 询" at bounding box center [1400, 238] width 52 height 26
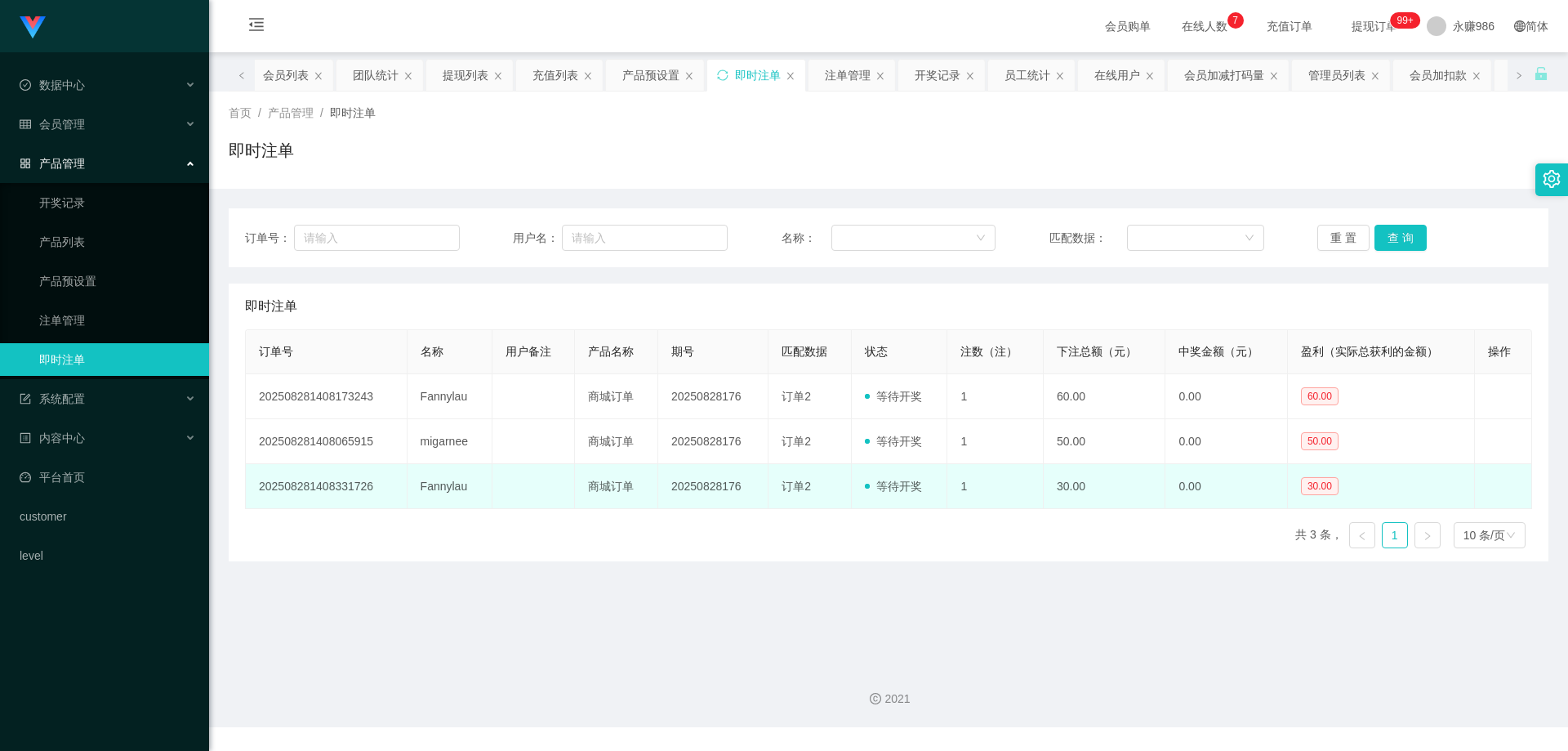
click at [435, 494] on td "Fannylau" at bounding box center [450, 486] width 85 height 45
copy td "Fannylau"
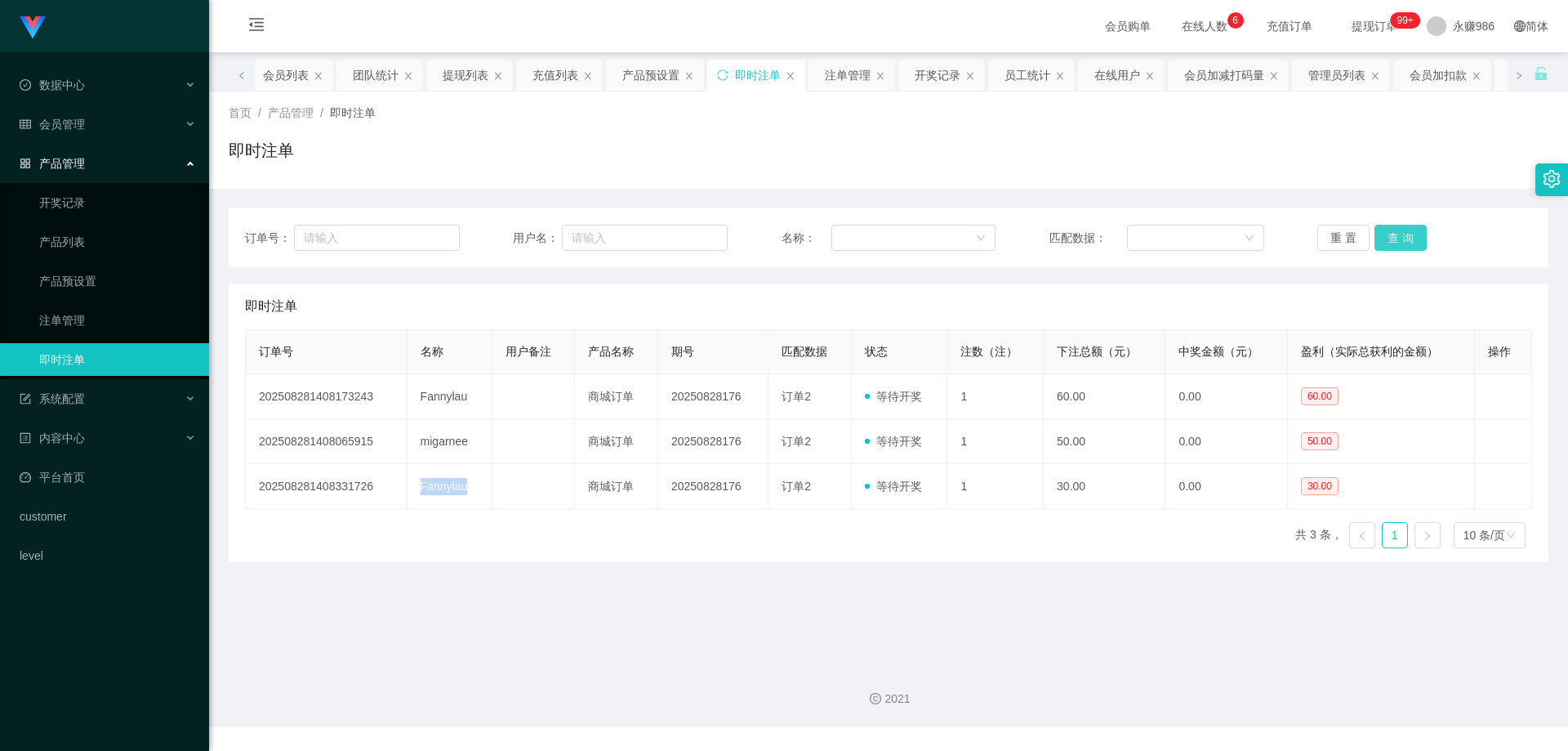
click at [1416, 244] on button "查 询" at bounding box center [1400, 238] width 52 height 26
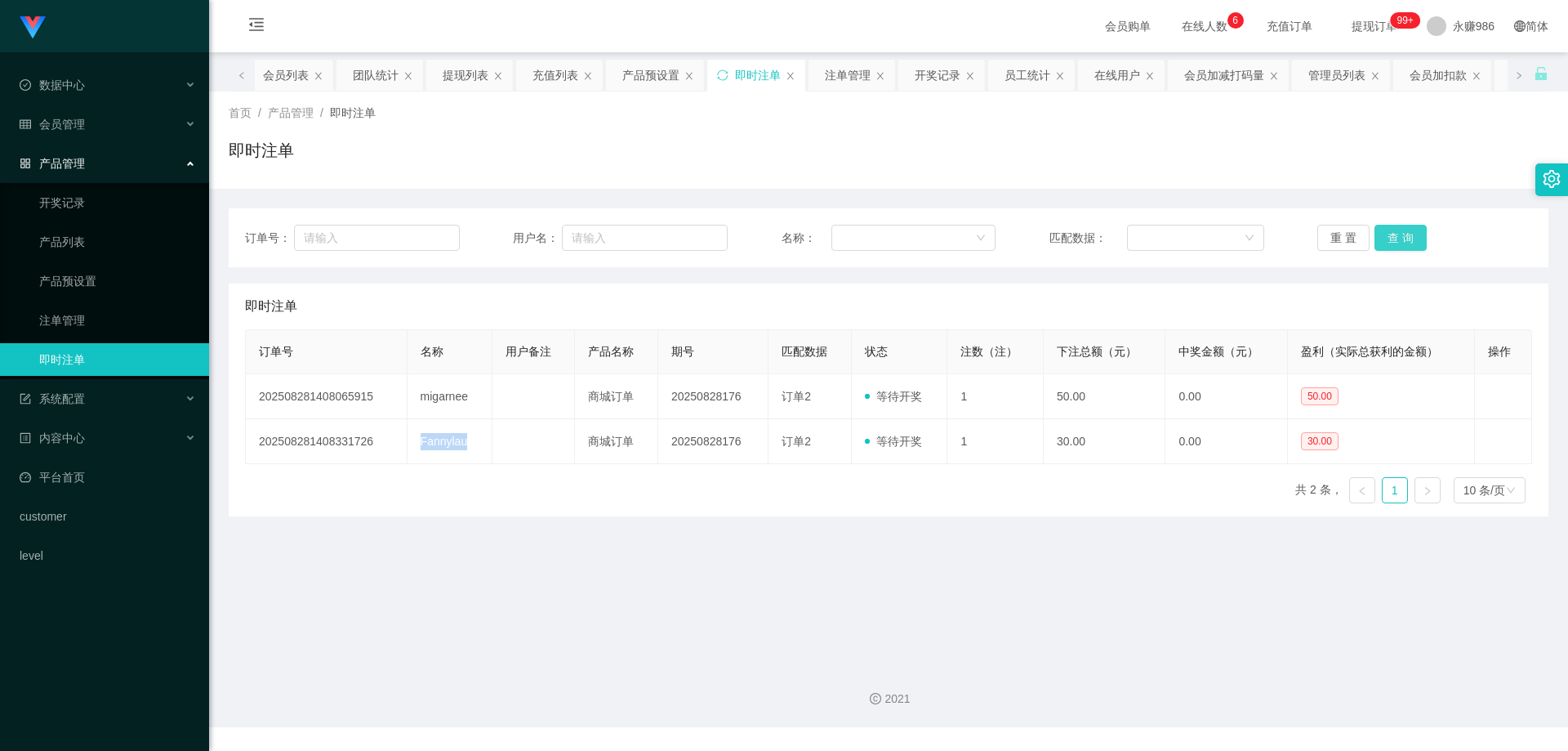
click at [1407, 236] on button "查 询" at bounding box center [1400, 238] width 52 height 26
click at [1384, 247] on button "查 询" at bounding box center [1400, 238] width 52 height 26
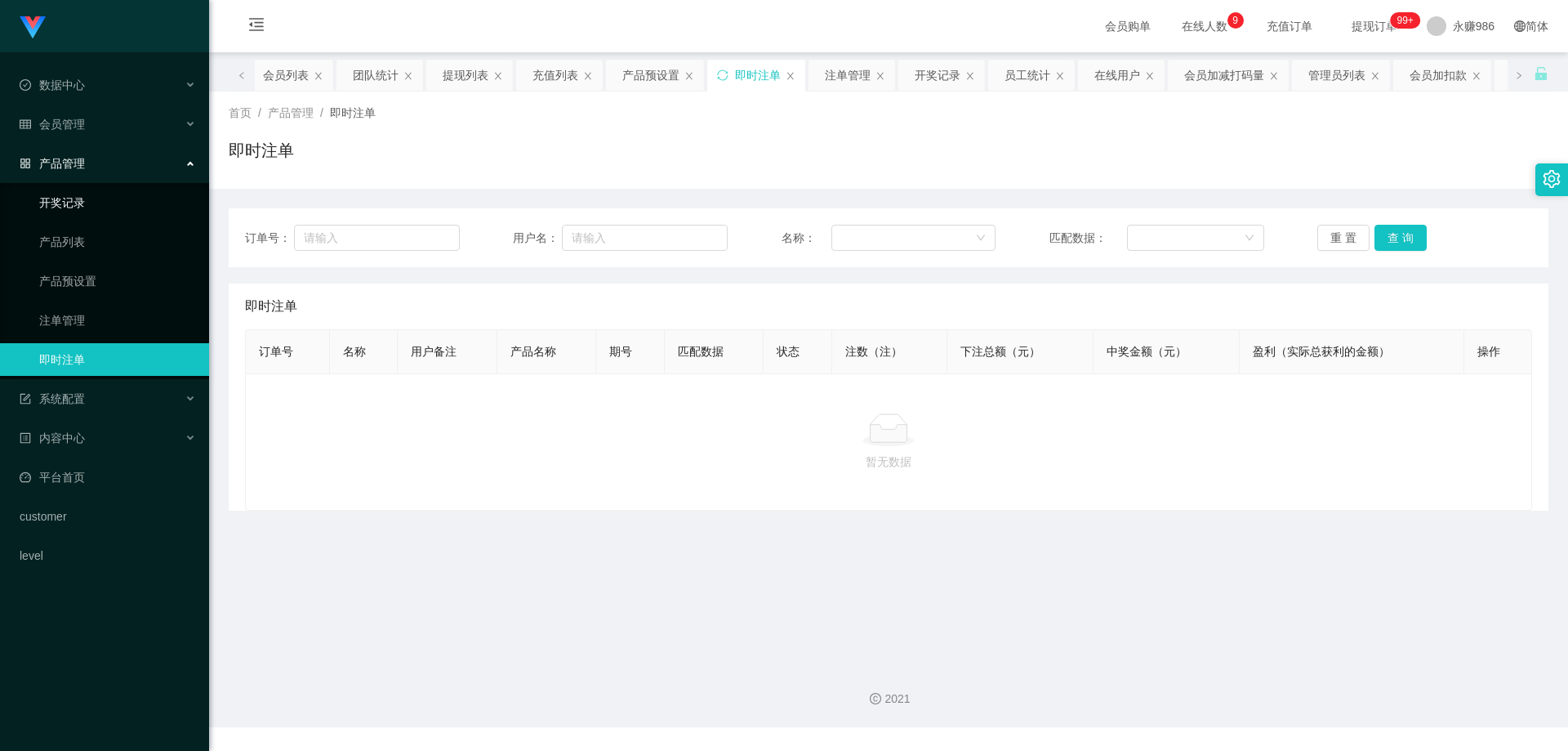
drag, startPoint x: 129, startPoint y: 191, endPoint x: 120, endPoint y: 175, distance: 18.4
click at [129, 191] on link "开奖记录" at bounding box center [117, 203] width 157 height 32
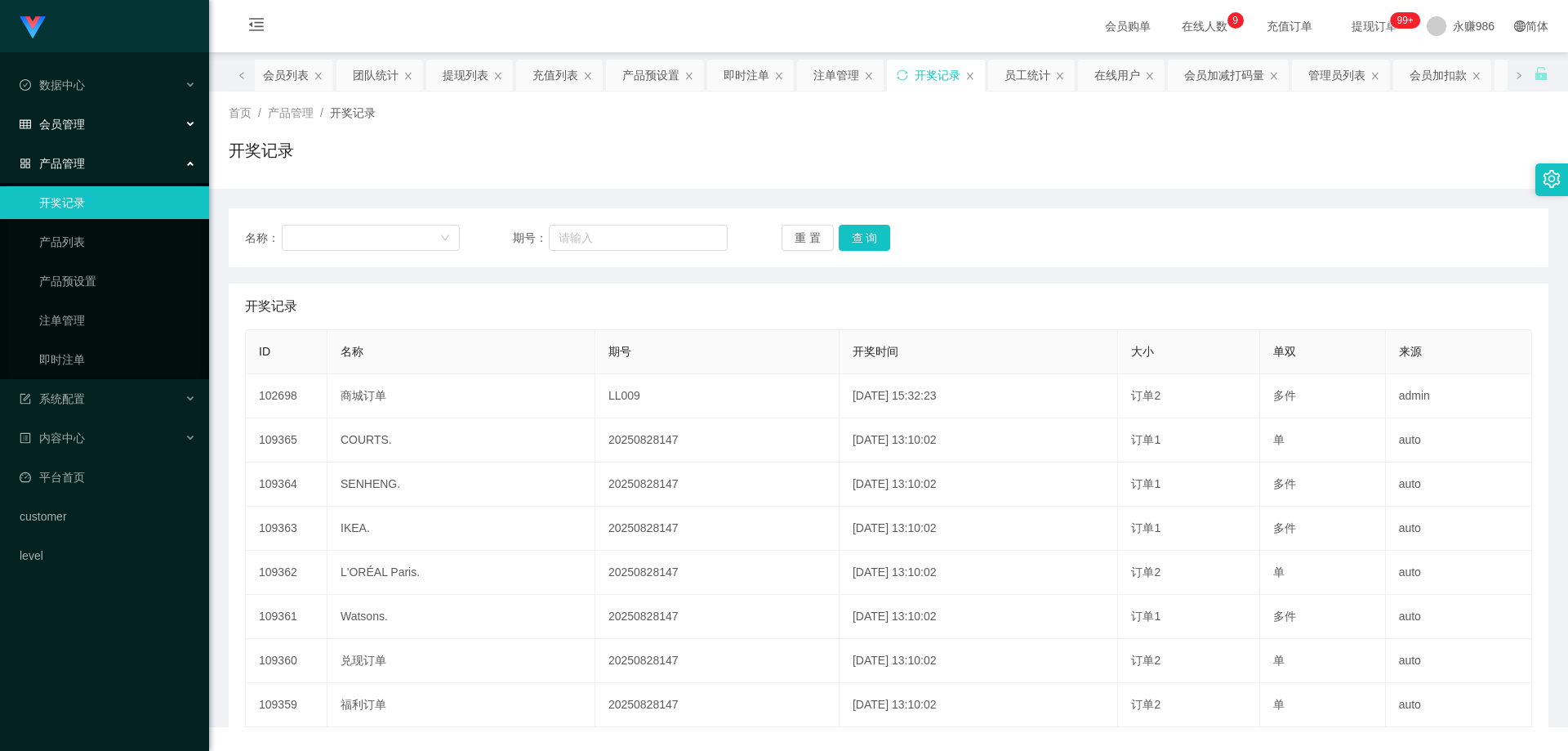
click at [91, 132] on div "会员管理" at bounding box center [105, 124] width 209 height 32
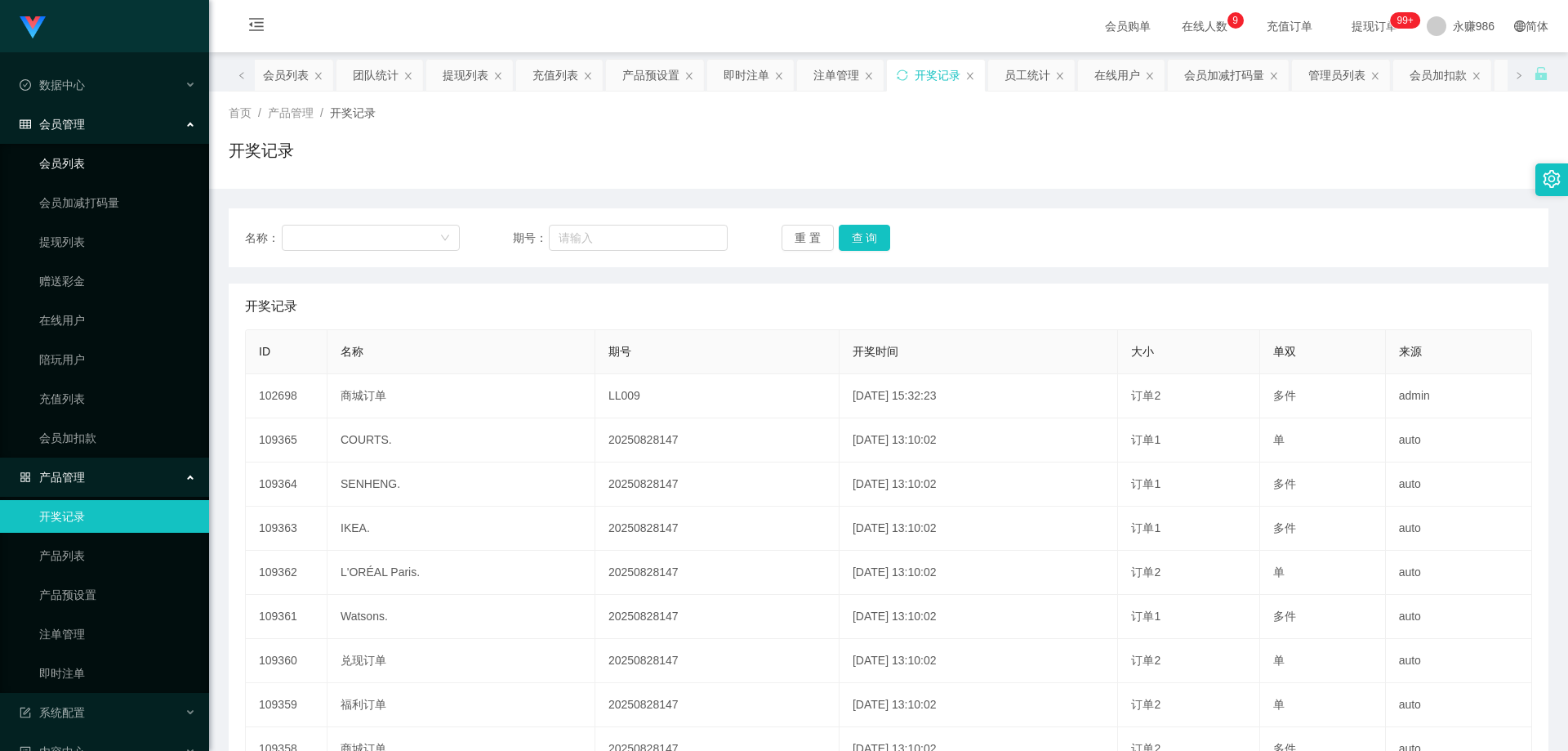
click at [91, 168] on link "会员列表" at bounding box center [117, 163] width 157 height 32
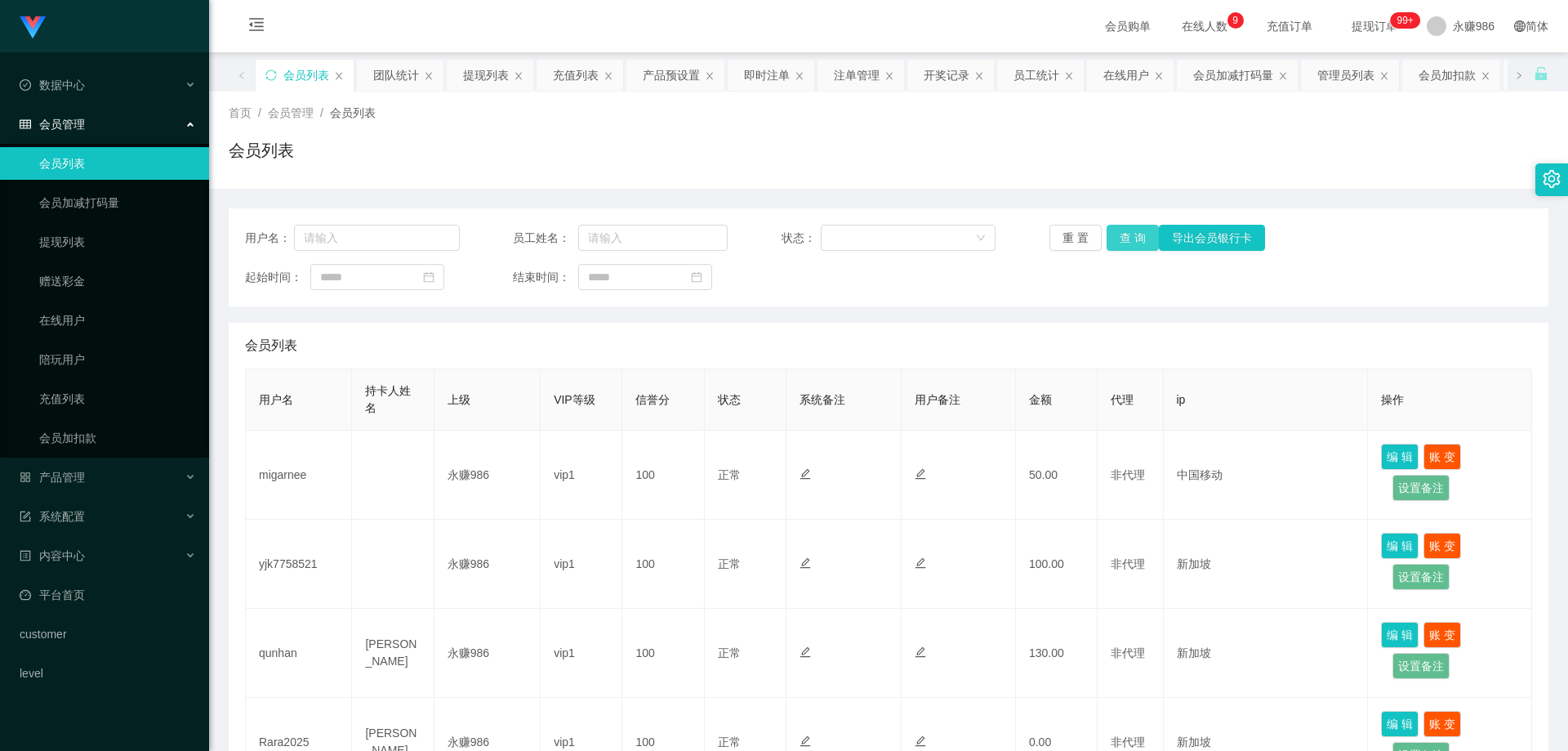
click at [1142, 232] on button "查 询" at bounding box center [1132, 238] width 52 height 26
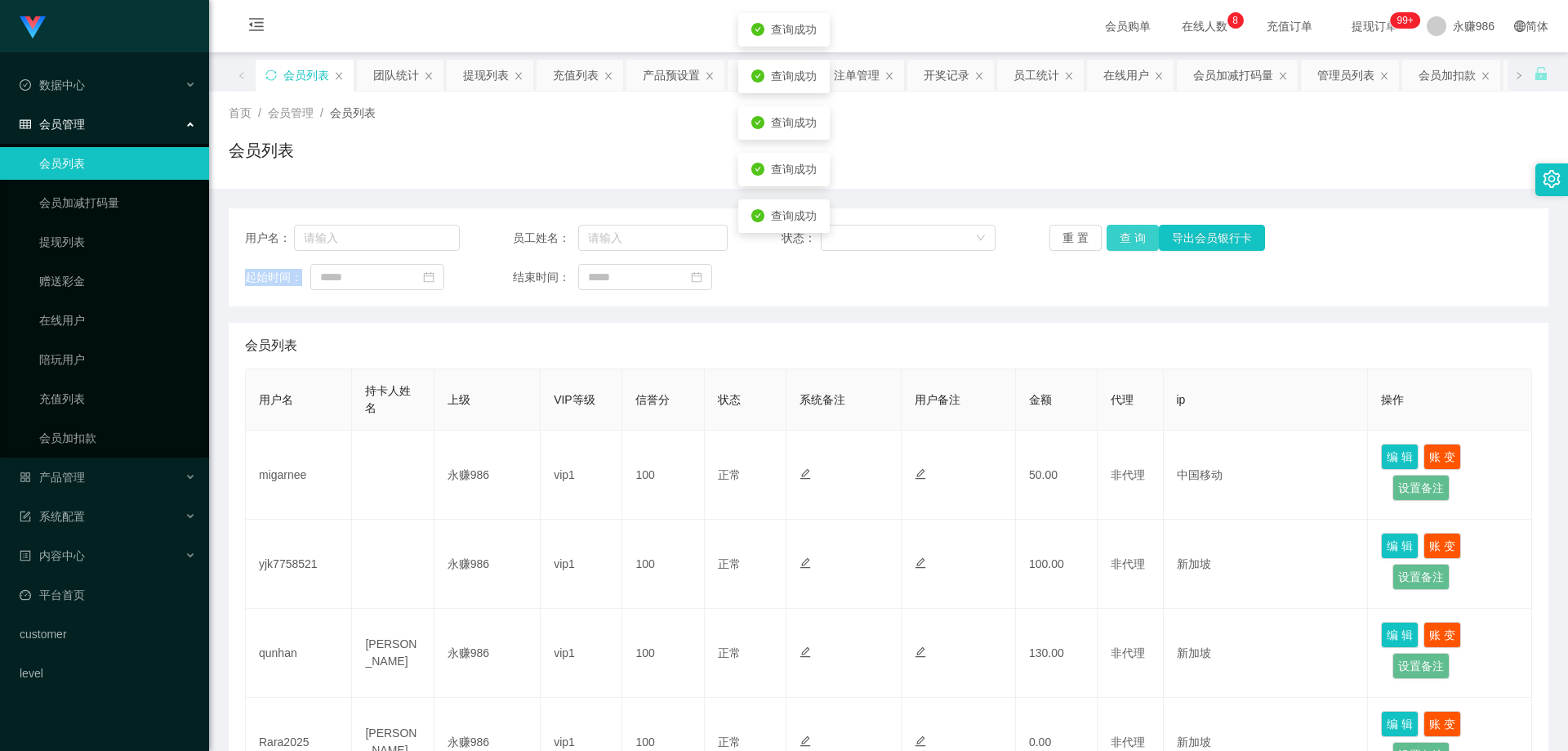
click at [1142, 232] on div "重 置 查 询 导出会员银行卡" at bounding box center [1157, 238] width 215 height 26
click at [1142, 232] on button "查 询" at bounding box center [1132, 238] width 52 height 26
click at [1142, 232] on div "重 置 查 询 导出会员银行卡" at bounding box center [1157, 238] width 215 height 26
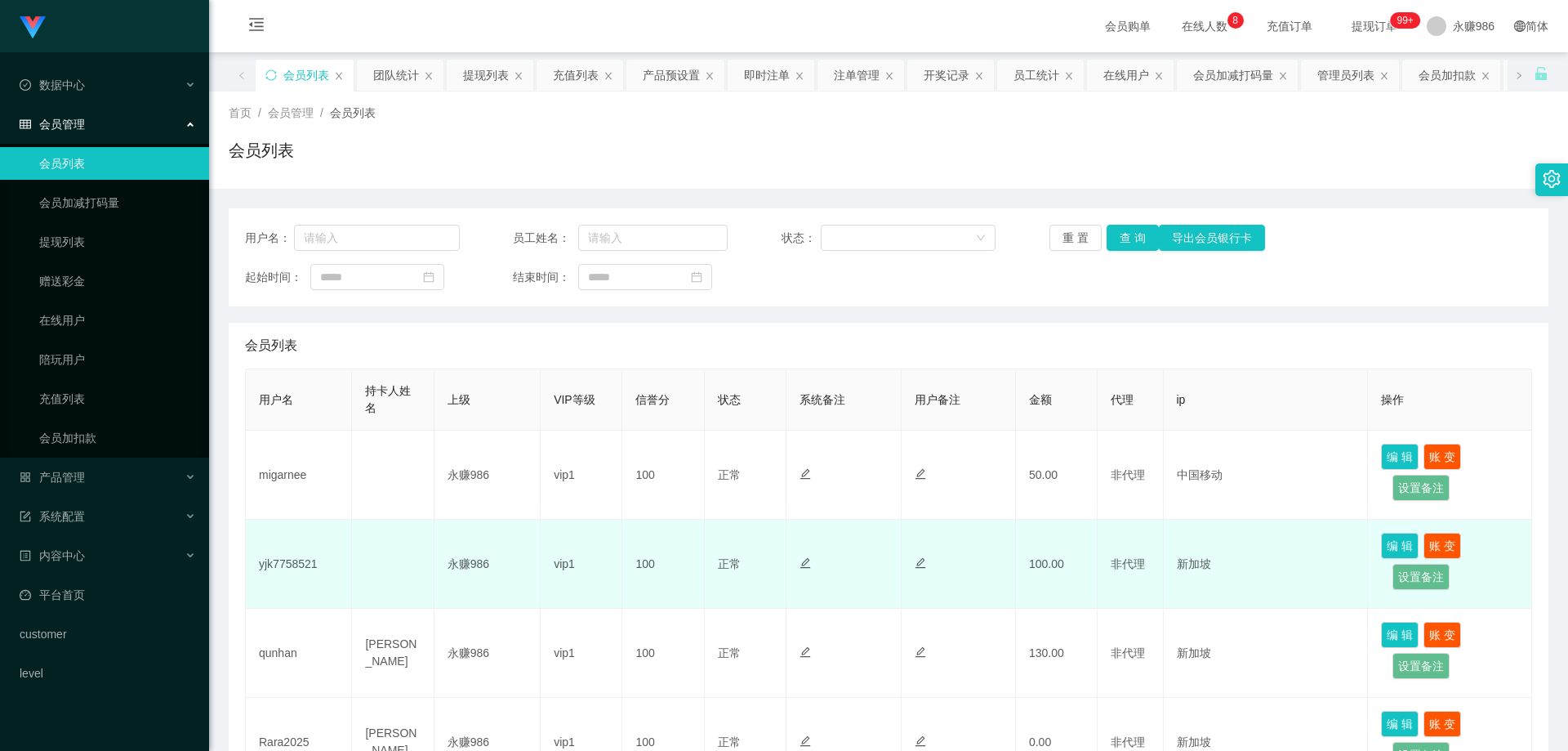
drag, startPoint x: 434, startPoint y: 519, endPoint x: 478, endPoint y: 542, distance: 49.6
click at [435, 520] on td "永赚986" at bounding box center [488, 564] width 106 height 89
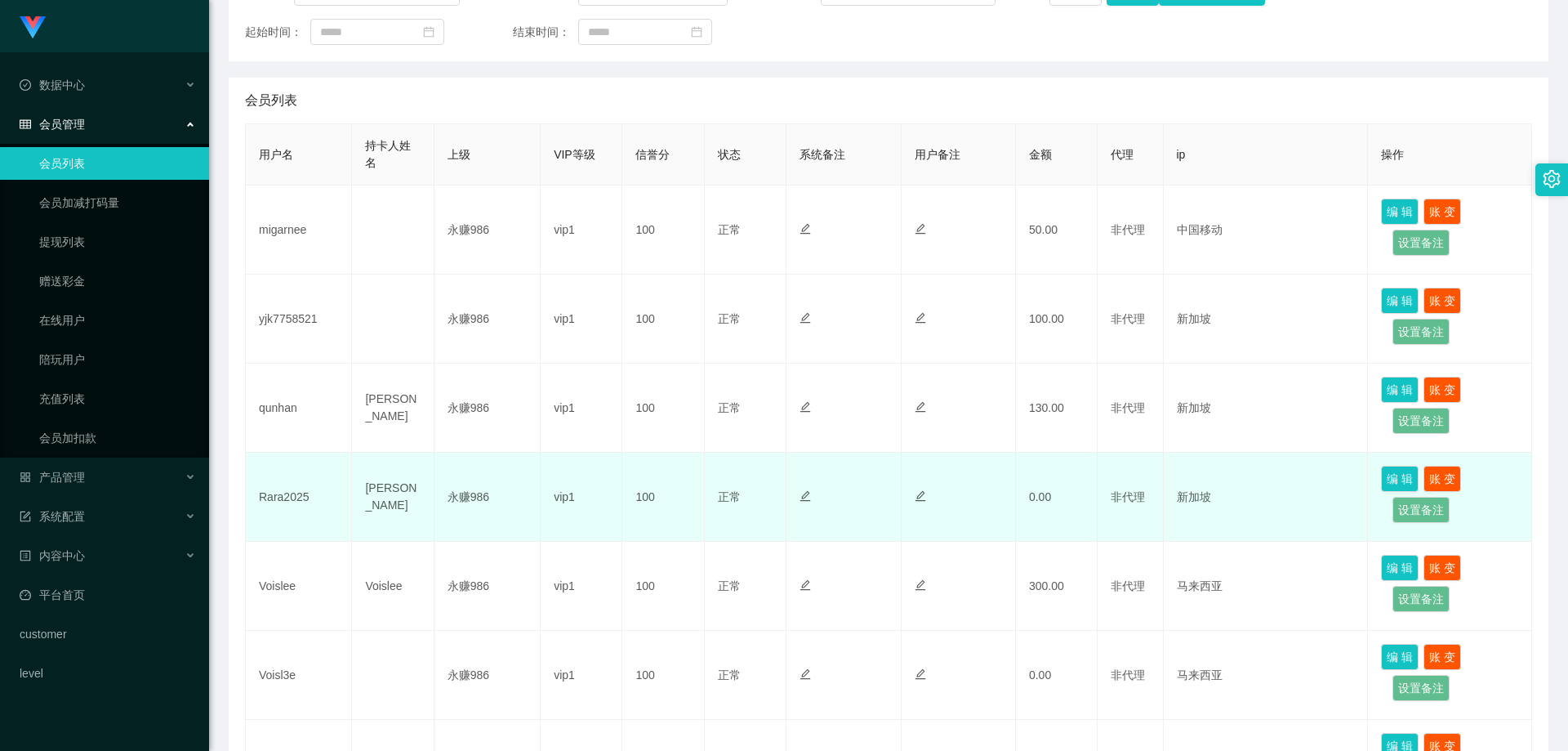
scroll to position [409, 0]
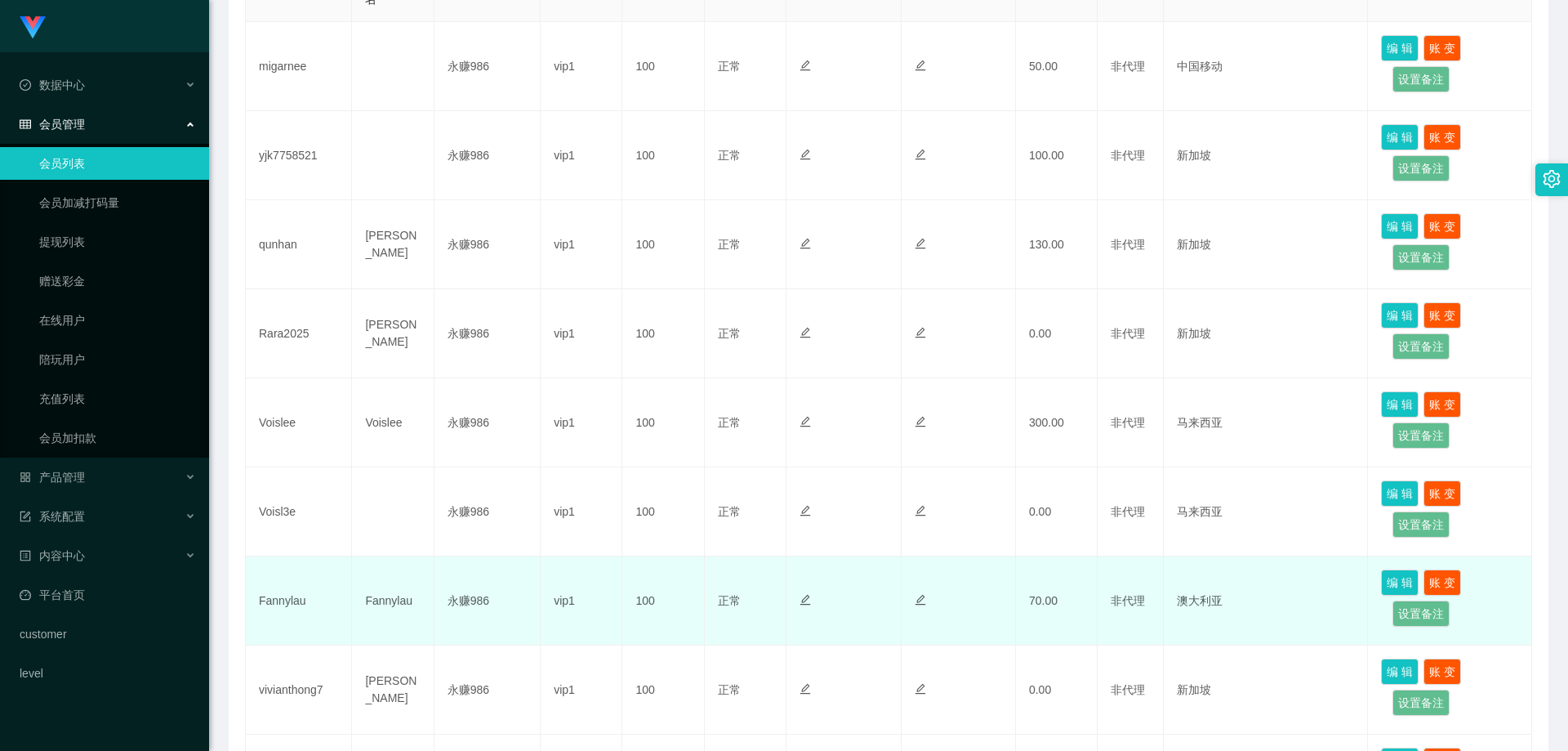
click at [285, 610] on td "Fannylau" at bounding box center [299, 600] width 106 height 89
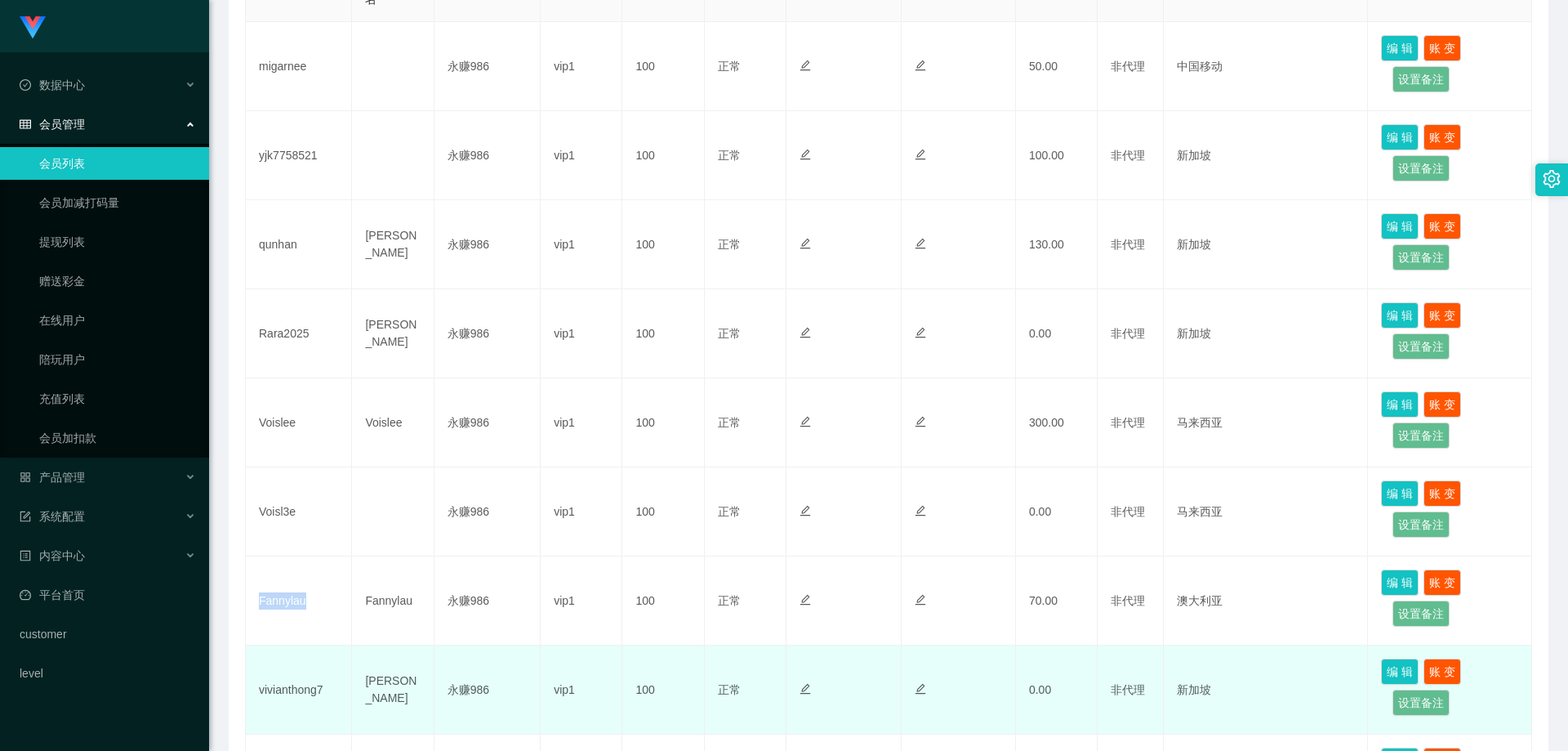
copy td "Fannylau"
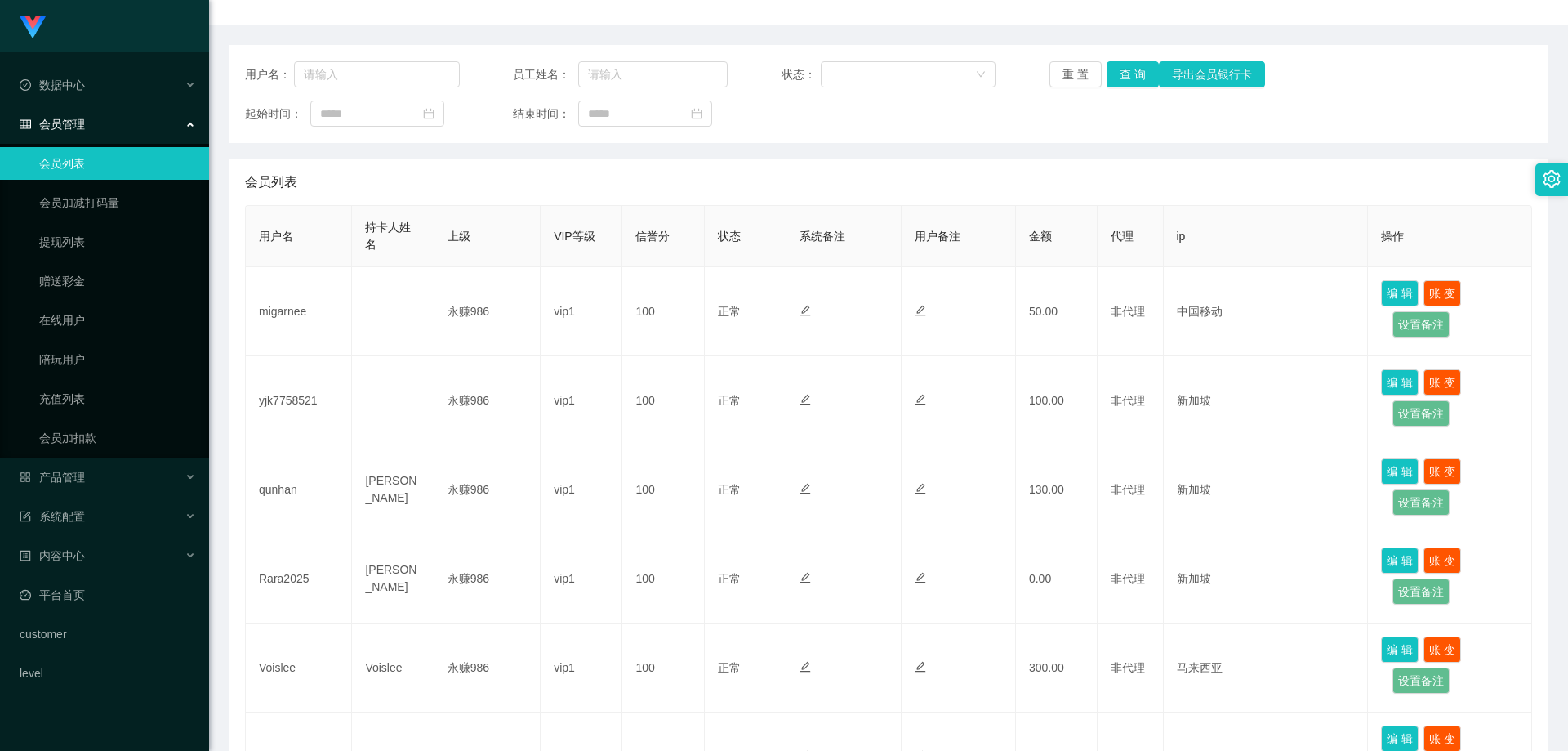
scroll to position [0, 0]
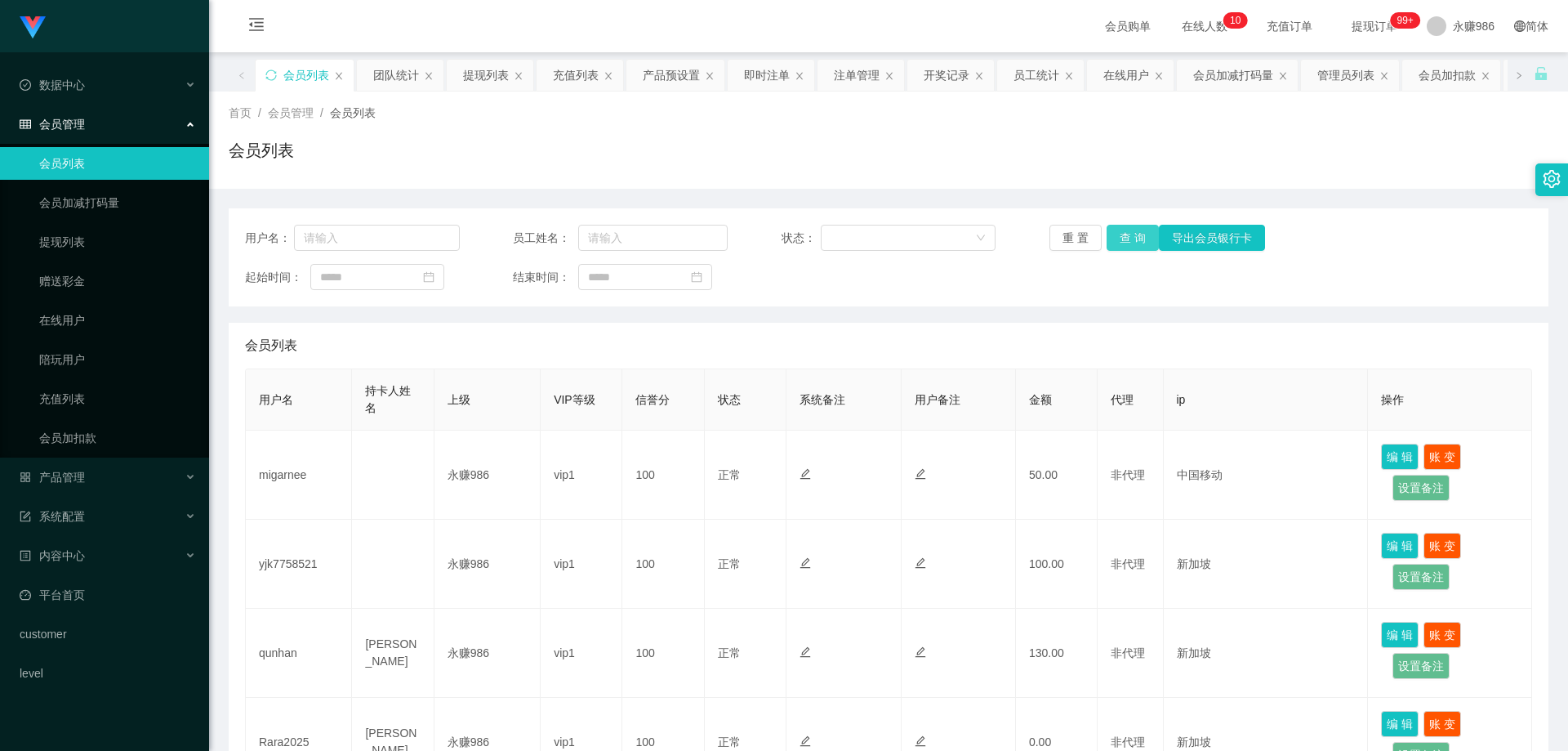
click at [1116, 246] on button "查 询" at bounding box center [1132, 238] width 52 height 26
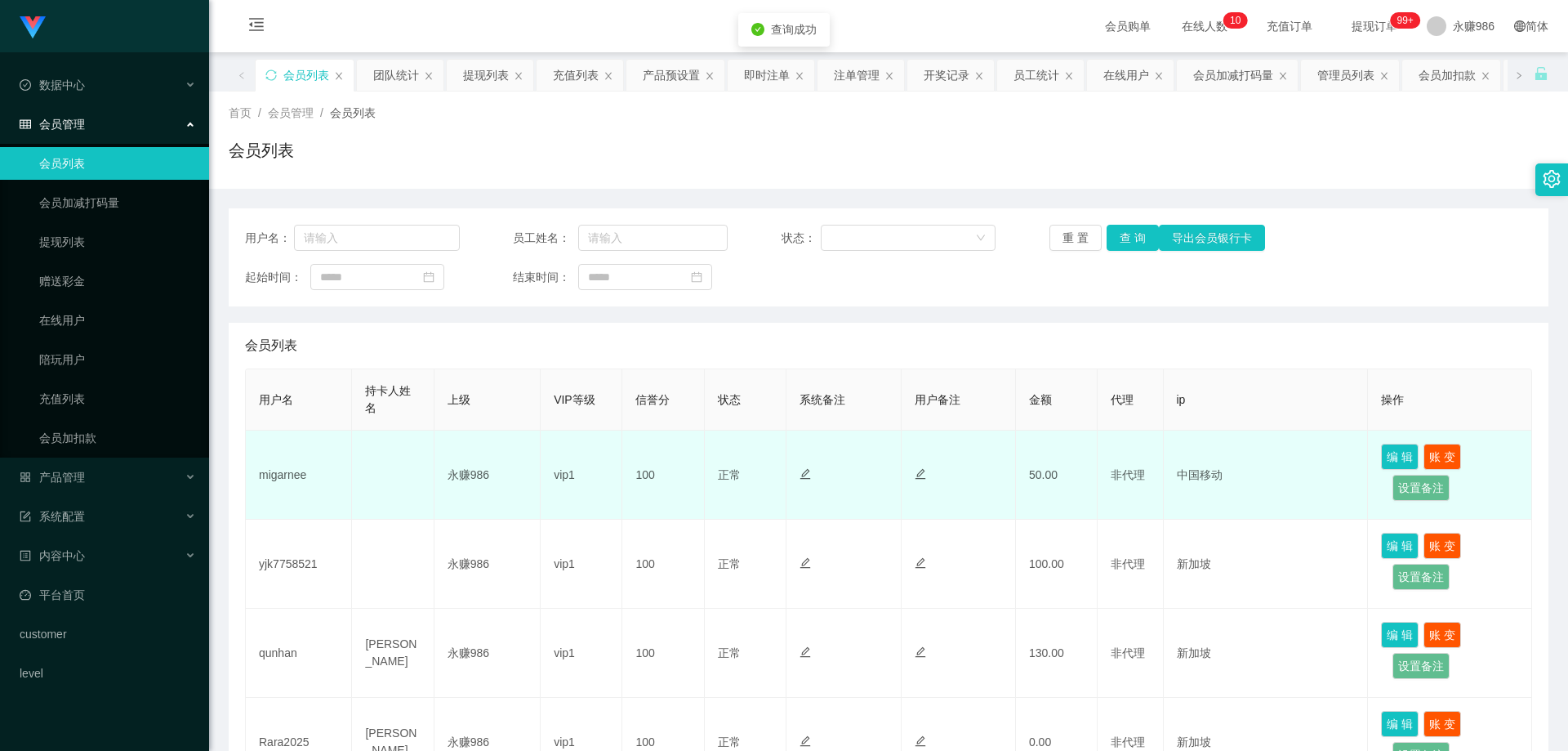
click at [283, 472] on td "migarnee" at bounding box center [299, 475] width 106 height 89
copy td "migarnee"
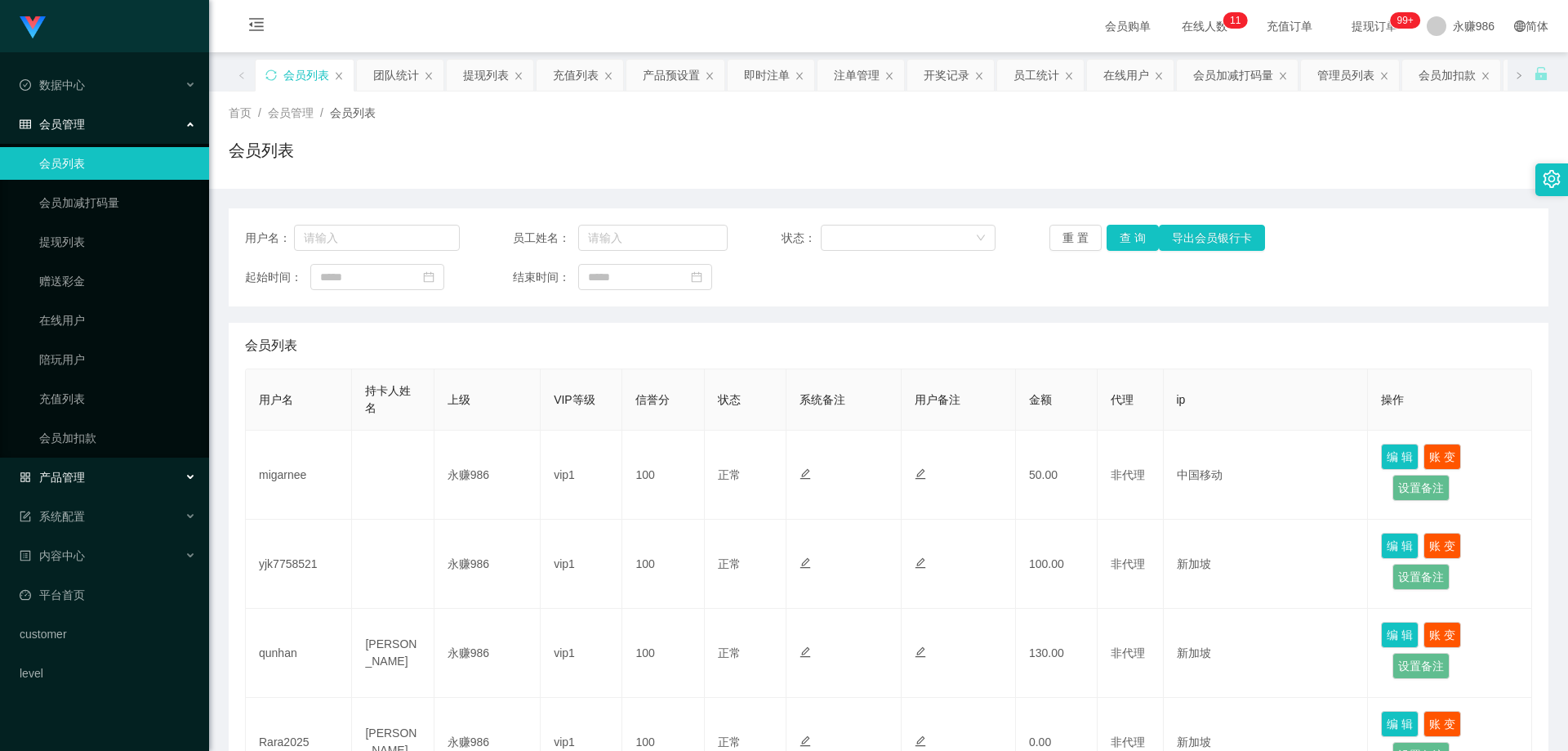
click at [93, 471] on div "产品管理" at bounding box center [105, 477] width 209 height 32
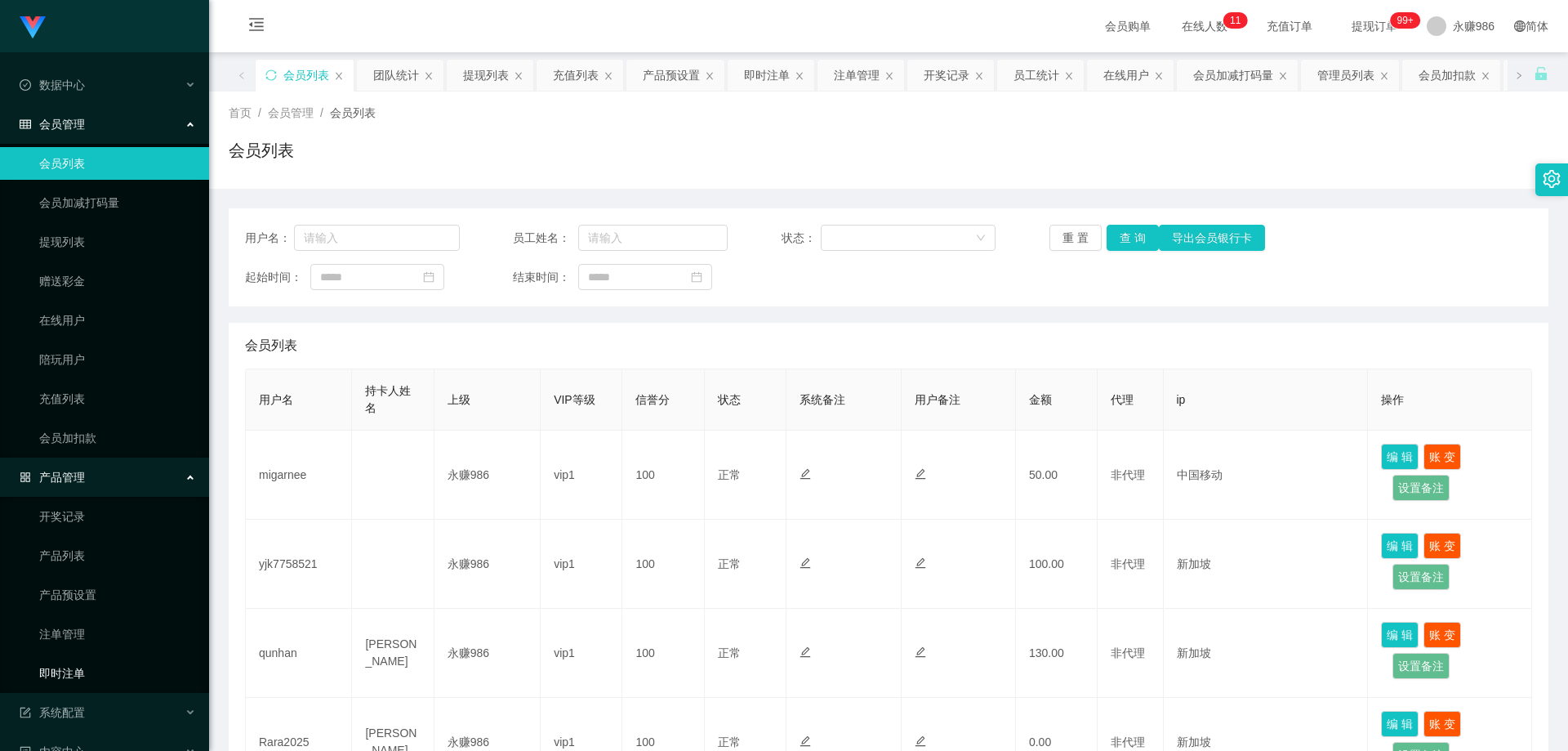
click at [82, 664] on link "即时注单" at bounding box center [117, 674] width 157 height 32
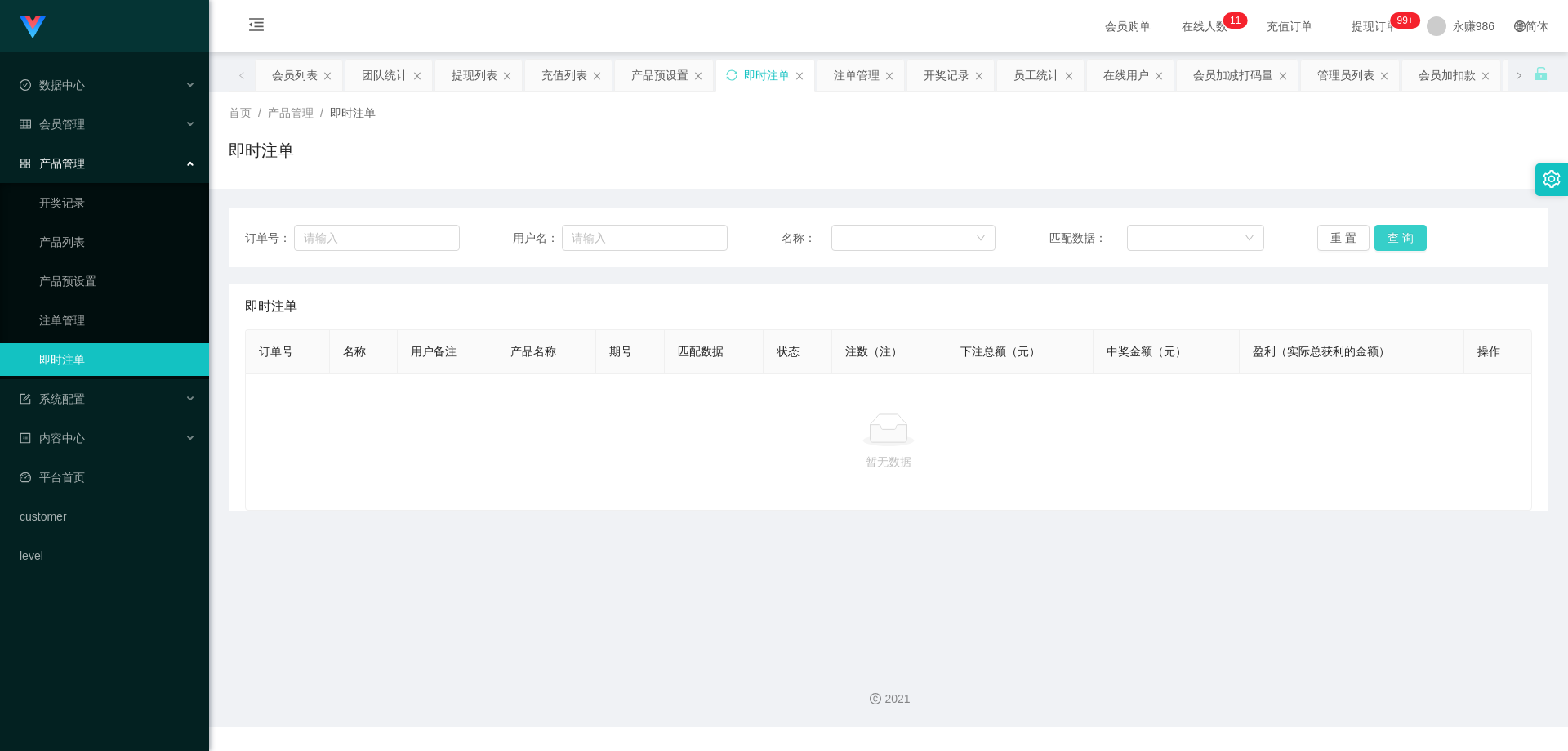
click at [1403, 241] on button "查 询" at bounding box center [1400, 238] width 52 height 26
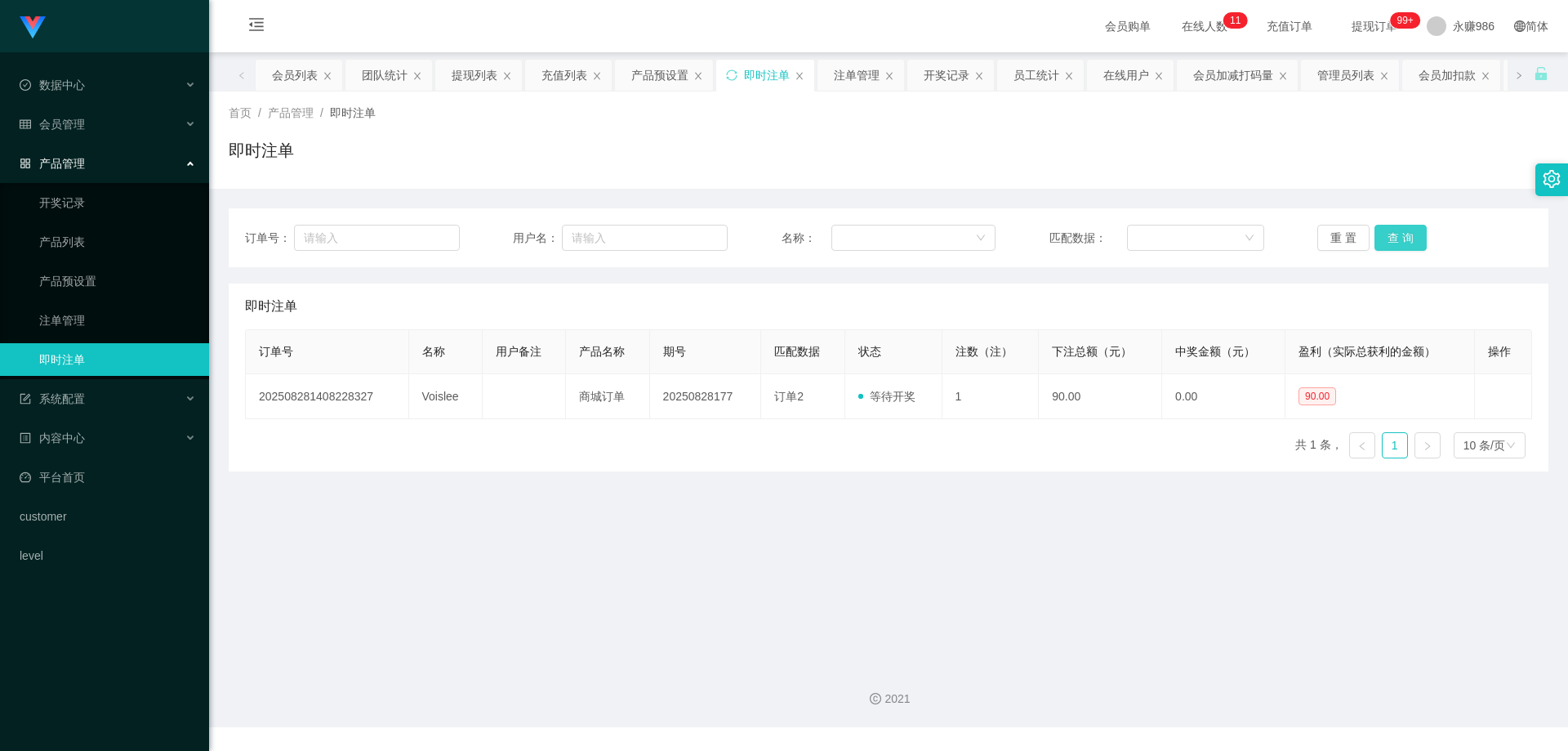
click at [1403, 241] on button "查 询" at bounding box center [1400, 238] width 52 height 26
click at [87, 275] on link "产品预设置" at bounding box center [117, 281] width 157 height 32
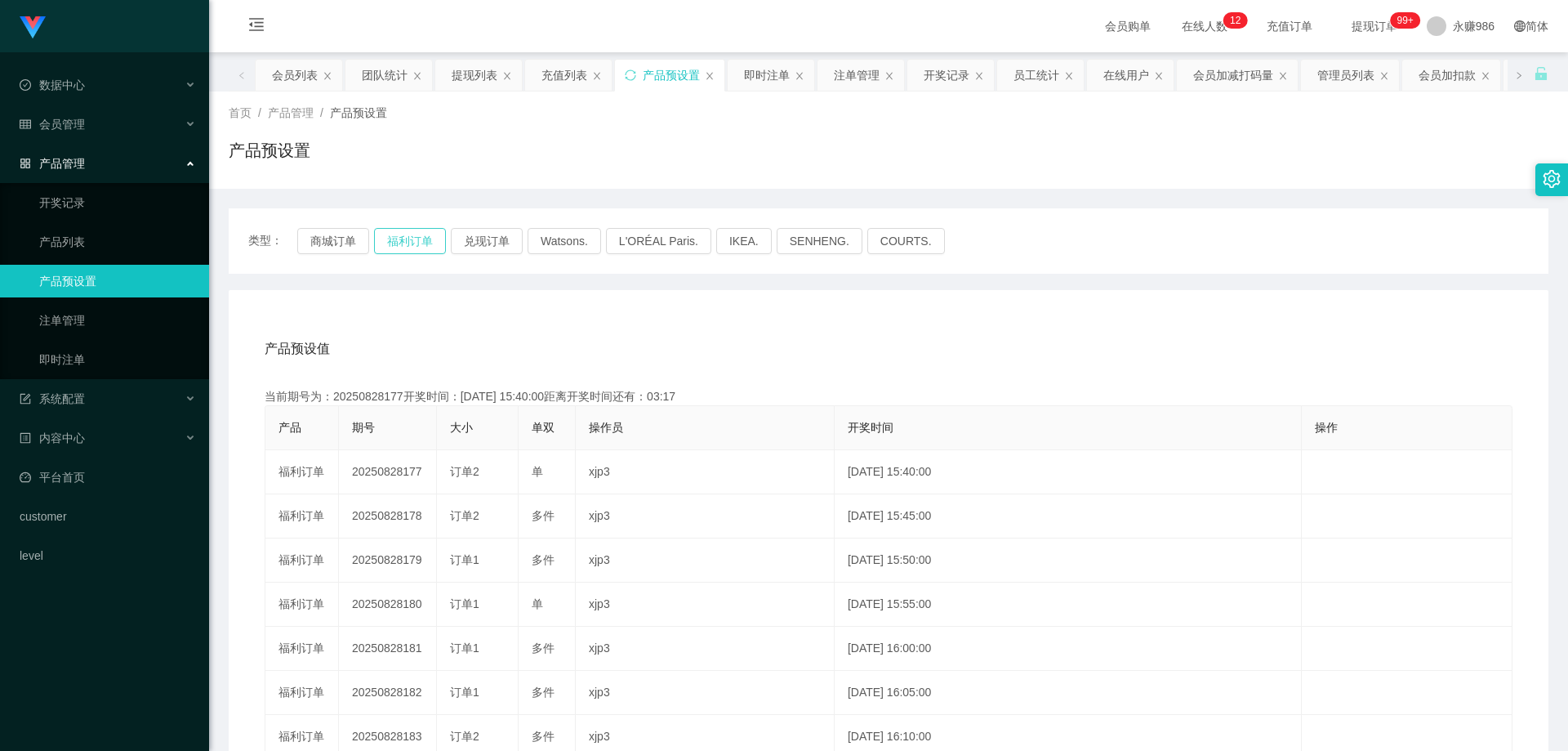
click at [399, 232] on button "福利订单" at bounding box center [409, 241] width 72 height 26
click at [351, 243] on button "商城订单" at bounding box center [333, 241] width 72 height 26
click at [93, 355] on link "即时注单" at bounding box center [117, 359] width 157 height 32
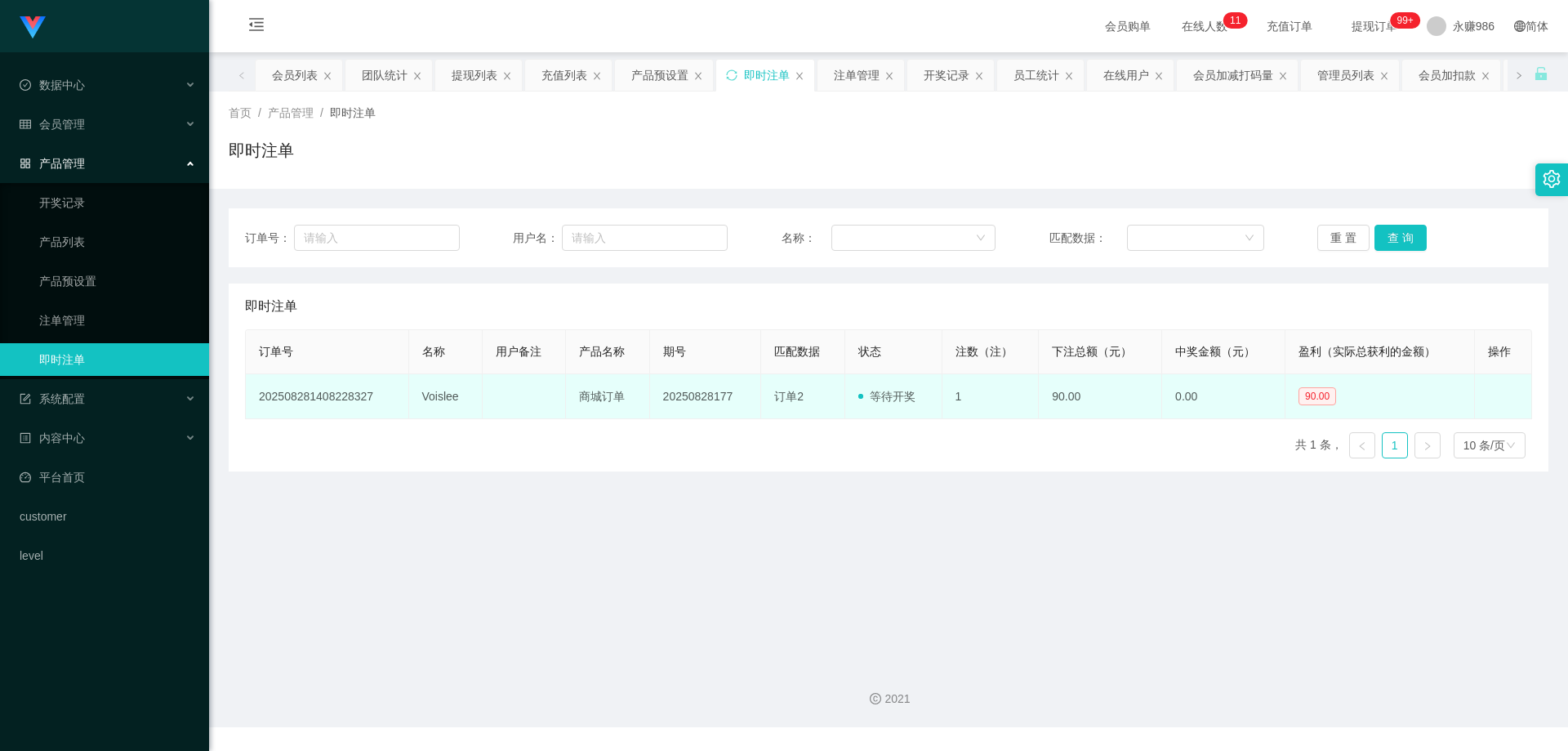
click at [432, 403] on td "Voislee" at bounding box center [446, 396] width 73 height 45
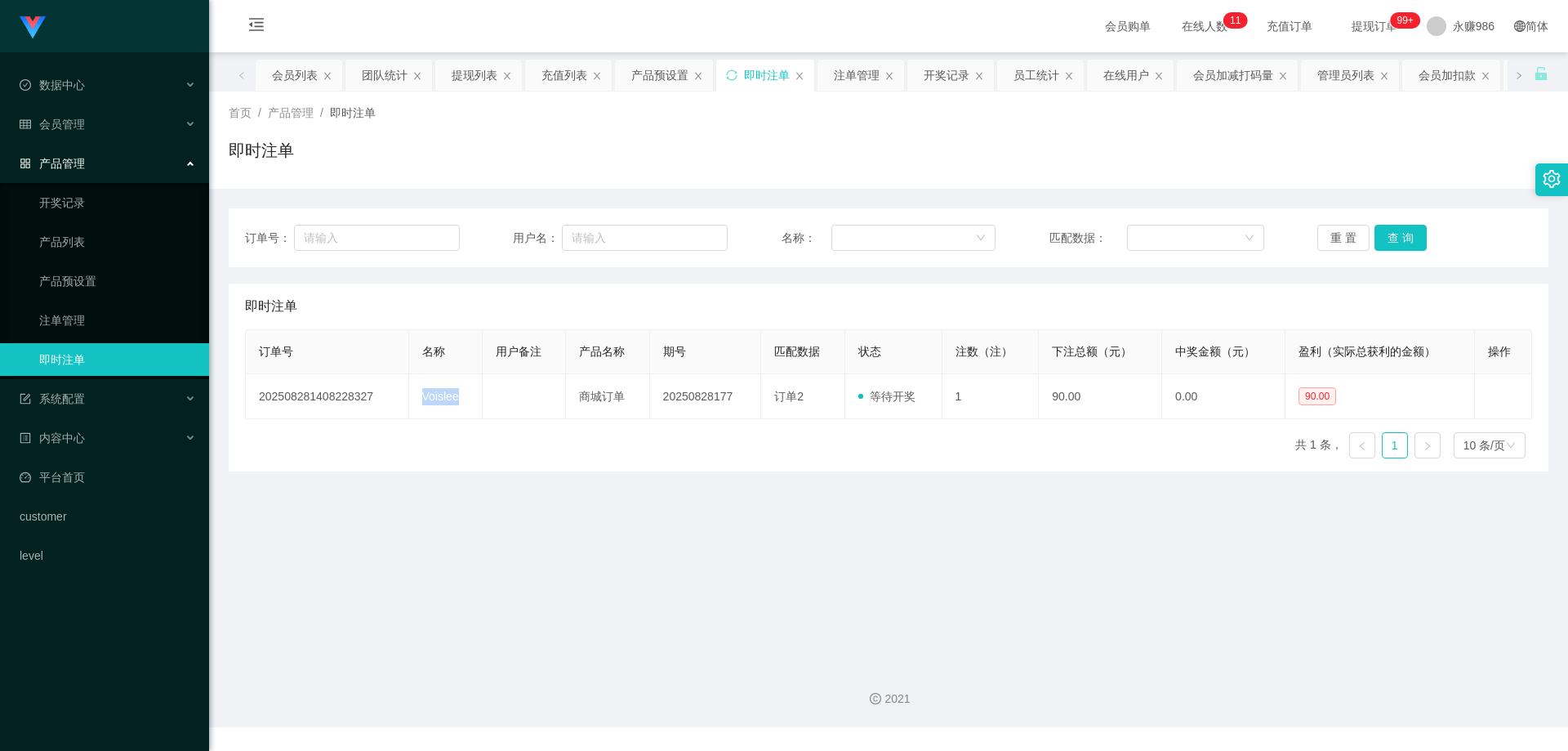
copy td "Voislee"
click at [1405, 226] on button "查 询" at bounding box center [1400, 238] width 52 height 26
drag, startPoint x: 1385, startPoint y: 220, endPoint x: 1386, endPoint y: 232, distance: 12.0
click at [1386, 220] on div "订单号： 用户名： 名称： 匹配数据： 重 置 查 询" at bounding box center [889, 238] width 1320 height 59
drag, startPoint x: 1388, startPoint y: 240, endPoint x: 541, endPoint y: 243, distance: 847.0
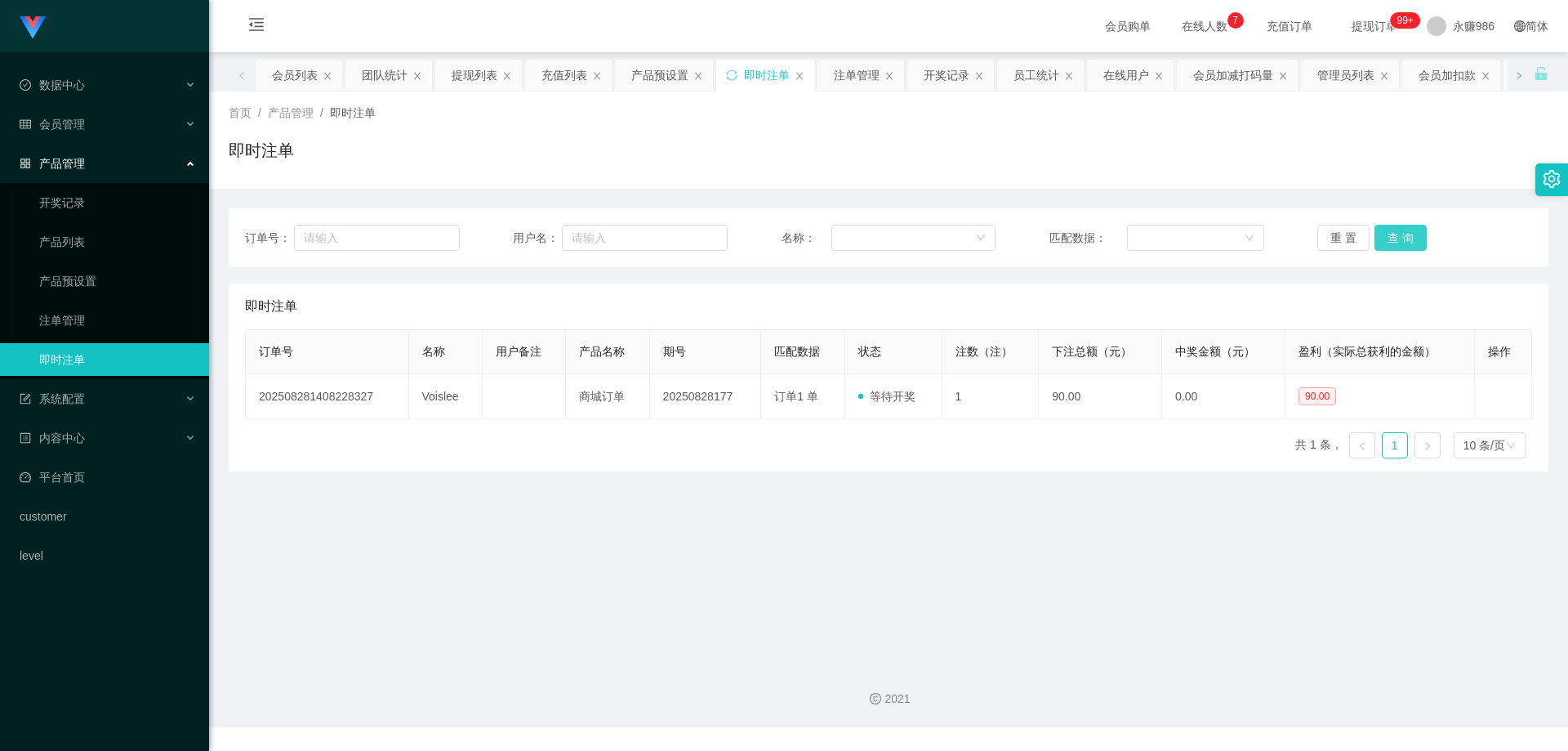
click at [1388, 242] on button "查 询" at bounding box center [1400, 238] width 52 height 26
click at [115, 120] on div "会员管理" at bounding box center [105, 124] width 209 height 32
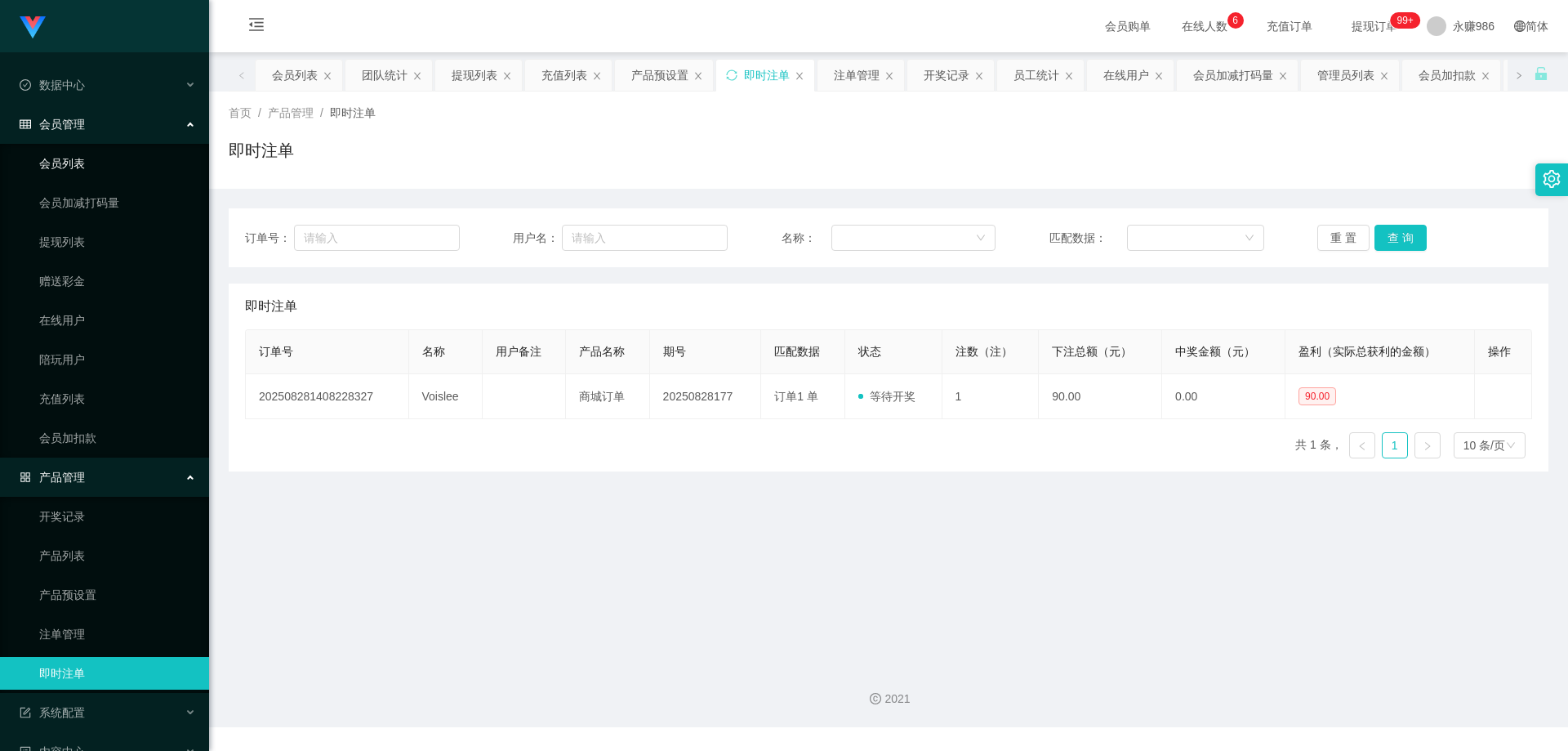
click at [73, 172] on link "会员列表" at bounding box center [117, 163] width 157 height 32
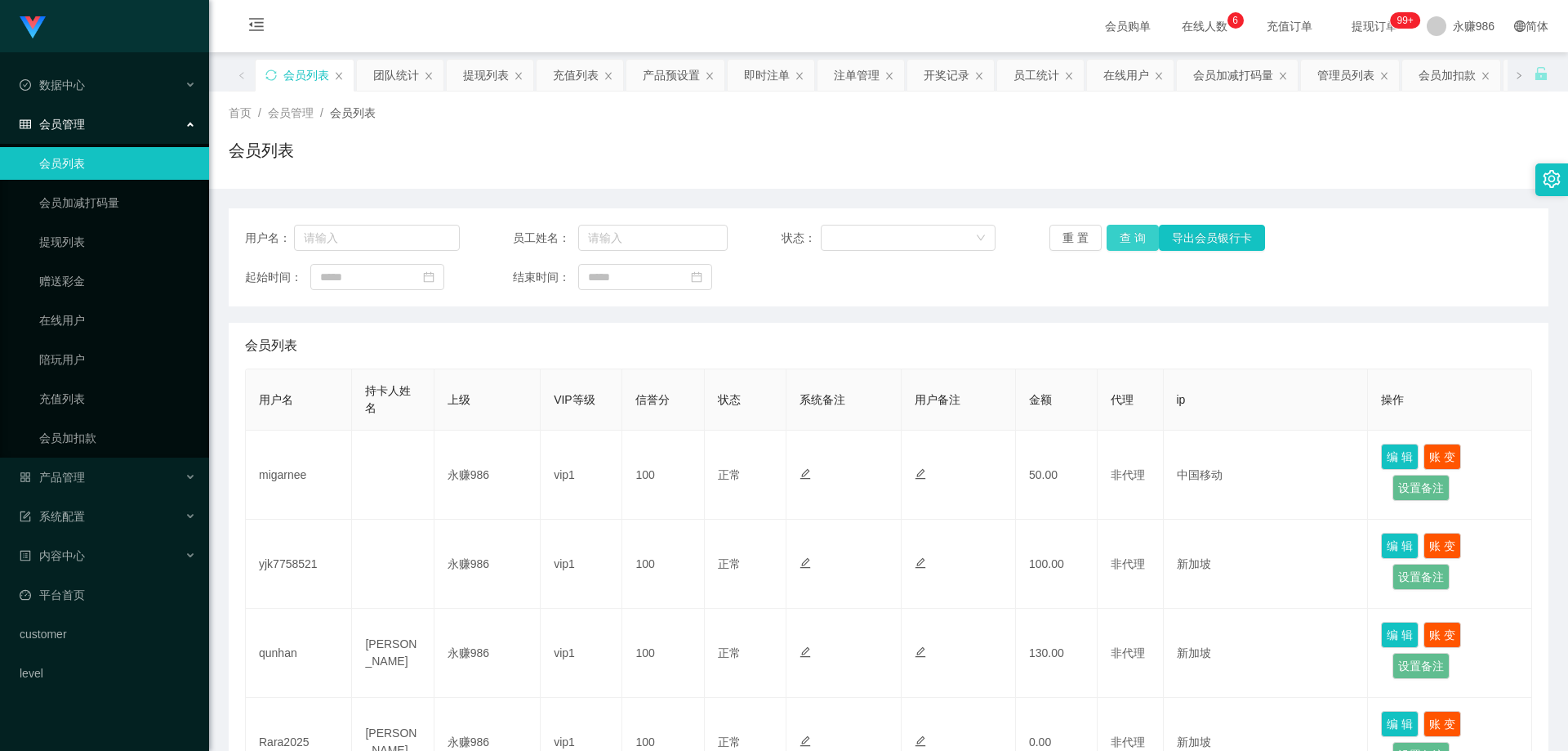
click at [1108, 237] on button "查 询" at bounding box center [1132, 238] width 52 height 26
click at [1133, 237] on button "查 询" at bounding box center [1132, 238] width 52 height 26
click at [1133, 237] on div "重 置 查 询 导出会员银行卡" at bounding box center [1157, 238] width 215 height 26
click at [1133, 237] on button "查 询" at bounding box center [1132, 238] width 52 height 26
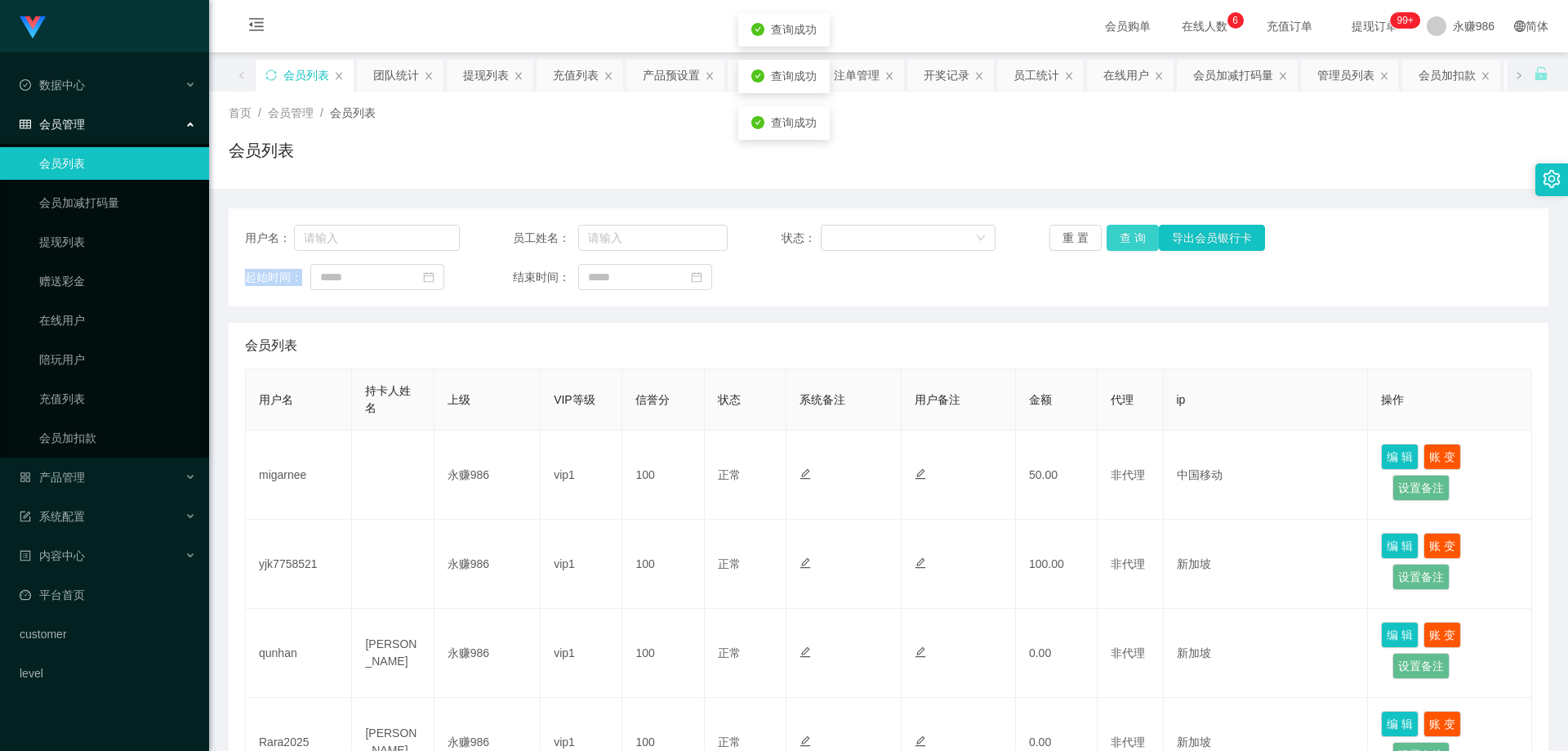
click at [1133, 237] on div "重 置 查 询 导出会员银行卡" at bounding box center [1157, 238] width 215 height 26
click at [1133, 237] on button "查 询" at bounding box center [1142, 238] width 71 height 26
click at [1133, 237] on div "重 置 查 询 导出会员银行卡" at bounding box center [1157, 238] width 215 height 26
click at [1133, 237] on button "查 询" at bounding box center [1132, 238] width 52 height 26
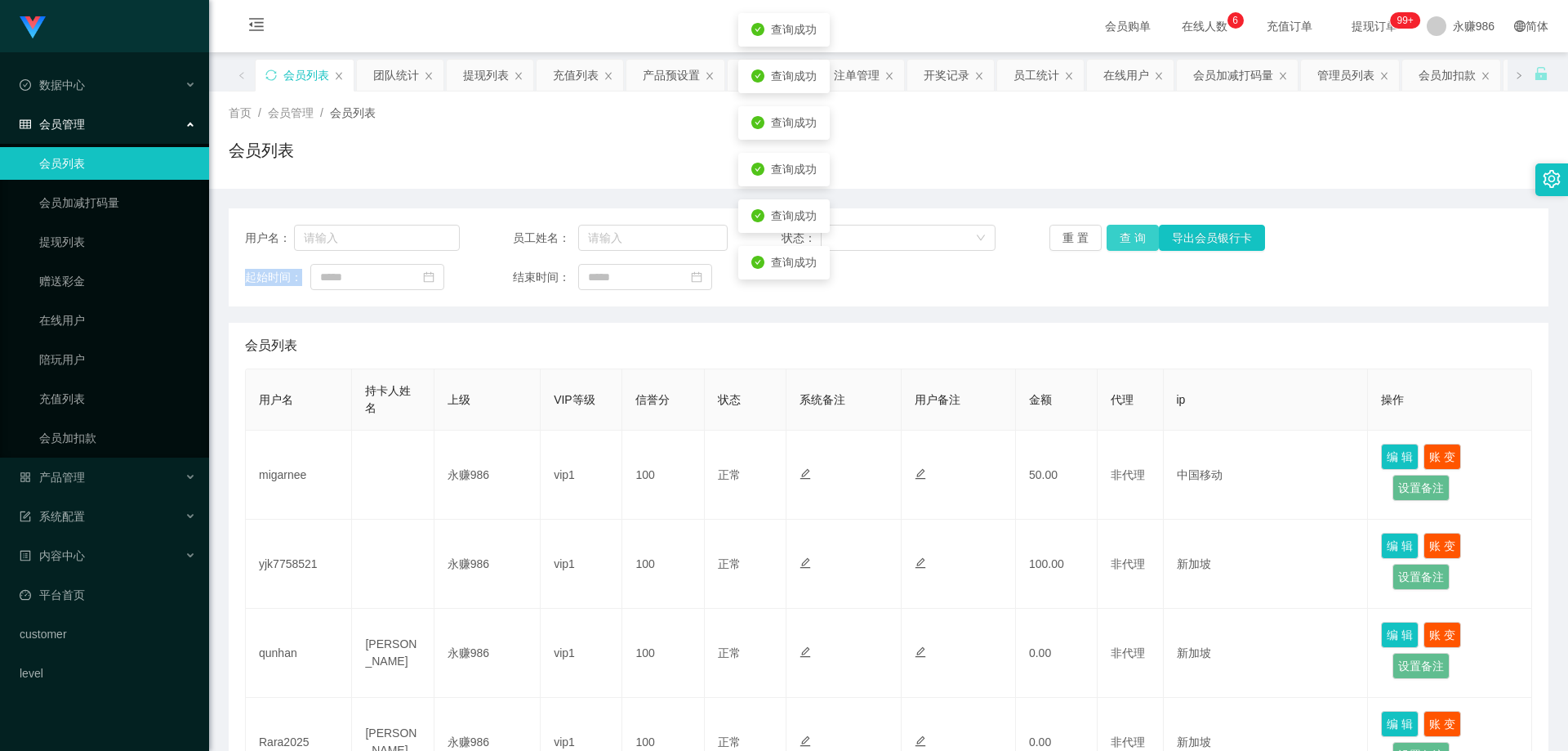
click at [1133, 237] on button "查 询" at bounding box center [1132, 238] width 52 height 26
click at [1133, 237] on div "重 置 查 询 导出会员银行卡" at bounding box center [1157, 238] width 215 height 26
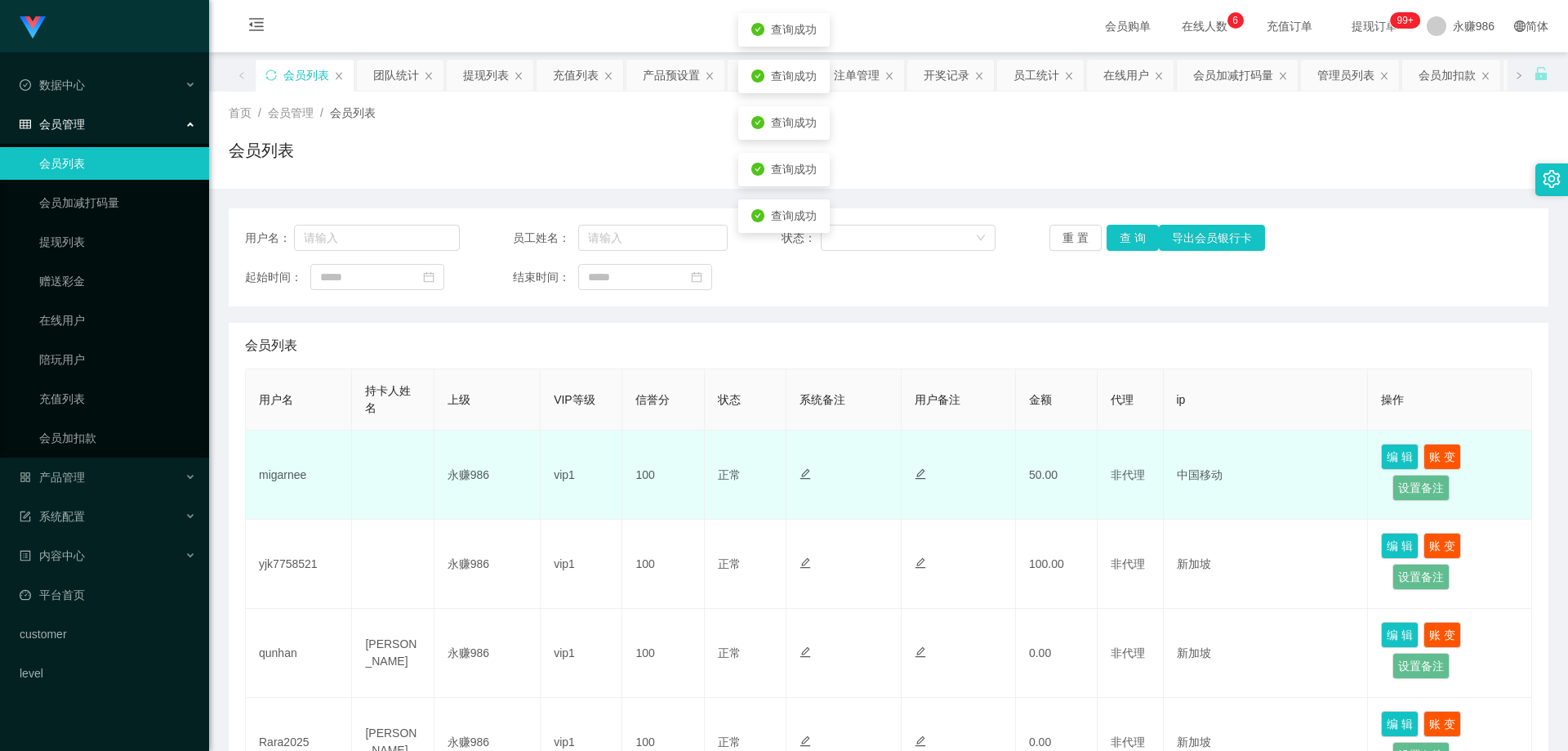
click at [289, 467] on td "migarnee" at bounding box center [299, 475] width 106 height 89
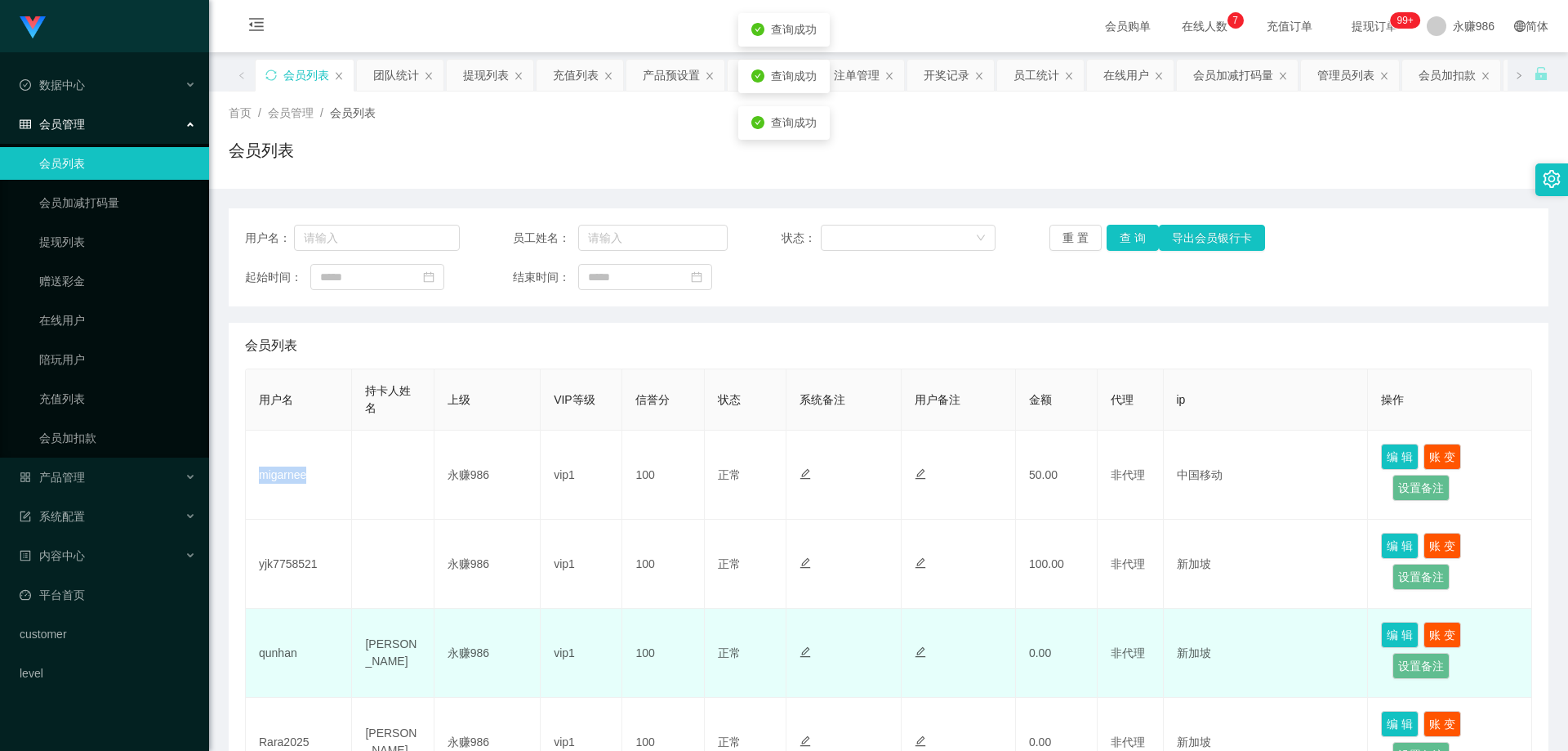
copy td "migarnee"
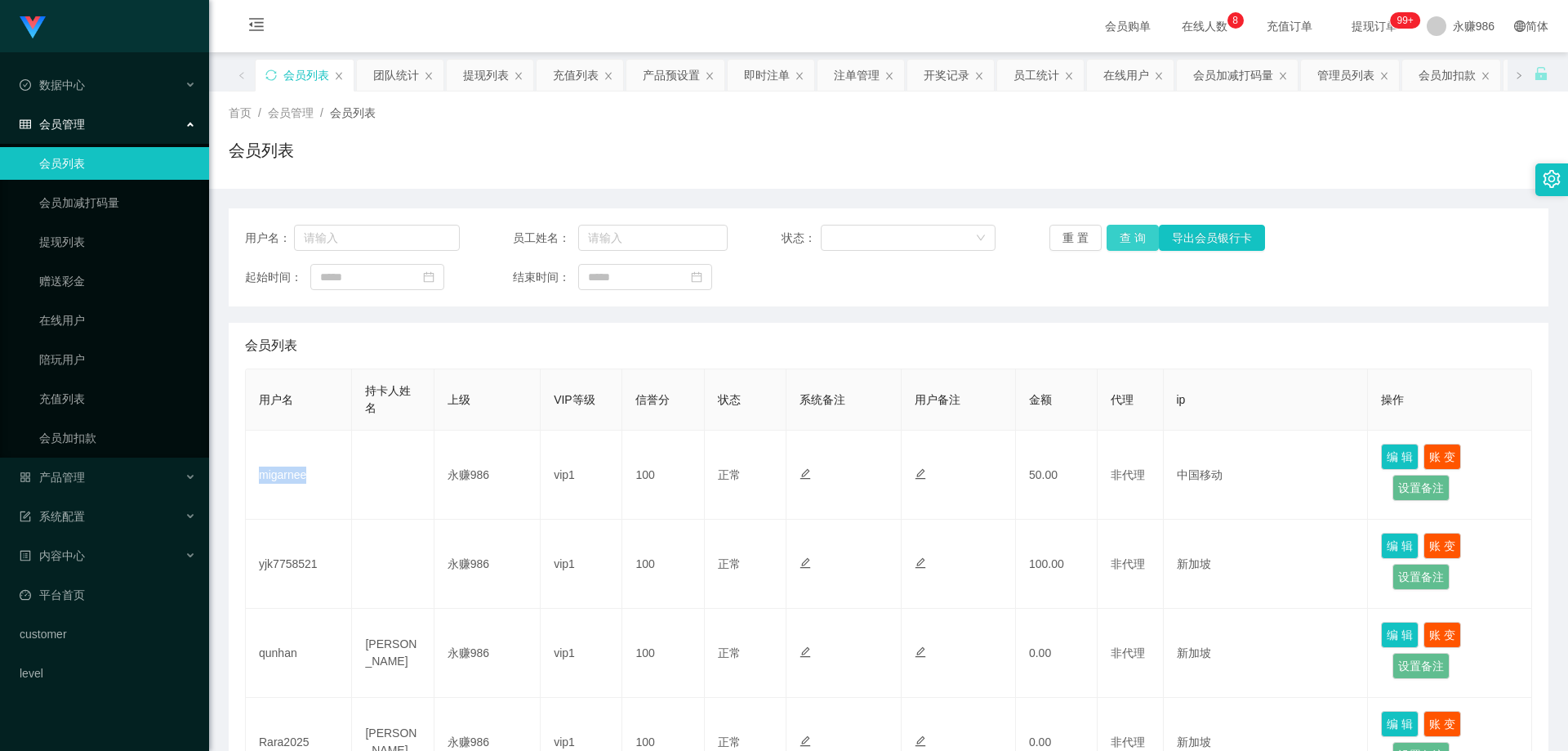
click at [1122, 240] on button "查 询" at bounding box center [1132, 238] width 52 height 26
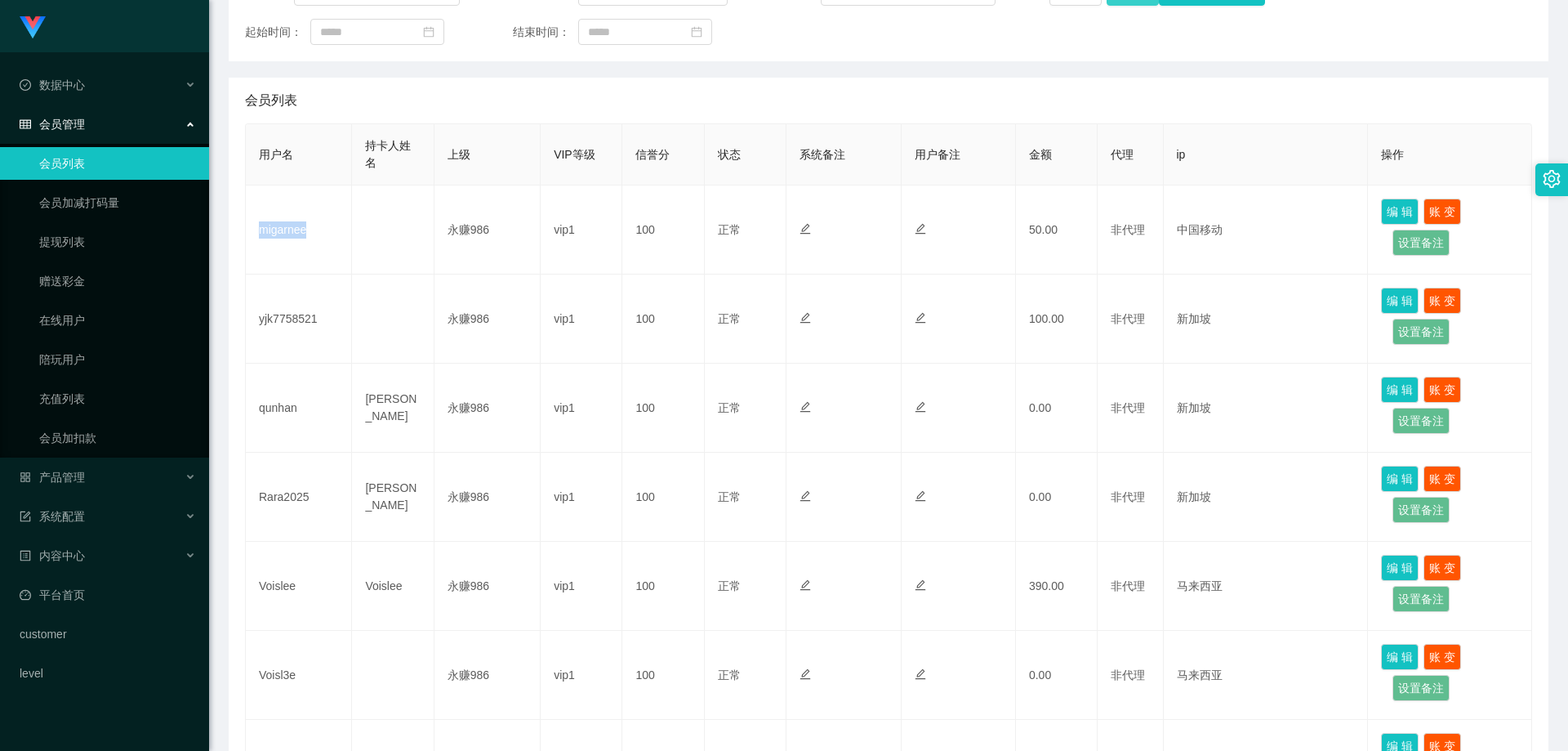
scroll to position [82, 0]
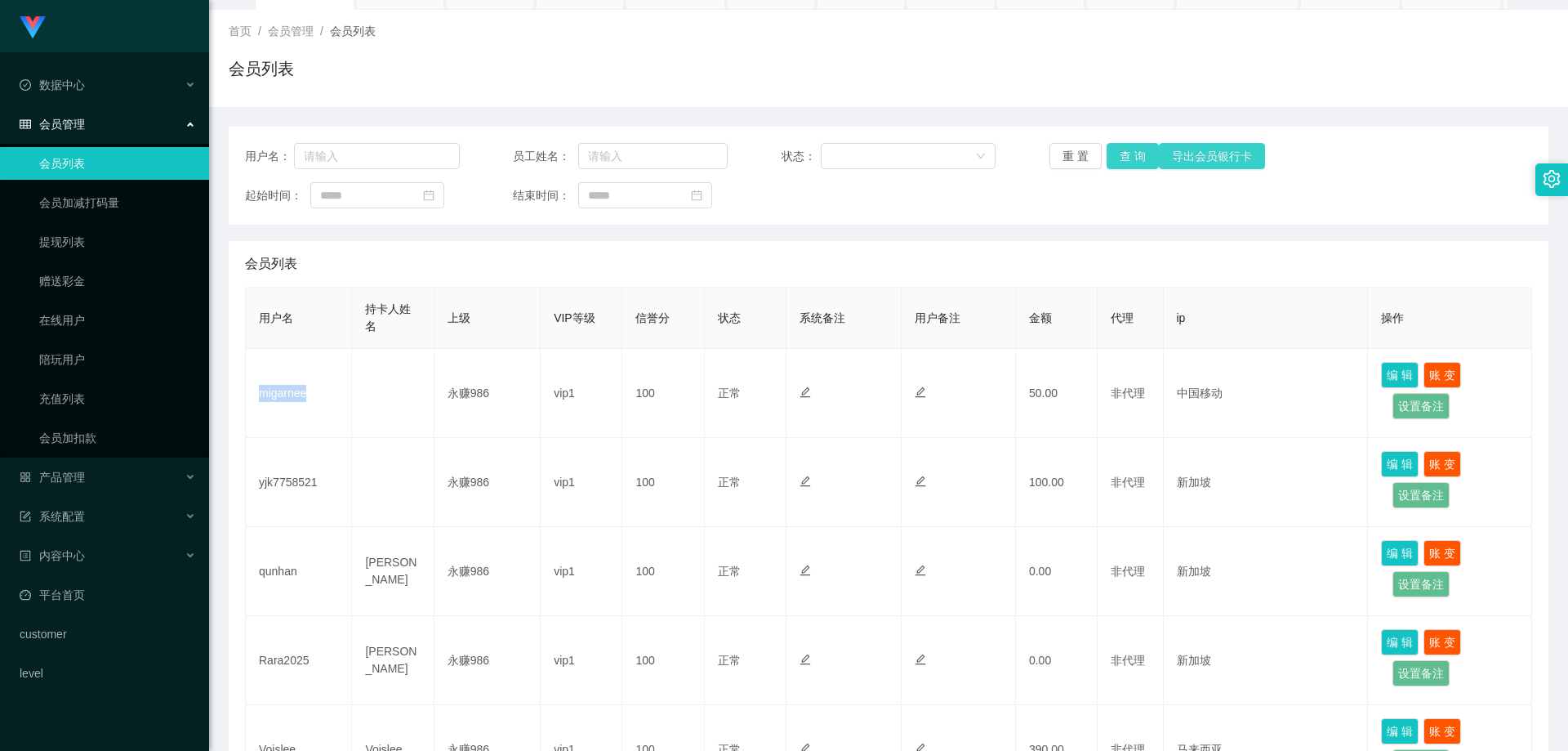
click at [1162, 146] on button "导出会员银行卡" at bounding box center [1212, 156] width 106 height 26
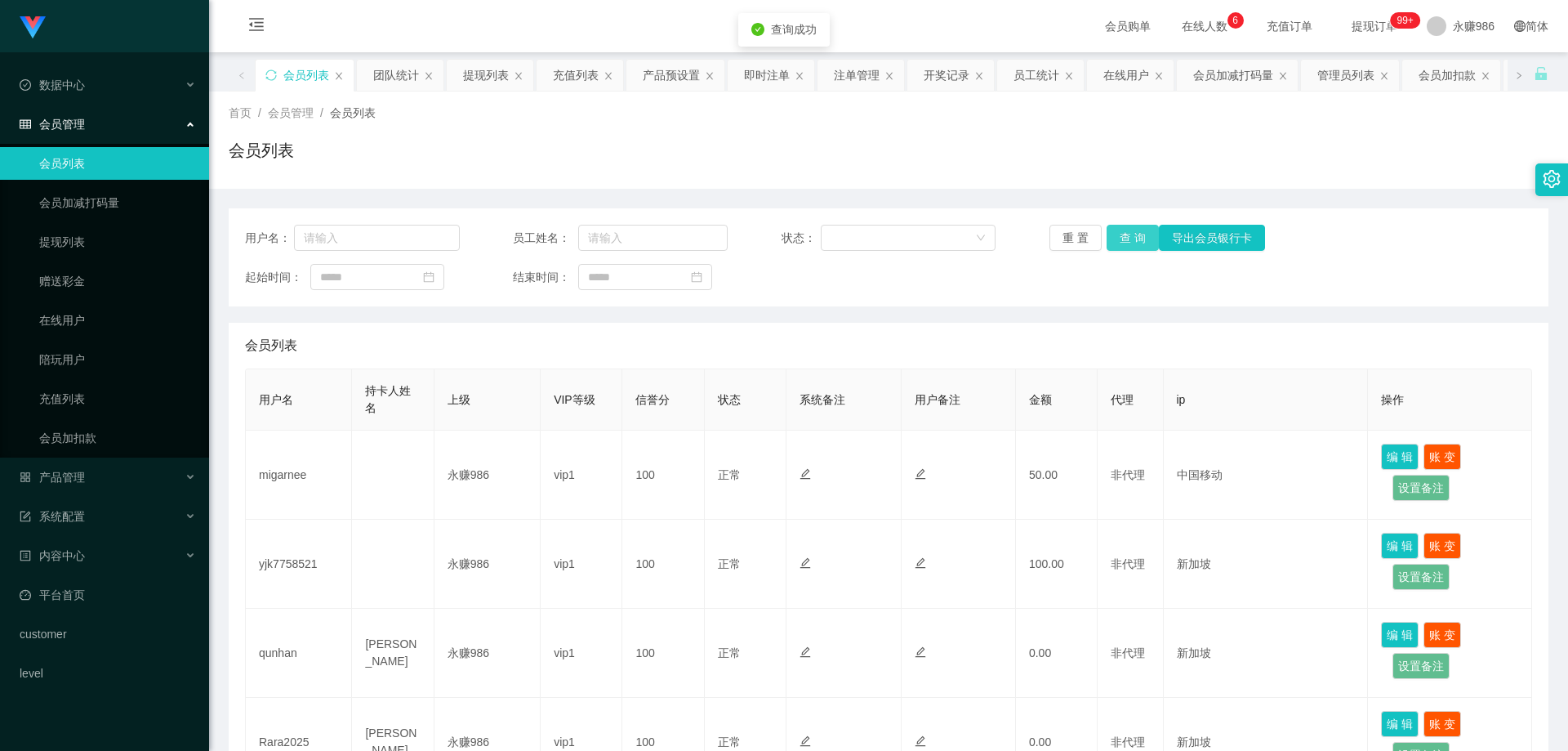
click at [1122, 232] on button "查 询" at bounding box center [1132, 238] width 52 height 26
click at [1122, 232] on div "重 置 查 询 导出会员银行卡" at bounding box center [1157, 238] width 215 height 26
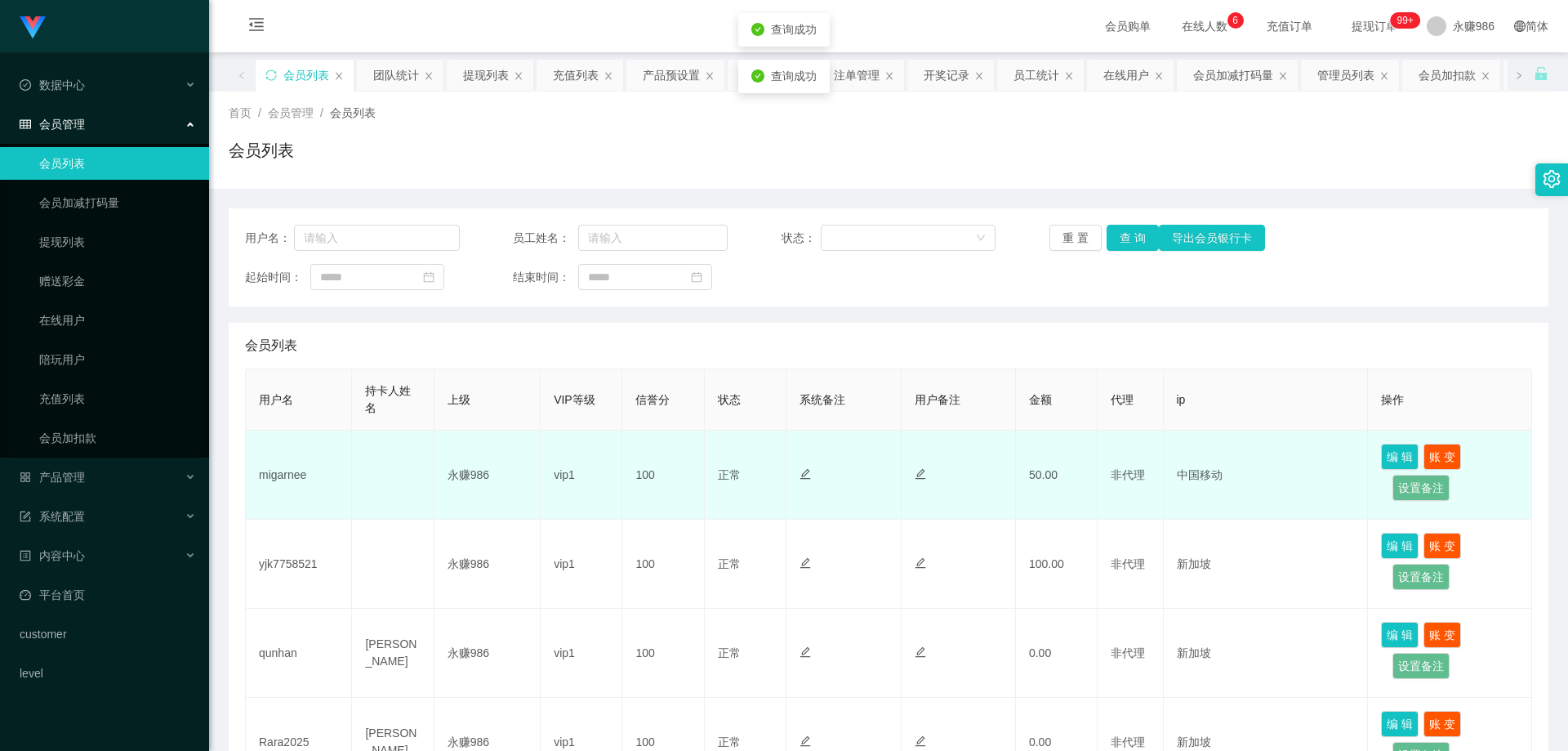
click at [275, 478] on td "migarnee" at bounding box center [299, 475] width 106 height 89
copy td "migarnee"
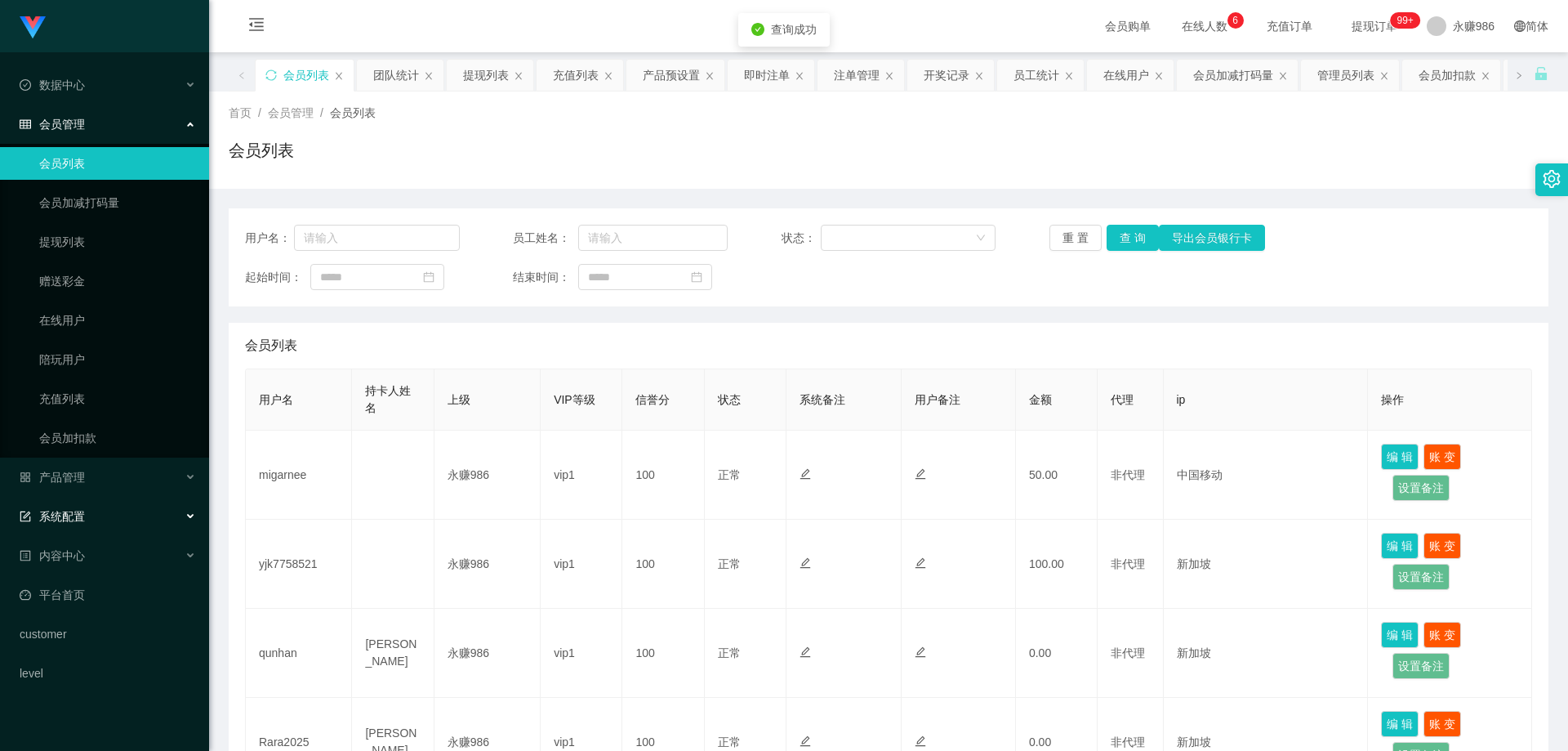
click at [99, 512] on div "系统配置" at bounding box center [105, 516] width 209 height 32
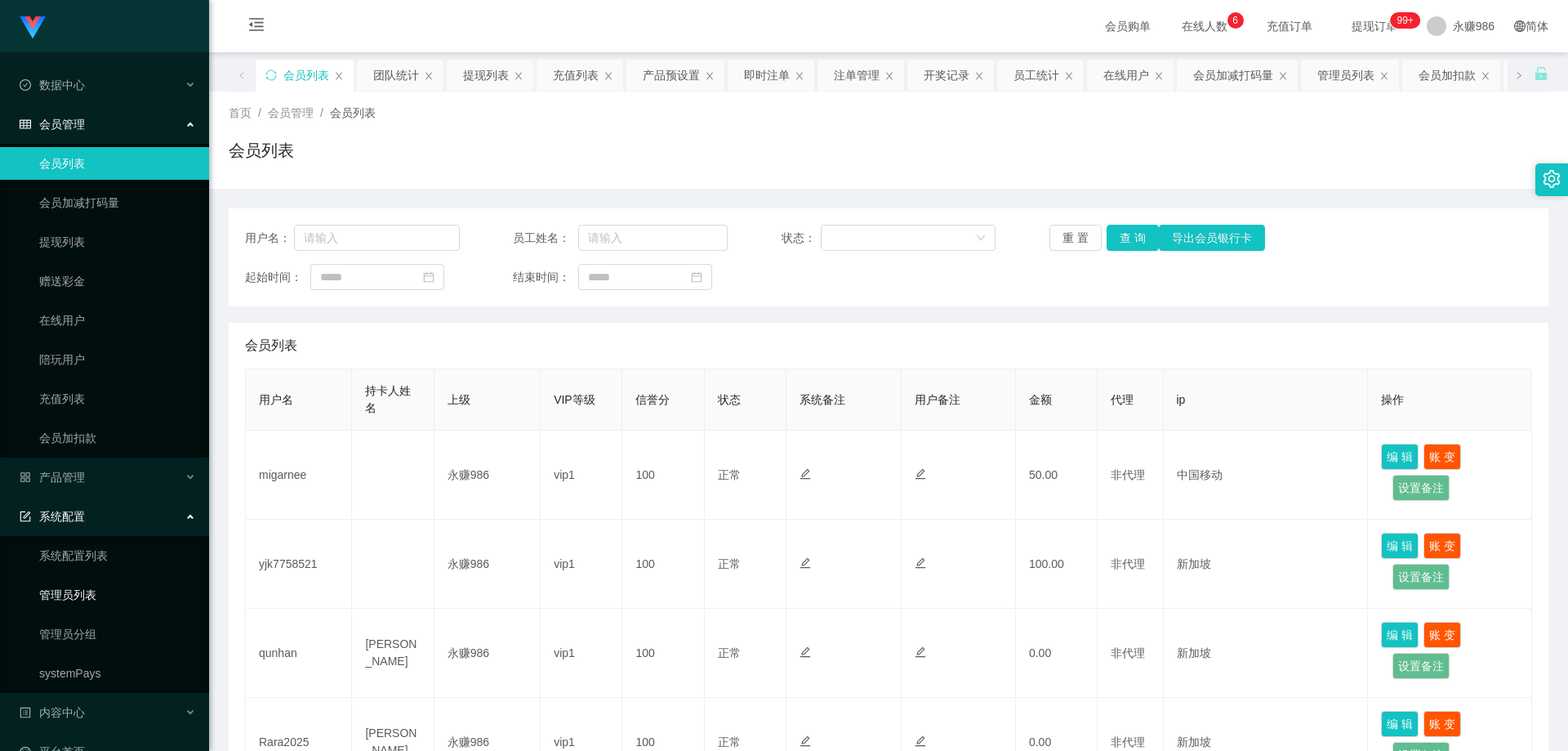
click at [91, 600] on link "管理员列表" at bounding box center [117, 594] width 157 height 32
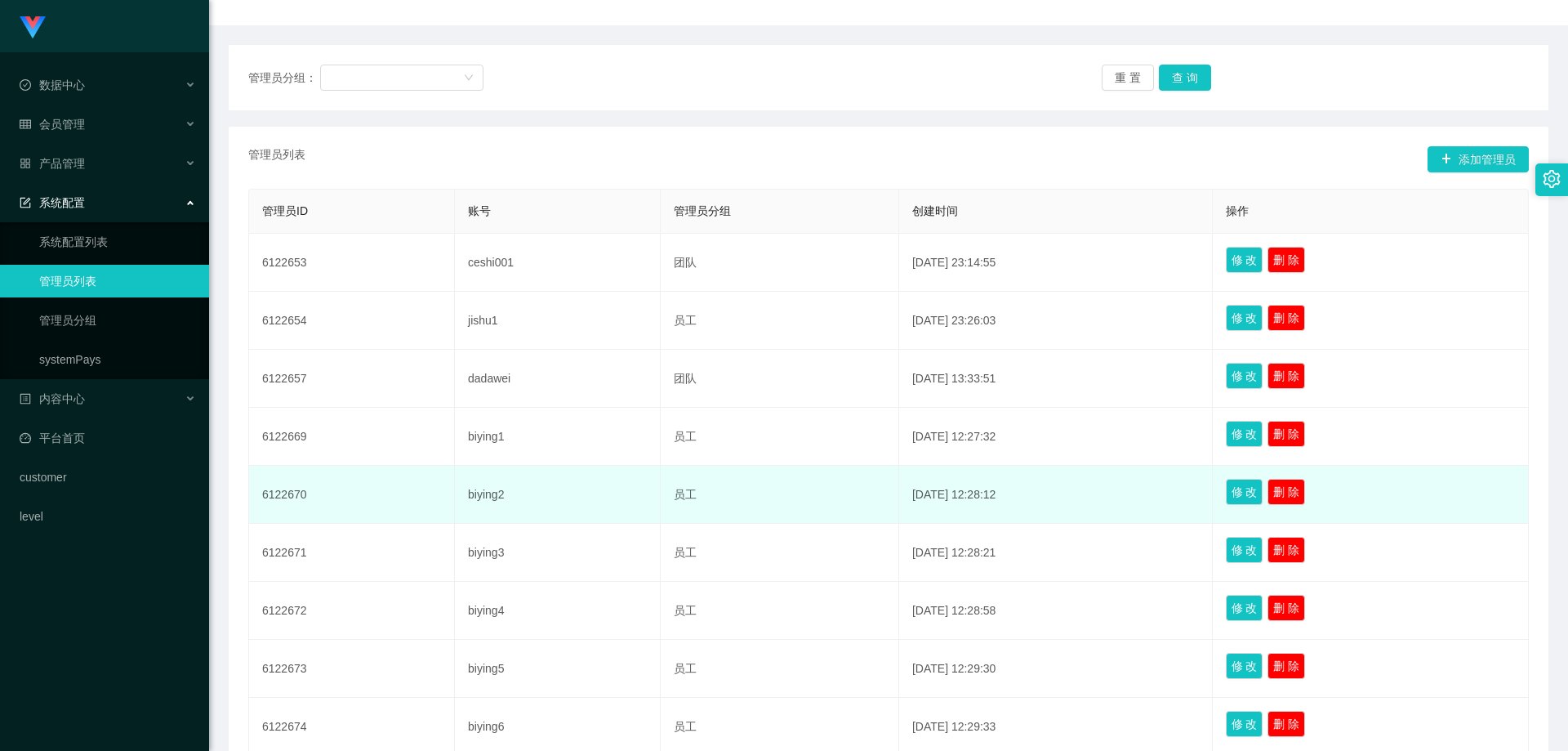
scroll to position [374, 0]
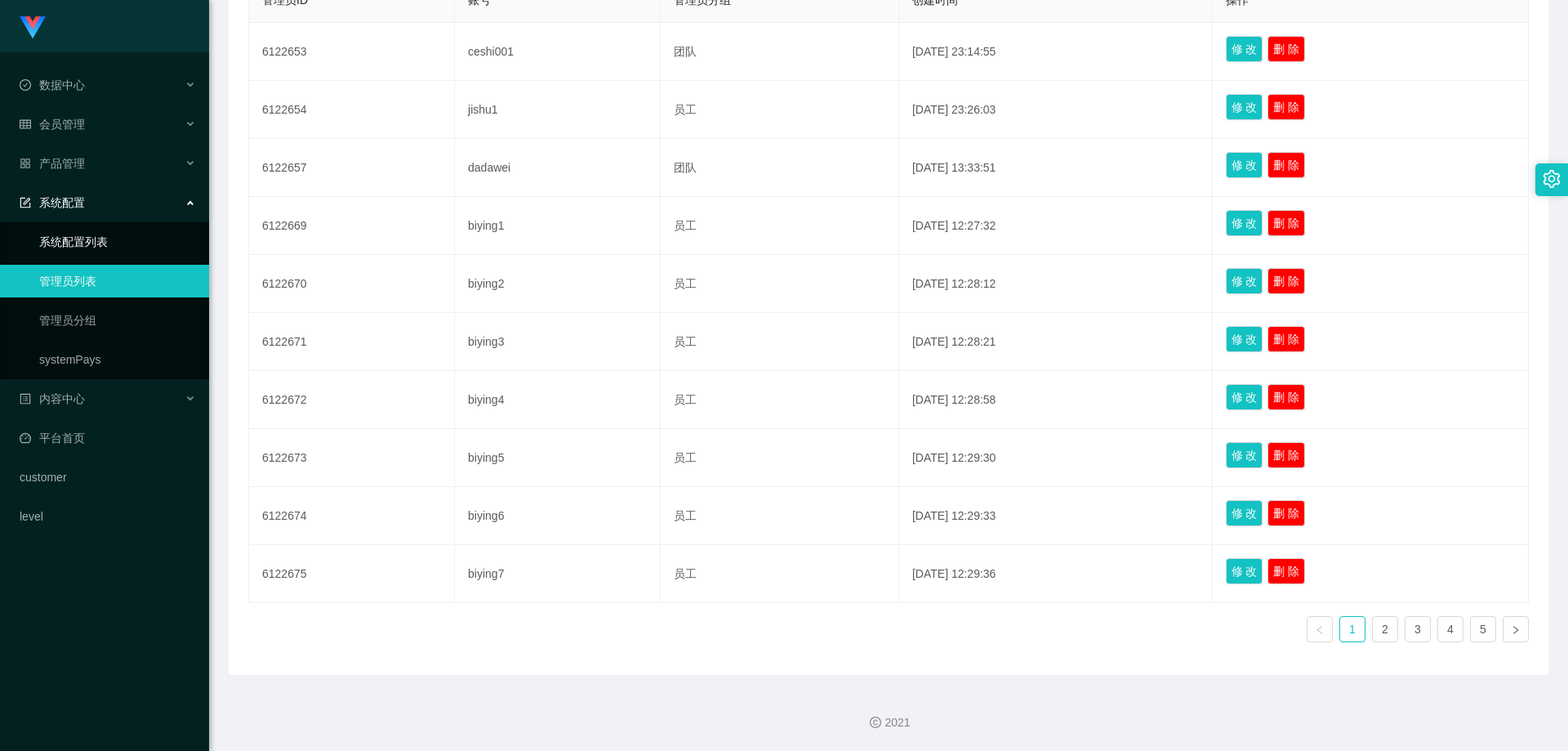
click at [98, 239] on link "系统配置列表" at bounding box center [117, 242] width 157 height 32
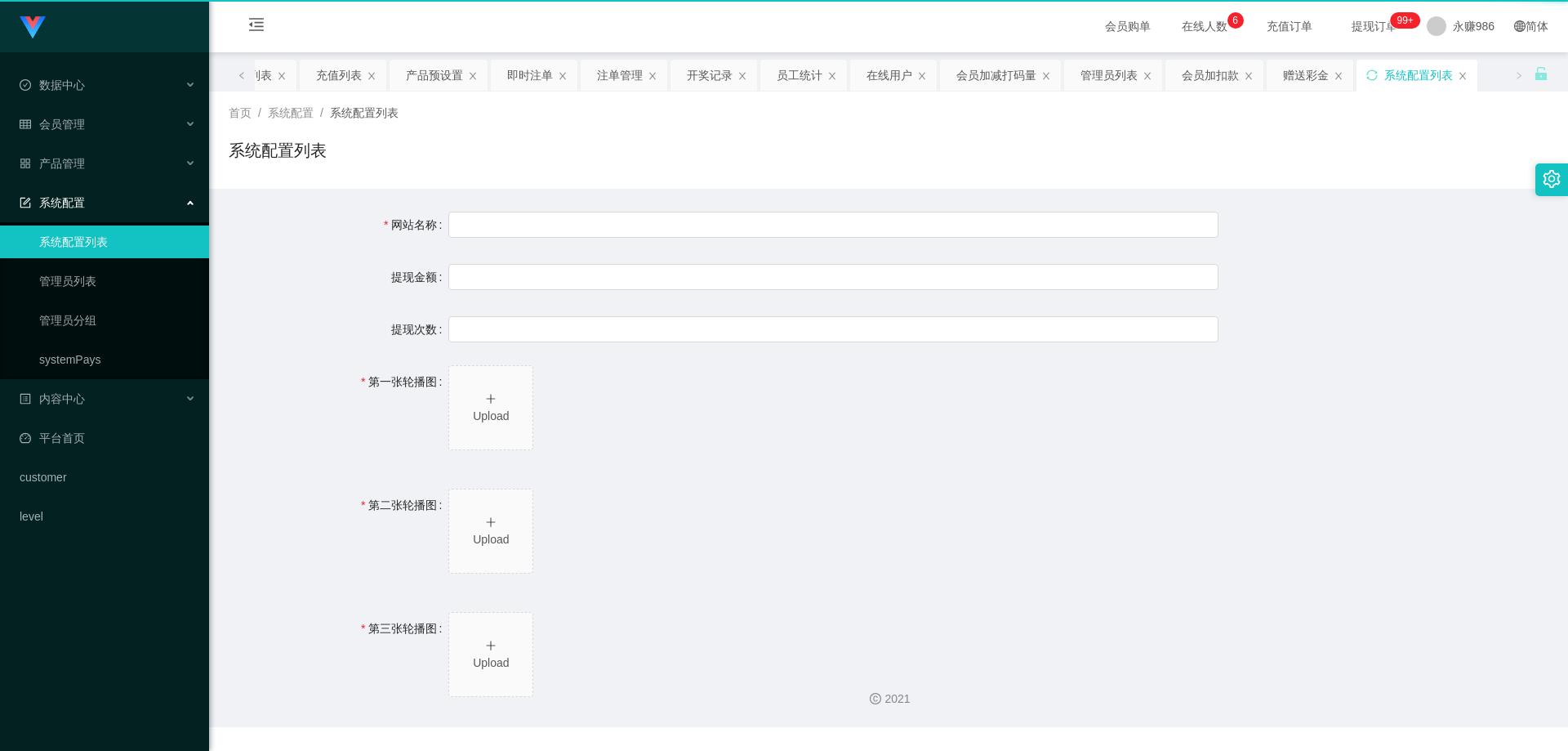
type input "Shopee工作台"
type input "10"
type input "1000000"
type input "https://www.google.com/"
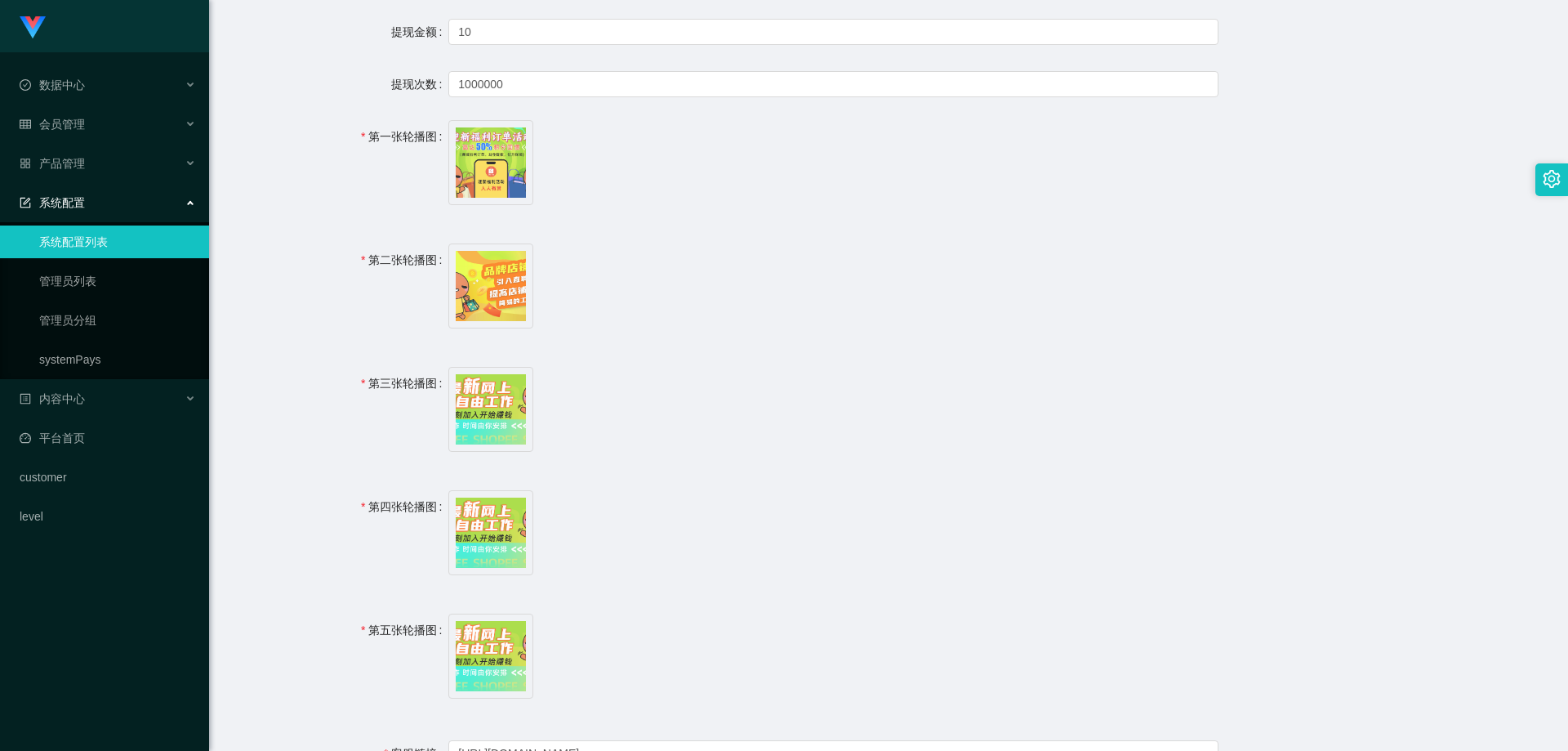
scroll to position [412, 0]
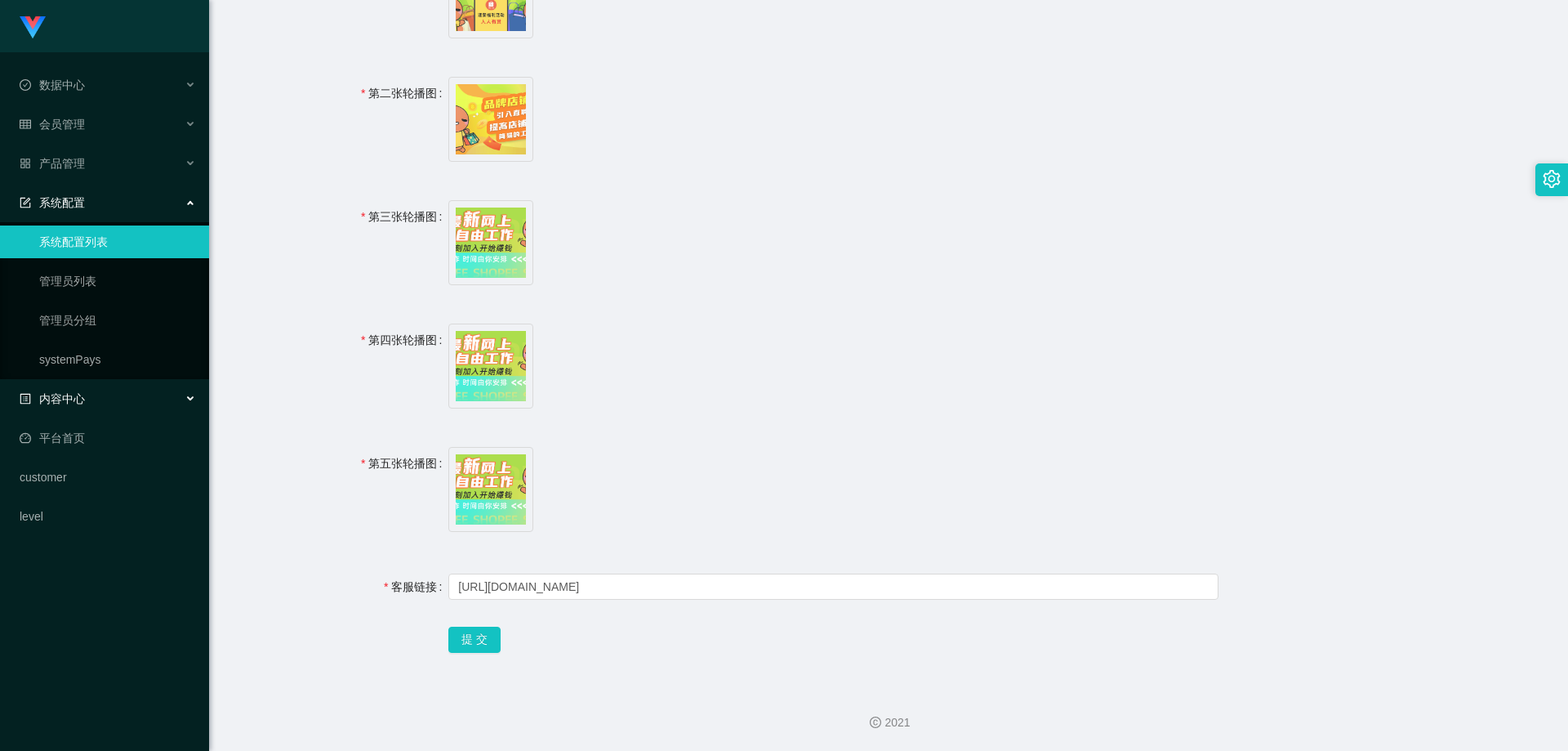
click at [136, 399] on div "内容中心" at bounding box center [105, 398] width 209 height 32
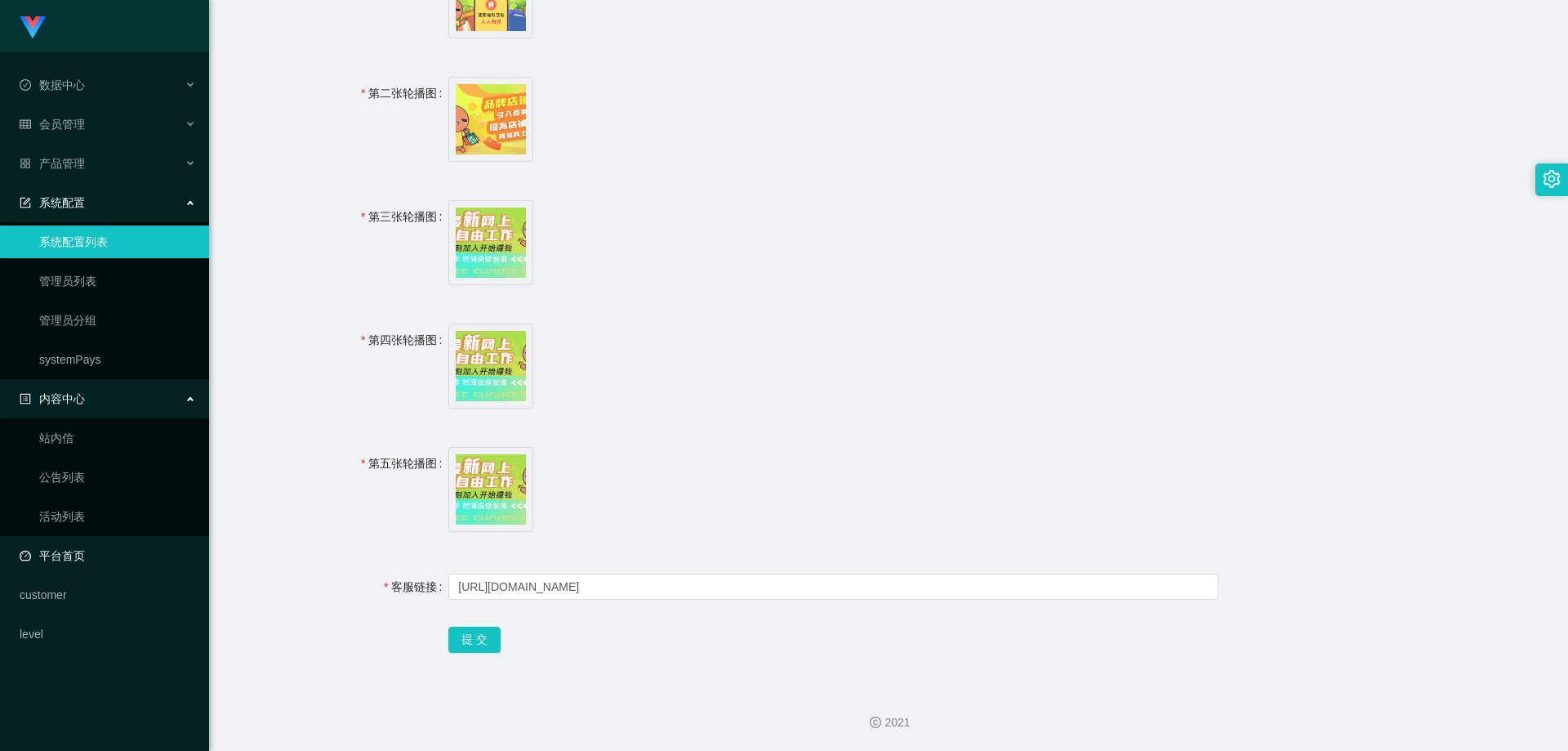
click at [106, 546] on link "平台首页" at bounding box center [107, 555] width 176 height 32
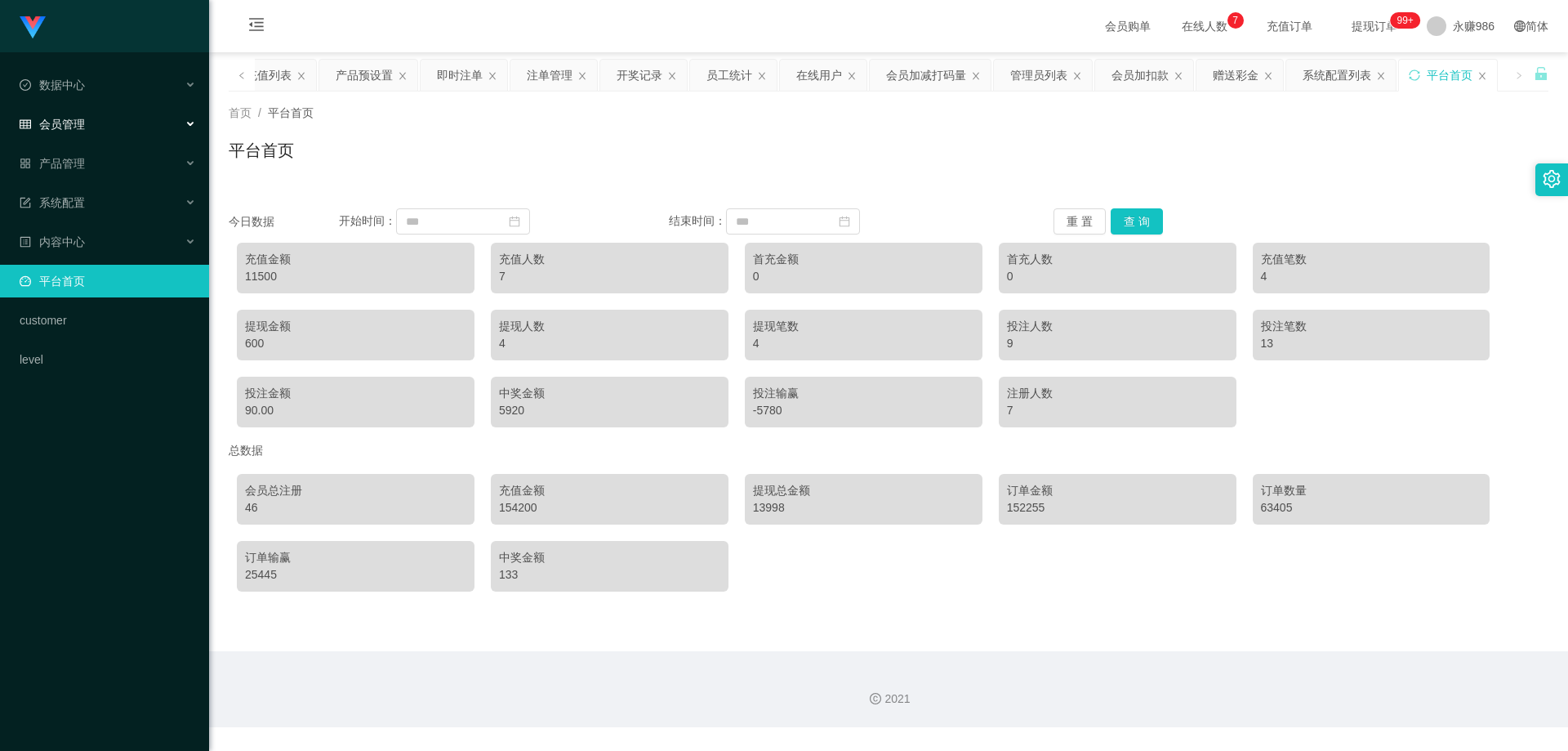
click at [80, 124] on span "会员管理" at bounding box center [52, 123] width 66 height 13
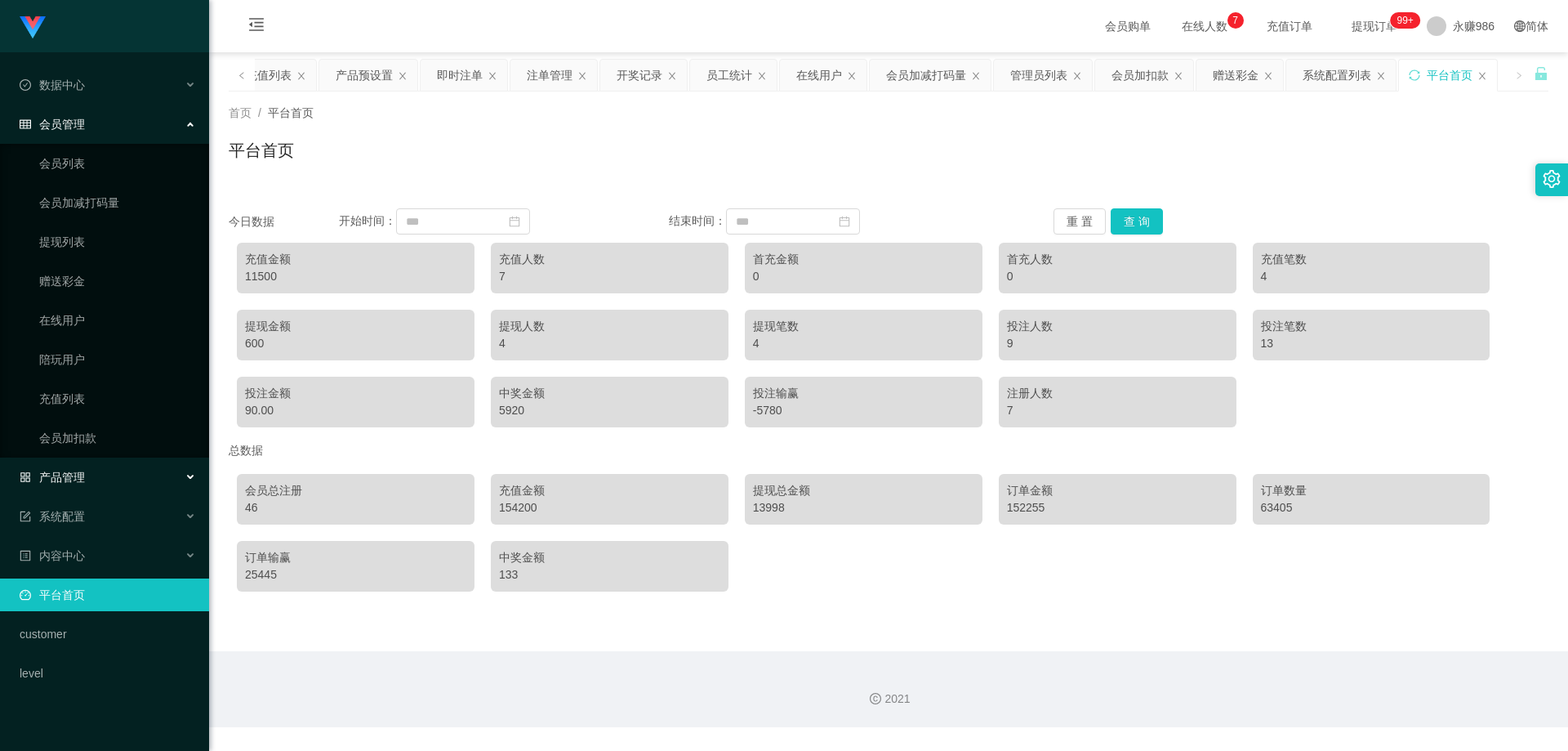
click at [80, 474] on span "产品管理" at bounding box center [52, 477] width 66 height 13
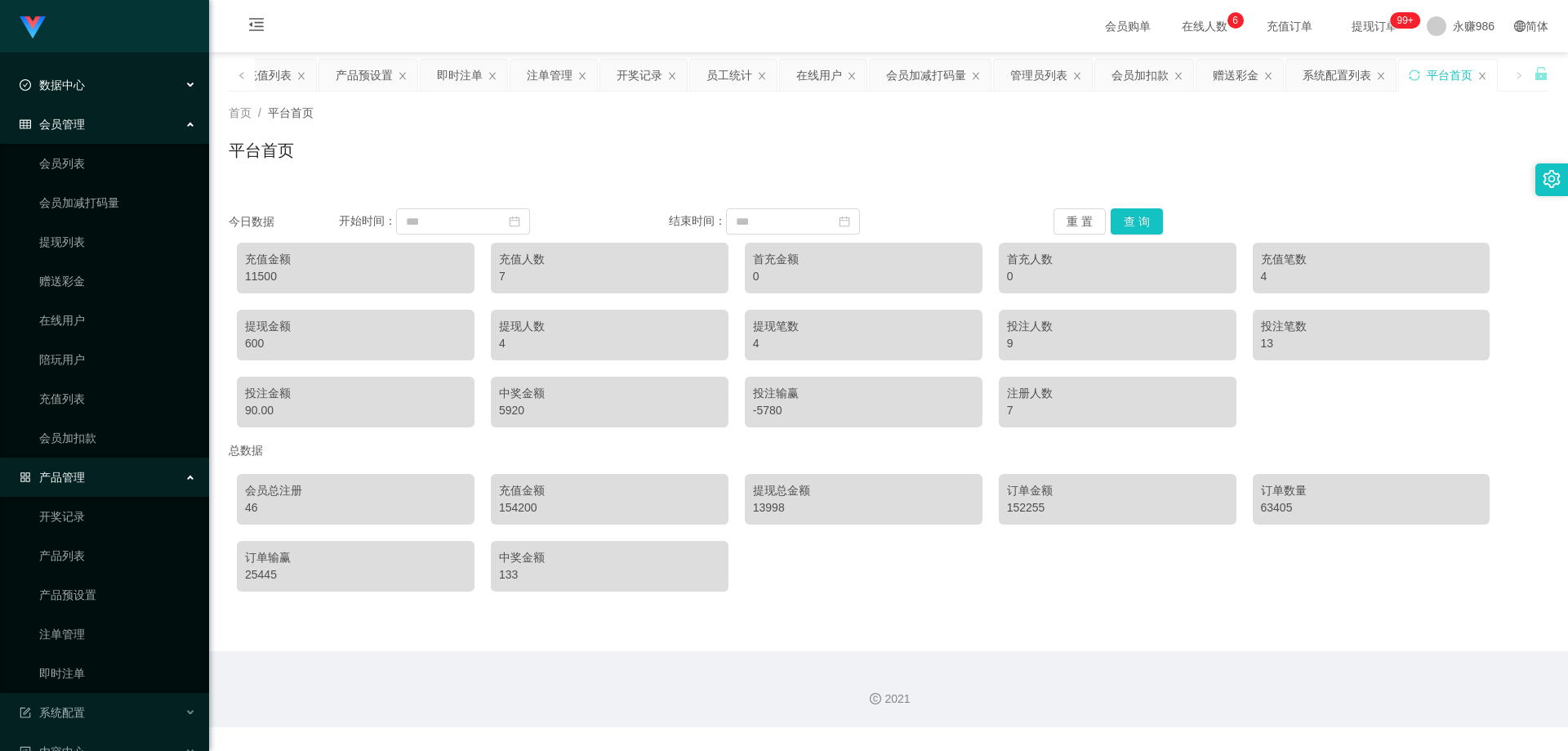
click at [129, 83] on div "数据中心" at bounding box center [105, 85] width 209 height 32
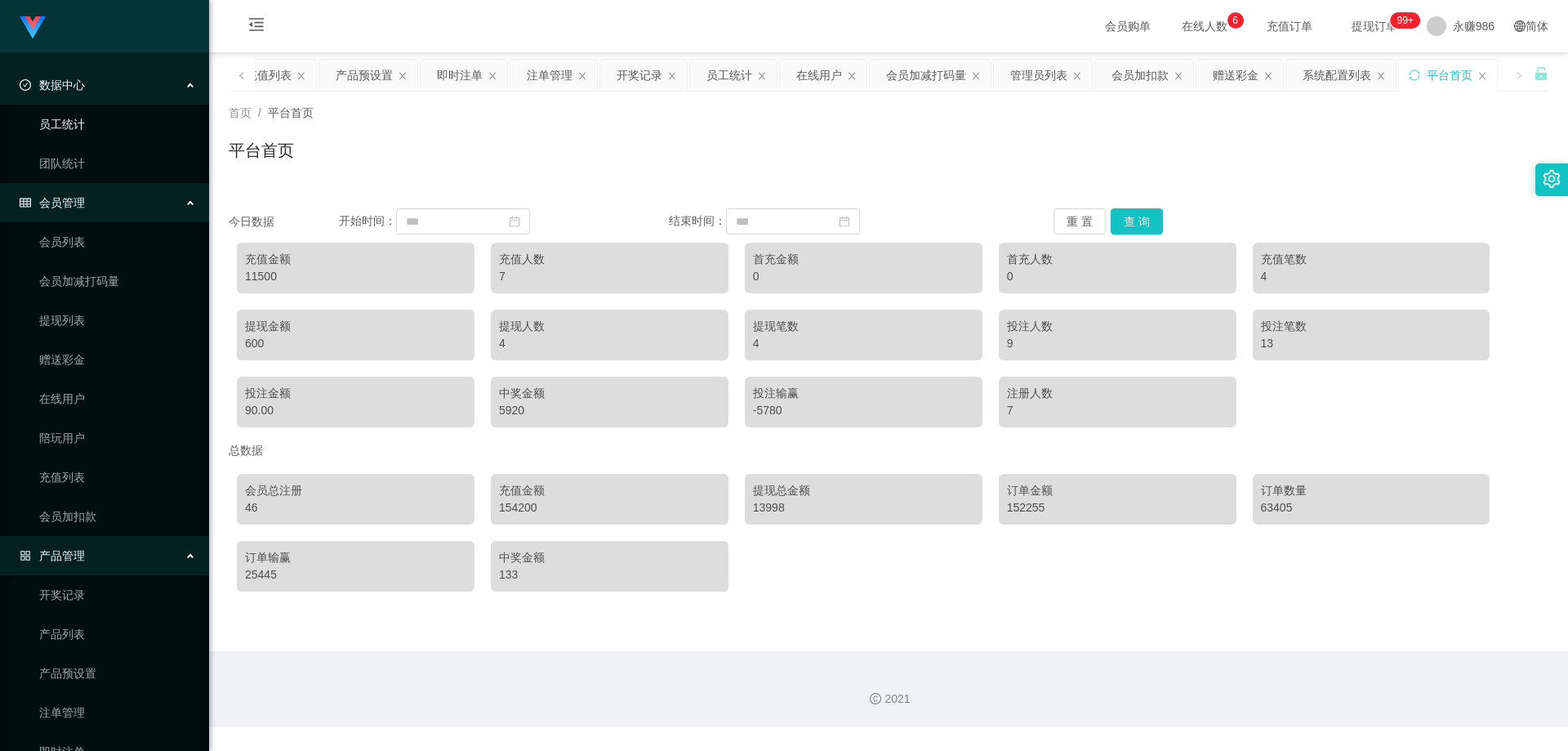
click at [103, 121] on link "员工统计" at bounding box center [117, 124] width 157 height 32
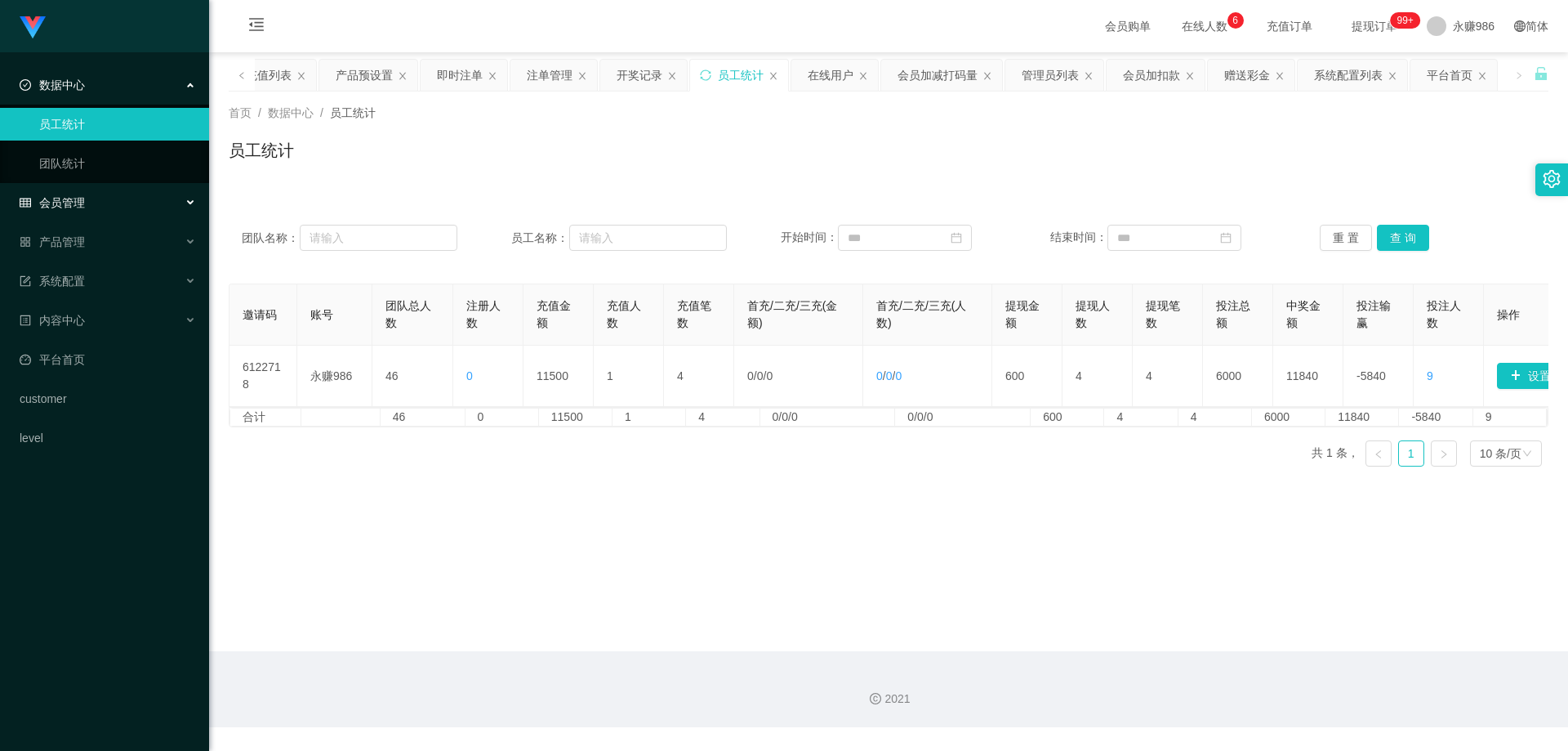
click at [129, 215] on div "会员管理" at bounding box center [105, 203] width 209 height 32
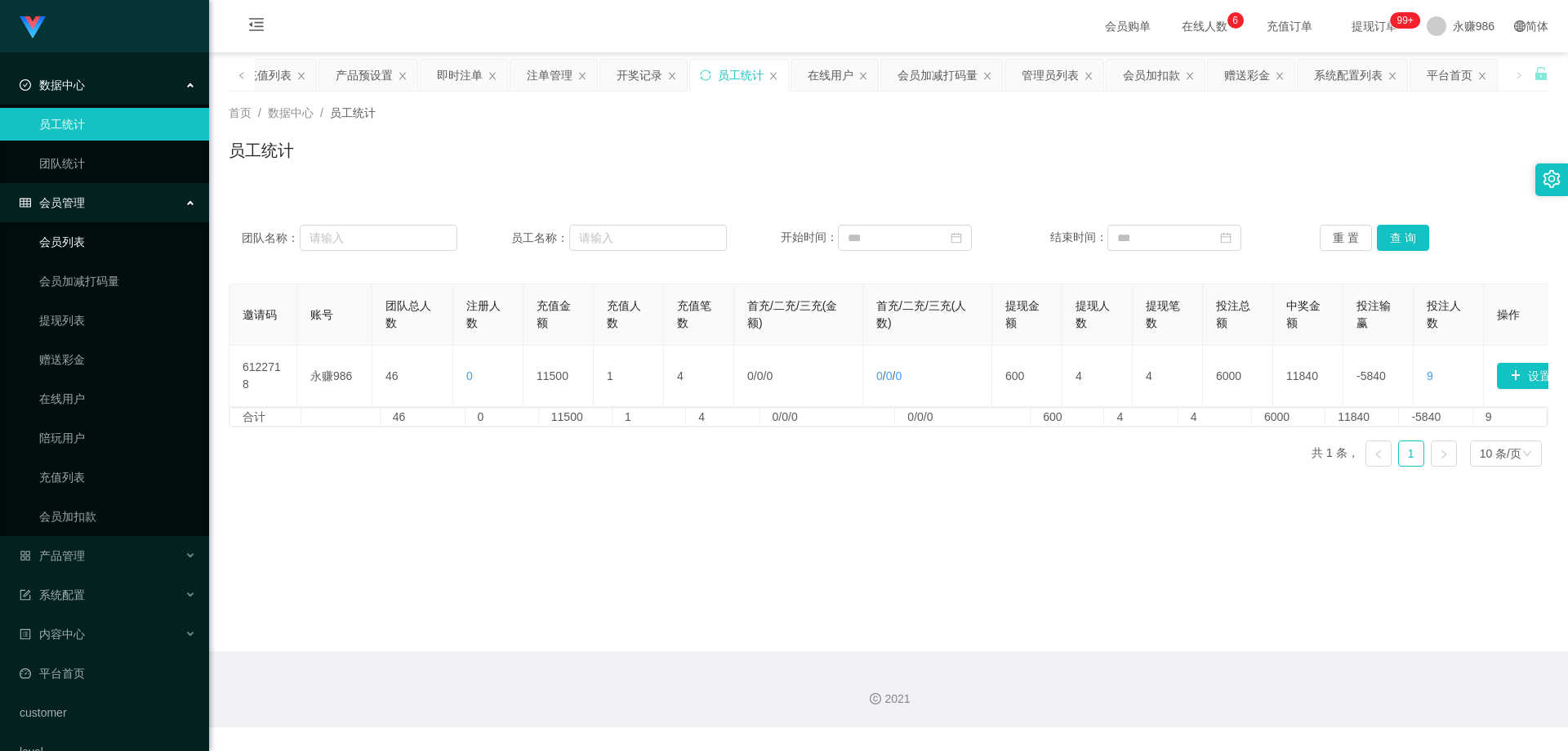
click at [113, 210] on div "会员管理" at bounding box center [105, 203] width 209 height 32
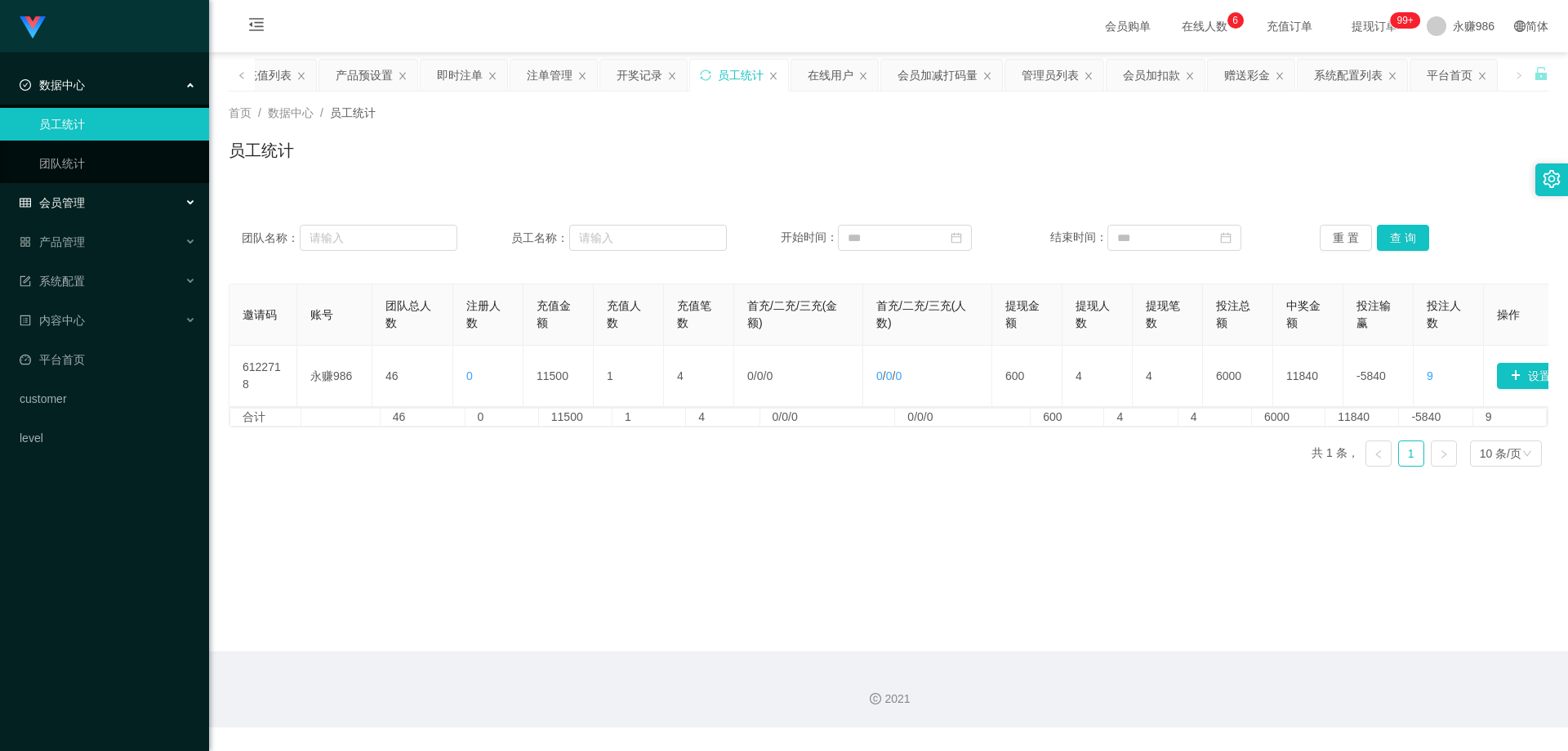
click at [102, 205] on div "会员管理" at bounding box center [105, 203] width 209 height 32
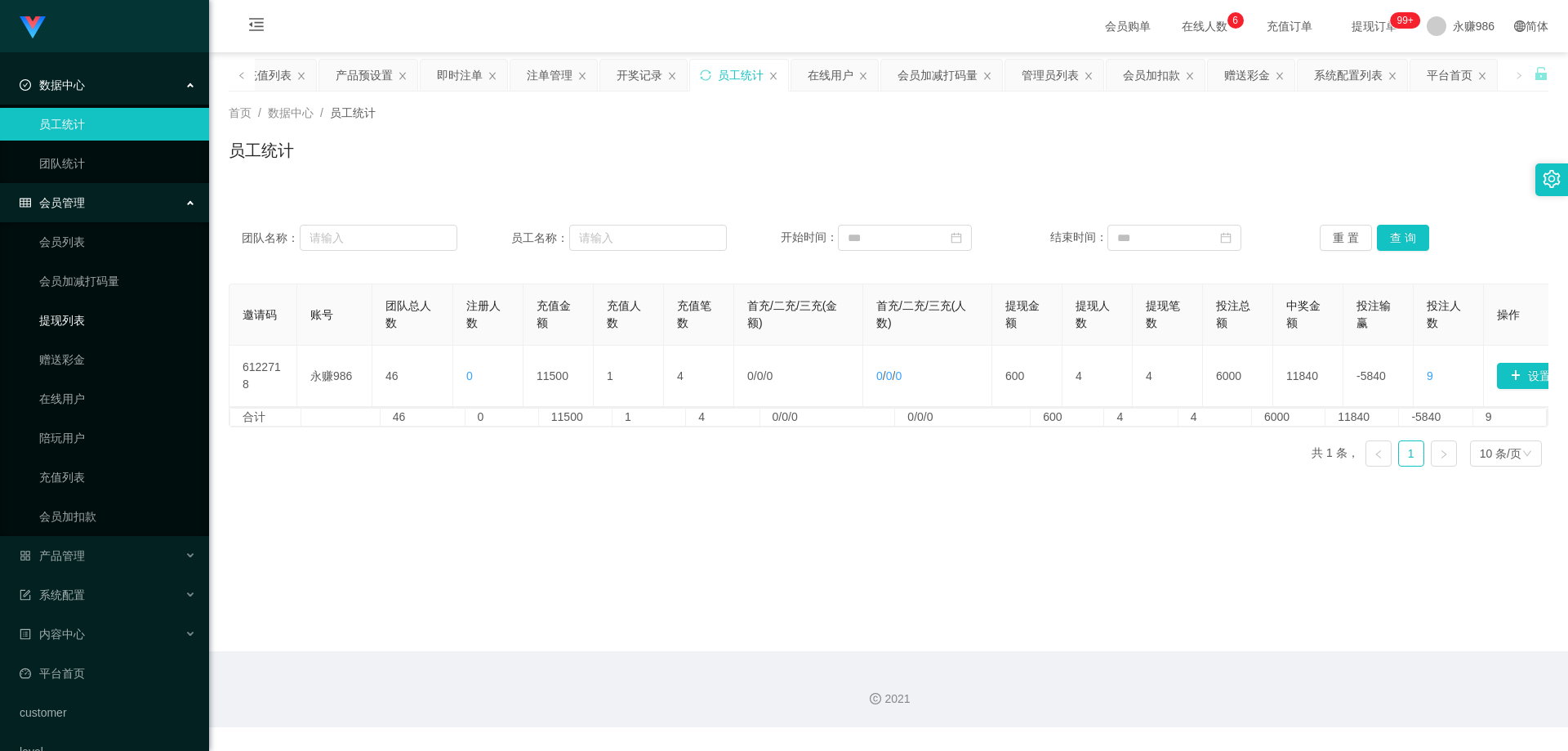
click at [73, 313] on link "提现列表" at bounding box center [117, 320] width 157 height 32
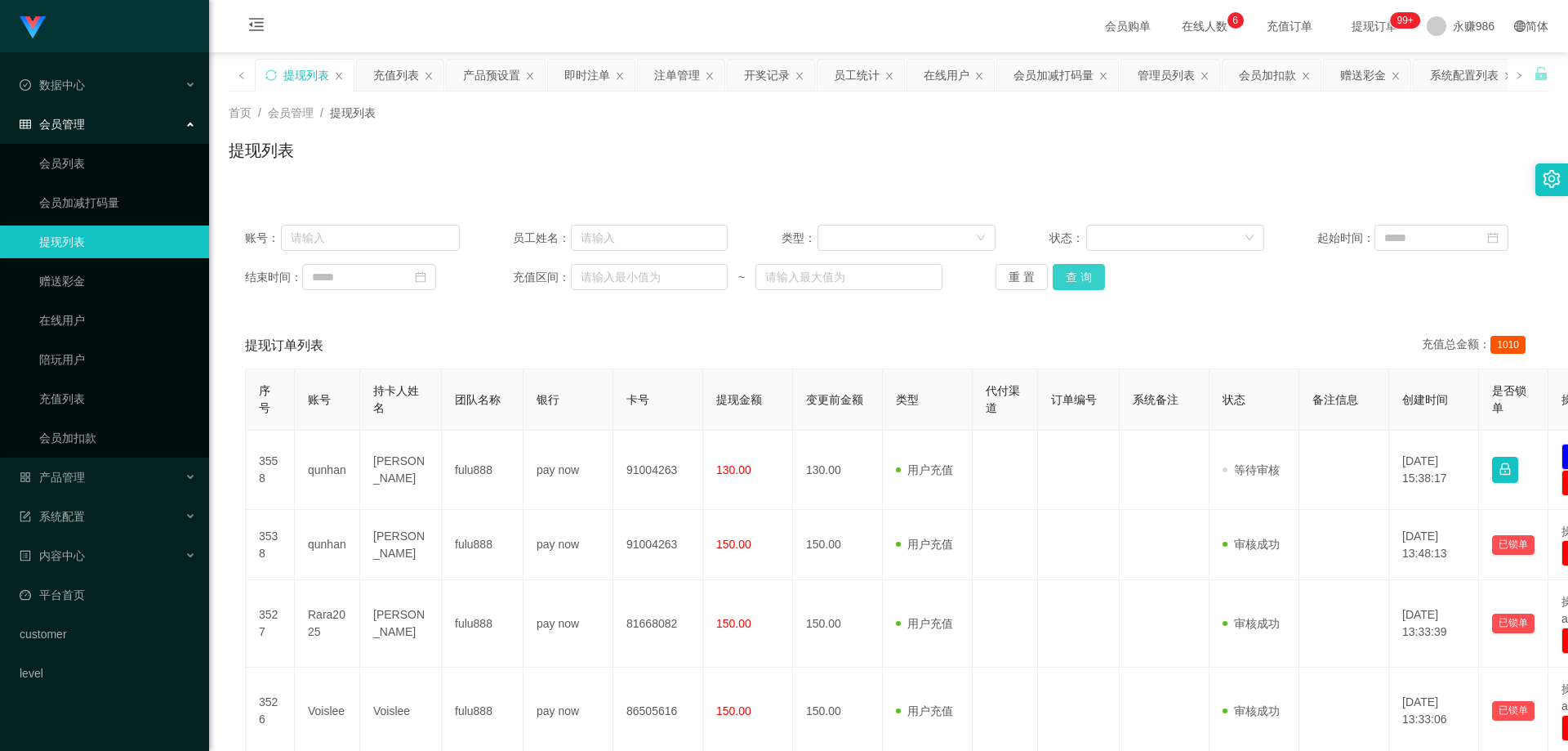
click at [1068, 274] on button "查 询" at bounding box center [1079, 277] width 52 height 26
click at [1068, 274] on div "重 置 查 询" at bounding box center [1103, 277] width 215 height 26
click at [1068, 274] on button "查 询" at bounding box center [1079, 277] width 52 height 26
click at [1068, 274] on div "重 置 查 询" at bounding box center [1103, 277] width 215 height 26
click at [1068, 274] on button "查 询" at bounding box center [1088, 277] width 71 height 26
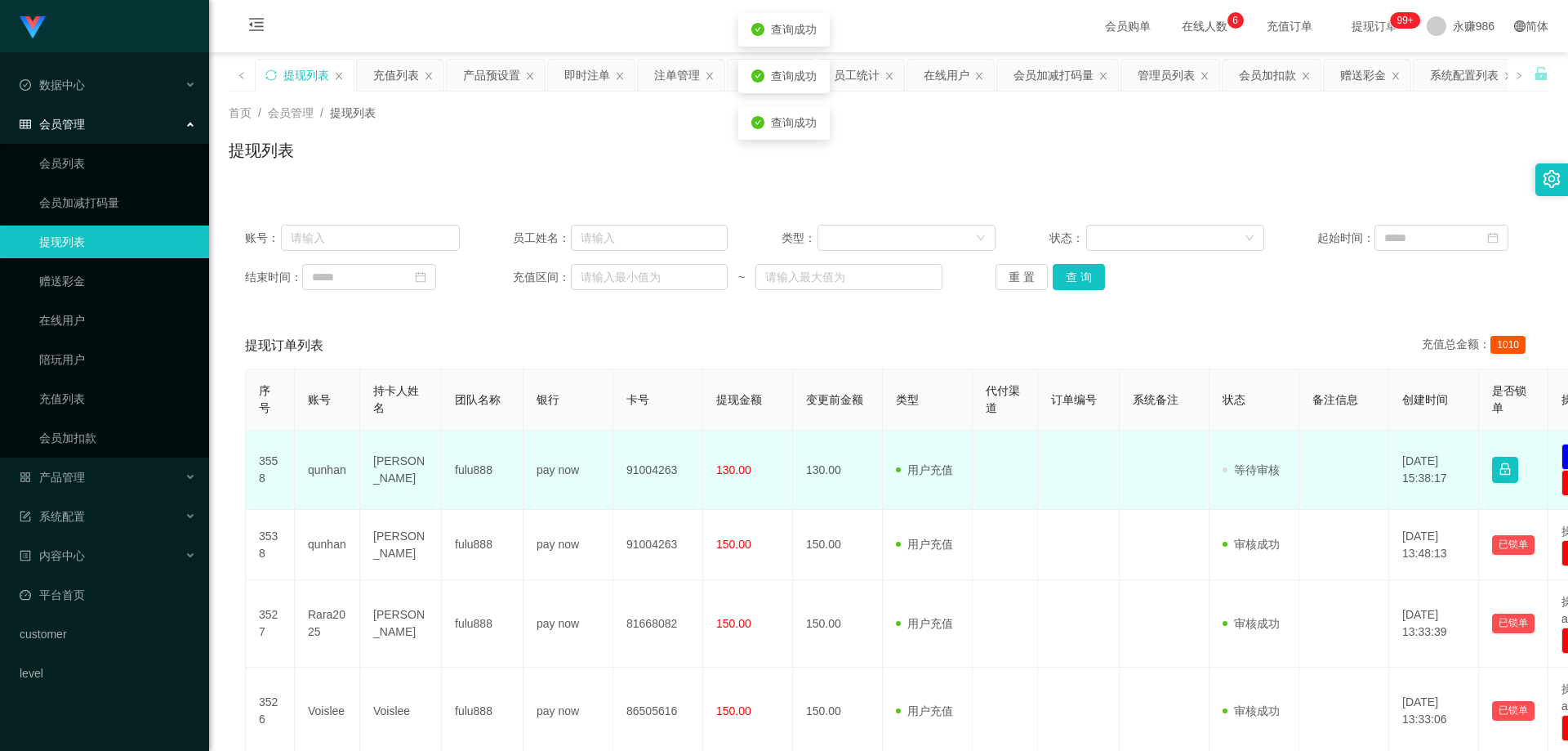
click at [298, 471] on td "qunhan" at bounding box center [327, 470] width 66 height 79
click at [326, 460] on td "qunhan" at bounding box center [327, 470] width 66 height 79
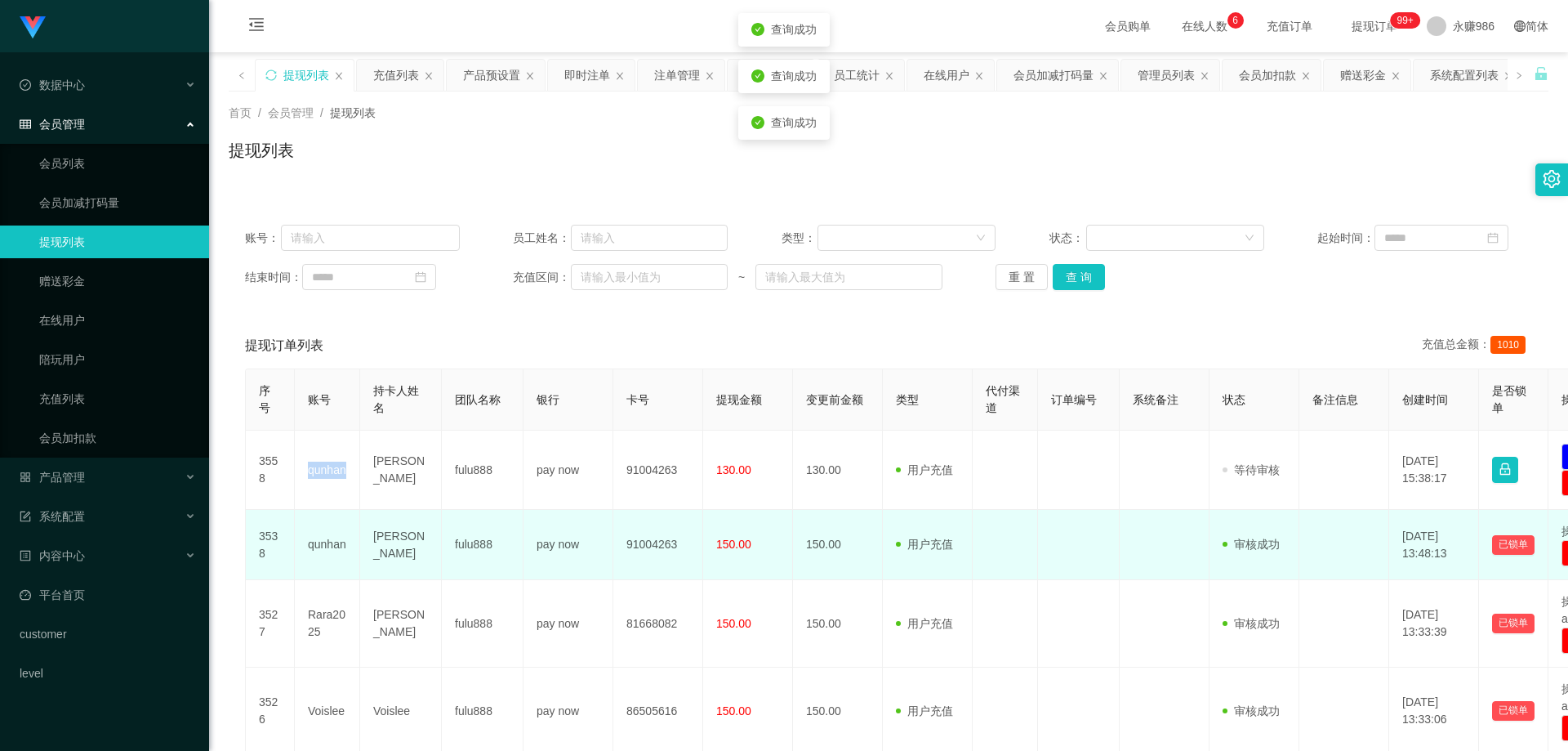
copy td "qunhan"
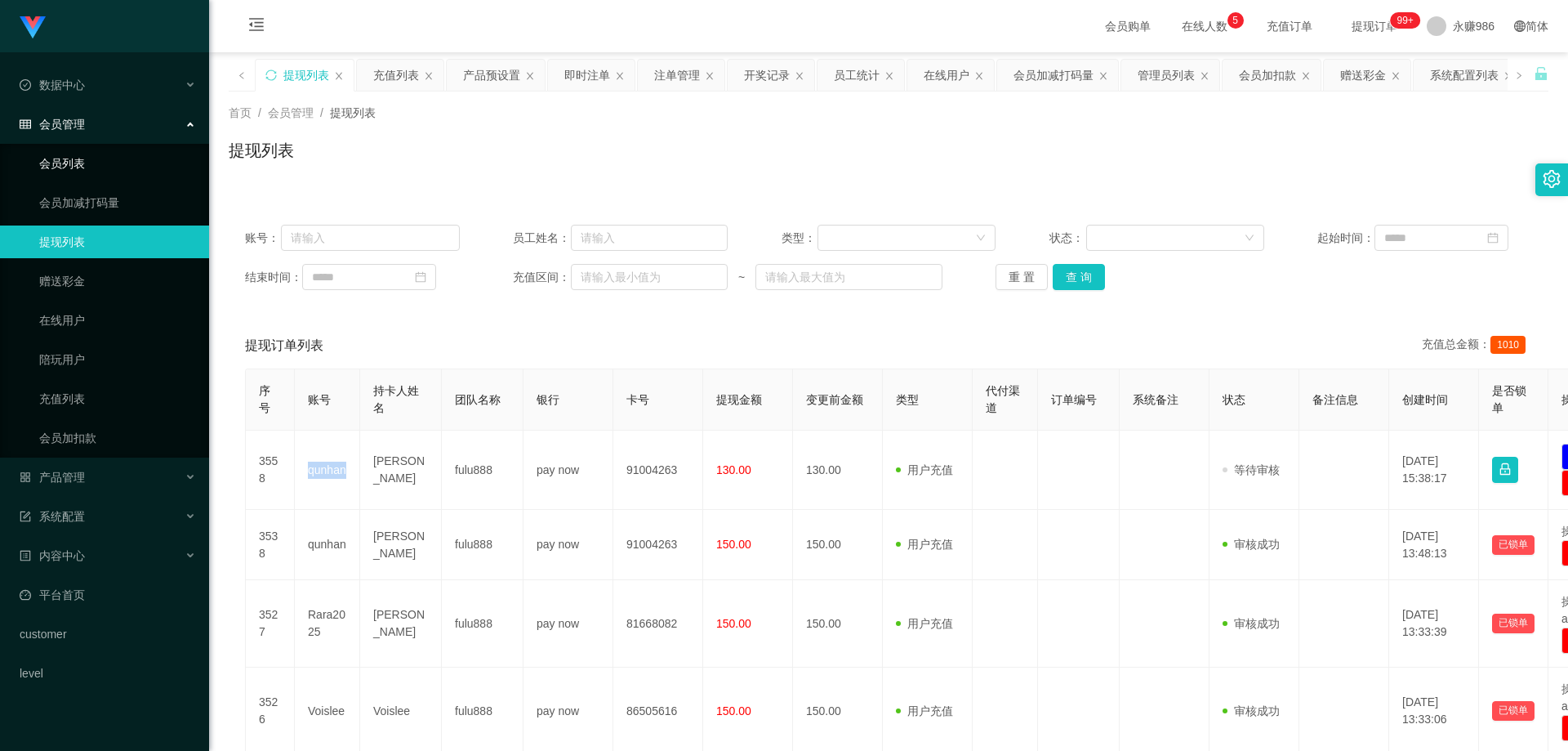
click at [128, 157] on link "会员列表" at bounding box center [117, 163] width 157 height 32
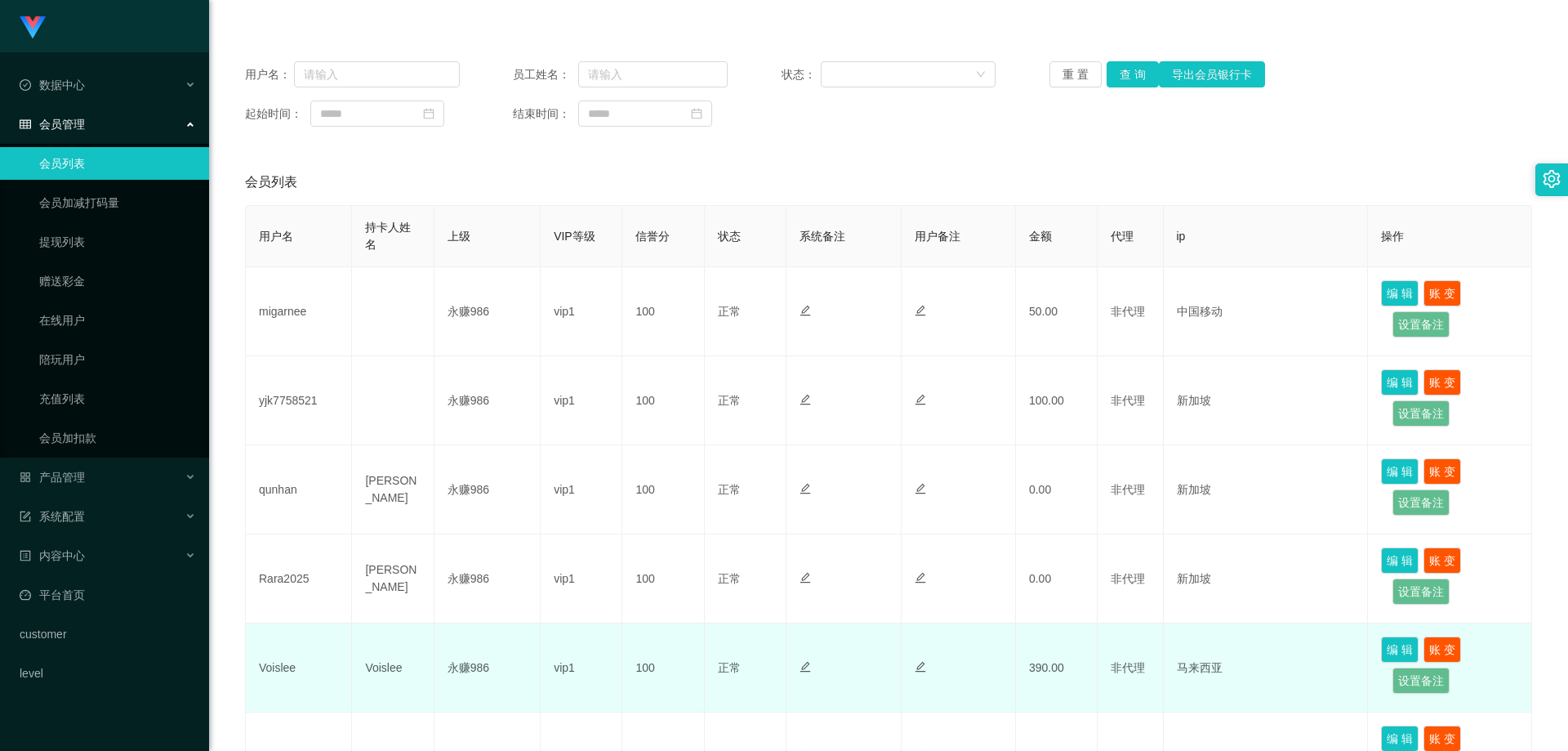
scroll to position [245, 0]
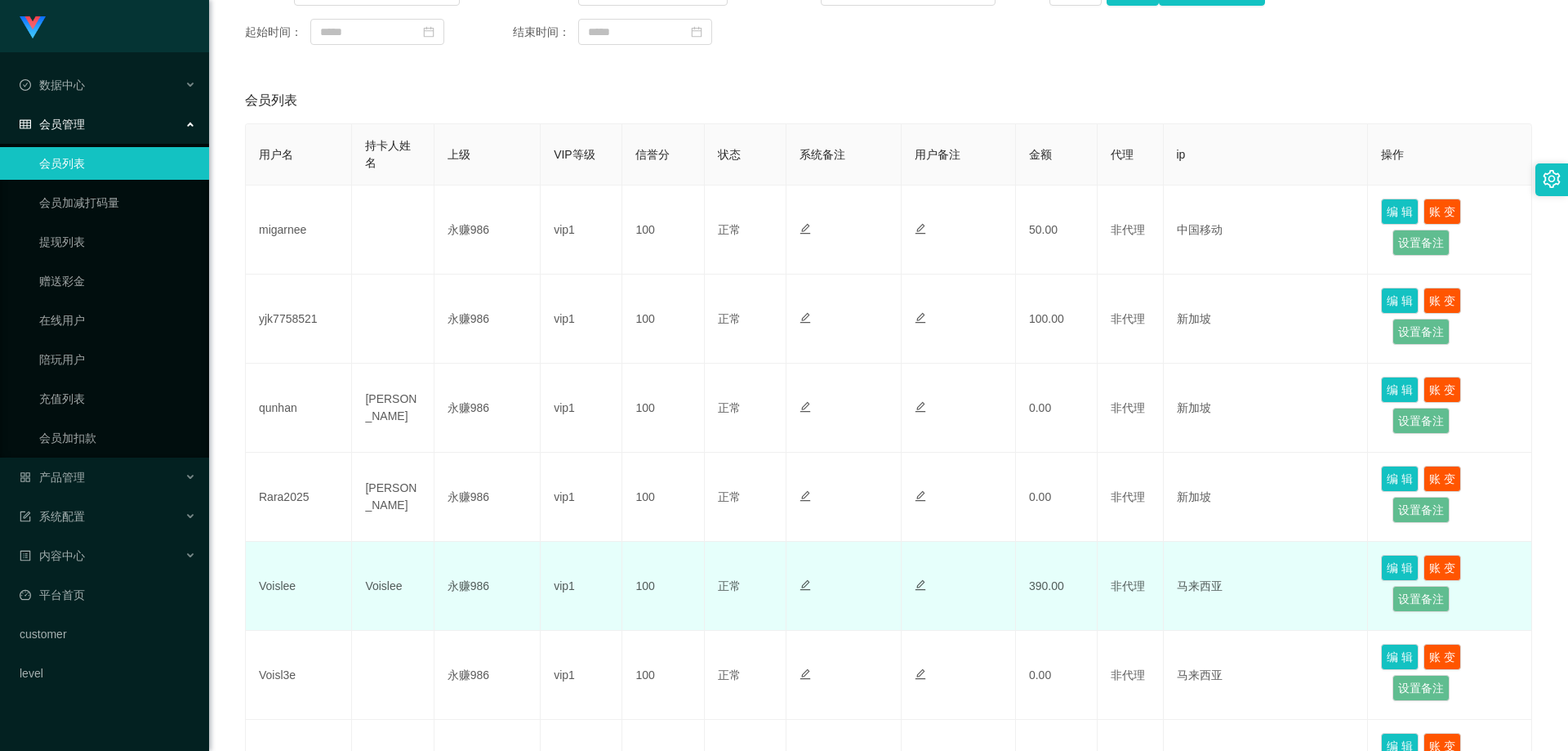
click at [287, 589] on td "Voislee" at bounding box center [299, 586] width 106 height 89
copy td "Voislee"
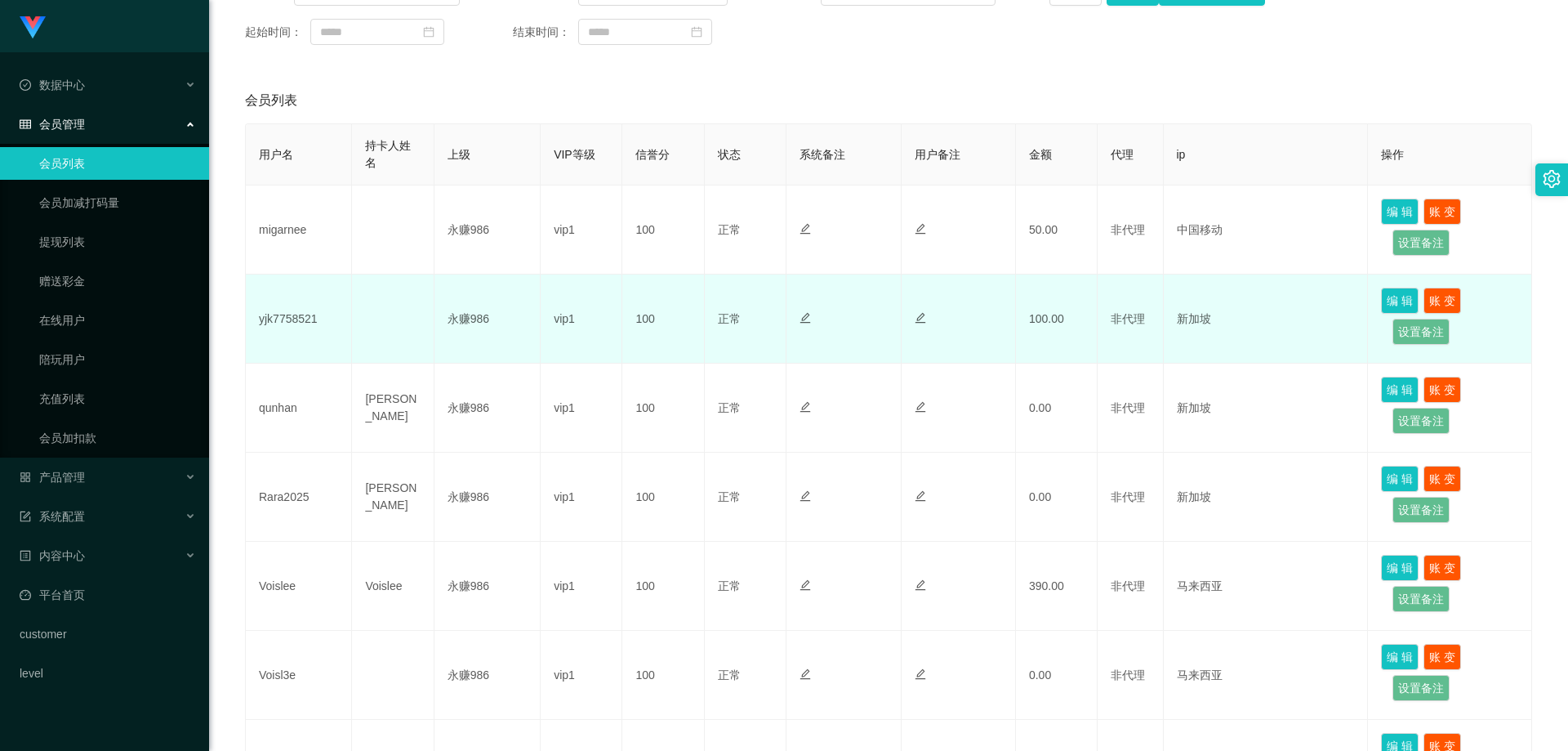
click at [961, 359] on td at bounding box center [959, 318] width 114 height 89
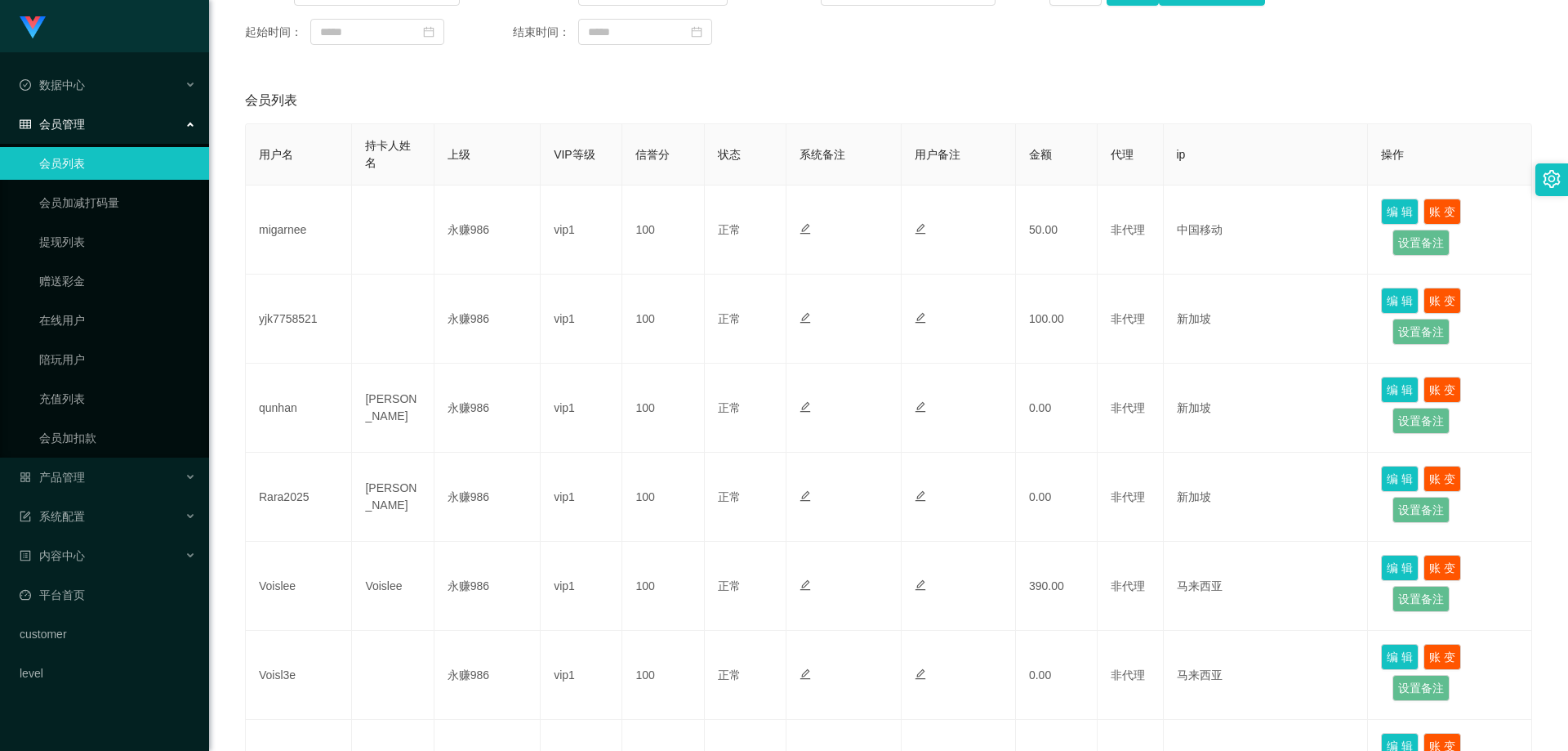
scroll to position [0, 0]
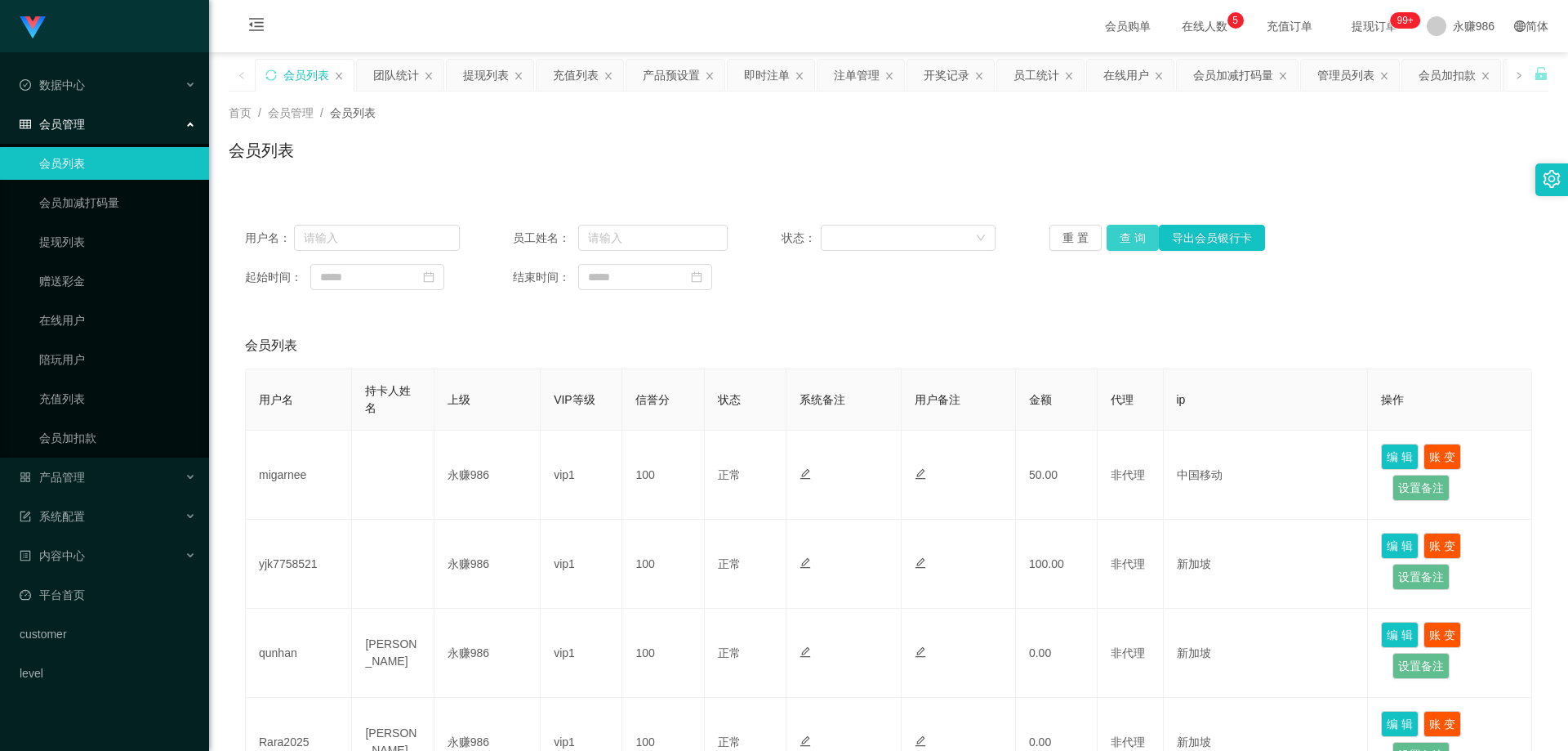
click at [1151, 238] on button "查 询" at bounding box center [1132, 238] width 52 height 26
click at [1140, 236] on button "查 询" at bounding box center [1132, 238] width 52 height 26
click at [1140, 236] on div "重 置 查 询 导出会员银行卡" at bounding box center [1157, 238] width 215 height 26
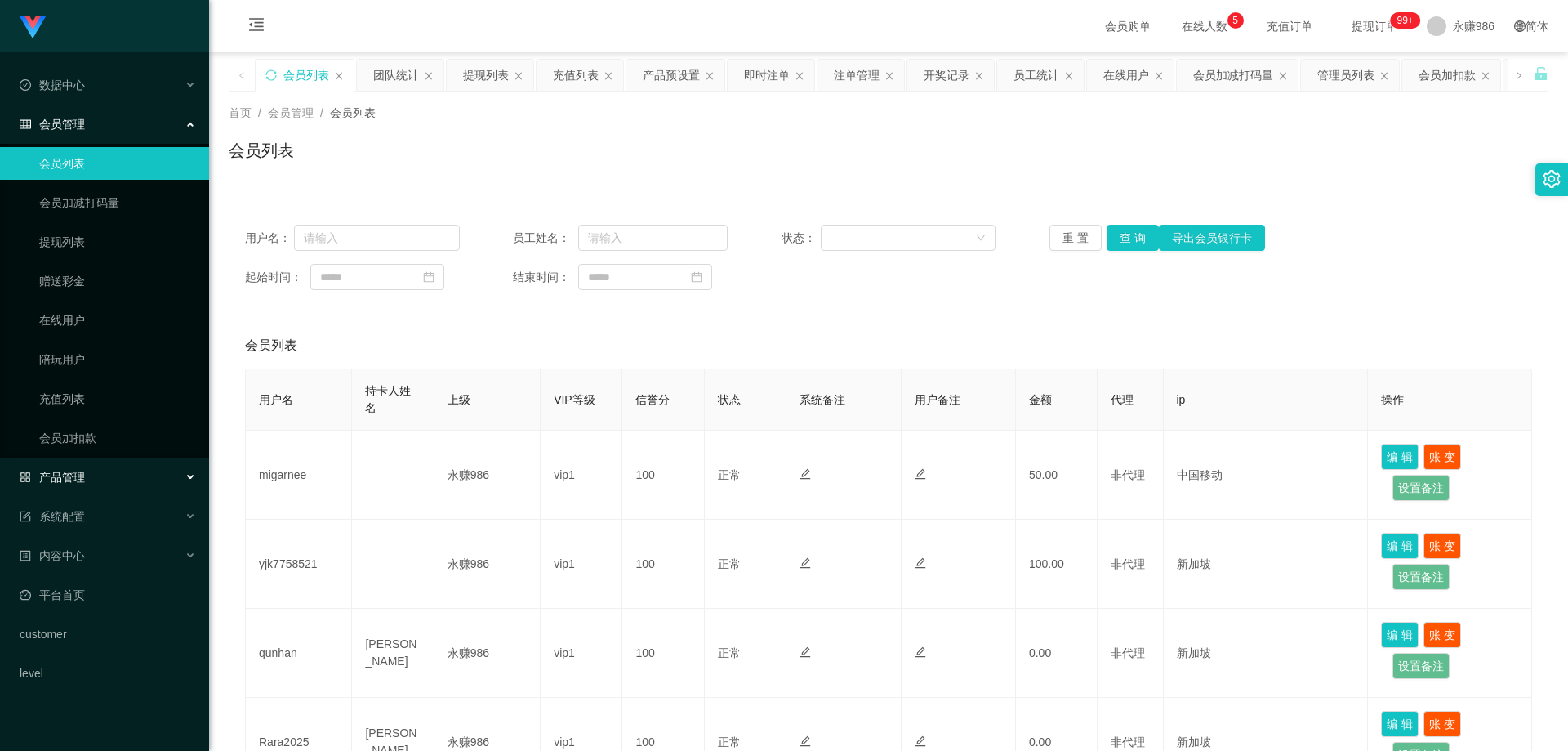
click at [93, 474] on div "产品管理" at bounding box center [105, 477] width 209 height 32
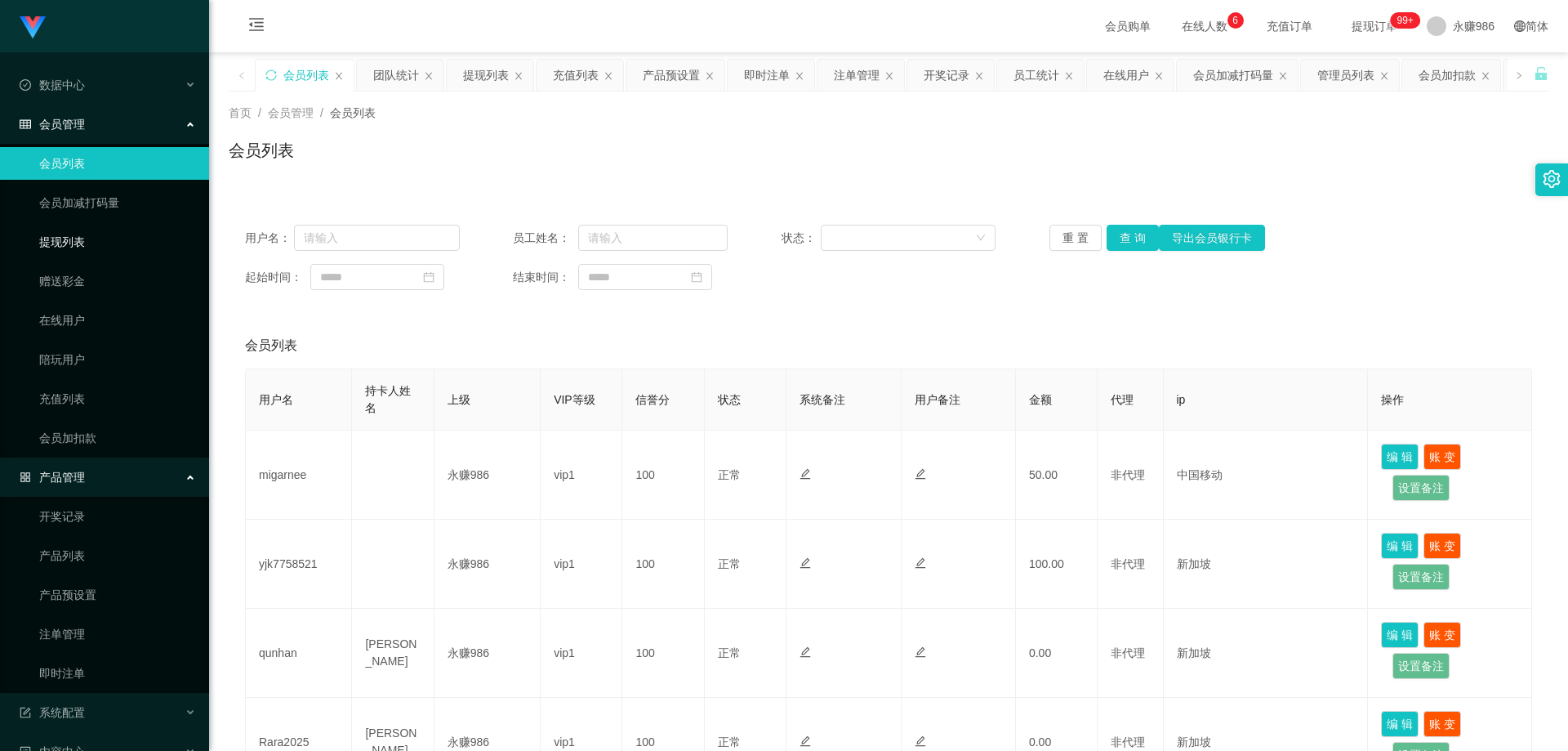
click at [102, 244] on link "提现列表" at bounding box center [117, 242] width 157 height 32
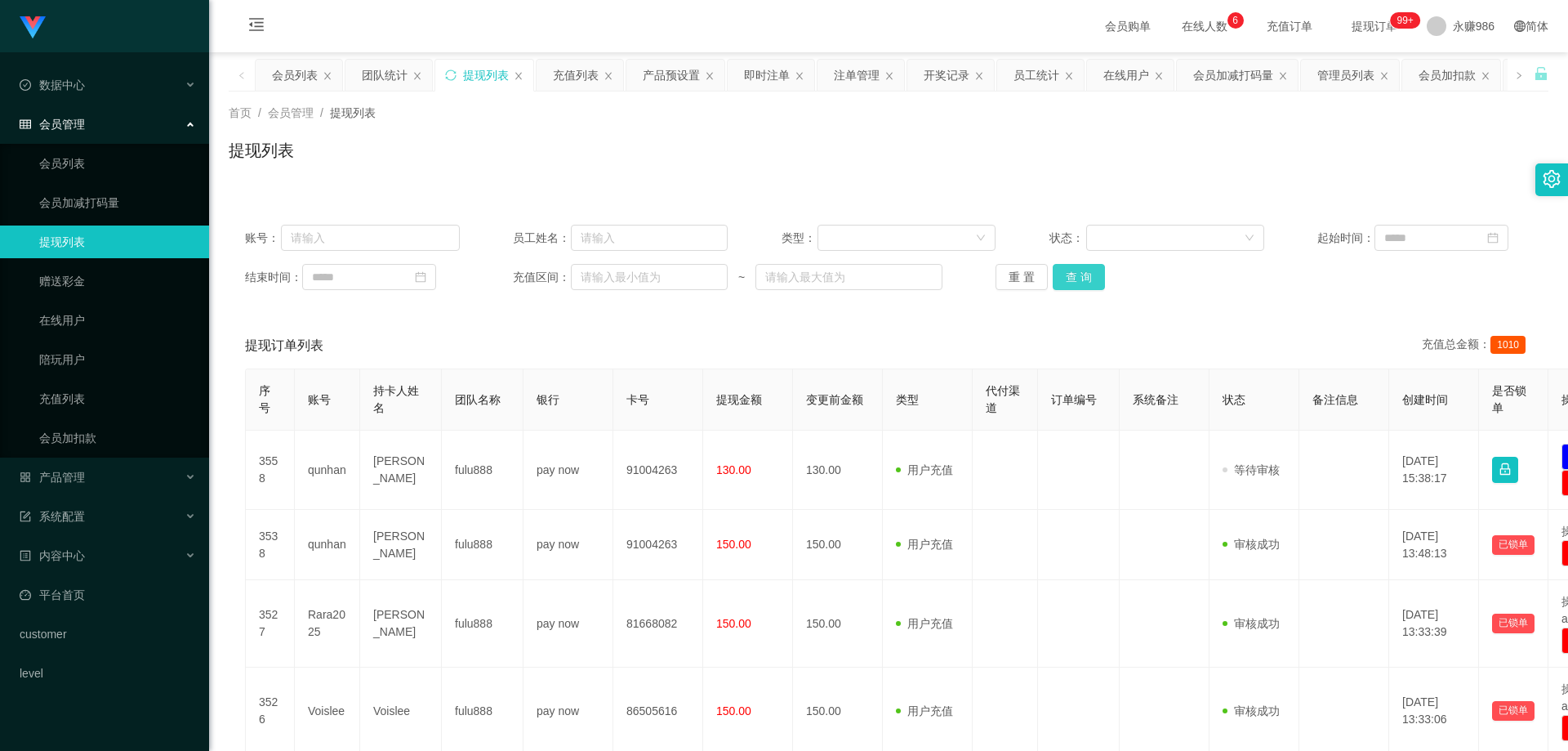
click at [1070, 273] on button "查 询" at bounding box center [1079, 277] width 52 height 26
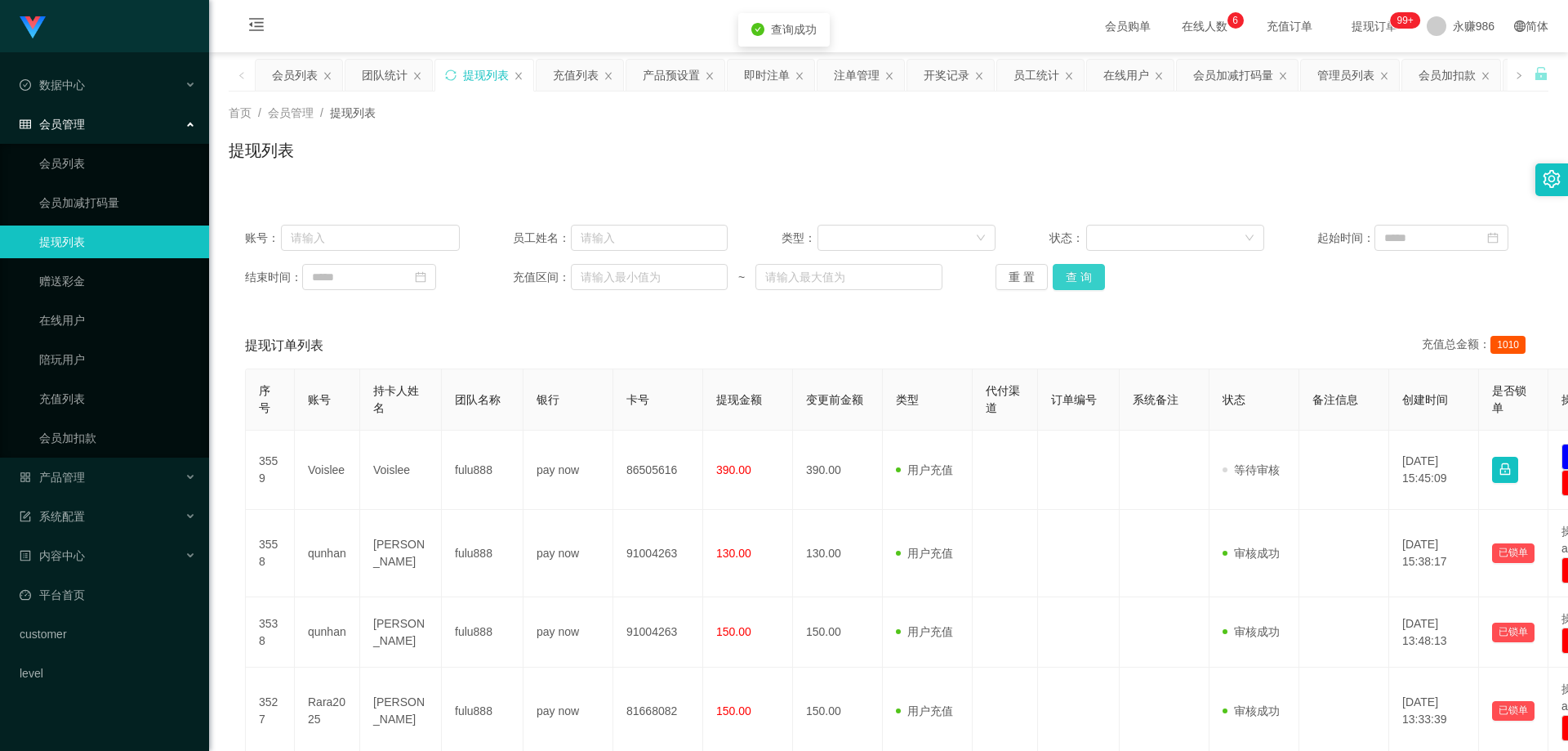
click at [1076, 276] on button "查 询" at bounding box center [1079, 277] width 52 height 26
click at [1076, 276] on div "重 置 查 询" at bounding box center [1103, 277] width 215 height 26
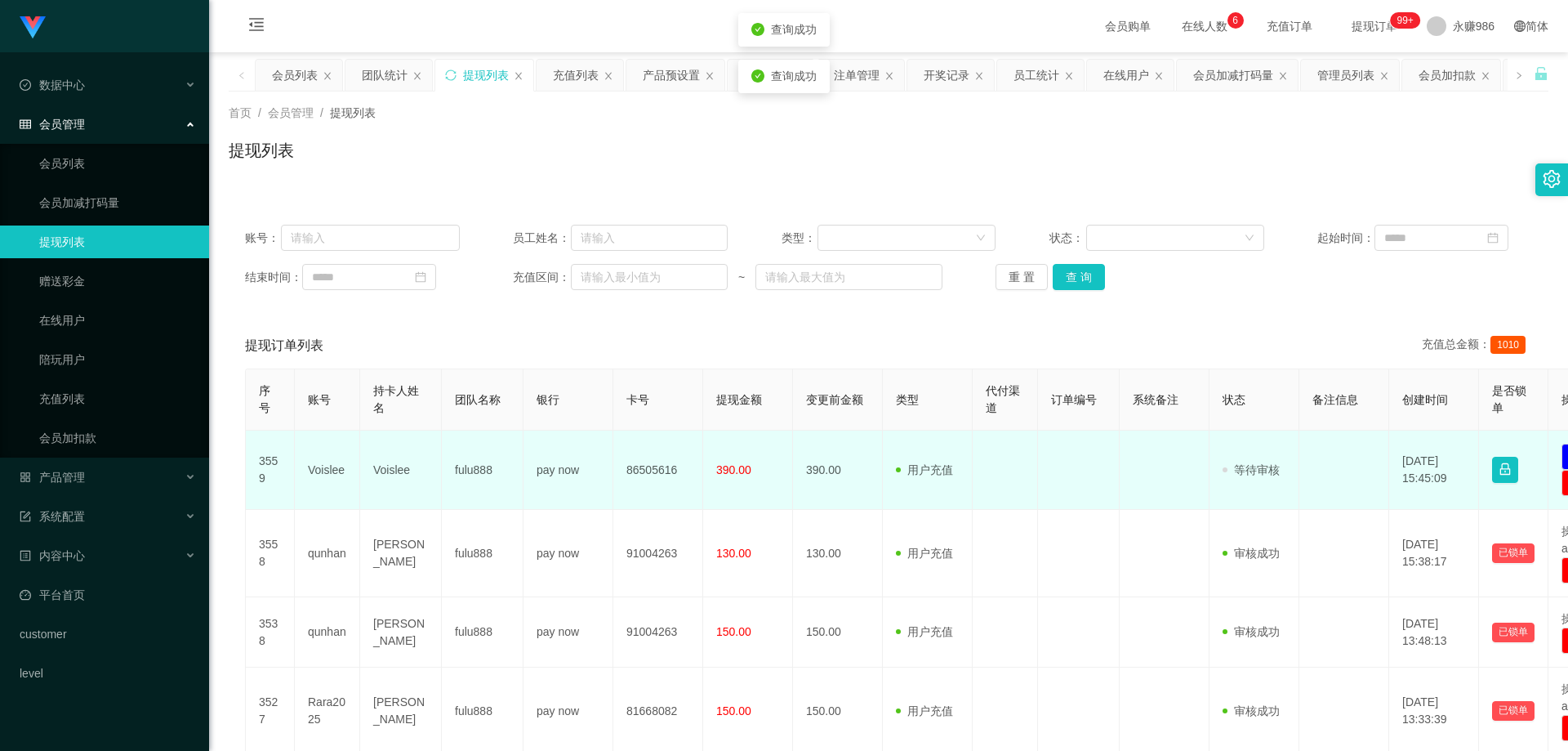
click at [312, 470] on td "Voislee" at bounding box center [327, 470] width 66 height 79
copy td "Voislee"
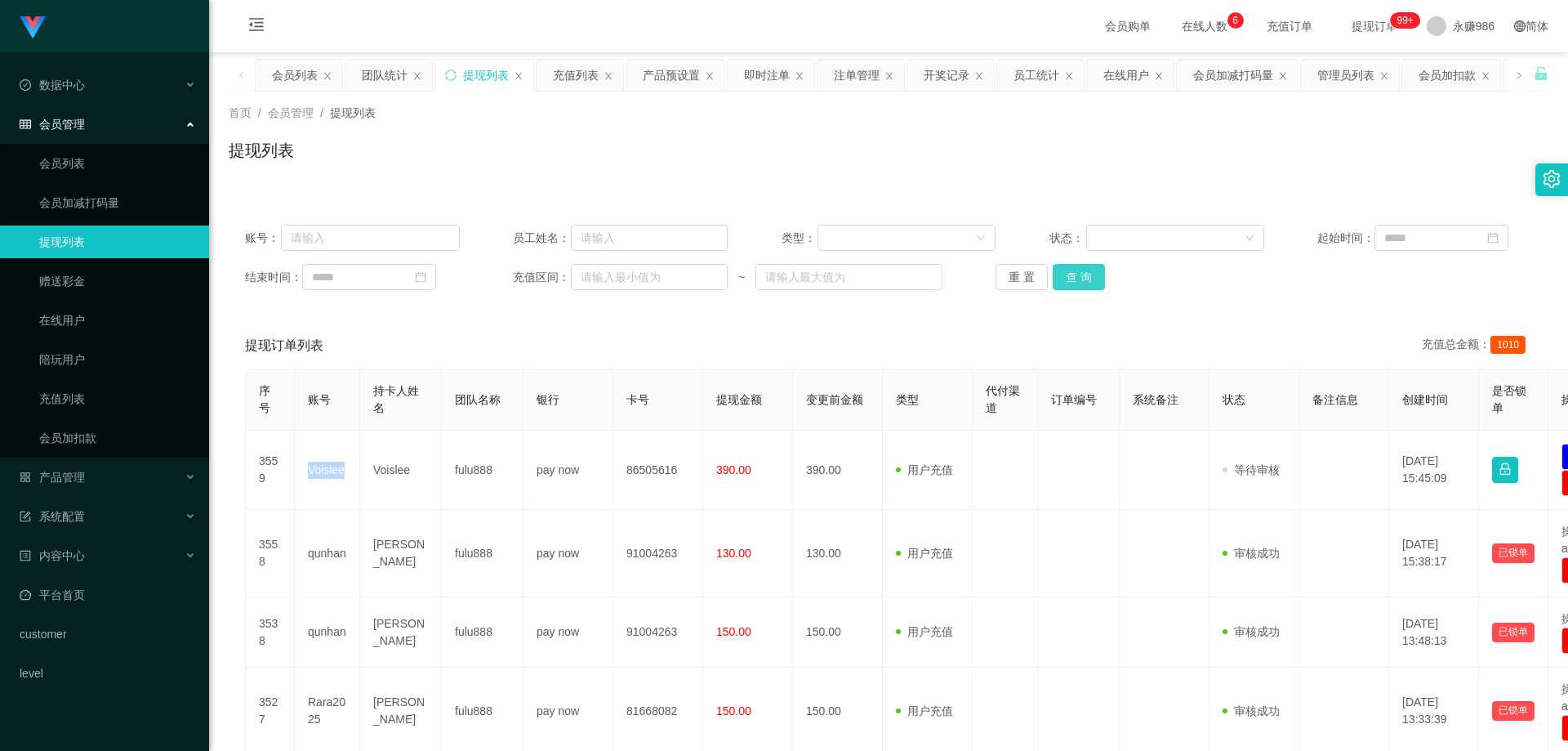
click at [1067, 276] on button "查 询" at bounding box center [1079, 277] width 52 height 26
click at [101, 466] on div "产品管理" at bounding box center [105, 477] width 209 height 32
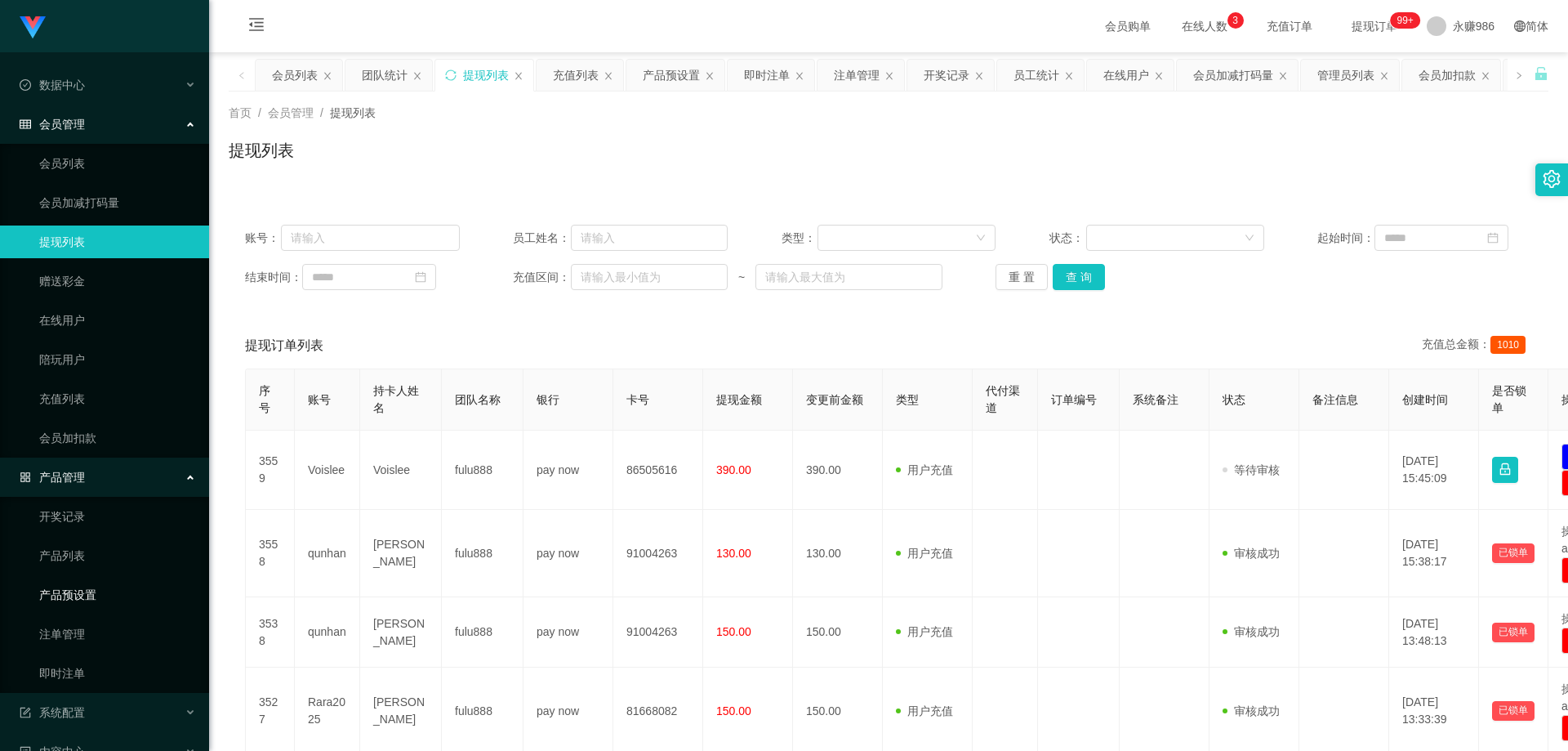
click at [106, 580] on link "产品预设置" at bounding box center [117, 594] width 157 height 32
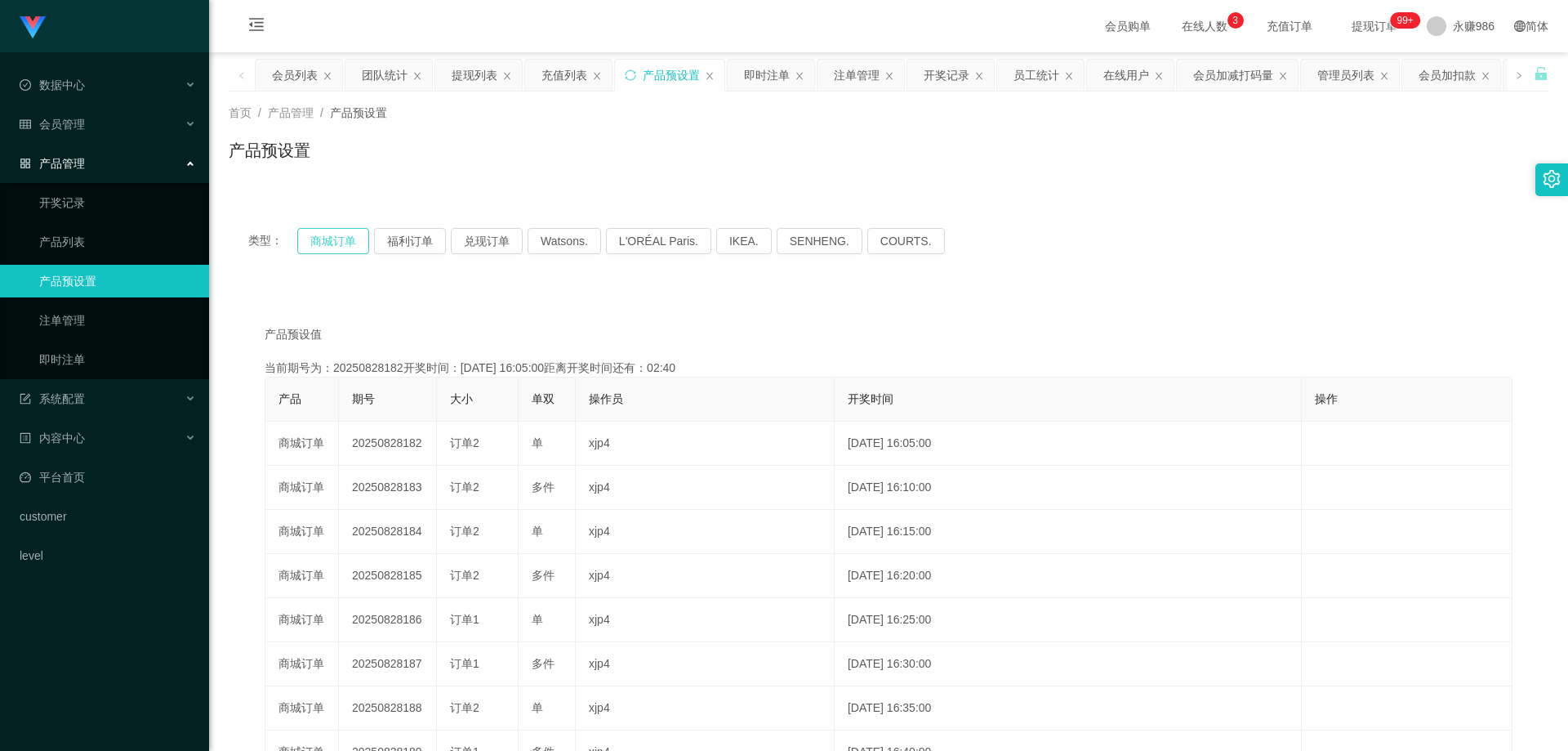
click at [340, 240] on button "商城订单" at bounding box center [333, 241] width 72 height 26
click at [119, 112] on div "会员管理" at bounding box center [105, 124] width 209 height 32
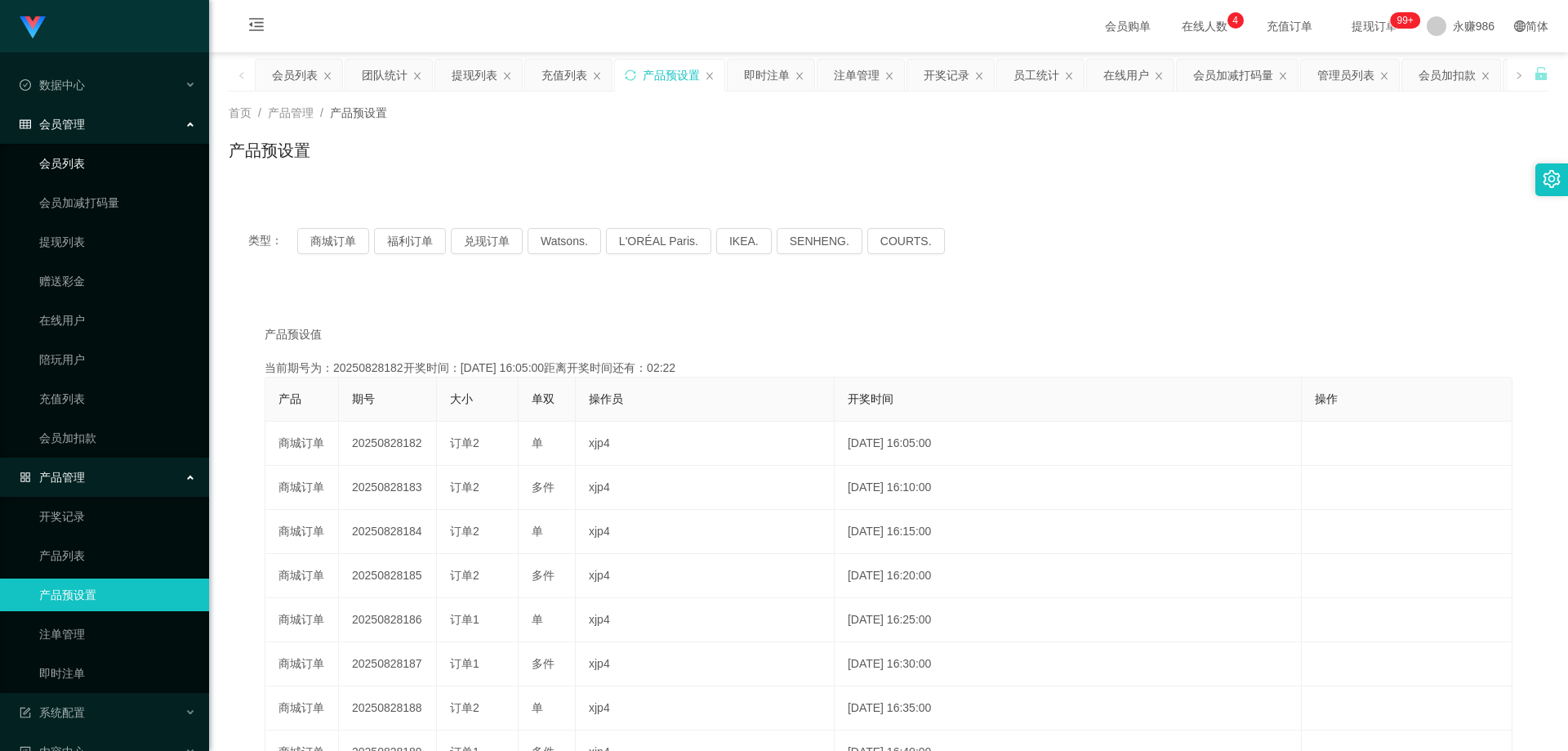
click at [64, 171] on link "会员列表" at bounding box center [117, 163] width 157 height 32
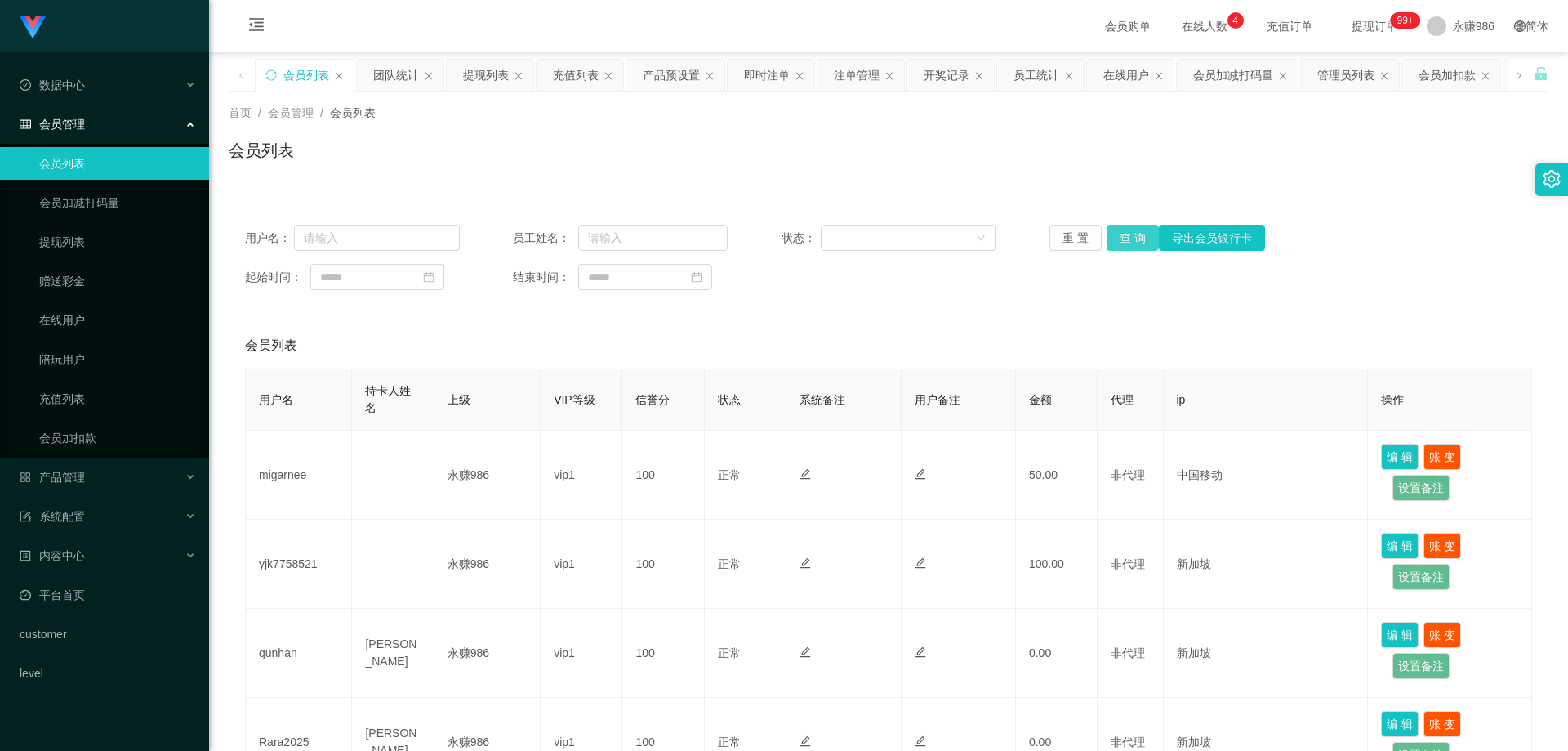
click at [1111, 238] on button "查 询" at bounding box center [1132, 238] width 52 height 26
click at [1129, 238] on button "查 询" at bounding box center [1132, 238] width 52 height 26
click at [1135, 240] on button "查 询" at bounding box center [1132, 238] width 52 height 26
click at [90, 162] on link "会员列表" at bounding box center [117, 163] width 157 height 32
click at [1142, 230] on button "查 询" at bounding box center [1132, 238] width 52 height 26
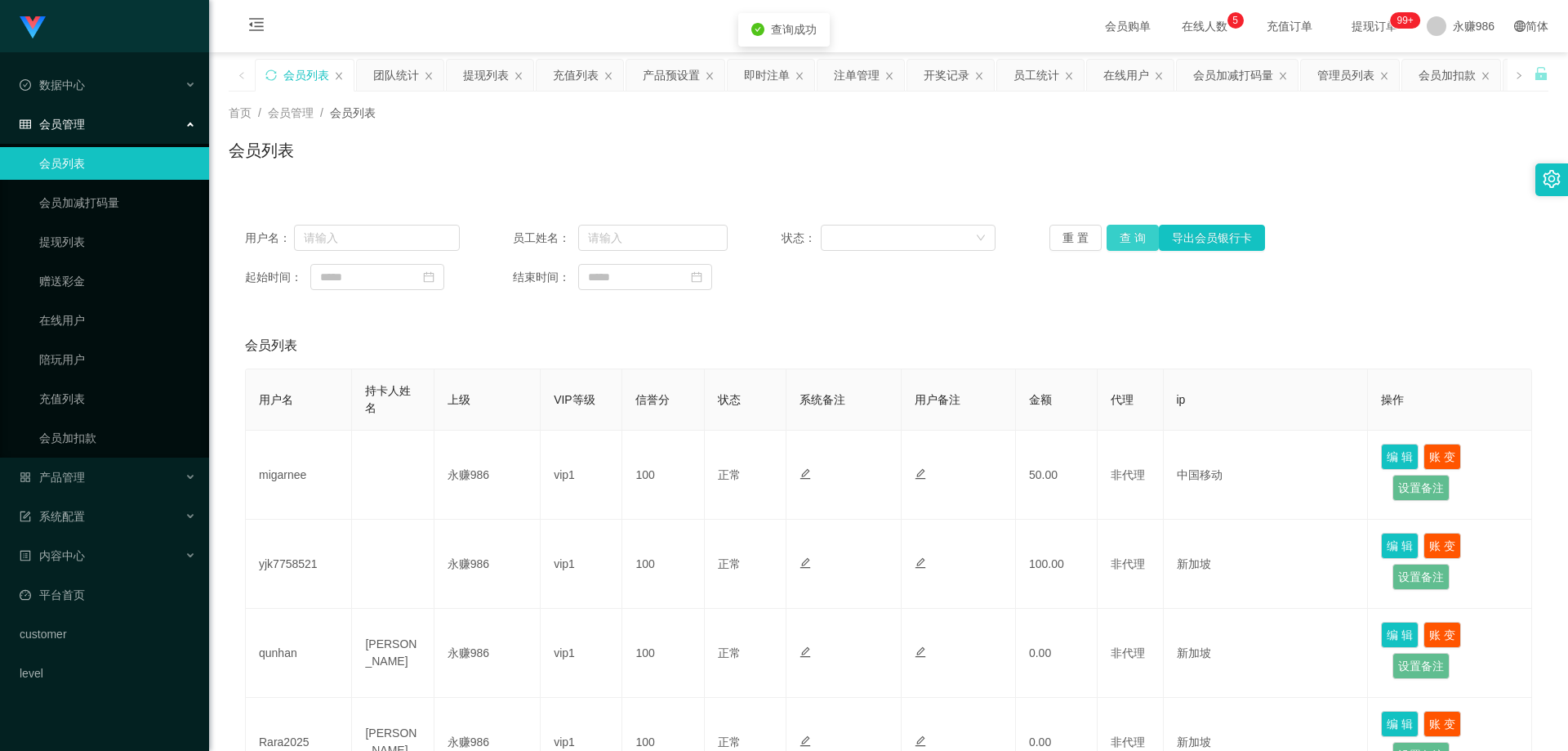
click at [1137, 234] on button "查 询" at bounding box center [1132, 238] width 52 height 26
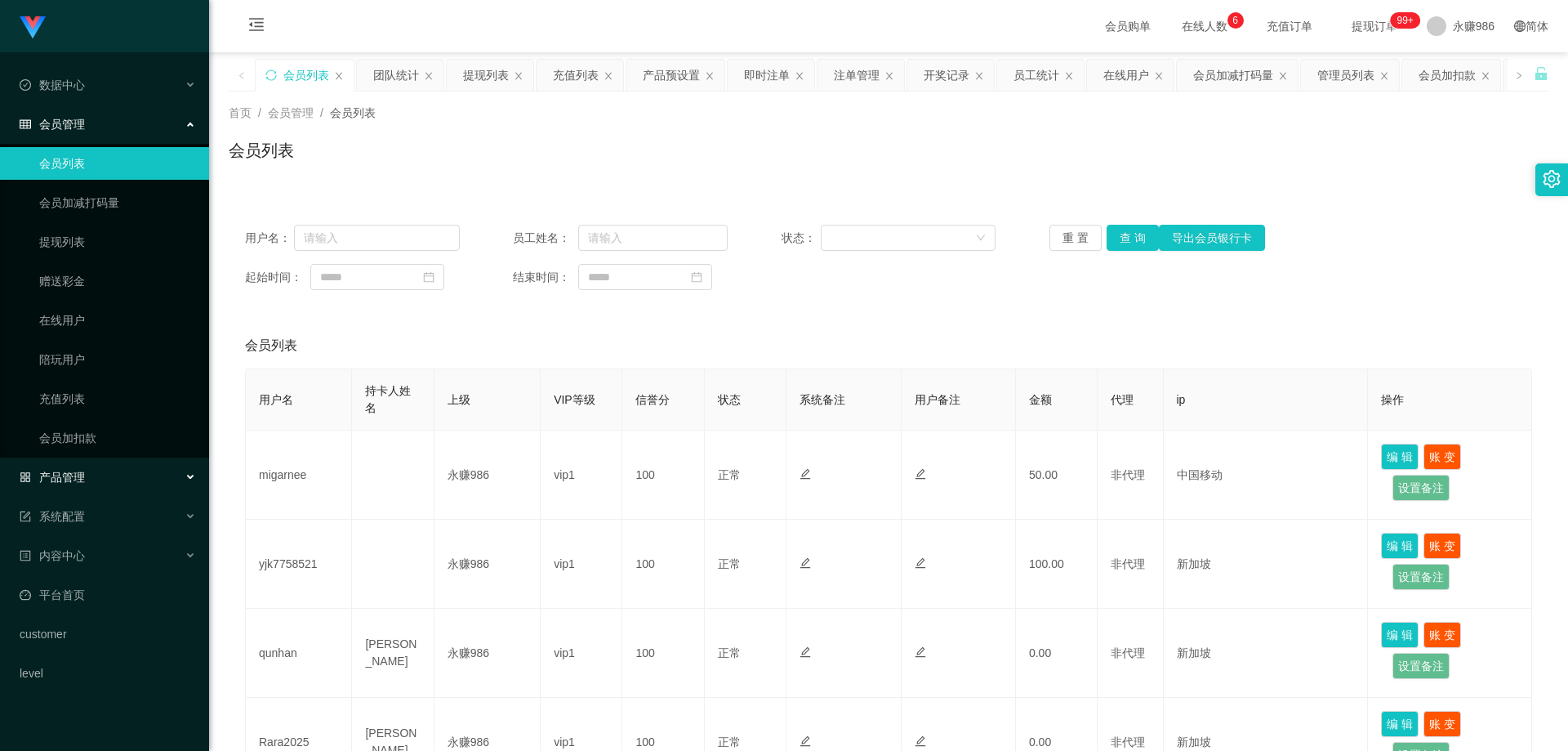
click at [99, 488] on div "产品管理" at bounding box center [105, 477] width 209 height 32
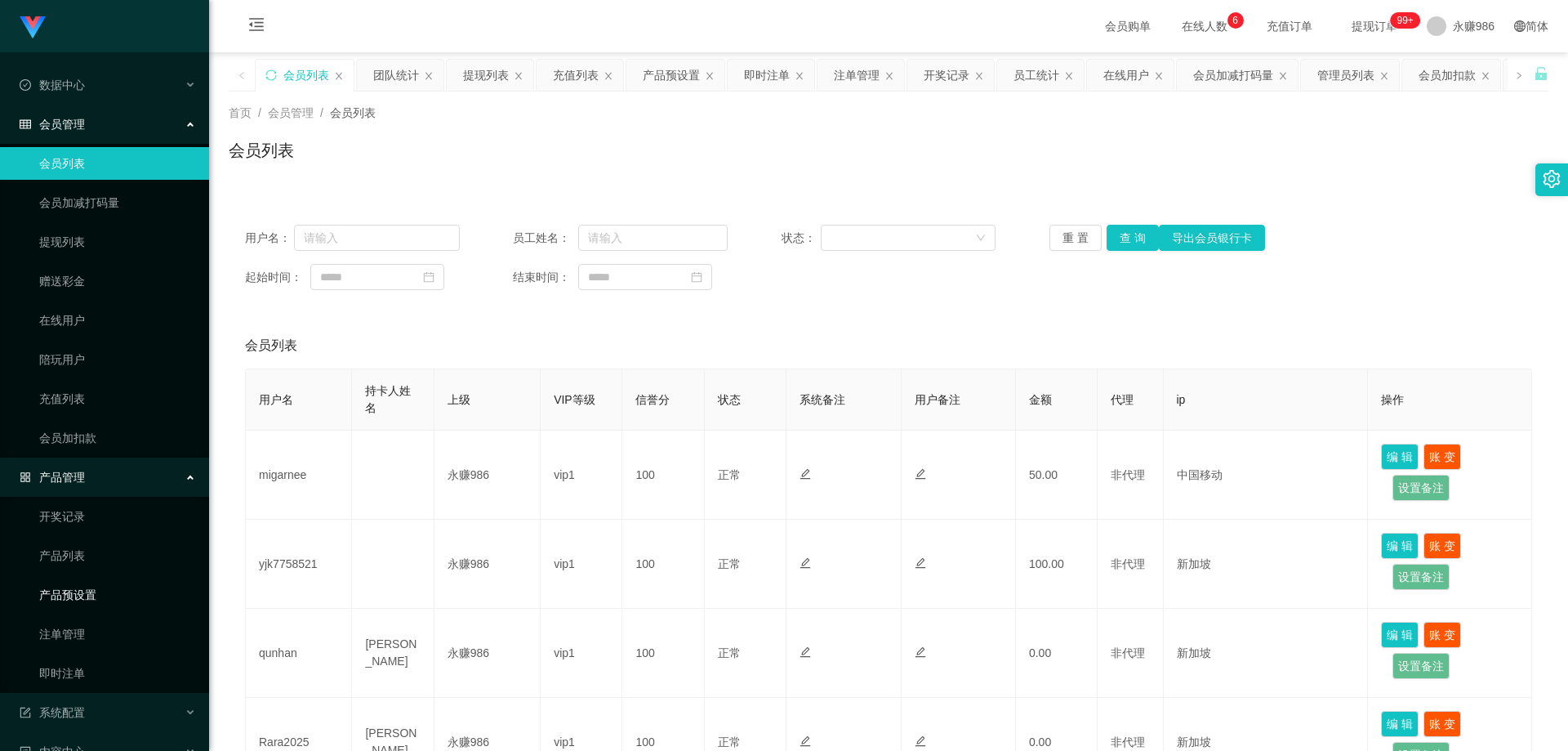
click at [103, 593] on link "产品预设置" at bounding box center [117, 594] width 157 height 32
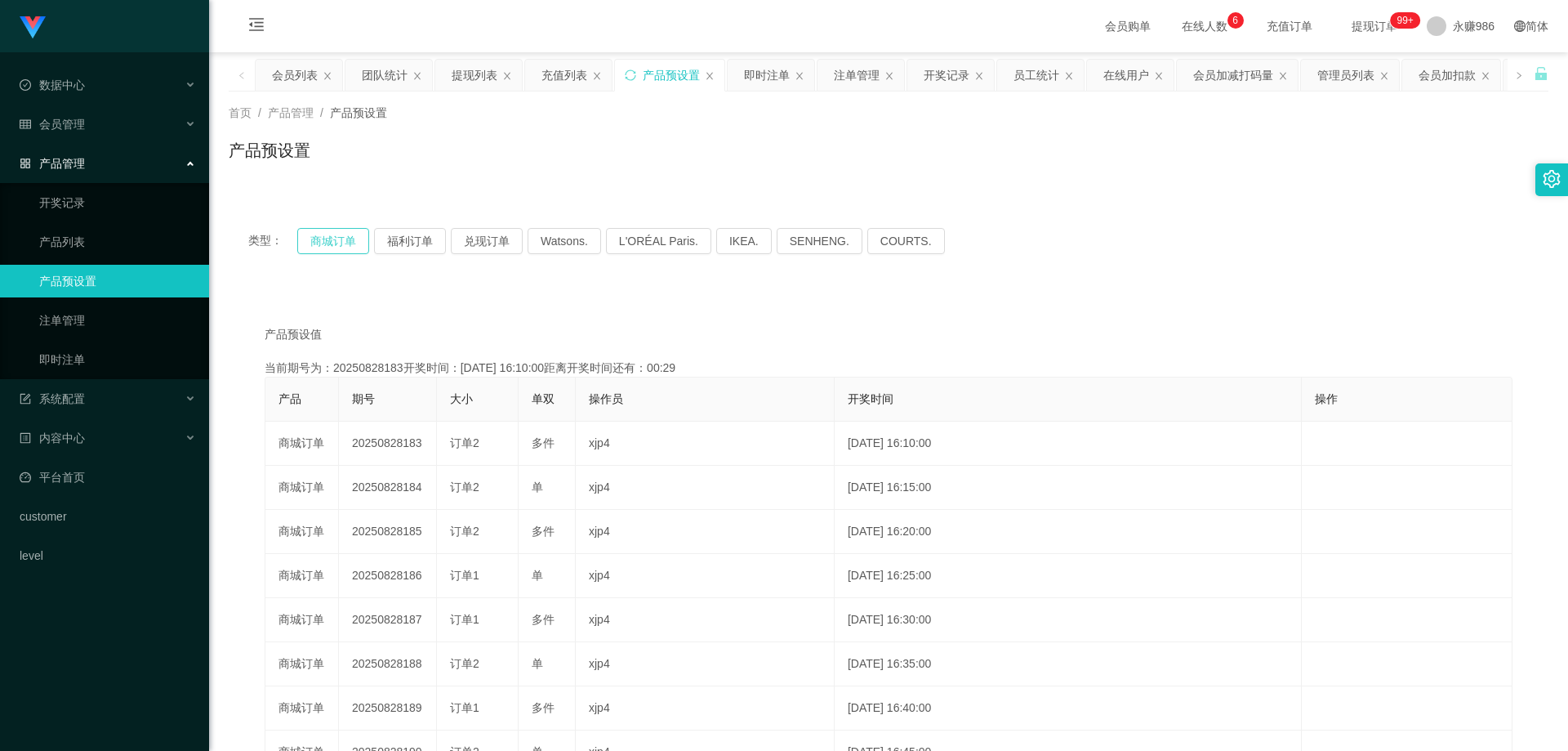
click at [323, 243] on button "商城订单" at bounding box center [333, 241] width 72 height 26
click at [323, 243] on button "商城订单" at bounding box center [333, 241] width 72 height 26
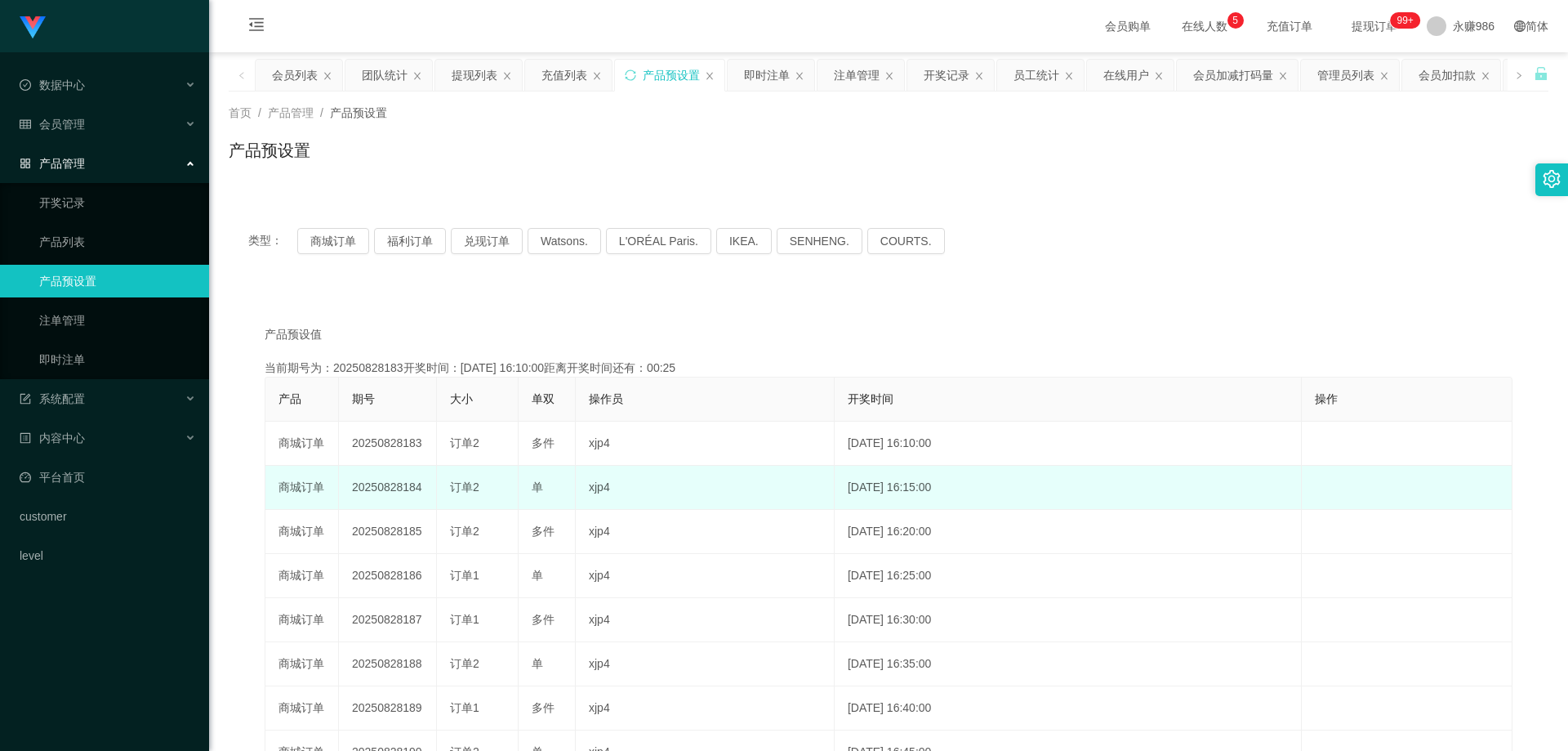
drag, startPoint x: 420, startPoint y: 483, endPoint x: 402, endPoint y: 490, distance: 19.3
click at [402, 490] on td "20250828184" at bounding box center [387, 488] width 98 height 44
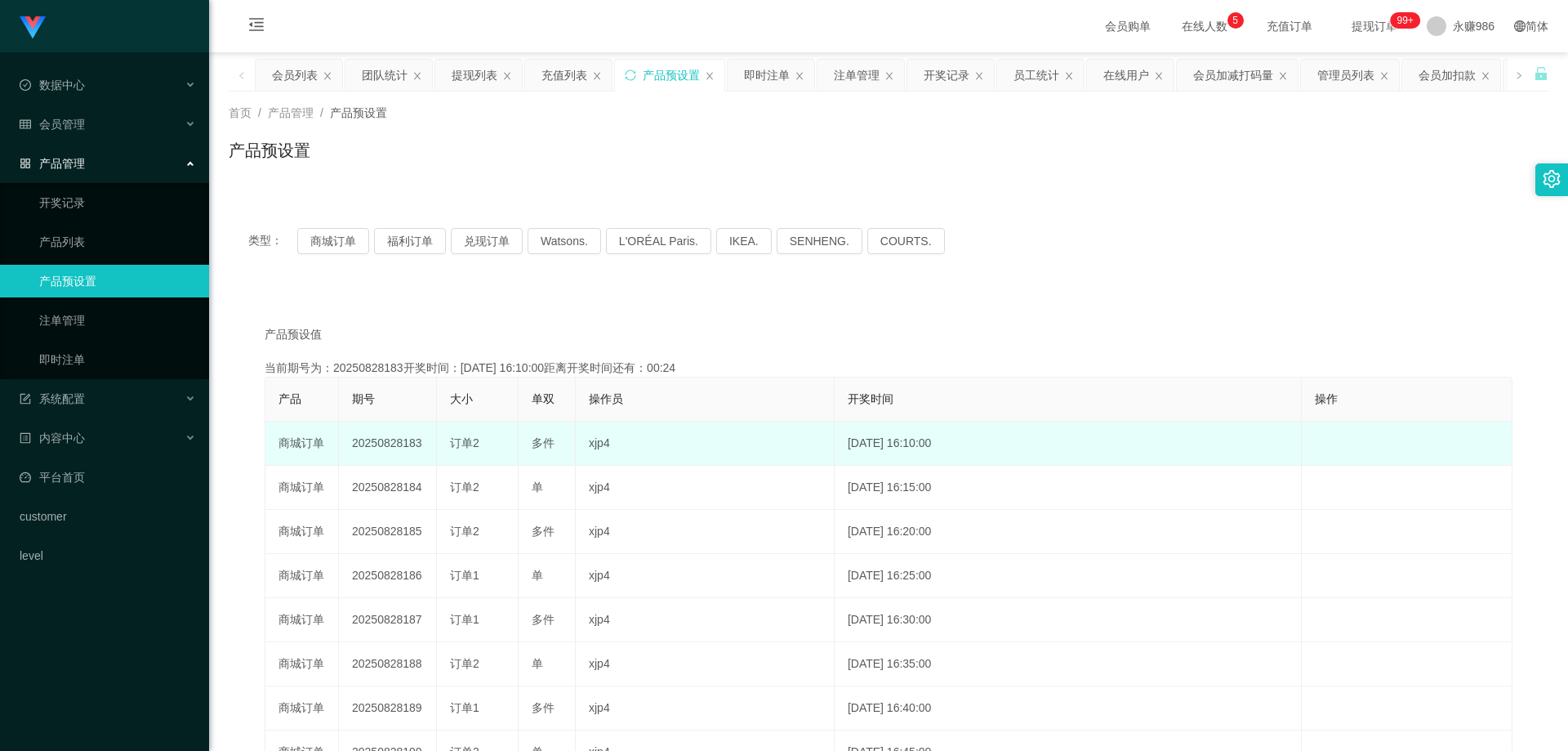
drag, startPoint x: 424, startPoint y: 455, endPoint x: 403, endPoint y: 445, distance: 23.3
click at [403, 445] on td "20250828183" at bounding box center [387, 444] width 98 height 44
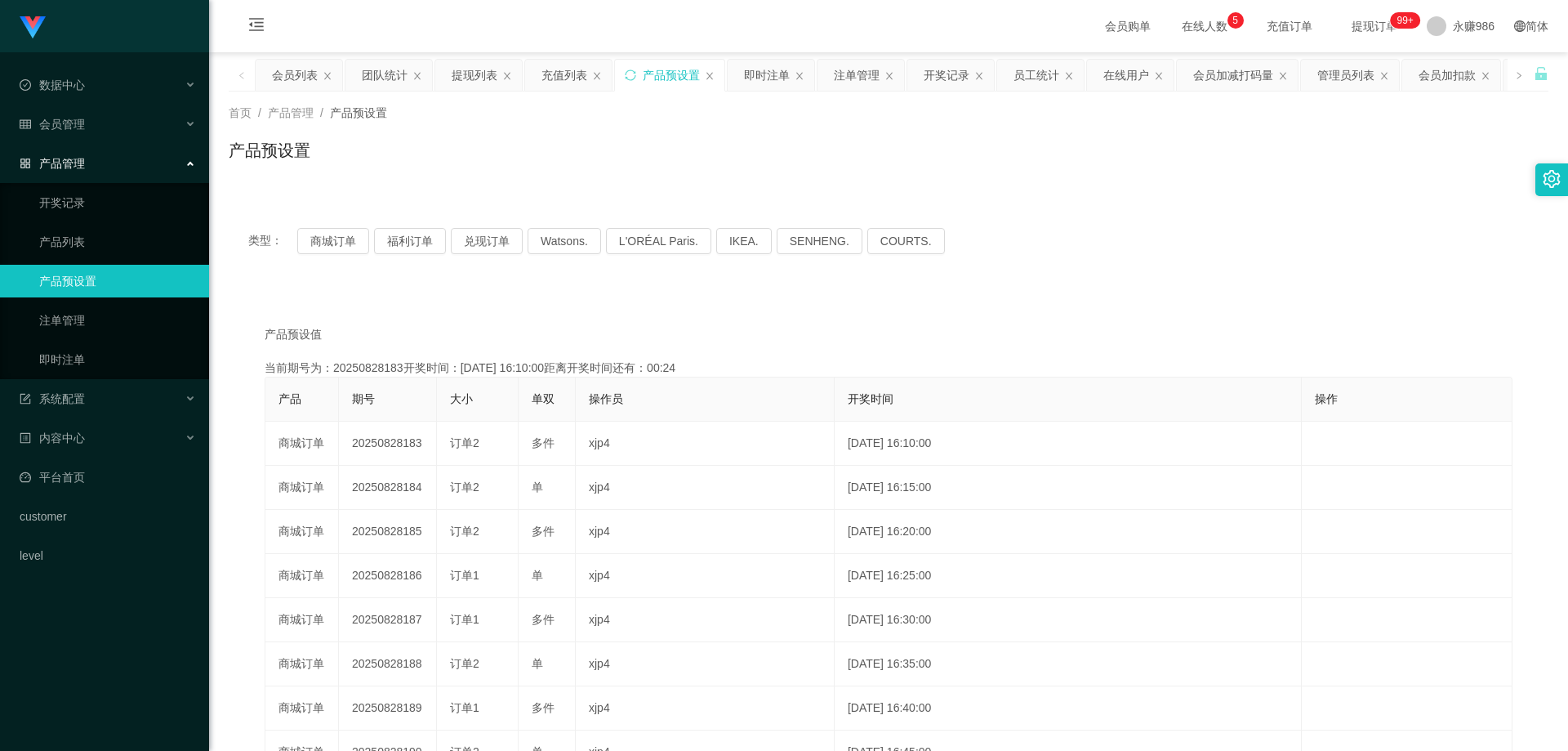
copy td "183"
click at [111, 169] on div "产品管理" at bounding box center [105, 163] width 209 height 32
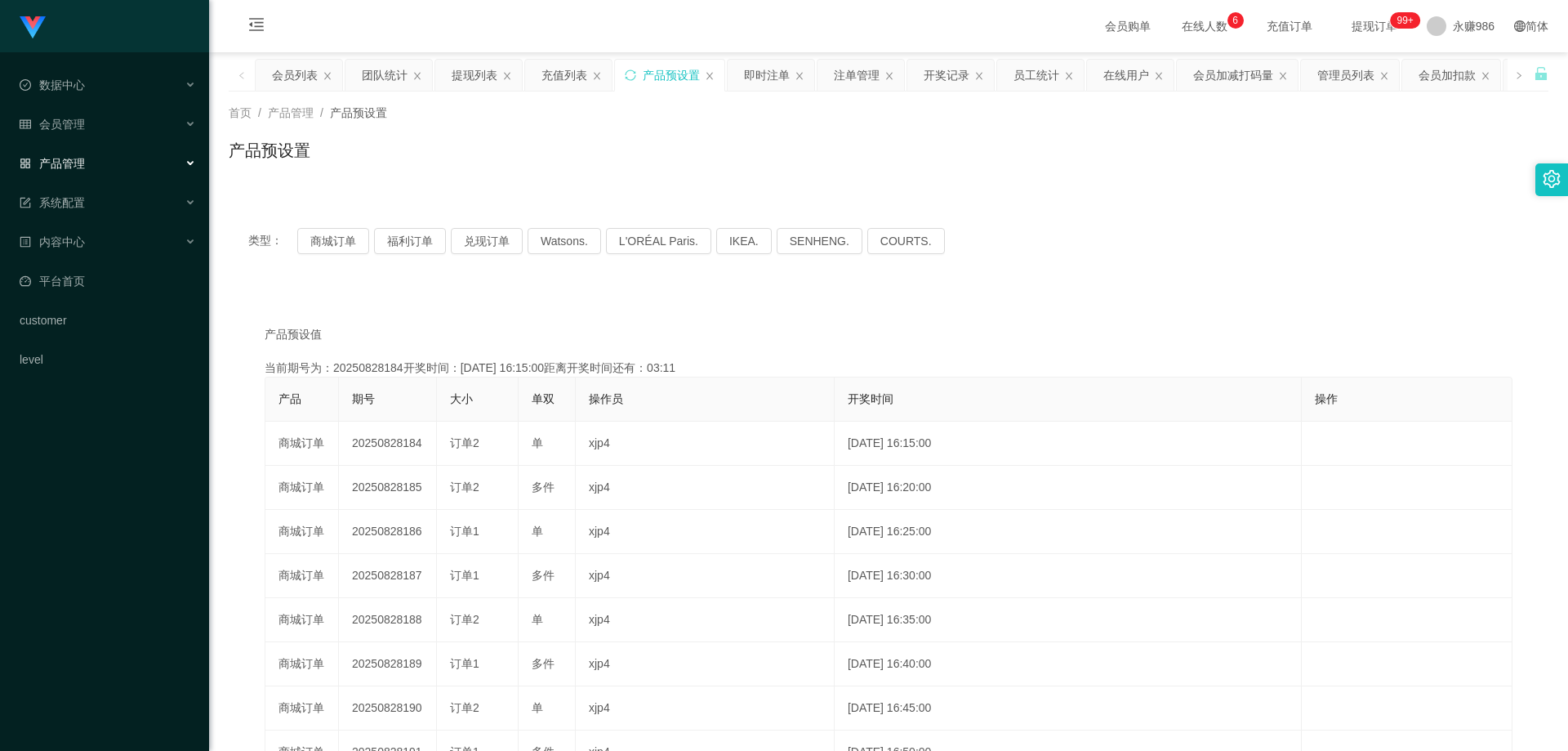
click at [111, 169] on div "产品管理" at bounding box center [105, 163] width 209 height 32
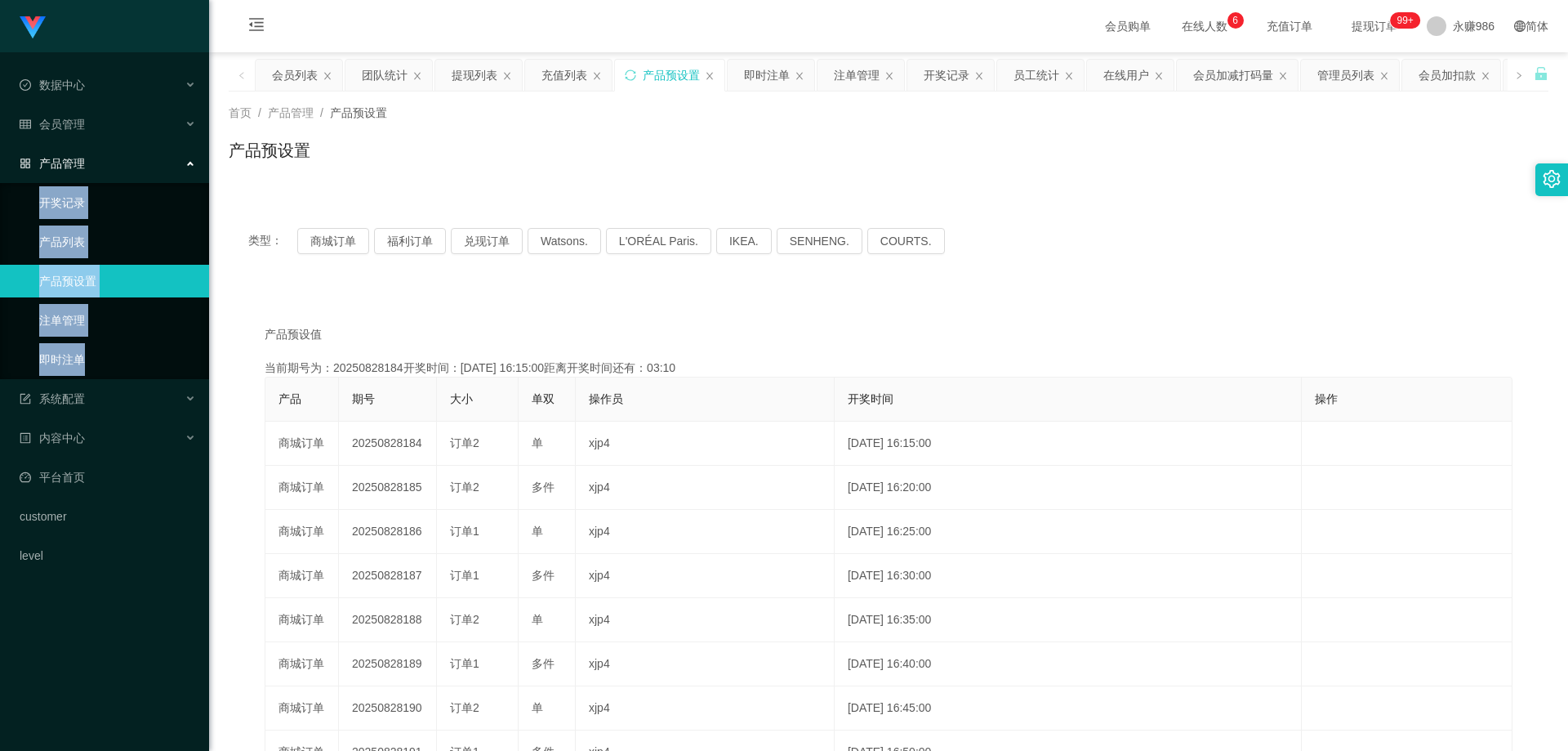
click at [77, 360] on link "即时注单" at bounding box center [117, 359] width 157 height 32
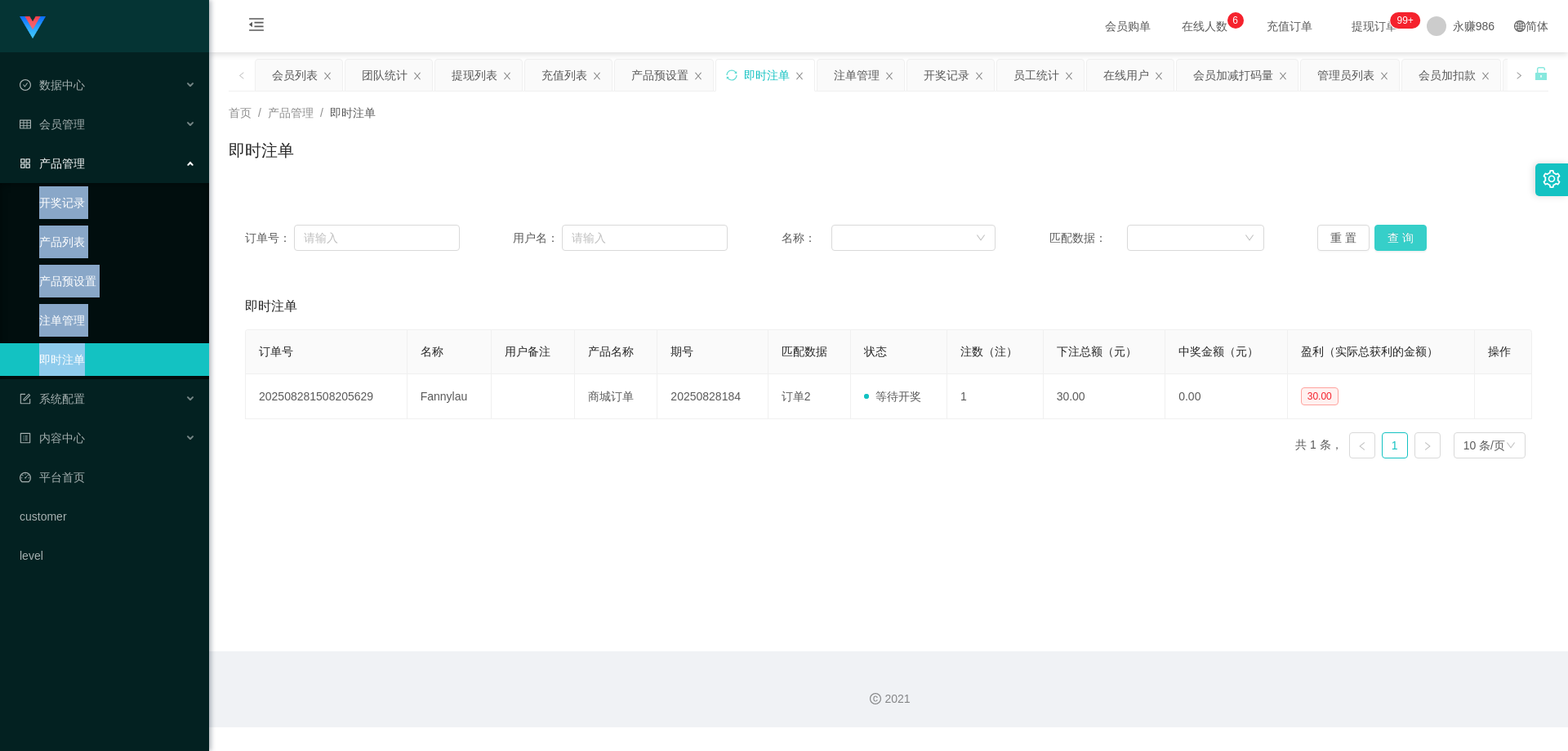
click at [1382, 238] on button "查 询" at bounding box center [1400, 238] width 52 height 26
click at [1412, 231] on button "查 询" at bounding box center [1400, 238] width 52 height 26
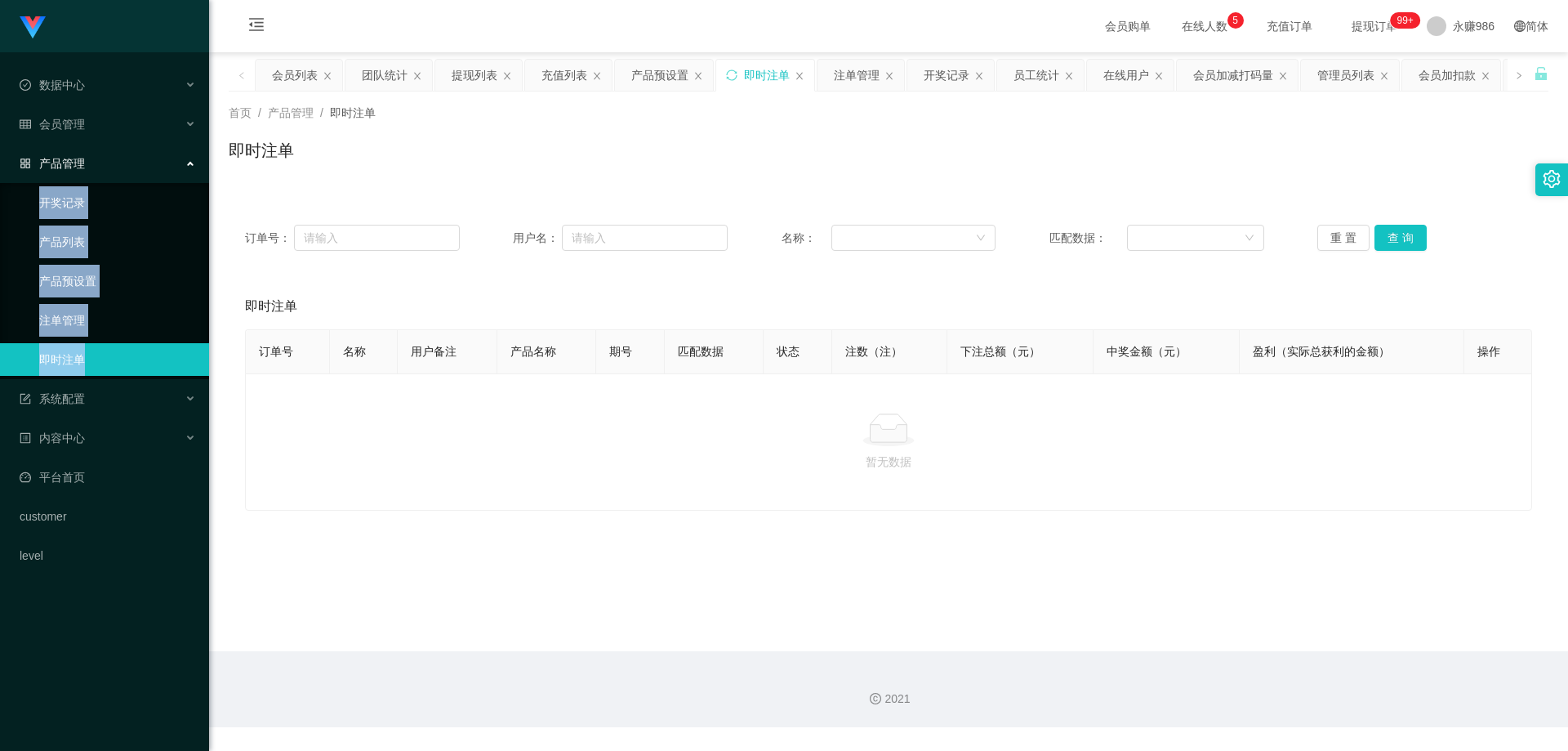
click at [63, 195] on link "开奖记录" at bounding box center [117, 203] width 157 height 32
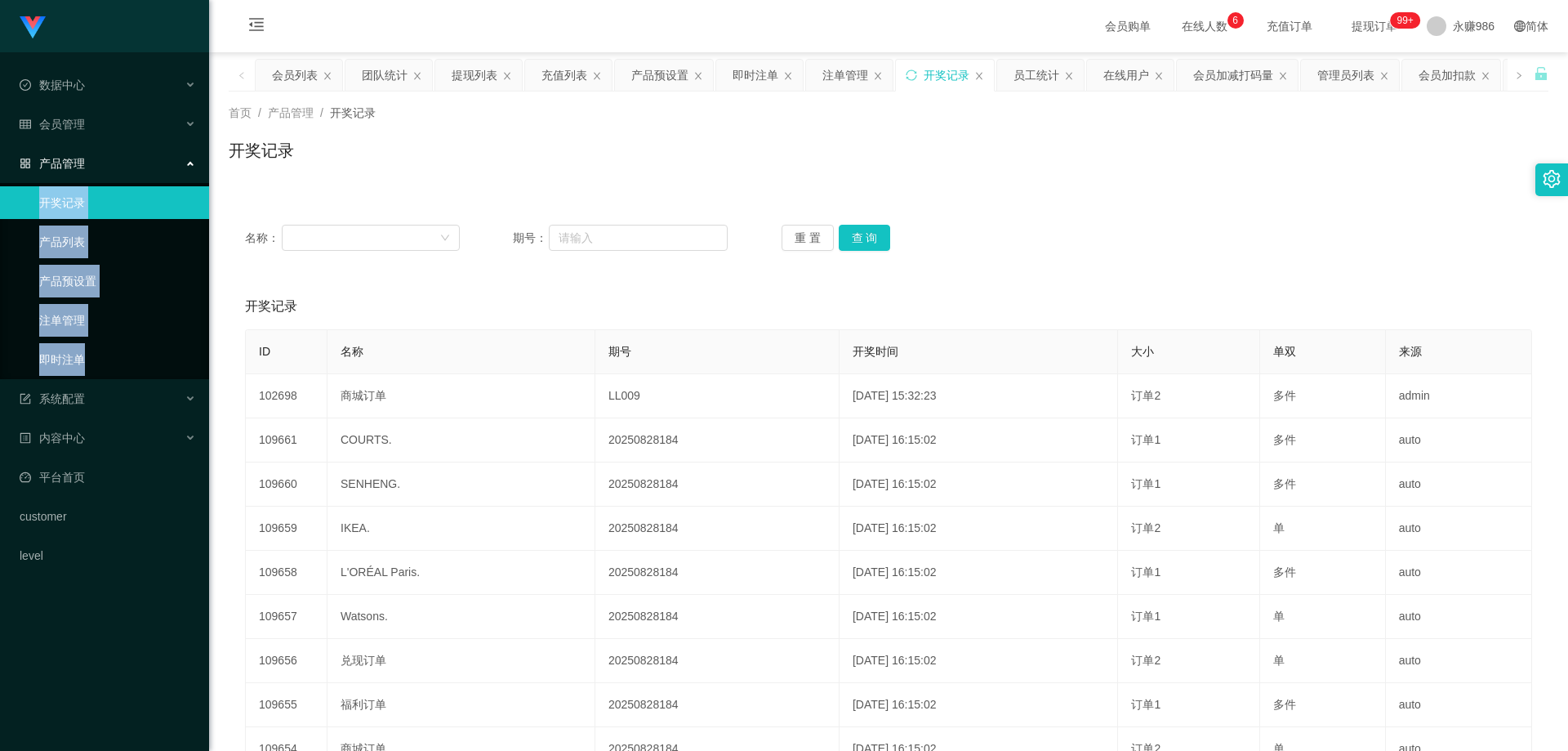
click at [87, 346] on link "即时注单" at bounding box center [117, 359] width 157 height 32
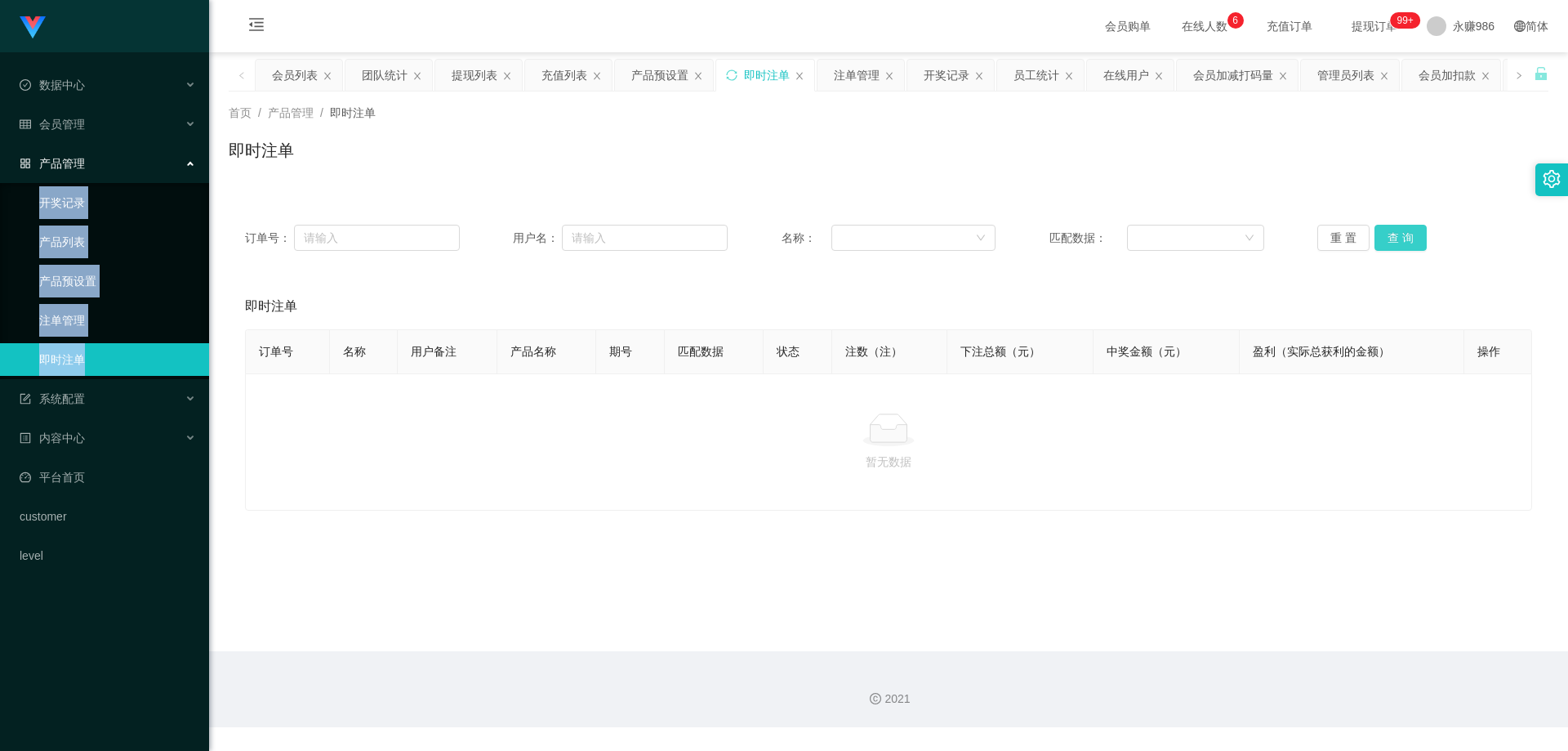
click at [1391, 250] on button "查 询" at bounding box center [1400, 238] width 52 height 26
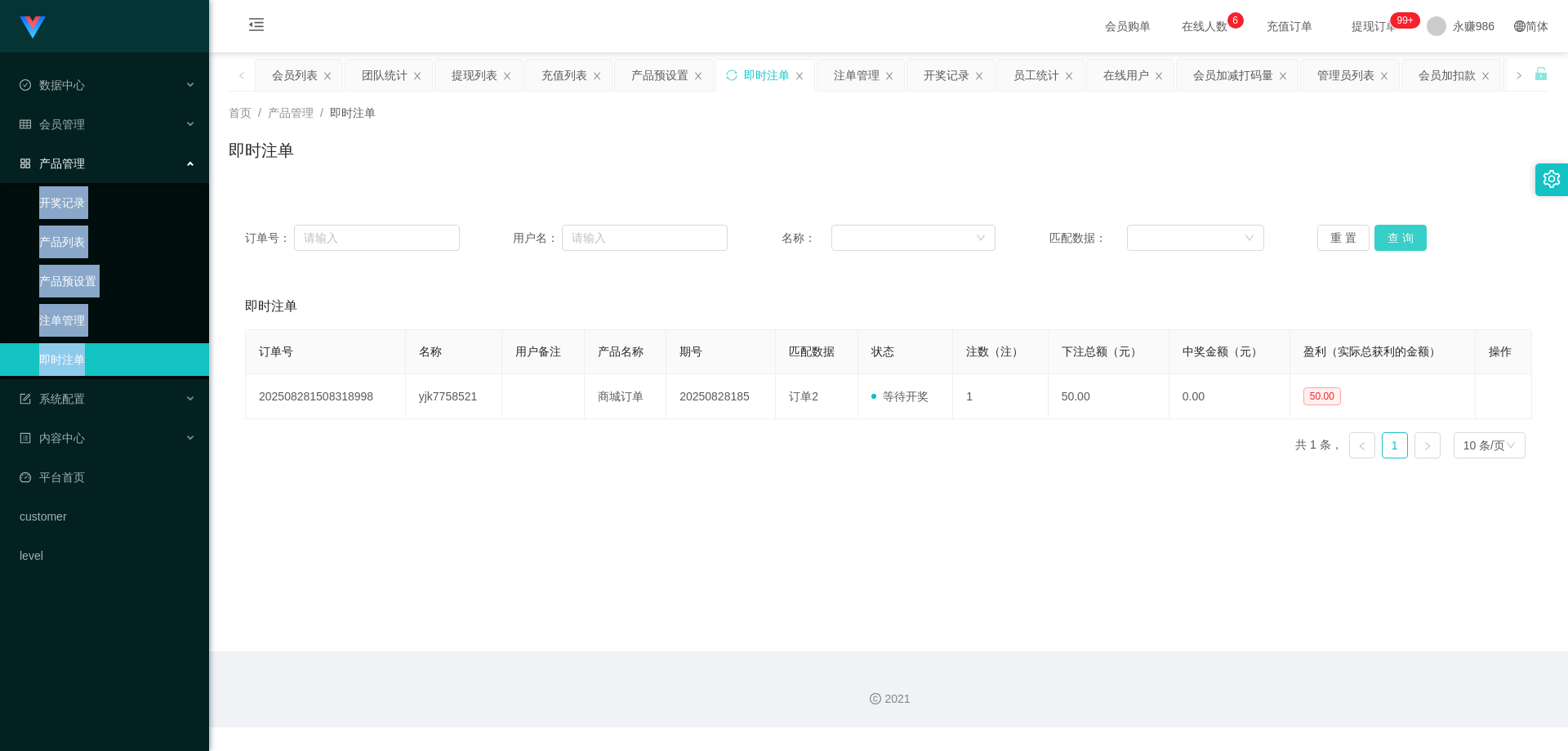
click at [1391, 250] on button "查 询" at bounding box center [1400, 238] width 52 height 26
click at [86, 276] on link "产品预设置" at bounding box center [117, 281] width 157 height 32
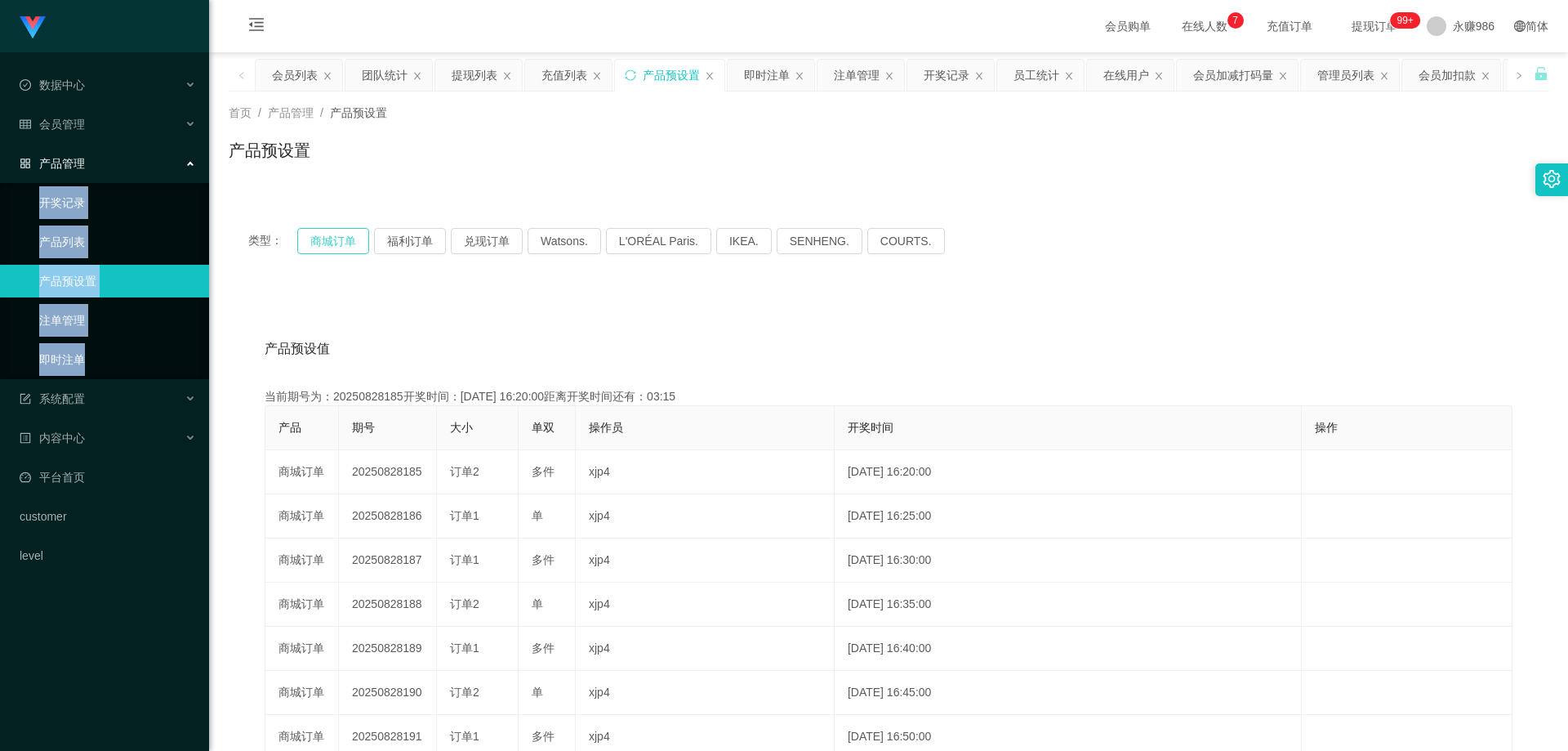
click at [339, 242] on button "商城订单" at bounding box center [333, 241] width 72 height 26
click at [75, 369] on link "即时注单" at bounding box center [117, 359] width 157 height 32
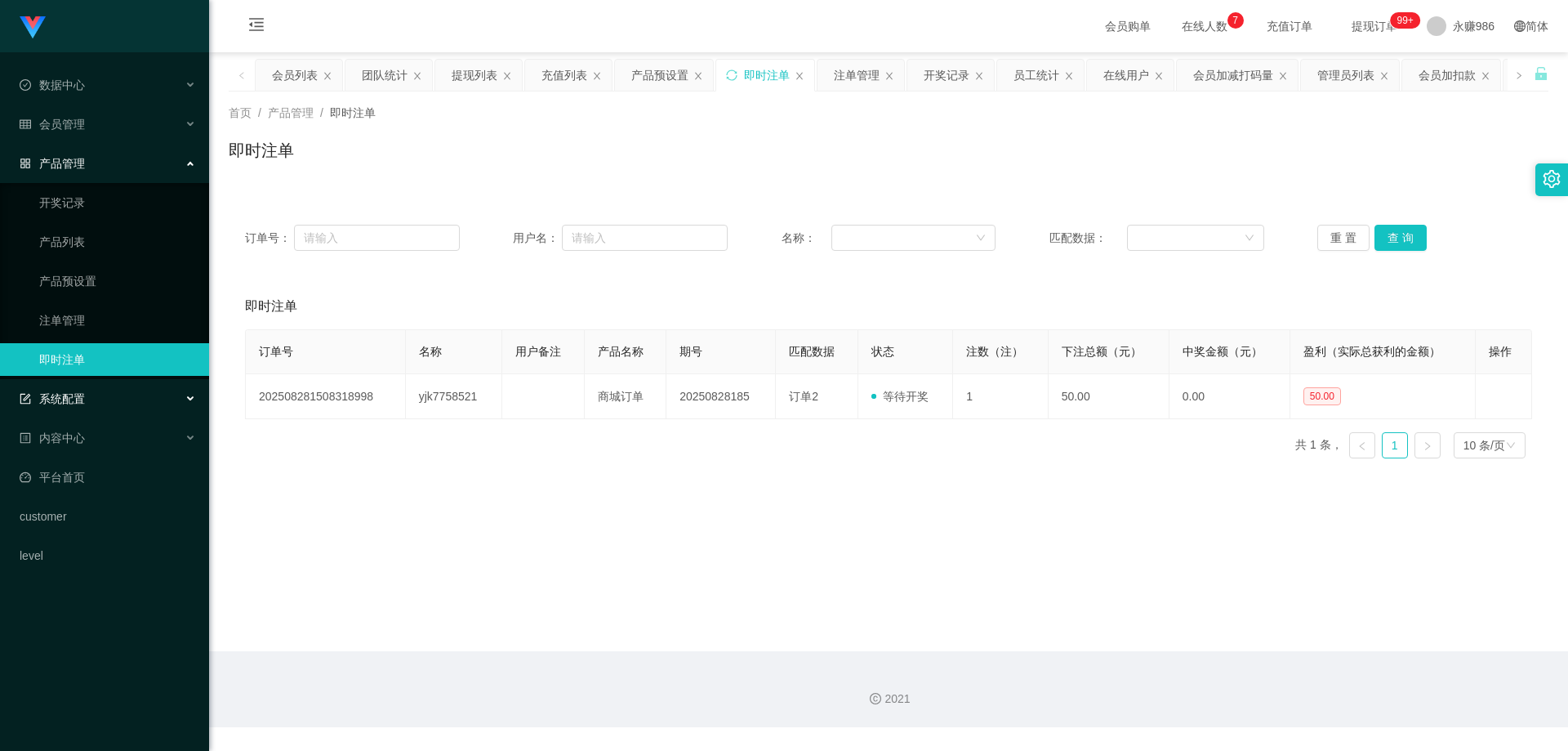
click at [85, 400] on div "系统配置" at bounding box center [105, 398] width 209 height 32
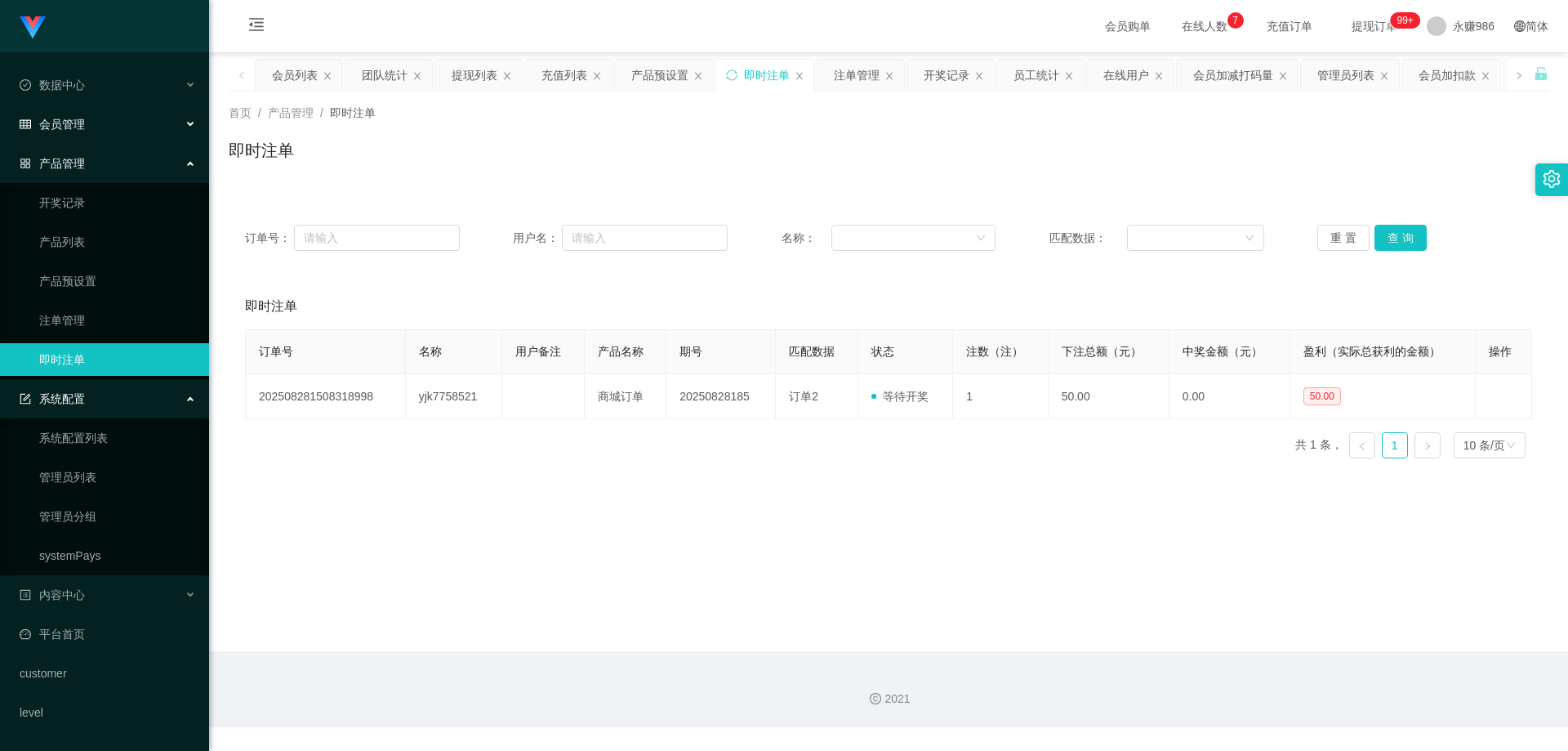
click at [84, 105] on li "数据中心 员工统计 团队统计" at bounding box center [105, 87] width 209 height 36
click at [84, 127] on span "会员管理" at bounding box center [52, 123] width 66 height 13
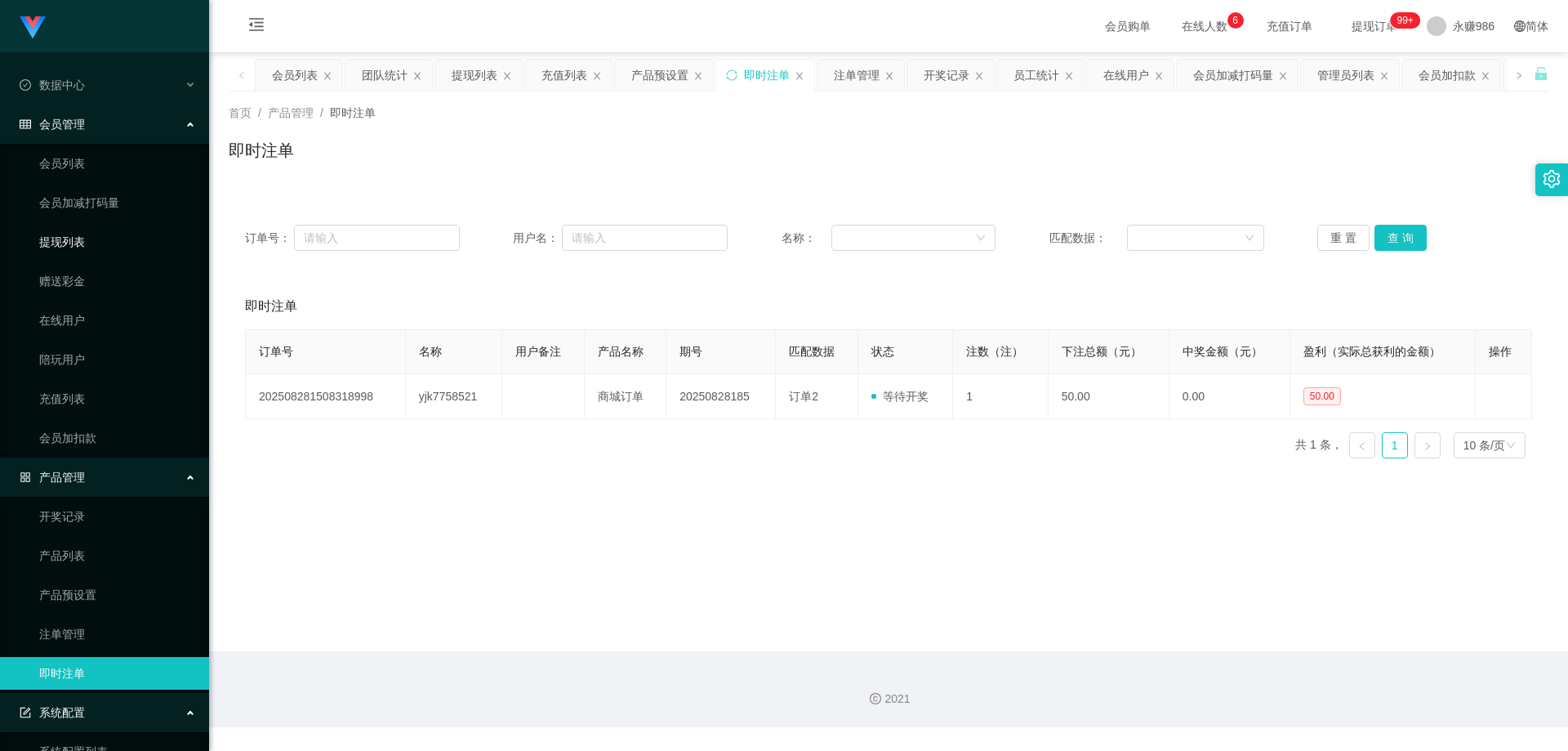
click at [84, 249] on link "提现列表" at bounding box center [117, 242] width 157 height 32
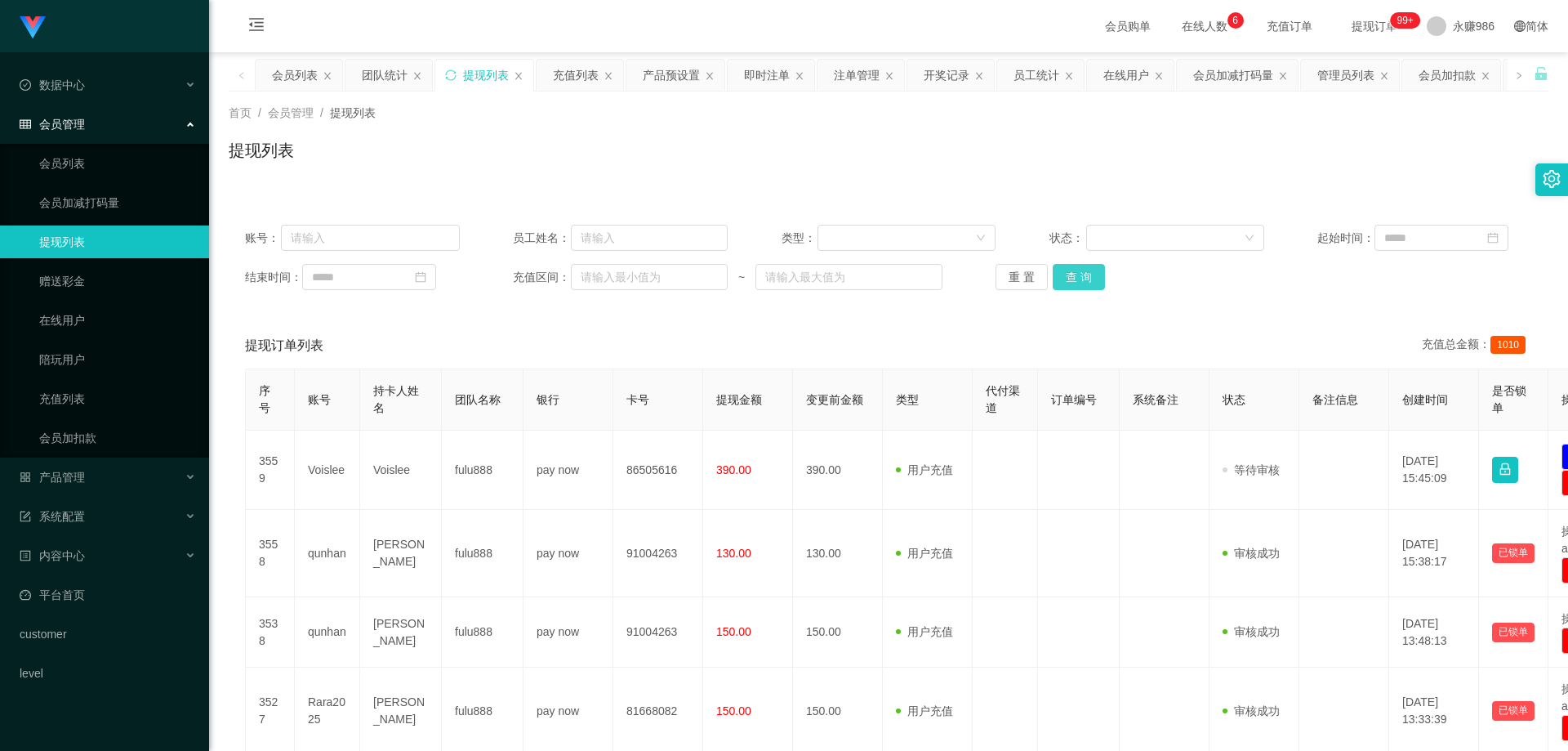
click at [1070, 274] on button "查 询" at bounding box center [1079, 277] width 52 height 26
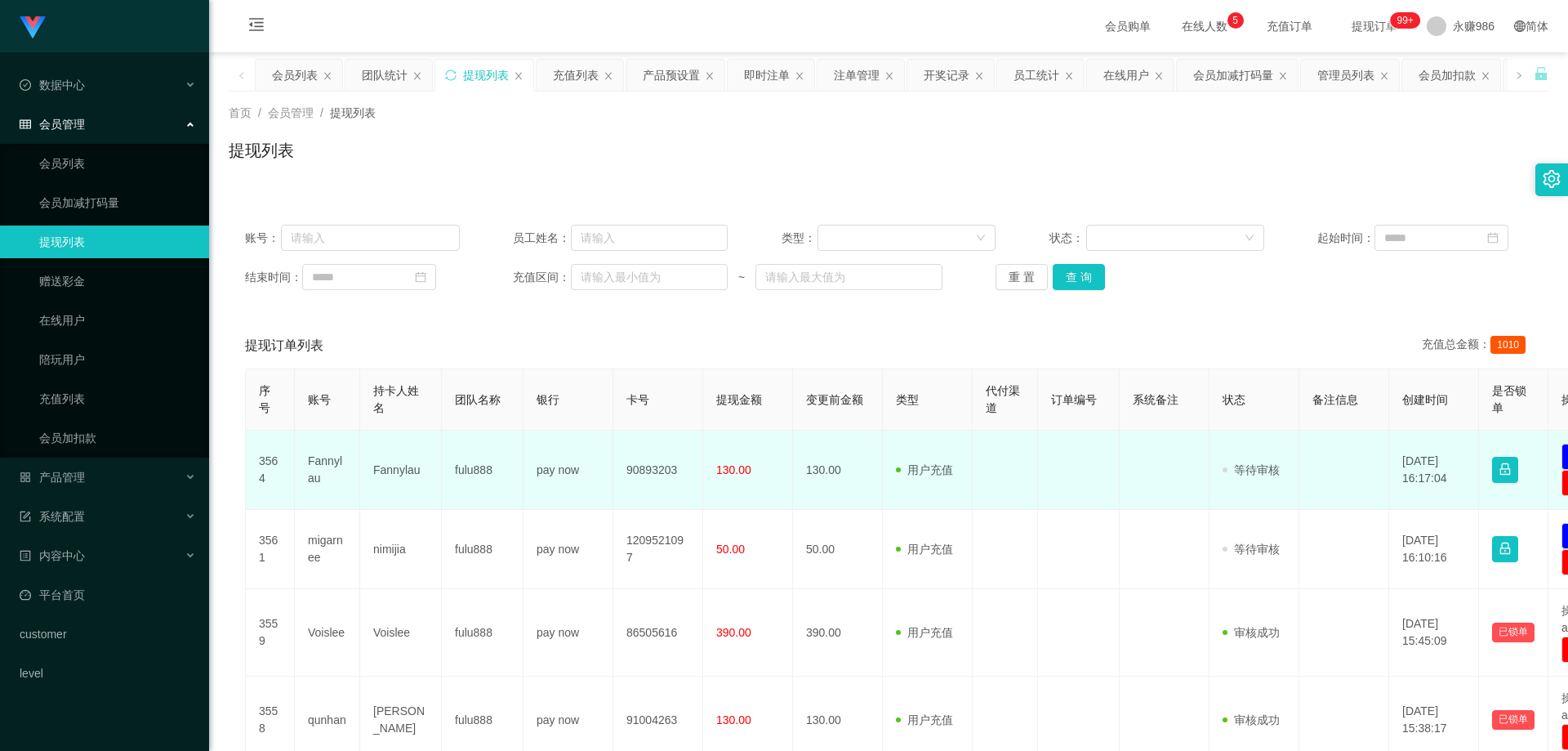
click at [312, 449] on td "Fannylau" at bounding box center [327, 470] width 66 height 79
copy td "Fannylau"
click at [325, 466] on td "Fannylau" at bounding box center [327, 470] width 66 height 79
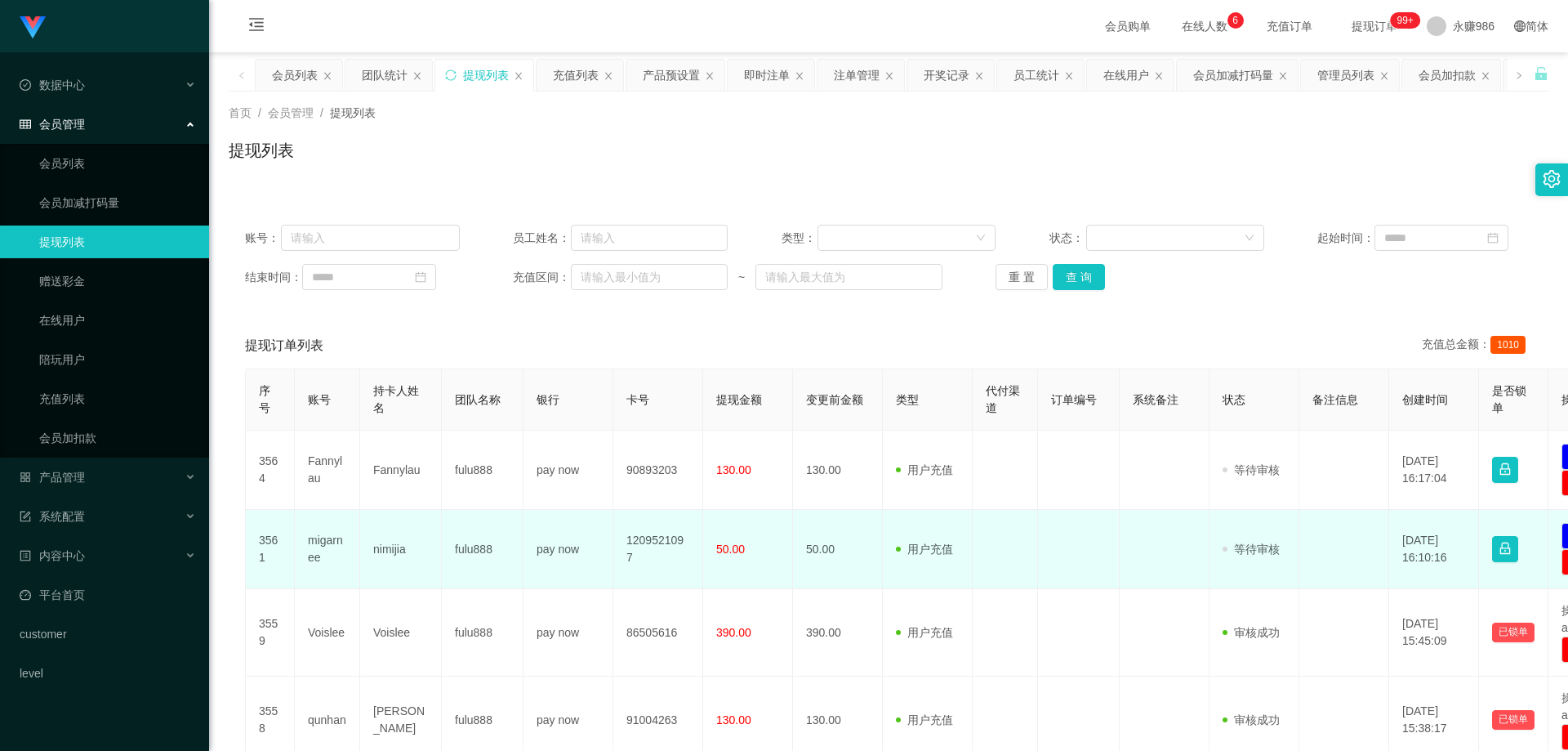
drag, startPoint x: 288, startPoint y: 543, endPoint x: 297, endPoint y: 543, distance: 9.0
click at [288, 543] on td "3561" at bounding box center [271, 549] width 49 height 79
click at [298, 543] on td "migarnee" at bounding box center [327, 549] width 66 height 79
click at [321, 543] on td "migarnee" at bounding box center [327, 549] width 66 height 79
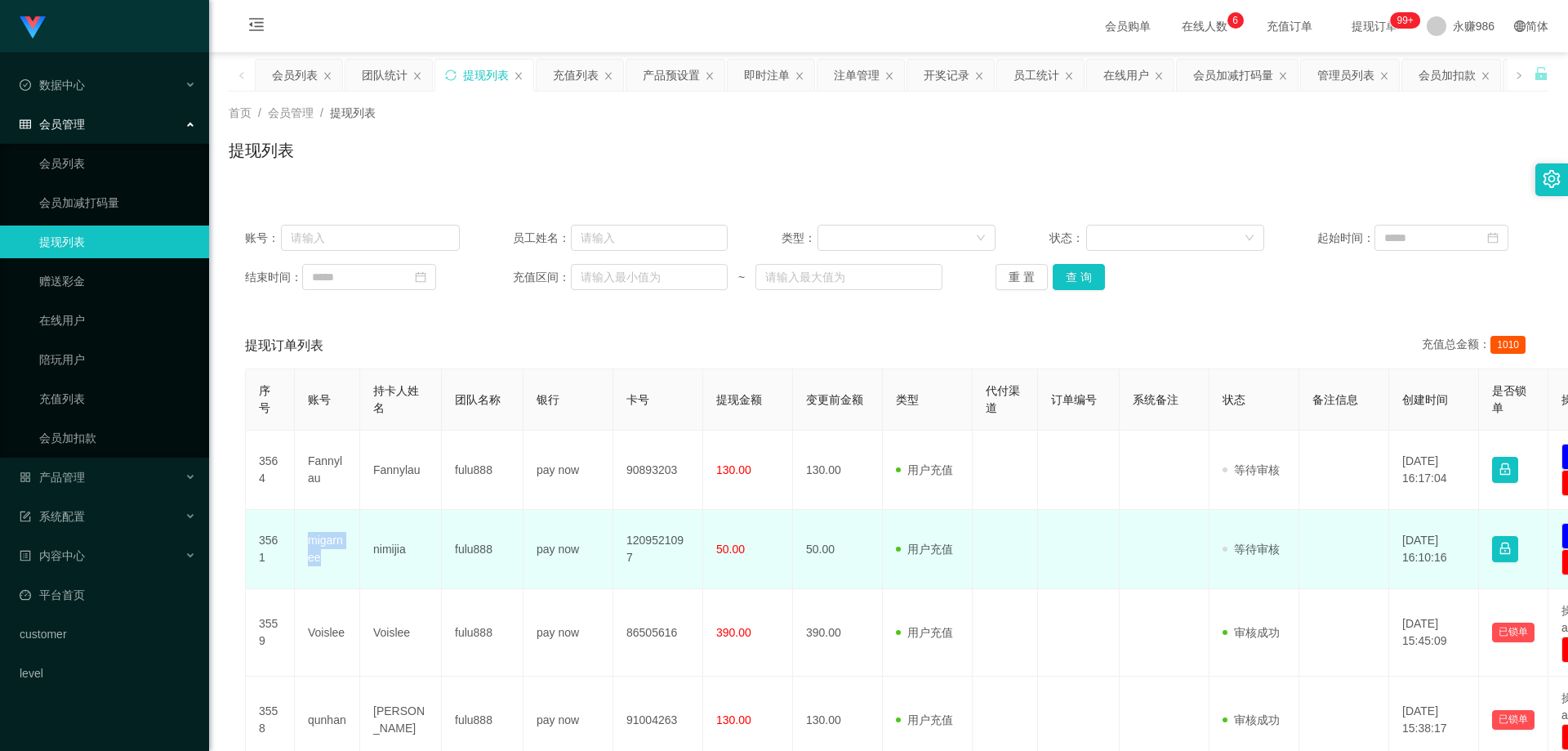
click at [322, 543] on td "migarnee" at bounding box center [327, 549] width 66 height 79
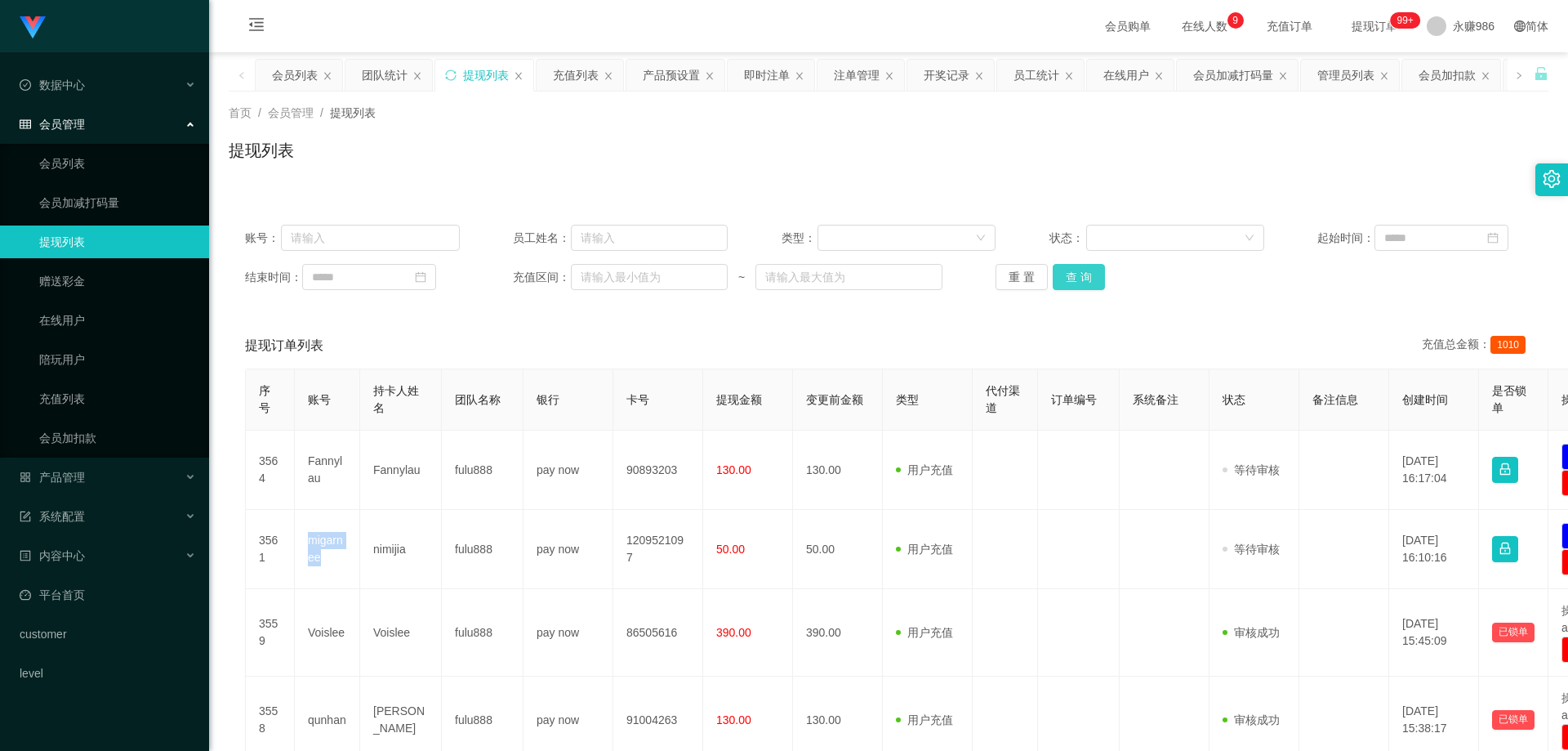
click at [1093, 270] on button "查 询" at bounding box center [1079, 277] width 52 height 26
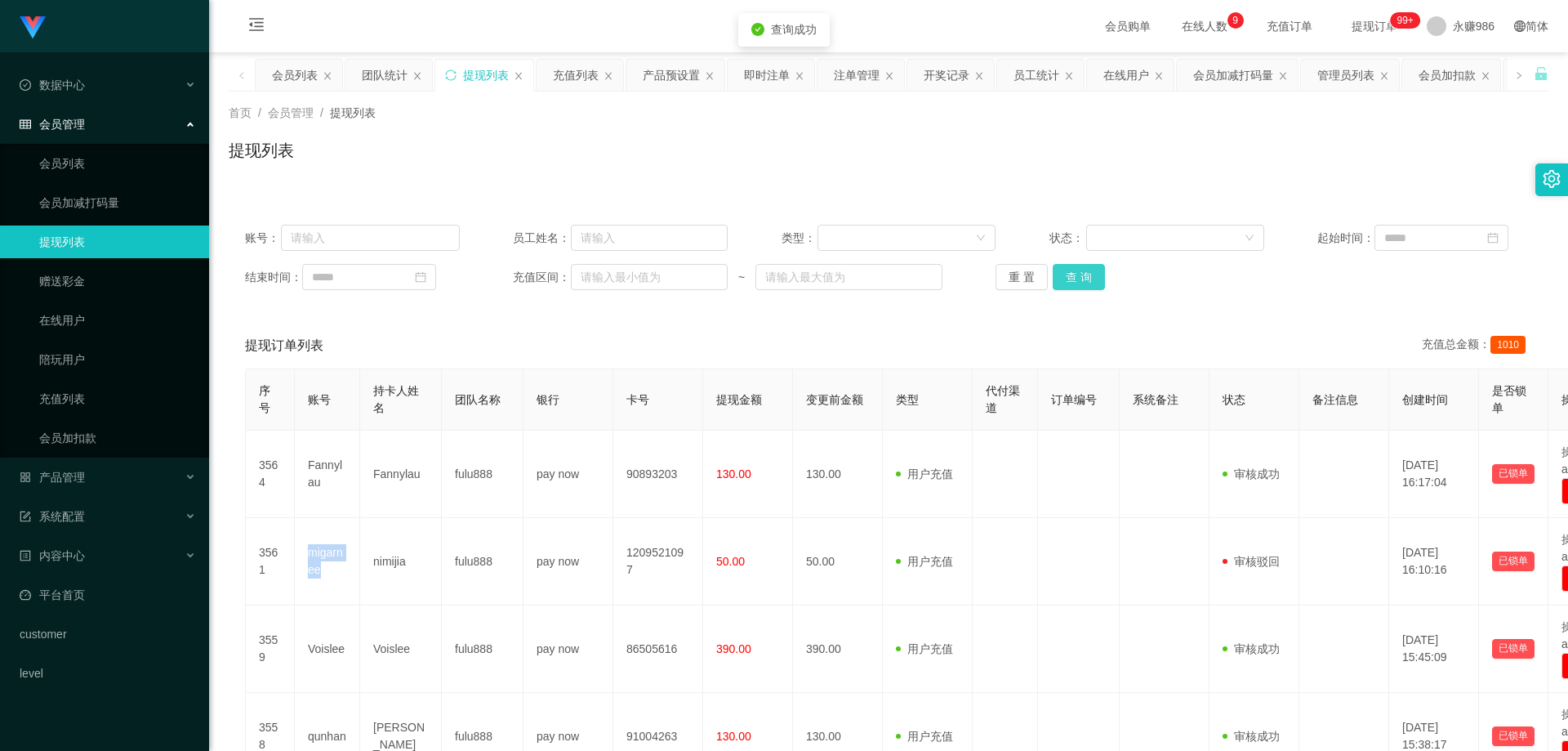
click at [1093, 270] on button "查 询" at bounding box center [1079, 277] width 52 height 26
click at [136, 165] on link "会员列表" at bounding box center [117, 163] width 157 height 32
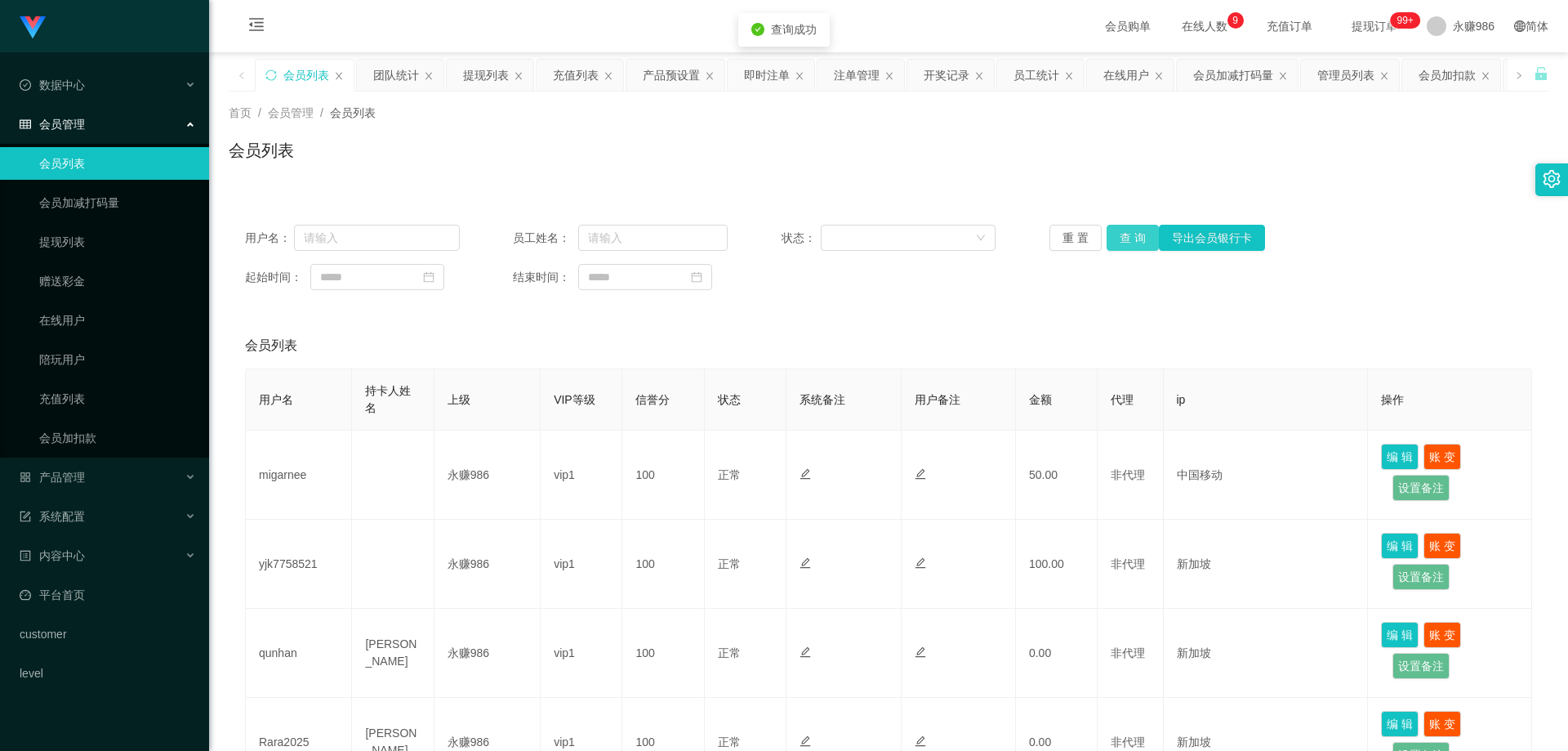
click at [1119, 239] on button "查 询" at bounding box center [1132, 238] width 52 height 26
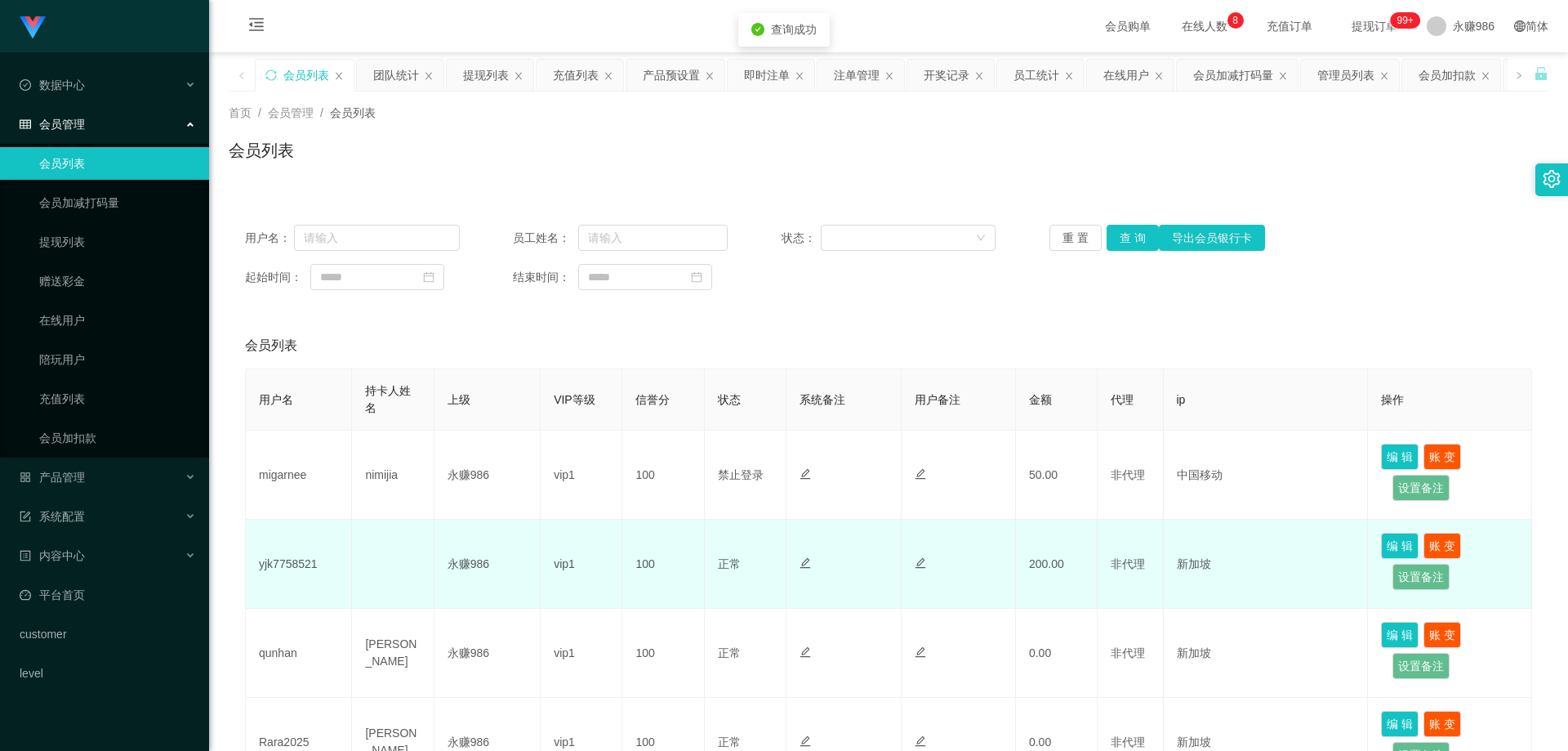
click at [285, 570] on td "yjk7758521" at bounding box center [299, 564] width 106 height 89
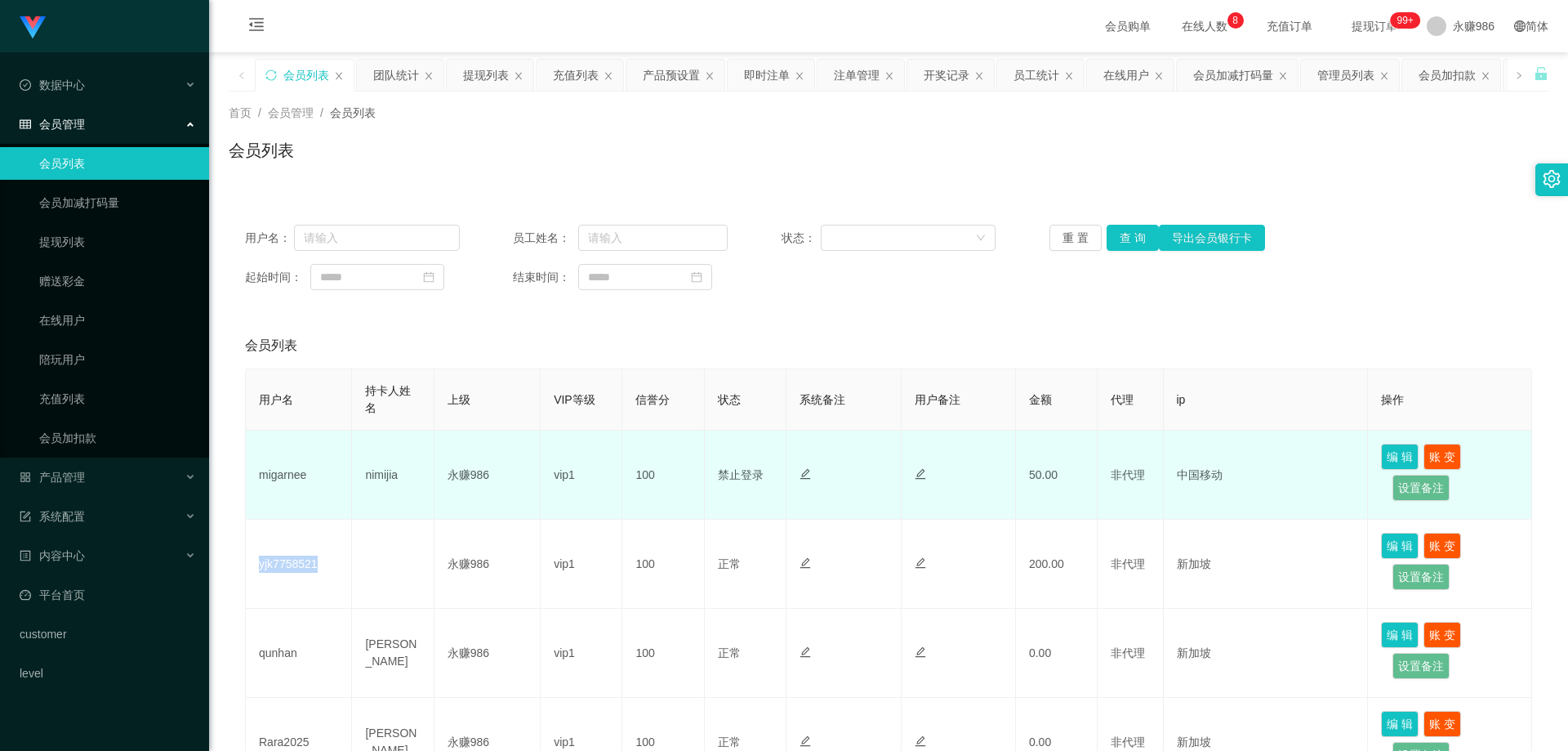
copy td "yjk7758521"
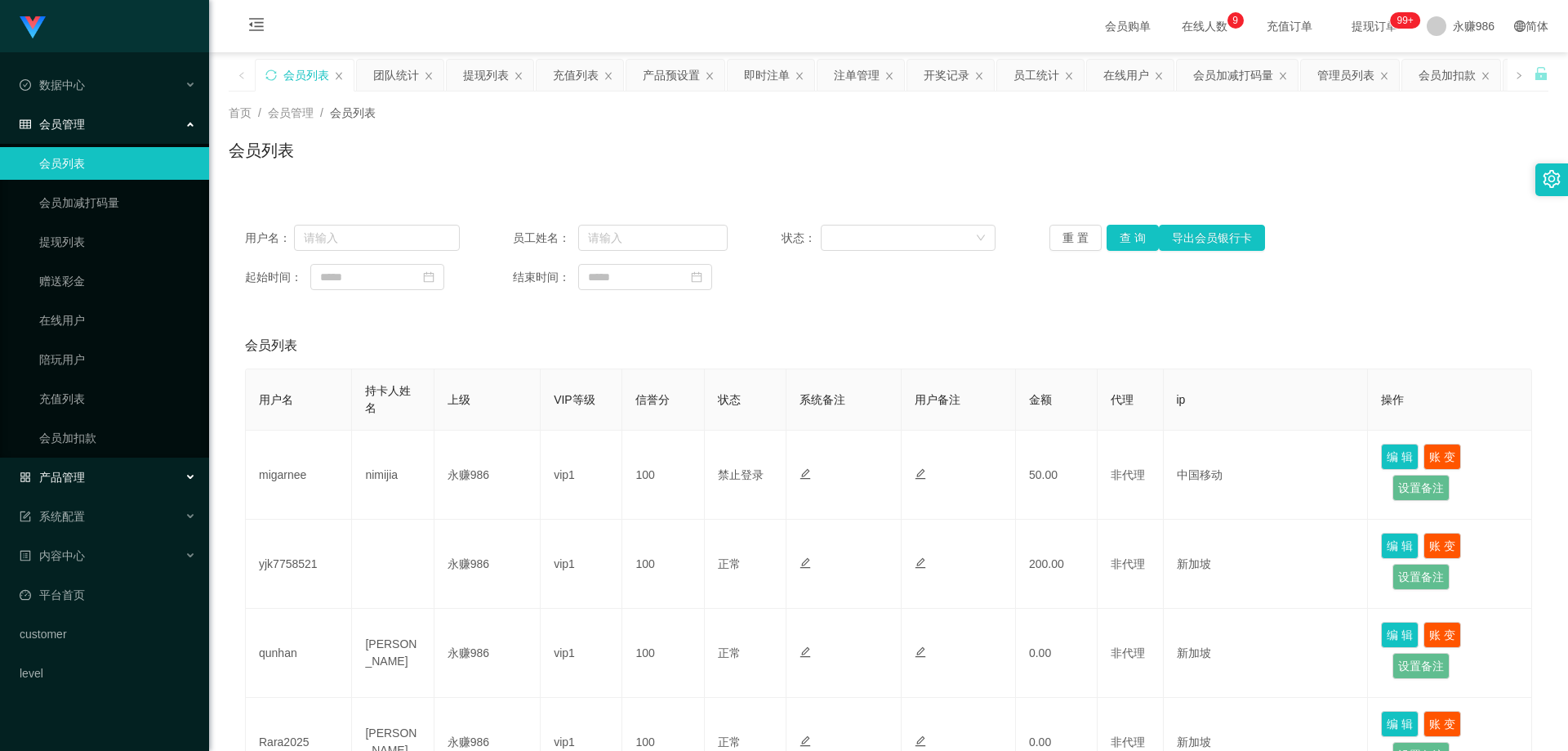
click at [85, 468] on div "产品管理" at bounding box center [105, 477] width 209 height 32
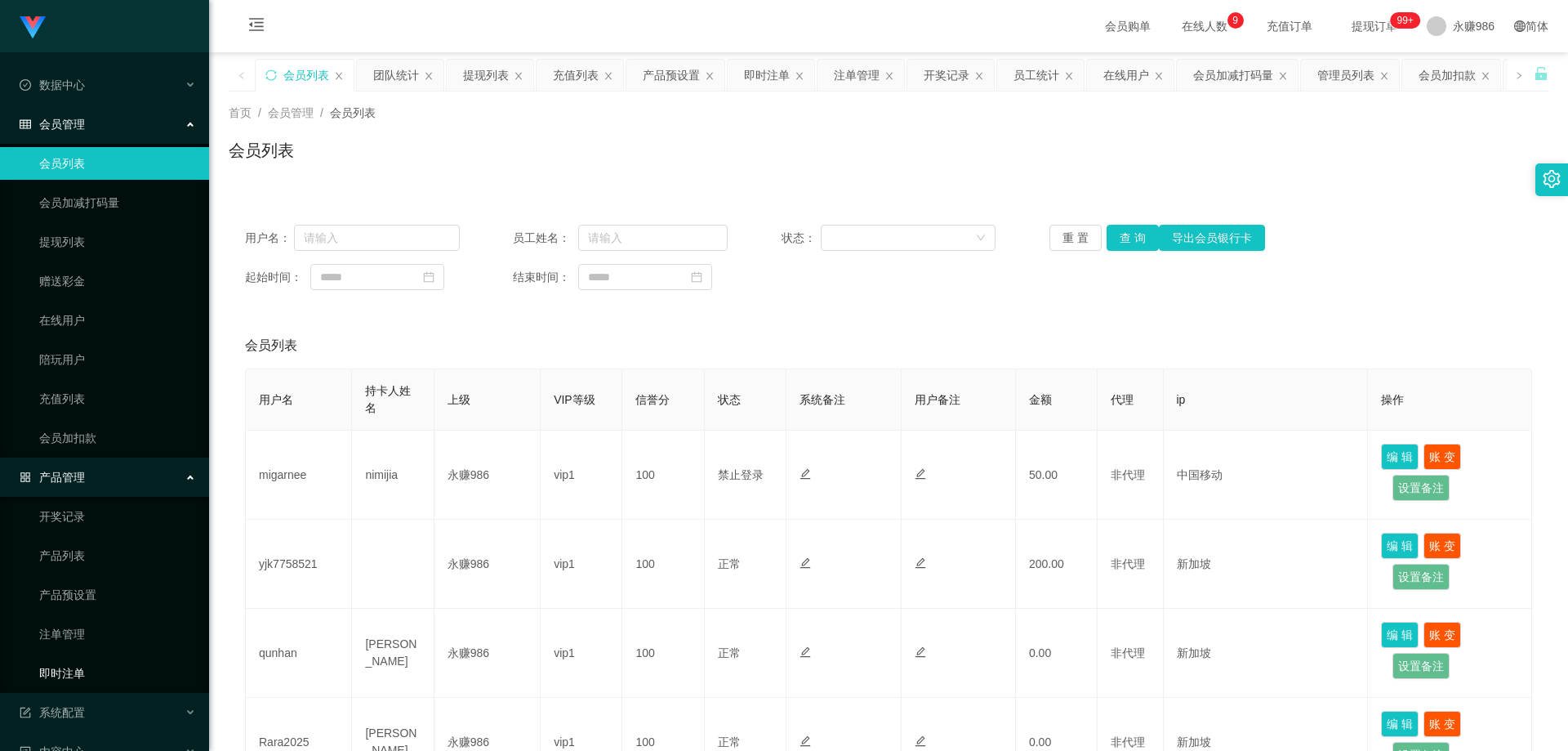
click at [101, 661] on link "即时注单" at bounding box center [117, 674] width 157 height 32
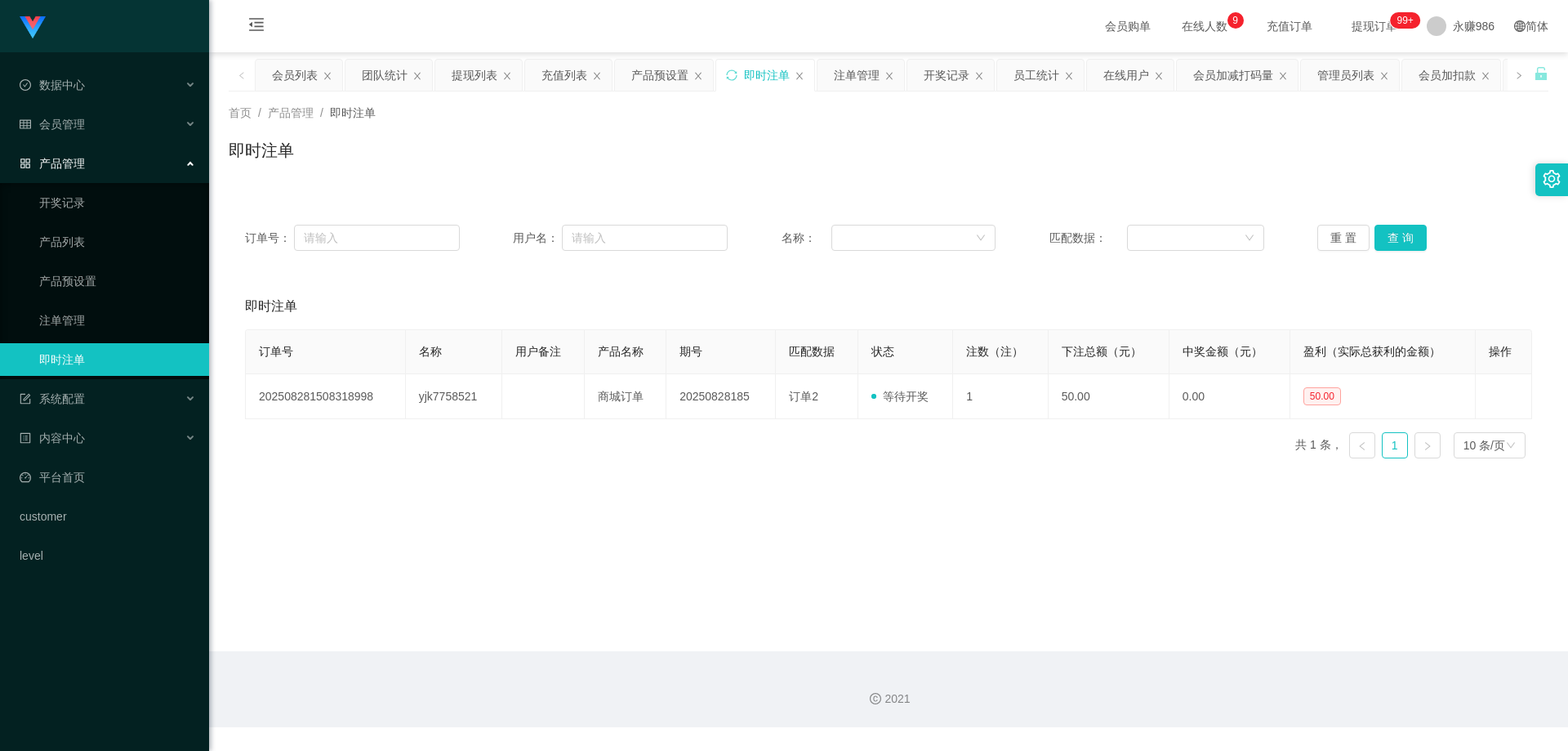
click at [1426, 246] on div "重 置 查 询" at bounding box center [1425, 238] width 215 height 26
click at [1399, 233] on button "查 询" at bounding box center [1400, 238] width 52 height 26
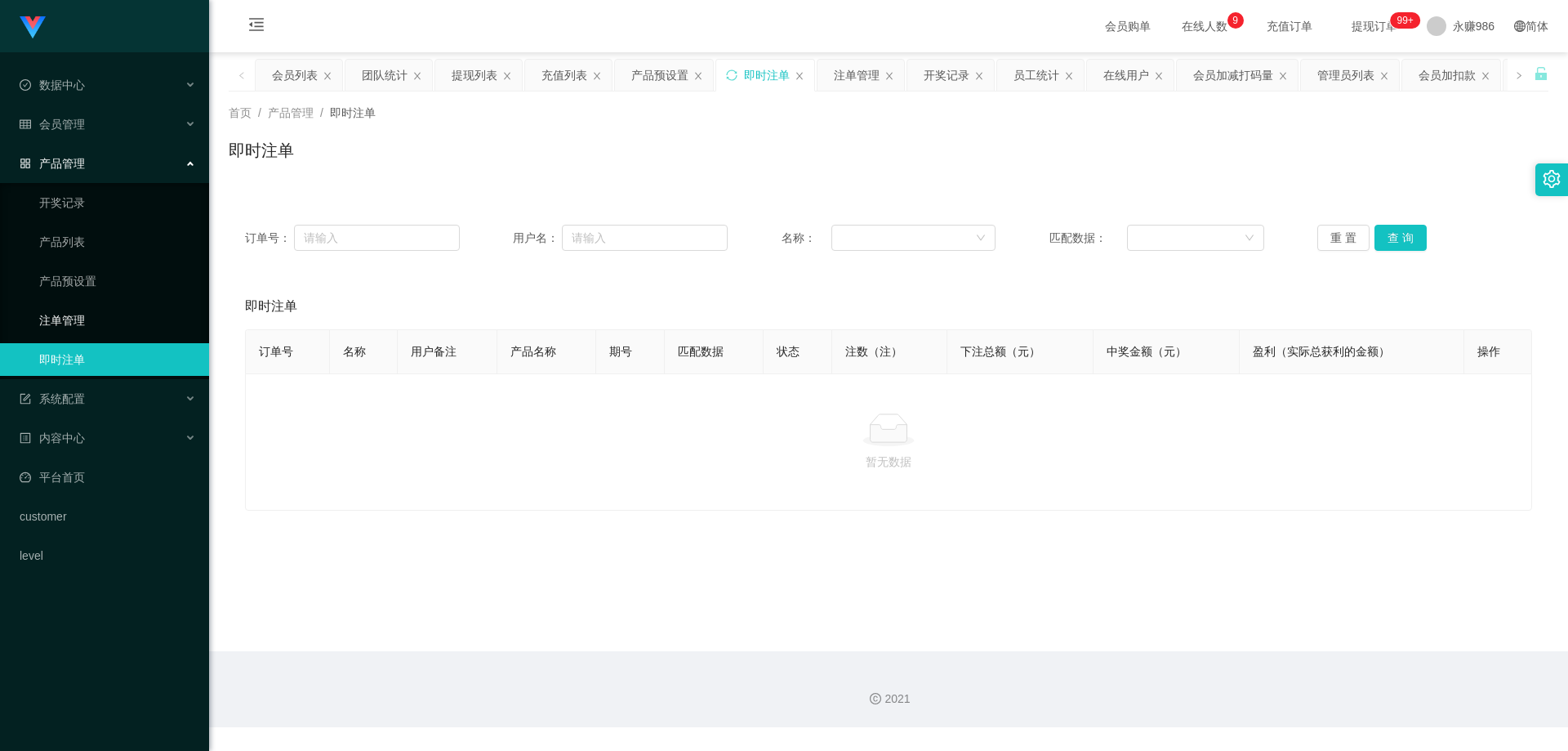
click at [79, 319] on link "注单管理" at bounding box center [117, 320] width 157 height 32
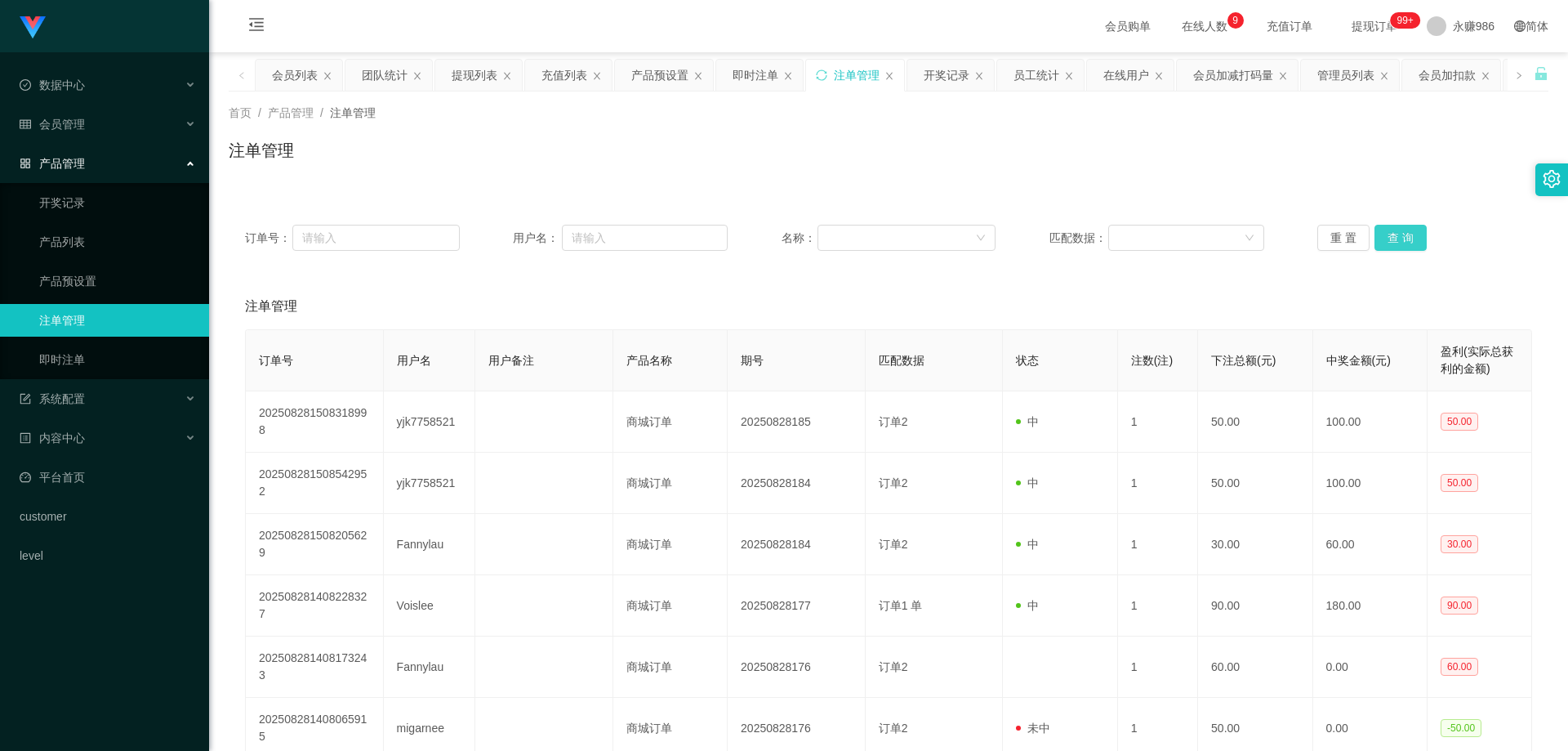
click at [1416, 238] on button "查 询" at bounding box center [1400, 238] width 52 height 26
click at [1416, 238] on button "查 询" at bounding box center [1410, 238] width 71 height 26
drag, startPoint x: 1392, startPoint y: 232, endPoint x: 1348, endPoint y: 233, distance: 44.0
click at [1392, 232] on button "查 询" at bounding box center [1400, 238] width 52 height 26
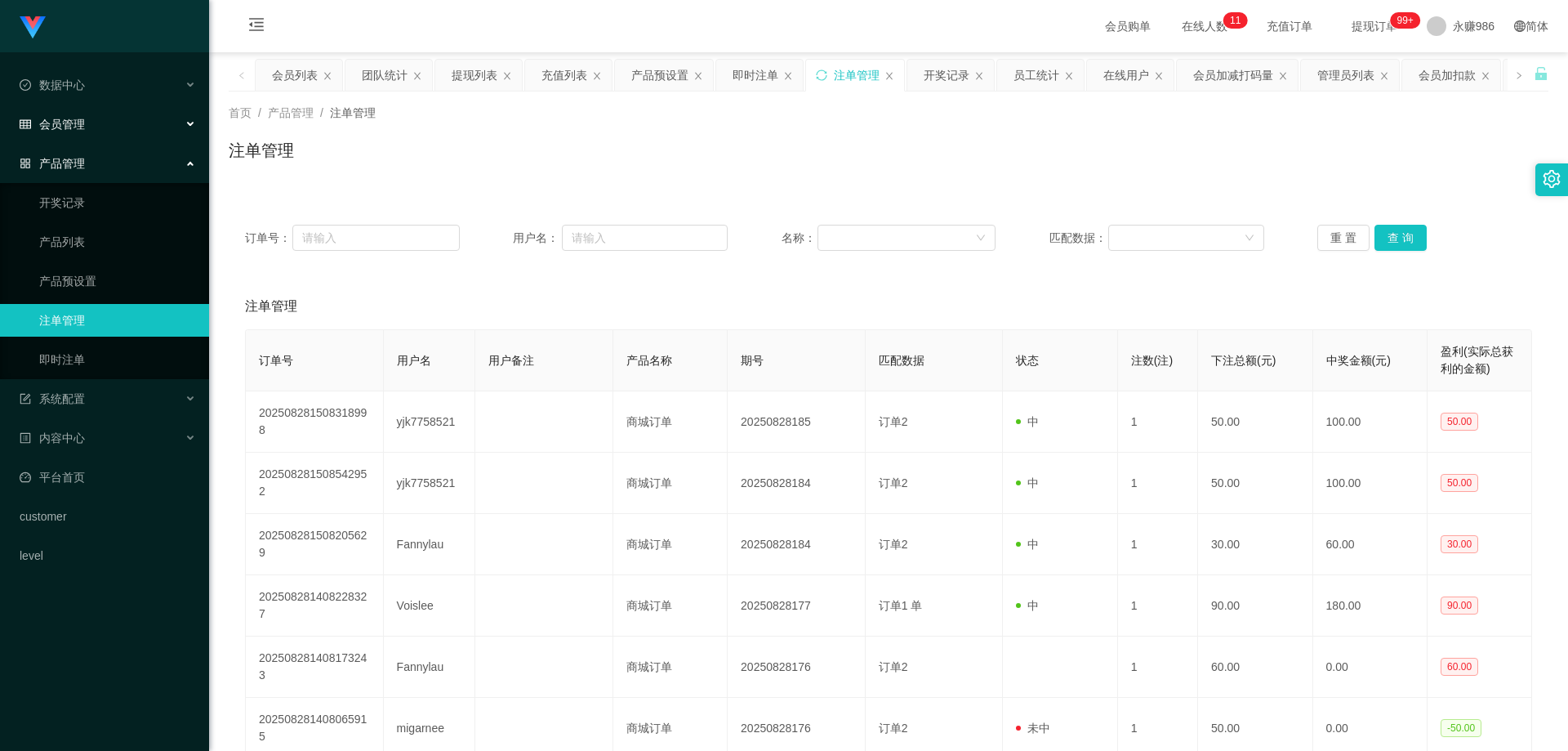
click at [72, 136] on div "会员管理" at bounding box center [105, 124] width 209 height 32
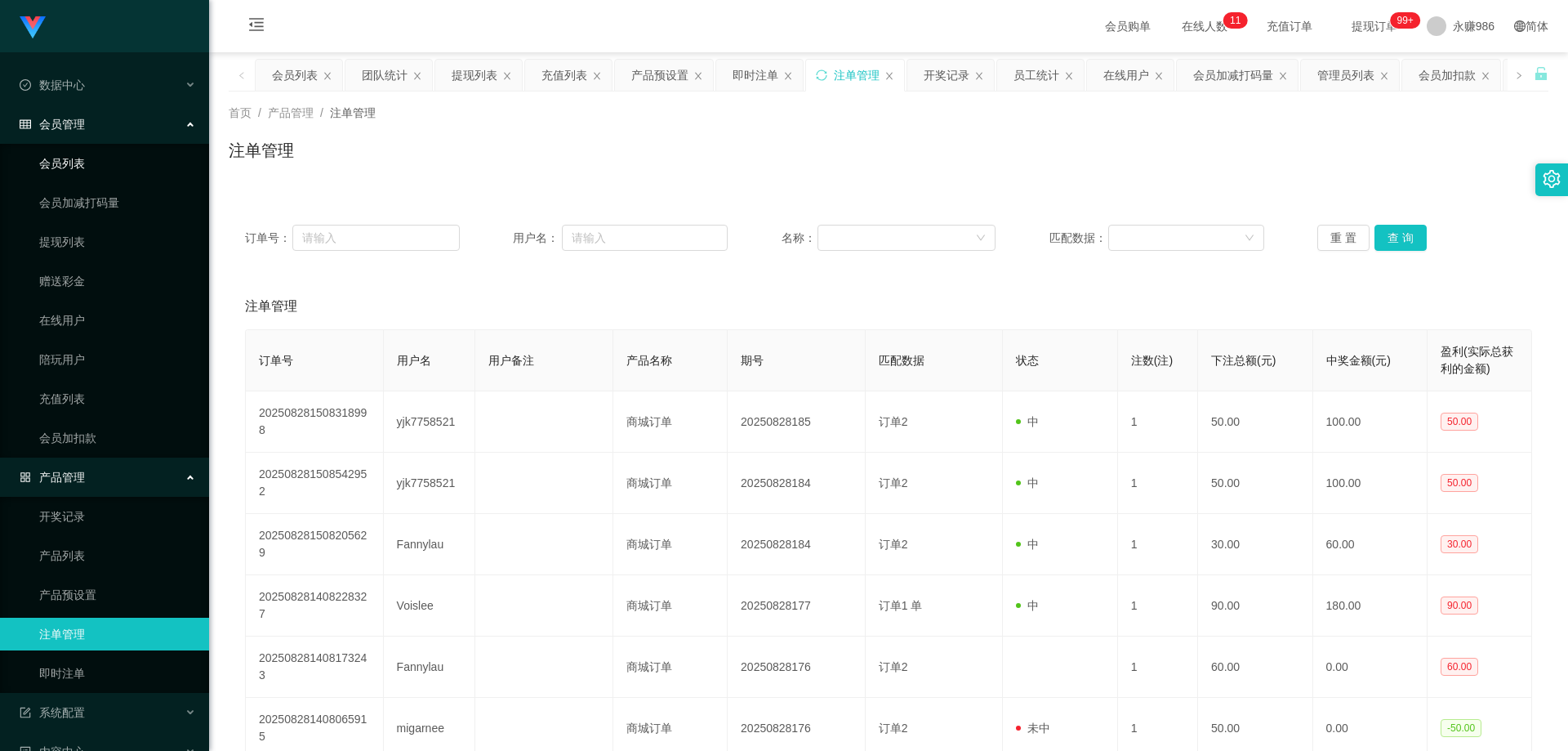
click at [96, 158] on link "会员列表" at bounding box center [117, 163] width 157 height 32
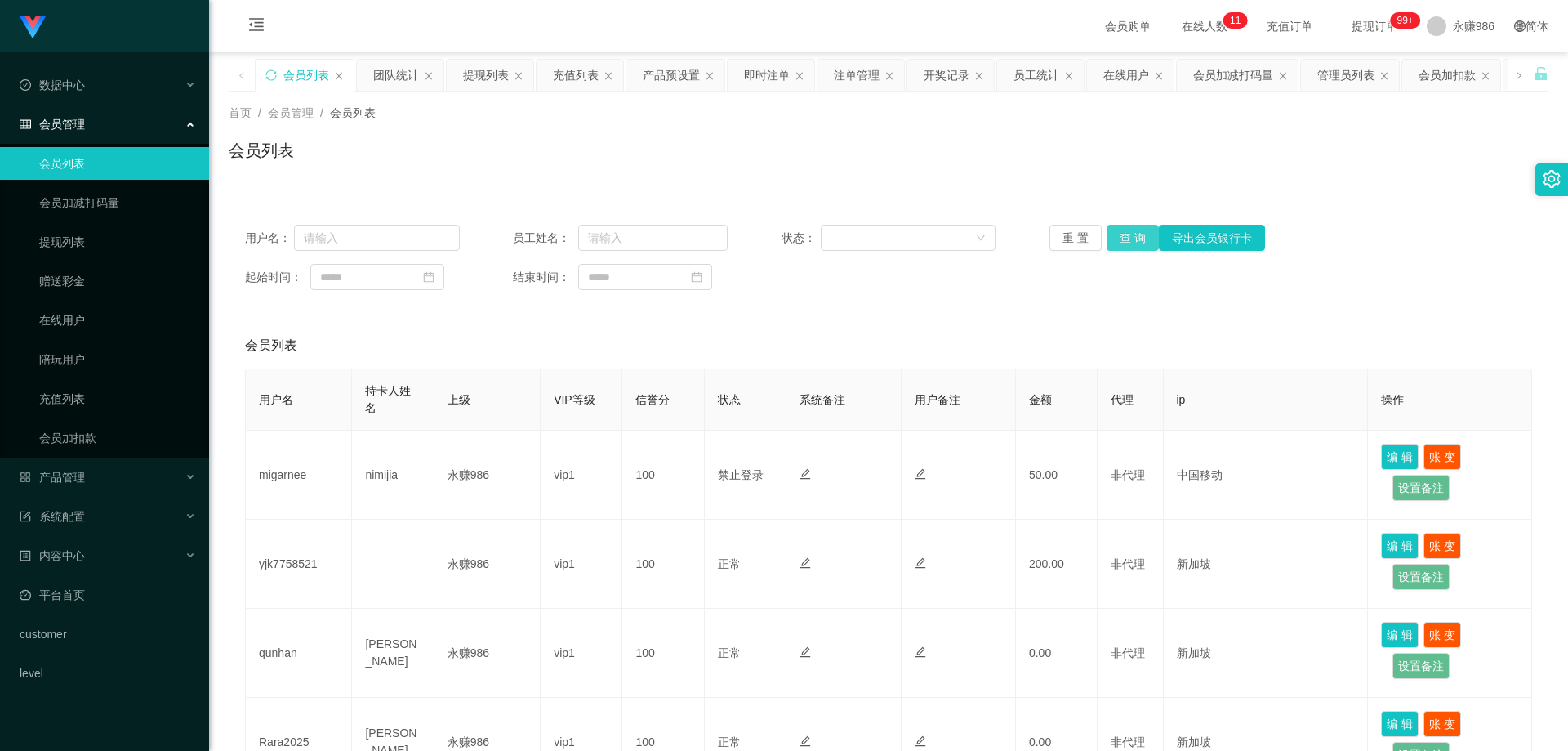
click at [1140, 234] on button "查 询" at bounding box center [1132, 238] width 52 height 26
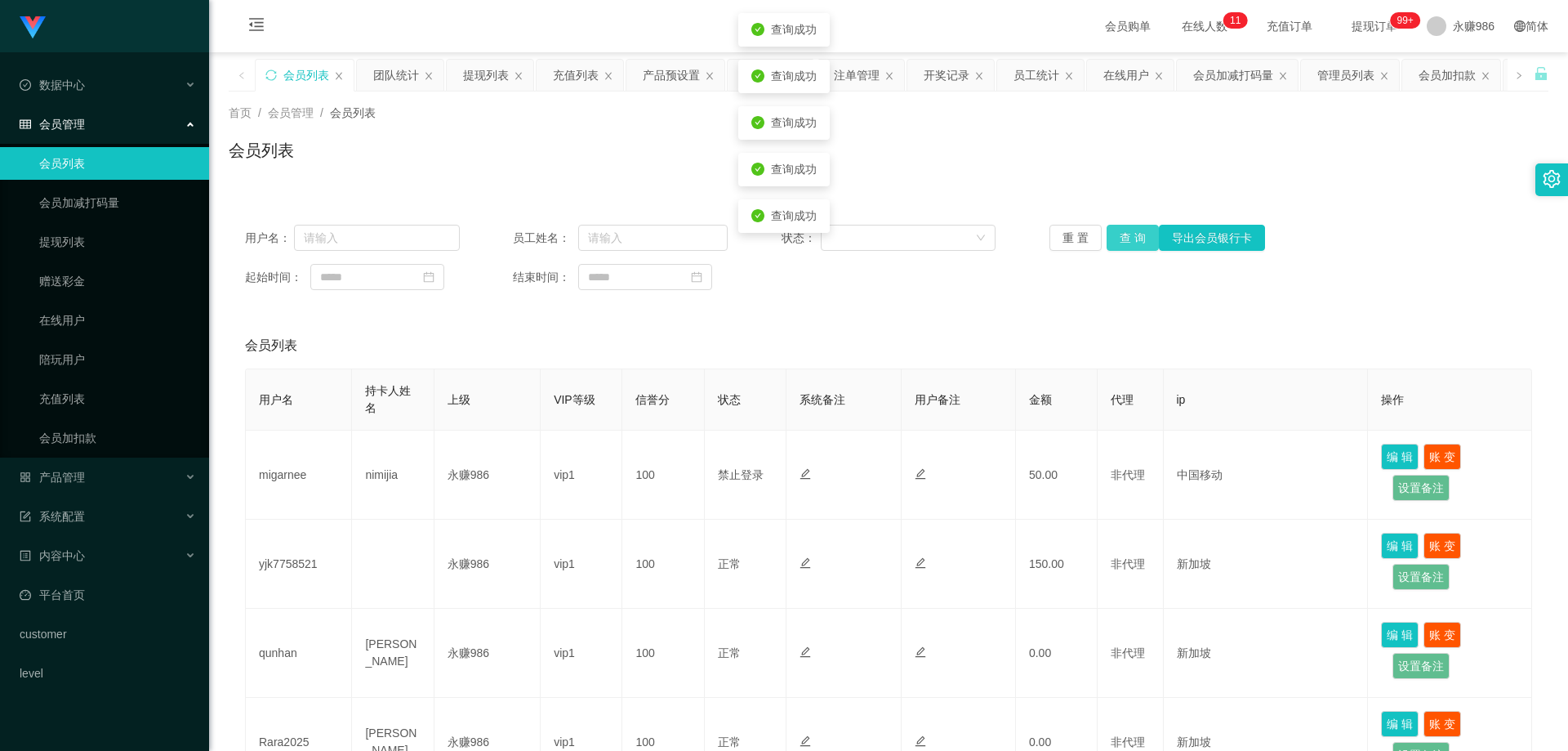
click at [1140, 234] on button "查 询" at bounding box center [1132, 238] width 52 height 26
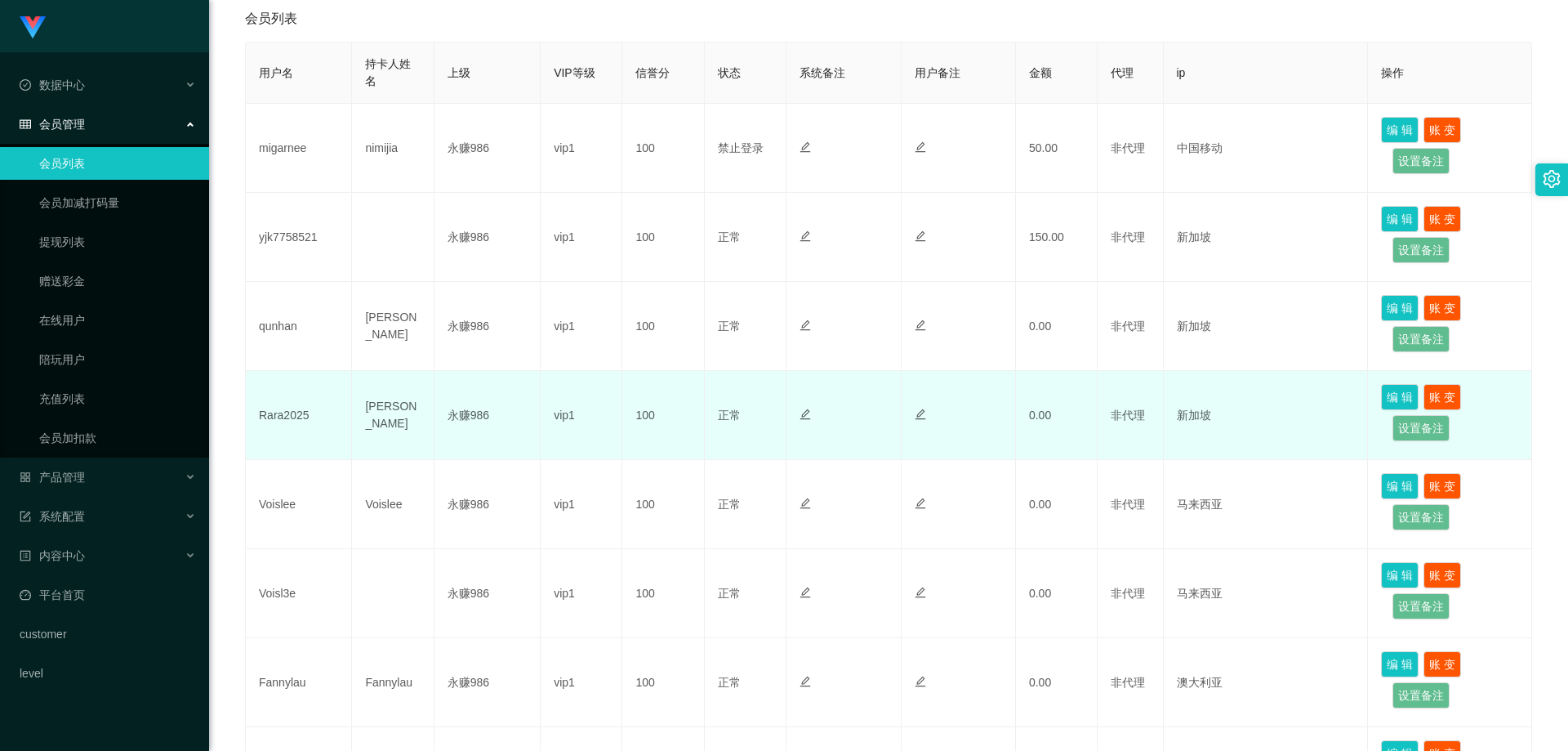
scroll to position [82, 0]
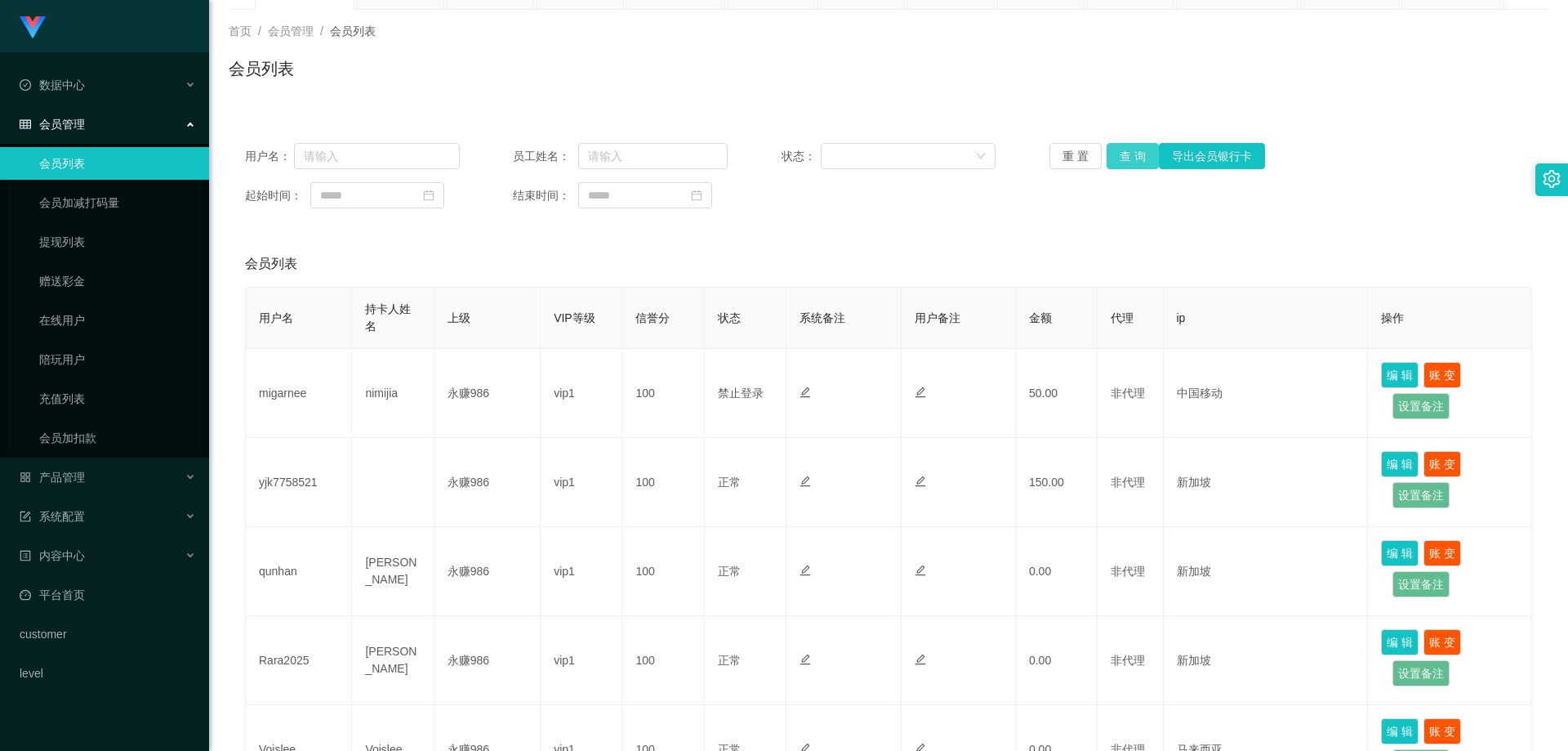
click at [1121, 154] on button "查 询" at bounding box center [1132, 156] width 52 height 26
click at [102, 247] on link "提现列表" at bounding box center [117, 242] width 157 height 32
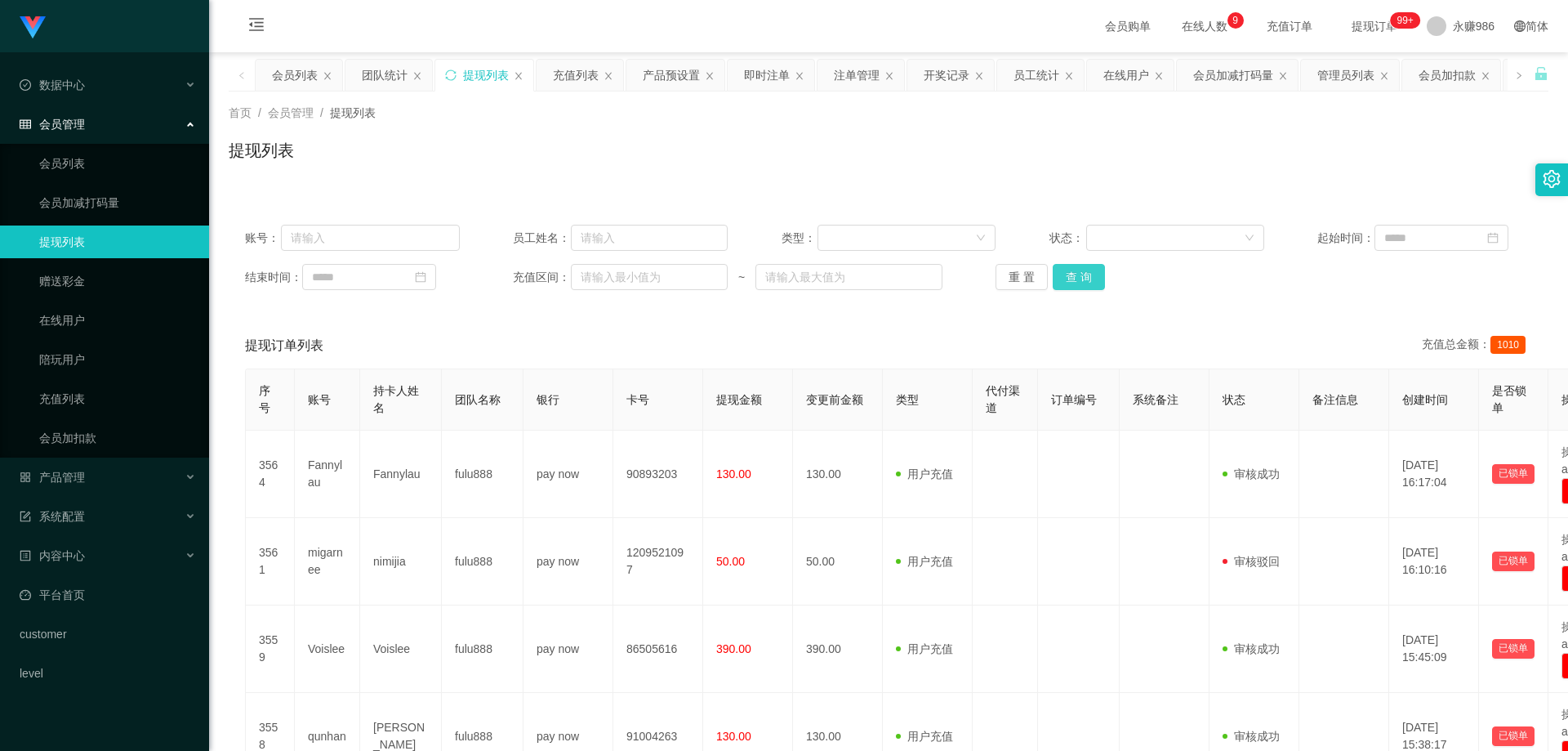
click at [1075, 278] on button "查 询" at bounding box center [1079, 277] width 52 height 26
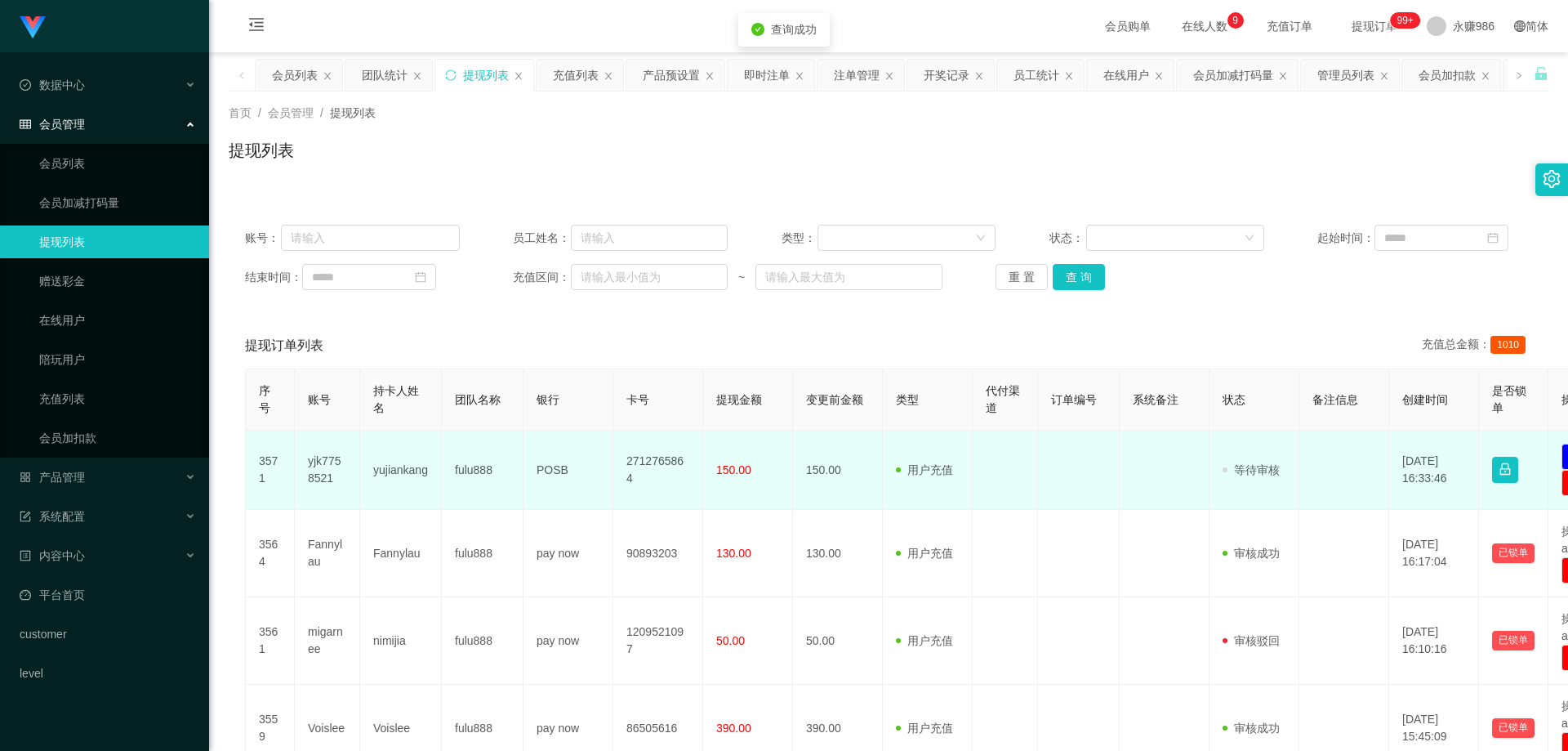
click at [317, 475] on td "yjk7758521" at bounding box center [327, 470] width 66 height 79
copy td "yjk7758521"
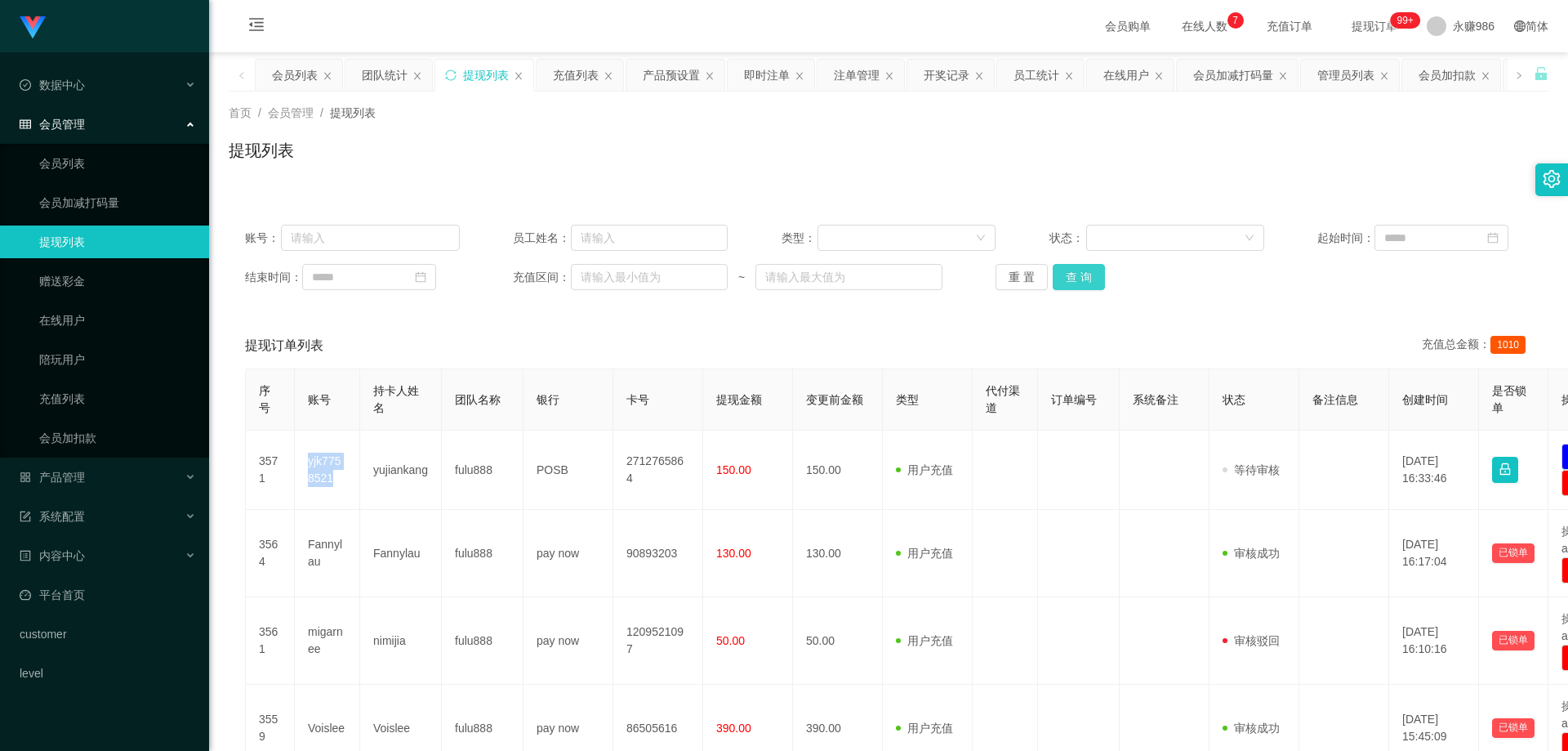
click at [1080, 272] on button "查 询" at bounding box center [1079, 277] width 52 height 26
click at [1087, 277] on button "查 询" at bounding box center [1079, 277] width 52 height 26
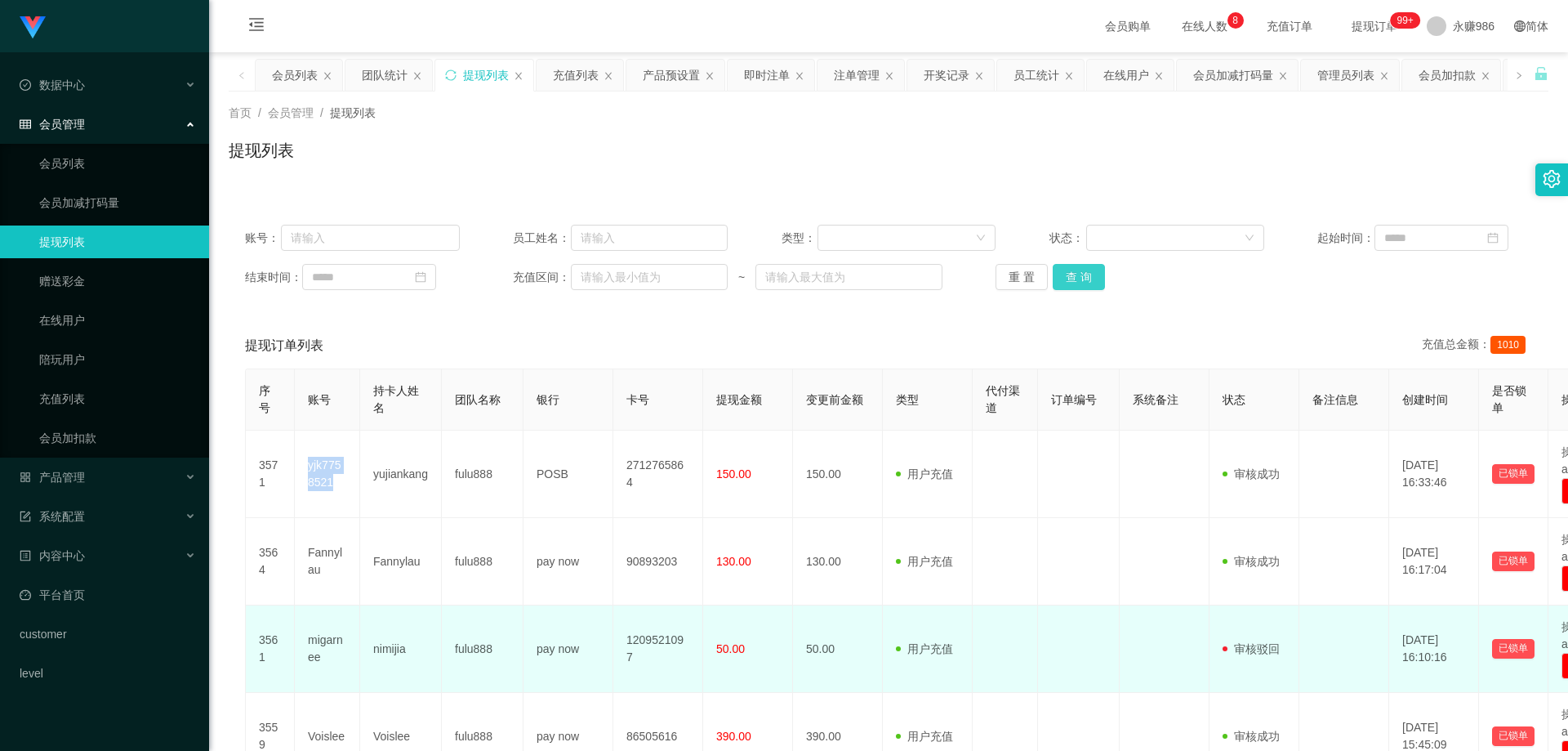
scroll to position [245, 0]
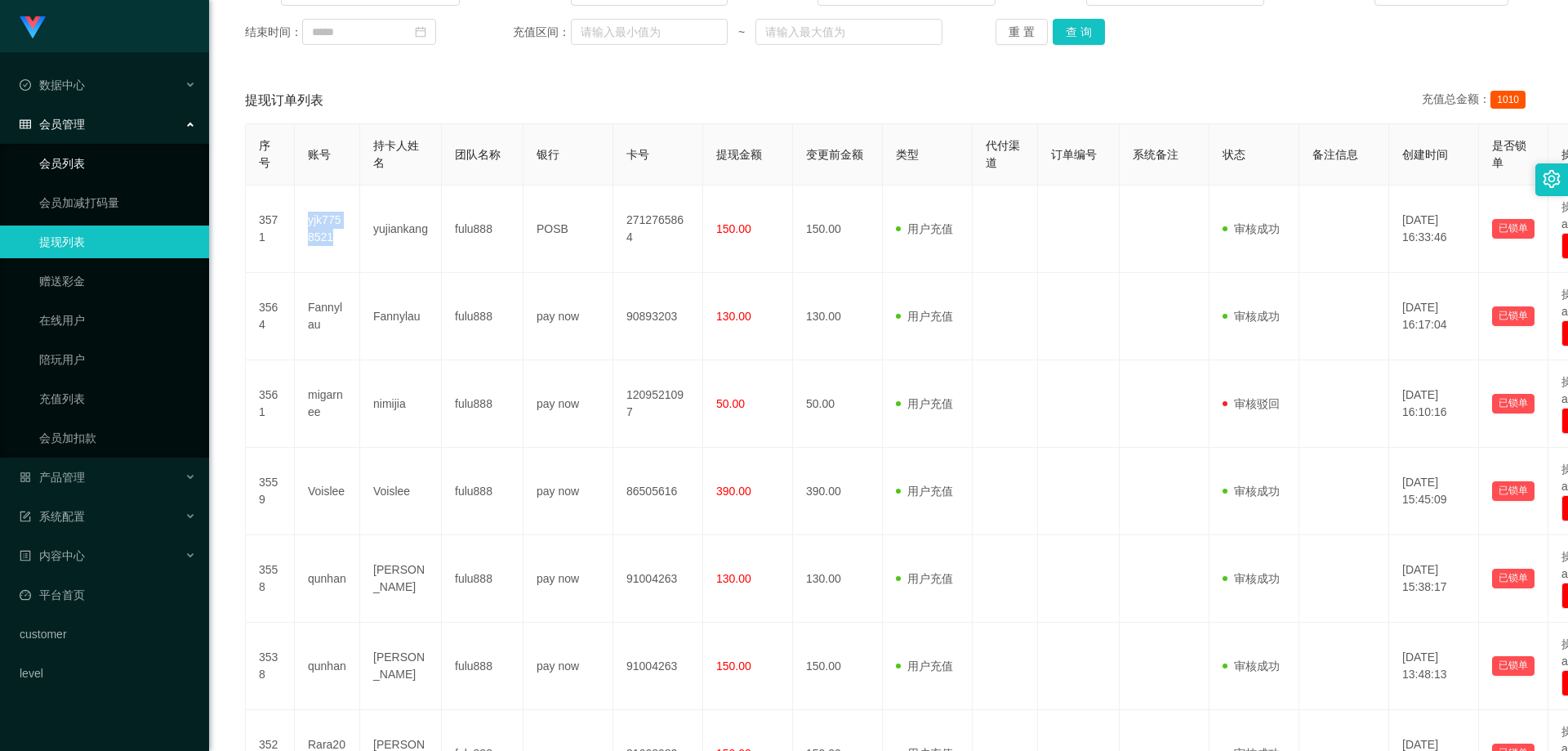
click at [112, 162] on link "会员列表" at bounding box center [117, 163] width 157 height 32
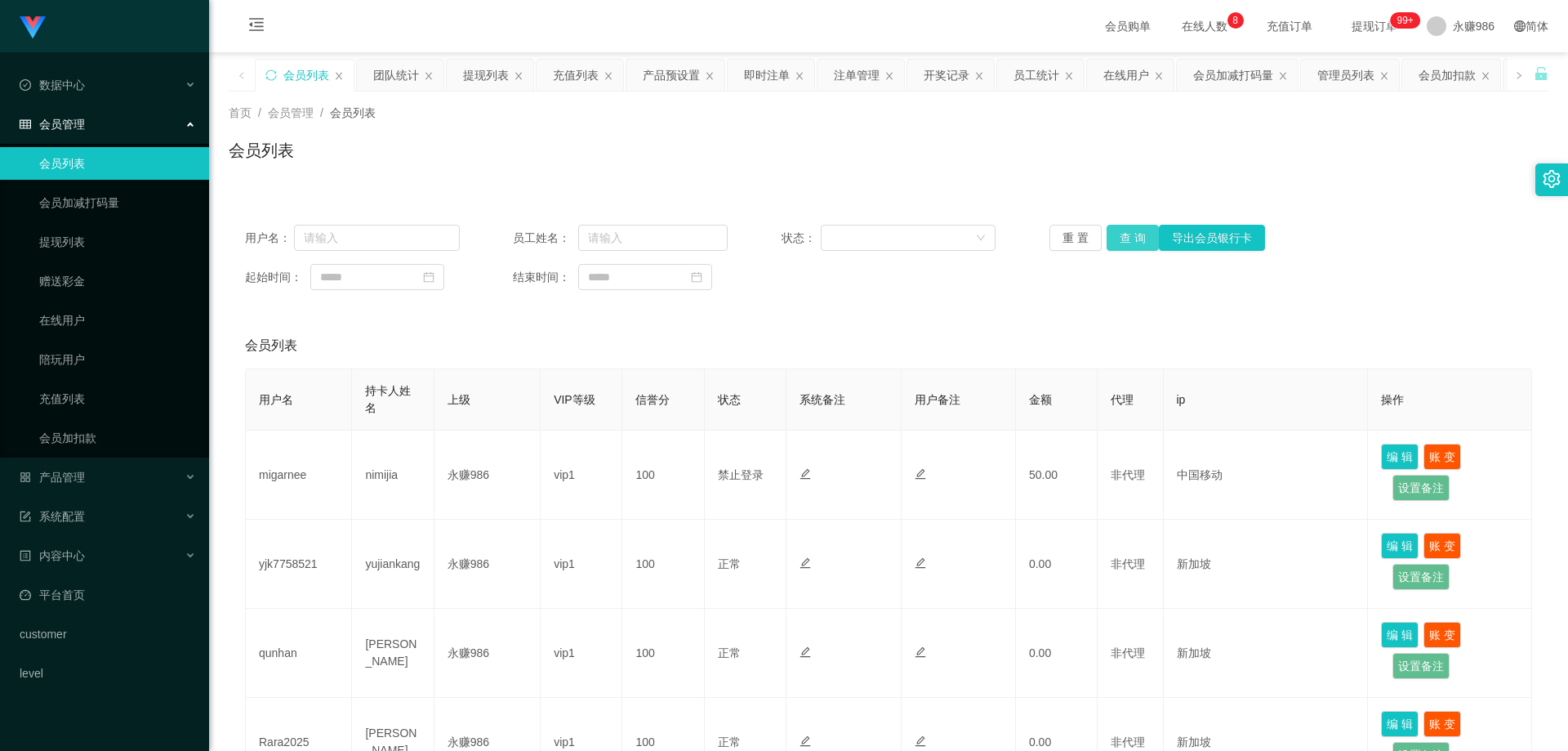
click at [1147, 234] on button "查 询" at bounding box center [1132, 238] width 52 height 26
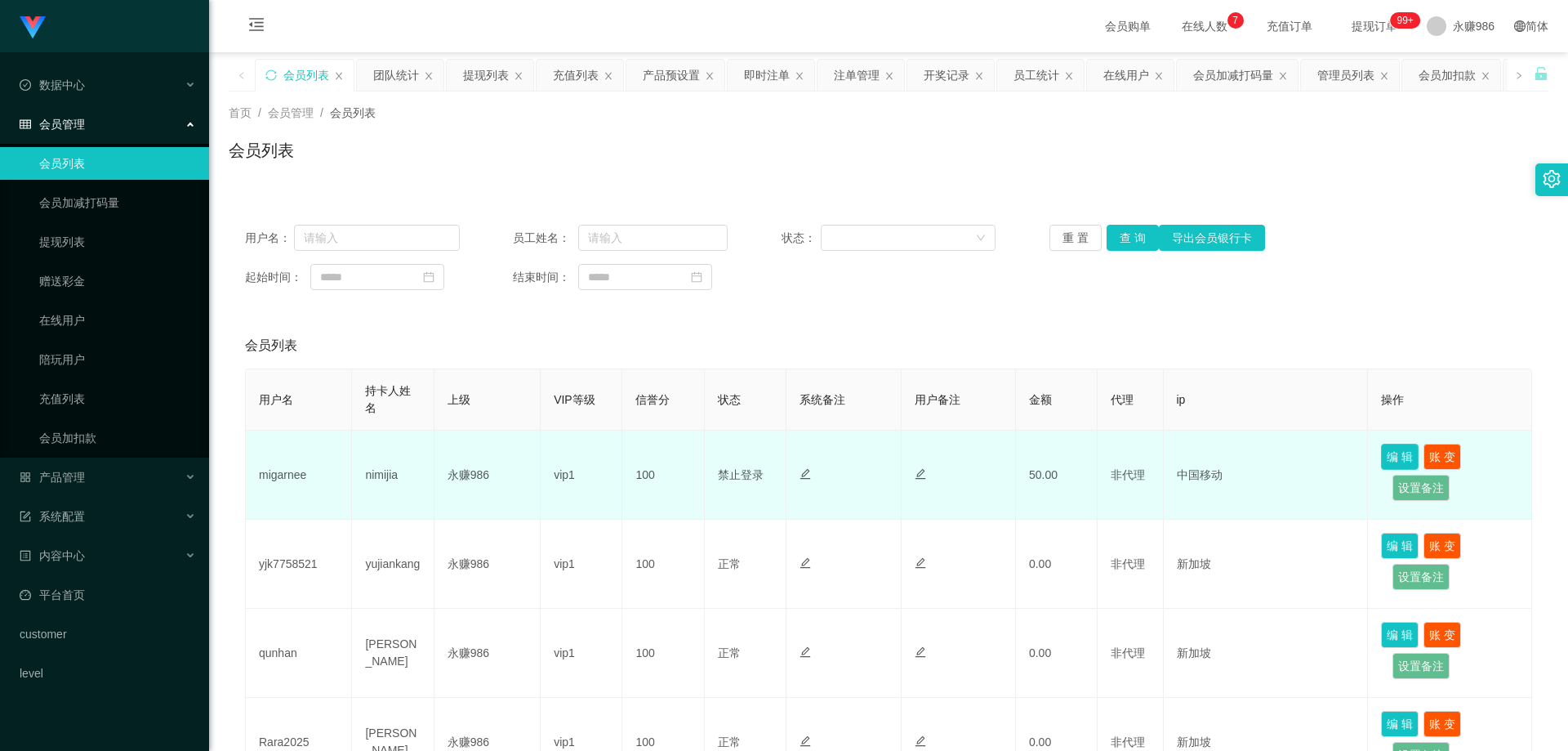
click at [1402, 460] on button "编 辑" at bounding box center [1400, 456] width 37 height 26
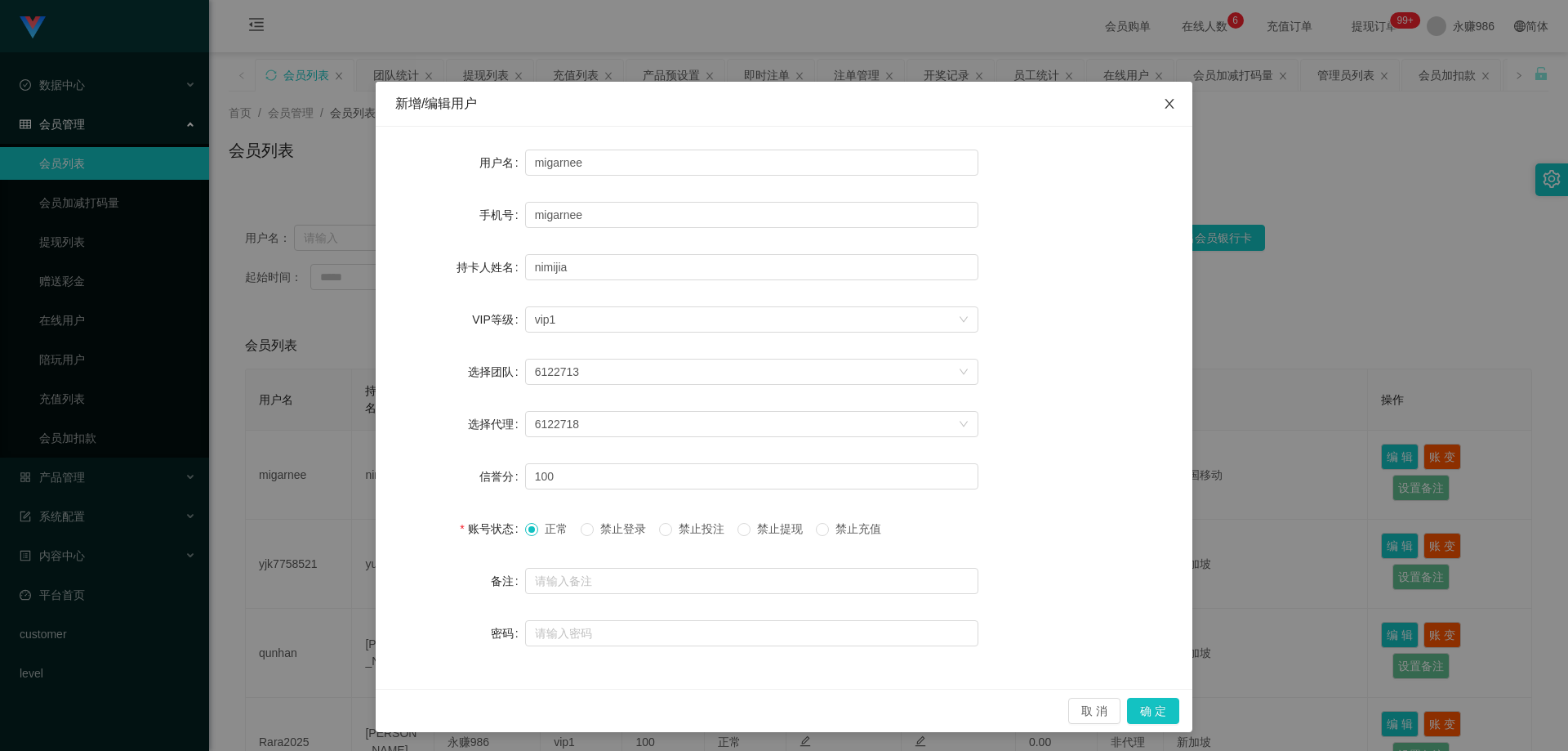
click at [1165, 110] on icon "图标: close" at bounding box center [1169, 103] width 13 height 13
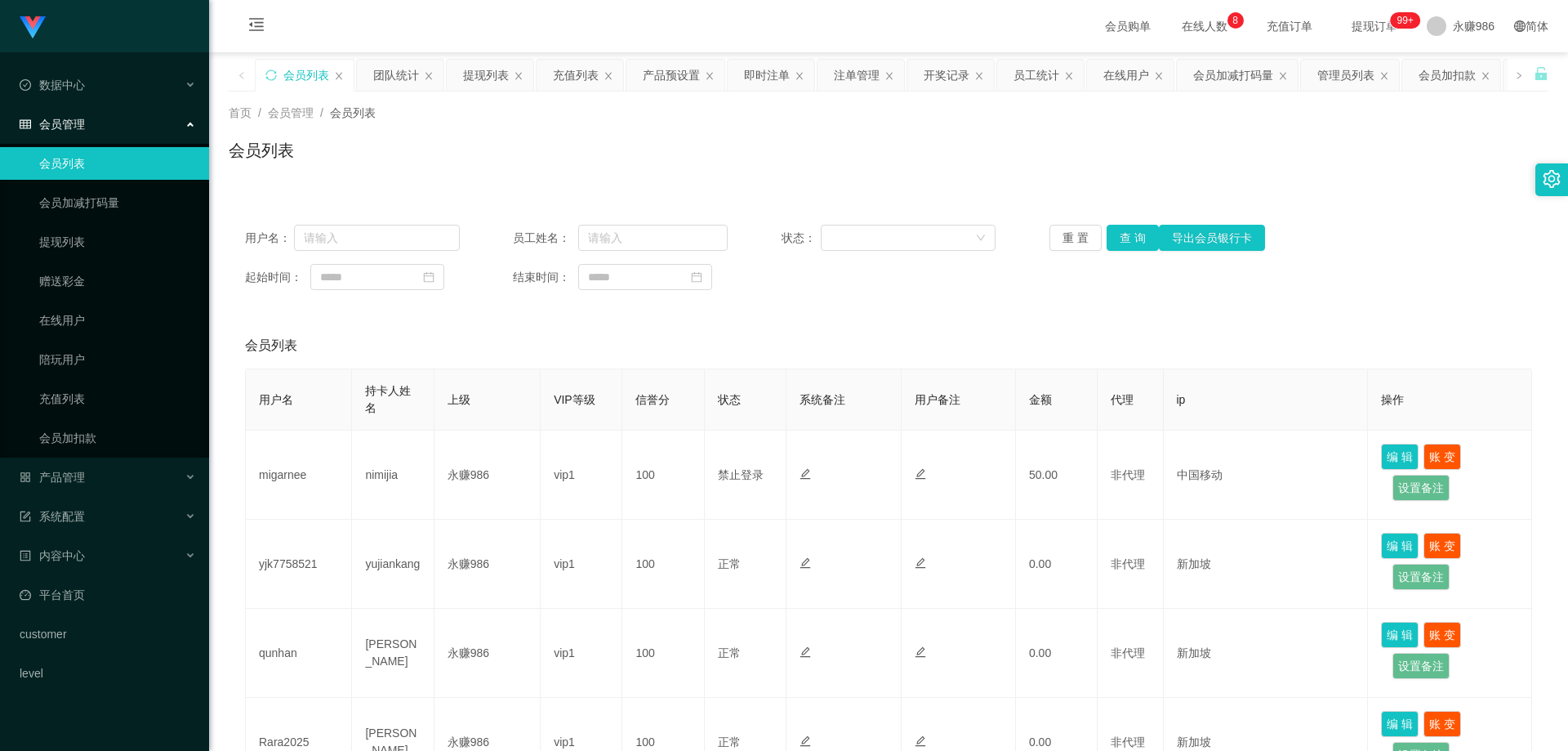
click at [1174, 20] on span "在线人数 0 1 2 3 4 5 6 7 8 9 0 1 2 3 4 5 6 7 8 9 0 1 2 3 4 5 6 7 8 9" at bounding box center [1205, 26] width 62 height 11
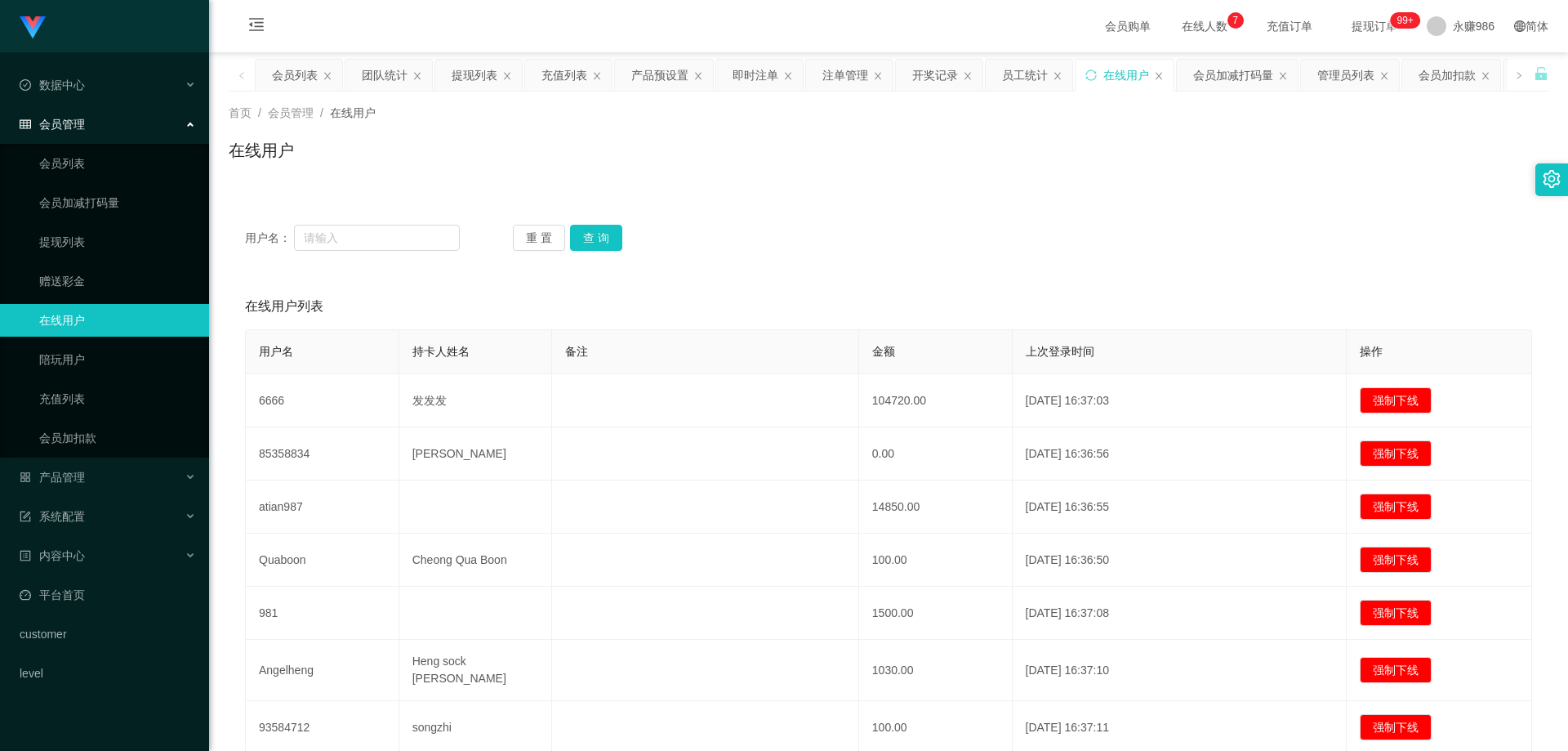
click at [608, 257] on div "用户名： 重 置 查 询" at bounding box center [889, 238] width 1320 height 59
click at [605, 243] on button "查 询" at bounding box center [596, 238] width 52 height 26
click at [605, 243] on button "查 询" at bounding box center [605, 238] width 71 height 26
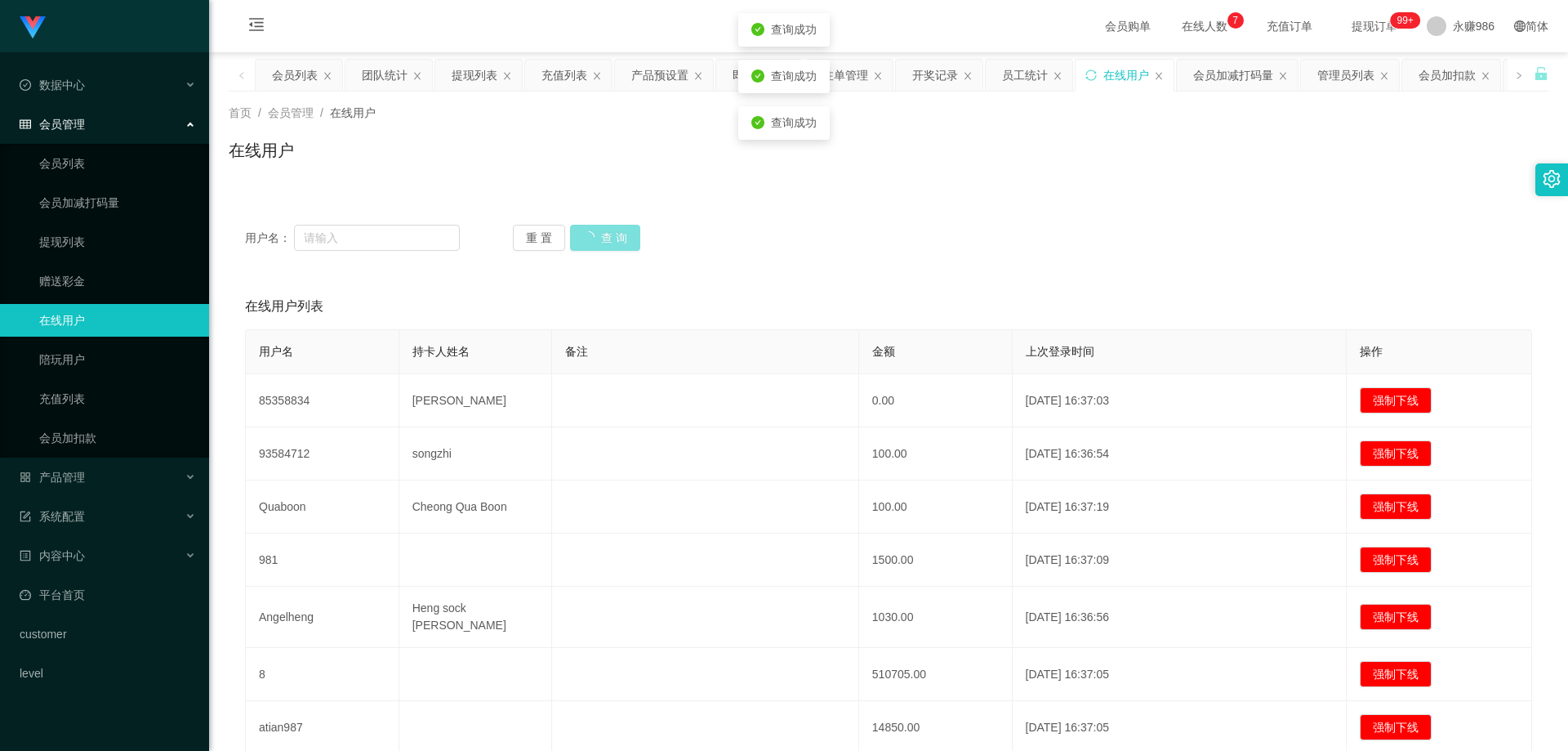
click at [605, 243] on button "查 询" at bounding box center [605, 238] width 71 height 26
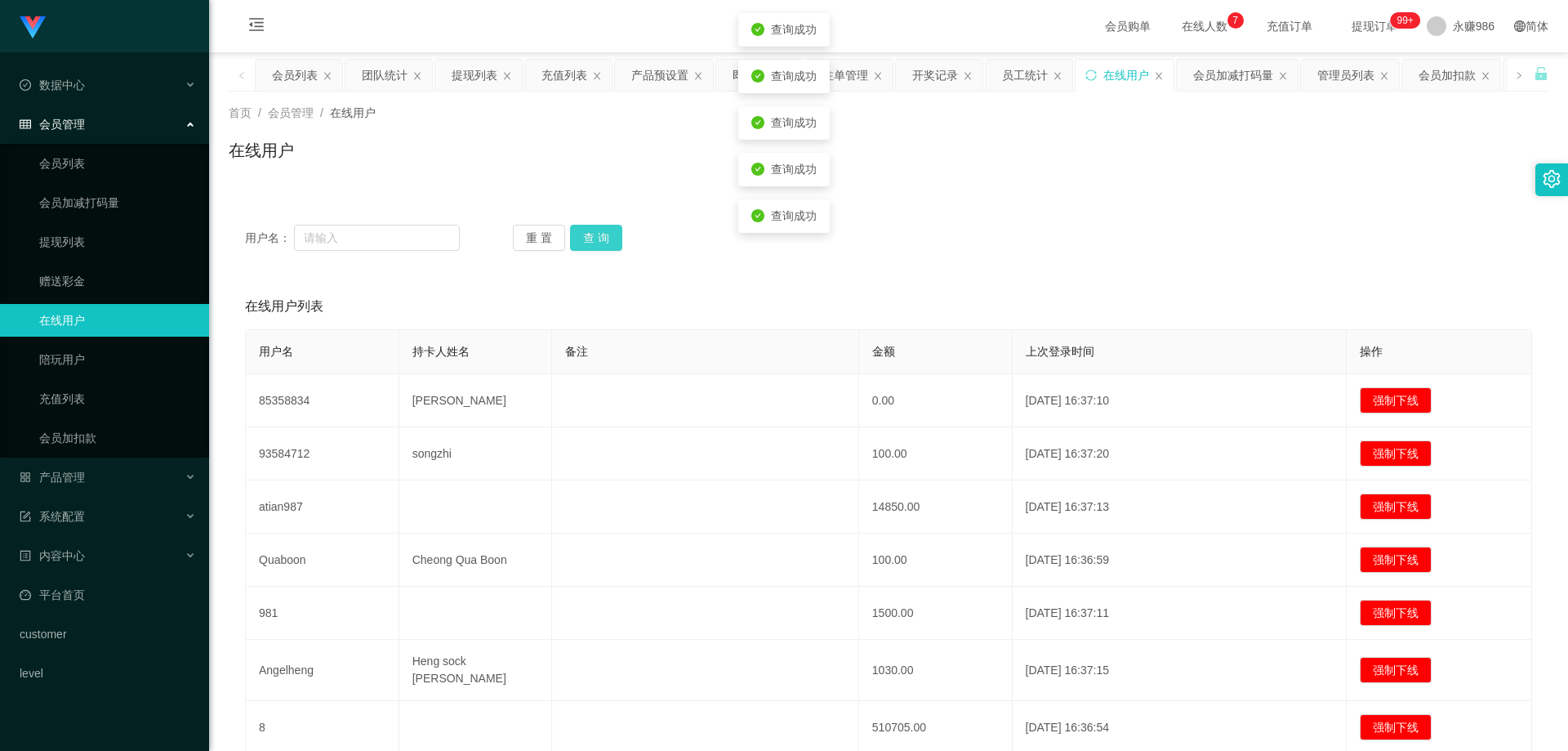
click at [605, 243] on button "查 询" at bounding box center [596, 238] width 52 height 26
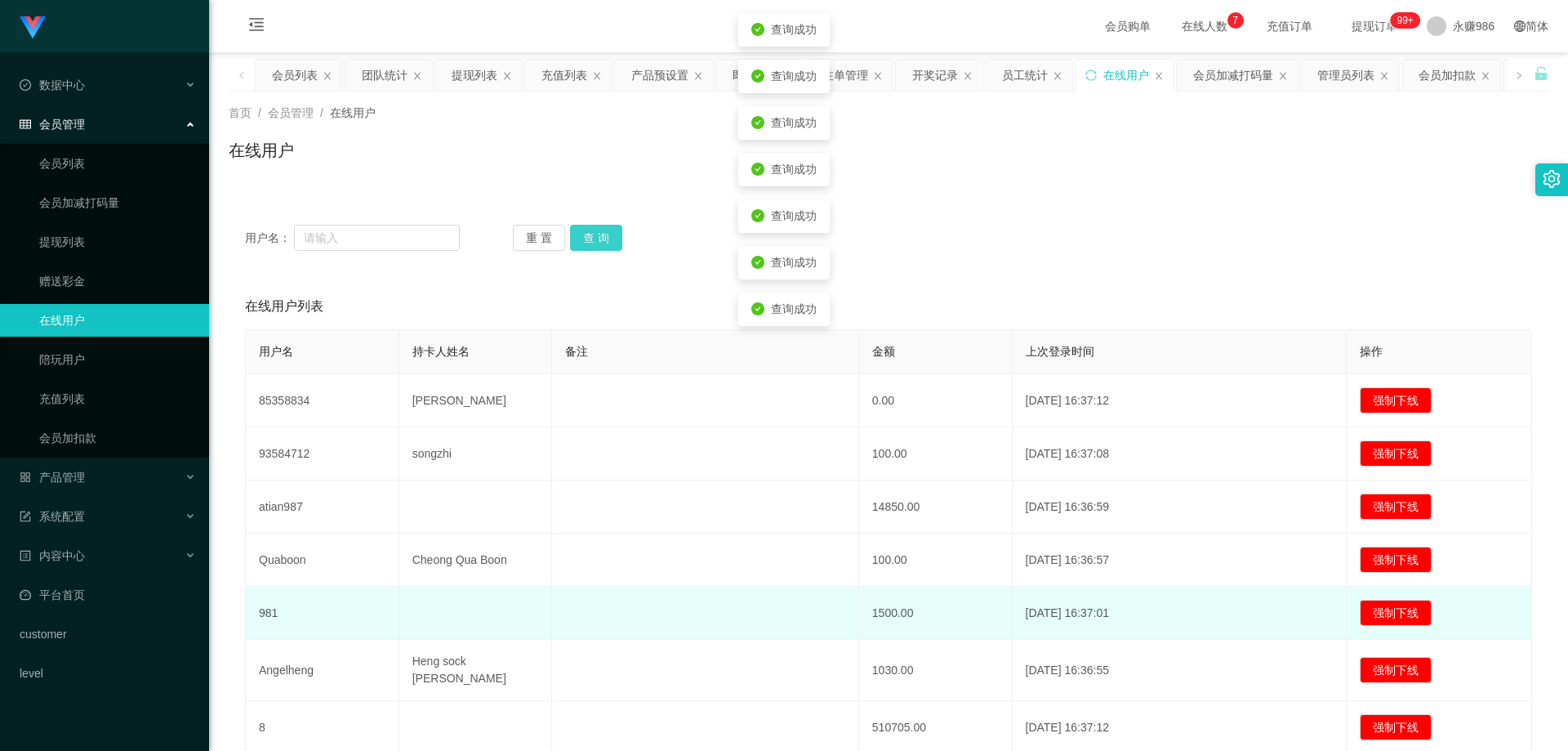
scroll to position [123, 0]
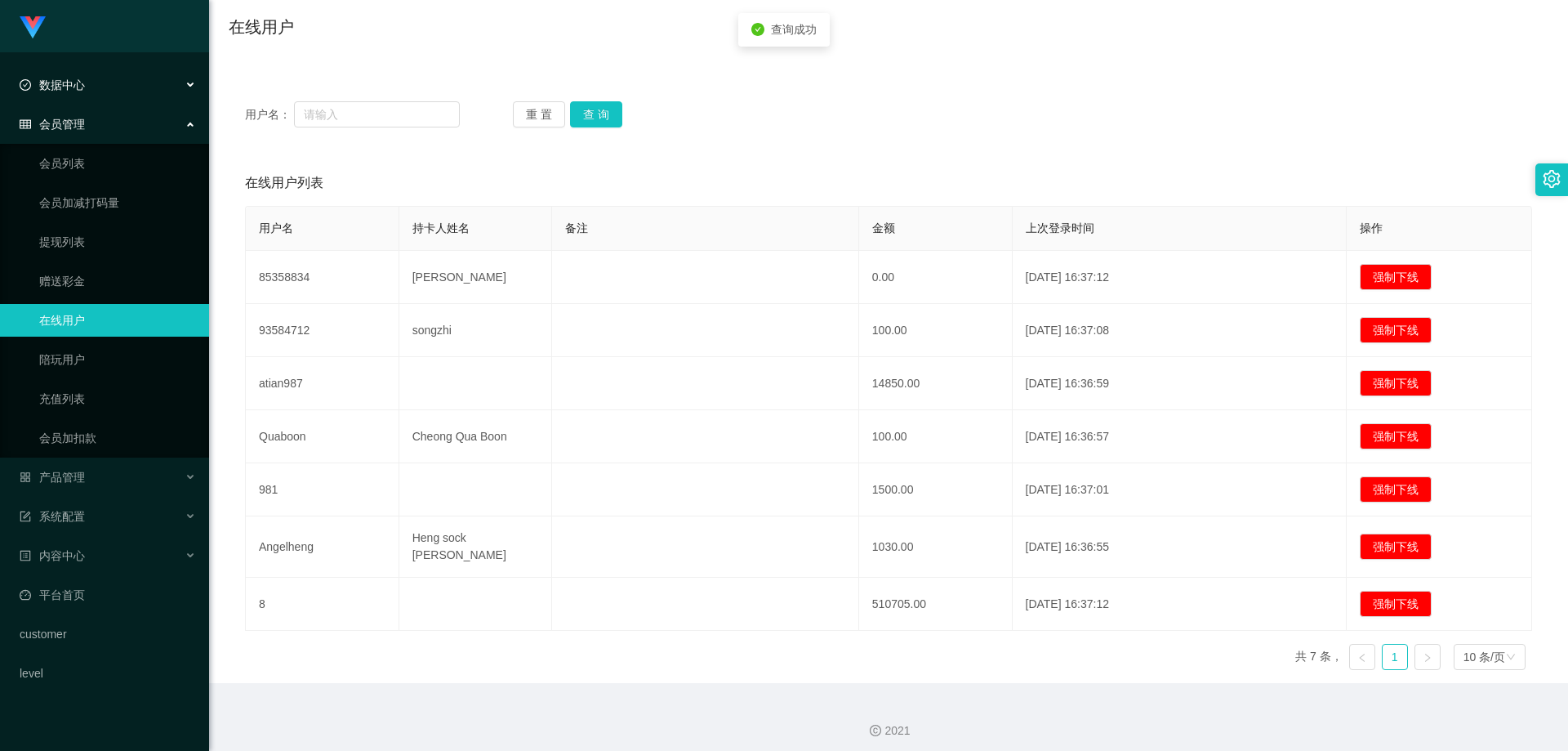
click at [145, 97] on div "数据中心" at bounding box center [105, 85] width 209 height 32
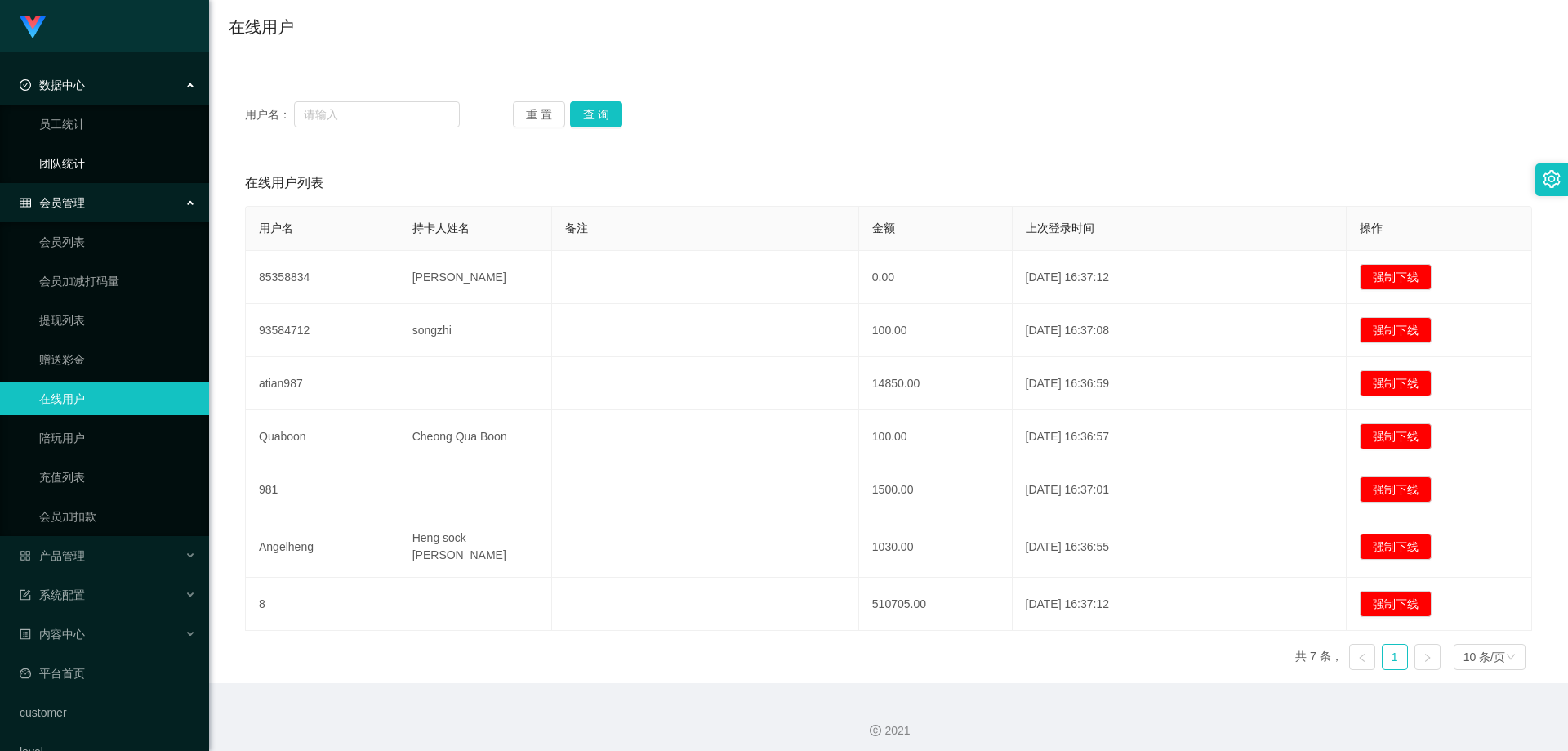
click at [112, 152] on link "团队统计" at bounding box center [117, 163] width 157 height 32
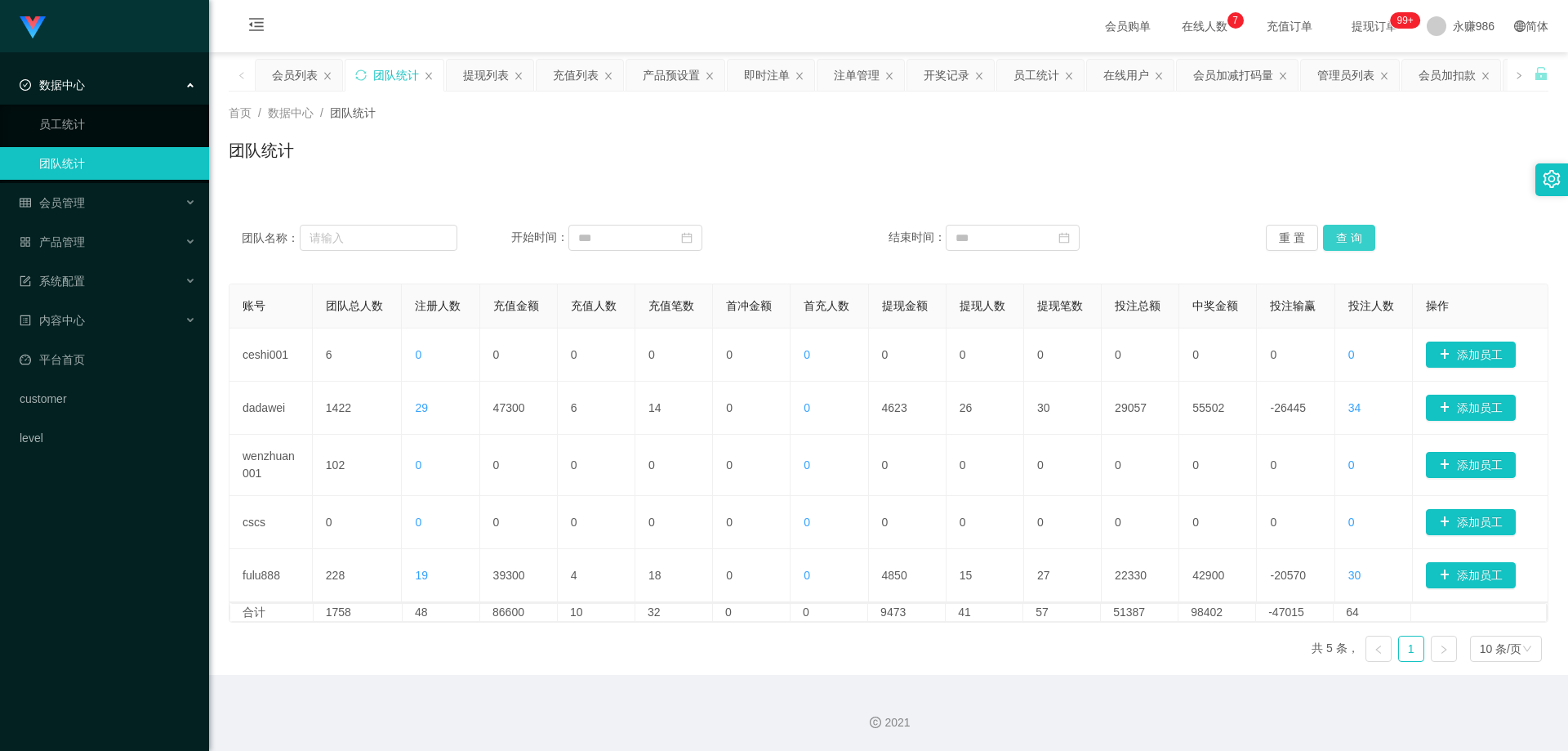
click at [1361, 243] on button "查 询" at bounding box center [1349, 238] width 52 height 26
click at [1354, 234] on button "查 询" at bounding box center [1349, 238] width 52 height 26
click at [1336, 224] on div "团队名称： 开始时间： 结束时间： 重 置 查 询" at bounding box center [889, 238] width 1320 height 59
click at [1347, 249] on button "查 询" at bounding box center [1349, 238] width 52 height 26
click at [1328, 249] on button "查 询" at bounding box center [1349, 238] width 52 height 26
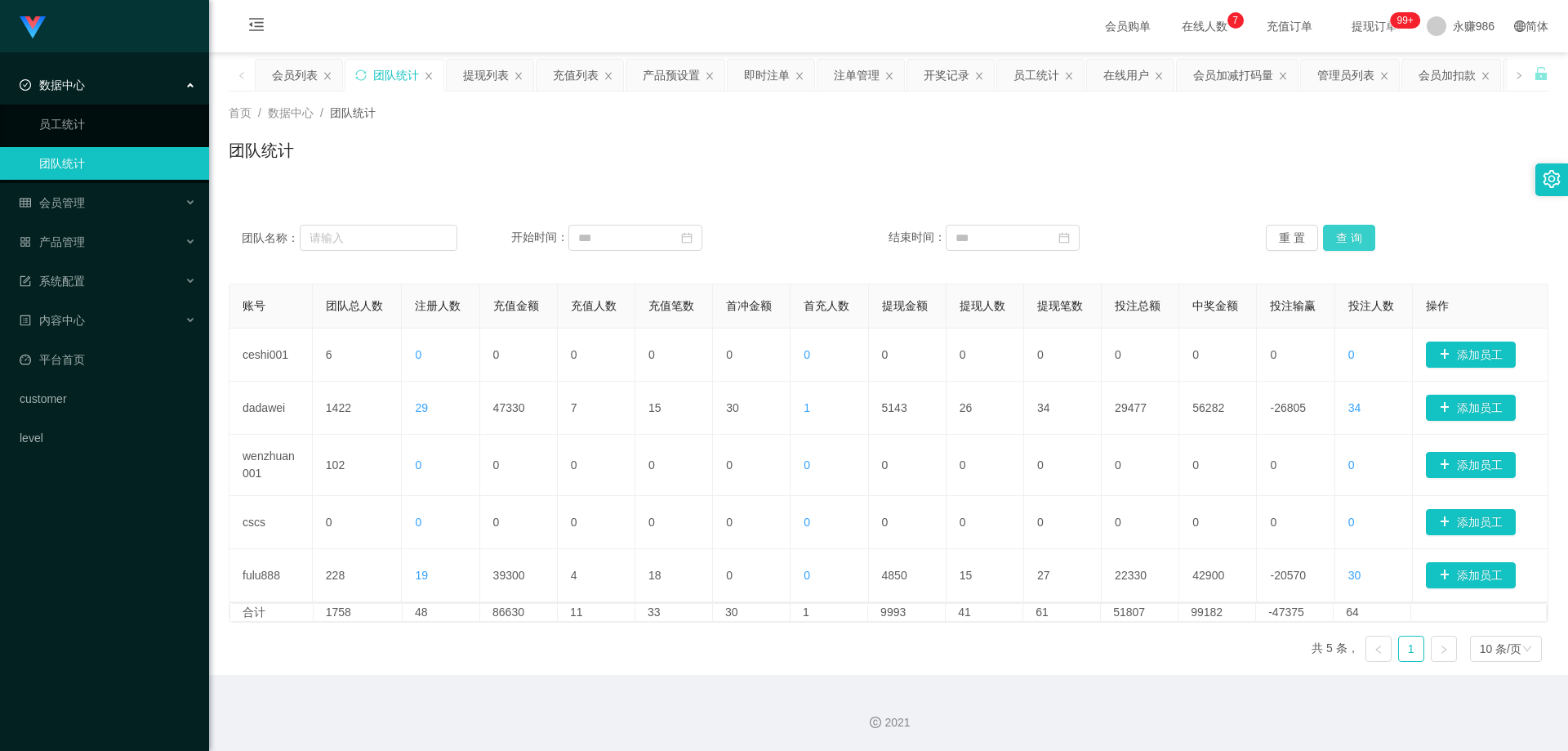
click at [1330, 235] on button "查 询" at bounding box center [1349, 238] width 52 height 26
click at [94, 192] on div "会员管理" at bounding box center [105, 203] width 209 height 32
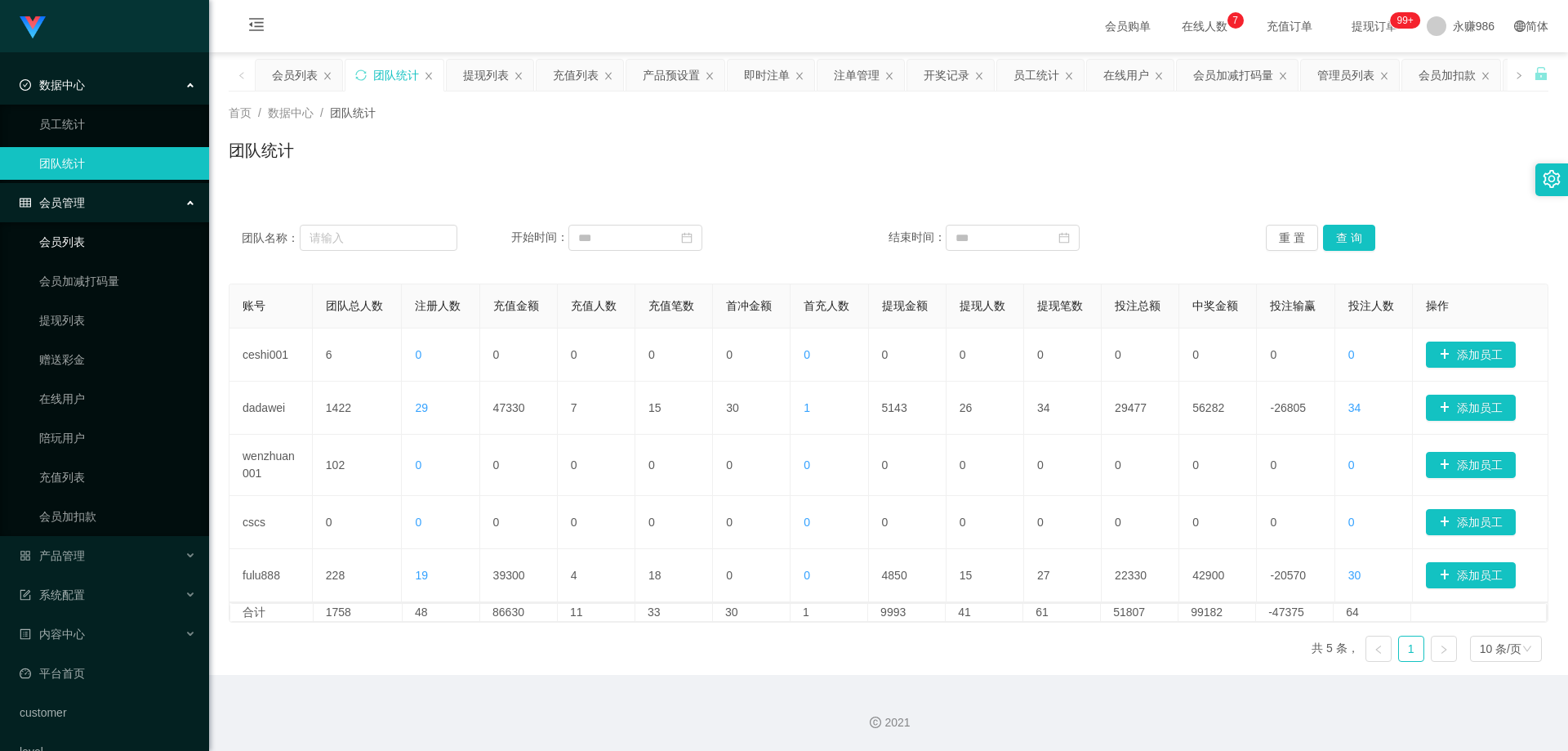
click at [90, 240] on link "会员列表" at bounding box center [117, 242] width 157 height 32
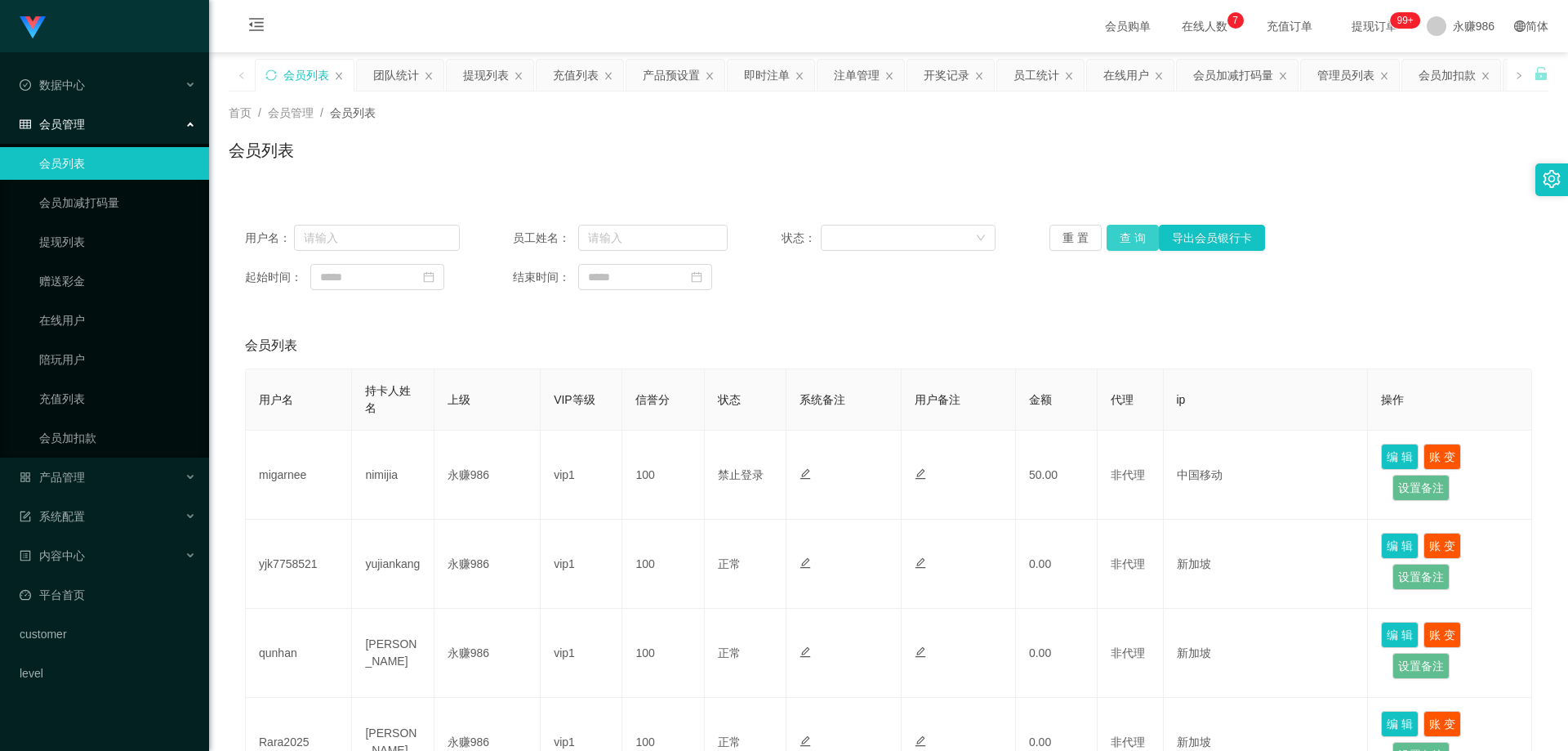
click at [1134, 228] on button "查 询" at bounding box center [1132, 238] width 52 height 26
click at [74, 221] on ul "会员列表 会员加减打码量 提现列表 赠送彩金 在线用户 陪玩用户 充值列表 会员加扣款" at bounding box center [105, 301] width 209 height 313
click at [77, 241] on link "提现列表" at bounding box center [117, 242] width 157 height 32
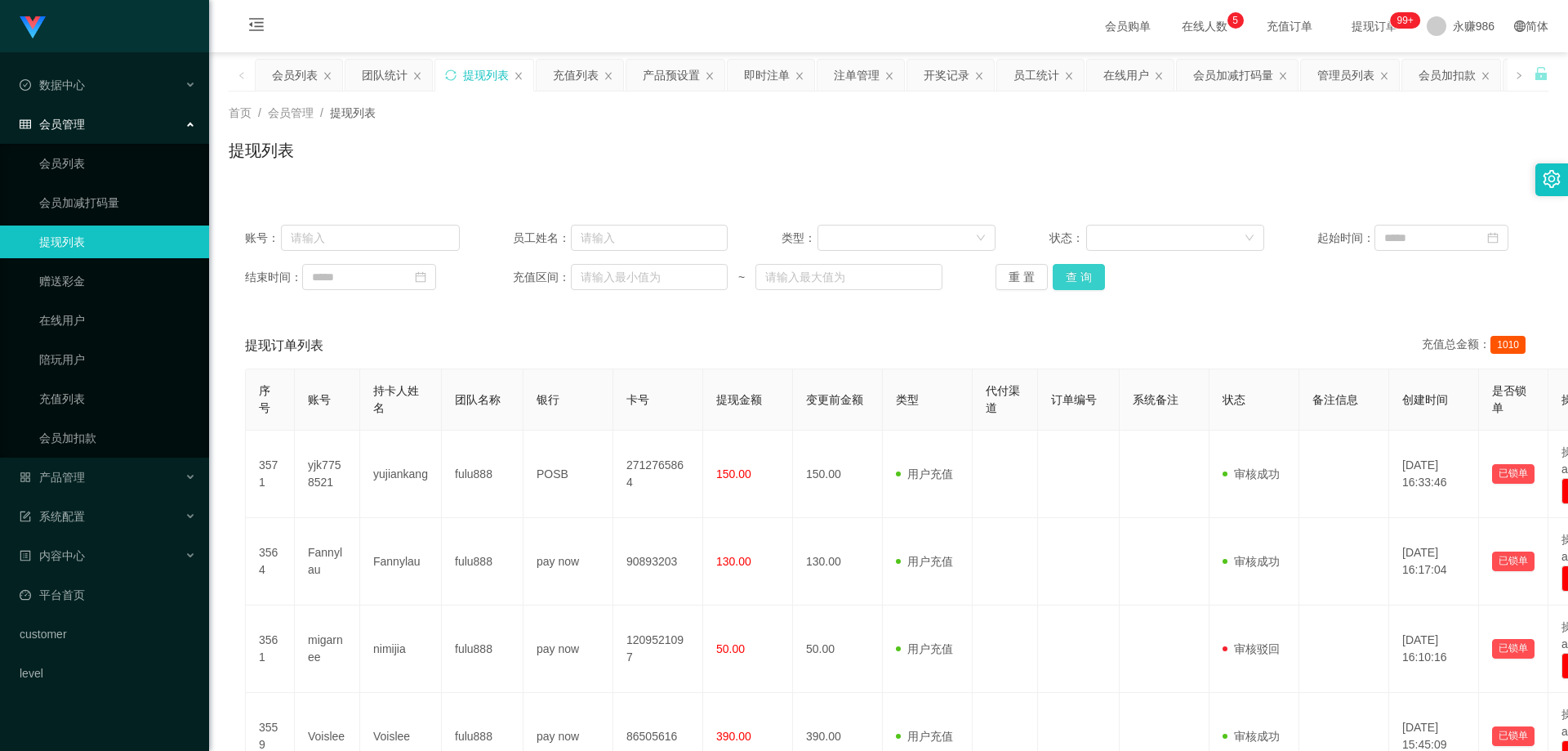
click at [1079, 275] on button "查 询" at bounding box center [1079, 277] width 52 height 26
click at [1079, 275] on div "重 置 查 询" at bounding box center [1103, 277] width 215 height 26
click at [1079, 275] on button "查 询" at bounding box center [1079, 277] width 52 height 26
click at [1079, 275] on div "重 置 查 询" at bounding box center [1103, 277] width 215 height 26
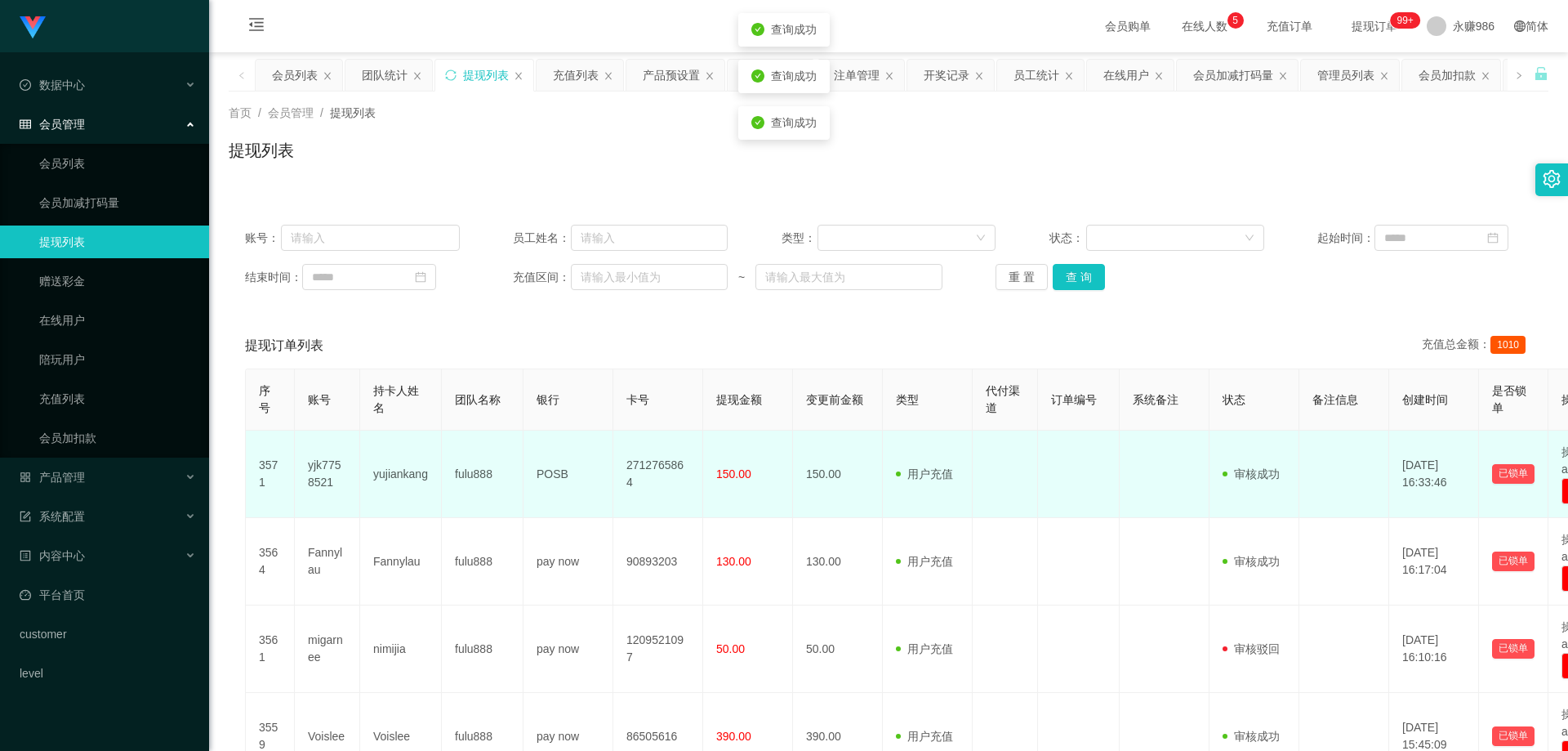
click at [394, 474] on td "yujiankang" at bounding box center [401, 474] width 82 height 88
copy td "yujiankang"
click at [323, 449] on td "yjk7758521" at bounding box center [327, 474] width 66 height 88
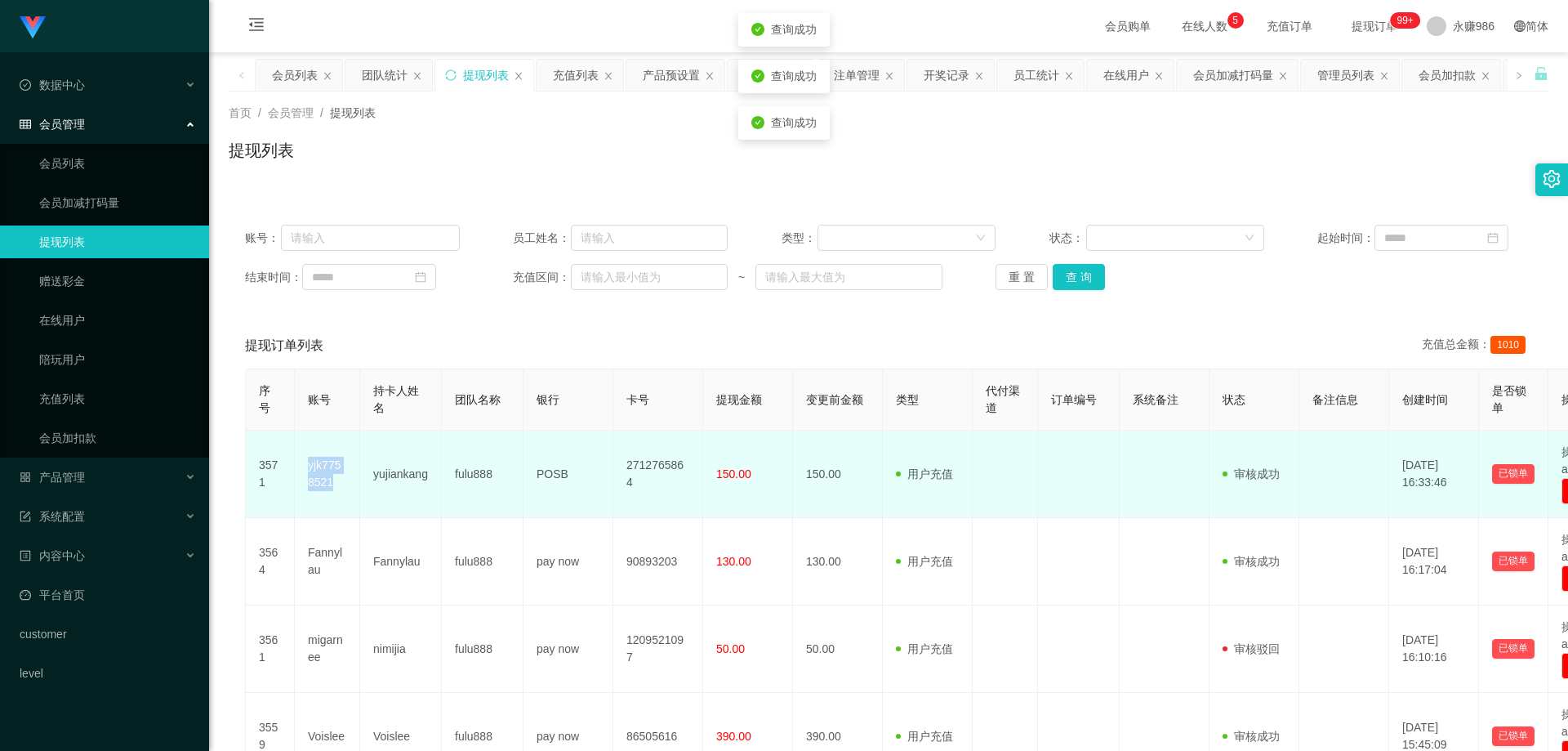
copy td "yjk7758521"
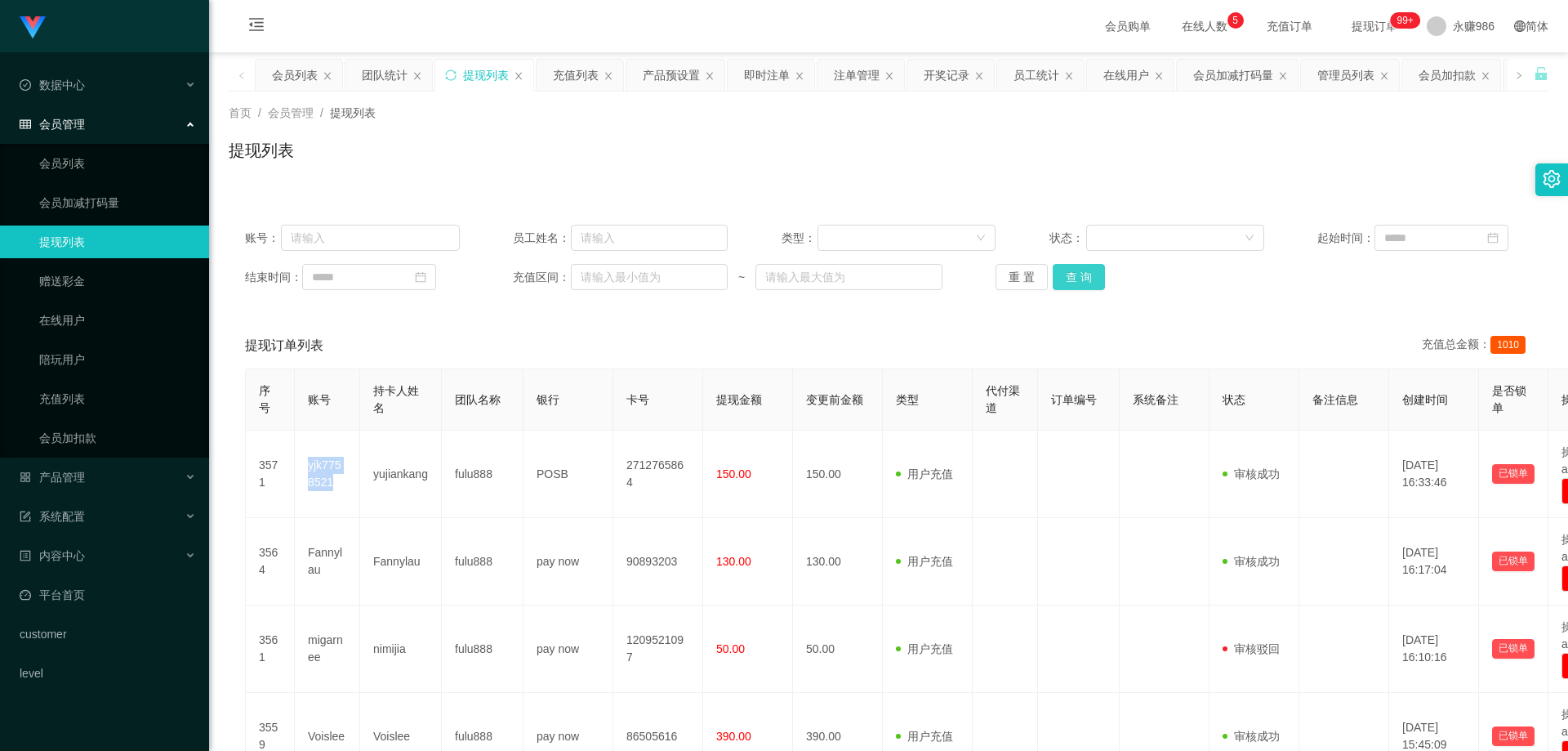
click at [1073, 285] on button "查 询" at bounding box center [1079, 277] width 52 height 26
click at [84, 562] on span "内容中心" at bounding box center [52, 555] width 66 height 13
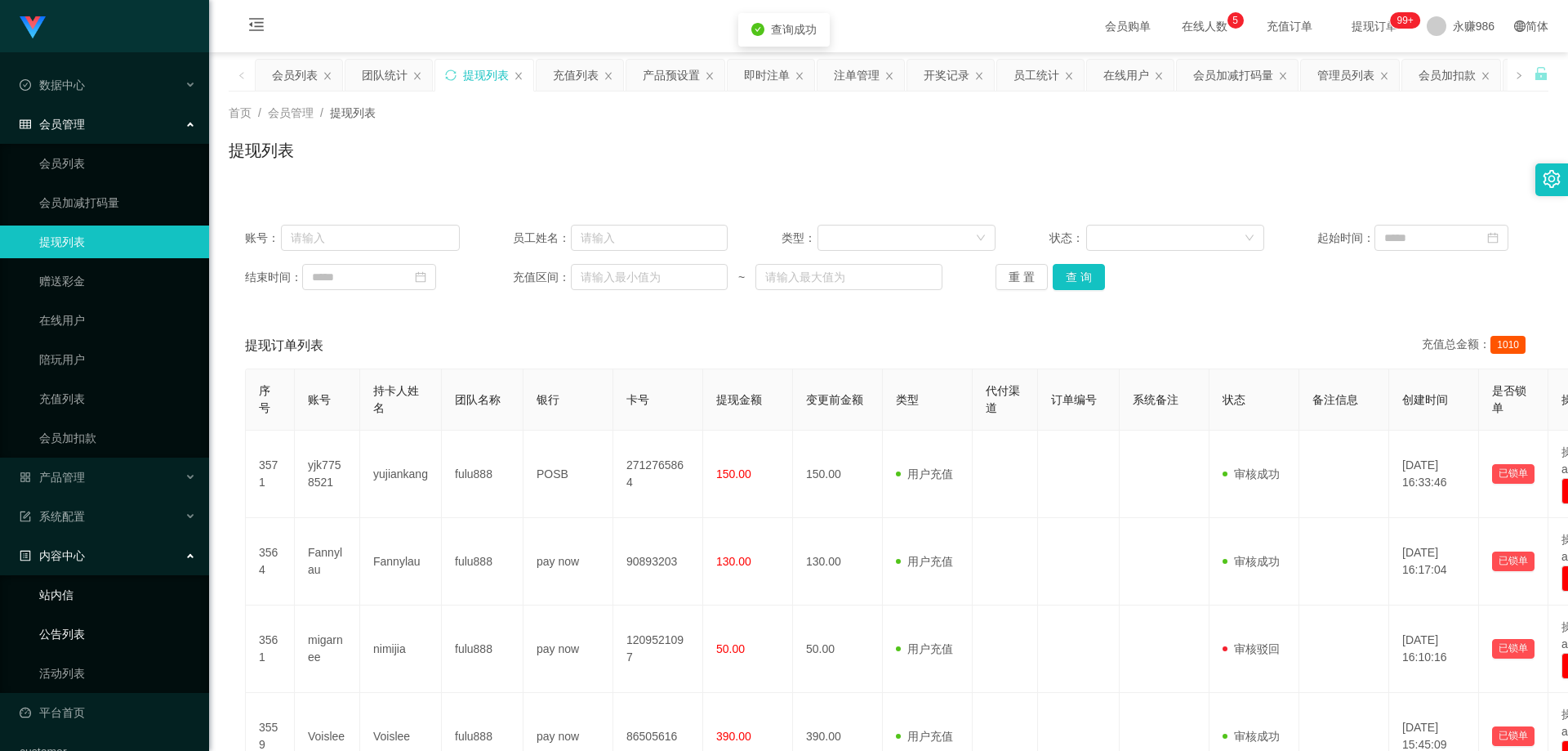
scroll to position [72, 0]
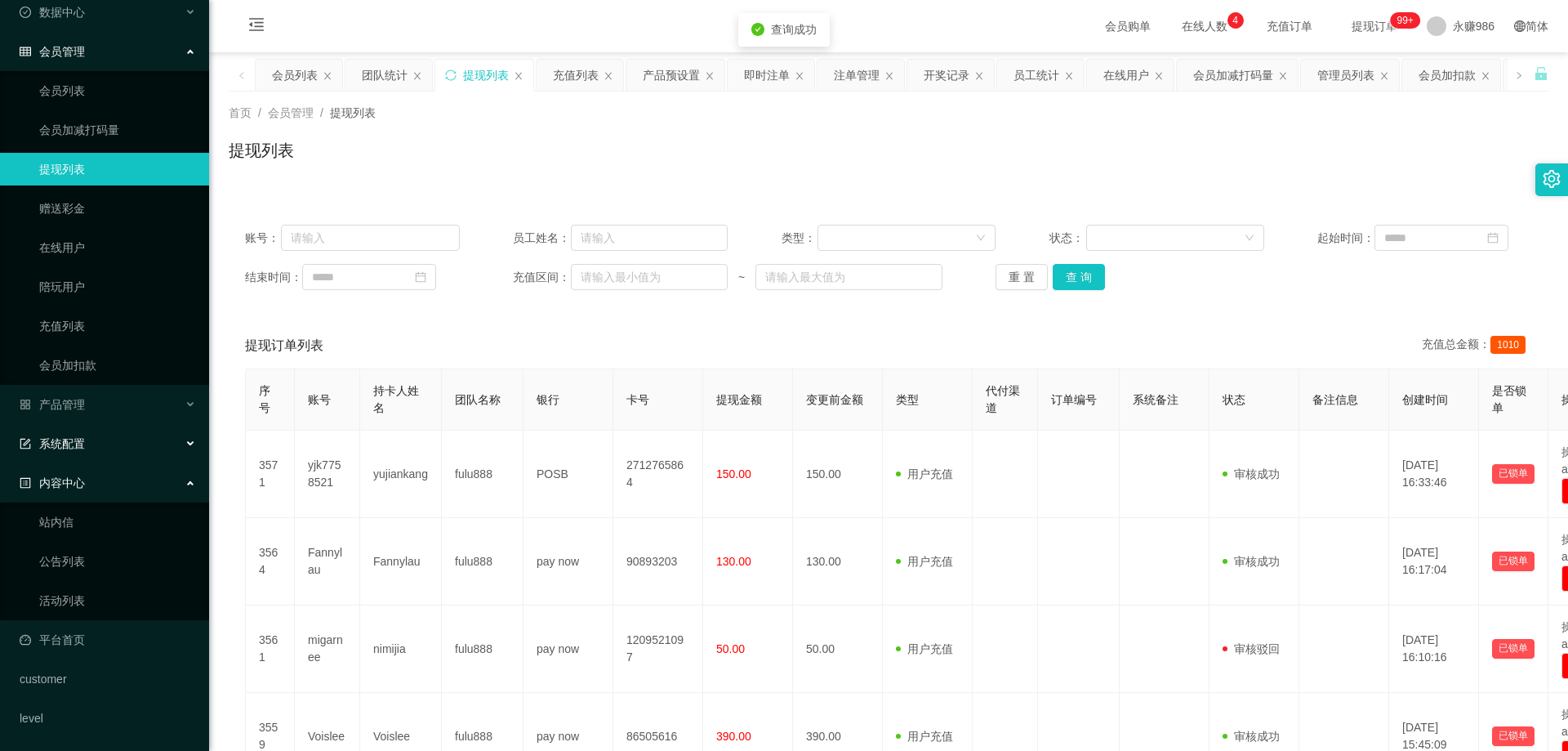
click at [112, 439] on div "系统配置" at bounding box center [105, 444] width 209 height 32
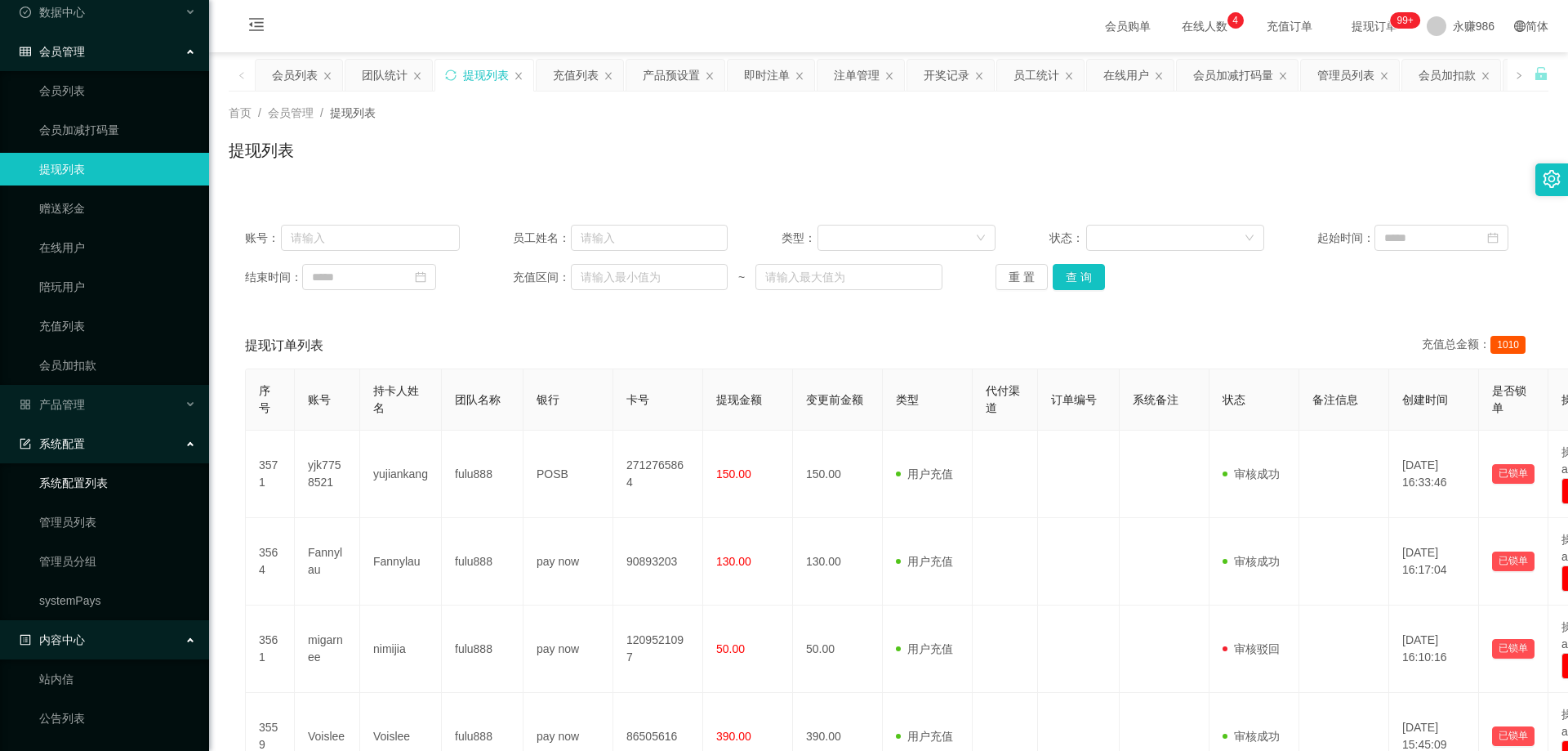
click at [94, 492] on link "系统配置列表" at bounding box center [117, 483] width 157 height 32
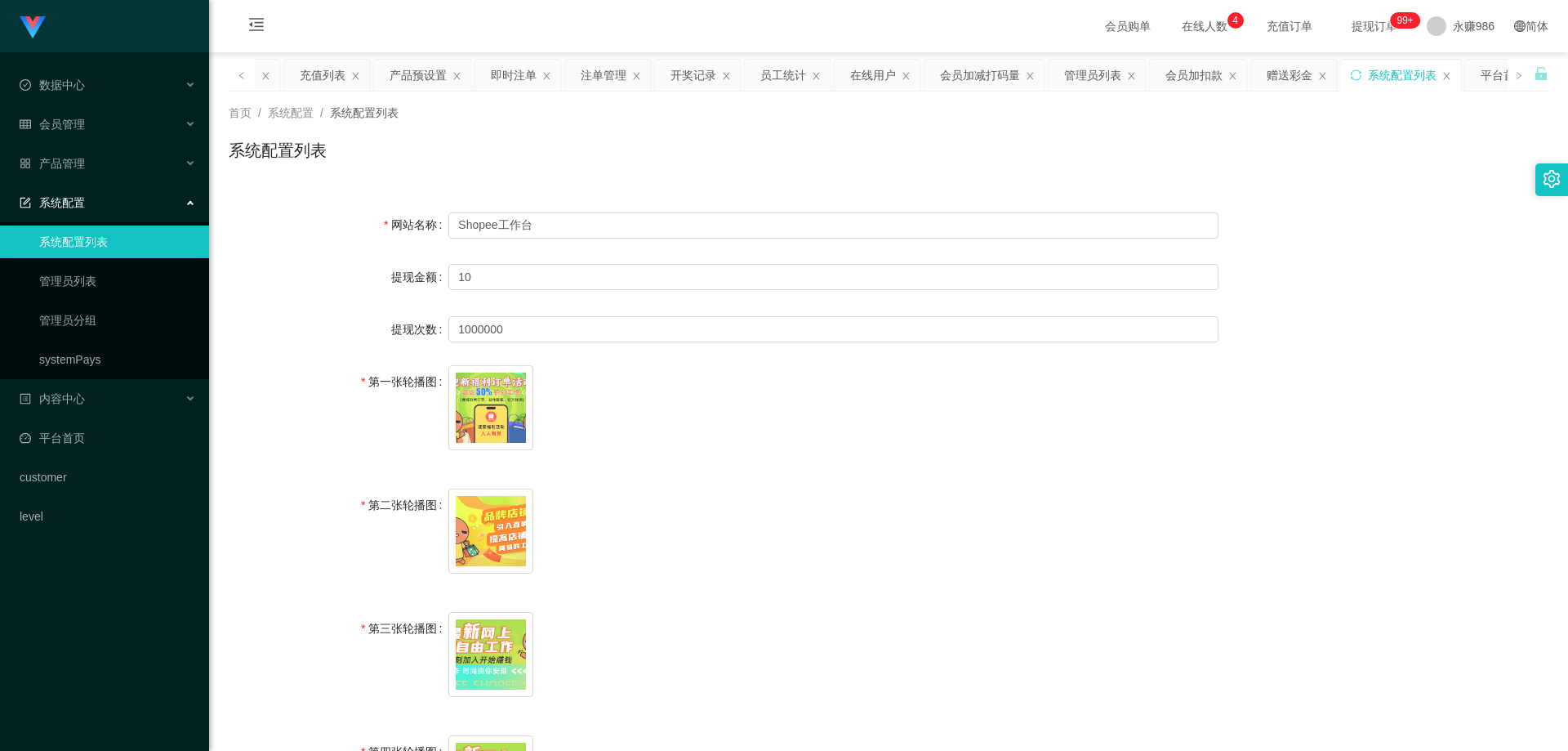
click at [119, 207] on div "系统配置" at bounding box center [105, 203] width 209 height 32
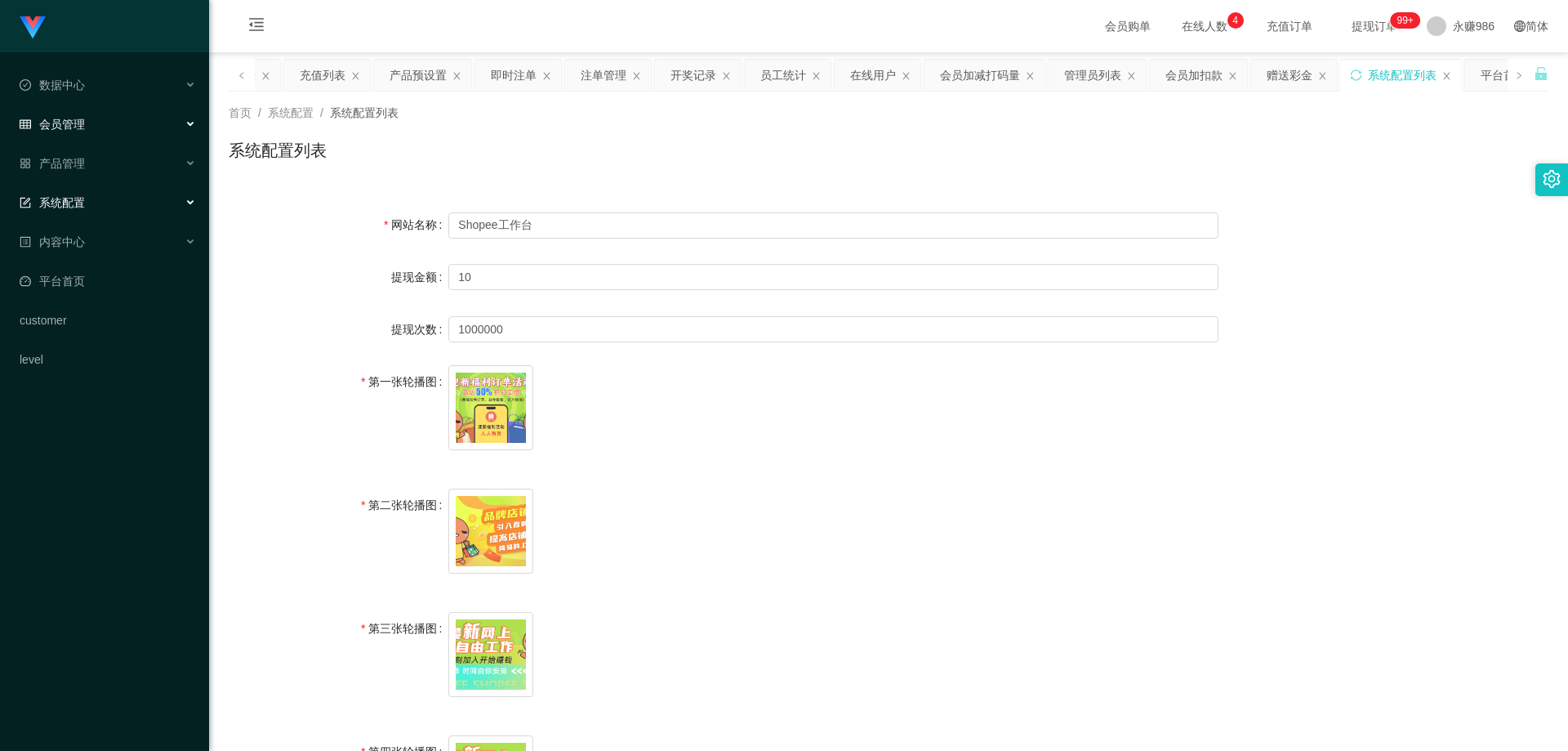
click at [108, 127] on div "会员管理" at bounding box center [105, 124] width 209 height 32
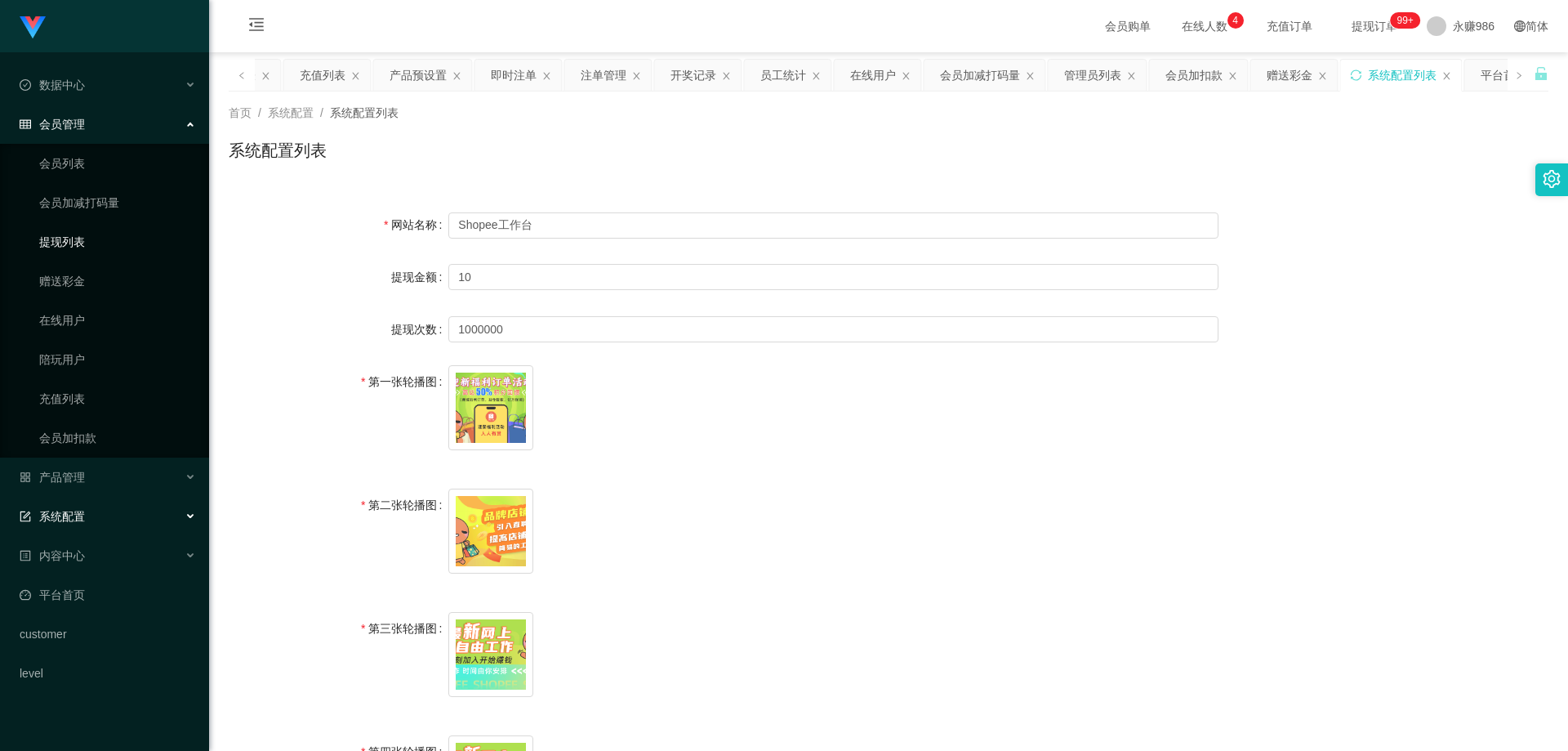
click at [83, 243] on link "提现列表" at bounding box center [117, 242] width 157 height 32
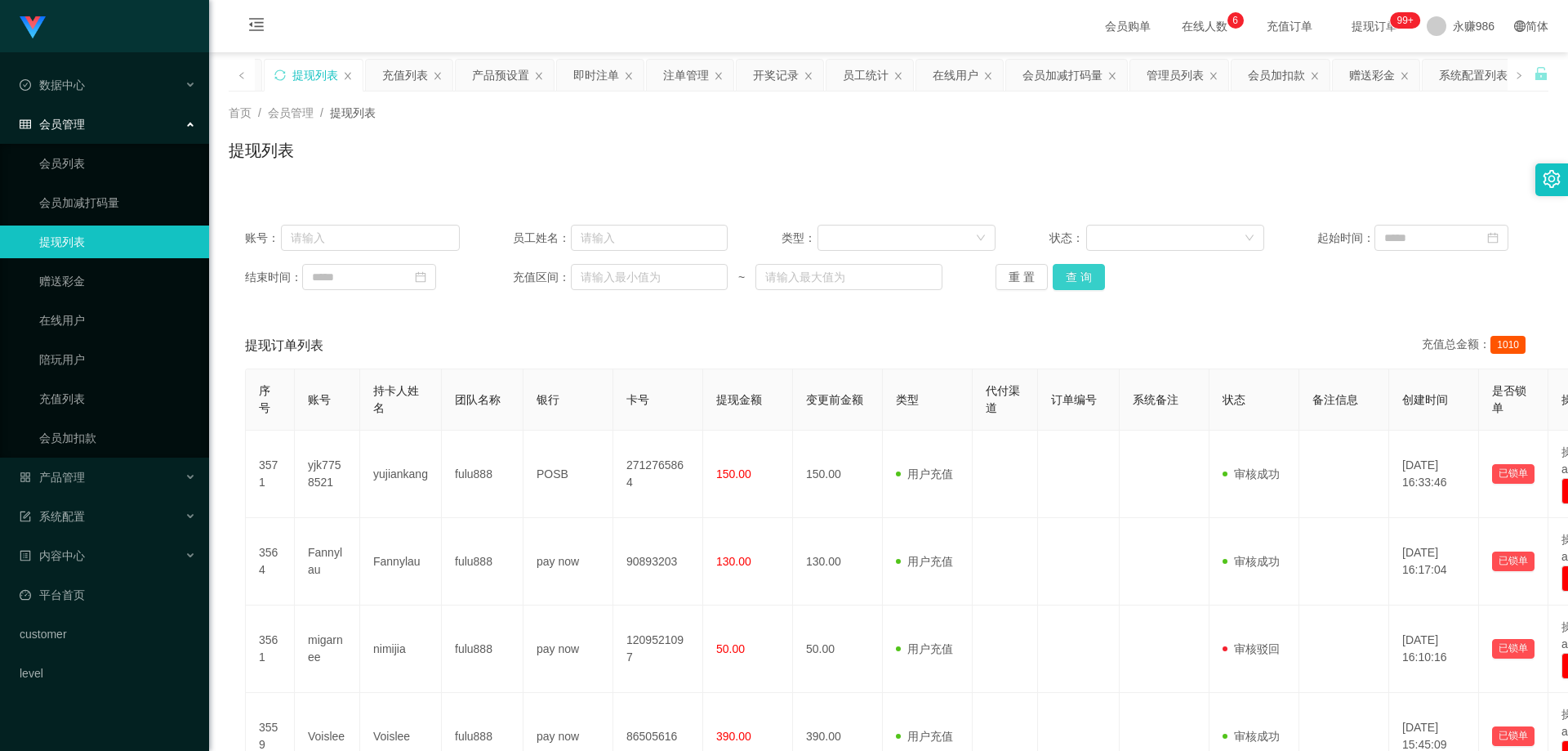
click at [1080, 274] on button "查 询" at bounding box center [1079, 277] width 52 height 26
click at [1080, 275] on button "查 询" at bounding box center [1079, 277] width 52 height 26
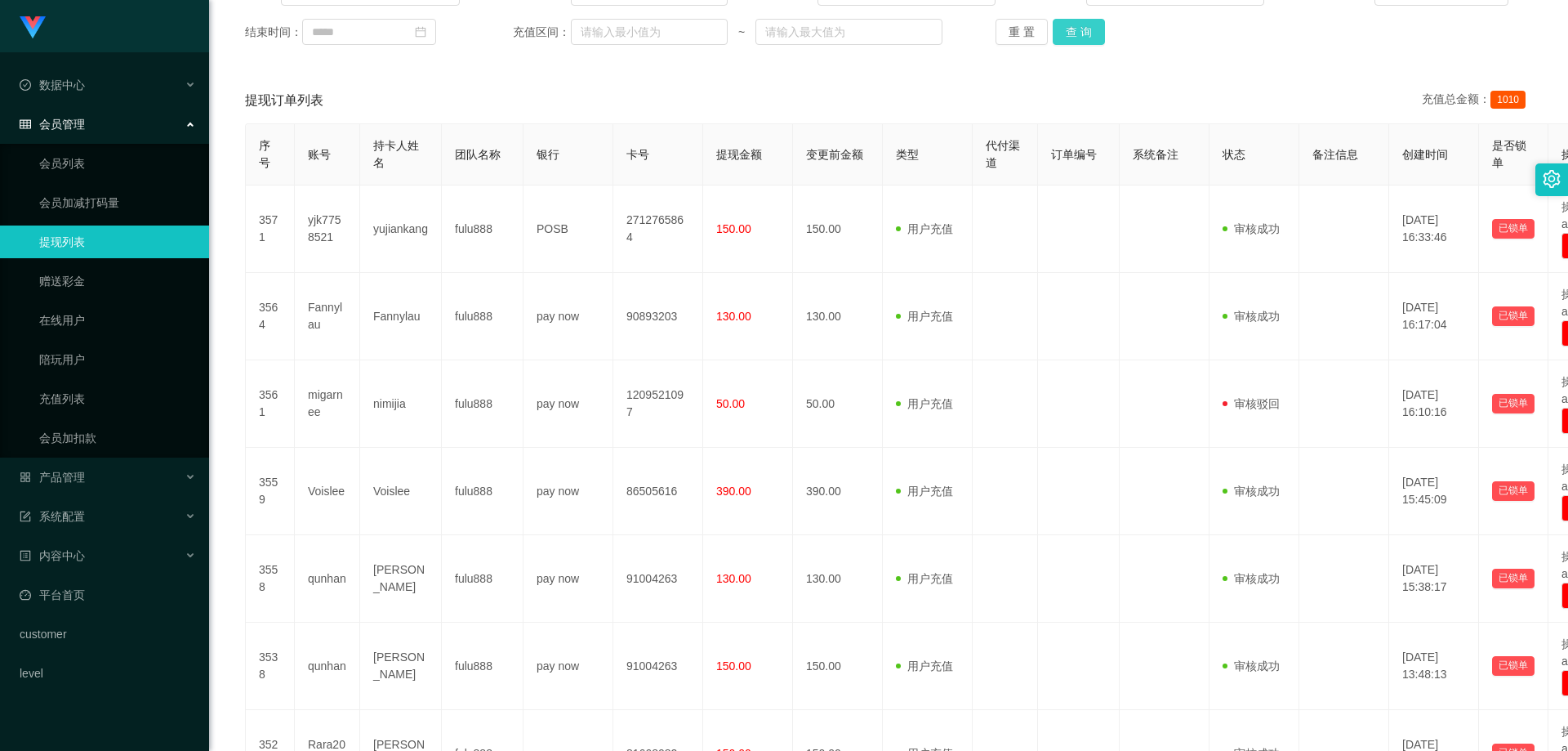
scroll to position [654, 0]
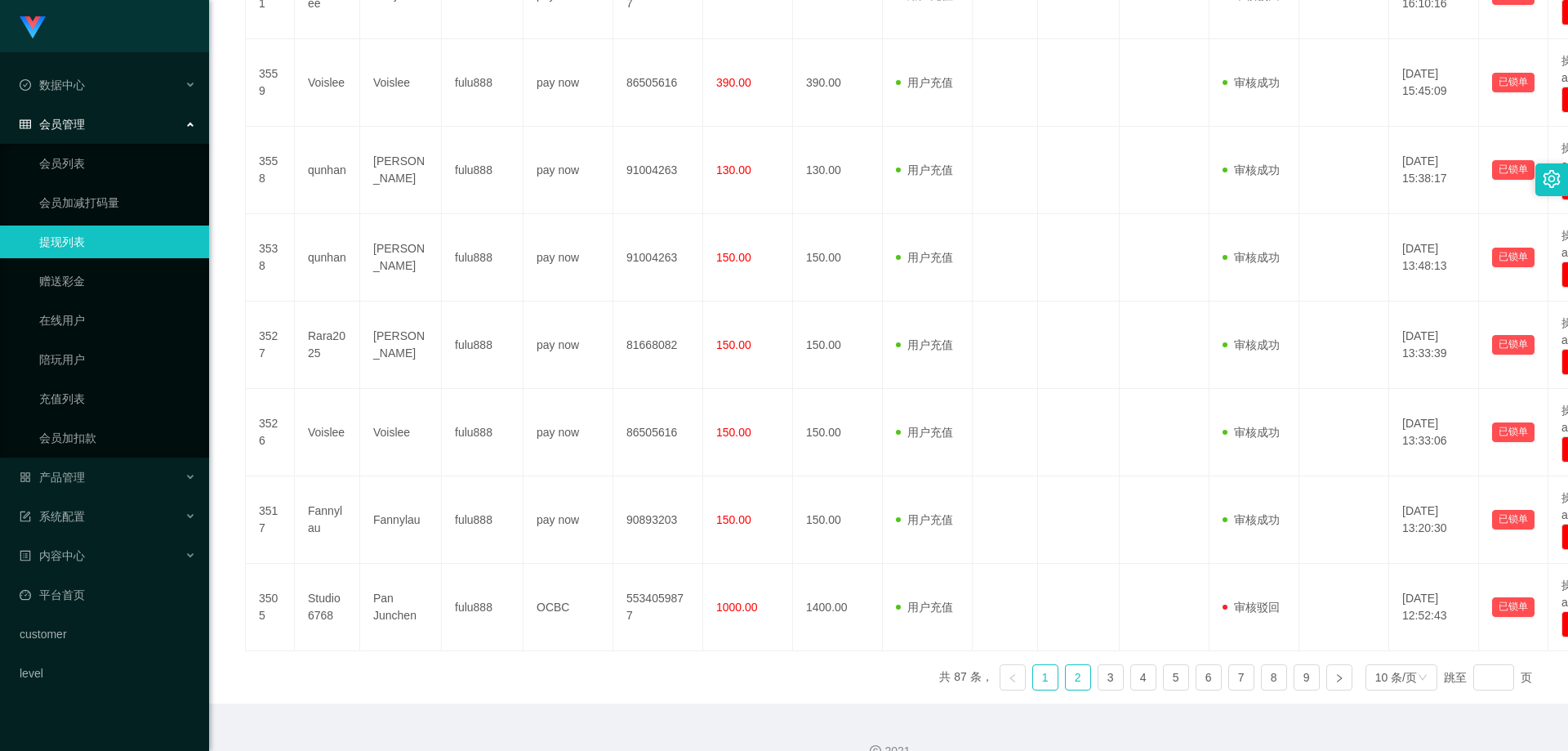
click at [1072, 679] on link "2" at bounding box center [1078, 677] width 25 height 25
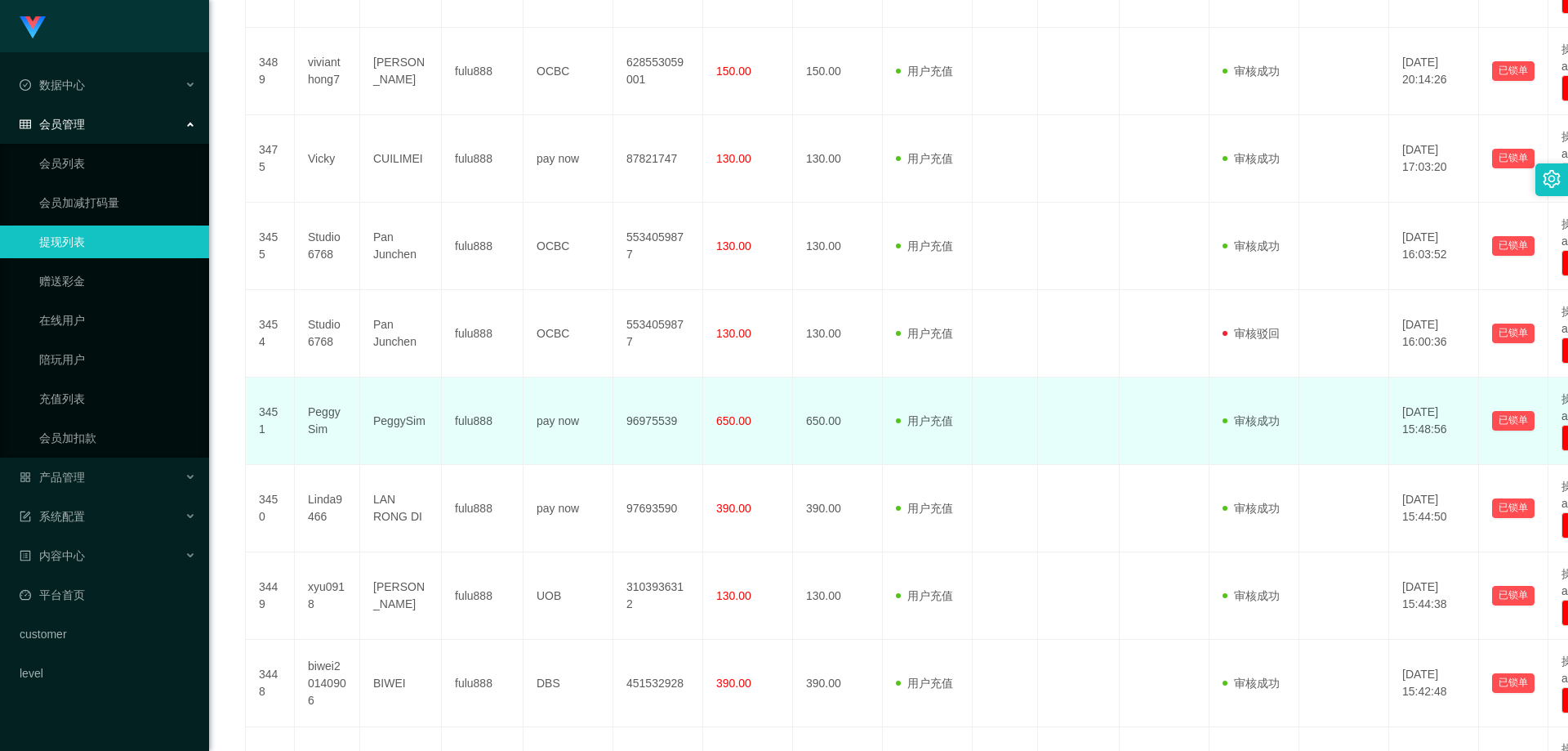
scroll to position [682, 0]
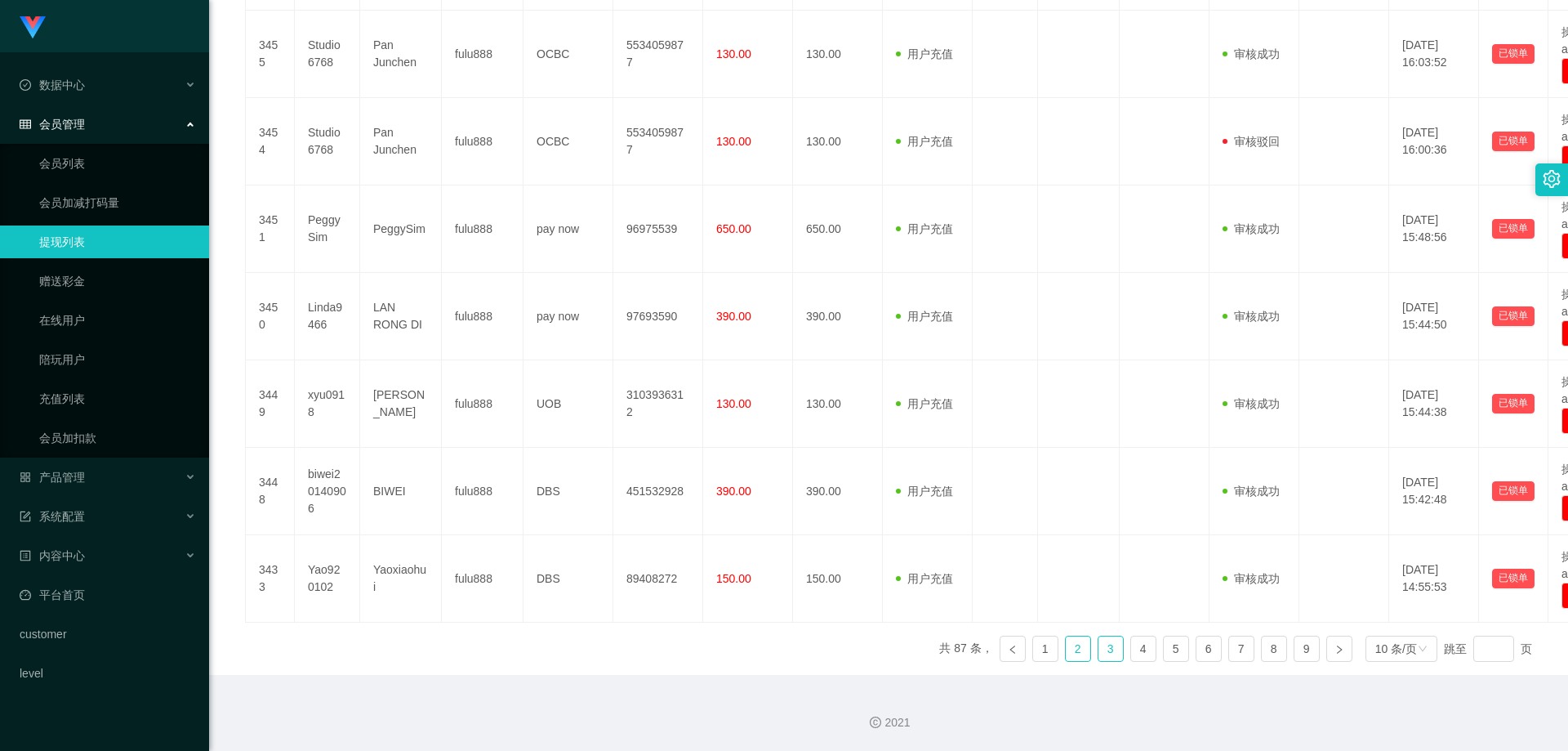
click at [1103, 652] on link "3" at bounding box center [1111, 649] width 25 height 25
click at [1131, 653] on link "4" at bounding box center [1143, 649] width 25 height 25
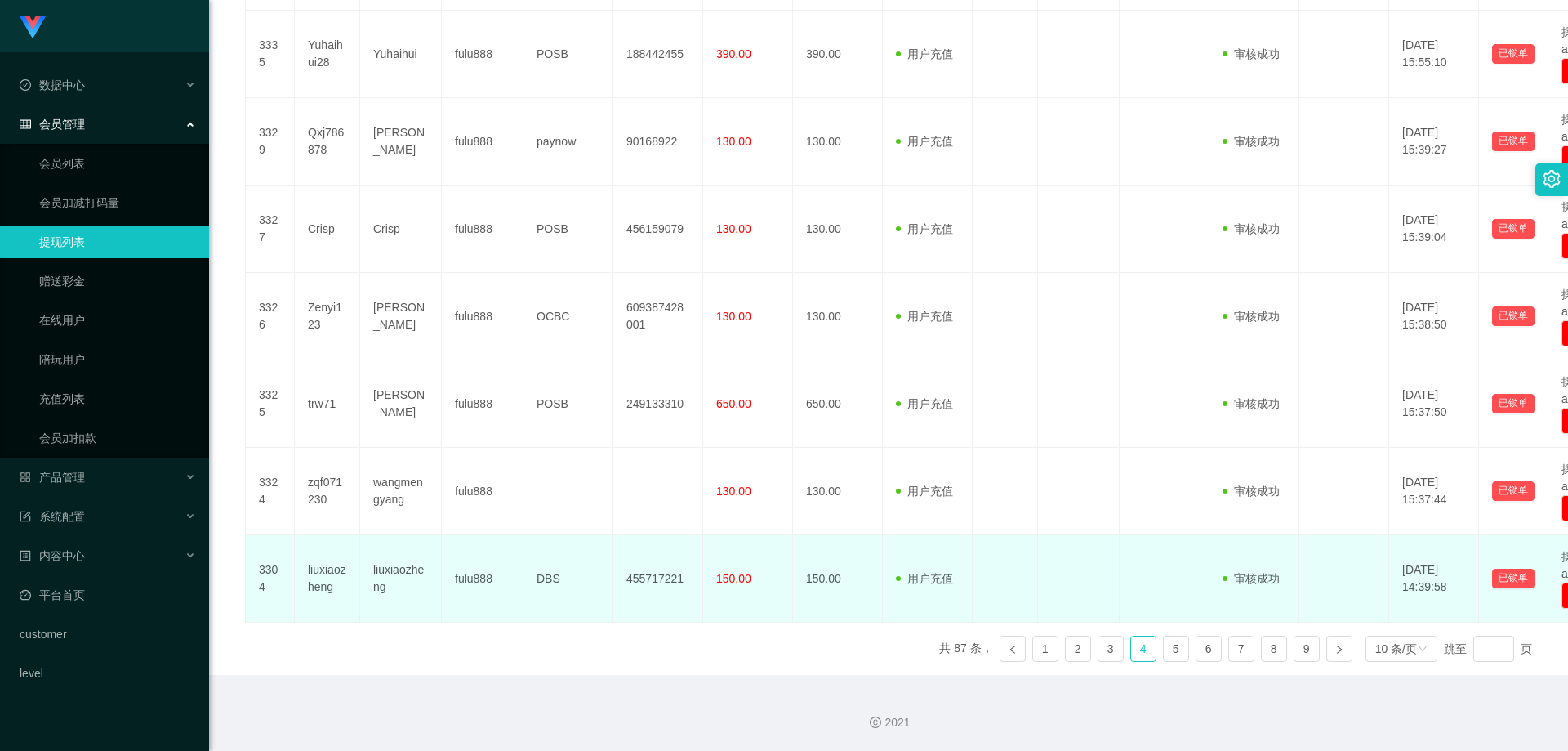
click at [316, 574] on td "liuxiaozheng" at bounding box center [327, 579] width 66 height 88
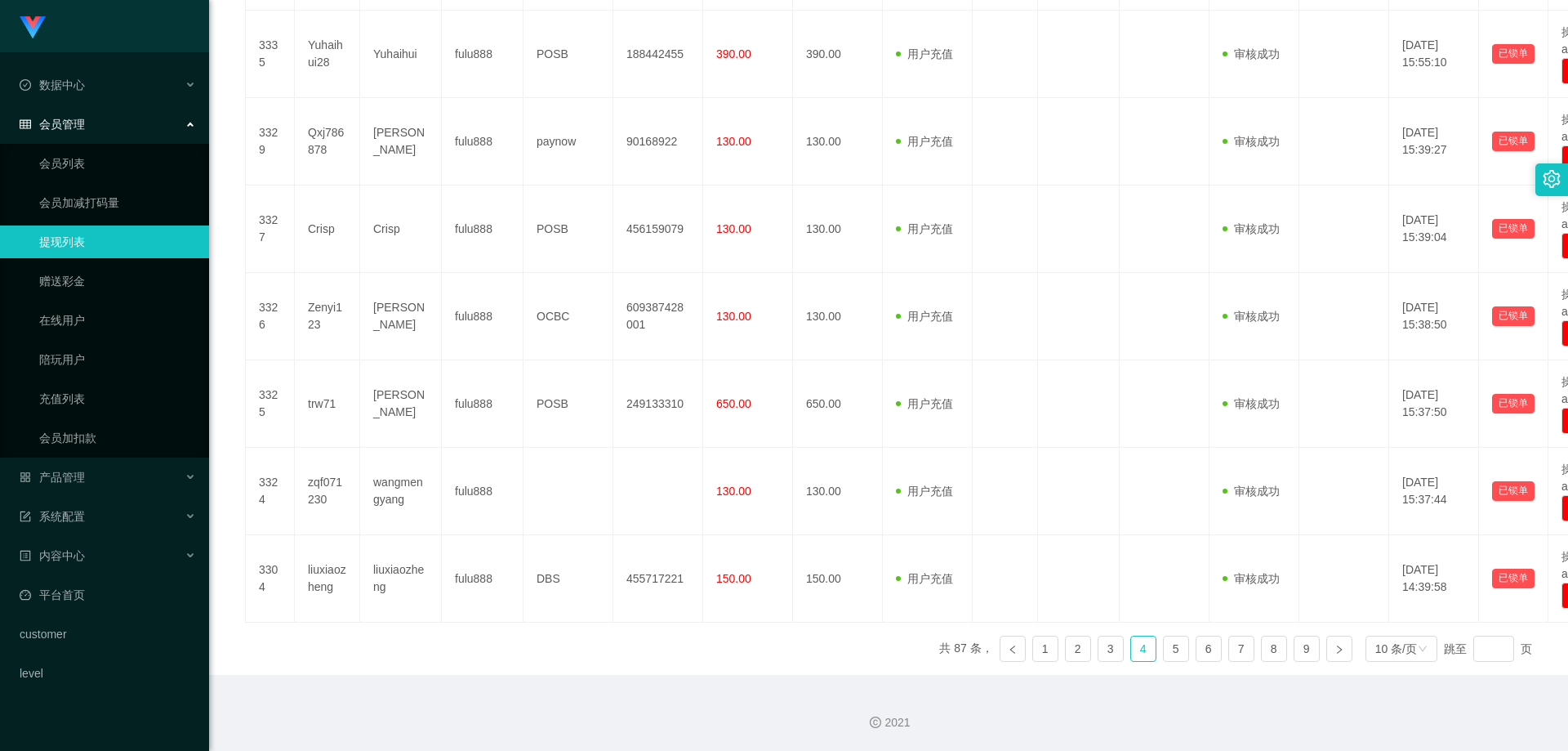
click at [128, 116] on div "会员管理" at bounding box center [105, 124] width 209 height 32
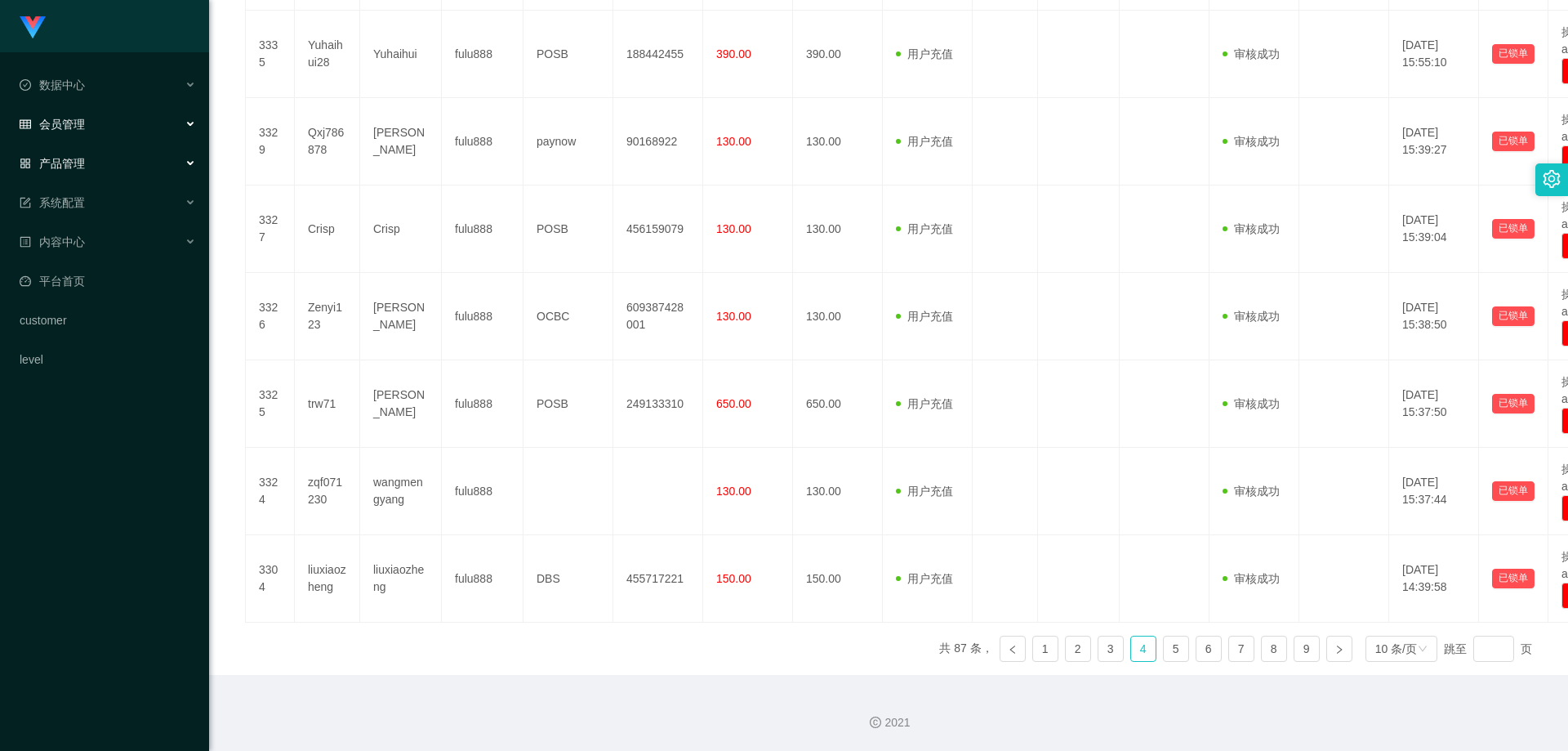
click at [110, 175] on div "产品管理" at bounding box center [105, 163] width 209 height 32
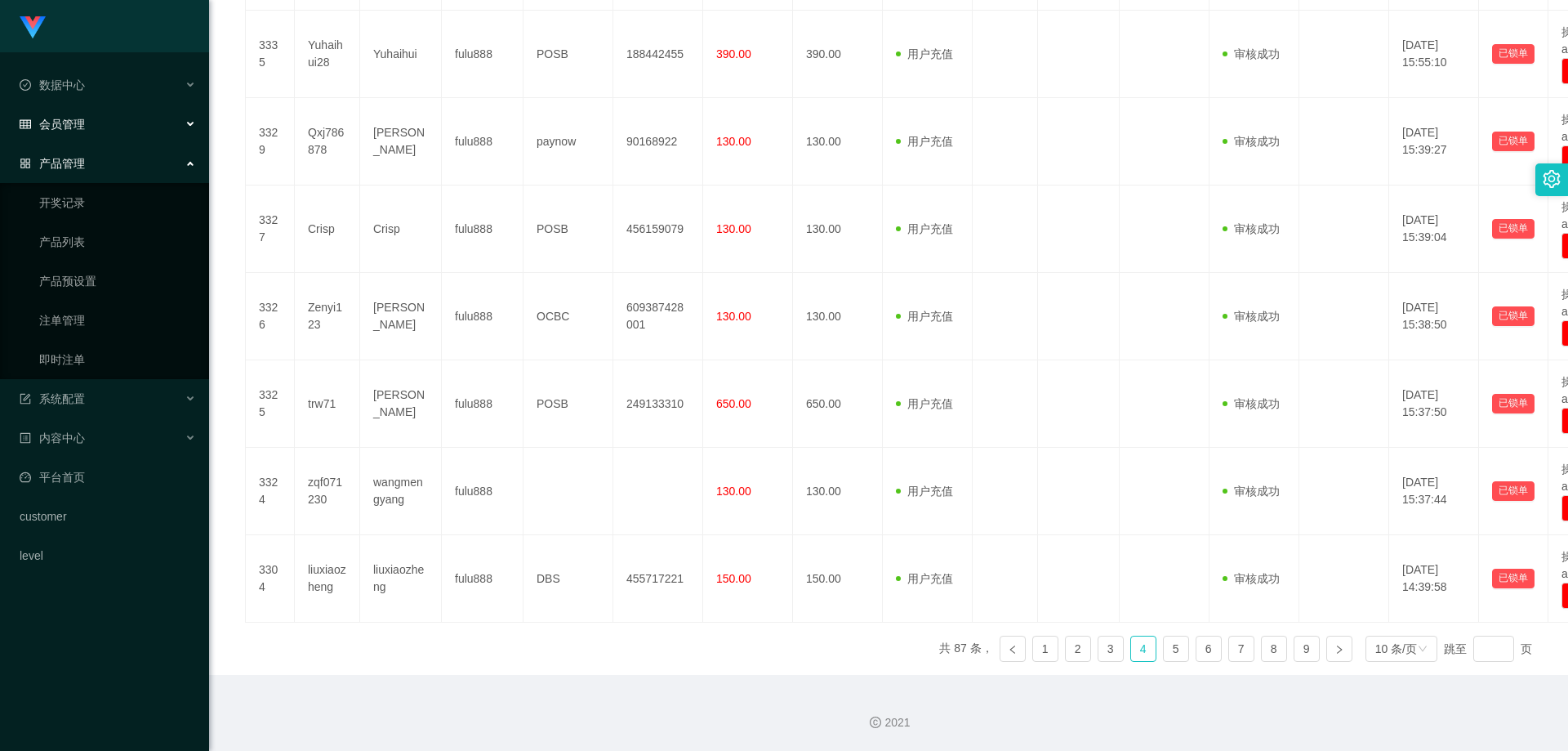
click at [97, 379] on ul "开奖记录 产品列表 产品预设置 注单管理 即时注单" at bounding box center [105, 281] width 209 height 196
click at [97, 392] on div "系统配置" at bounding box center [105, 398] width 209 height 32
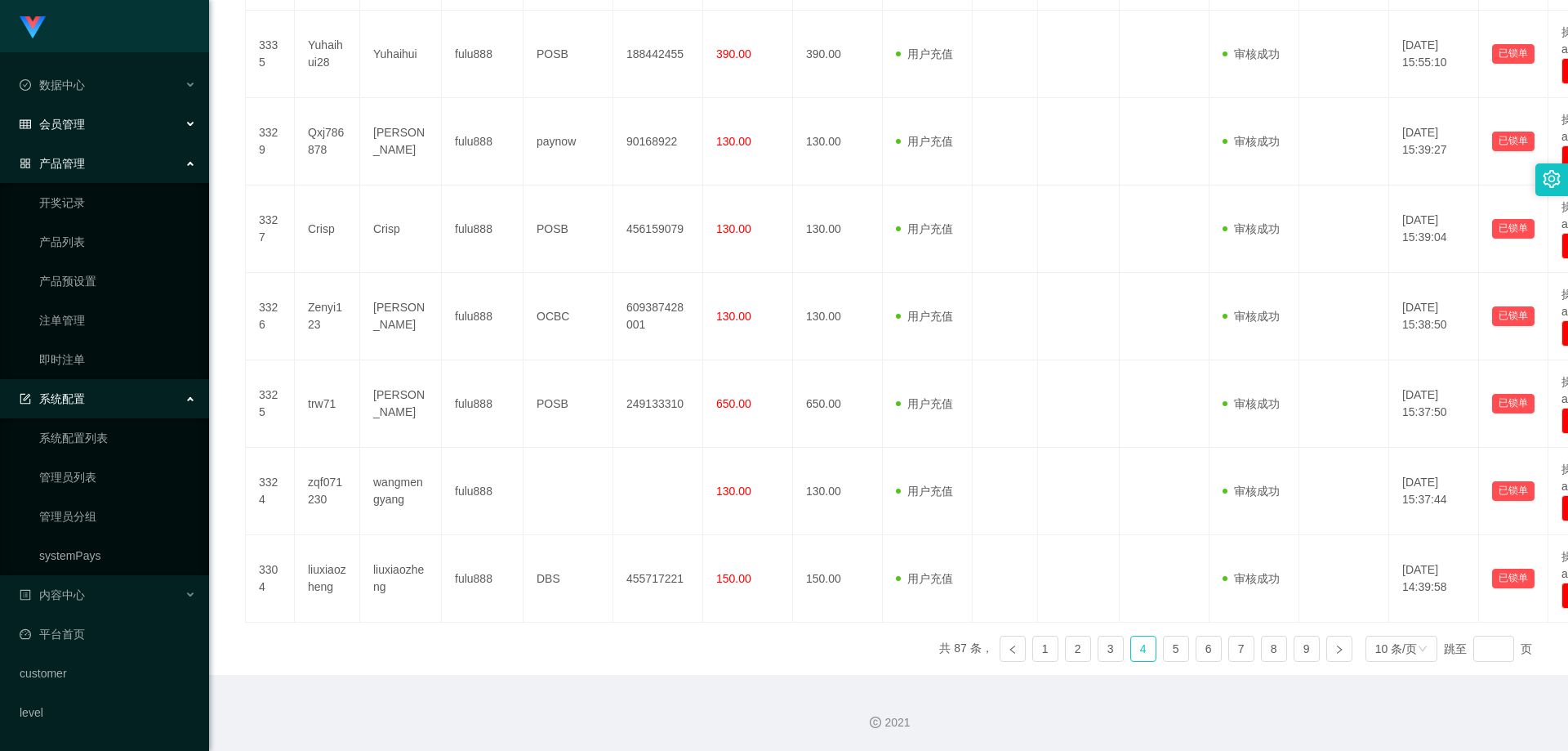
click at [97, 392] on div "系统配置" at bounding box center [105, 398] width 209 height 32
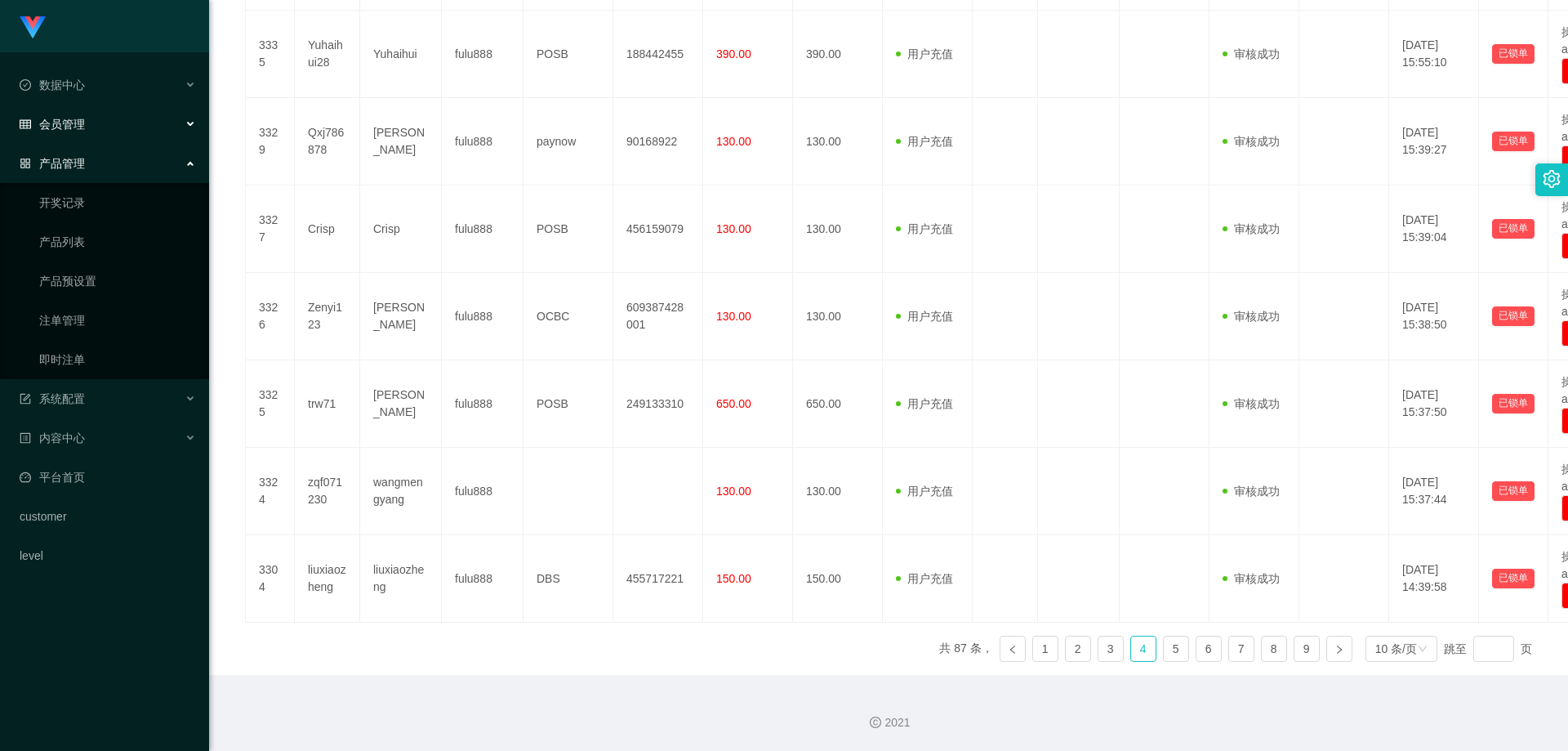
click at [113, 163] on div "产品管理" at bounding box center [105, 163] width 209 height 32
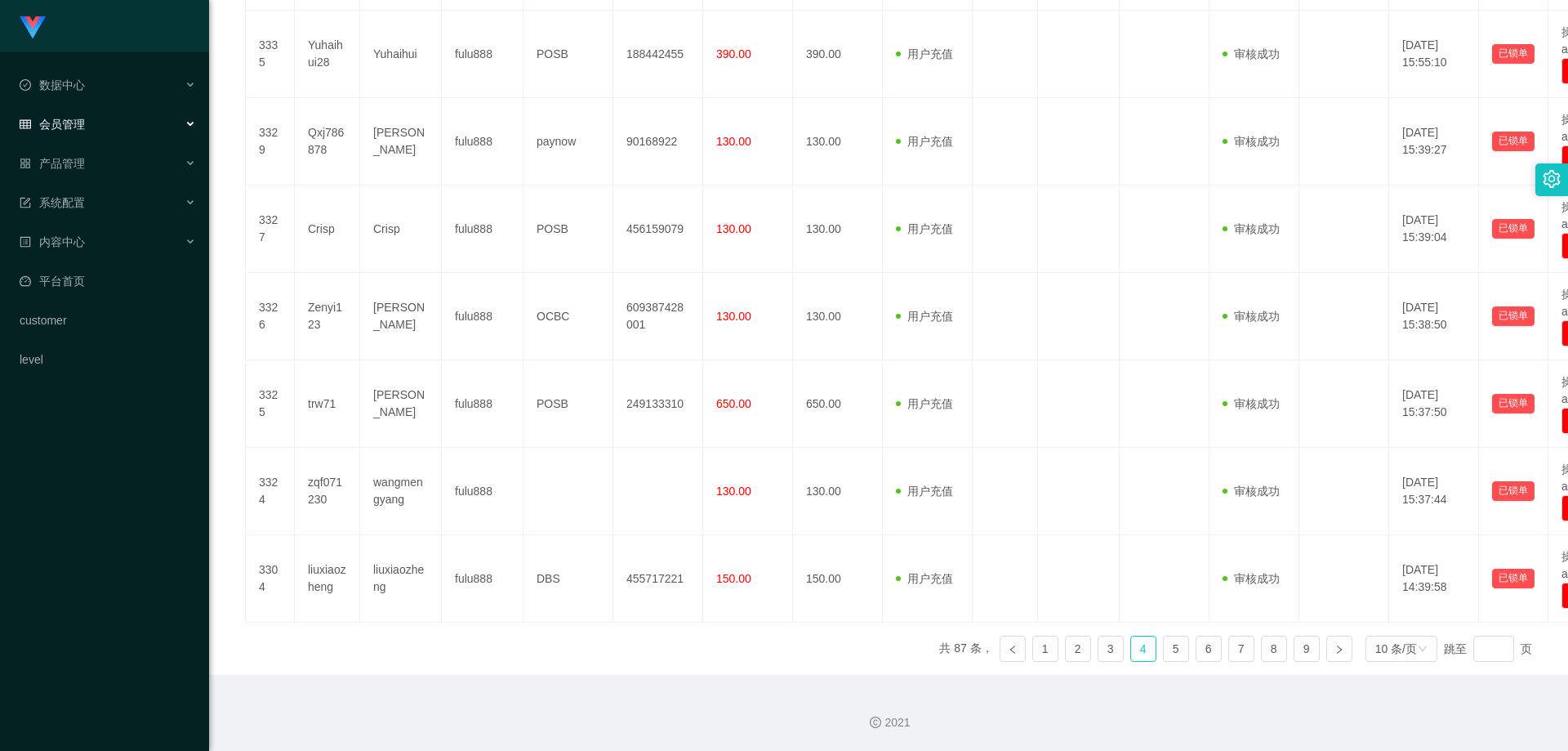
click at [98, 135] on div "会员管理" at bounding box center [105, 124] width 209 height 32
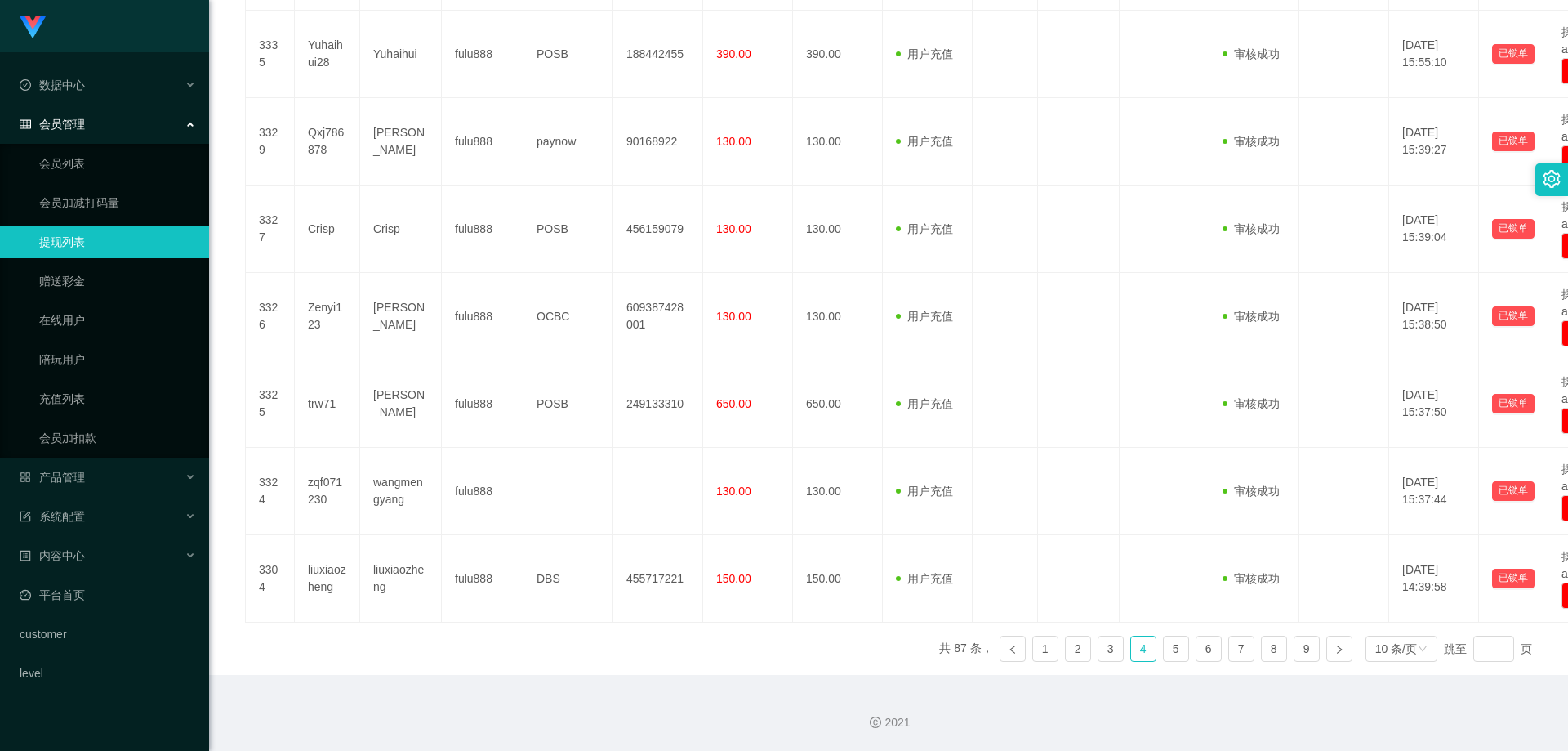
click at [119, 118] on div "会员管理" at bounding box center [105, 124] width 209 height 32
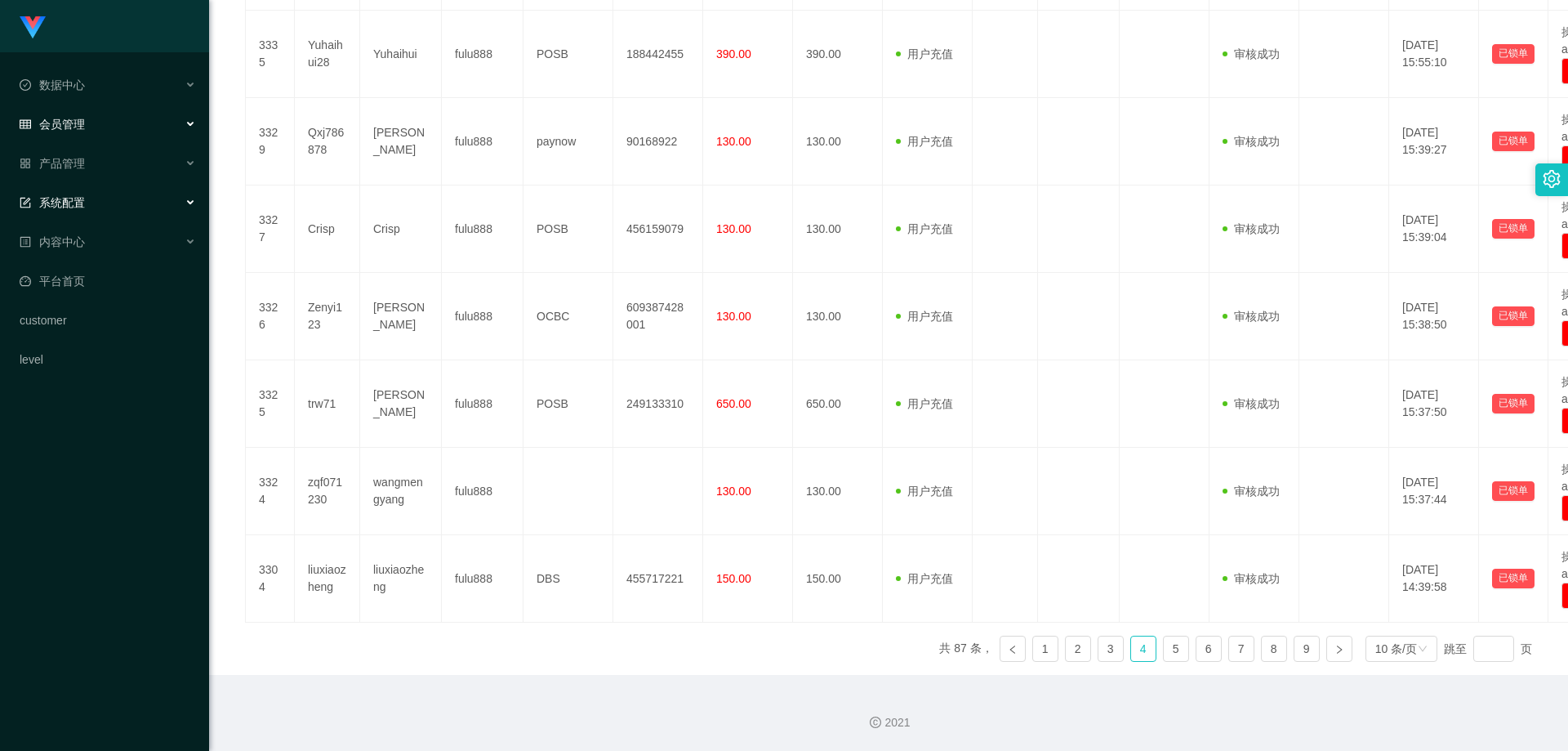
click at [99, 197] on div "系统配置" at bounding box center [105, 203] width 209 height 32
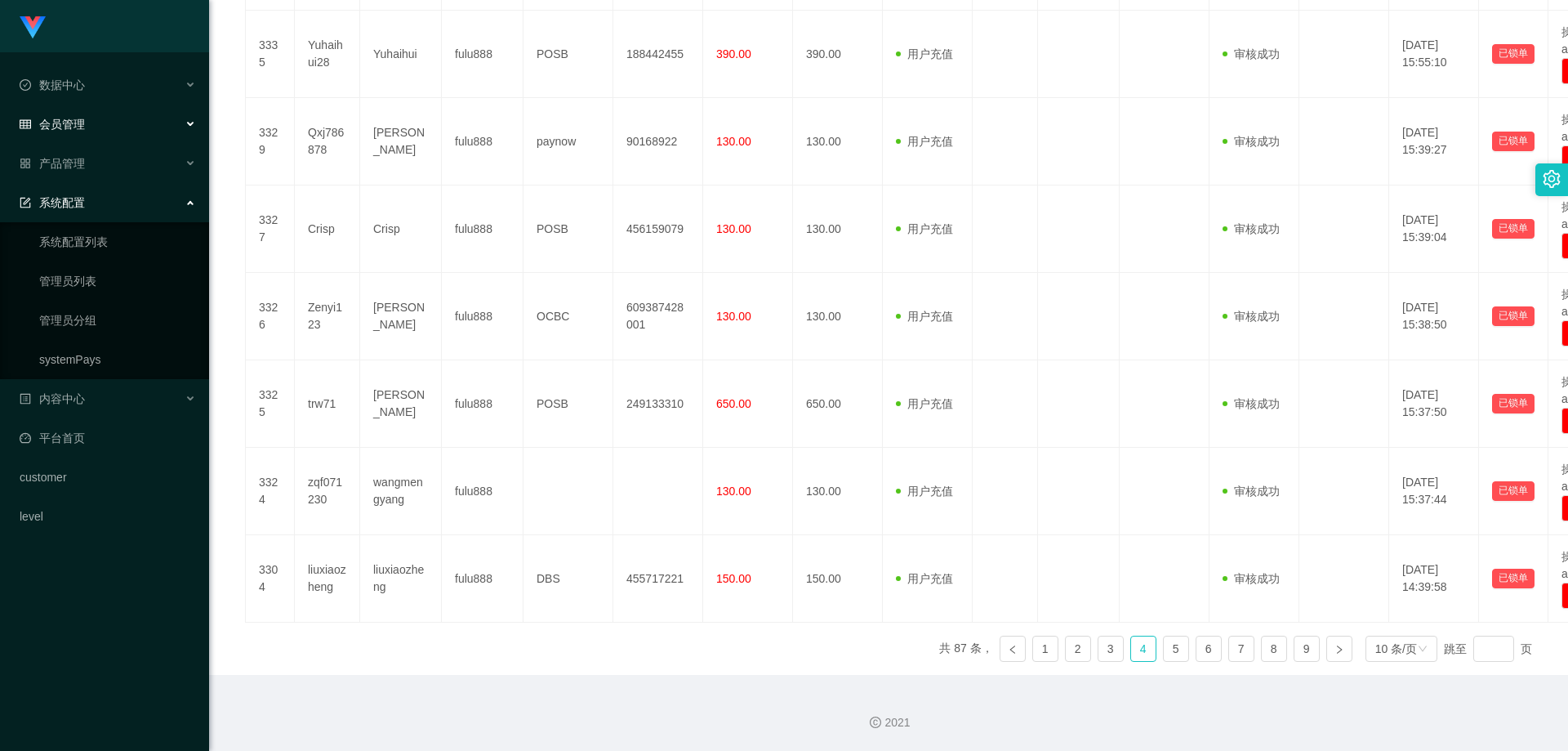
click at [99, 197] on div "系统配置" at bounding box center [105, 203] width 209 height 32
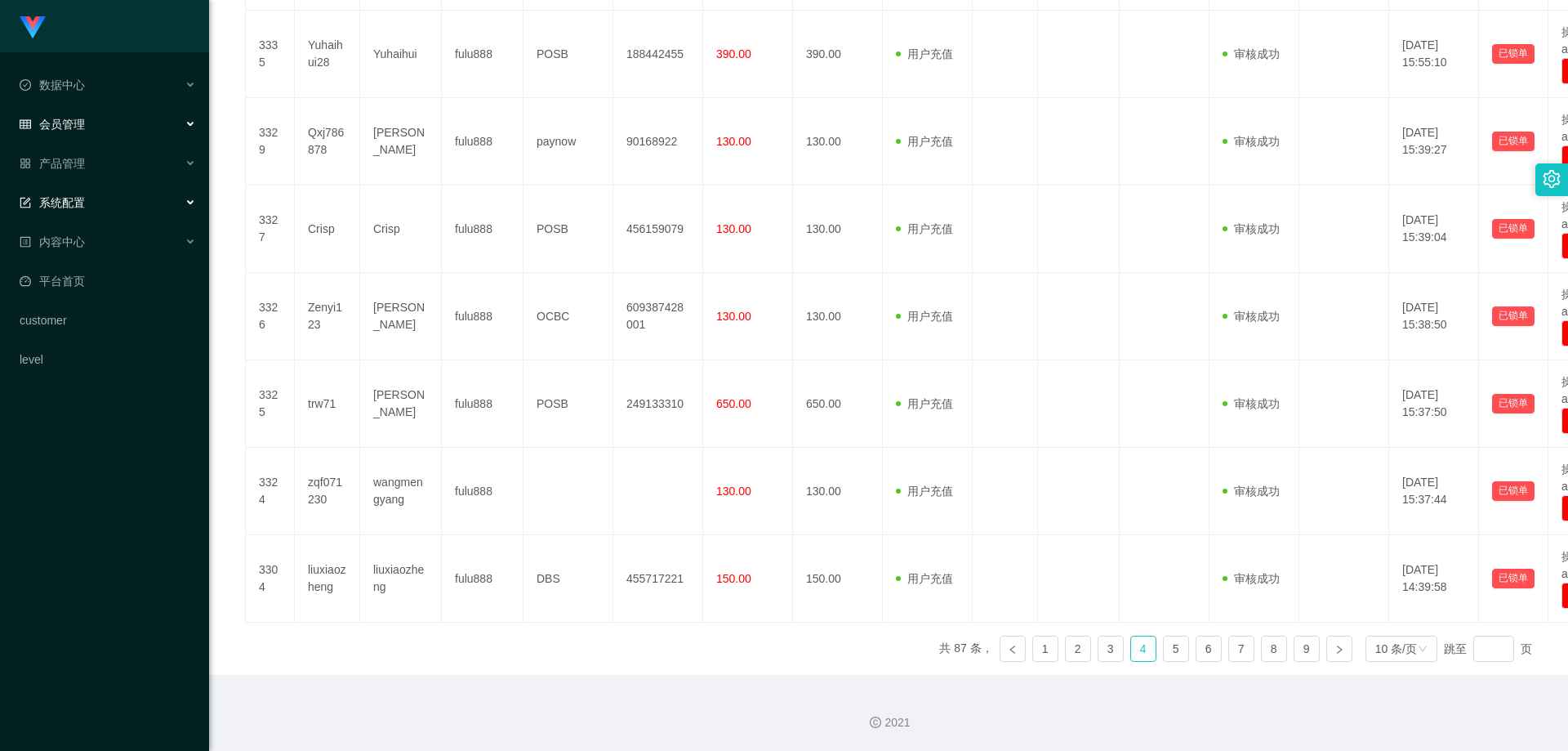
click at [99, 197] on div "系统配置" at bounding box center [105, 203] width 209 height 32
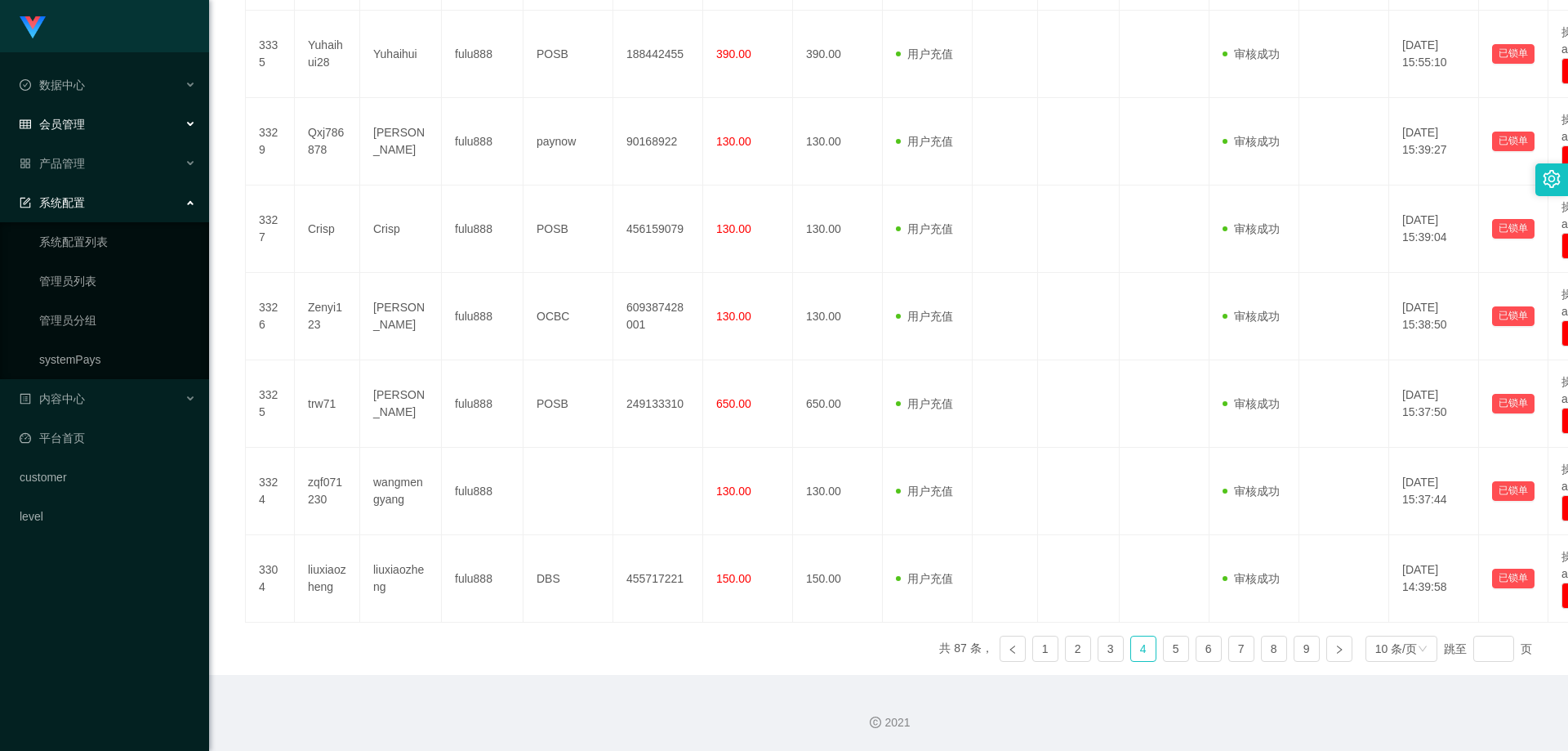
click at [99, 197] on div "系统配置" at bounding box center [105, 203] width 209 height 32
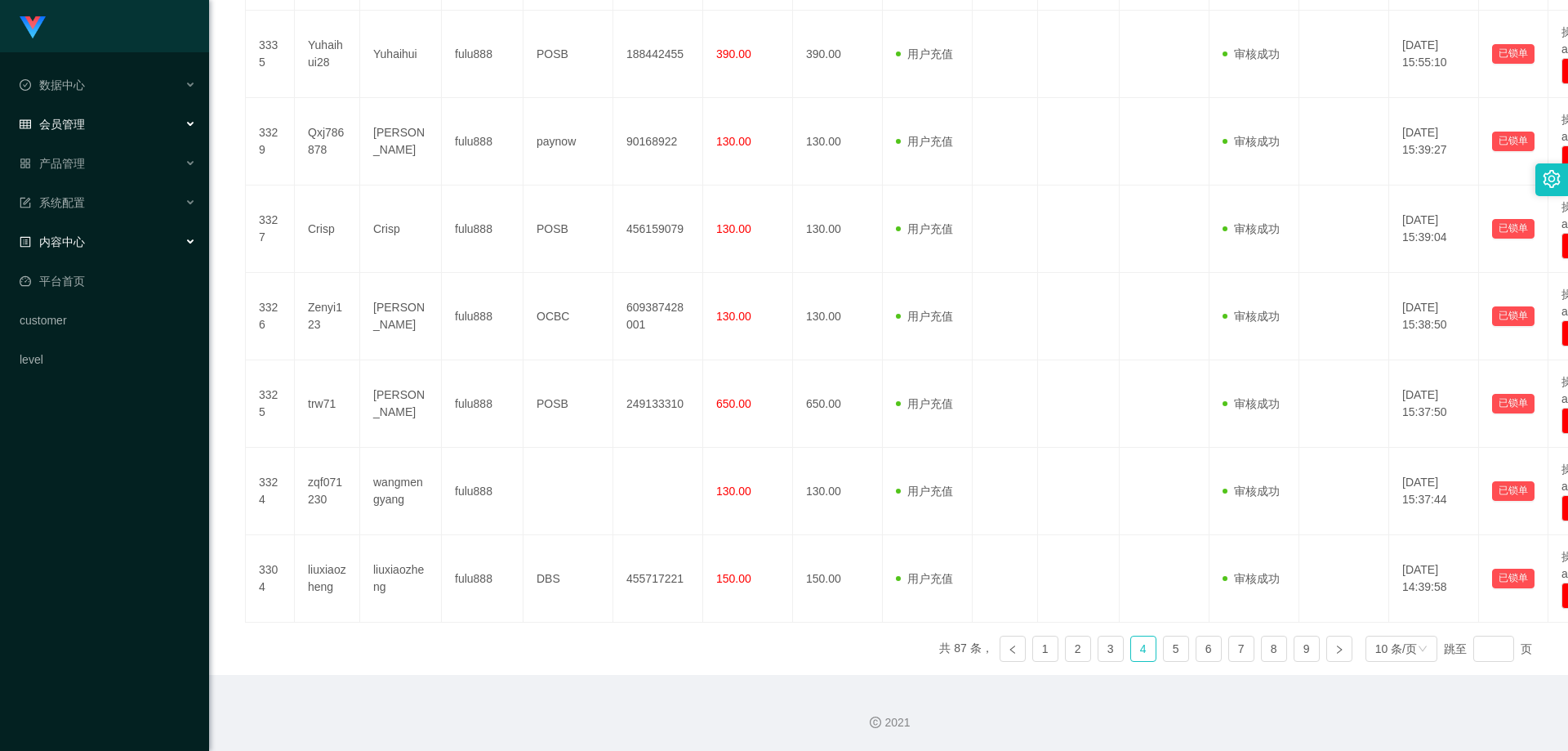
click at [97, 235] on div "内容中心" at bounding box center [105, 242] width 209 height 32
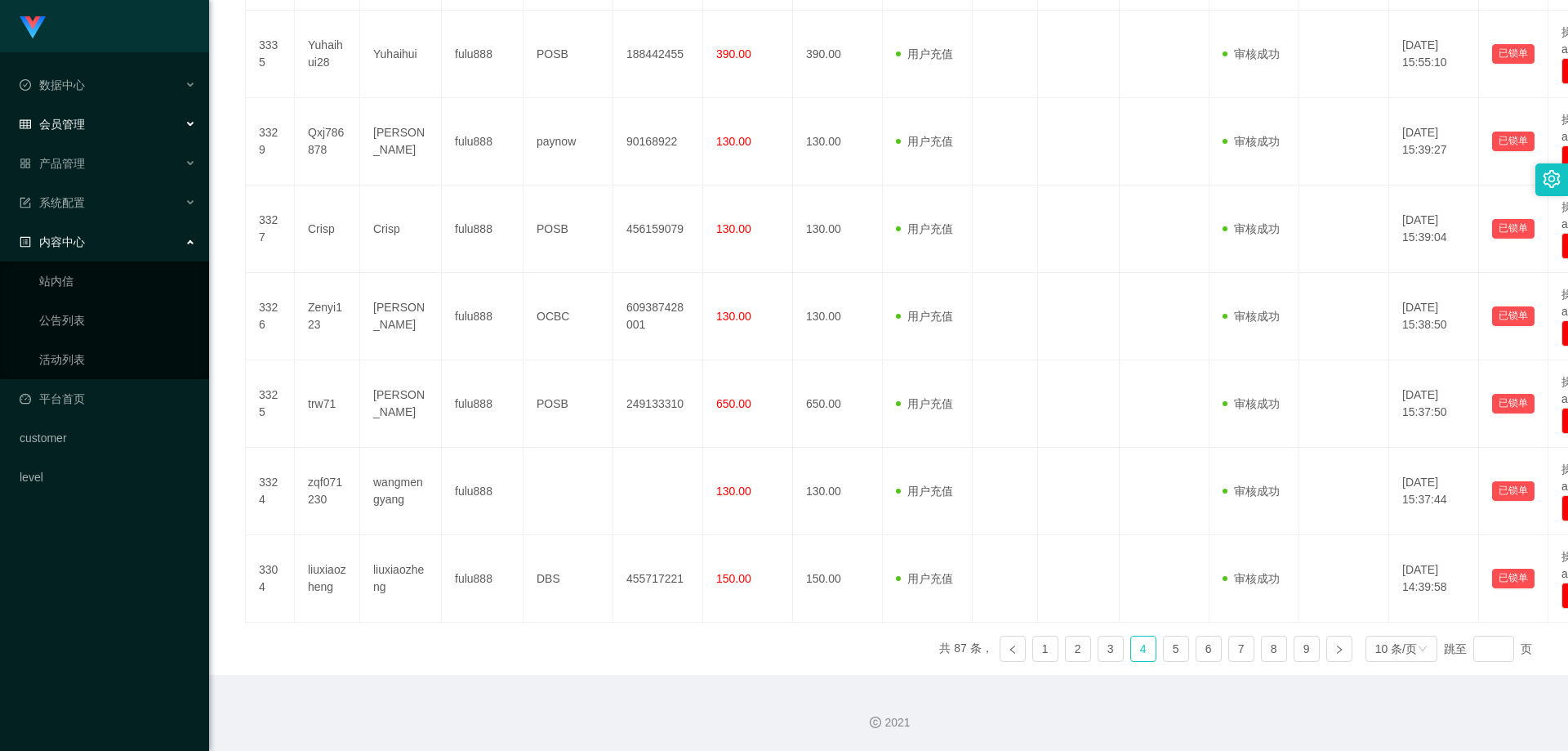
click at [97, 235] on div "内容中心" at bounding box center [105, 242] width 209 height 32
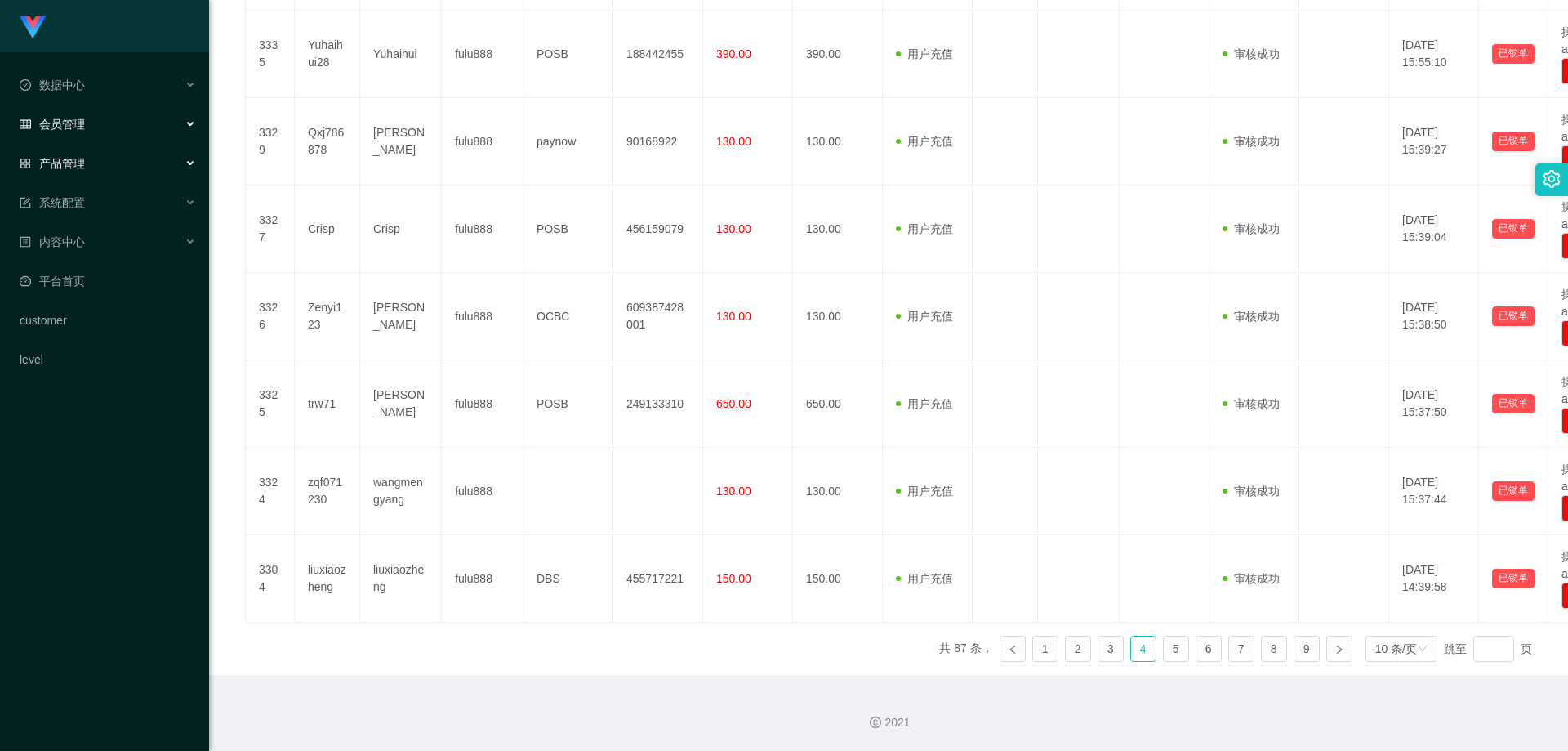
click at [107, 171] on div "产品管理" at bounding box center [105, 163] width 209 height 32
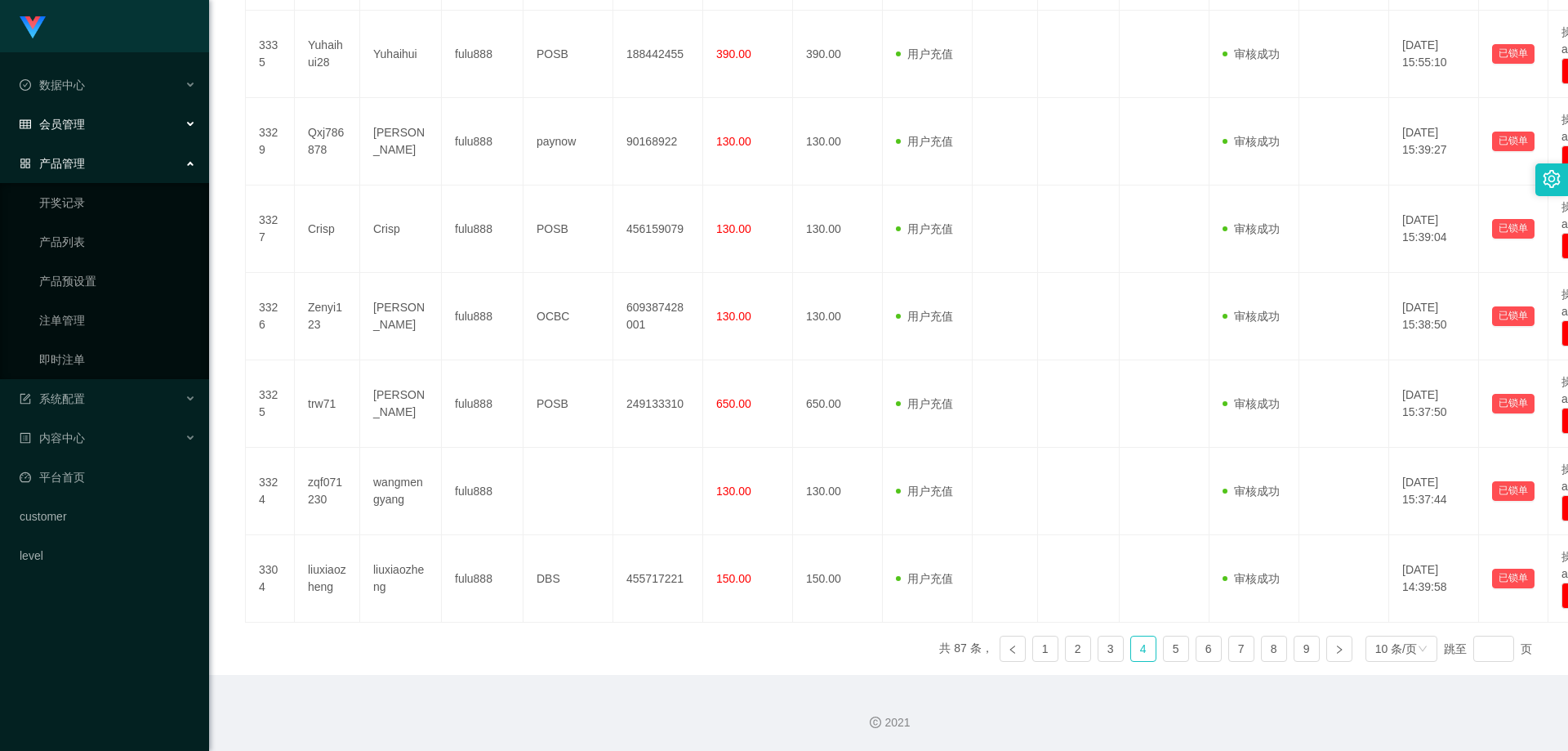
click at [94, 171] on div "产品管理" at bounding box center [105, 163] width 209 height 32
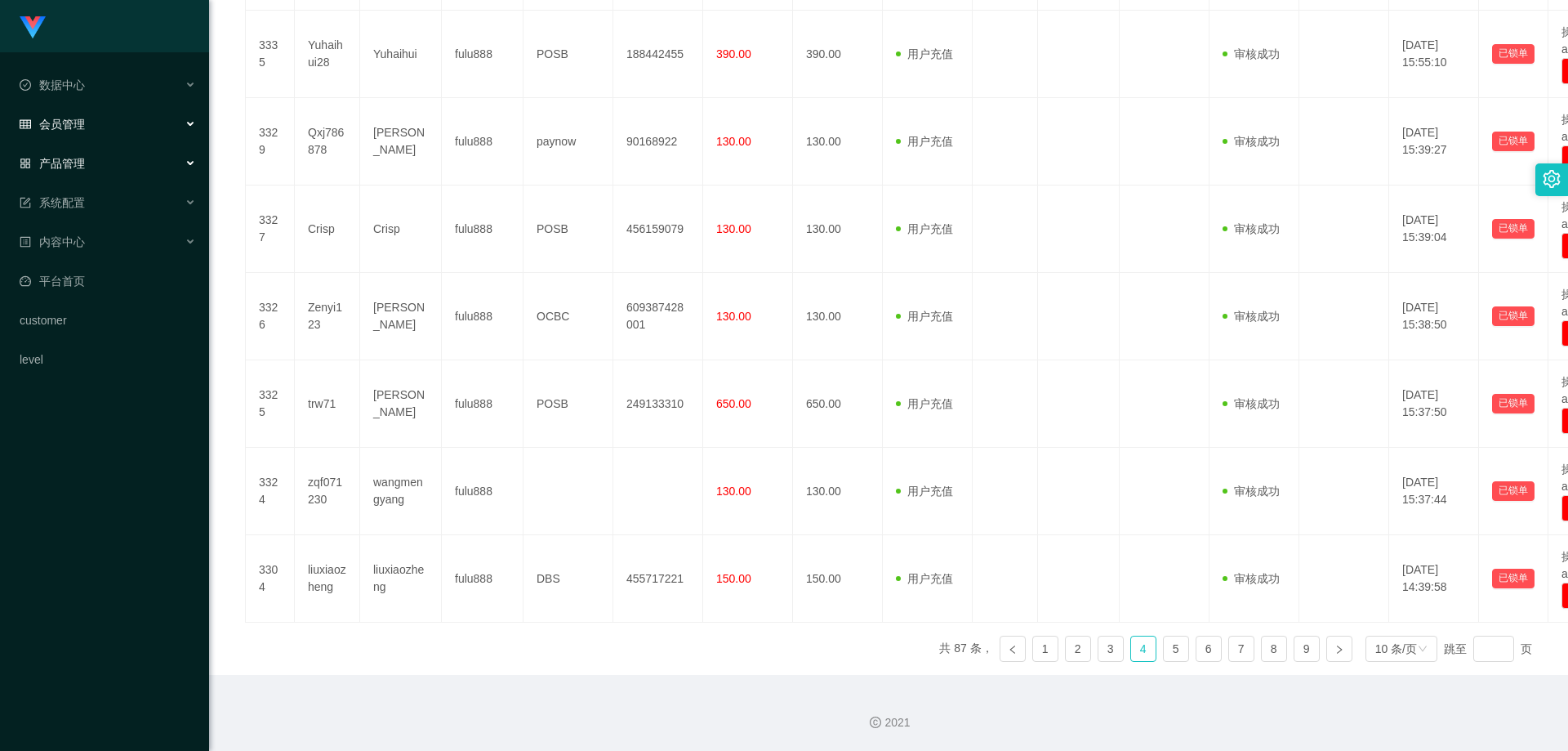
click at [94, 171] on div "产品管理" at bounding box center [105, 163] width 209 height 32
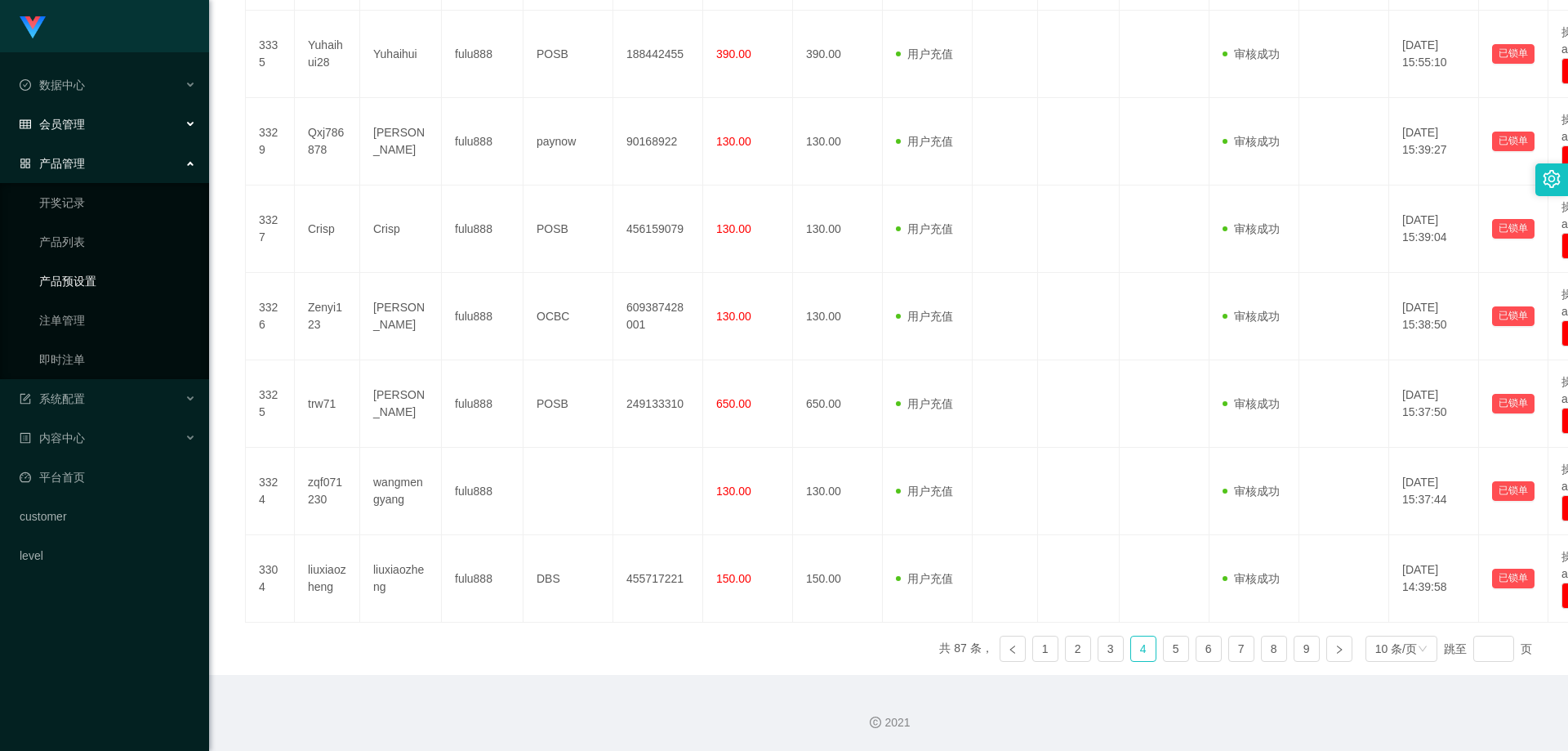
click at [92, 287] on link "产品预设置" at bounding box center [117, 281] width 157 height 32
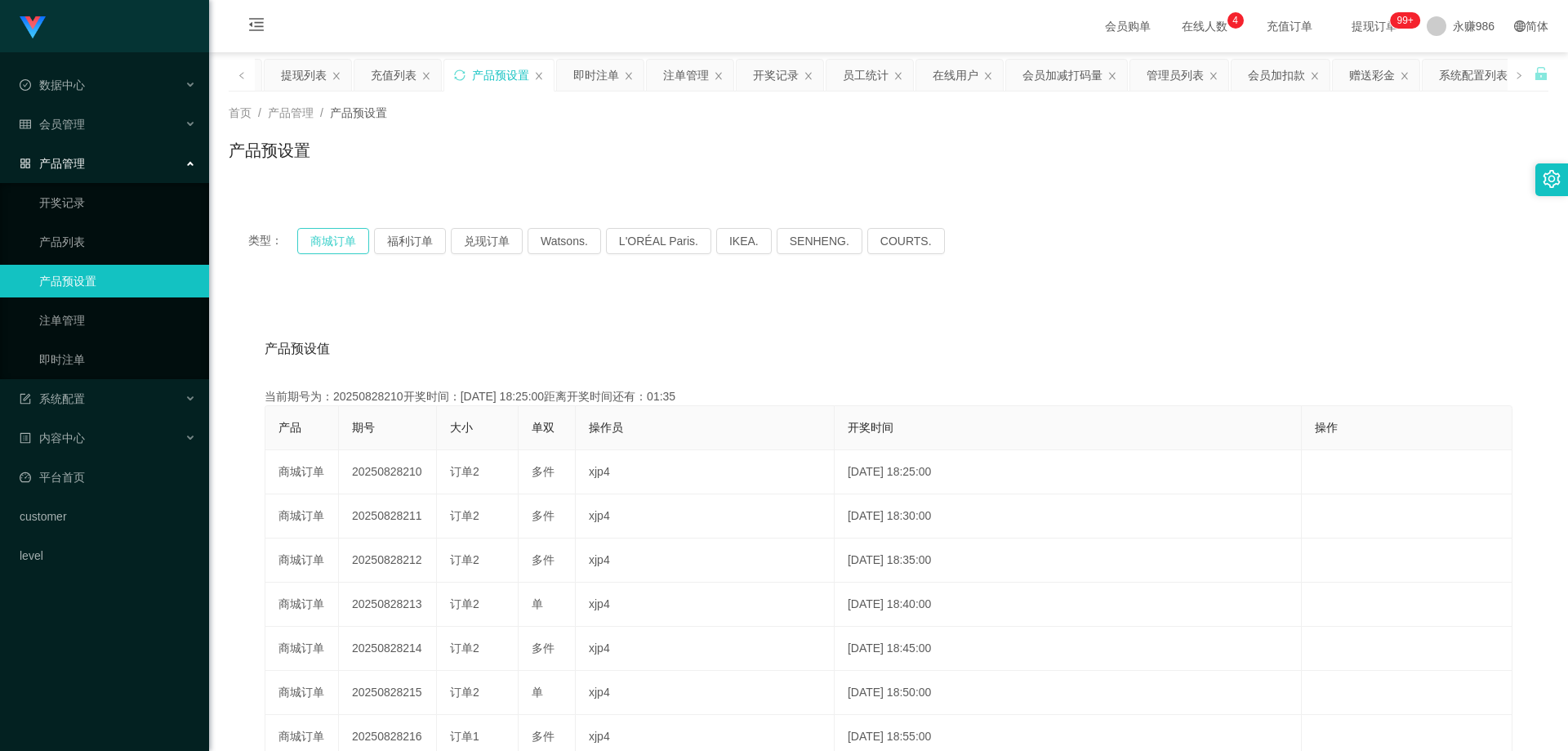
click at [329, 239] on button "商城订单" at bounding box center [333, 241] width 72 height 26
click at [419, 239] on button "福利订单" at bounding box center [409, 241] width 72 height 26
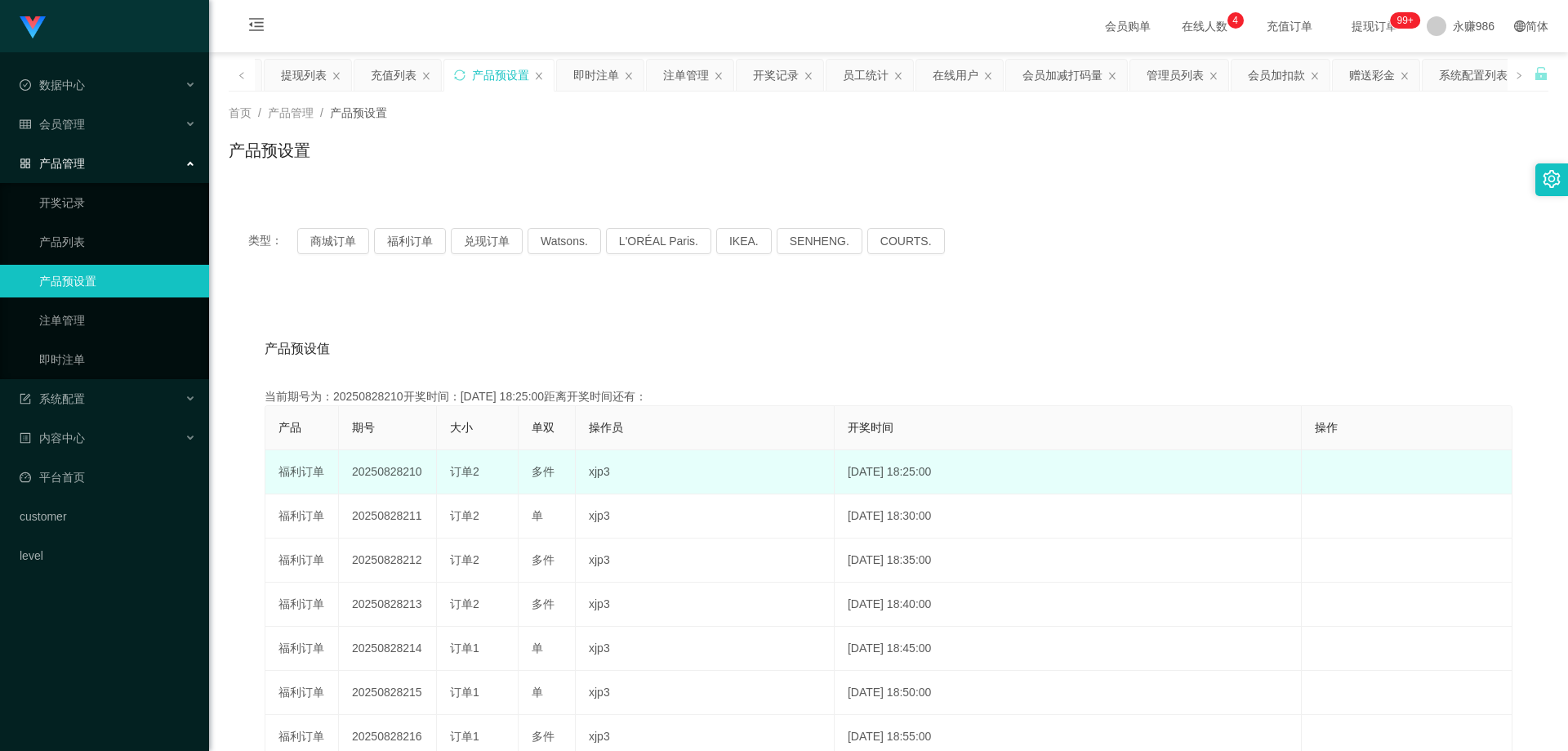
drag, startPoint x: 418, startPoint y: 472, endPoint x: 403, endPoint y: 475, distance: 15.3
click at [403, 475] on td "20250828210" at bounding box center [387, 473] width 98 height 44
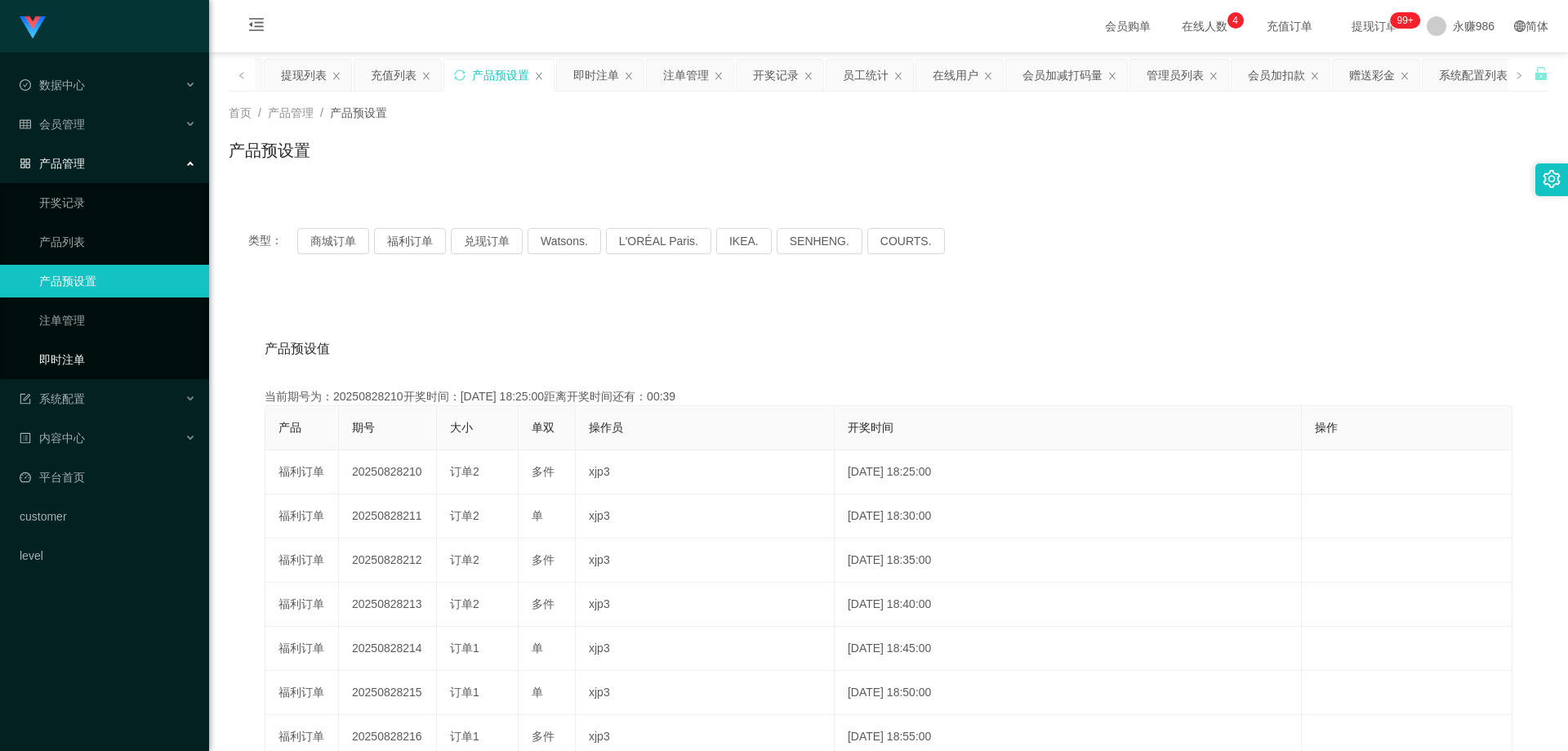
click at [77, 355] on link "即时注单" at bounding box center [117, 359] width 157 height 32
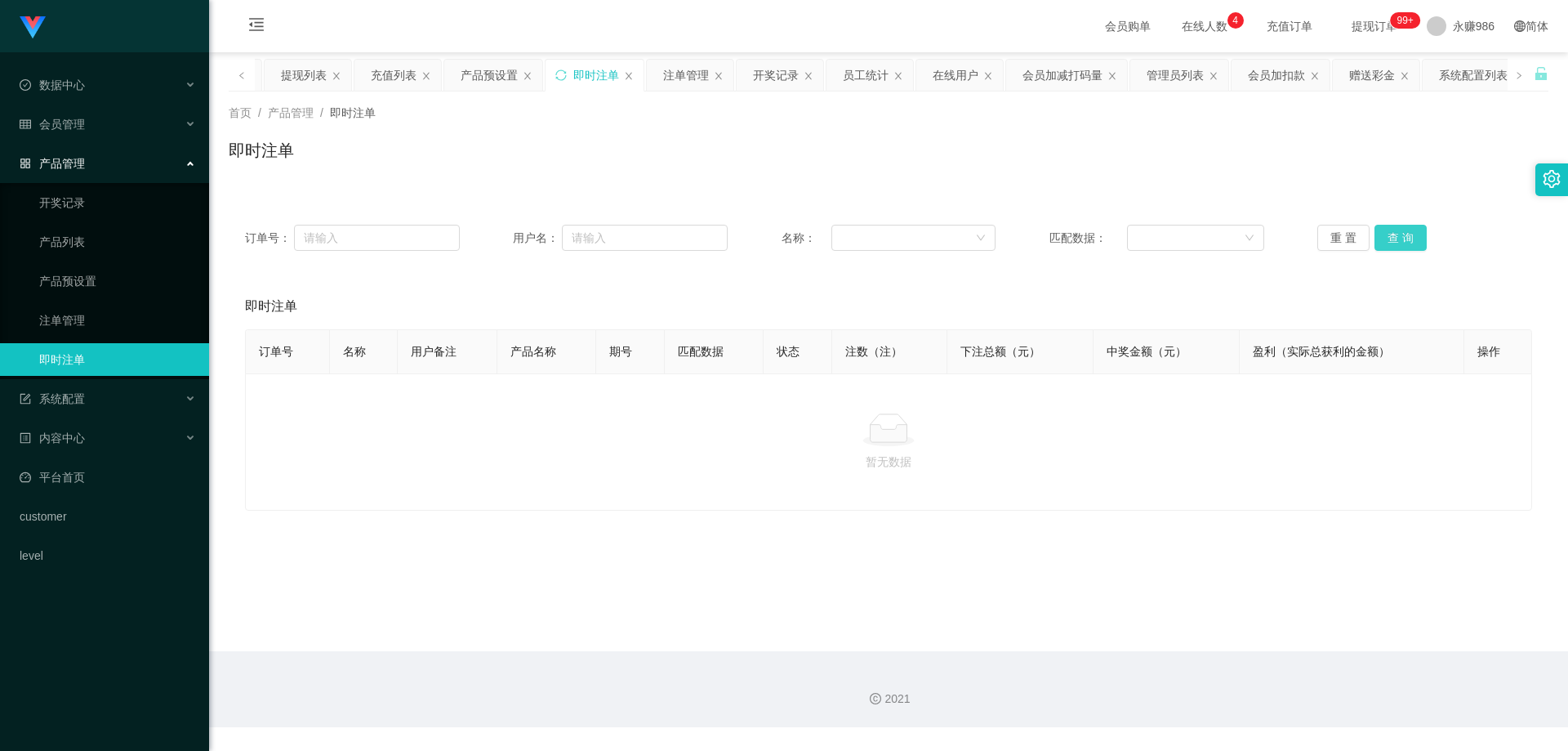
click at [1395, 230] on button "查 询" at bounding box center [1400, 238] width 52 height 26
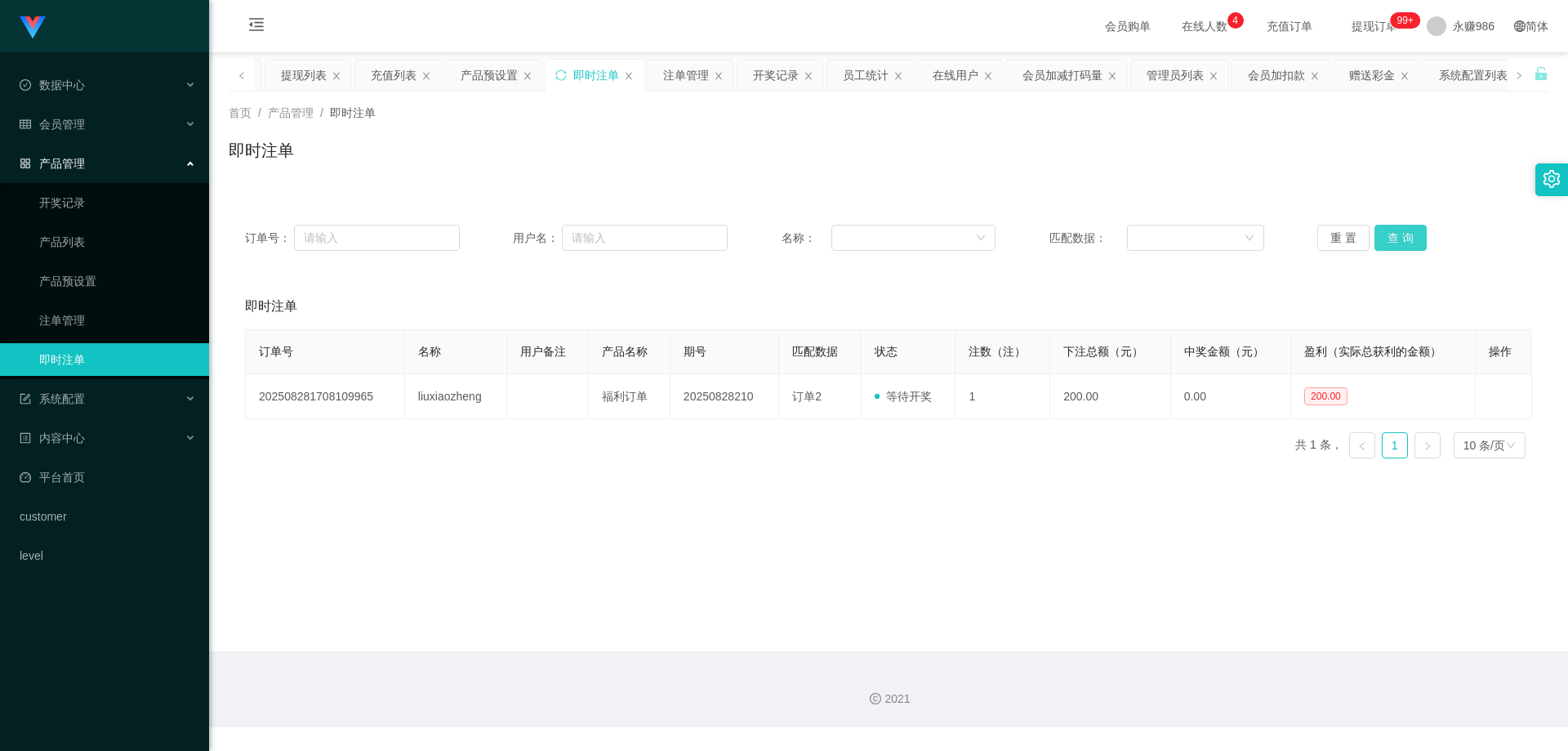
click at [1395, 230] on button "查 询" at bounding box center [1400, 238] width 52 height 26
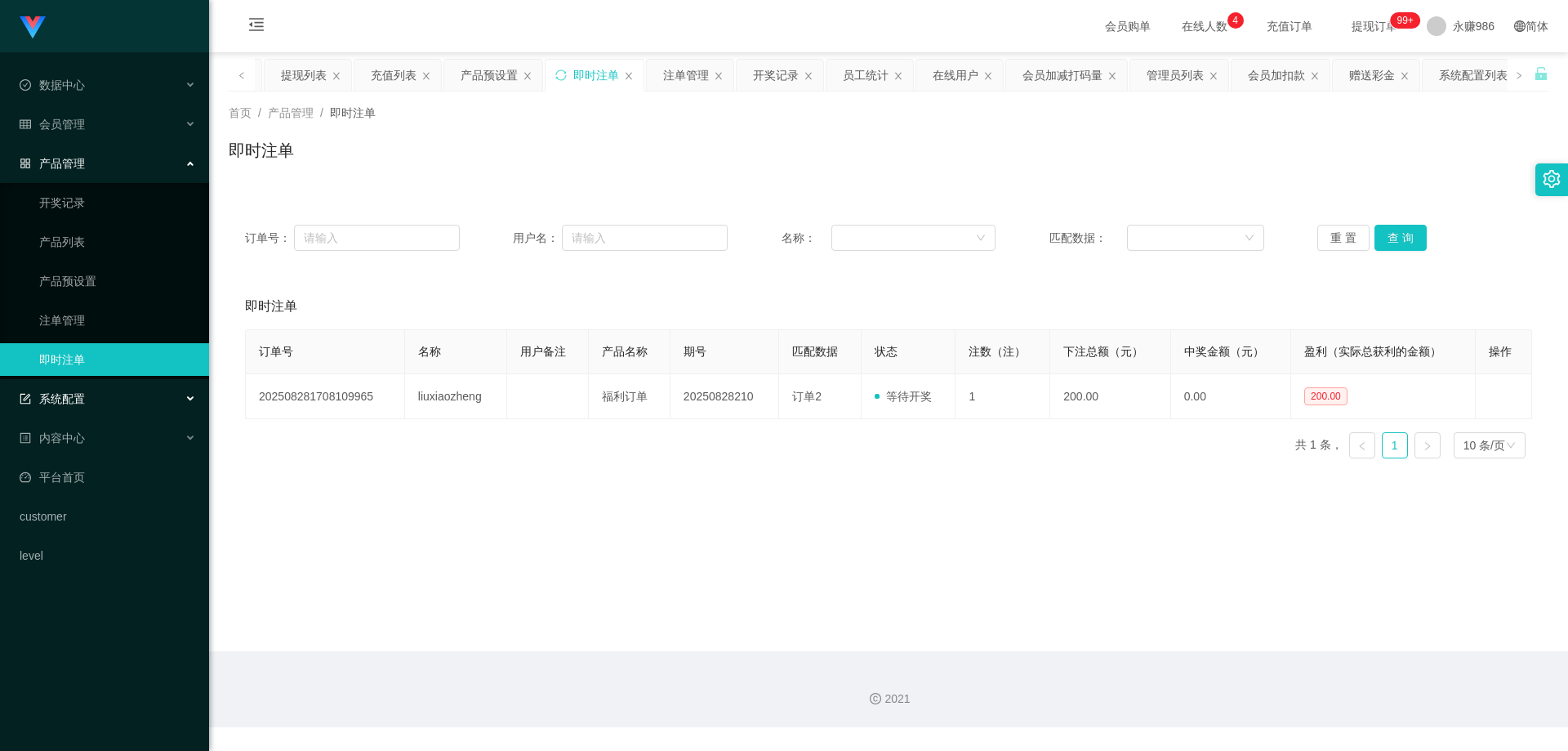
click at [108, 400] on div "系统配置" at bounding box center [105, 398] width 209 height 32
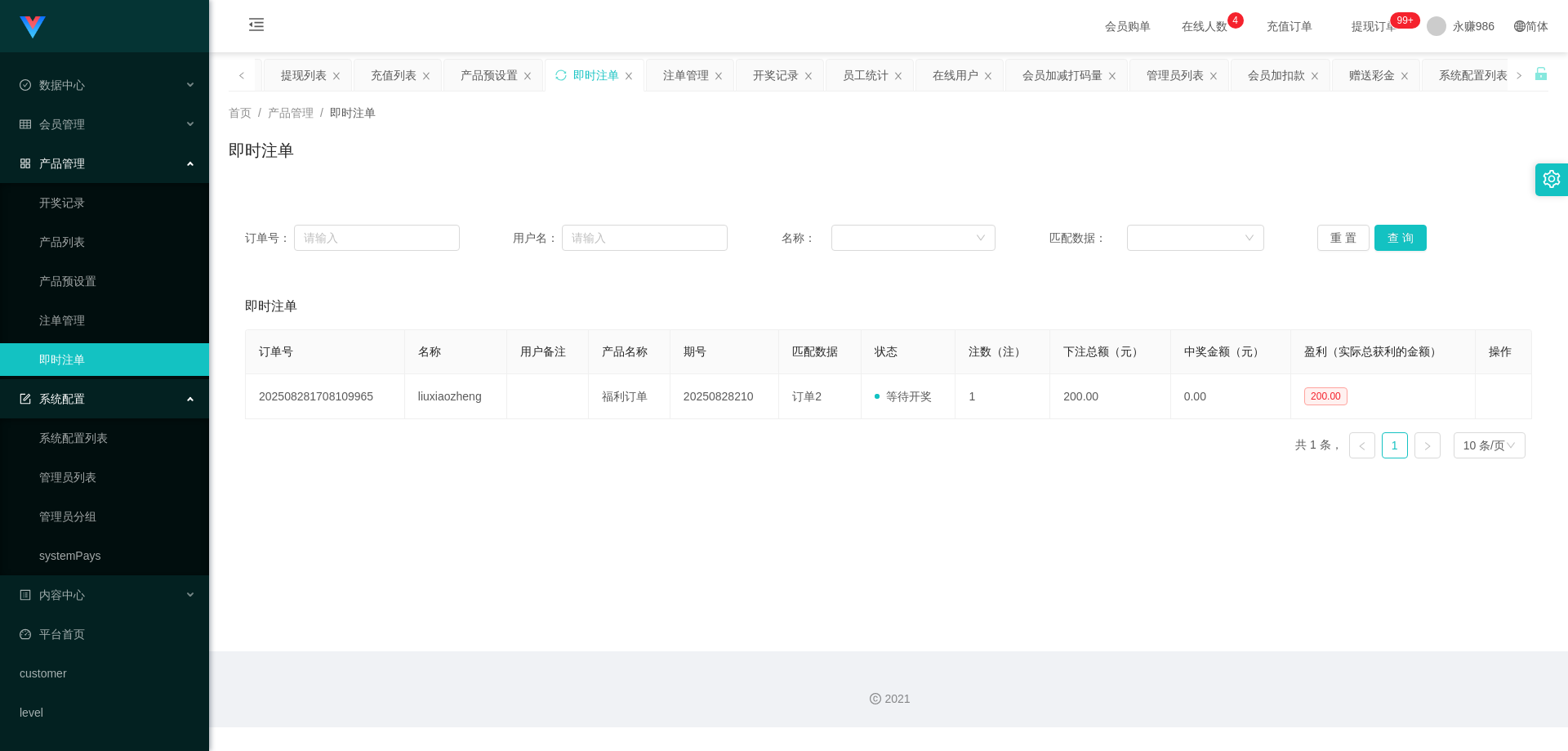
click at [123, 103] on li "数据中心 员工统计 团队统计" at bounding box center [105, 87] width 209 height 36
click at [121, 91] on div "数据中心" at bounding box center [105, 85] width 209 height 32
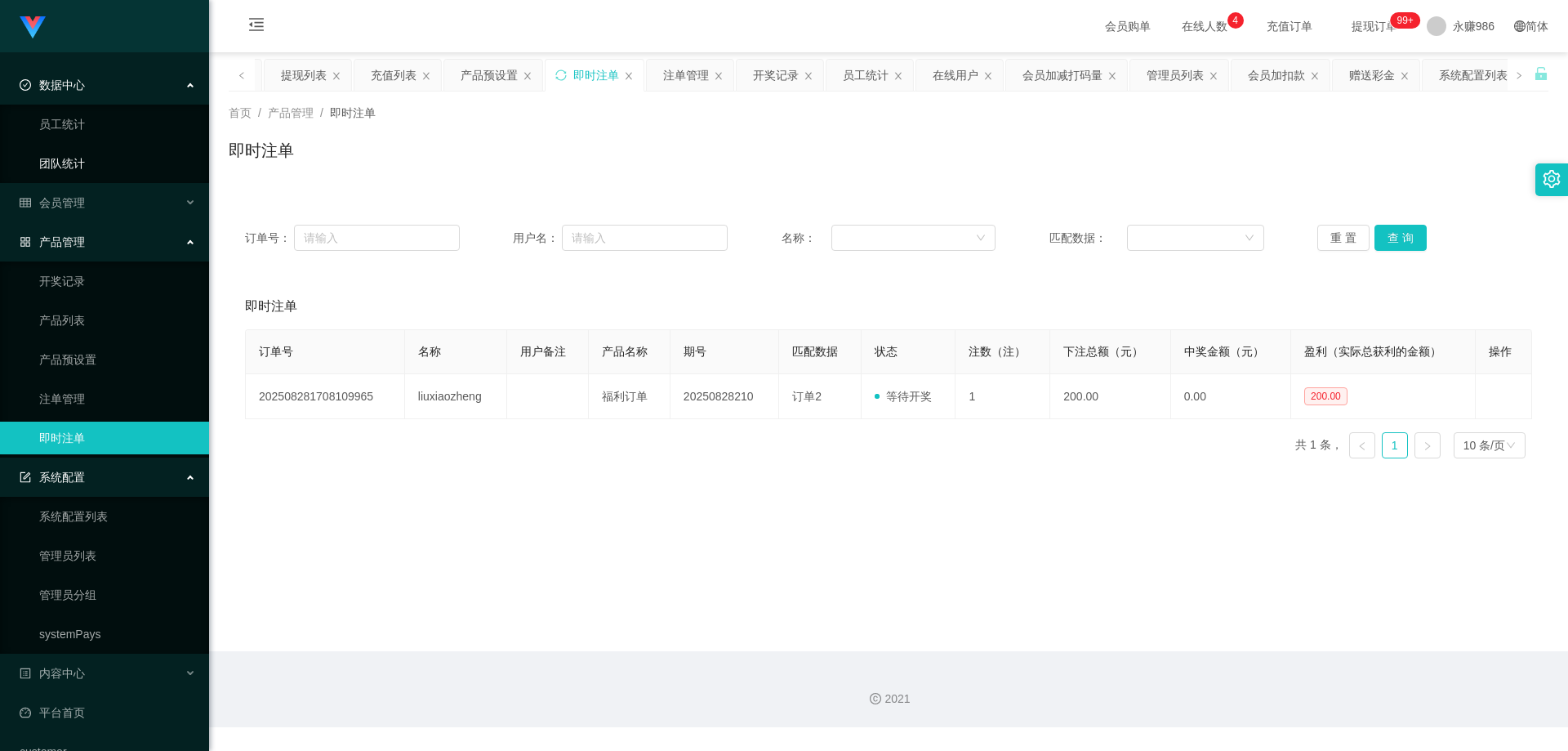
click at [99, 152] on link "团队统计" at bounding box center [117, 163] width 157 height 32
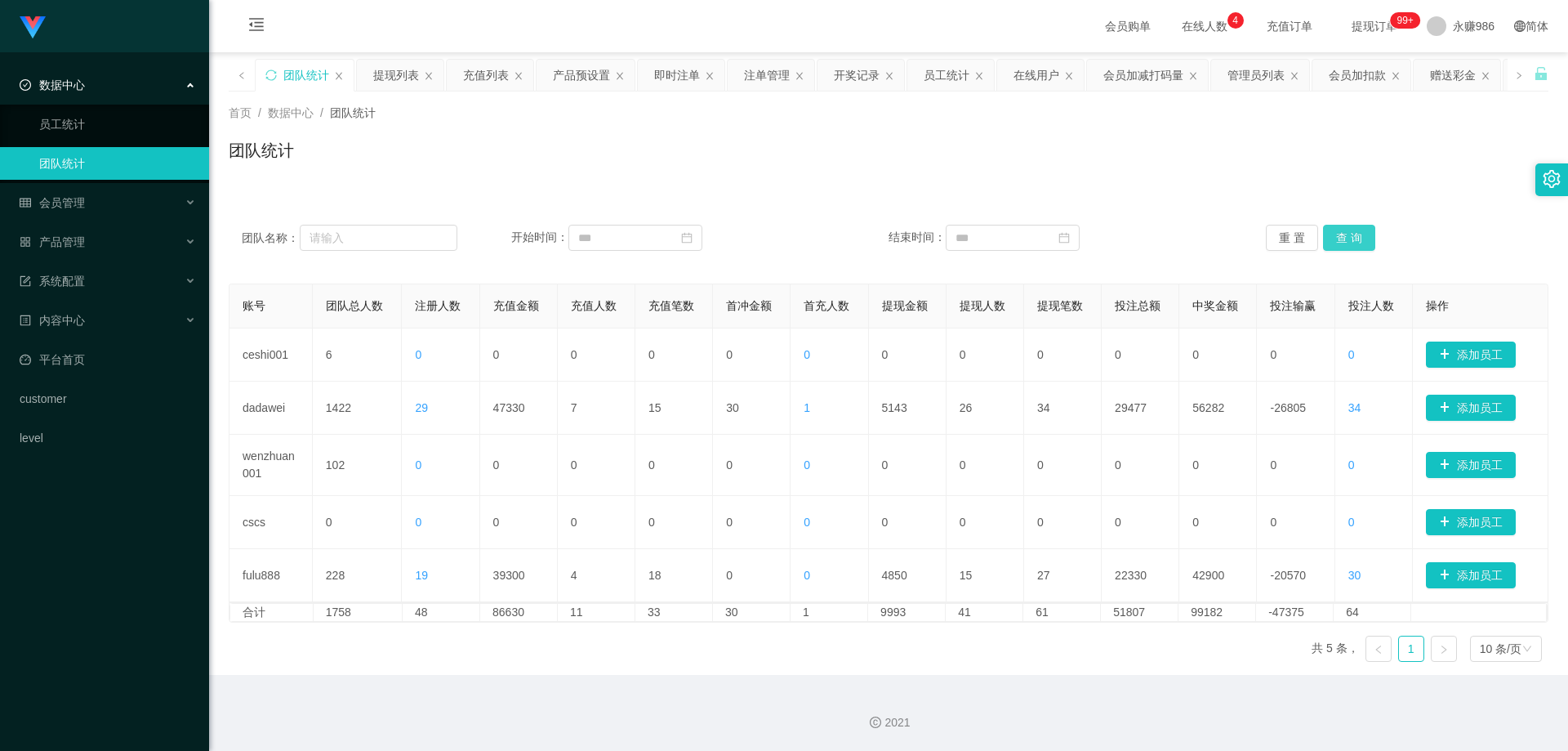
click at [1353, 238] on button "查 询" at bounding box center [1349, 238] width 52 height 26
click at [1349, 234] on button "查 询" at bounding box center [1349, 238] width 52 height 26
click at [158, 112] on link "员工统计" at bounding box center [117, 124] width 157 height 32
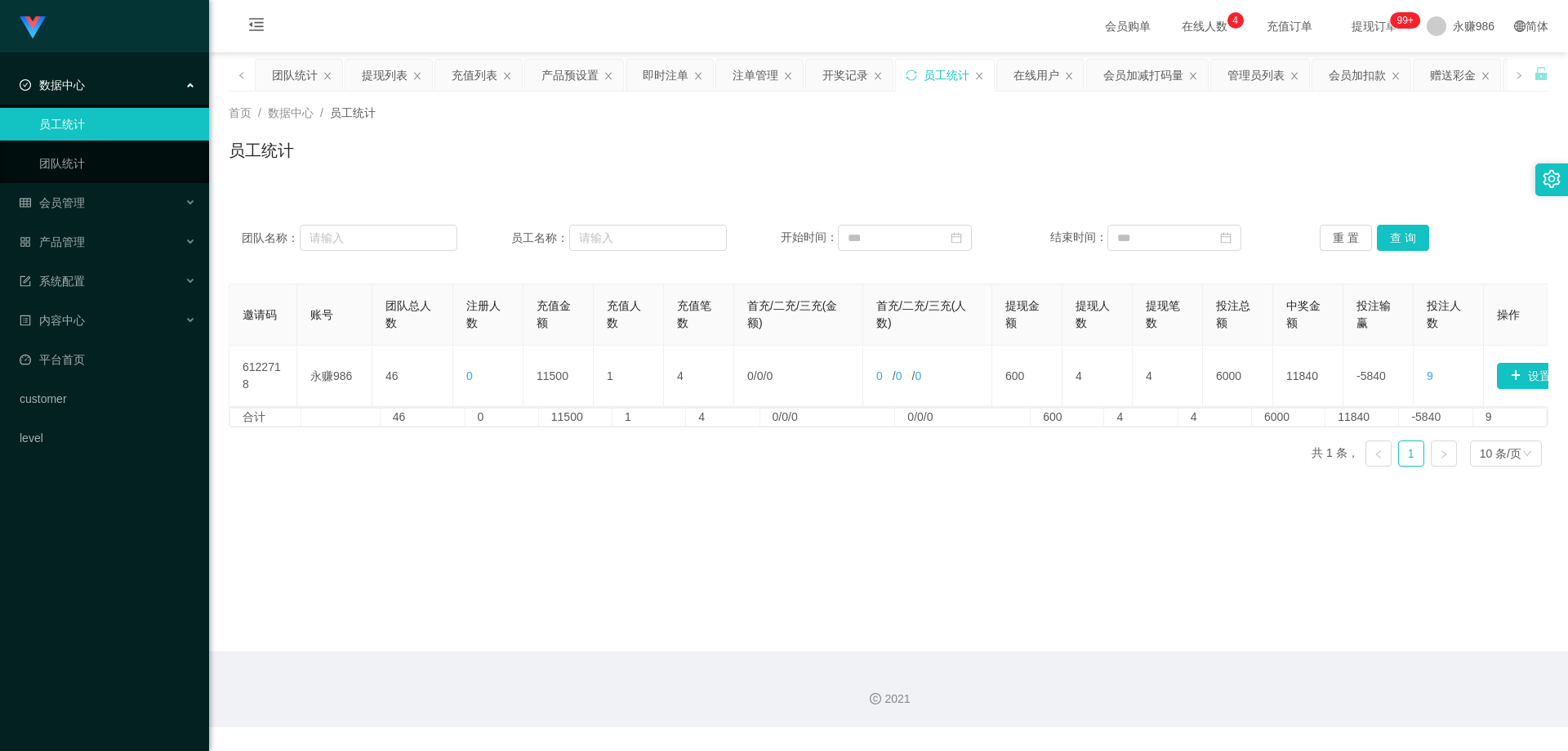
click at [107, 143] on ul "员工统计 团队统计" at bounding box center [105, 144] width 209 height 78
click at [91, 158] on link "团队统计" at bounding box center [117, 163] width 157 height 32
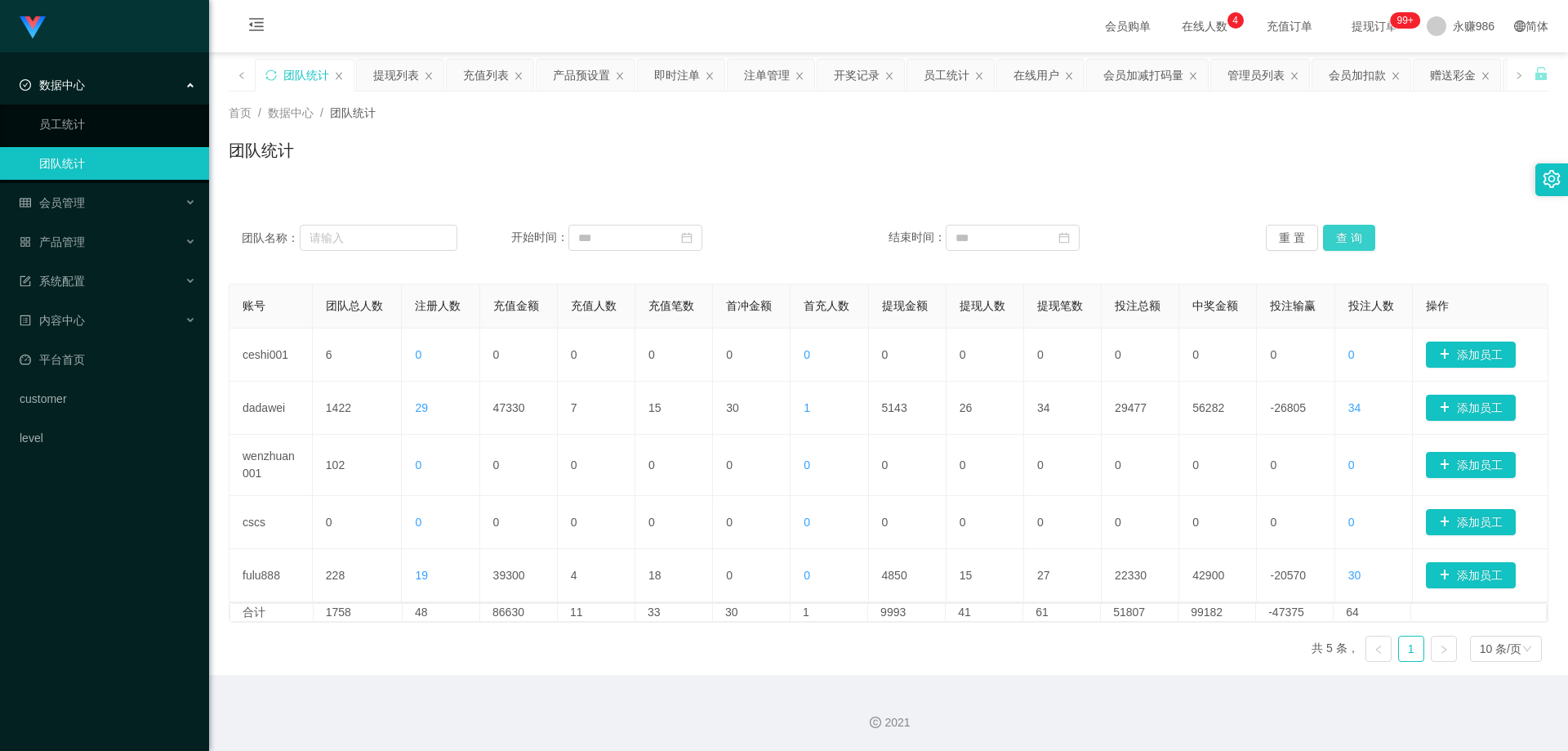
click at [1334, 232] on button "查 询" at bounding box center [1349, 238] width 52 height 26
click at [680, 234] on input at bounding box center [635, 238] width 134 height 26
click at [626, 425] on td "26" at bounding box center [621, 425] width 30 height 25
type input "**********"
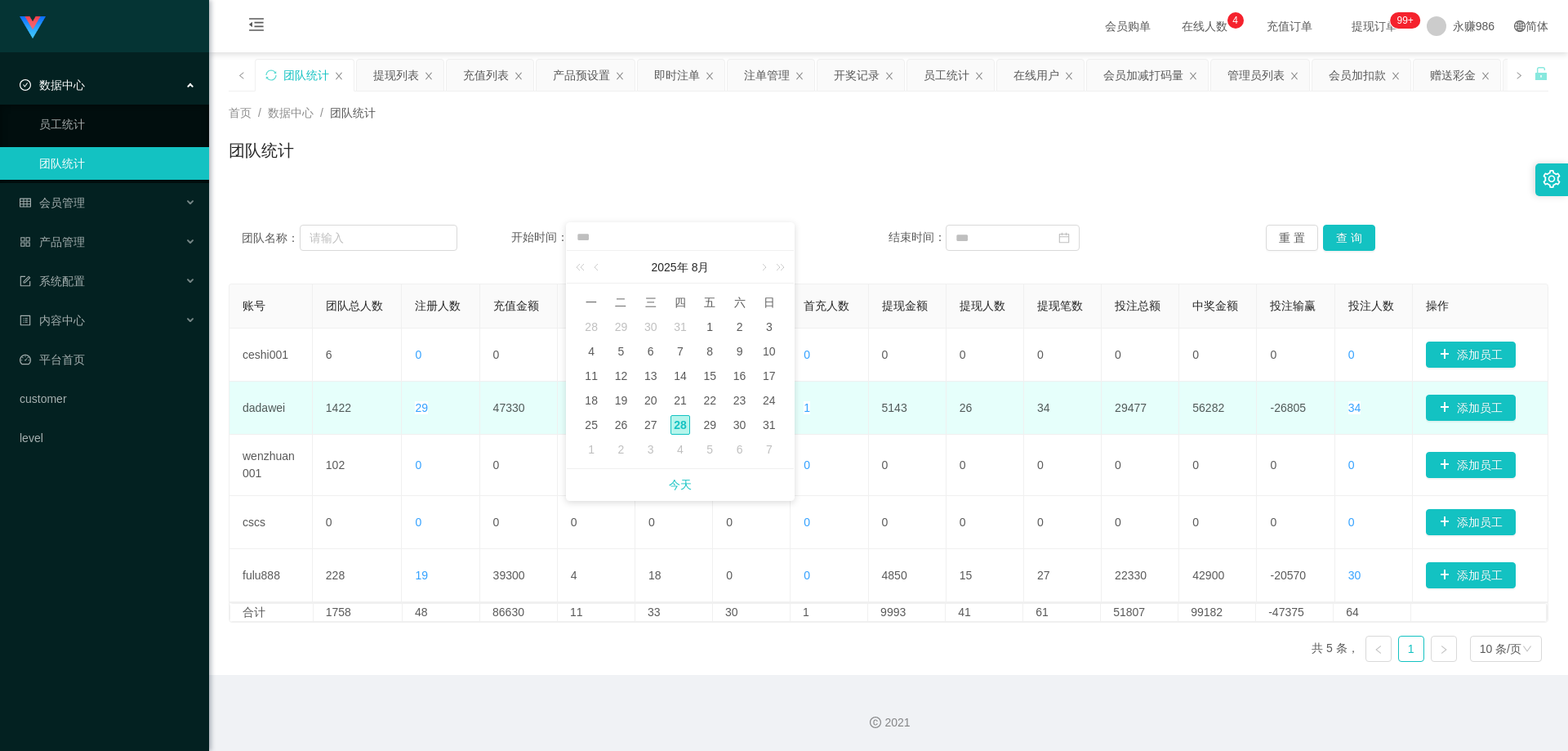
click at [626, 425] on td "7" at bounding box center [596, 408] width 77 height 53
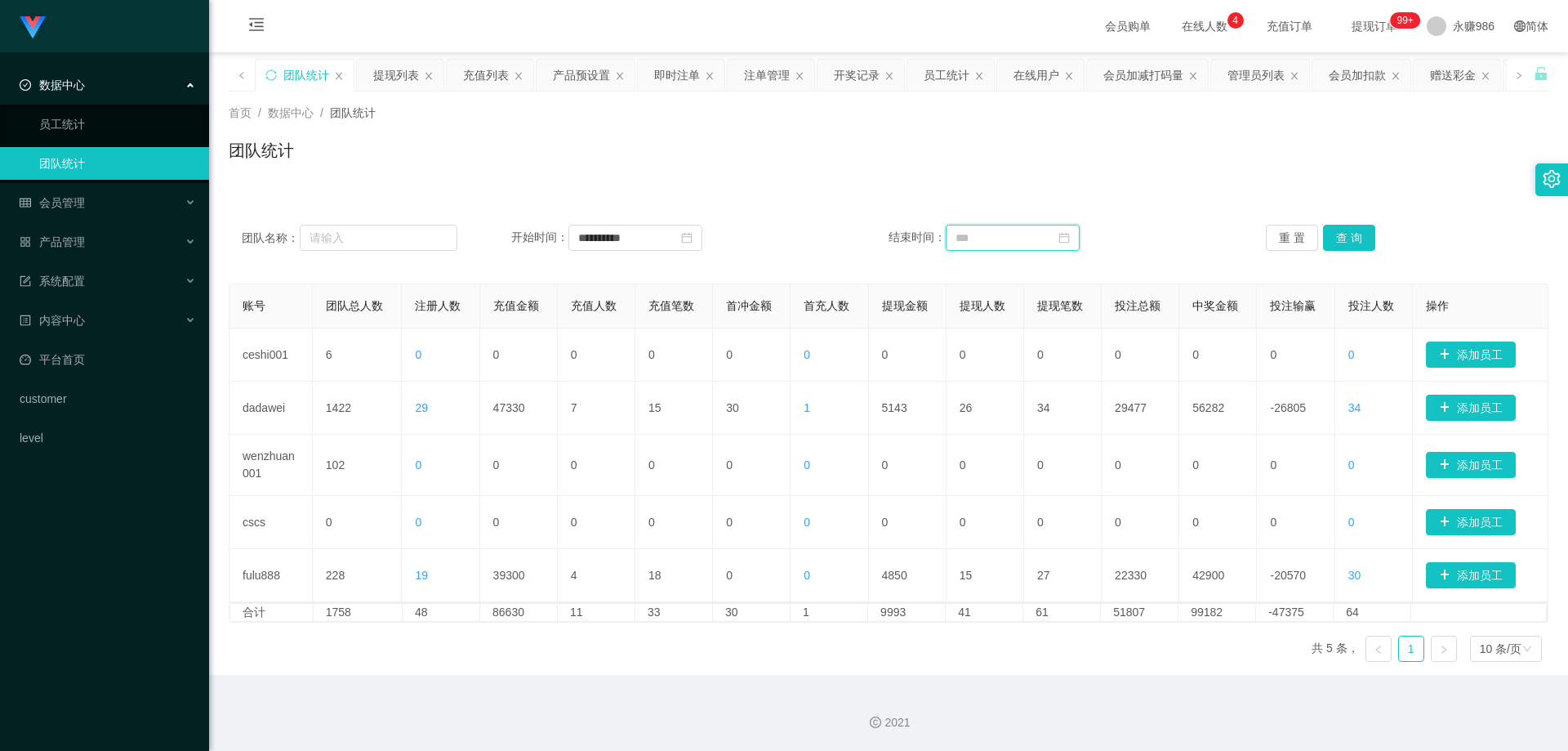
click at [1025, 225] on input at bounding box center [1012, 238] width 134 height 26
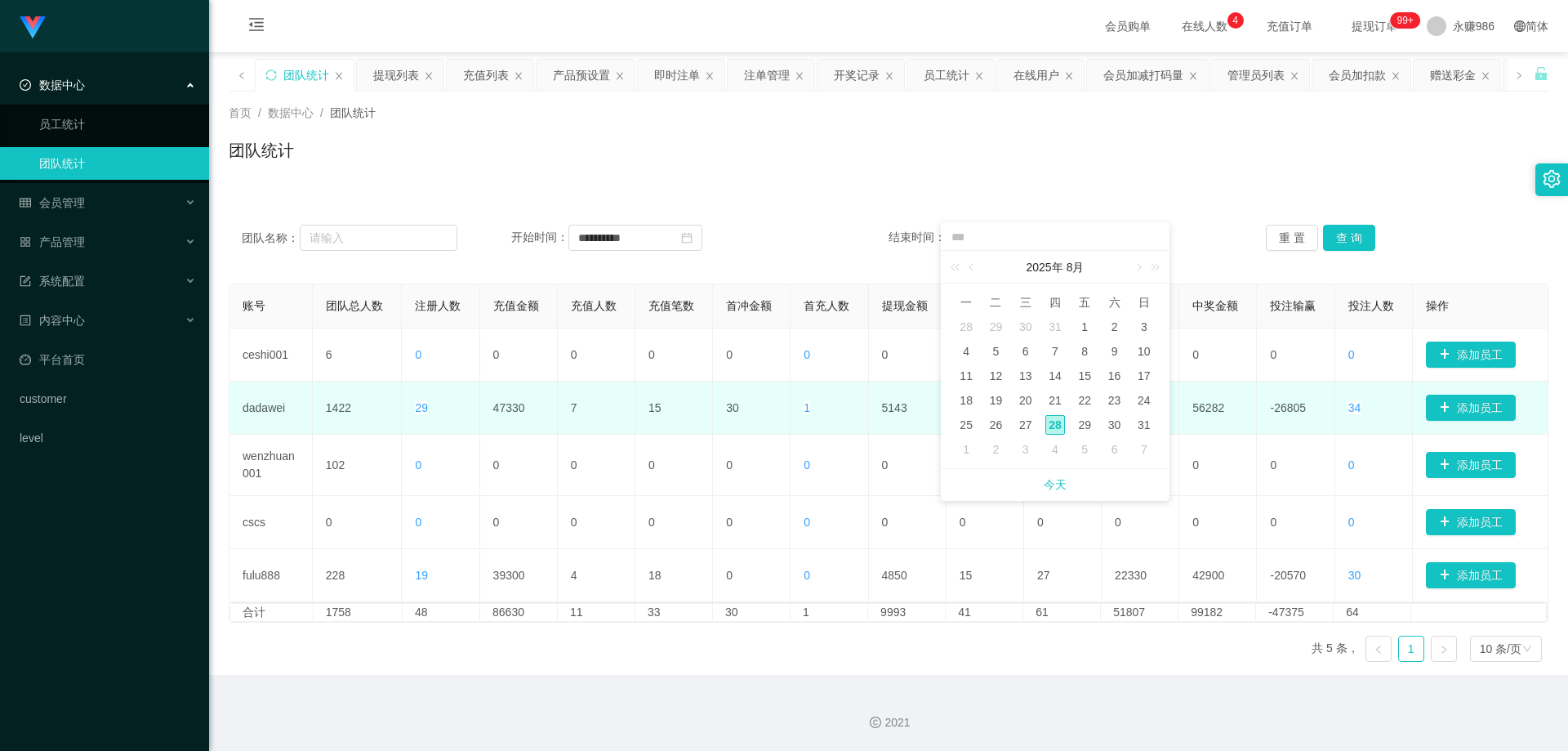
drag, startPoint x: 1056, startPoint y: 419, endPoint x: 1071, endPoint y: 408, distance: 18.6
click at [1056, 419] on div "28" at bounding box center [1055, 424] width 20 height 20
type input "**********"
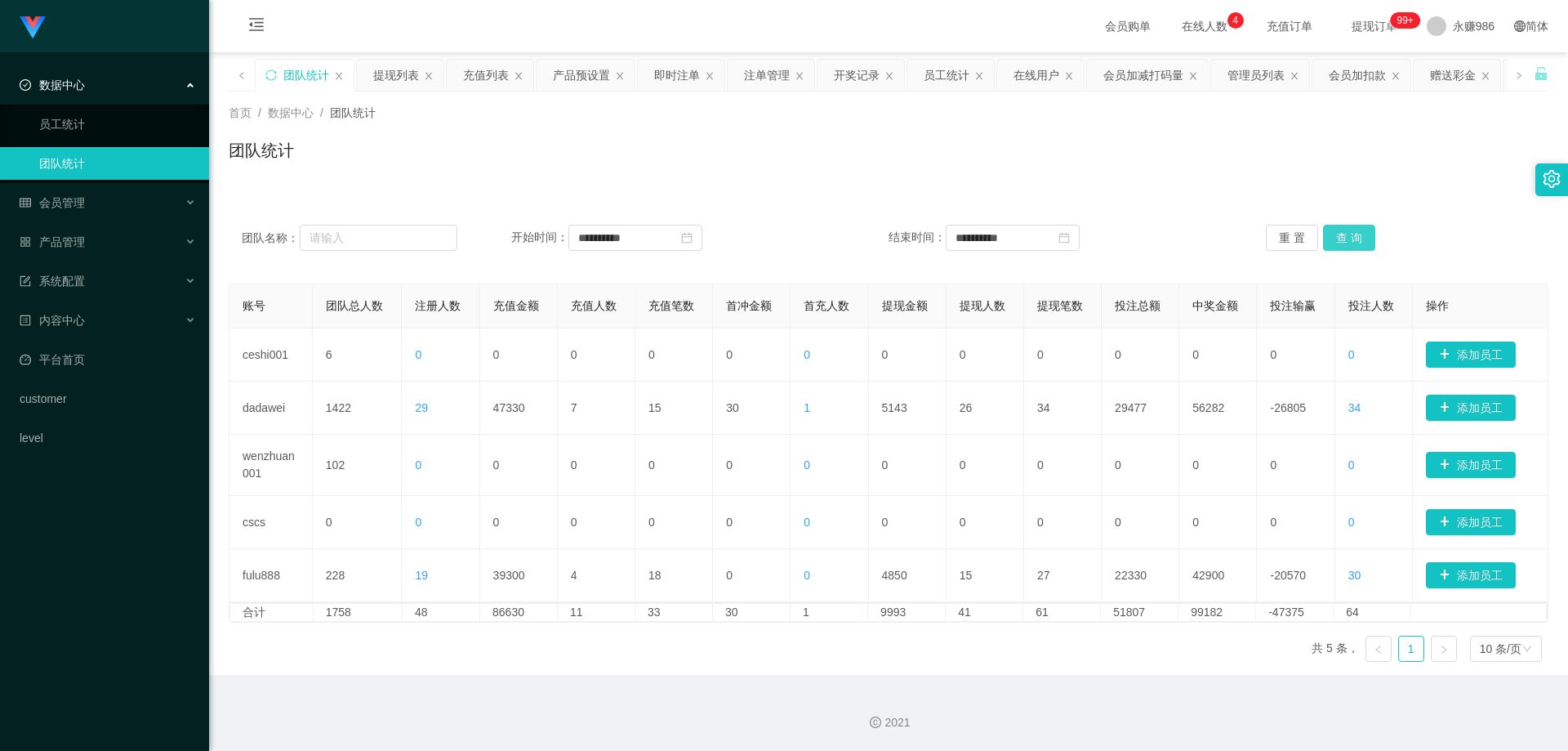
click at [1337, 230] on button "查 询" at bounding box center [1349, 238] width 52 height 26
